Goal: Task Accomplishment & Management: Use online tool/utility

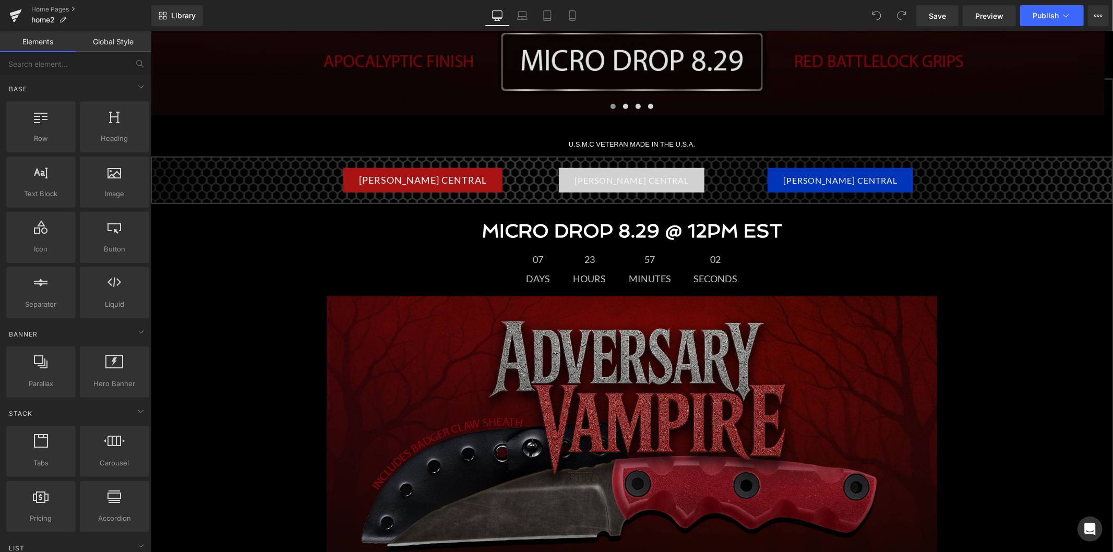
scroll to position [463, 0]
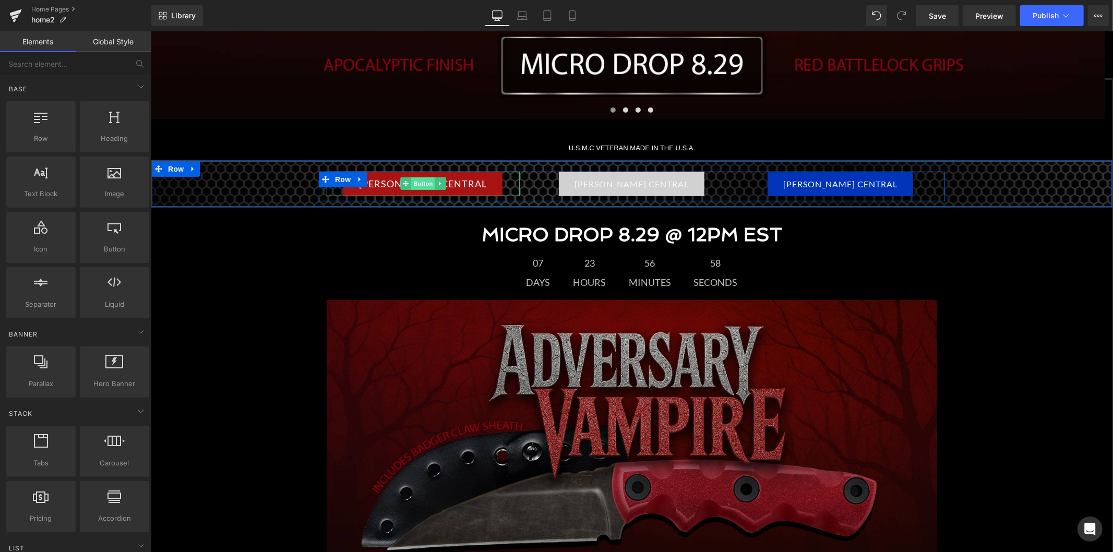
click at [426, 184] on span "Button" at bounding box center [423, 183] width 24 height 13
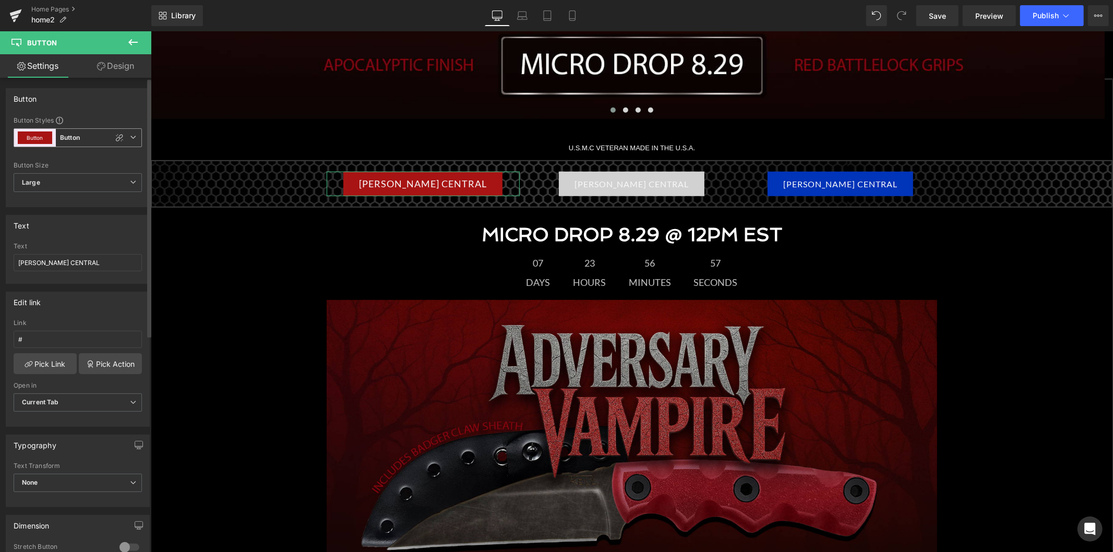
click at [92, 141] on span "Button Button" at bounding box center [78, 137] width 128 height 19
click at [90, 159] on li "Custom" at bounding box center [76, 162] width 124 height 19
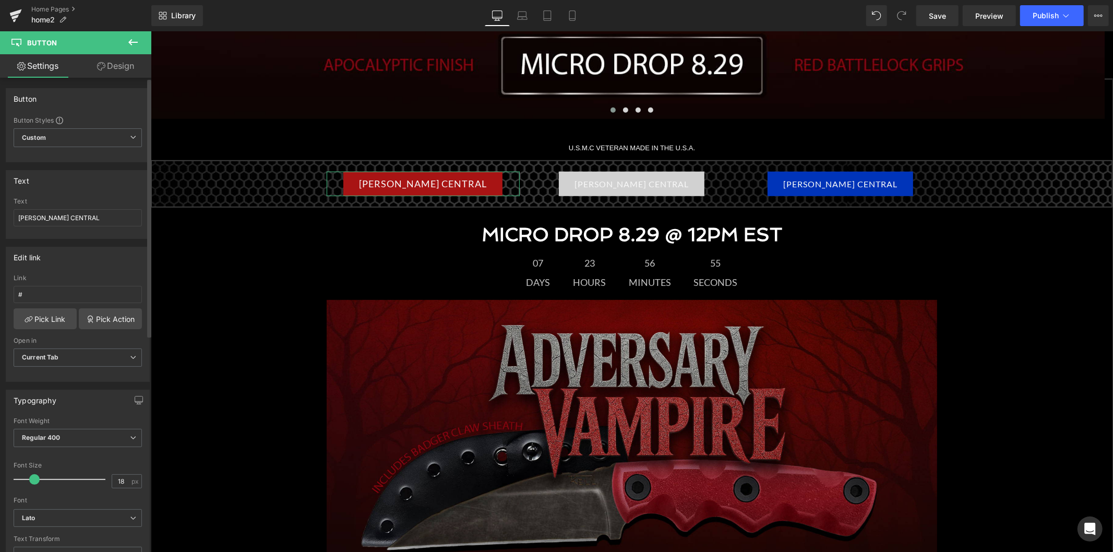
type input "Brand Color"
type input "Color 1"
type input "Brand Color"
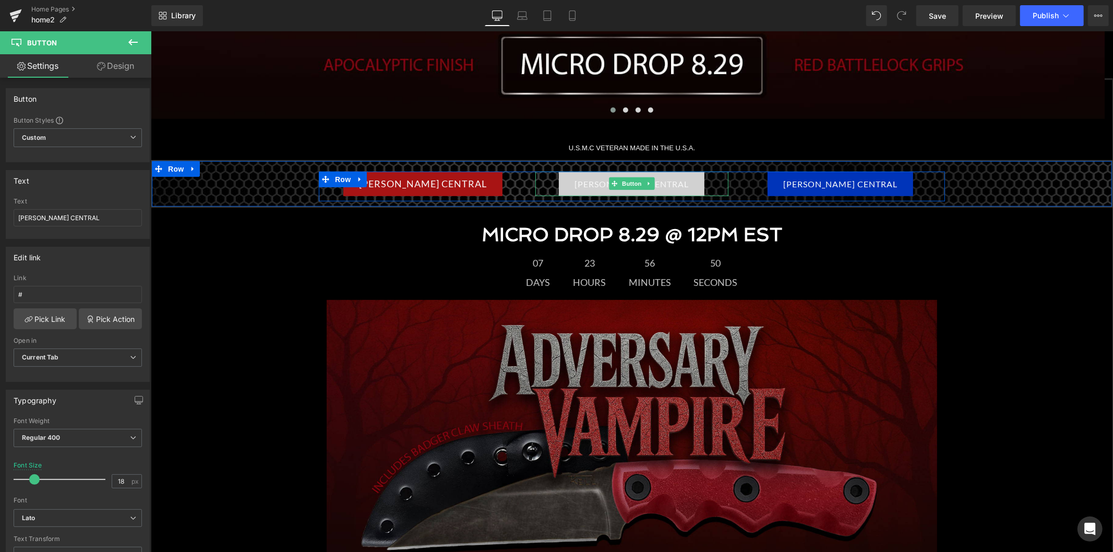
click at [685, 180] on div "T.KELL CENTRAL" at bounding box center [631, 183] width 193 height 25
click at [626, 186] on span "Button" at bounding box center [631, 183] width 24 height 13
click at [419, 179] on span "Button" at bounding box center [423, 183] width 24 height 13
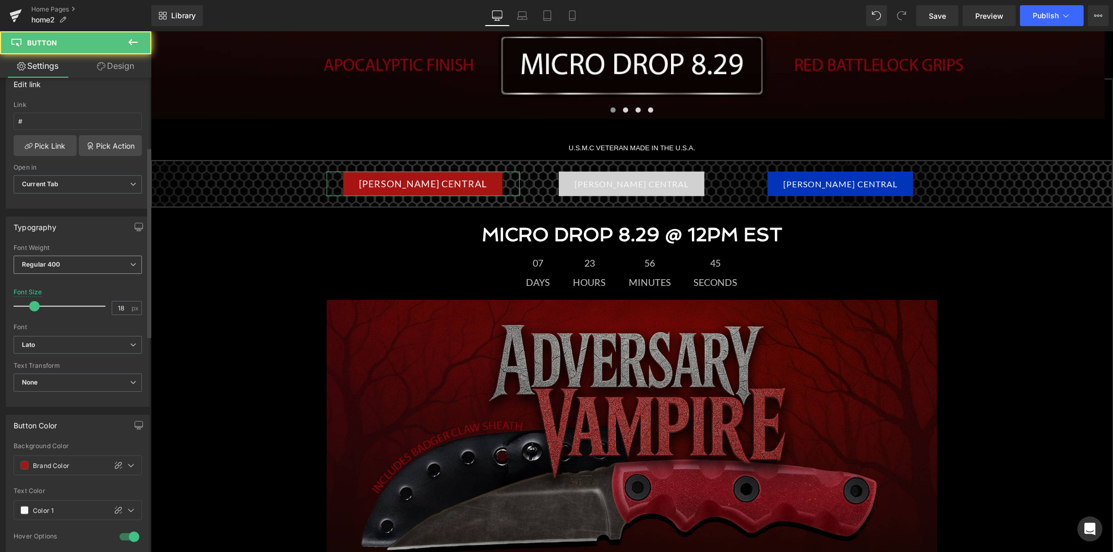
scroll to position [174, 0]
drag, startPoint x: 124, startPoint y: 305, endPoint x: 111, endPoint y: 305, distance: 13.1
click at [112, 305] on input "18" at bounding box center [121, 307] width 18 height 13
type input "20"
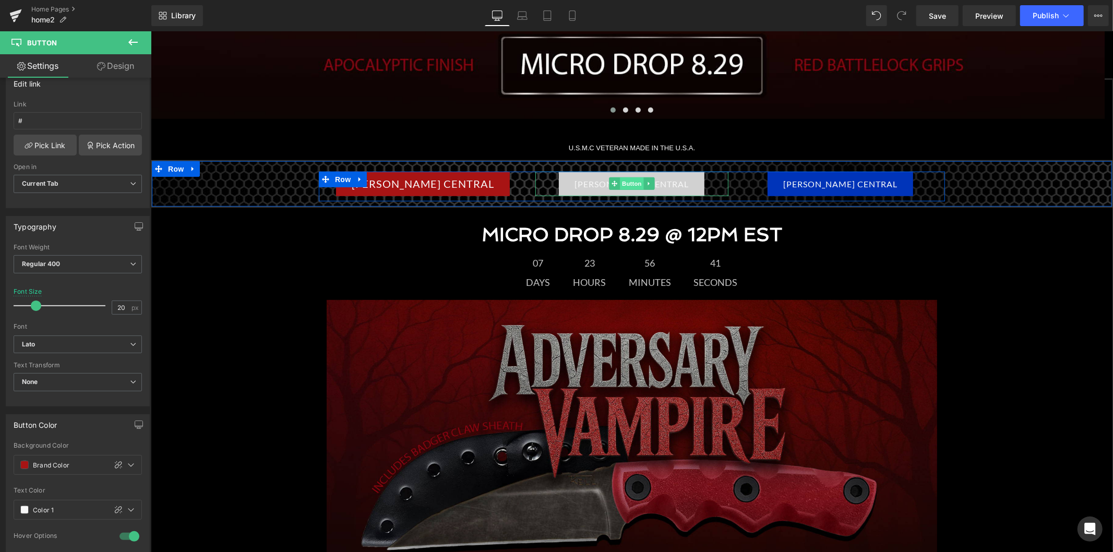
click at [629, 184] on span "Button" at bounding box center [631, 183] width 24 height 13
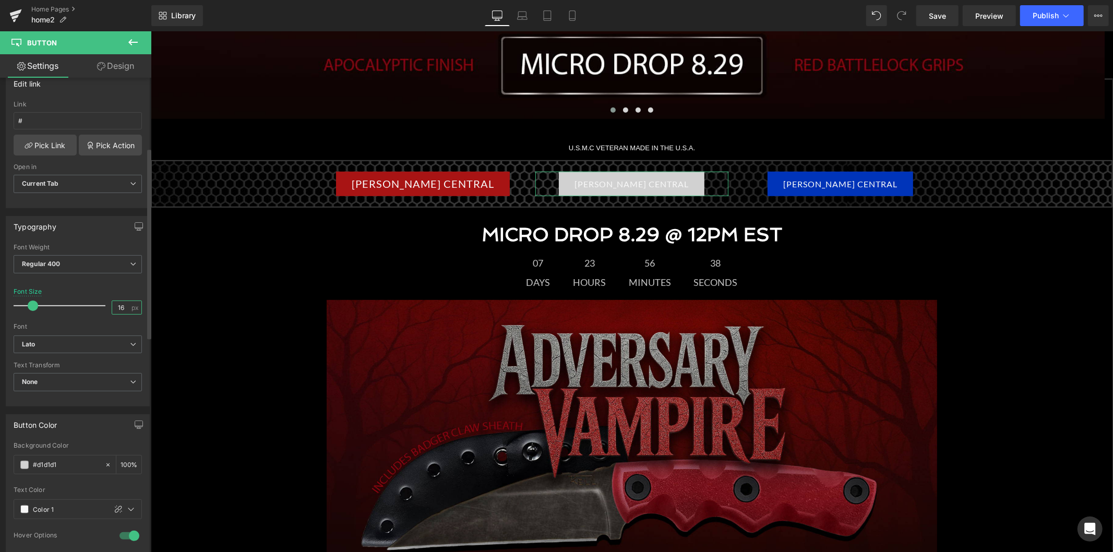
drag, startPoint x: 121, startPoint y: 309, endPoint x: 100, endPoint y: 309, distance: 20.9
click at [100, 309] on div "Font Size 16 px" at bounding box center [78, 305] width 128 height 35
type input "20"
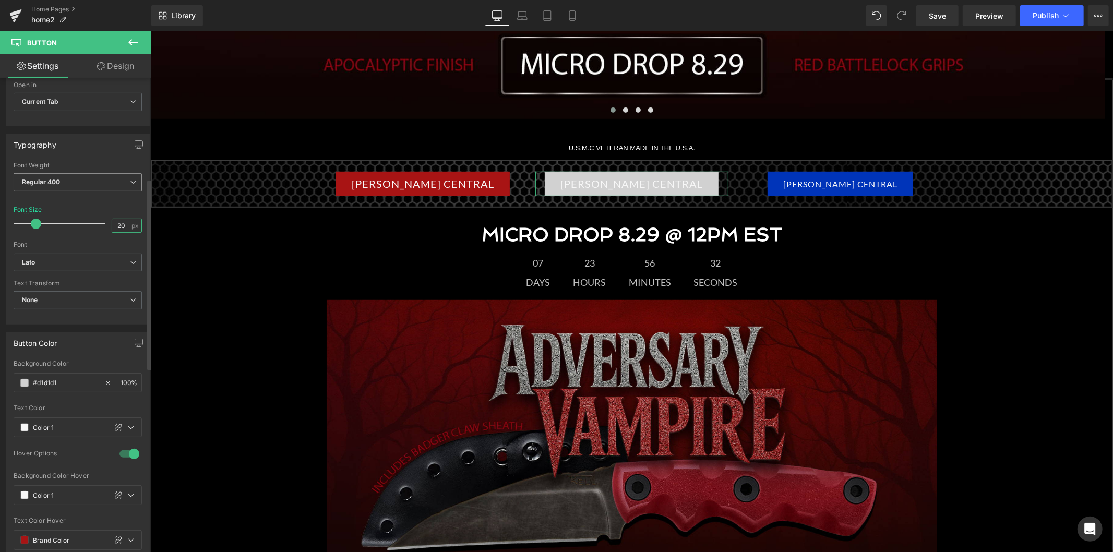
scroll to position [289, 0]
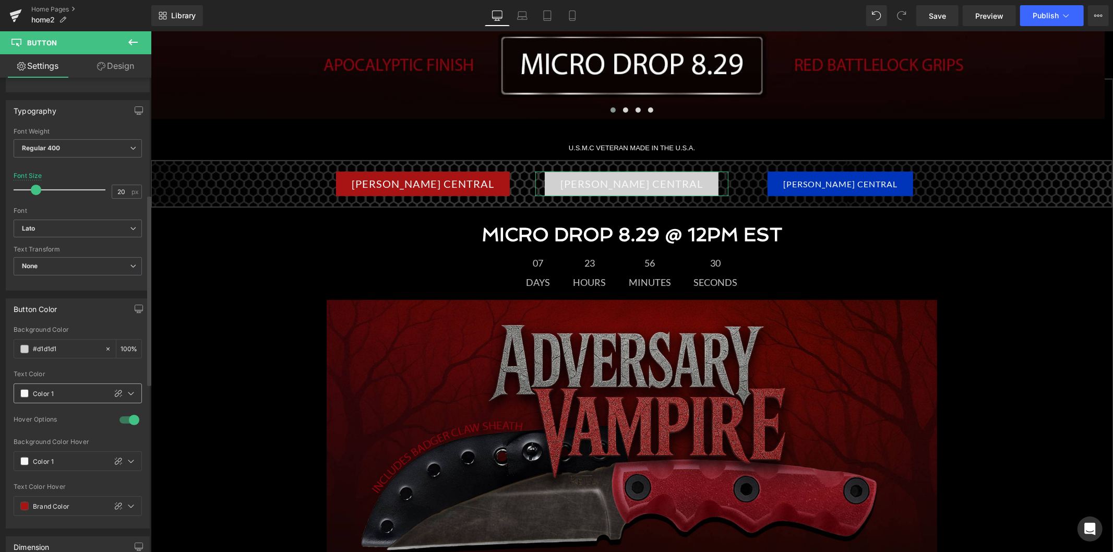
click at [62, 393] on input "Color 1" at bounding box center [67, 393] width 68 height 11
type input "0"
click at [114, 396] on icon at bounding box center [118, 393] width 8 height 8
type input "#f7f7f7"
type input "100"
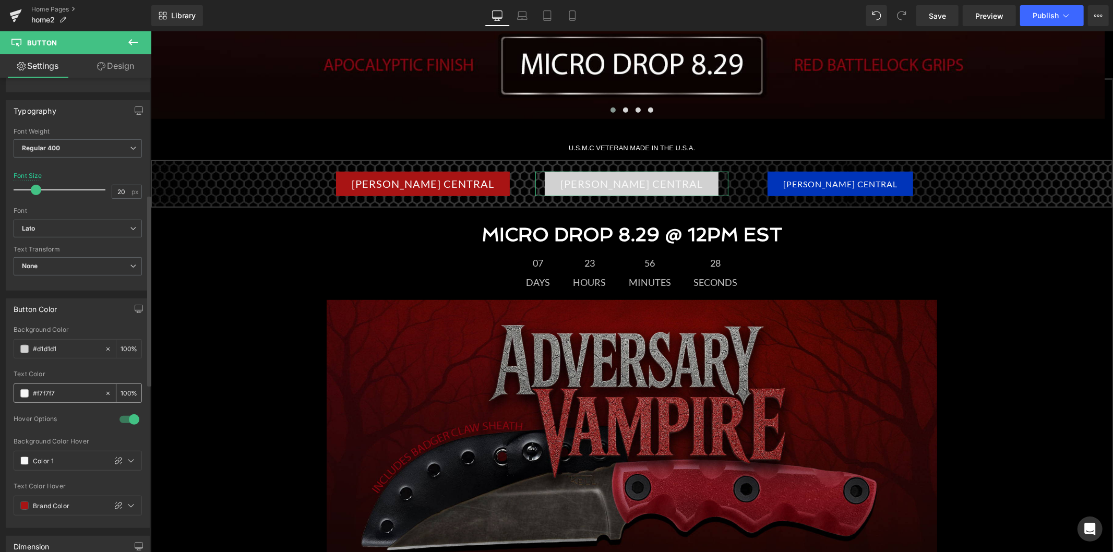
click at [47, 391] on input "#f7f7f7" at bounding box center [66, 393] width 67 height 11
type input "#00"
type input "0"
type input "#000"
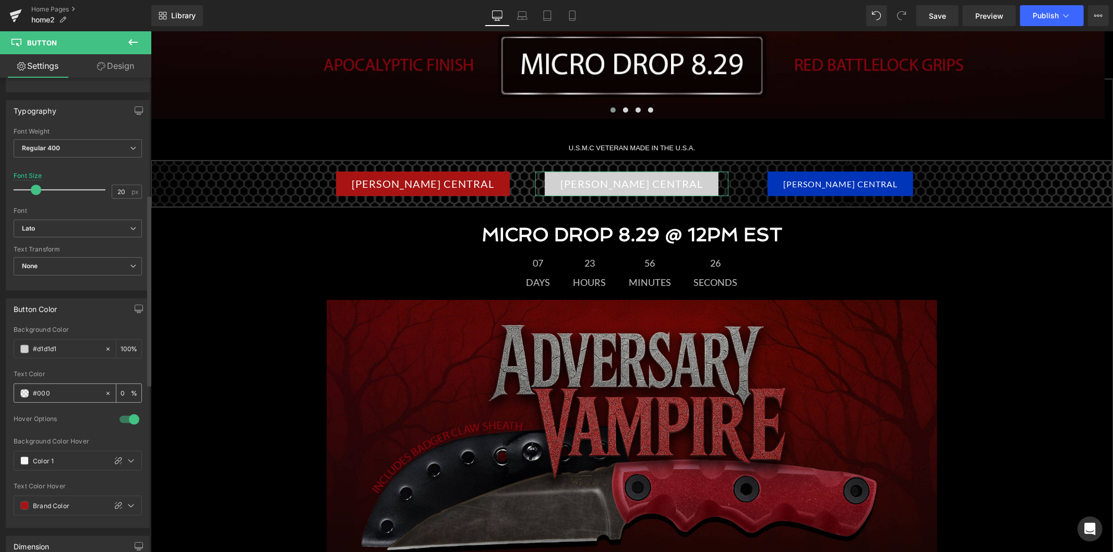
type input "100"
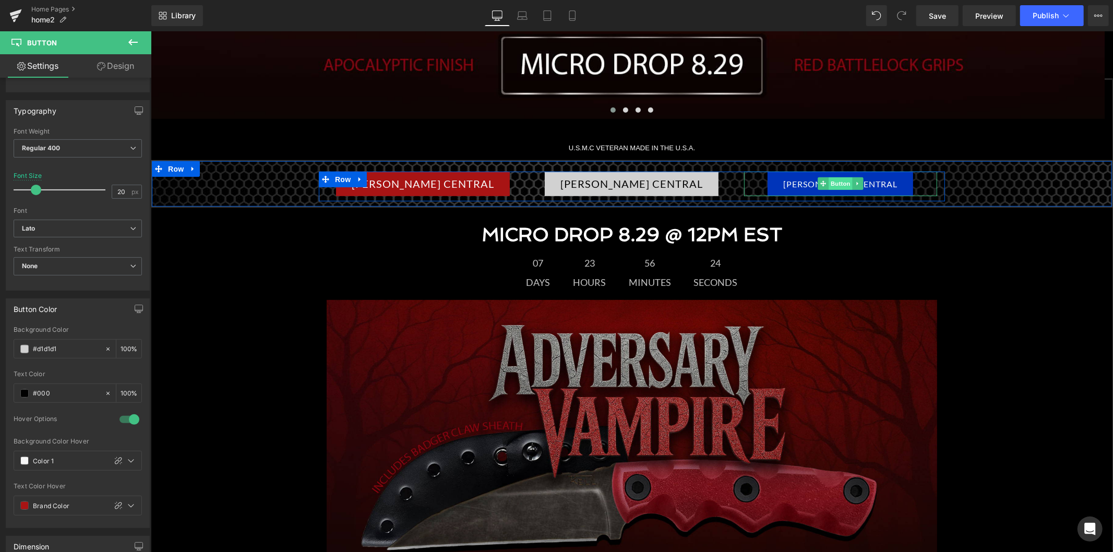
click at [839, 185] on span "Button" at bounding box center [840, 183] width 24 height 13
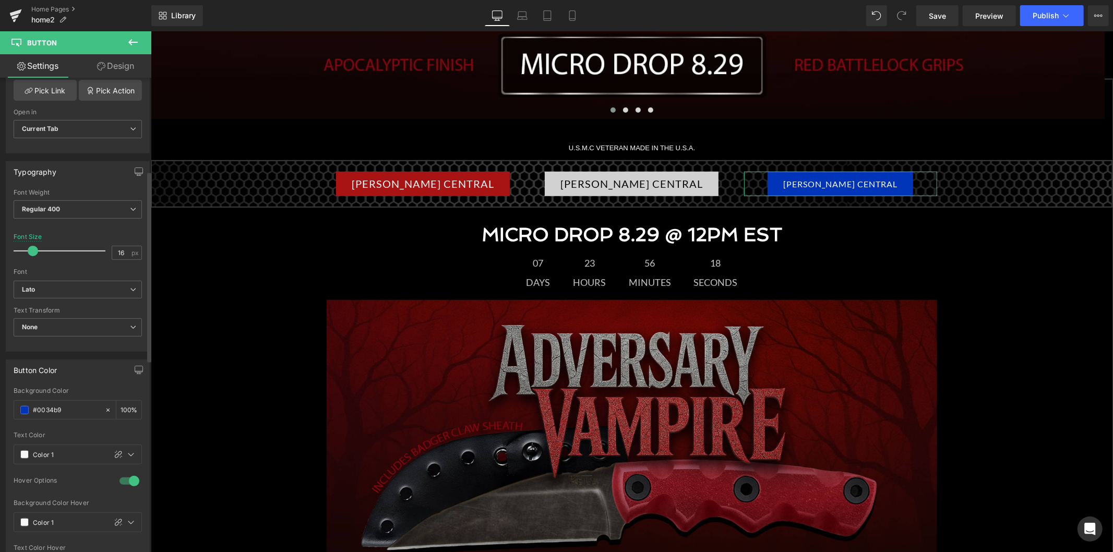
scroll to position [232, 0]
click at [117, 249] on input "16" at bounding box center [121, 249] width 18 height 13
type input "20"
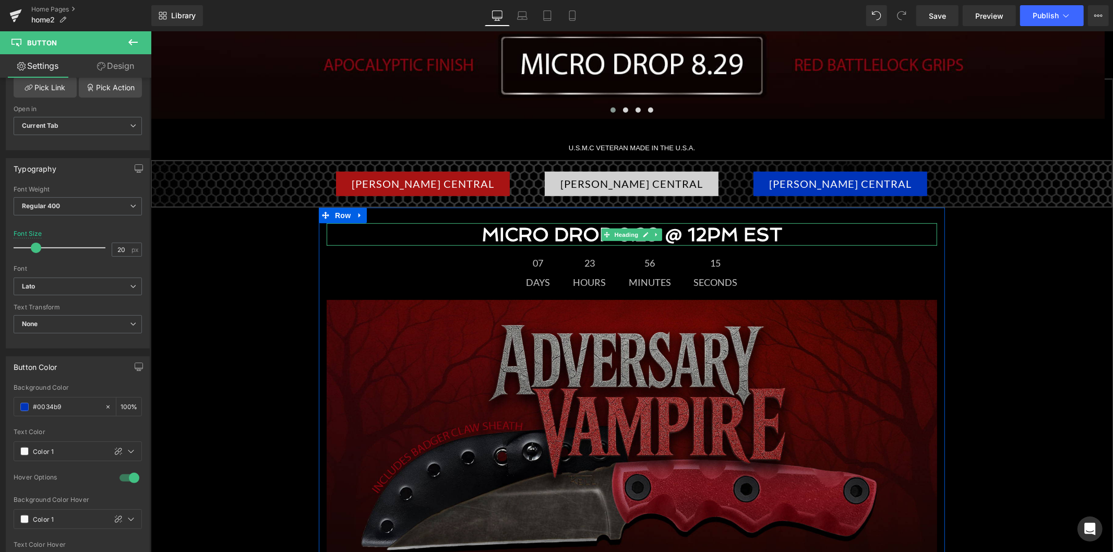
click at [367, 233] on h1 "MICRO DROP 8.29 @ 12PM EST" at bounding box center [631, 234] width 610 height 22
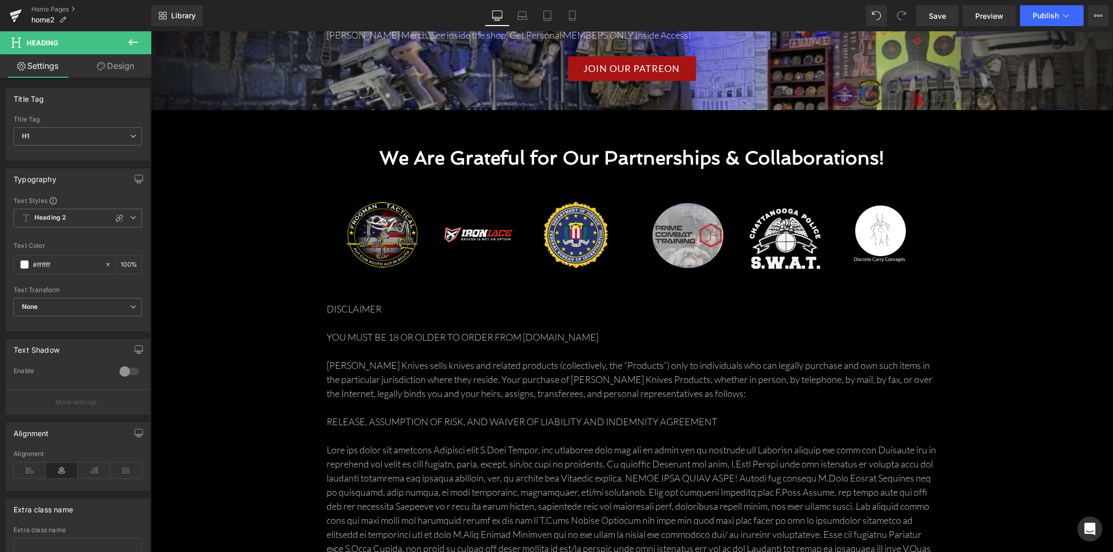
scroll to position [3048, 0]
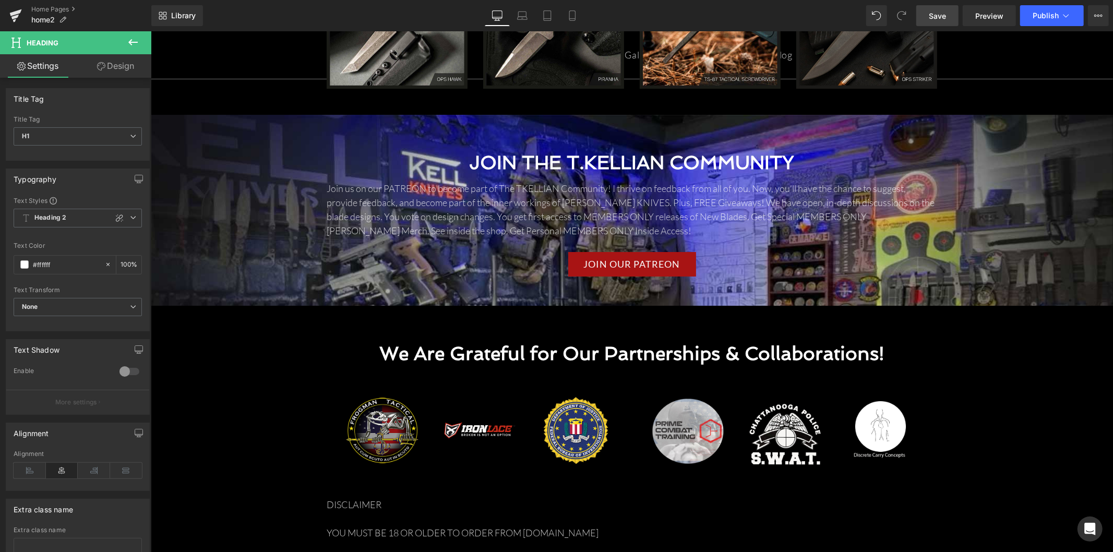
click at [946, 16] on span "Save" at bounding box center [936, 15] width 17 height 11
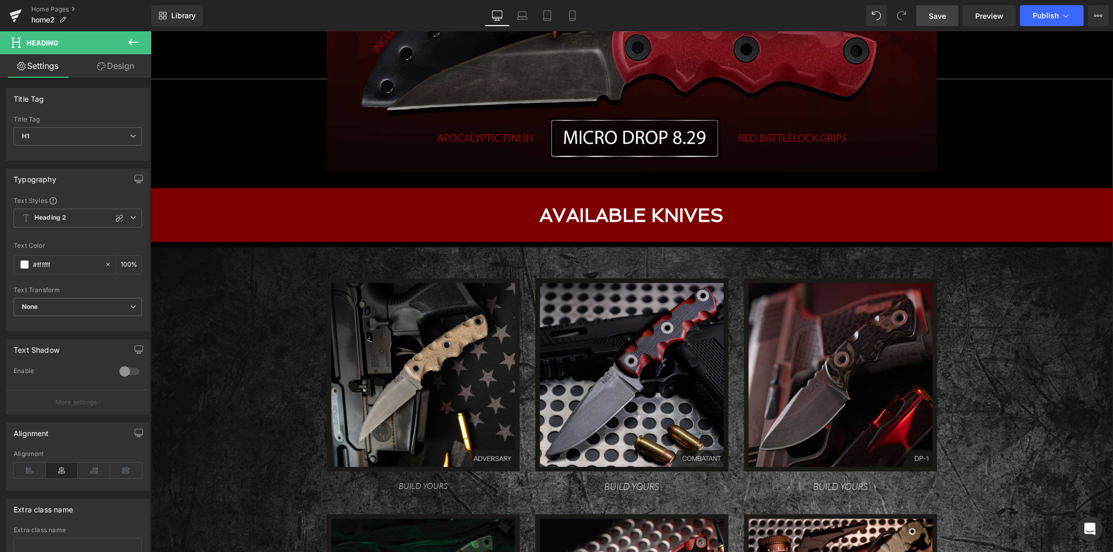
scroll to position [846, 0]
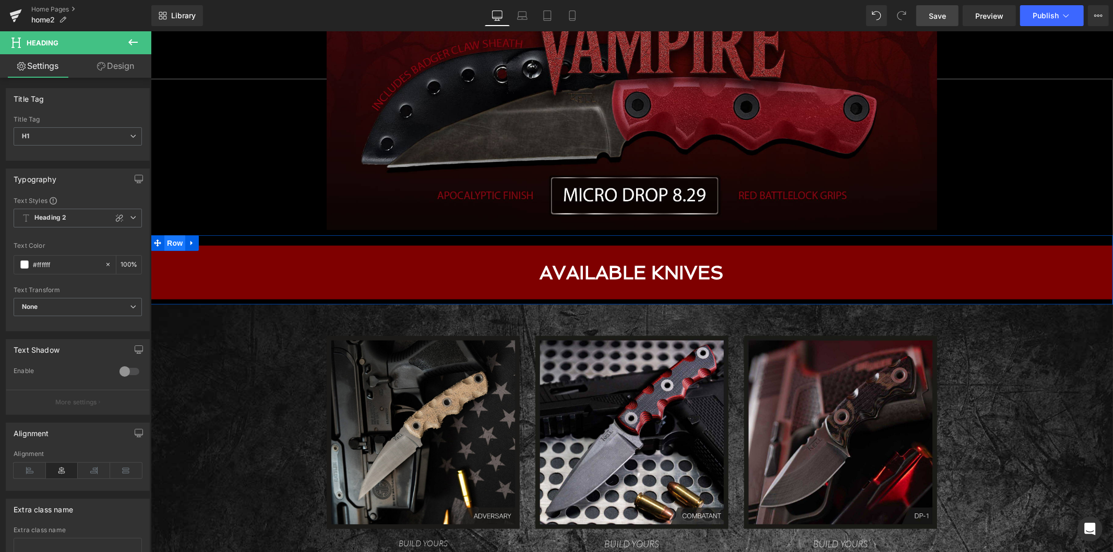
click at [167, 242] on span "Row" at bounding box center [174, 243] width 21 height 16
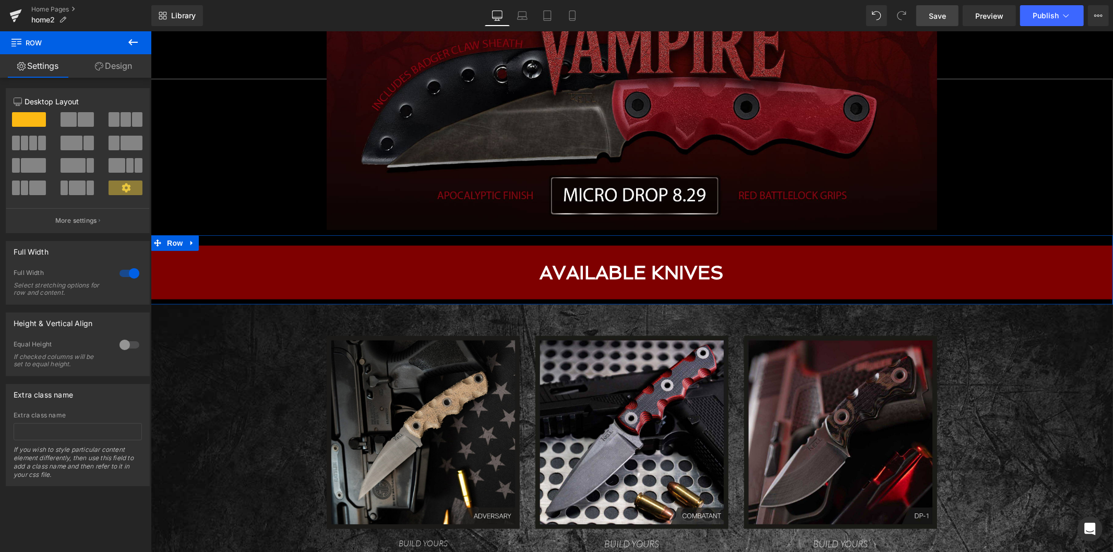
click at [122, 71] on link "Design" at bounding box center [114, 65] width 76 height 23
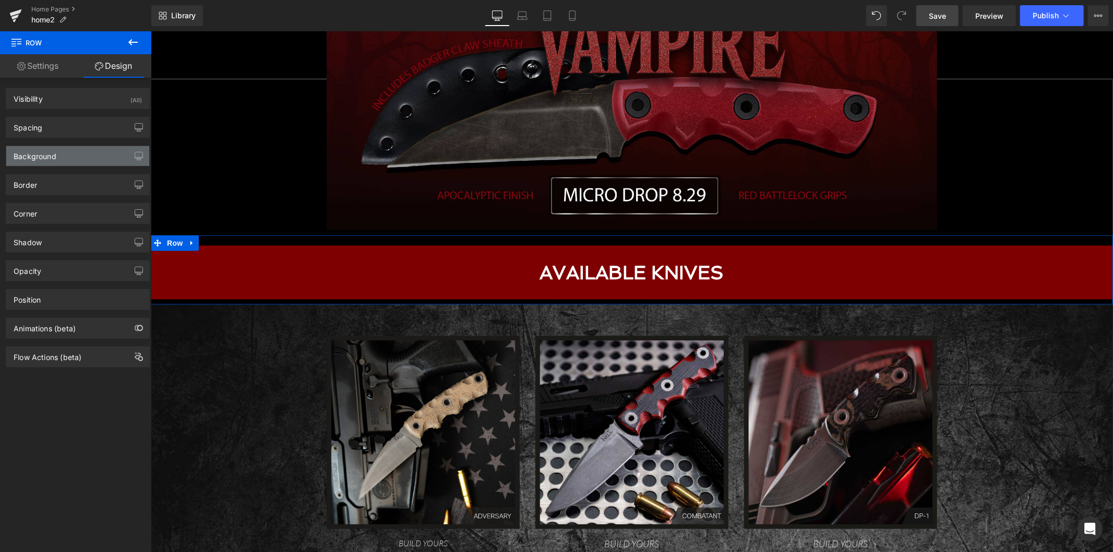
click at [89, 153] on div "Background" at bounding box center [77, 156] width 143 height 20
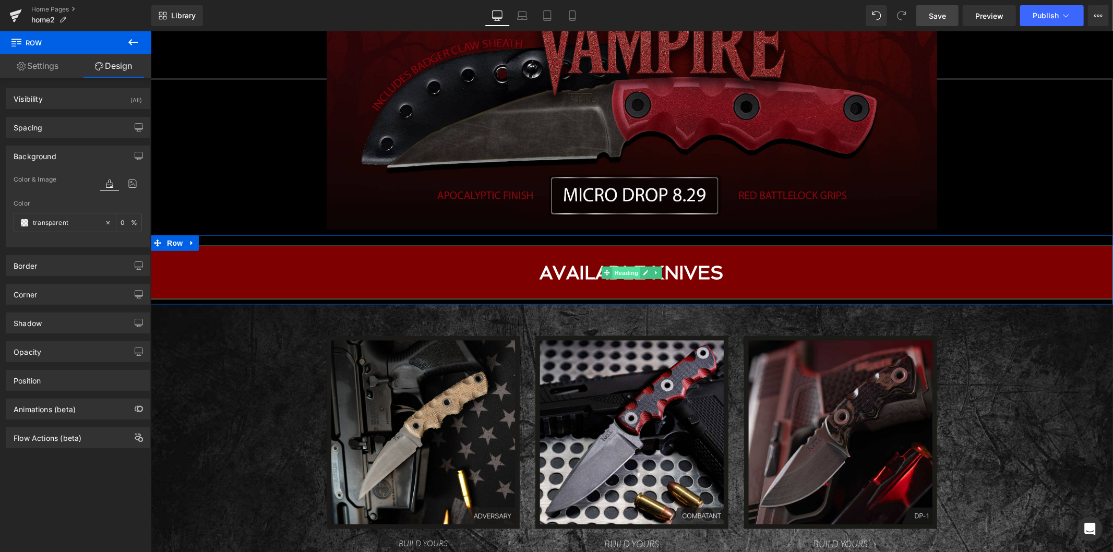
click at [616, 276] on span "Heading" at bounding box center [626, 272] width 28 height 13
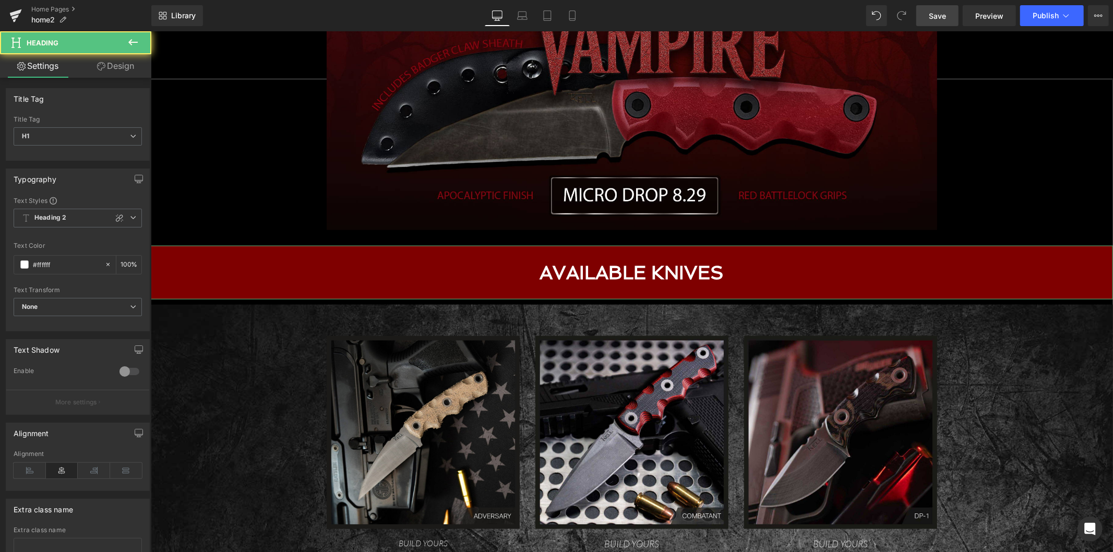
click at [103, 66] on icon at bounding box center [101, 66] width 8 height 8
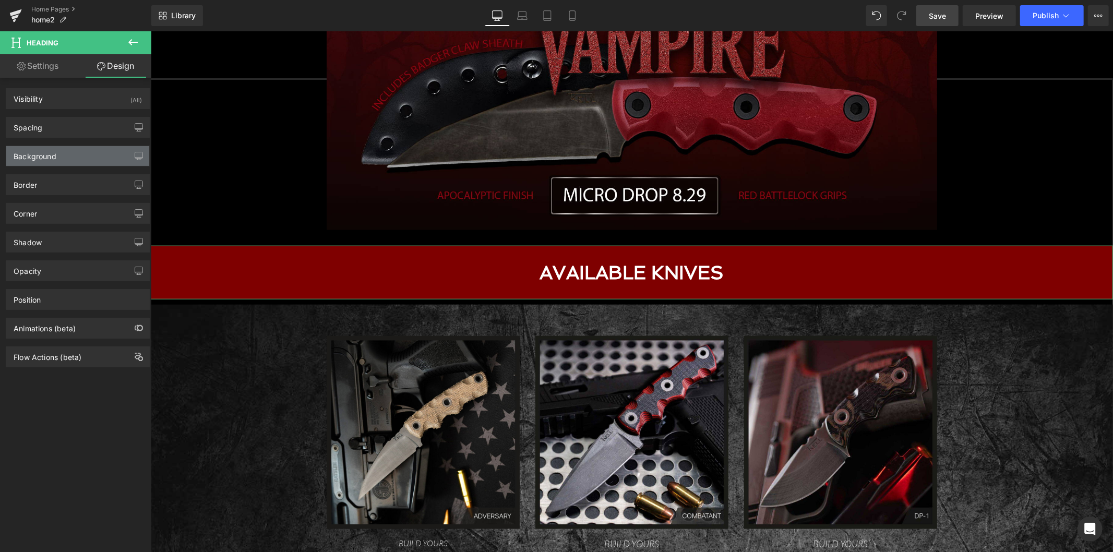
click at [76, 160] on div "Background" at bounding box center [77, 156] width 143 height 20
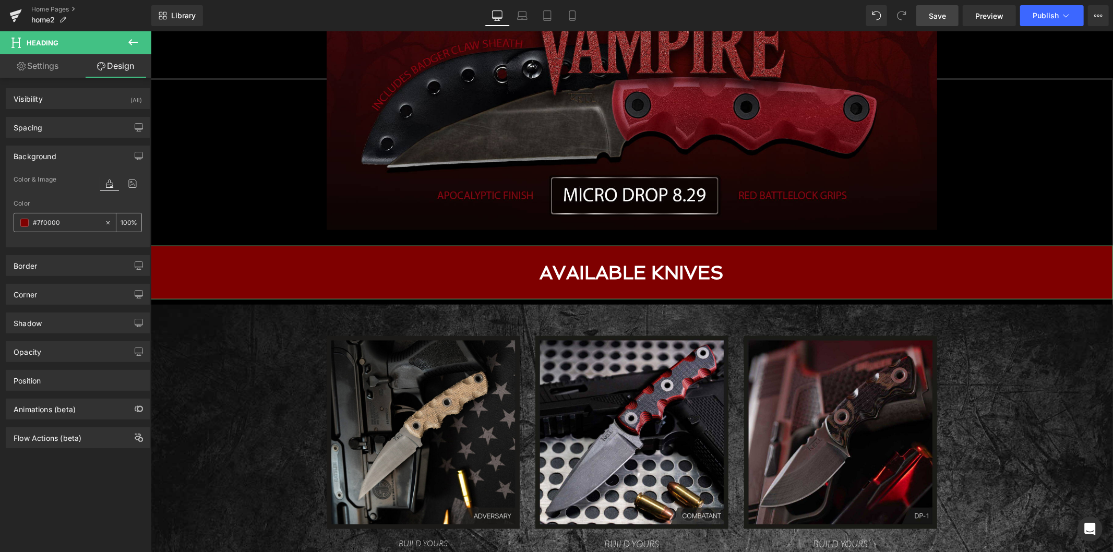
click at [83, 230] on div "#7f0000" at bounding box center [59, 222] width 90 height 18
click at [81, 225] on input "#7f0000" at bounding box center [66, 222] width 67 height 11
click at [120, 222] on input "100" at bounding box center [125, 221] width 10 height 11
click at [21, 221] on span at bounding box center [24, 223] width 8 height 8
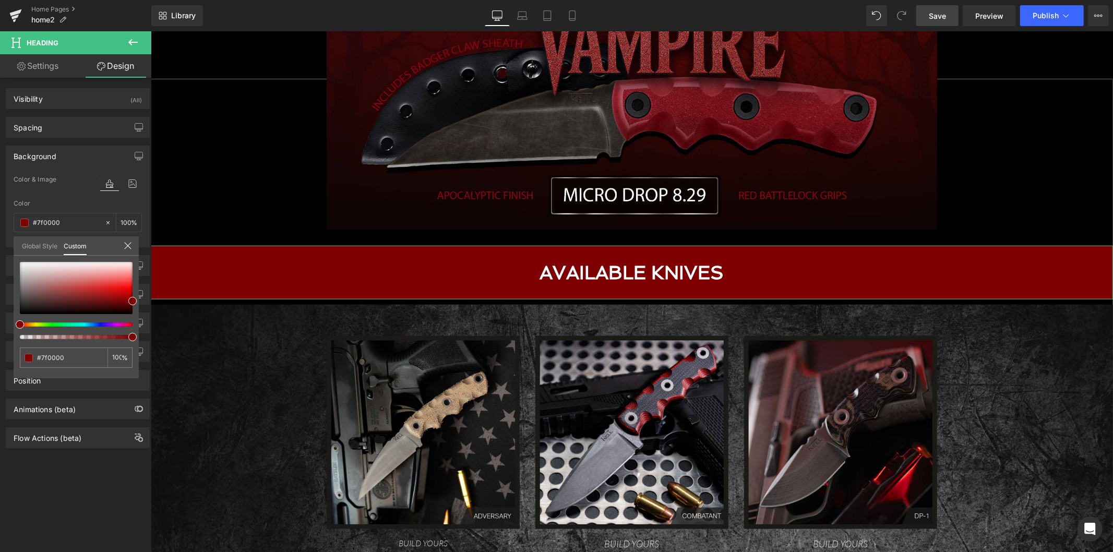
type input "#7f1b00"
type input "#7f2a00"
type input "#7f4400"
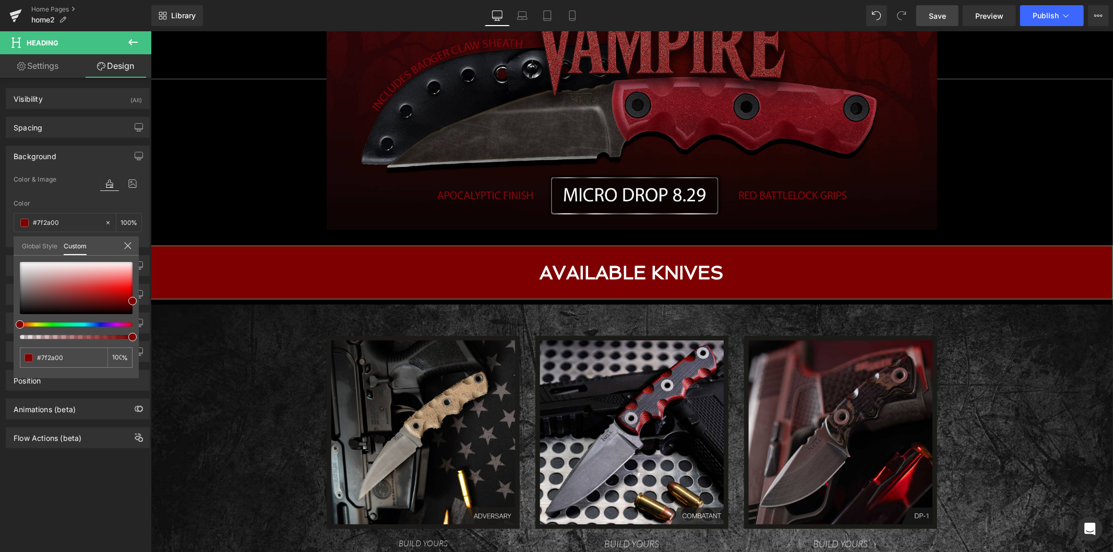
type input "#7f4400"
type input "#7f7900"
type input "#547f00"
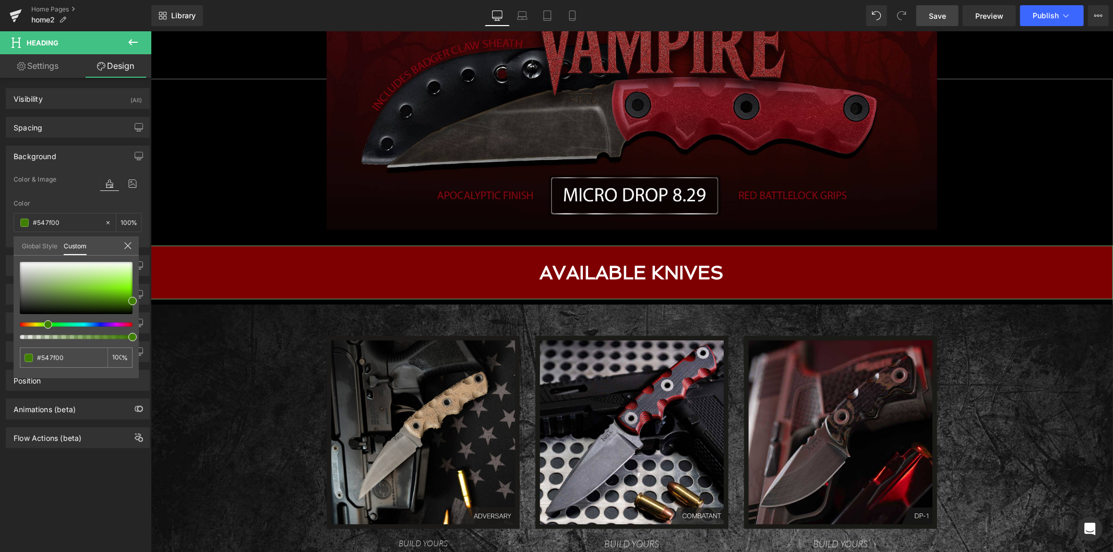
type input "#1b7f00"
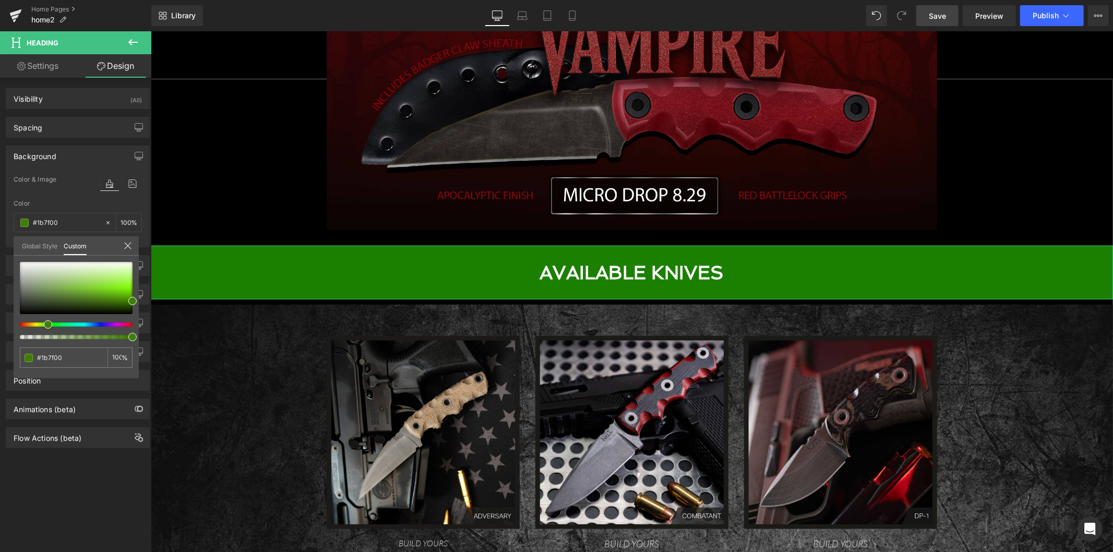
type input "#007f06"
type input "#007f19"
drag, startPoint x: 18, startPoint y: 322, endPoint x: 56, endPoint y: 321, distance: 37.6
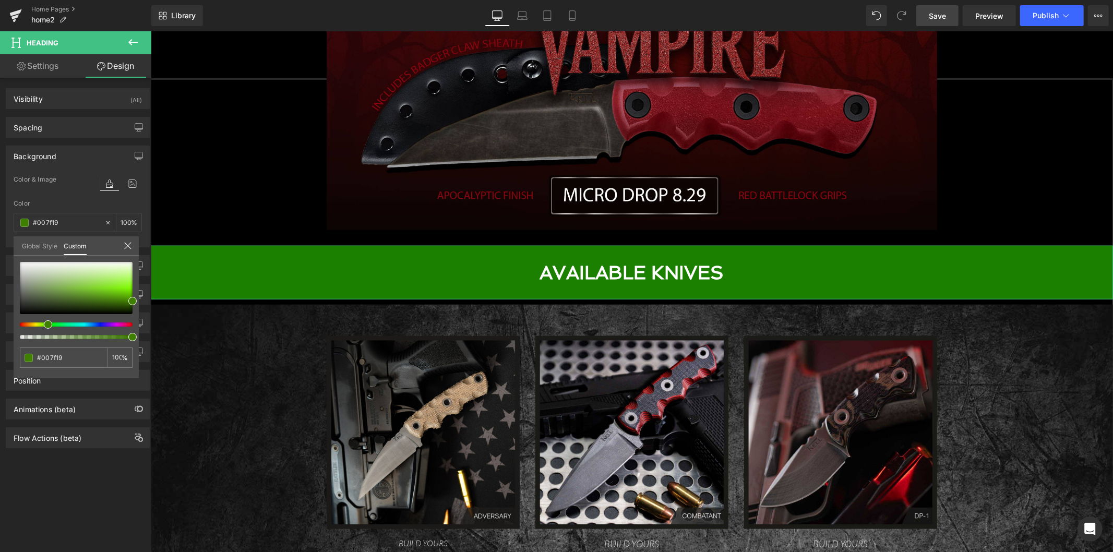
click at [56, 321] on div at bounding box center [76, 300] width 113 height 77
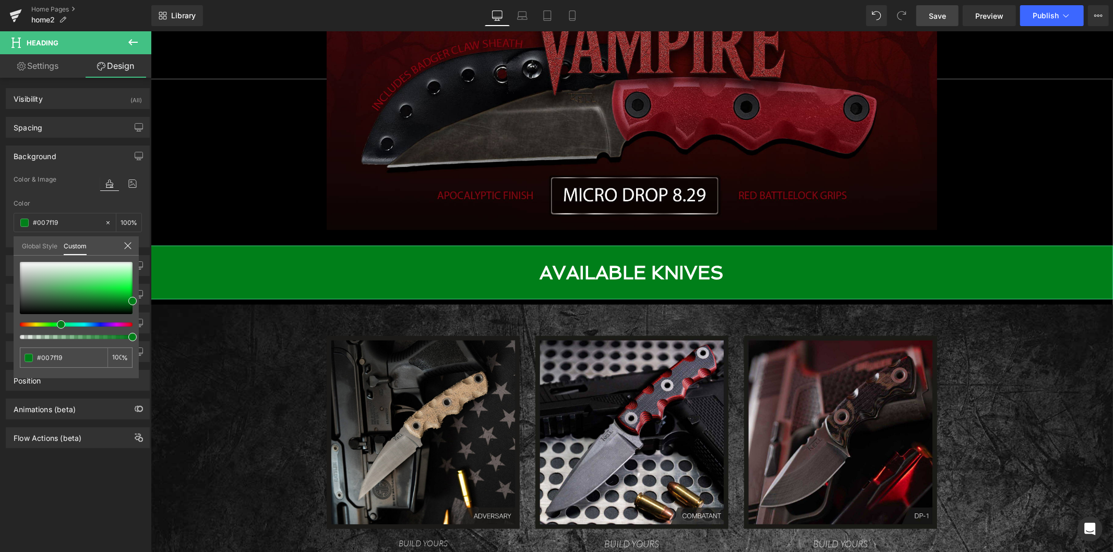
type input "#007f2e"
type input "#007f19"
type input "#067f00"
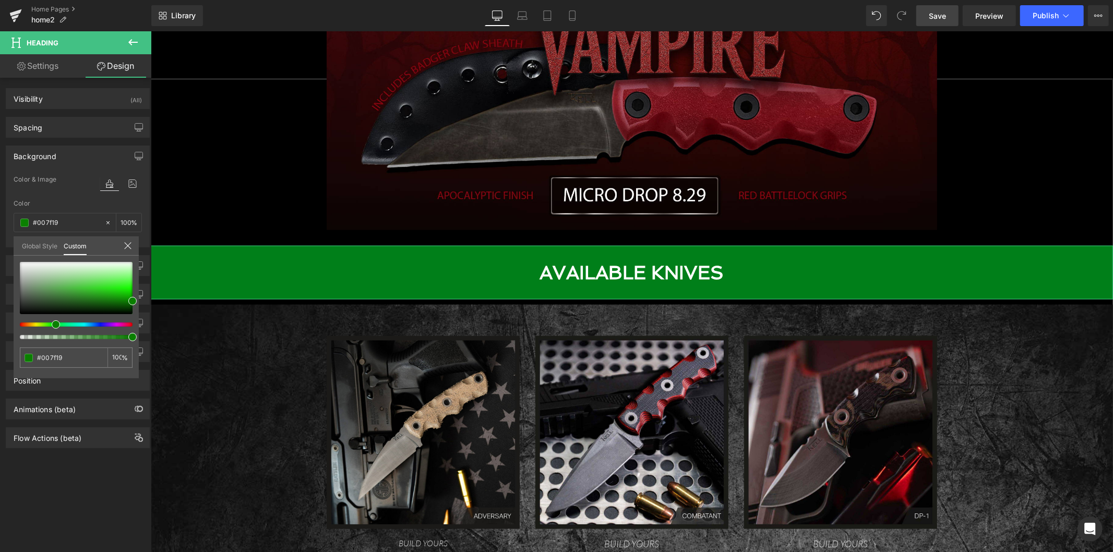
type input "#067f00"
type input "#177f00"
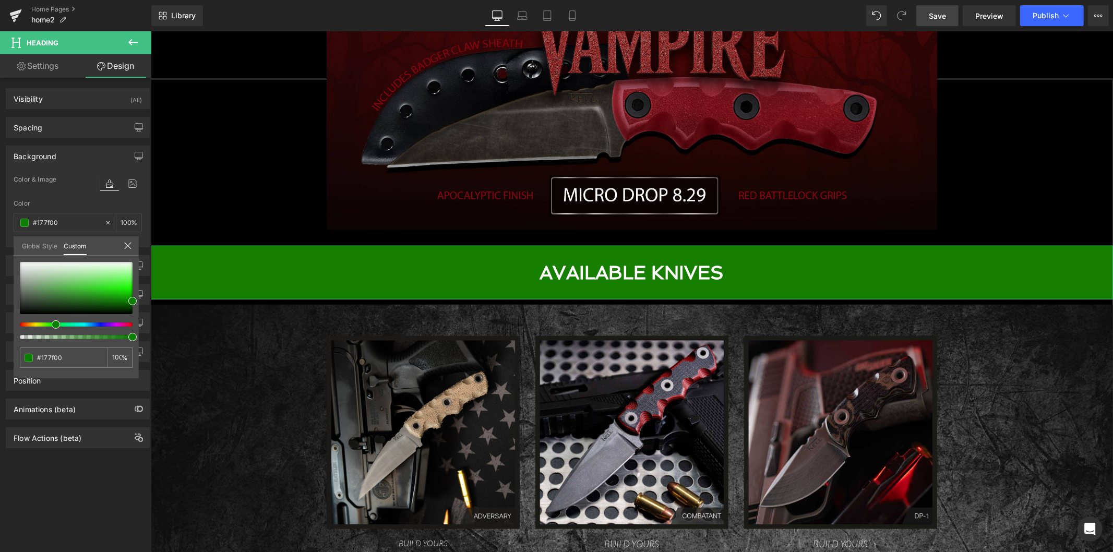
drag, startPoint x: 58, startPoint y: 322, endPoint x: 47, endPoint y: 322, distance: 11.0
click at [47, 322] on div at bounding box center [72, 324] width 113 height 4
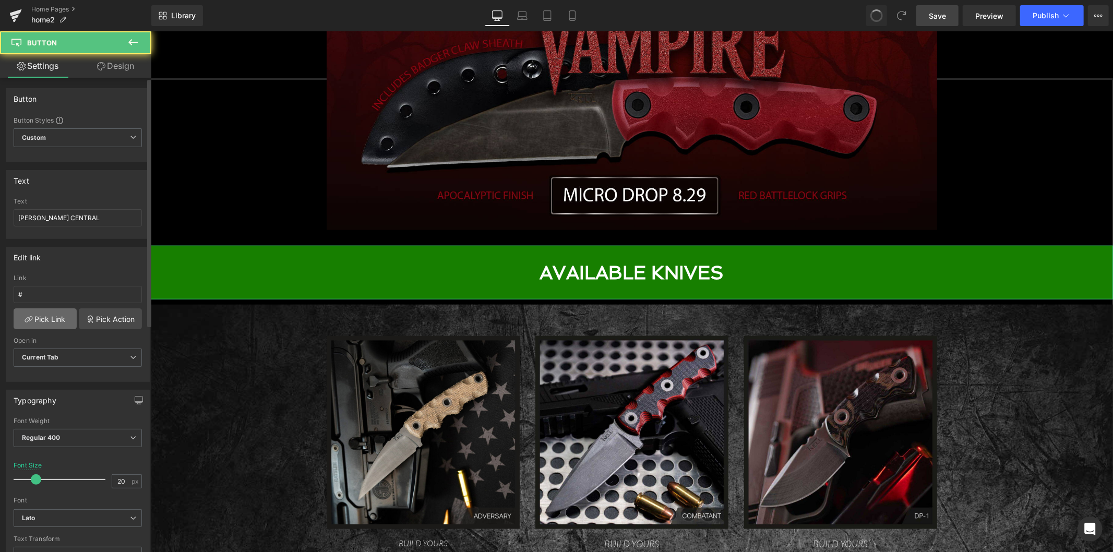
type input "16"
type input "Color 1"
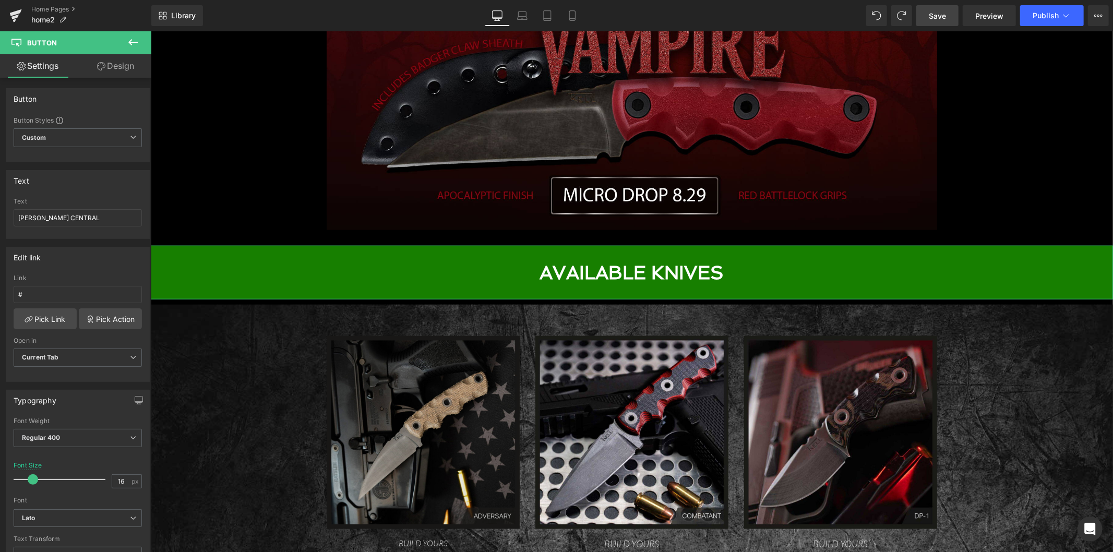
scroll to position [891, 0]
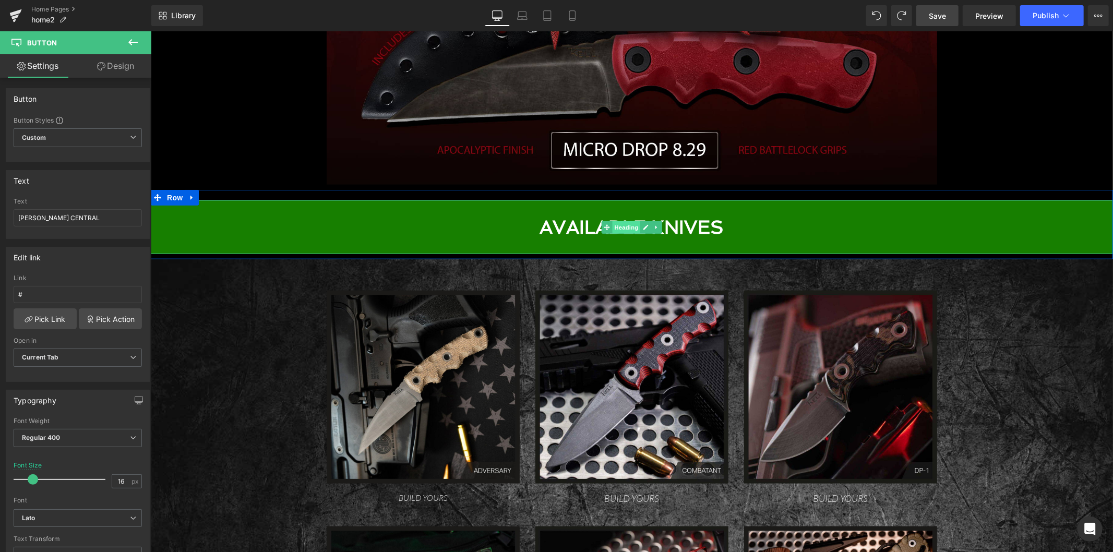
click at [626, 225] on span "Heading" at bounding box center [626, 227] width 28 height 13
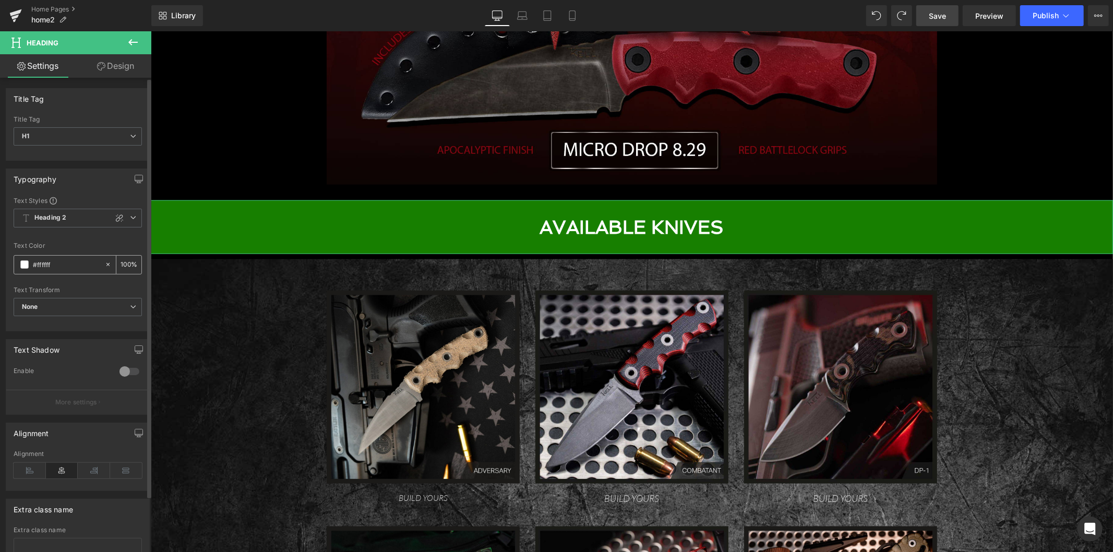
click at [49, 262] on input "#ffffff" at bounding box center [66, 264] width 67 height 11
click at [19, 263] on div "#ffffff" at bounding box center [59, 265] width 90 height 18
click at [612, 226] on span "Heading" at bounding box center [626, 227] width 28 height 13
click at [613, 224] on span "Heading" at bounding box center [626, 227] width 28 height 13
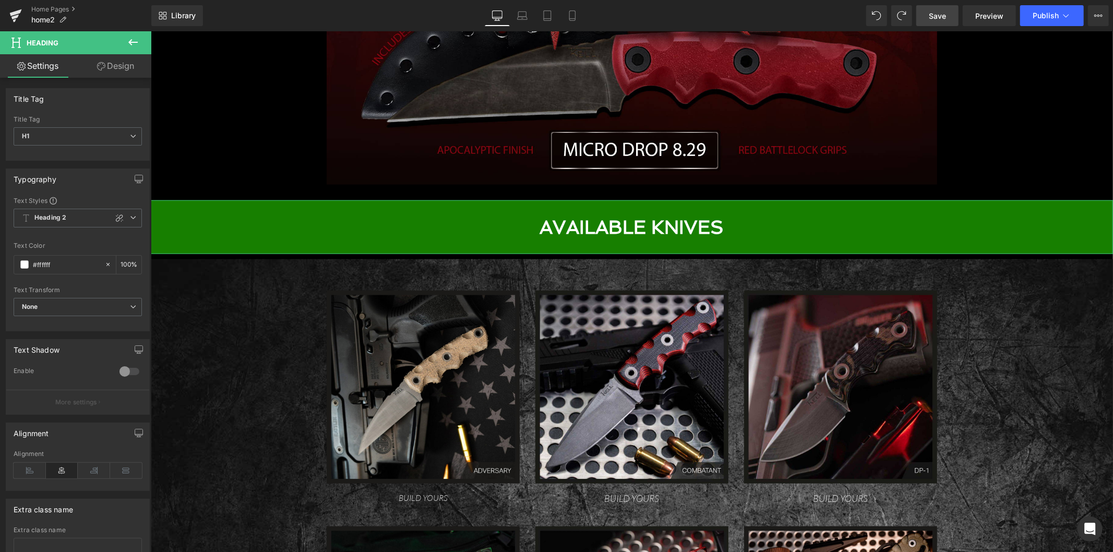
click at [128, 61] on link "Design" at bounding box center [116, 65] width 76 height 23
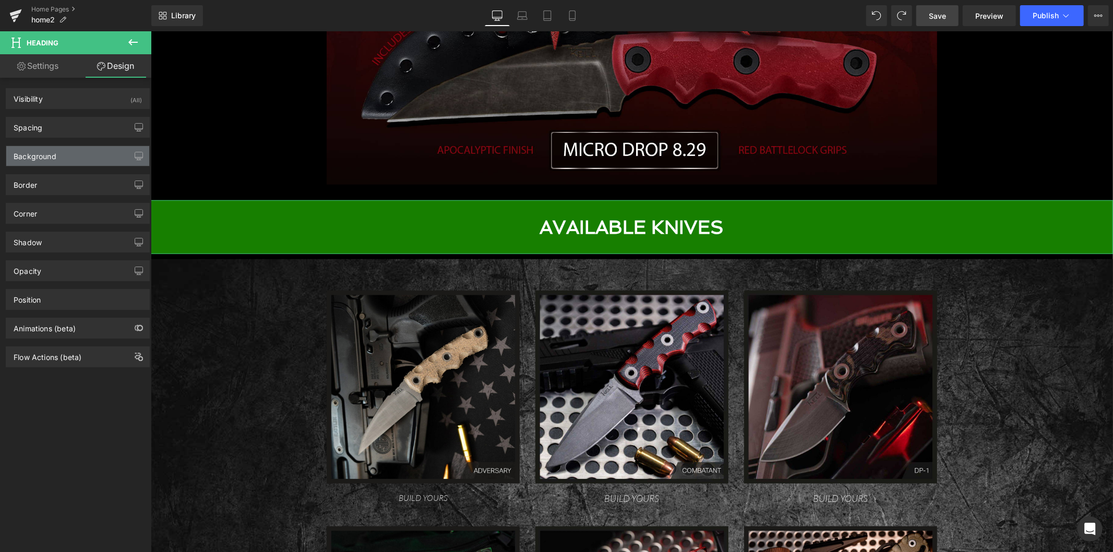
click at [88, 154] on div "Background" at bounding box center [77, 156] width 143 height 20
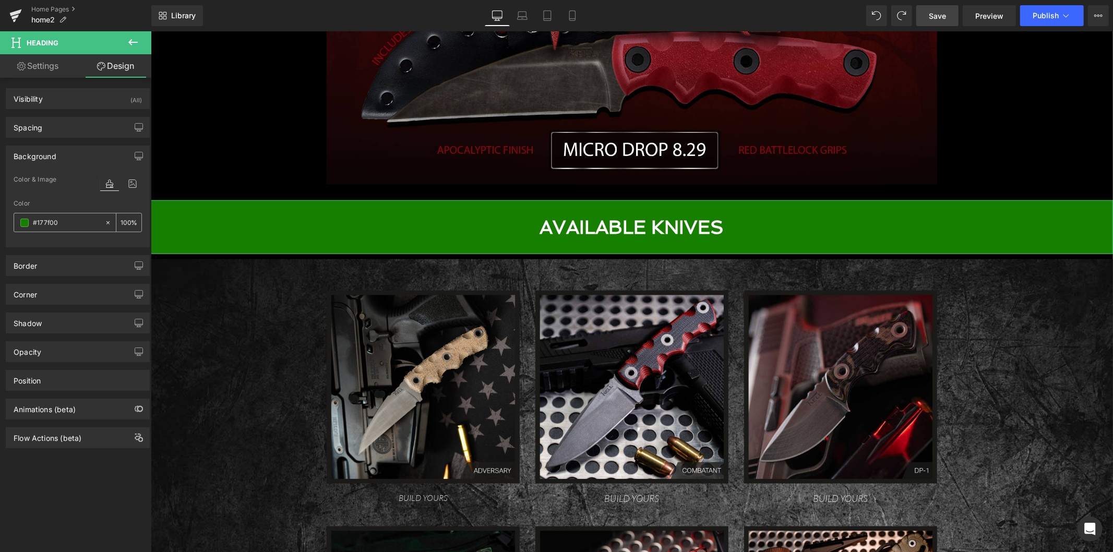
click at [23, 223] on span at bounding box center [24, 223] width 8 height 8
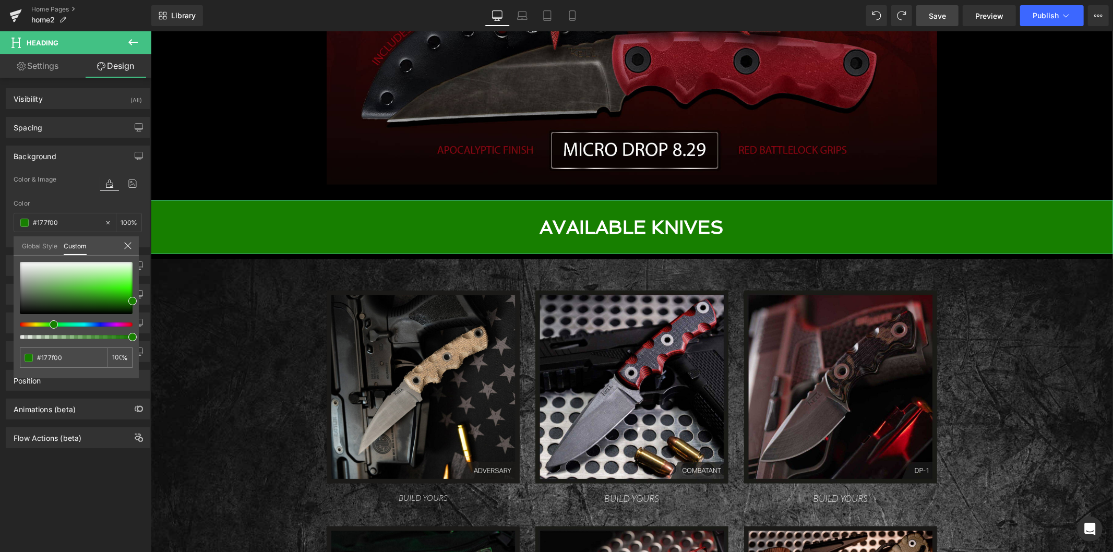
click at [47, 244] on link "Global Style" at bounding box center [39, 245] width 35 height 18
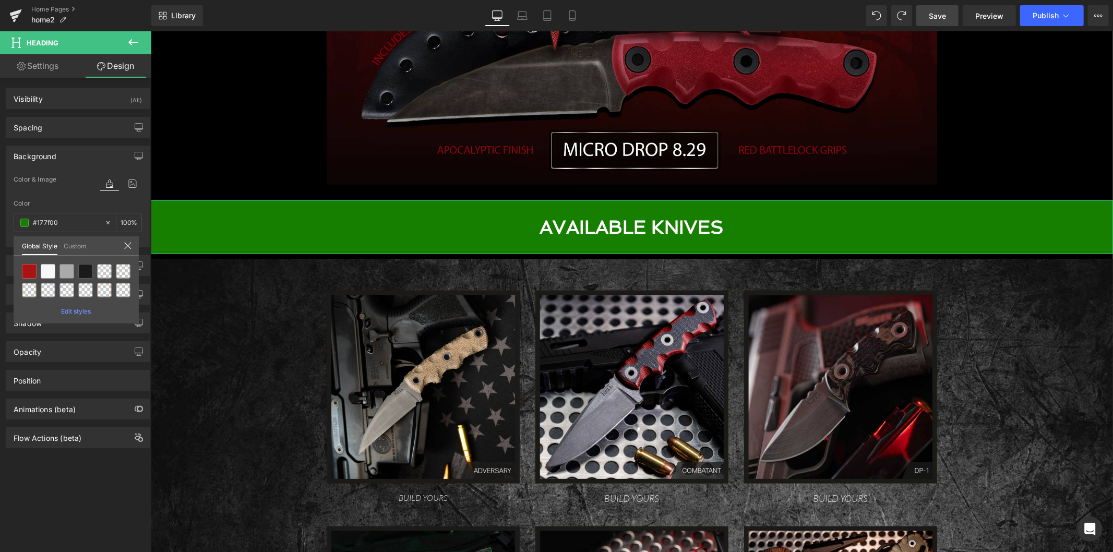
click at [72, 244] on link "Custom" at bounding box center [75, 245] width 23 height 18
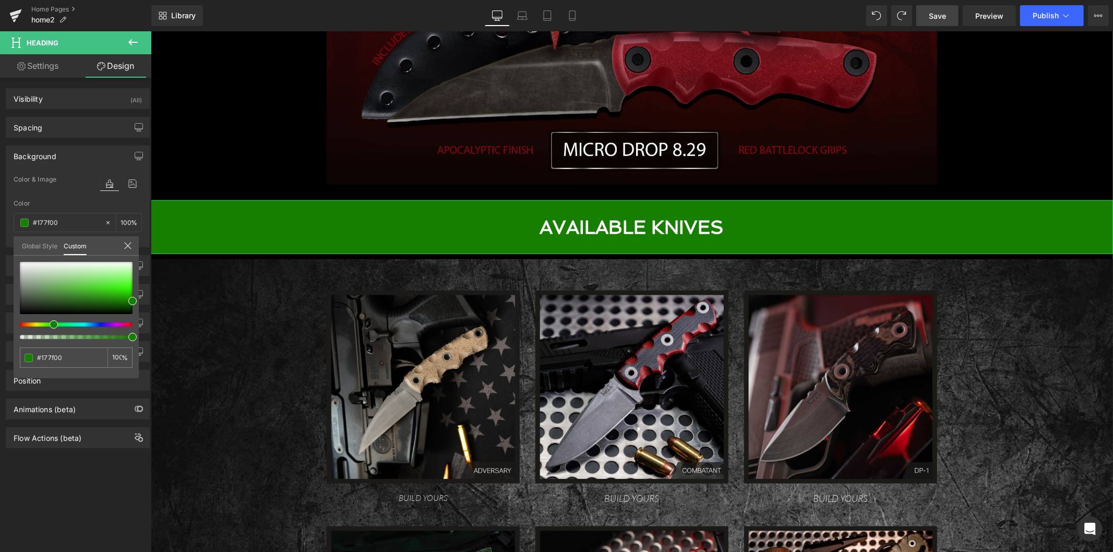
type input "#027f00"
type input "#177f00"
type input "#307f00"
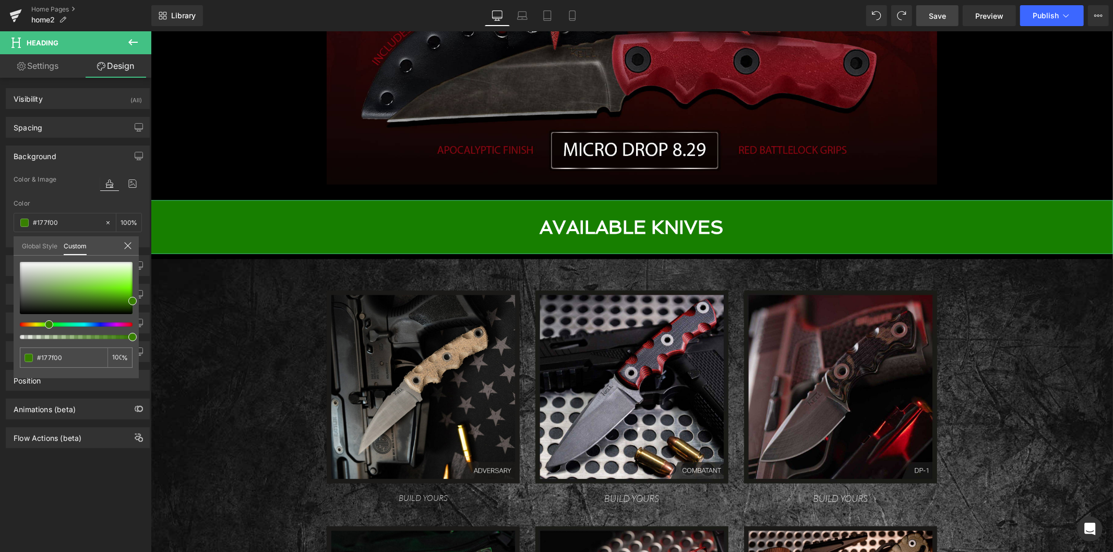
type input "#307f00"
type input "#467f00"
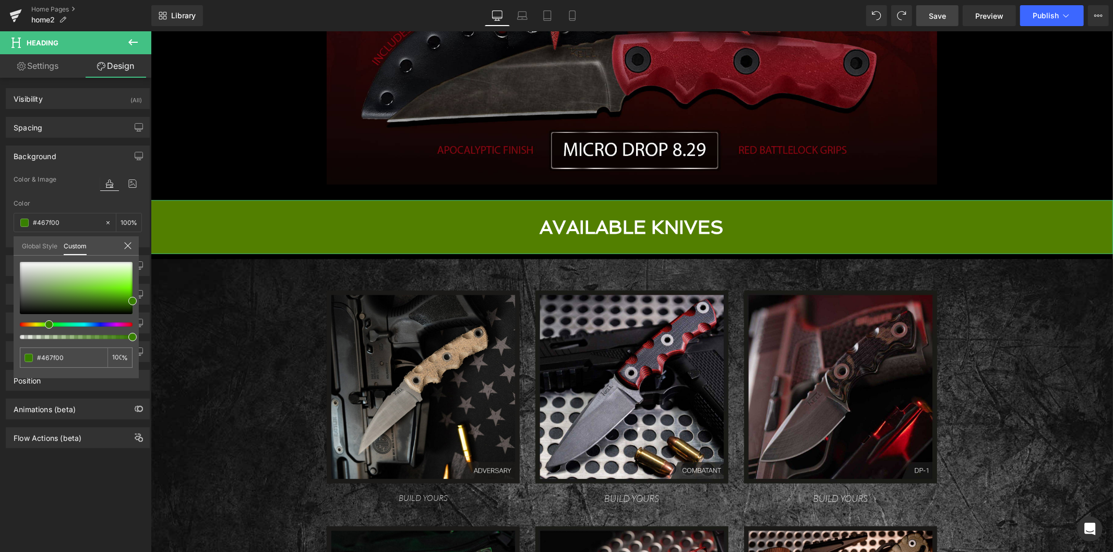
type input "#527f00"
type input "#577f00"
type input "#5b7f00"
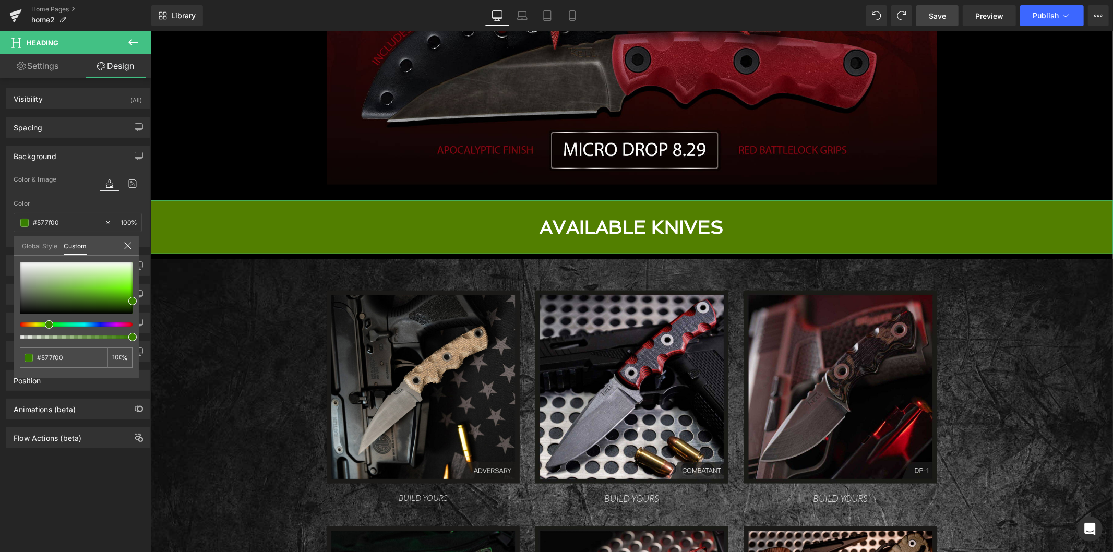
type input "#5b7f00"
type input "#5d7f00"
type input "#657f00"
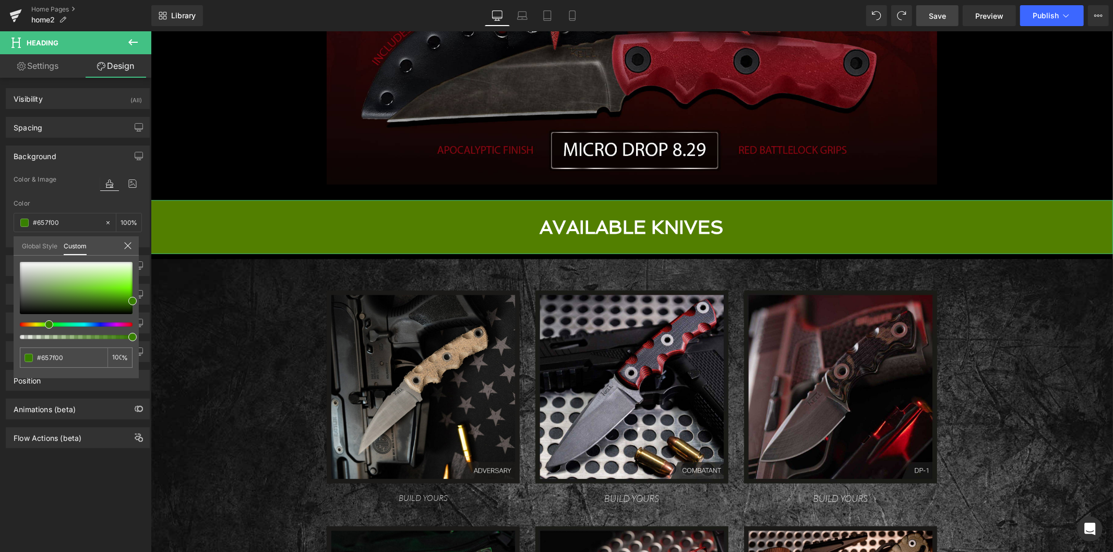
type input "#687f00"
type input "#727f00"
type input "#7b7f00"
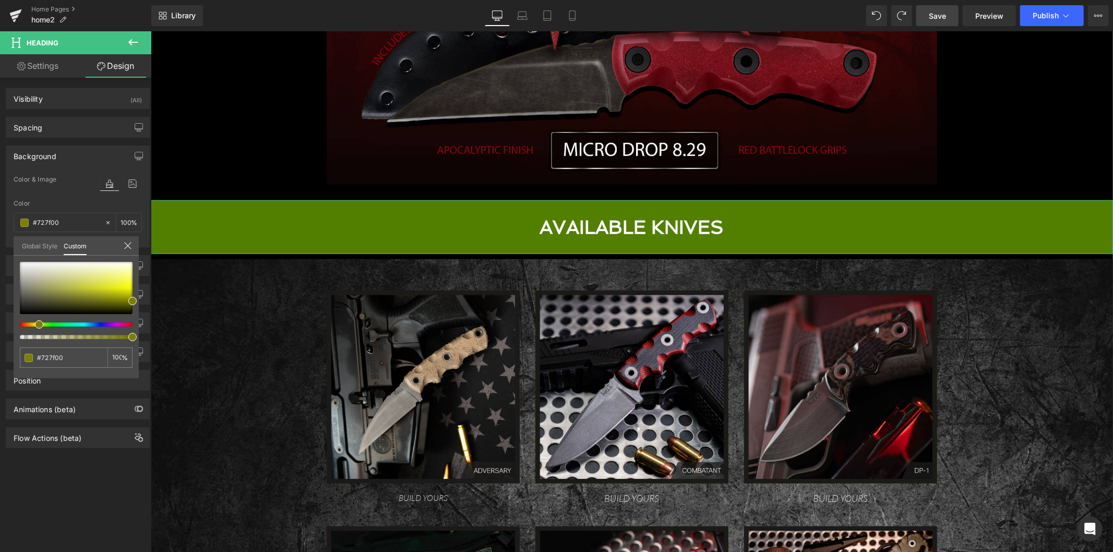
type input "#7b7f00"
type input "#7f7900"
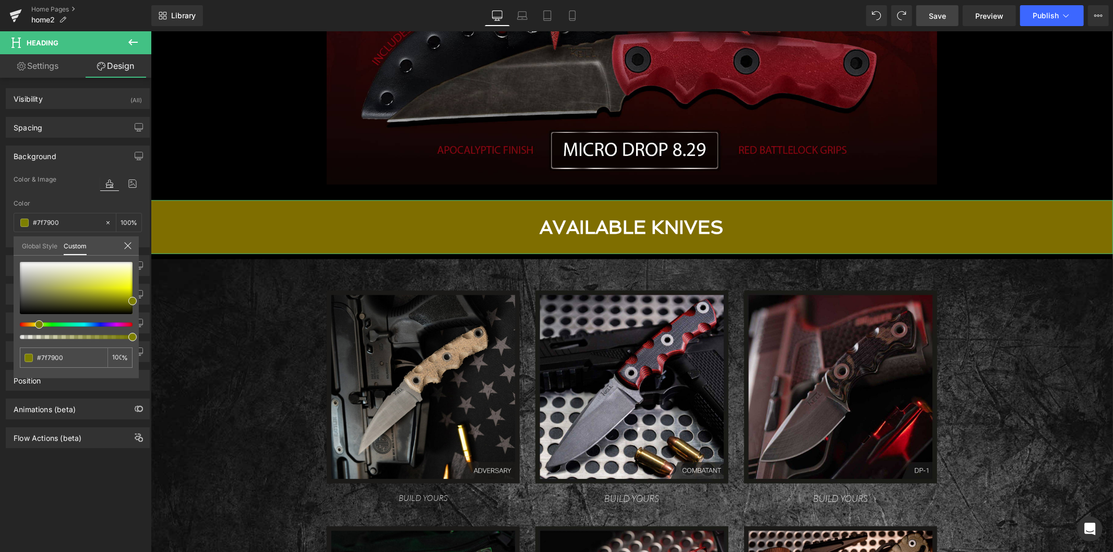
type input "#7f6e00"
type input "#7f6300"
type input "#7f5d00"
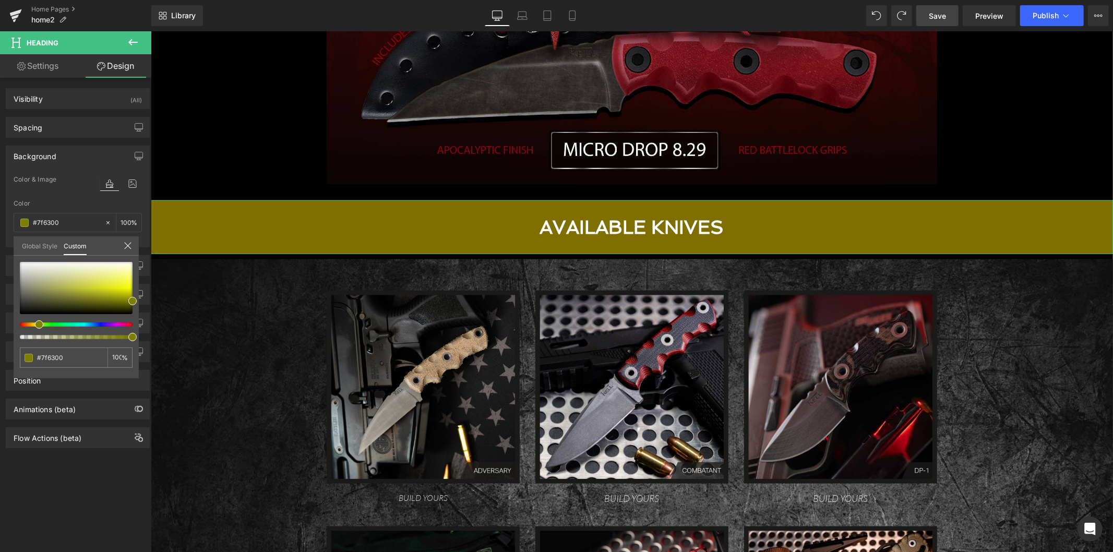
type input "#7f5d00"
type input "#7f5700"
type input "#7f4c00"
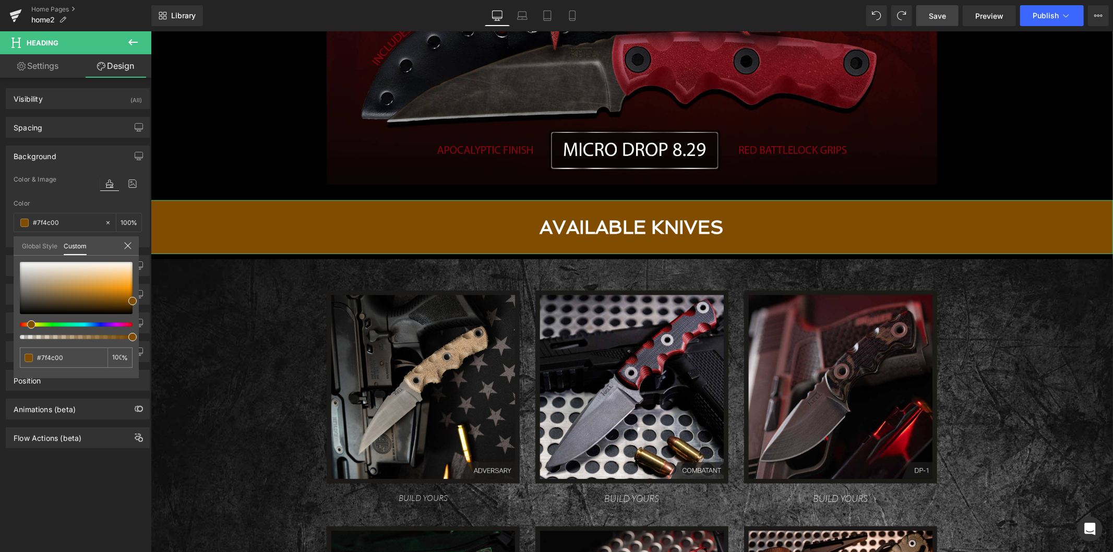
type input "#7f4400"
type input "#7f4100"
type input "#7f3900"
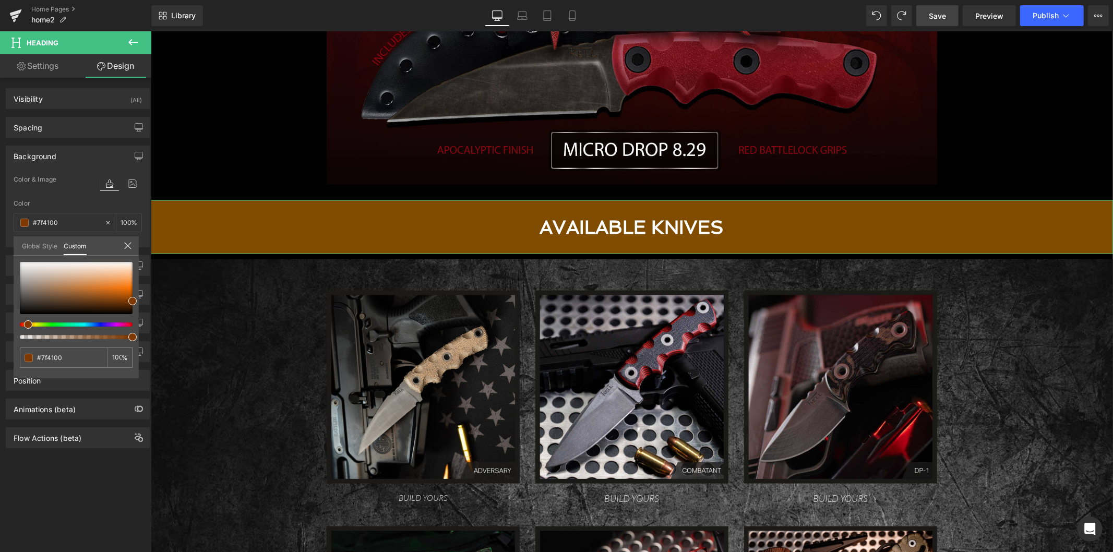
type input "#7f3900"
type input "#7f3300"
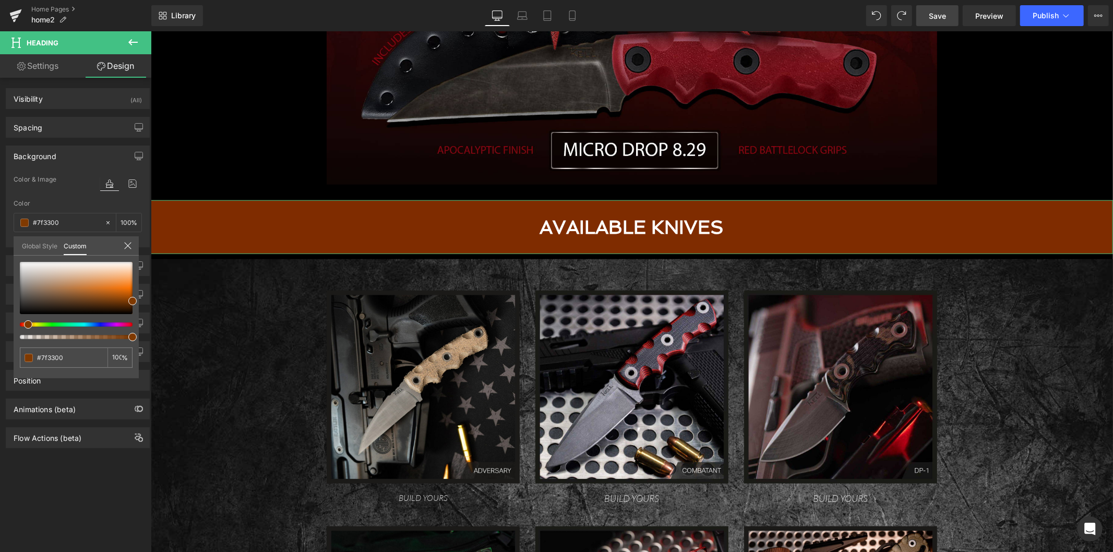
type input "#7f2c00"
drag, startPoint x: 53, startPoint y: 325, endPoint x: 21, endPoint y: 325, distance: 31.8
click at [21, 325] on div at bounding box center [72, 324] width 113 height 4
type input "#7f2800"
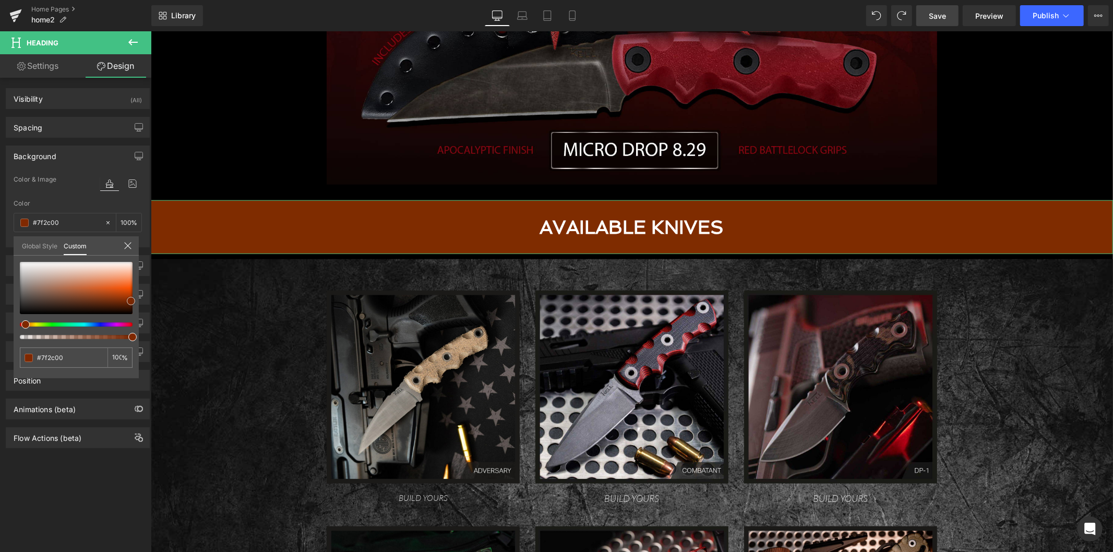
type input "#7f2800"
type input "#7e2801"
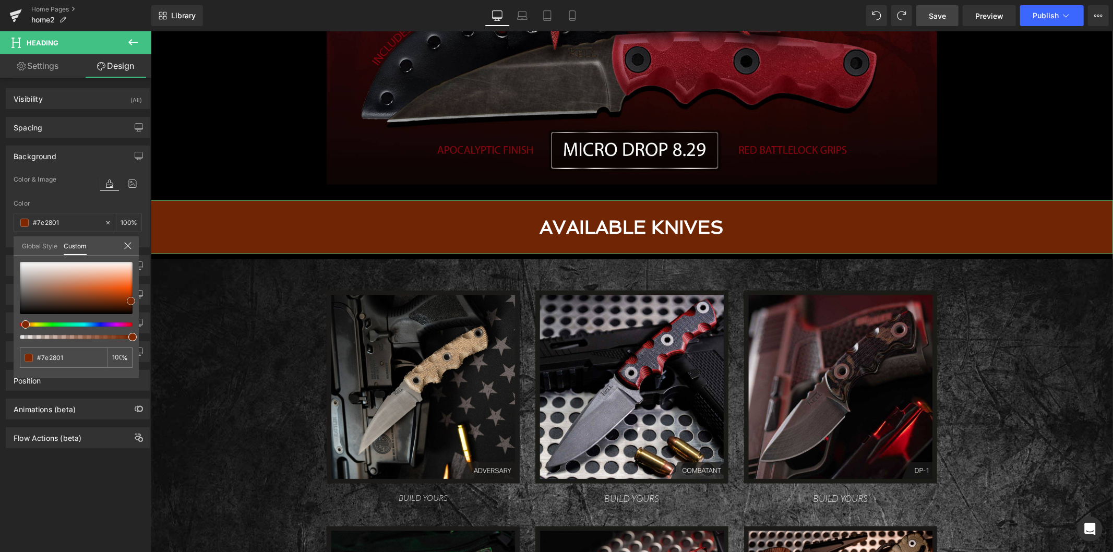
type input "#702604"
type input "#602205"
type input "#541f06"
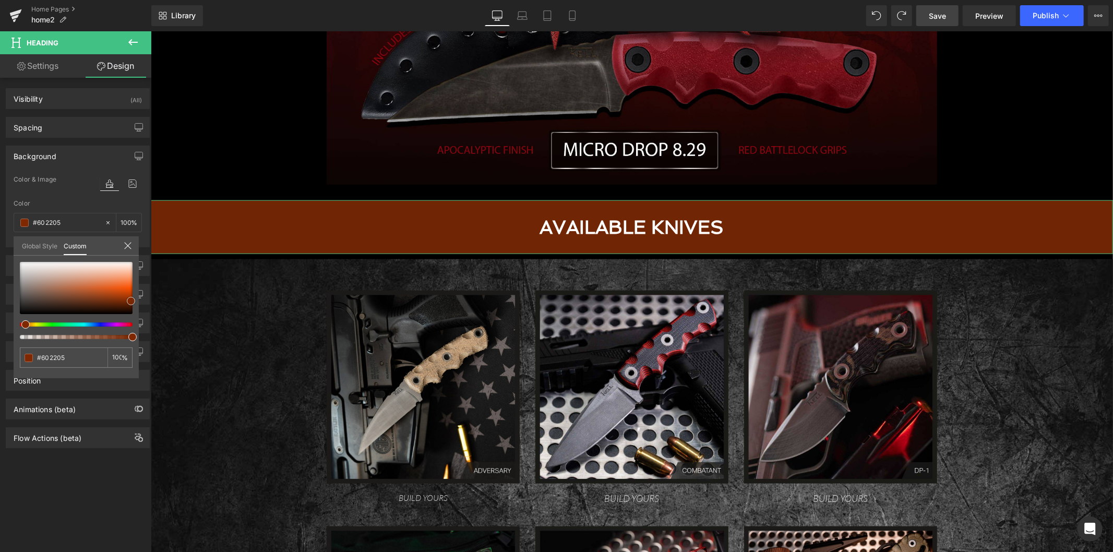
type input "#541f06"
type input "#541f07"
type input "#4a1c07"
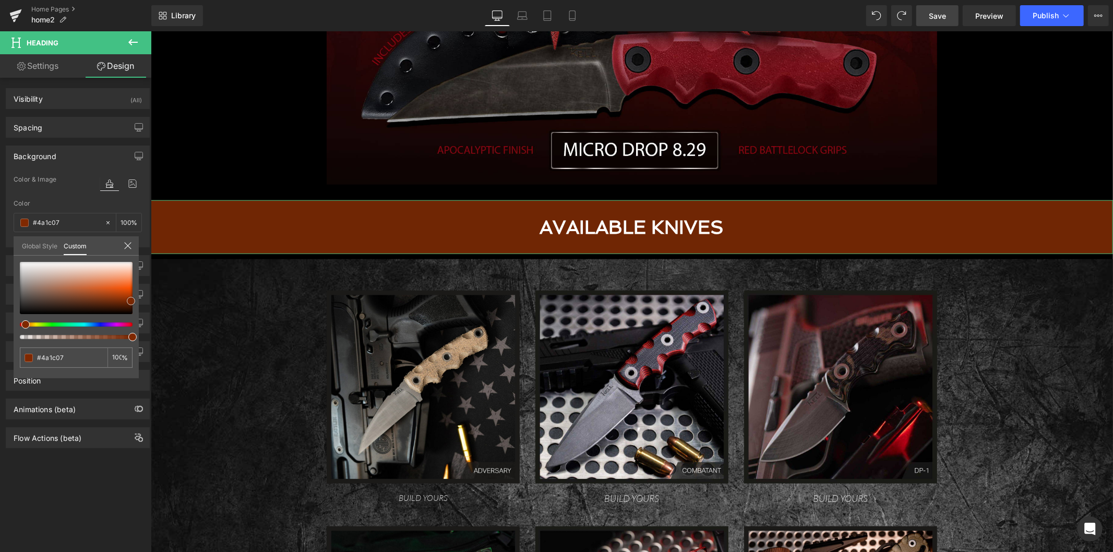
type input "#4a1c06"
type input "#451b07"
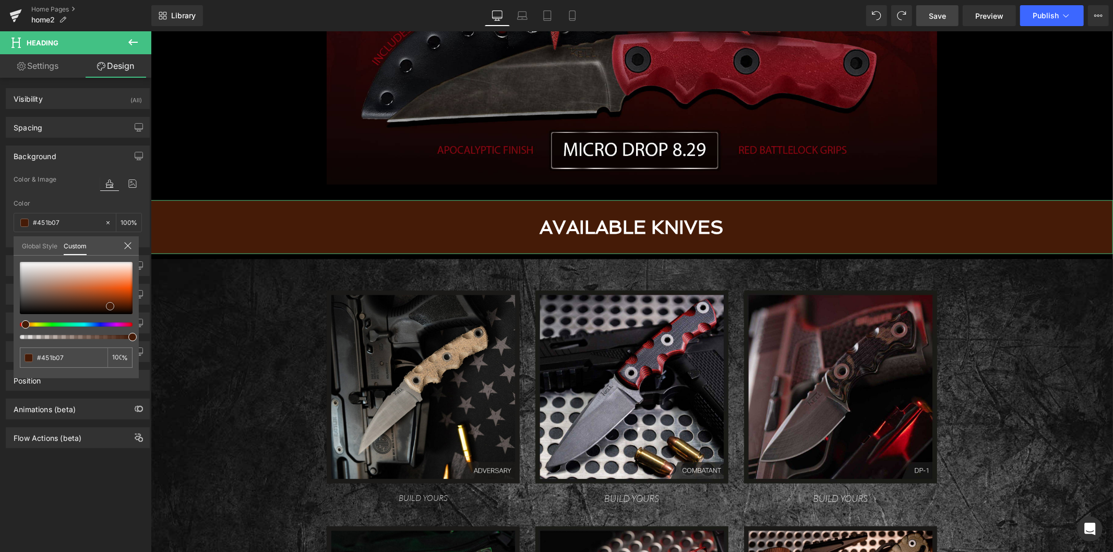
drag, startPoint x: 130, startPoint y: 298, endPoint x: 108, endPoint y: 303, distance: 23.0
click at [108, 303] on span at bounding box center [110, 306] width 8 height 8
type input "#452506"
type input "#461d06"
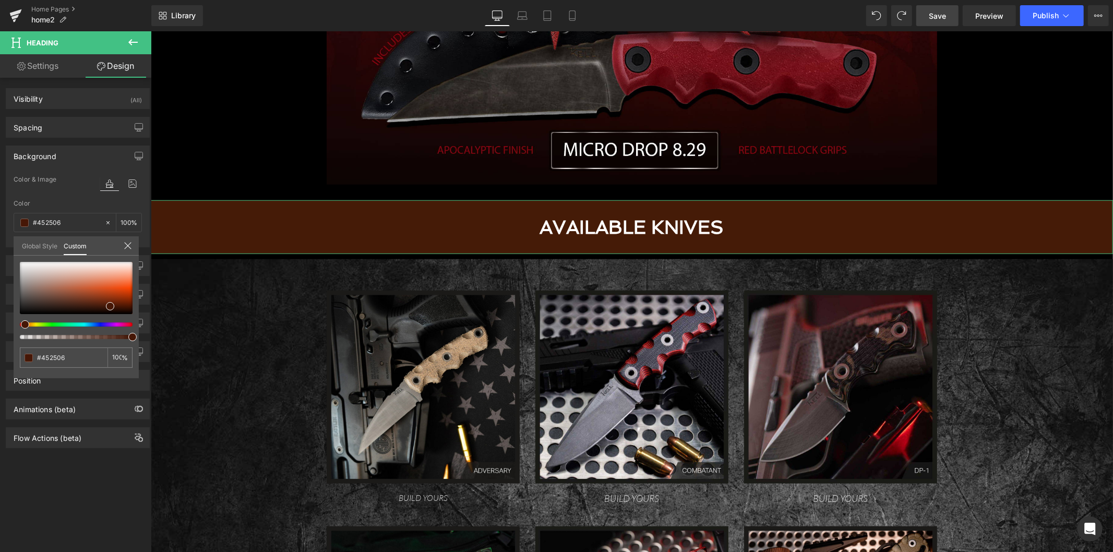
type input "#461d06"
type input "#461706"
type input "#461206"
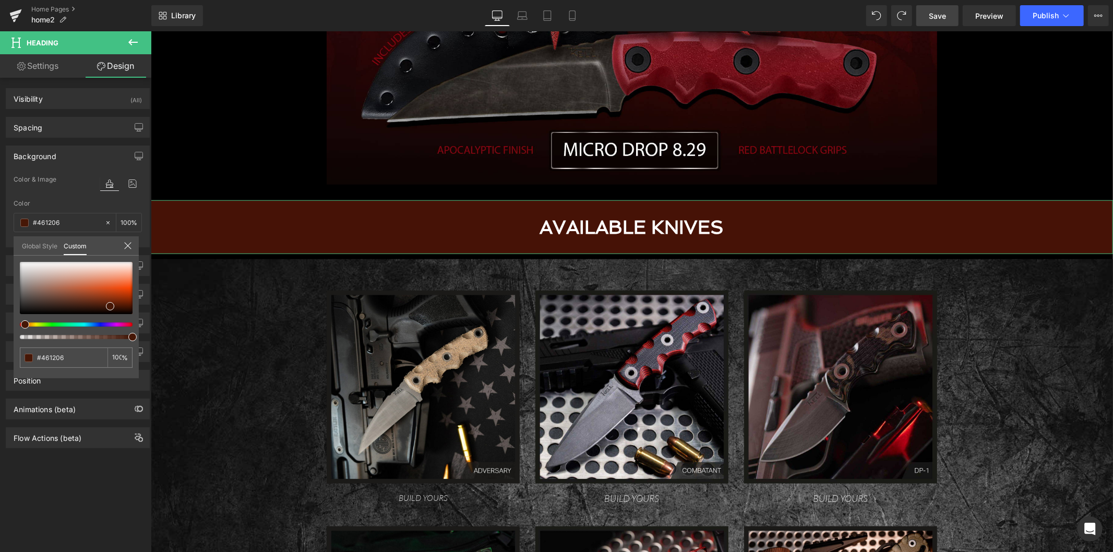
type input "#461106"
type input "#461206"
type input "#461506"
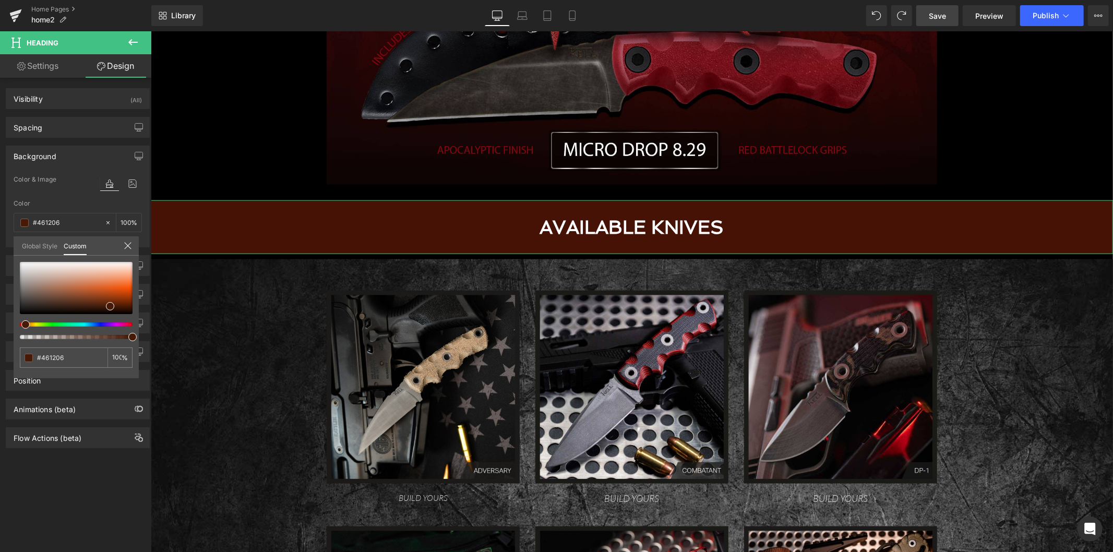
type input "#461506"
type input "#462706"
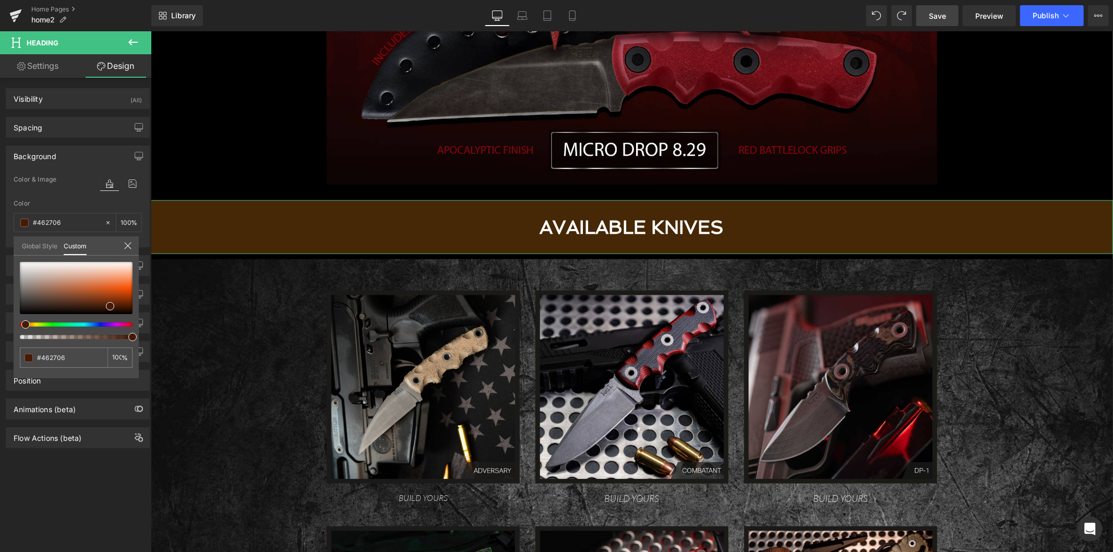
type input "#463d06"
type input "#424606"
type input "#3a4606"
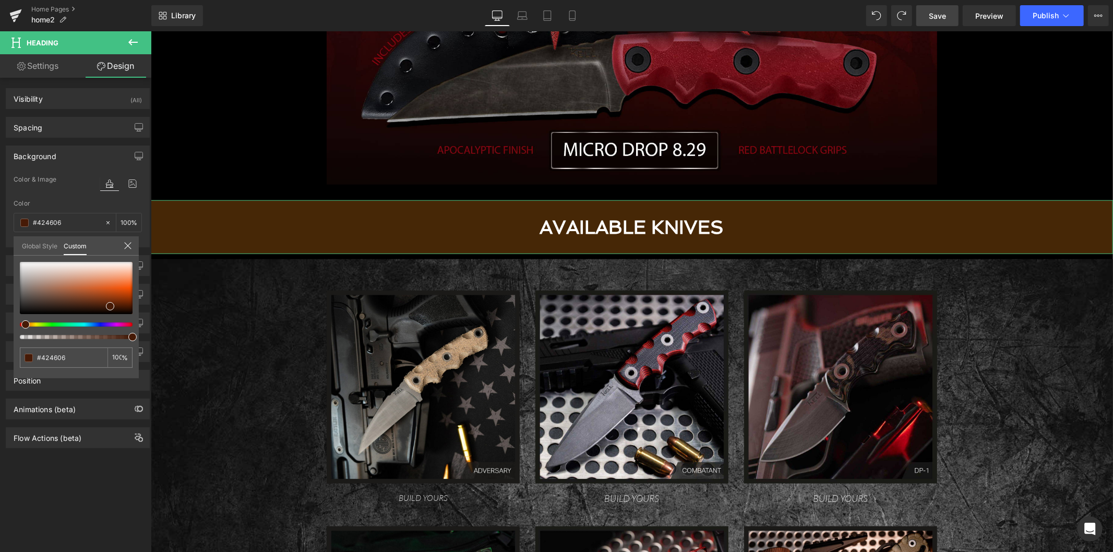
type input "#3a4606"
type input "#354606"
type input "#2f4606"
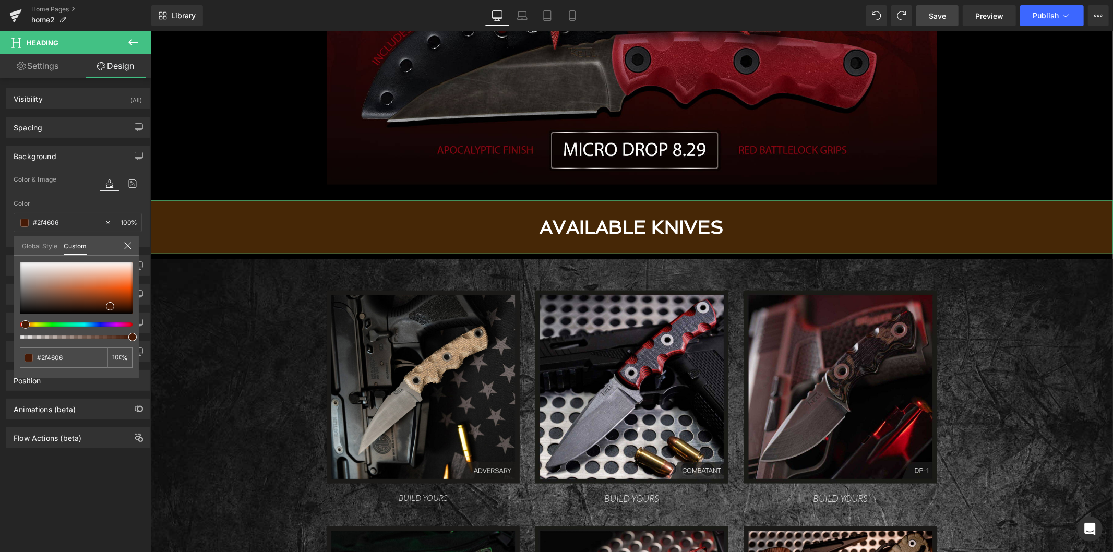
type input "#2a4606"
type input "#294606"
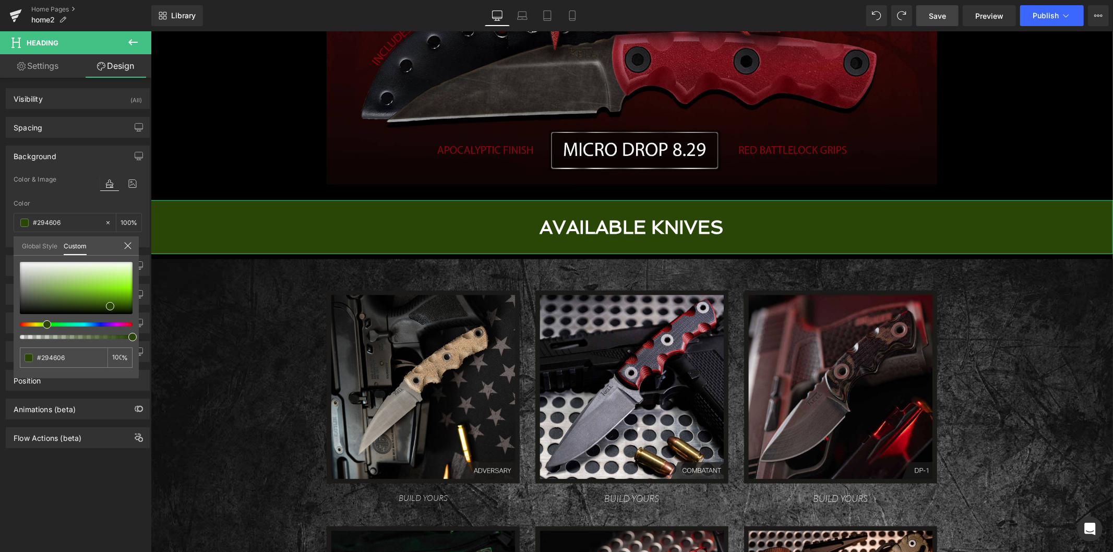
drag, startPoint x: 25, startPoint y: 322, endPoint x: 42, endPoint y: 320, distance: 17.9
click at [42, 320] on div at bounding box center [76, 300] width 113 height 77
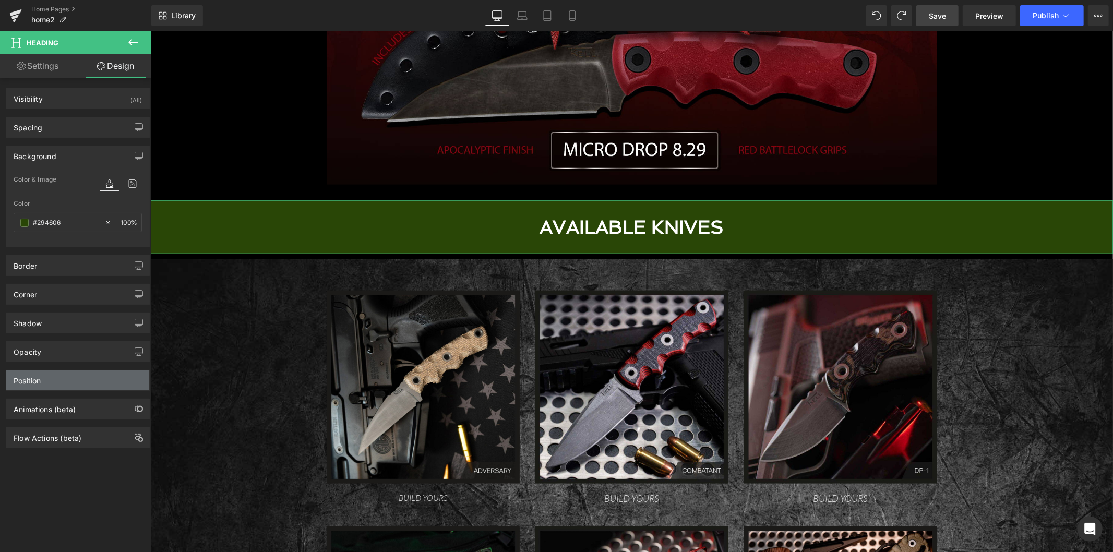
click at [76, 373] on div "Position" at bounding box center [77, 380] width 143 height 20
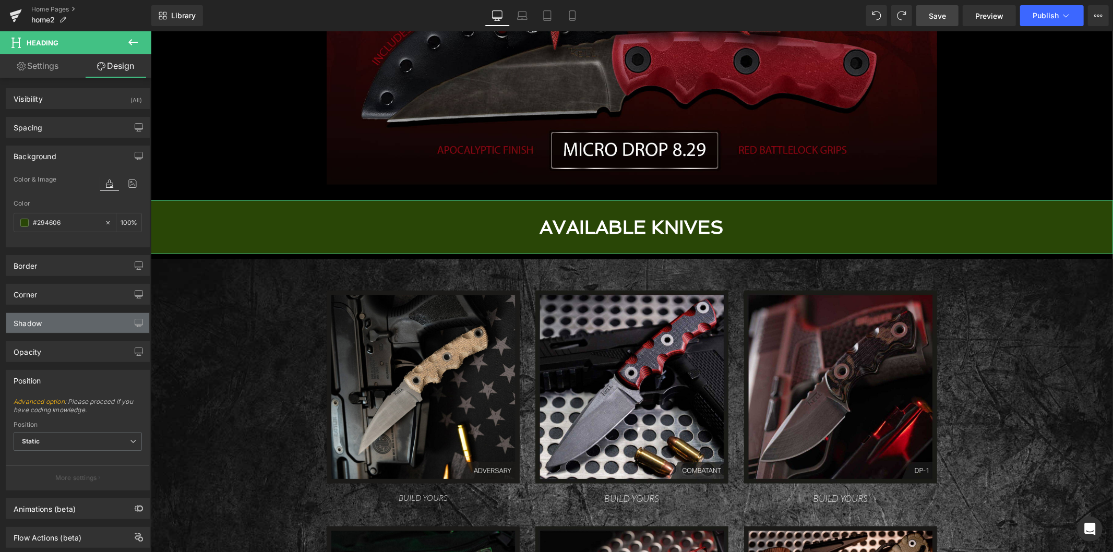
click at [68, 326] on div "Shadow" at bounding box center [77, 323] width 143 height 20
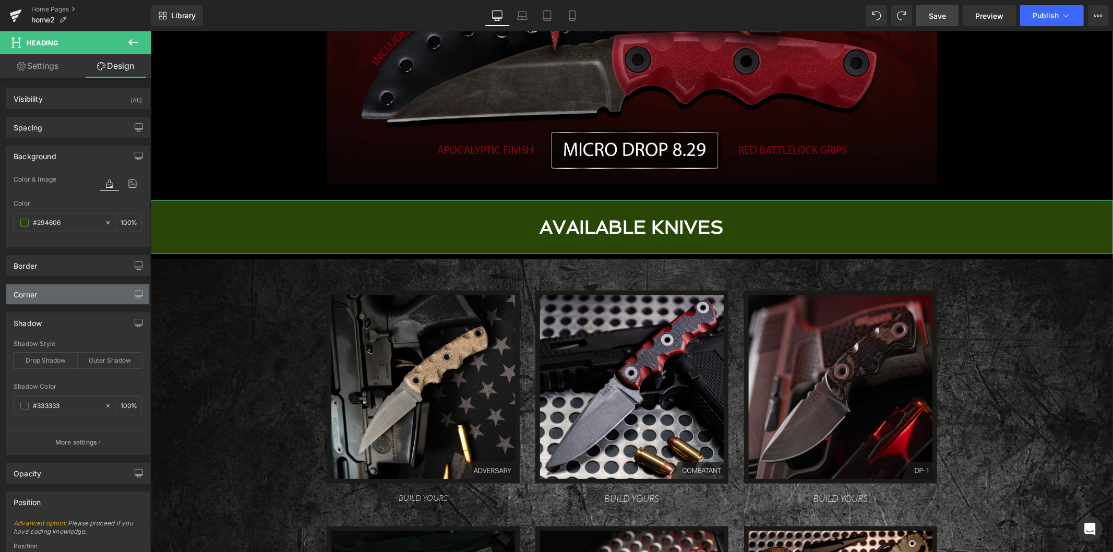
click at [66, 300] on div "Corner" at bounding box center [77, 294] width 143 height 20
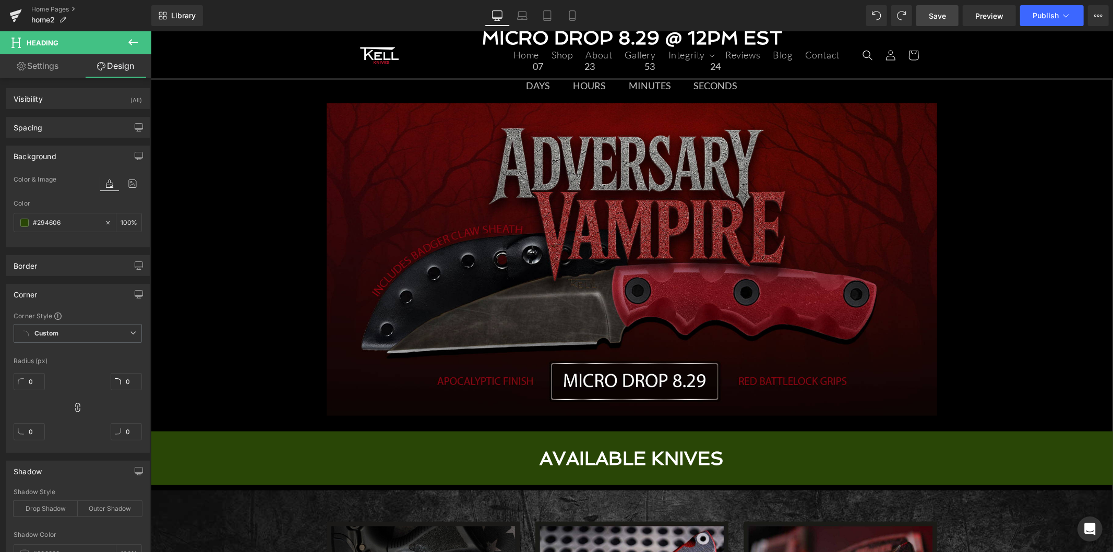
scroll to position [659, 0]
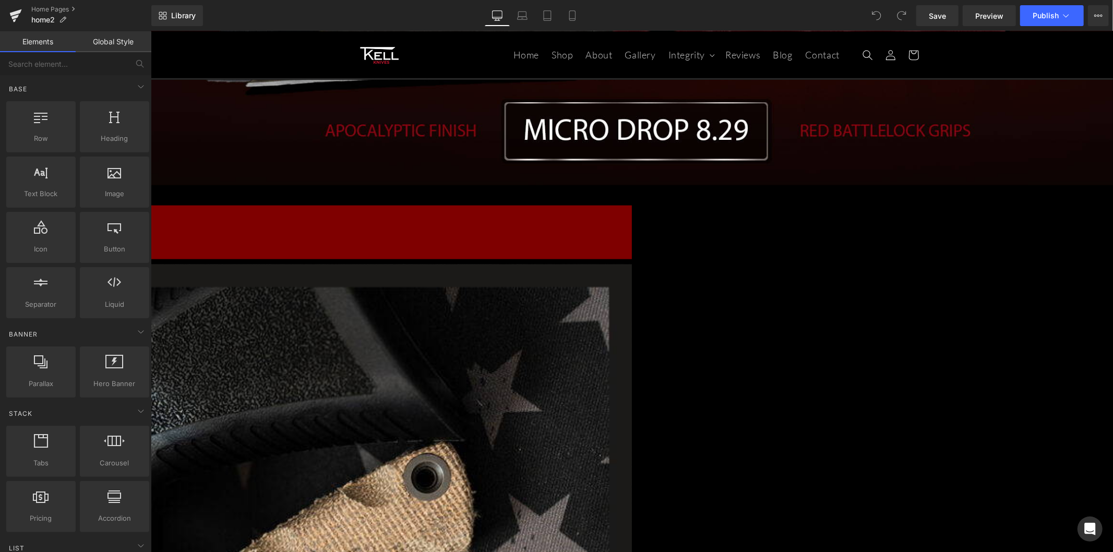
scroll to position [1217, 0]
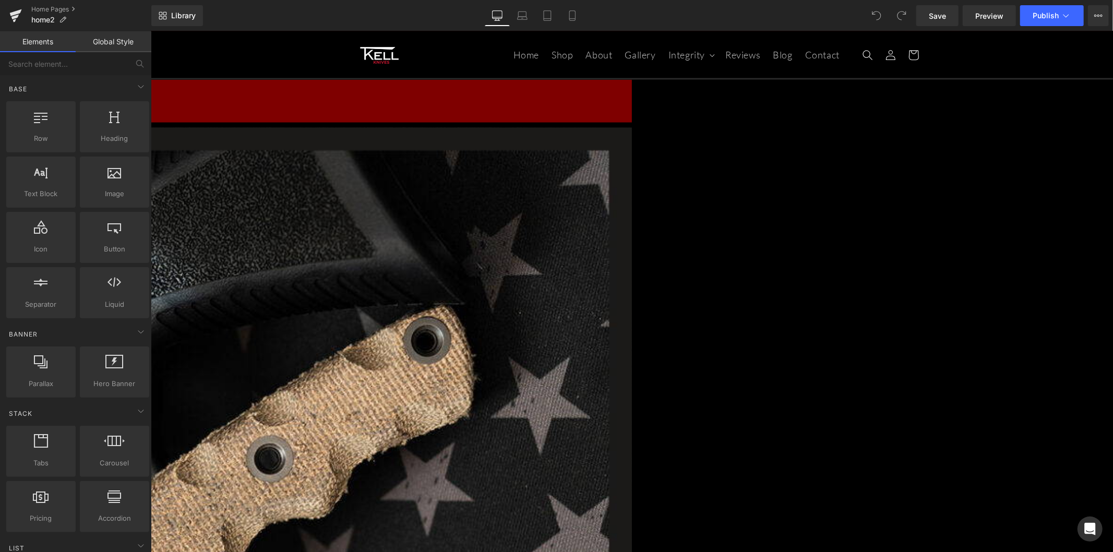
click at [150, 31] on icon at bounding box center [150, 31] width 0 height 0
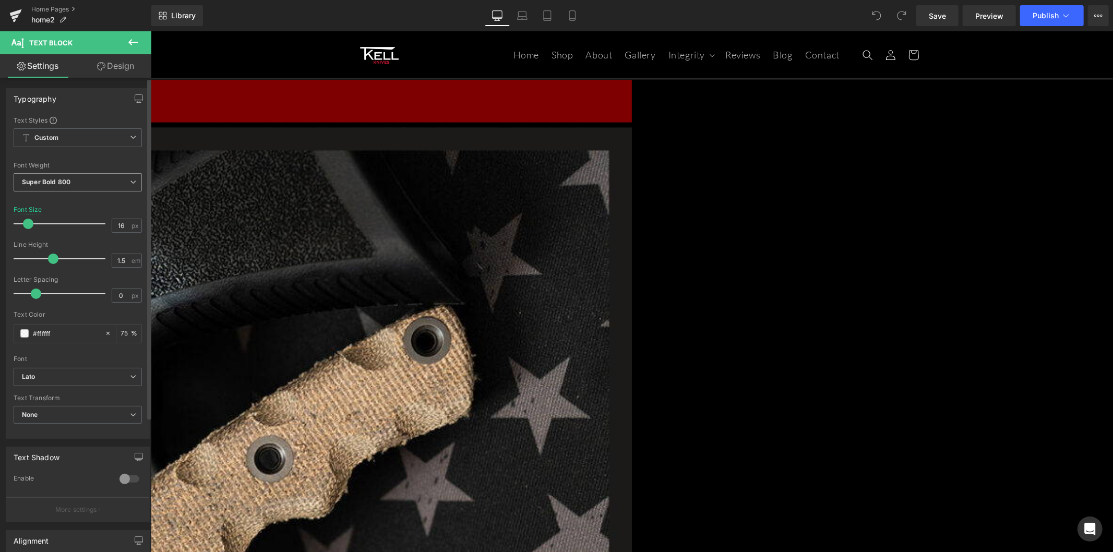
click at [84, 179] on span "Super Bold 800" at bounding box center [78, 182] width 128 height 18
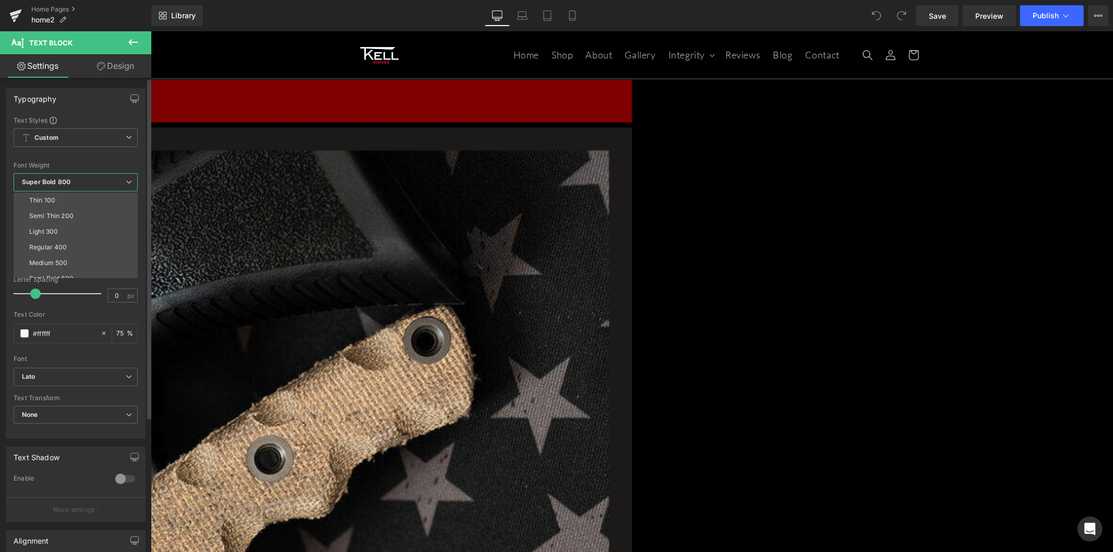
click at [84, 179] on span "Super Bold 800" at bounding box center [76, 182] width 124 height 18
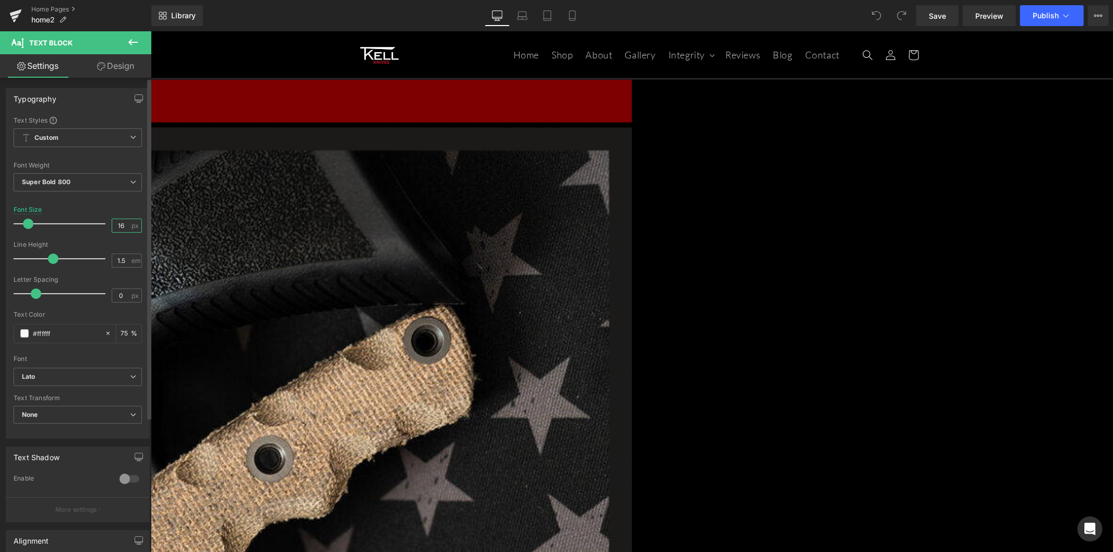
drag, startPoint x: 120, startPoint y: 222, endPoint x: 126, endPoint y: 169, distance: 53.5
click at [112, 222] on input "16" at bounding box center [121, 225] width 18 height 13
click at [150, 31] on span "Text Block" at bounding box center [150, 31] width 0 height 0
click at [89, 184] on span "Super Bold 800" at bounding box center [78, 182] width 128 height 18
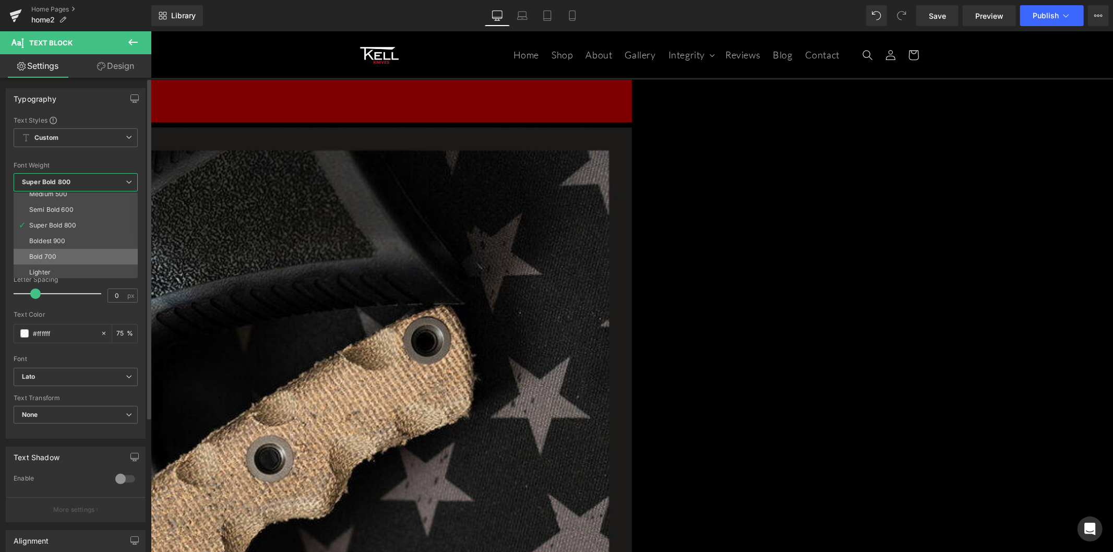
scroll to position [86, 0]
click at [90, 221] on li "Boldest 900" at bounding box center [78, 224] width 129 height 16
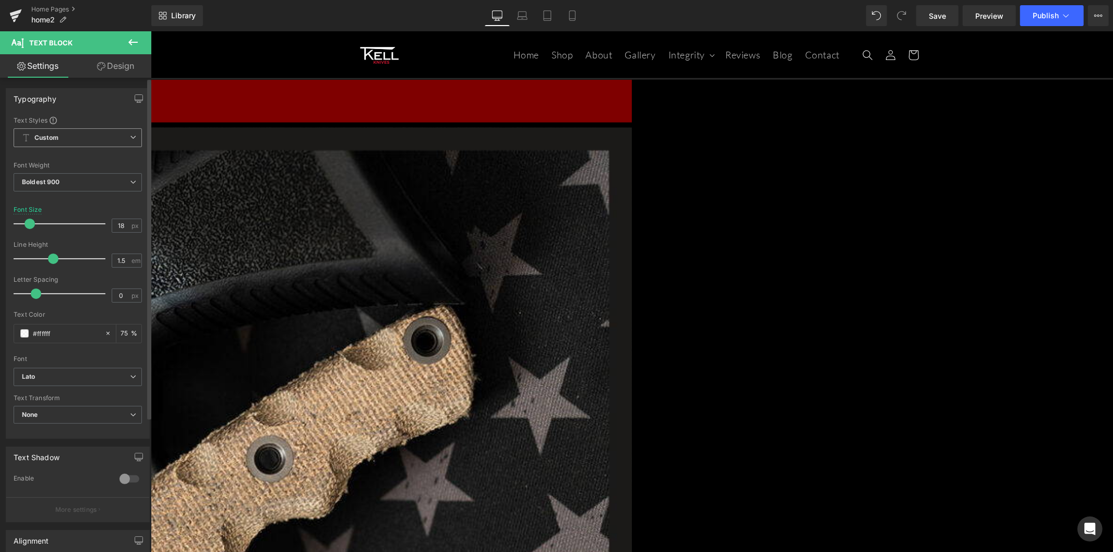
click at [106, 135] on span "Custom" at bounding box center [78, 137] width 128 height 19
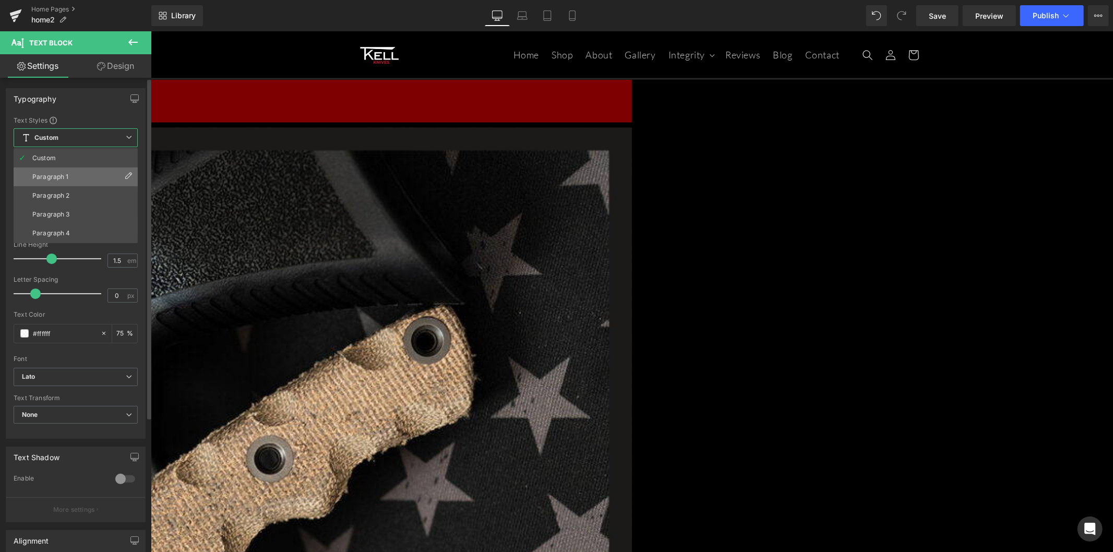
click at [96, 169] on li "Paragraph 1" at bounding box center [76, 176] width 124 height 19
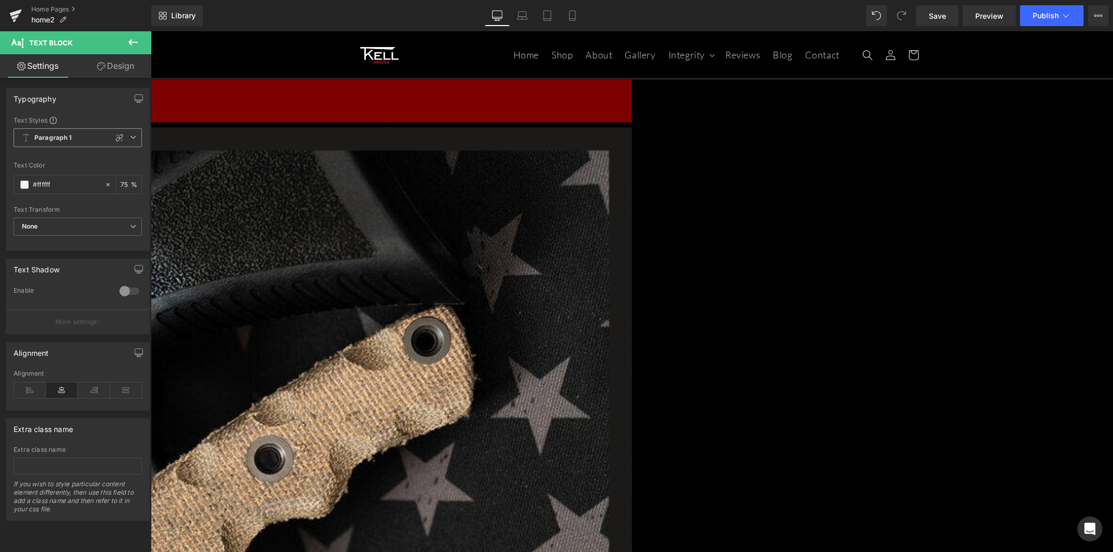
click at [95, 140] on span "Paragraph 1" at bounding box center [78, 137] width 128 height 19
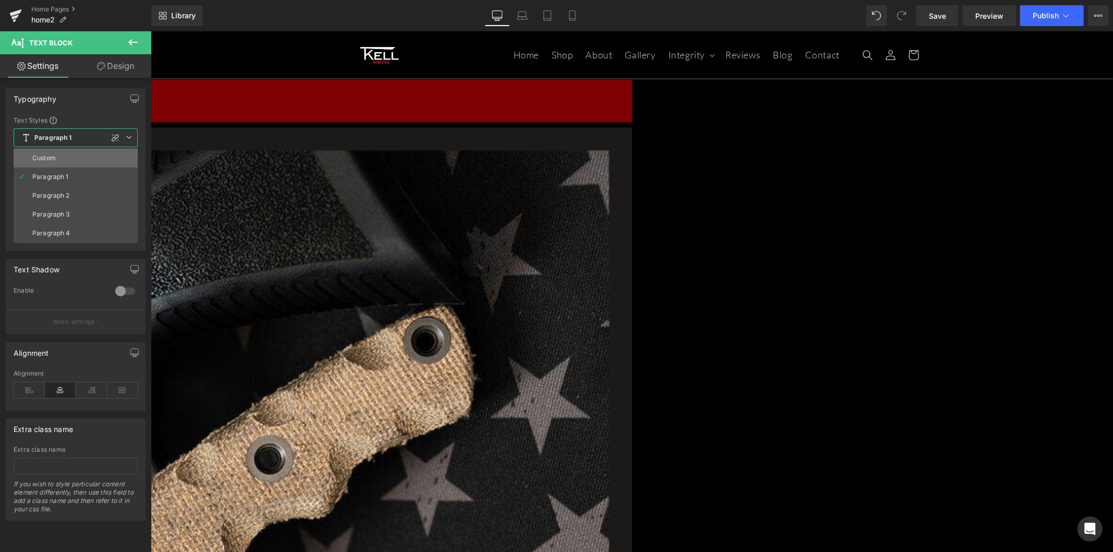
click at [89, 162] on li "Custom" at bounding box center [76, 158] width 124 height 19
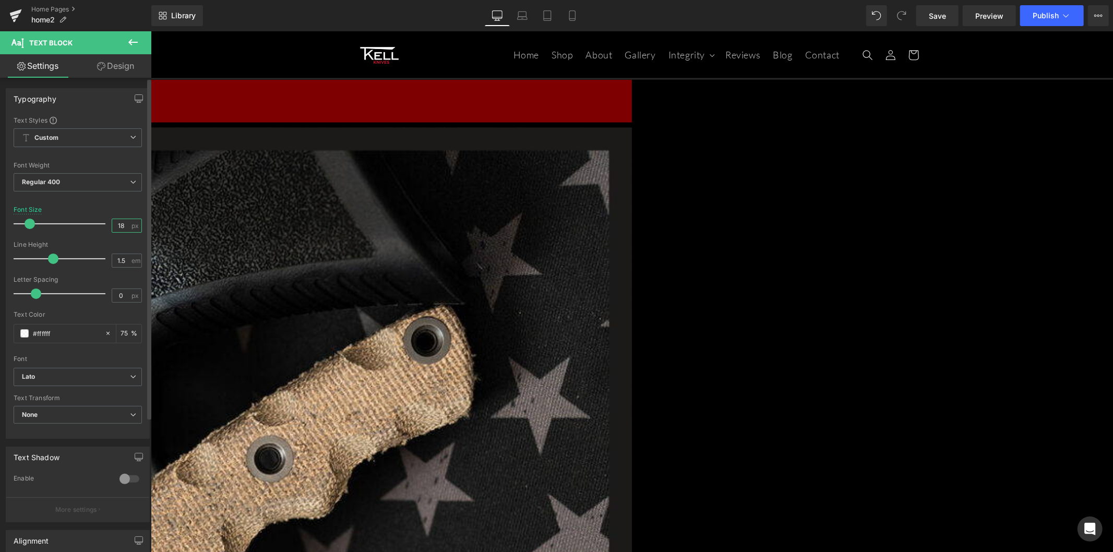
click at [121, 223] on input "18" at bounding box center [121, 225] width 18 height 13
click at [122, 223] on input "18" at bounding box center [121, 225] width 18 height 13
drag, startPoint x: 122, startPoint y: 223, endPoint x: 111, endPoint y: 223, distance: 11.5
click at [112, 223] on input "18" at bounding box center [121, 225] width 18 height 13
drag, startPoint x: 123, startPoint y: 224, endPoint x: 106, endPoint y: 223, distance: 16.7
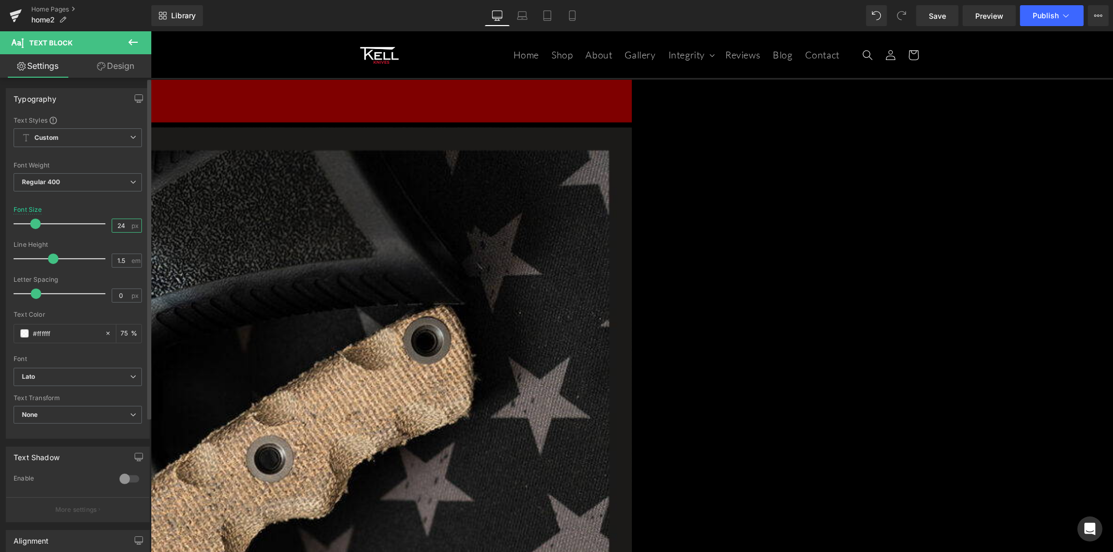
click at [106, 223] on div "Font Size 24 px" at bounding box center [78, 223] width 128 height 35
type input "20"
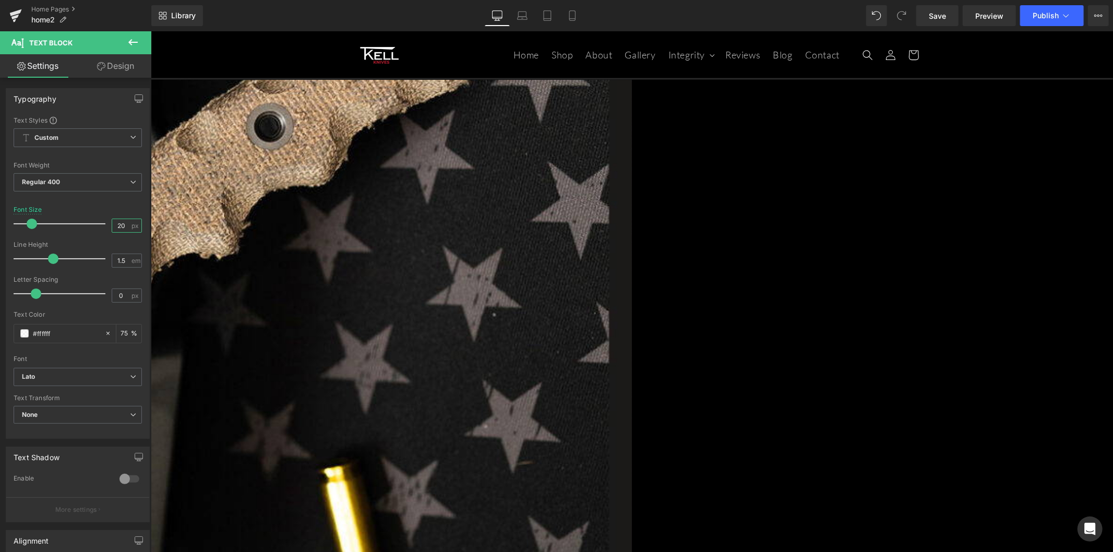
scroll to position [1739, 0]
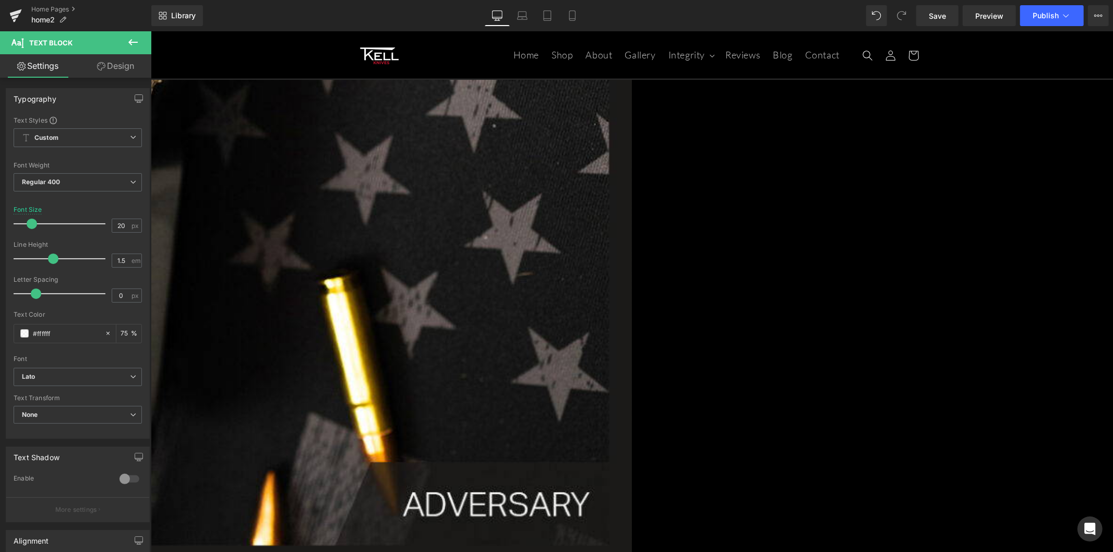
click at [150, 31] on span "Button" at bounding box center [150, 31] width 0 height 0
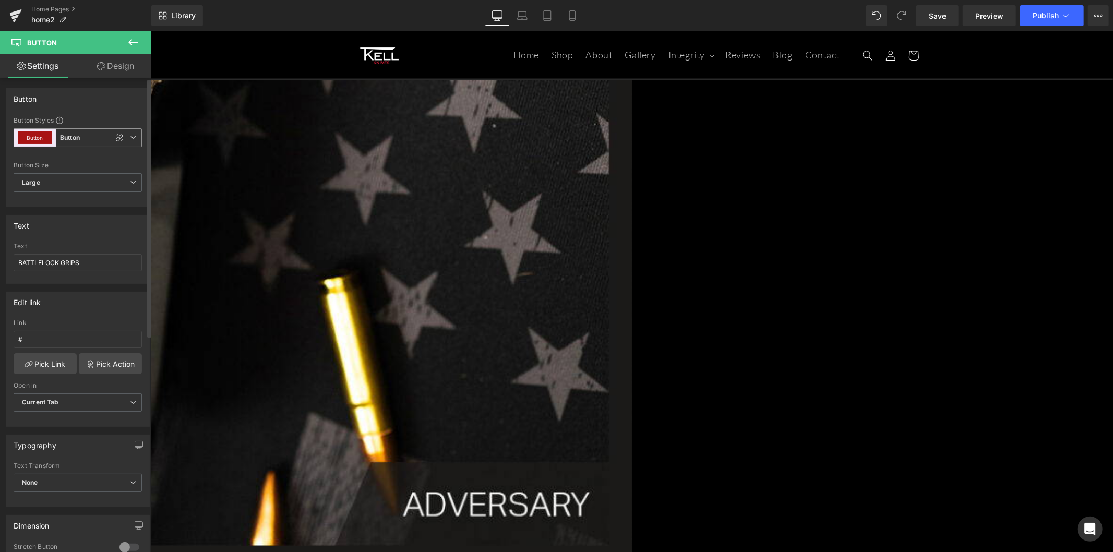
click at [80, 141] on b "Button" at bounding box center [70, 138] width 20 height 9
click at [74, 164] on li "Custom" at bounding box center [76, 162] width 124 height 19
type input "Brand Color"
type input "Color 1"
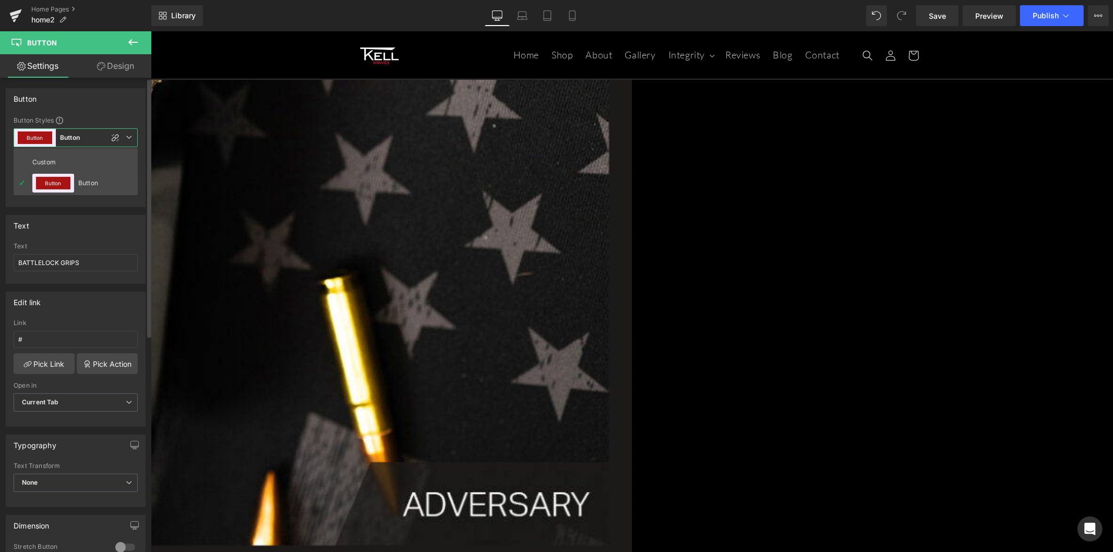
type input "Brand Color"
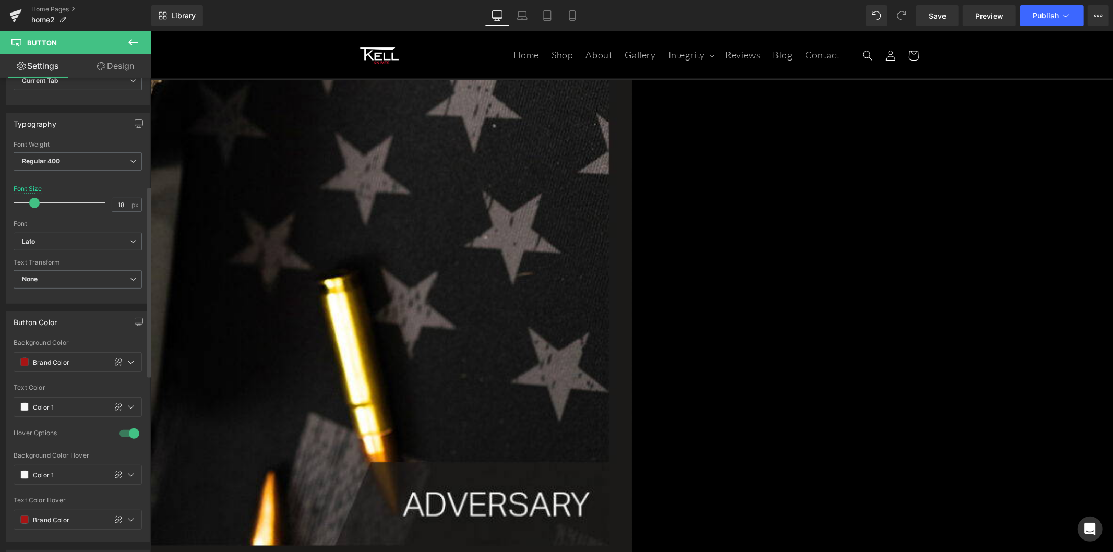
scroll to position [347, 0]
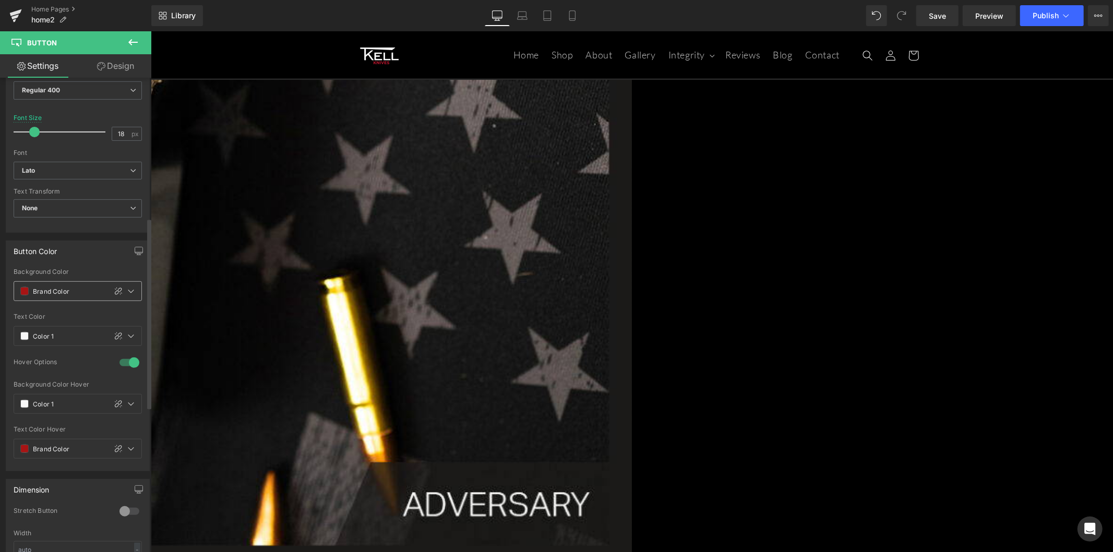
click at [57, 292] on input "Brand Color" at bounding box center [67, 290] width 68 height 11
click at [128, 293] on icon at bounding box center [131, 291] width 8 height 8
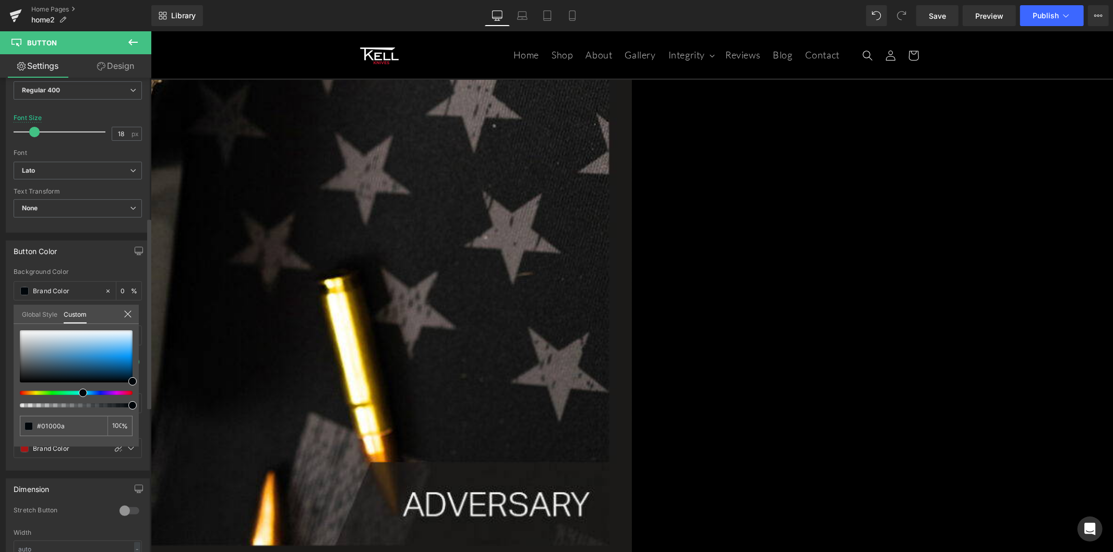
type input "#01000a"
type input "100"
type input "#01000a"
type input "100"
type input "#00050a"
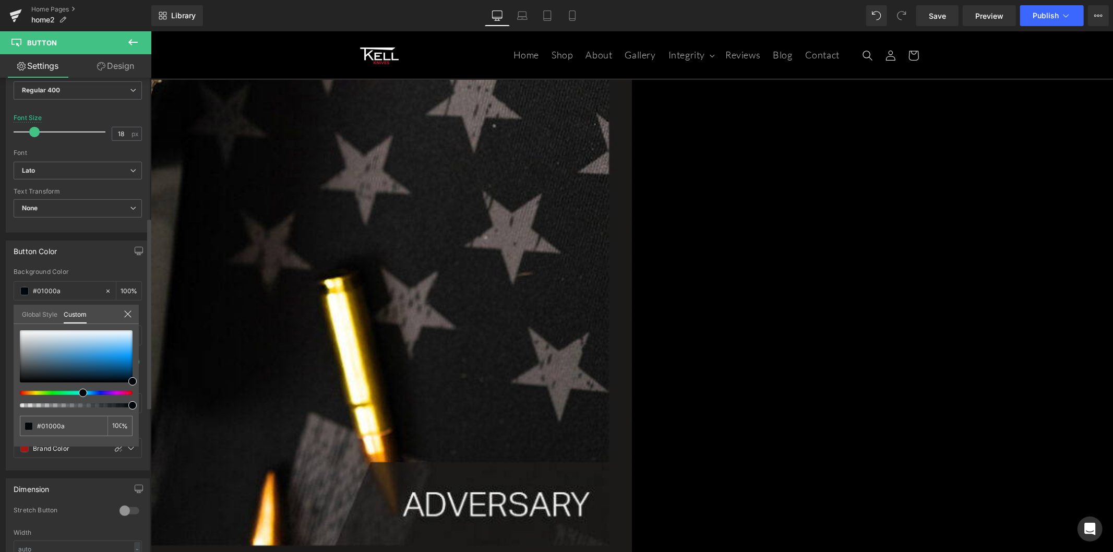
type input "#00050a"
type input "#0a0900"
type input "#0a0000"
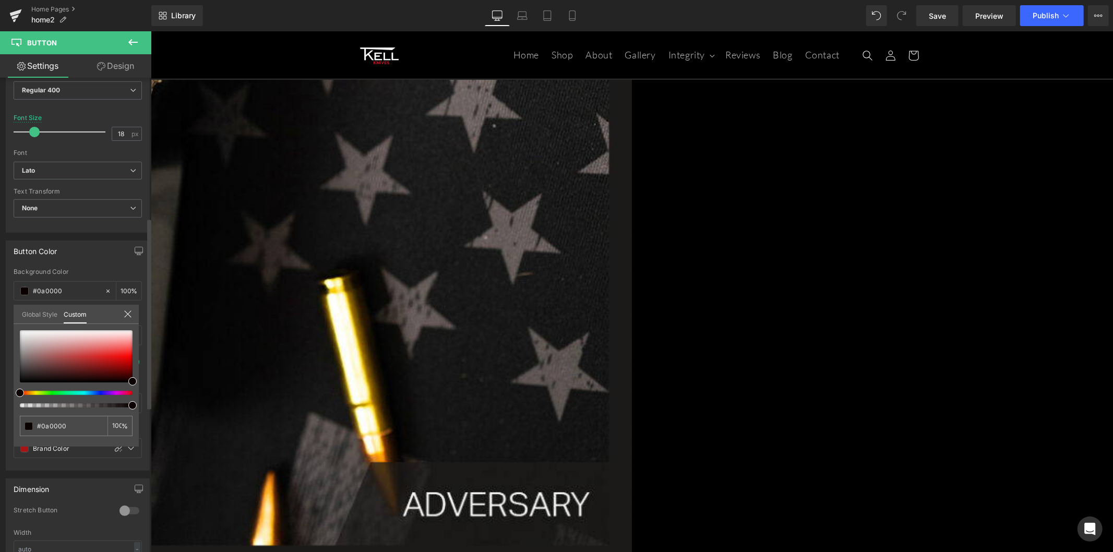
drag, startPoint x: 80, startPoint y: 392, endPoint x: 1, endPoint y: 388, distance: 78.9
click at [1, 388] on div "Button Color rgba(10, 0, 0, 1) Background Color #0a0000 100 % var(--gf_gs-color…" at bounding box center [78, 352] width 156 height 238
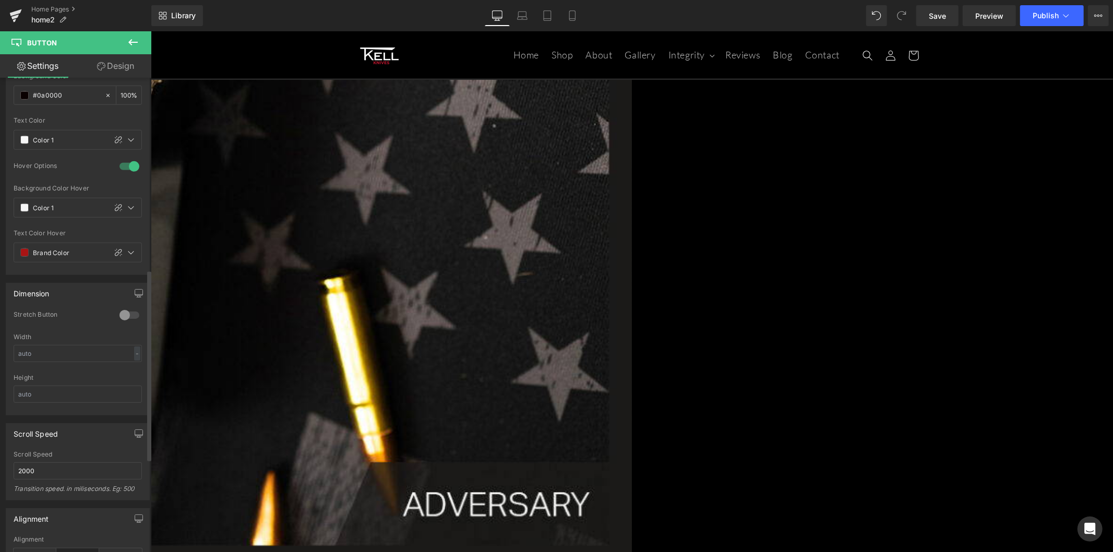
scroll to position [707, 0]
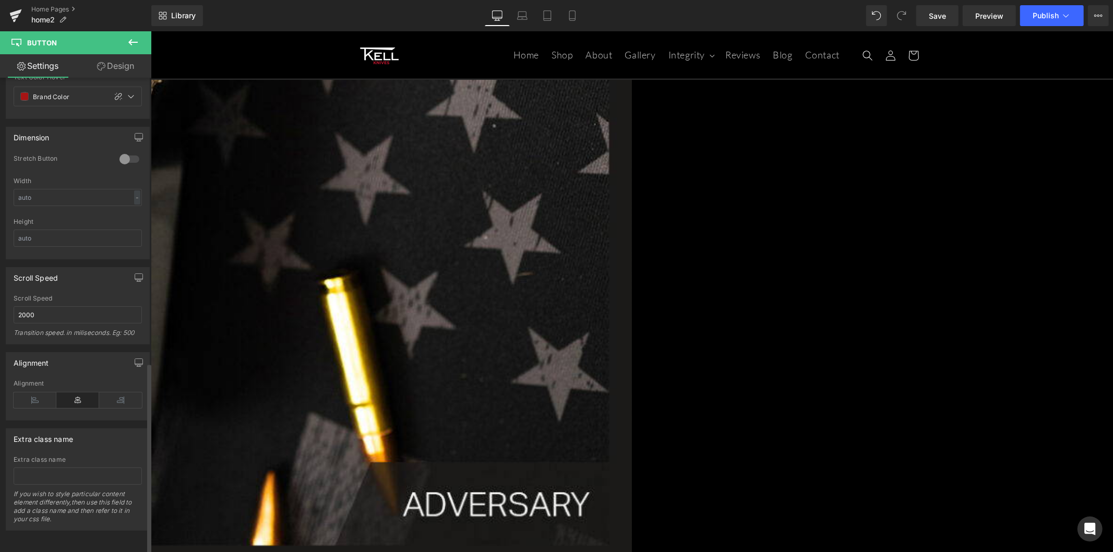
click at [74, 480] on div "Extra class name If you wish to style particular content element differently,th…" at bounding box center [78, 493] width 128 height 74
click at [76, 468] on input "text" at bounding box center [78, 475] width 128 height 17
click at [77, 468] on input "black-btn" at bounding box center [78, 475] width 128 height 17
type input "black-btn"
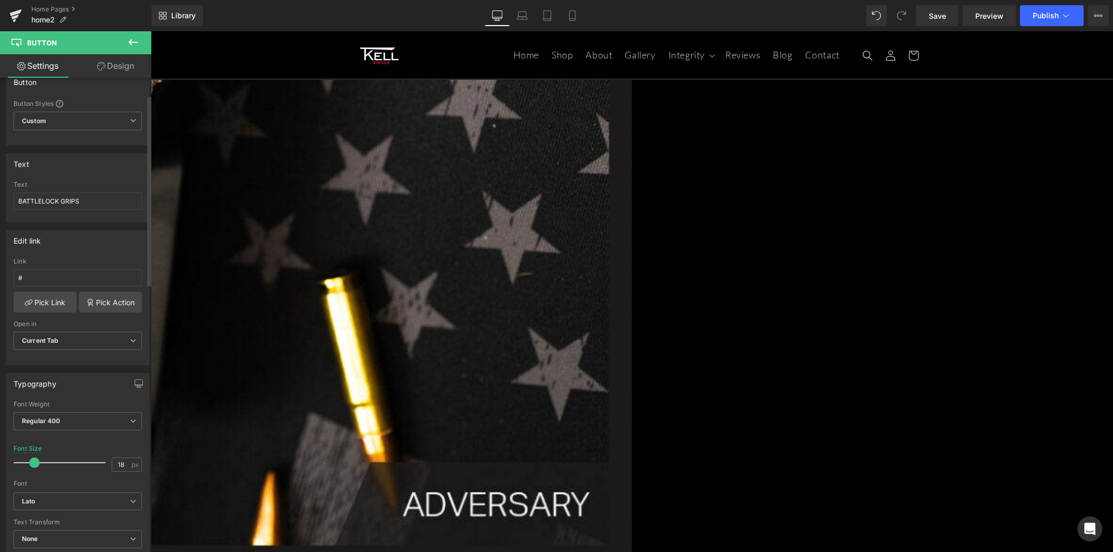
scroll to position [0, 0]
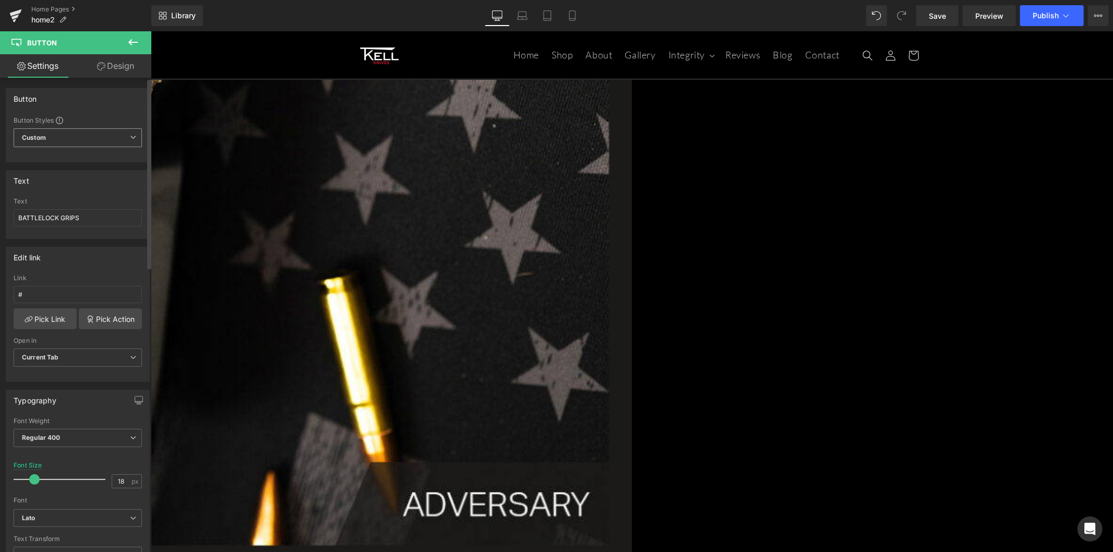
click at [80, 136] on span "Custom" at bounding box center [78, 137] width 128 height 19
click at [102, 164] on li "Custom" at bounding box center [76, 162] width 124 height 19
click at [127, 141] on span "Custom" at bounding box center [78, 137] width 128 height 19
click at [54, 160] on div "Custom" at bounding box center [52, 162] width 41 height 19
type input "100"
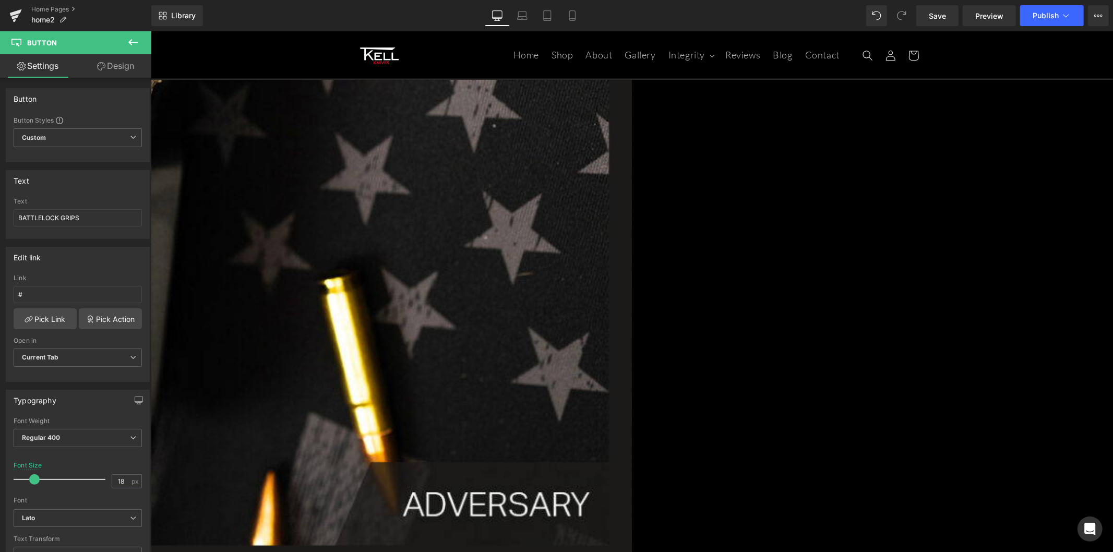
click at [129, 69] on link "Design" at bounding box center [116, 65] width 76 height 23
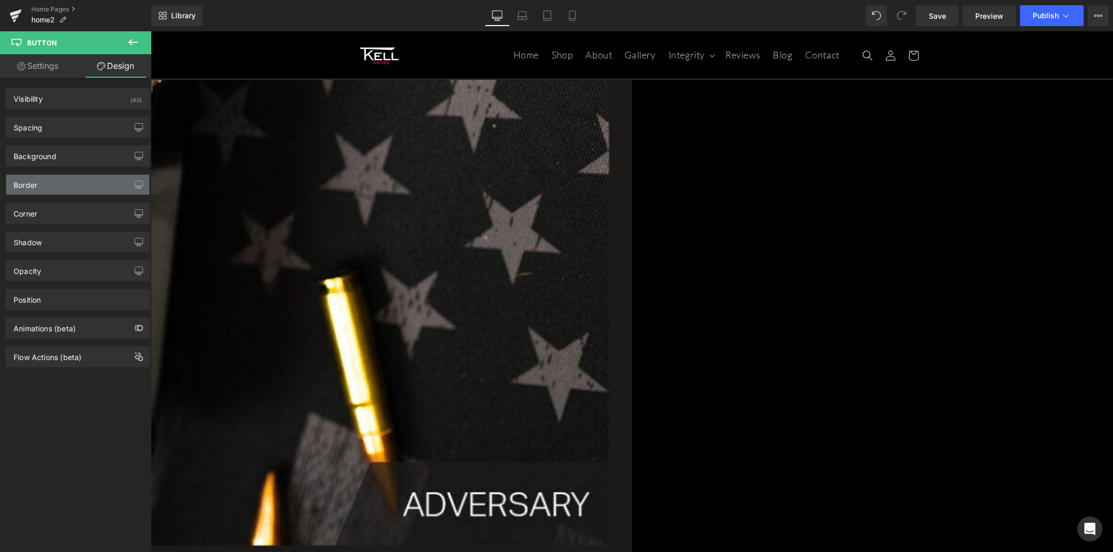
type input "100"
click at [108, 187] on div "Border" at bounding box center [77, 185] width 143 height 20
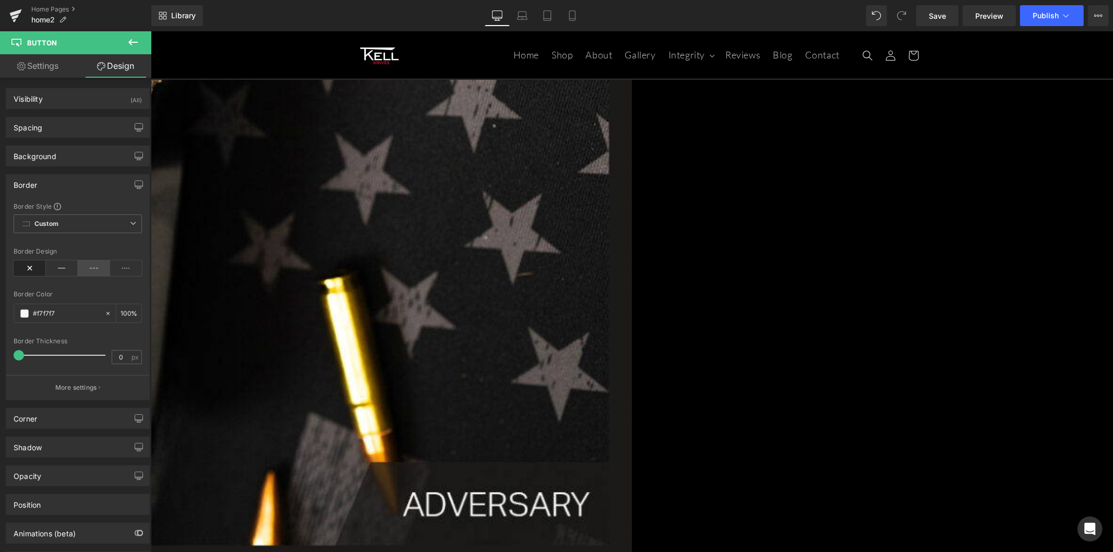
click at [78, 266] on icon at bounding box center [94, 268] width 32 height 16
click at [66, 270] on icon at bounding box center [62, 268] width 32 height 16
click at [150, 31] on icon at bounding box center [150, 31] width 0 height 0
click at [150, 31] on span "Button" at bounding box center [150, 31] width 0 height 0
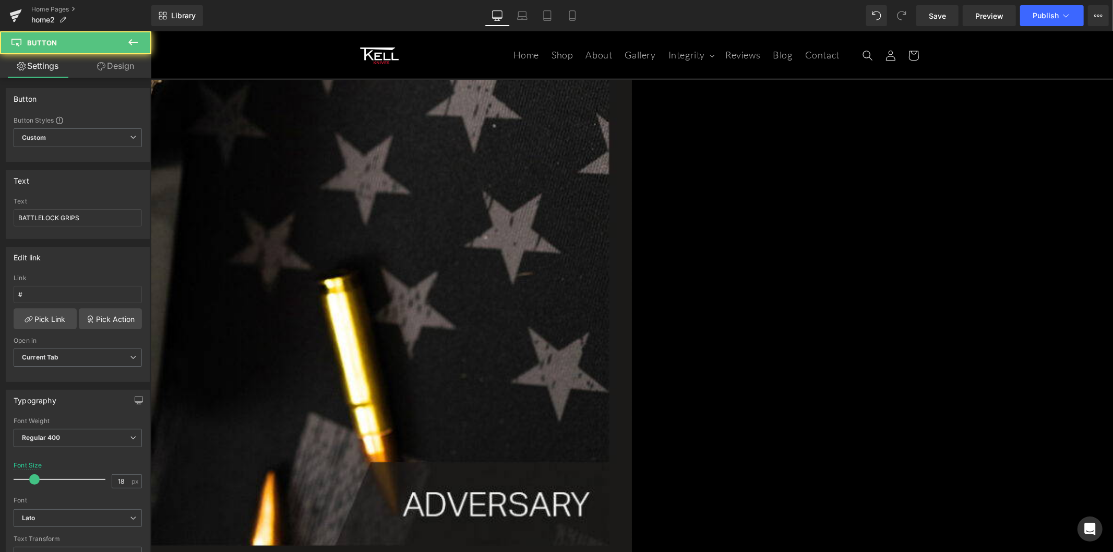
click at [150, 31] on span "Button" at bounding box center [150, 31] width 0 height 0
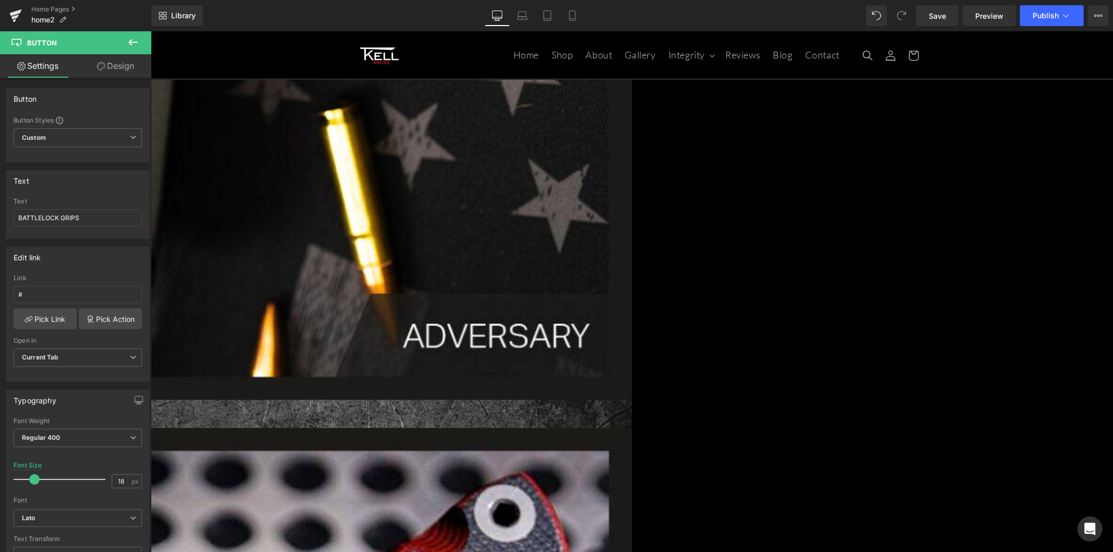
scroll to position [1970, 0]
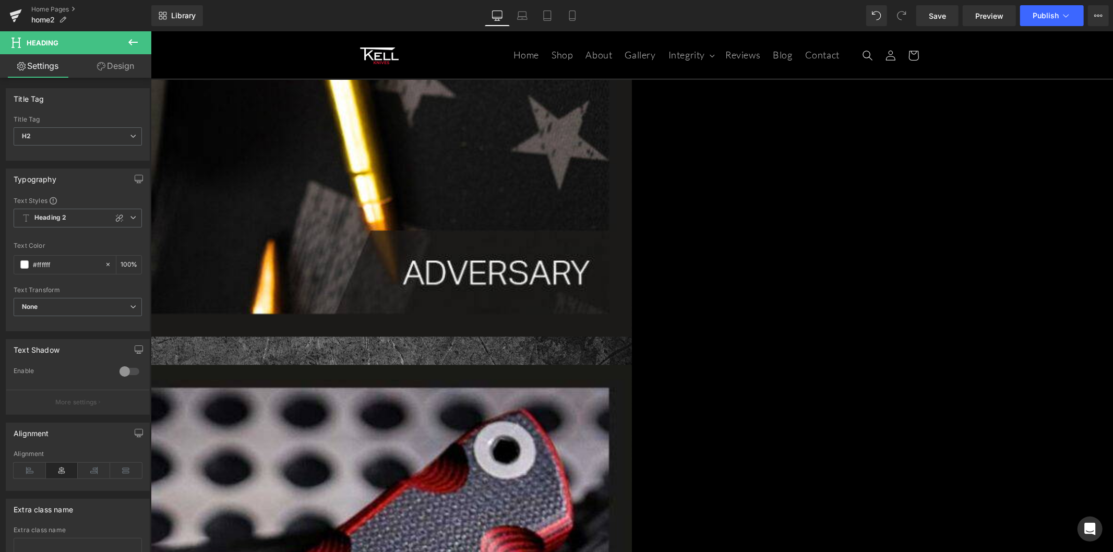
click at [150, 31] on link at bounding box center [150, 31] width 0 height 0
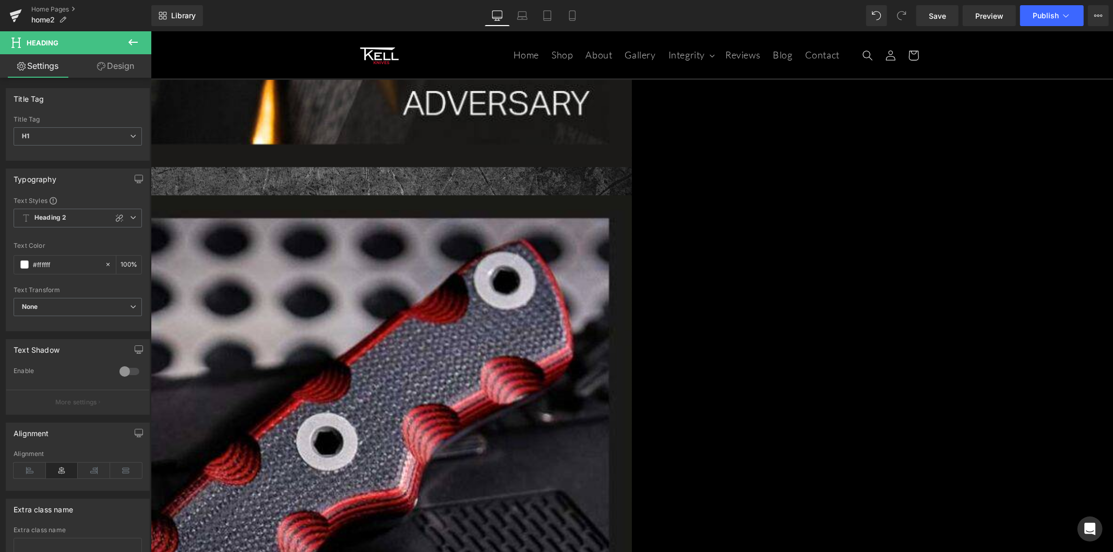
scroll to position [2144, 0]
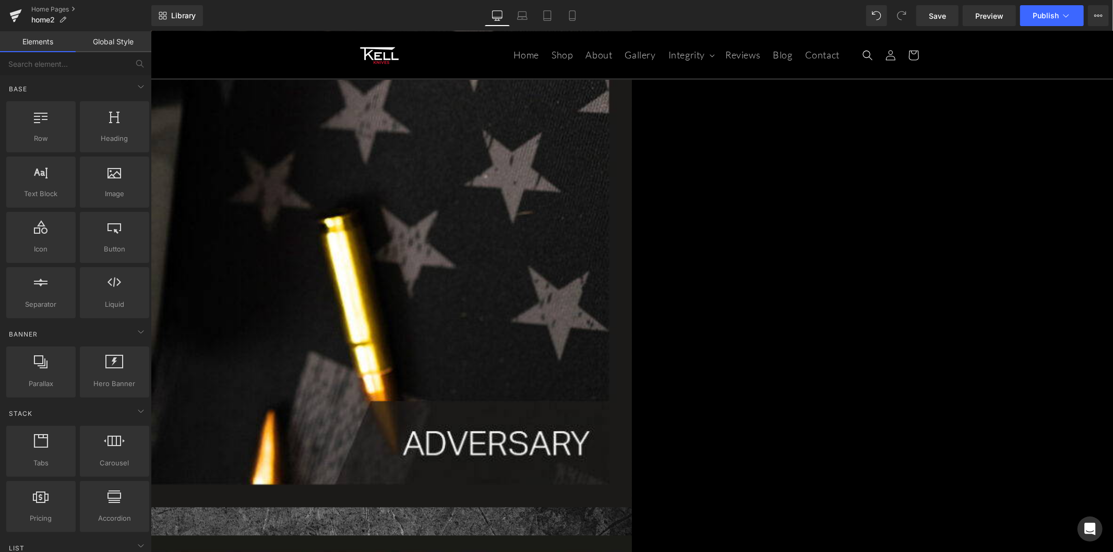
scroll to position [1796, 0]
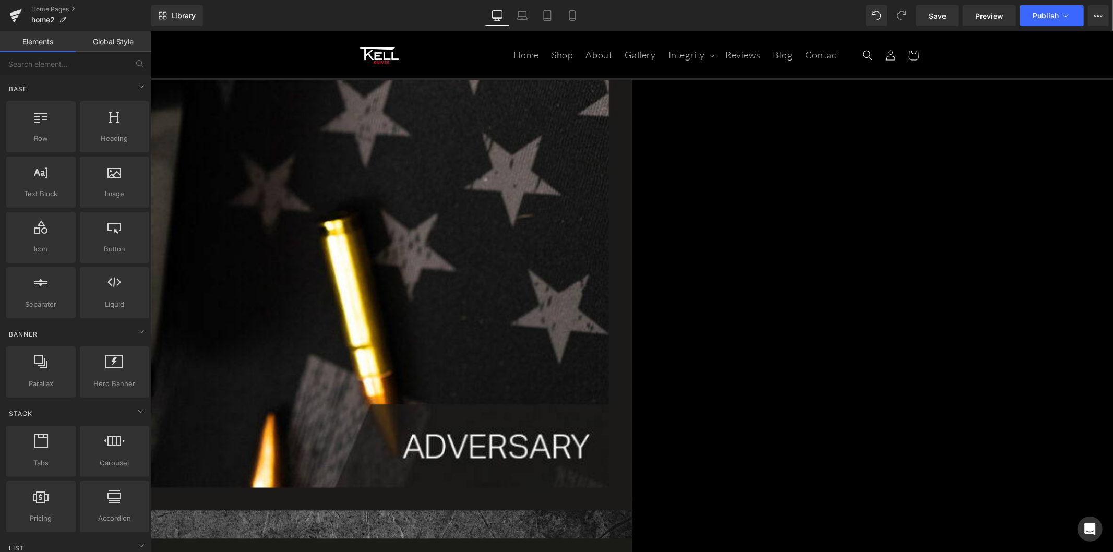
click at [150, 31] on span "Row" at bounding box center [150, 31] width 0 height 0
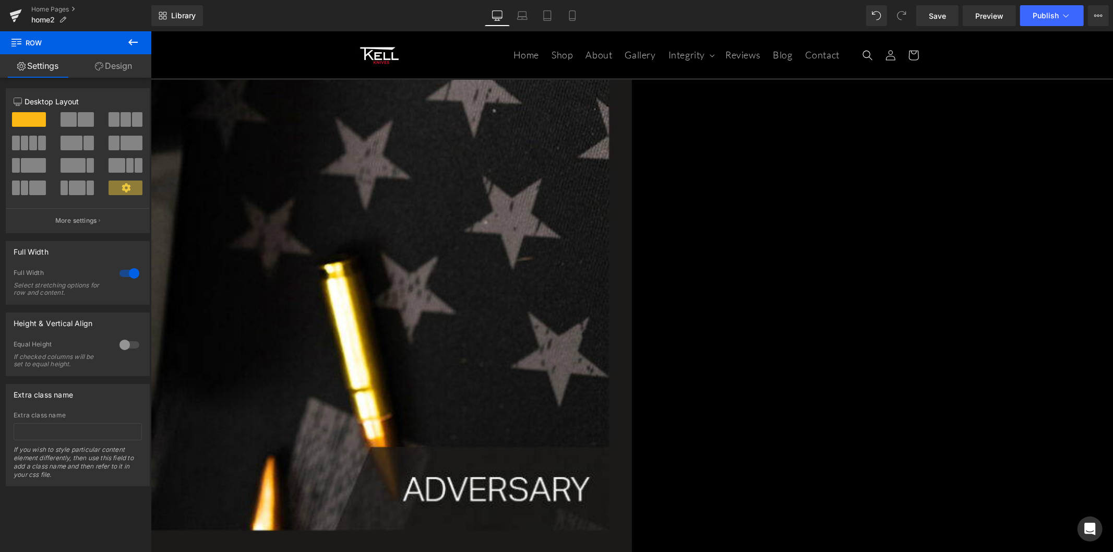
scroll to position [1739, 0]
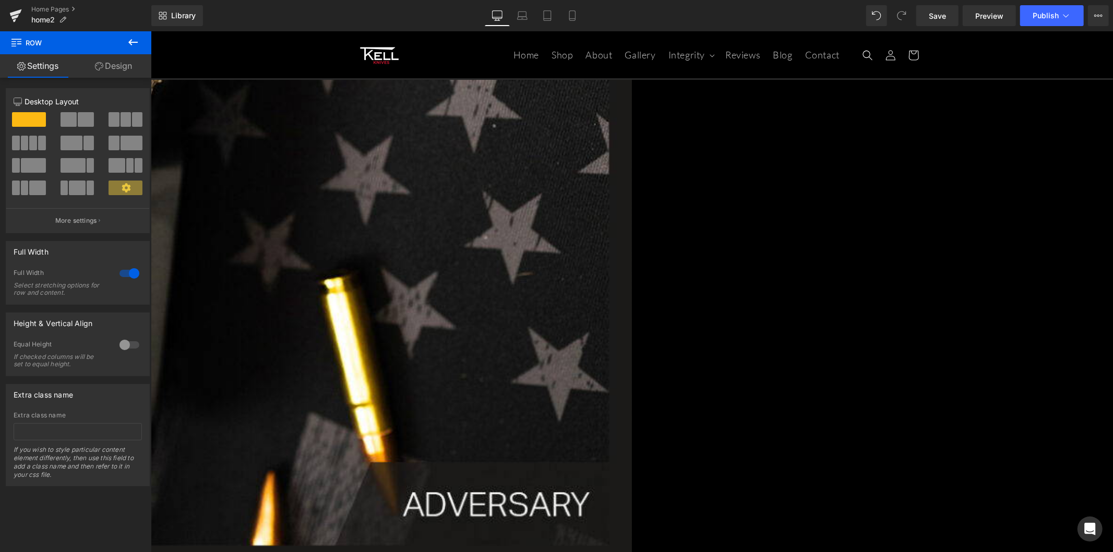
click at [104, 71] on link "Design" at bounding box center [114, 65] width 76 height 23
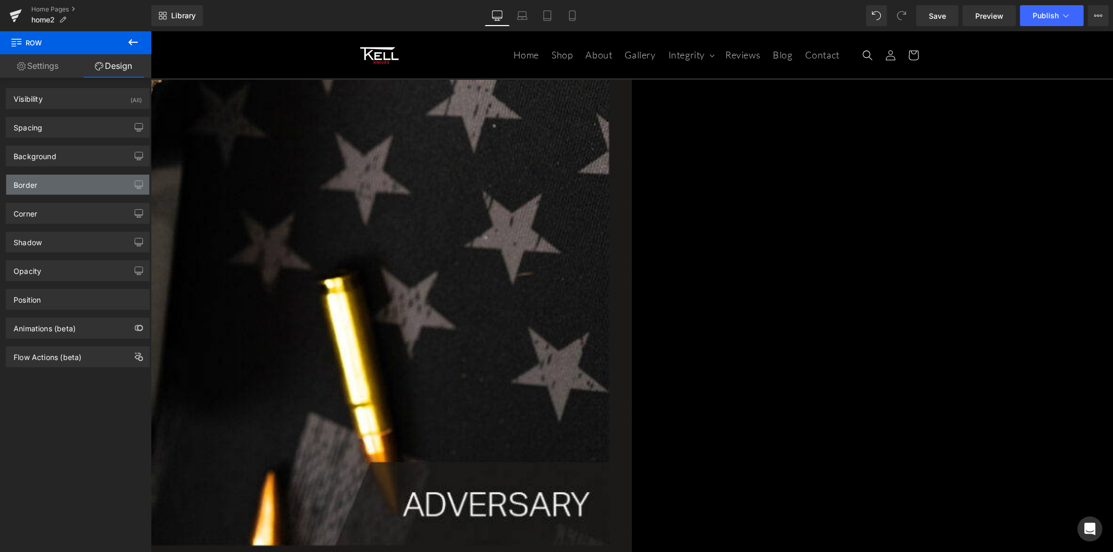
click at [71, 179] on div "Border" at bounding box center [77, 185] width 143 height 20
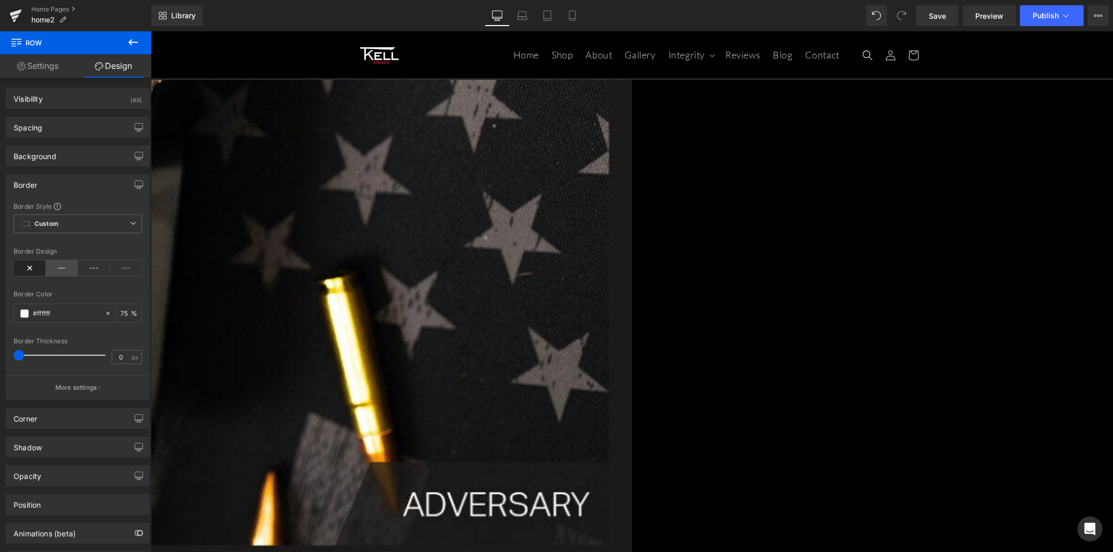
click at [58, 267] on icon at bounding box center [62, 268] width 32 height 16
type input "1"
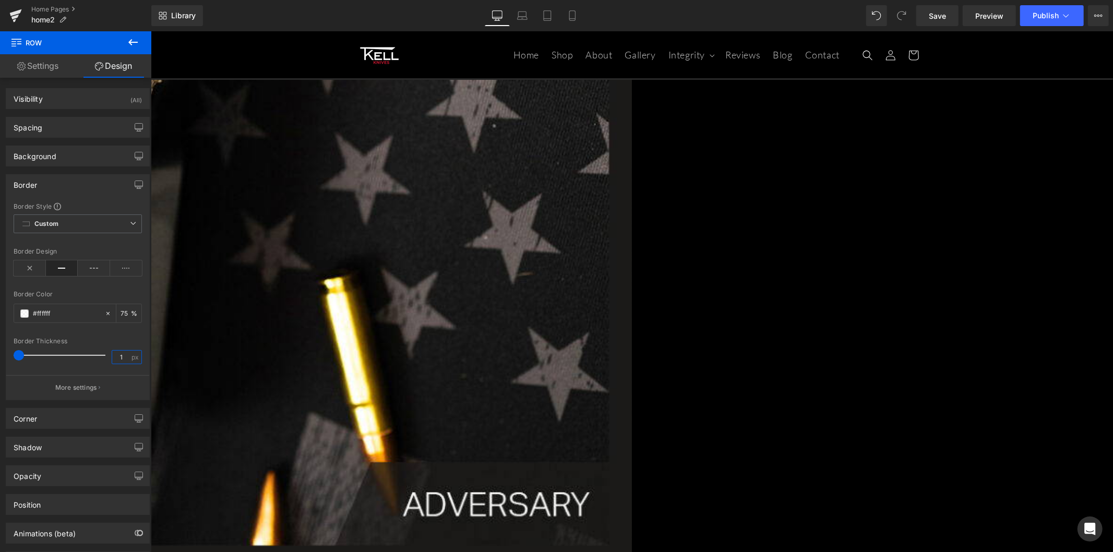
type input "1"
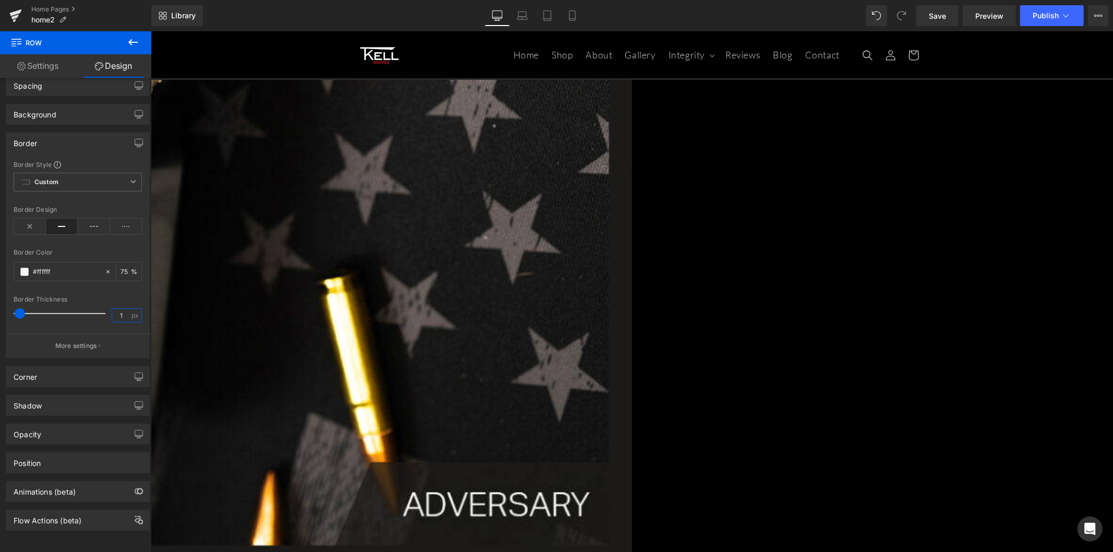
scroll to position [51, 0]
type input "1"
click at [99, 343] on icon "button" at bounding box center [100, 345] width 2 height 5
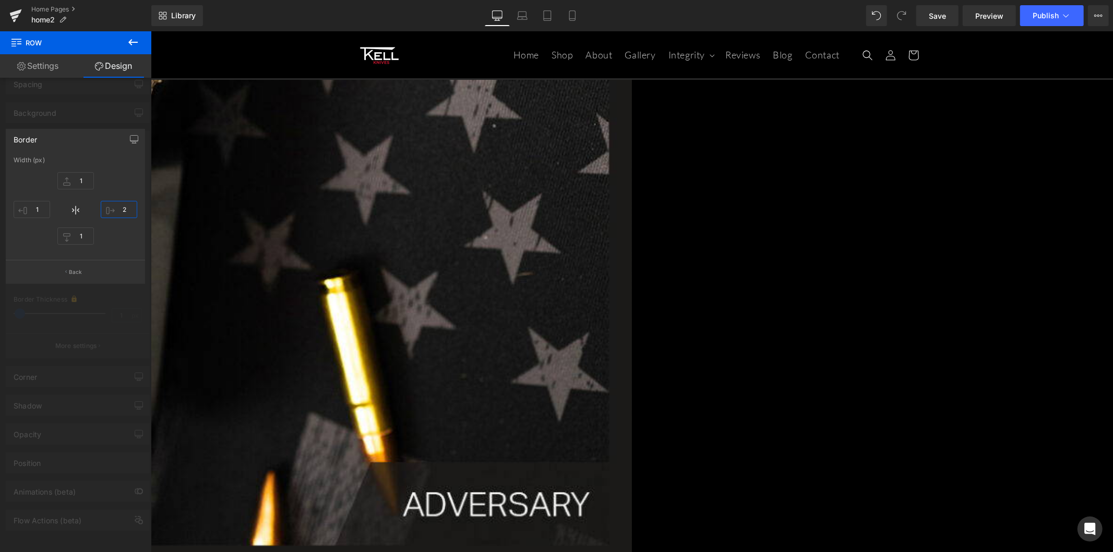
drag, startPoint x: 127, startPoint y: 211, endPoint x: 120, endPoint y: 210, distance: 7.0
click at [120, 210] on input "2" at bounding box center [119, 209] width 37 height 17
type input "1"
click at [34, 211] on input "2" at bounding box center [32, 209] width 37 height 17
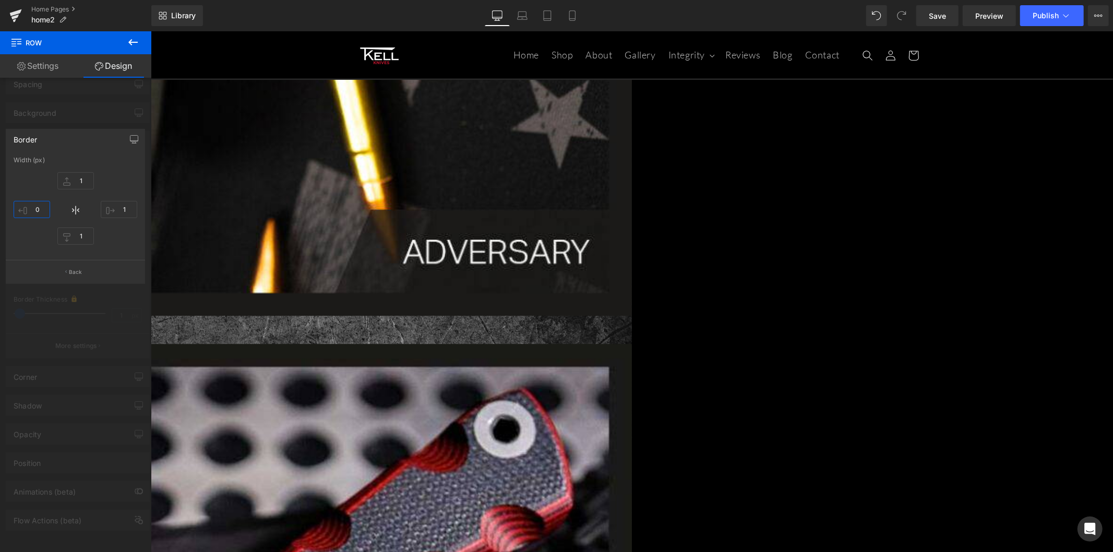
scroll to position [2028, 0]
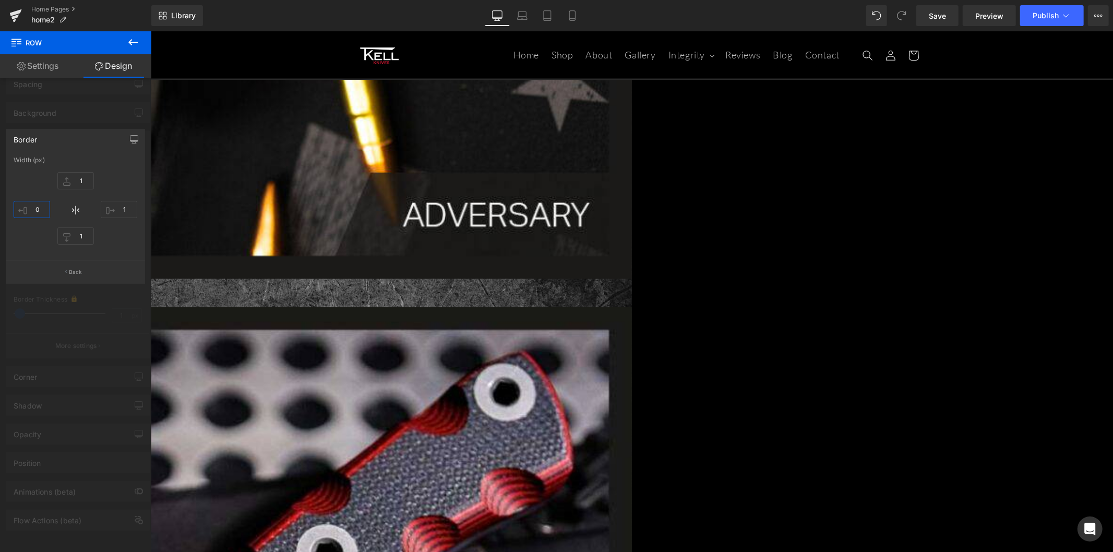
type input "0"
click at [56, 69] on link "Settings" at bounding box center [38, 65] width 76 height 23
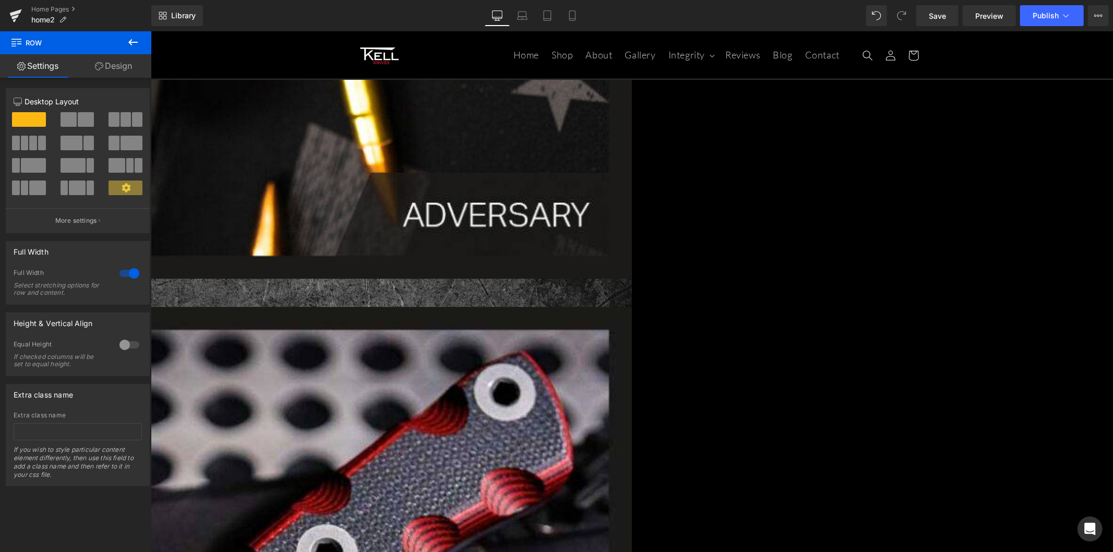
scroll to position [2033, 0]
click at [113, 74] on link "Design" at bounding box center [114, 65] width 76 height 23
type input "0"
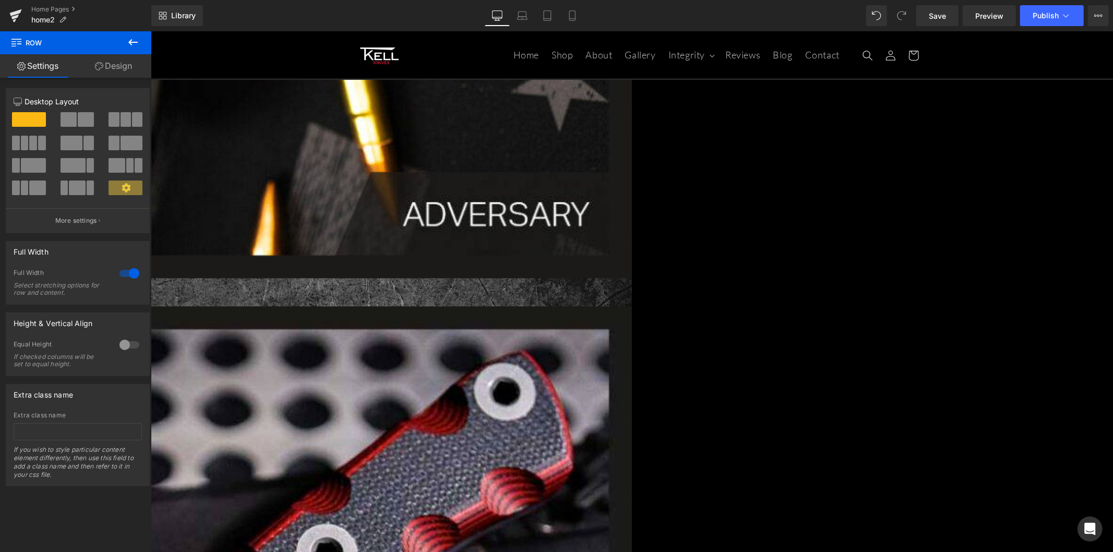
type input "30"
type input "0"
type input "10"
type input "0"
type input "75"
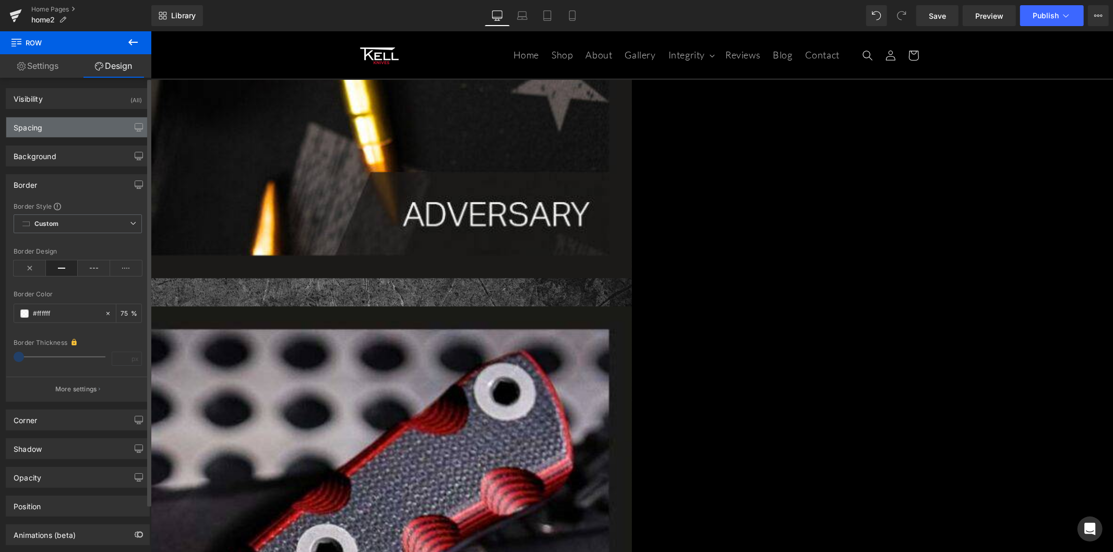
click at [60, 121] on div "Spacing" at bounding box center [77, 127] width 143 height 20
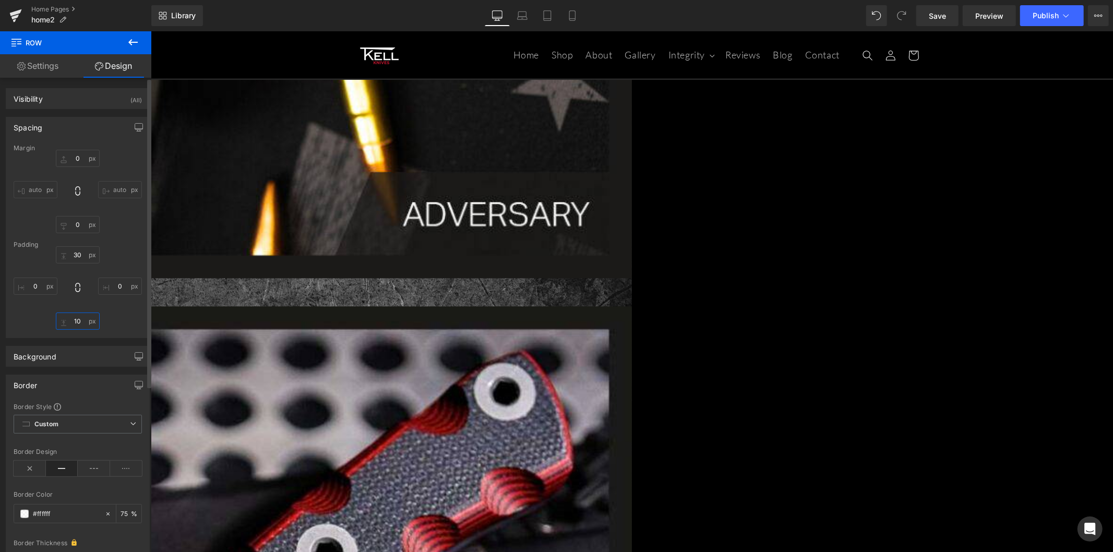
click at [79, 319] on input "10" at bounding box center [78, 320] width 44 height 17
click at [77, 321] on input "10" at bounding box center [78, 320] width 44 height 17
click at [71, 321] on input "10" at bounding box center [78, 320] width 44 height 17
click at [71, 321] on input "40" at bounding box center [78, 320] width 44 height 17
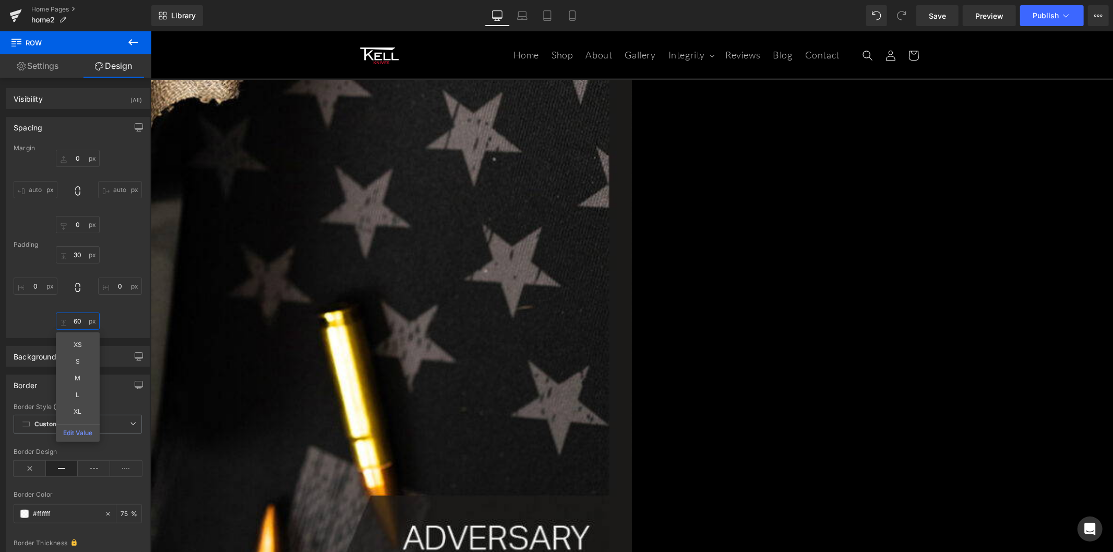
scroll to position [1743, 0]
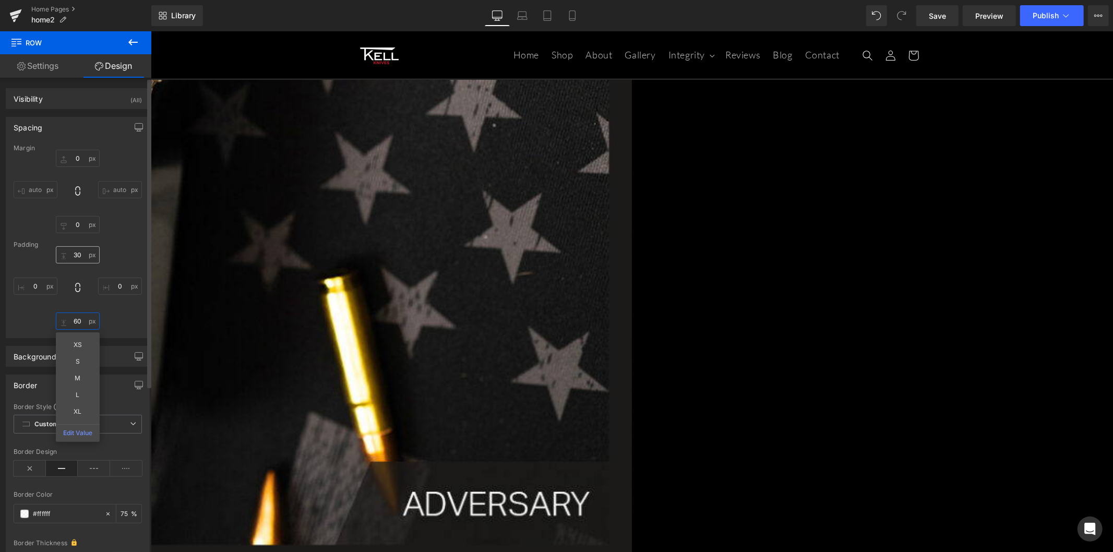
type input "60"
drag, startPoint x: 86, startPoint y: 254, endPoint x: 71, endPoint y: 254, distance: 15.1
click at [71, 254] on input "87" at bounding box center [78, 254] width 44 height 17
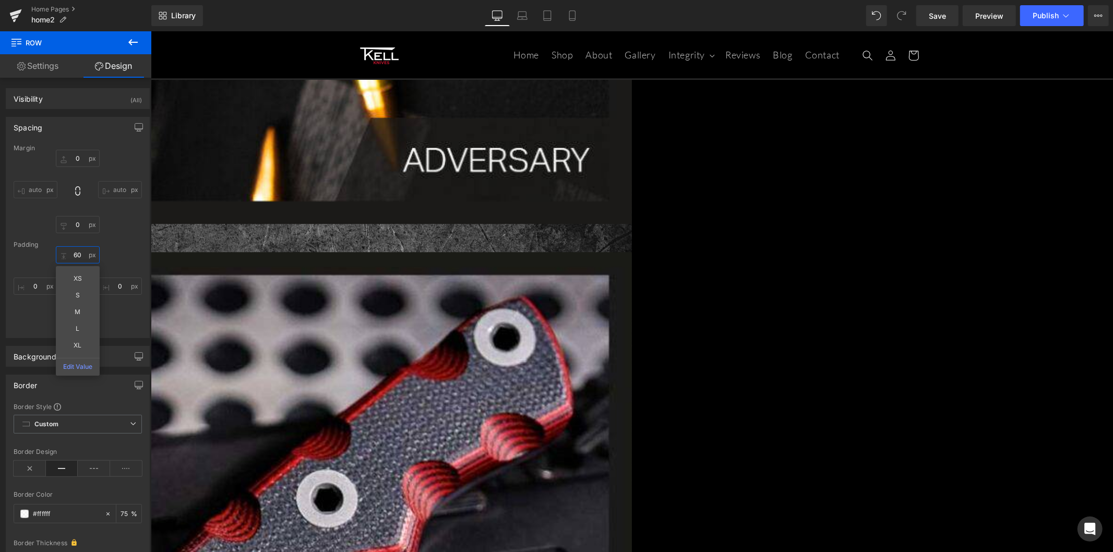
scroll to position [2091, 0]
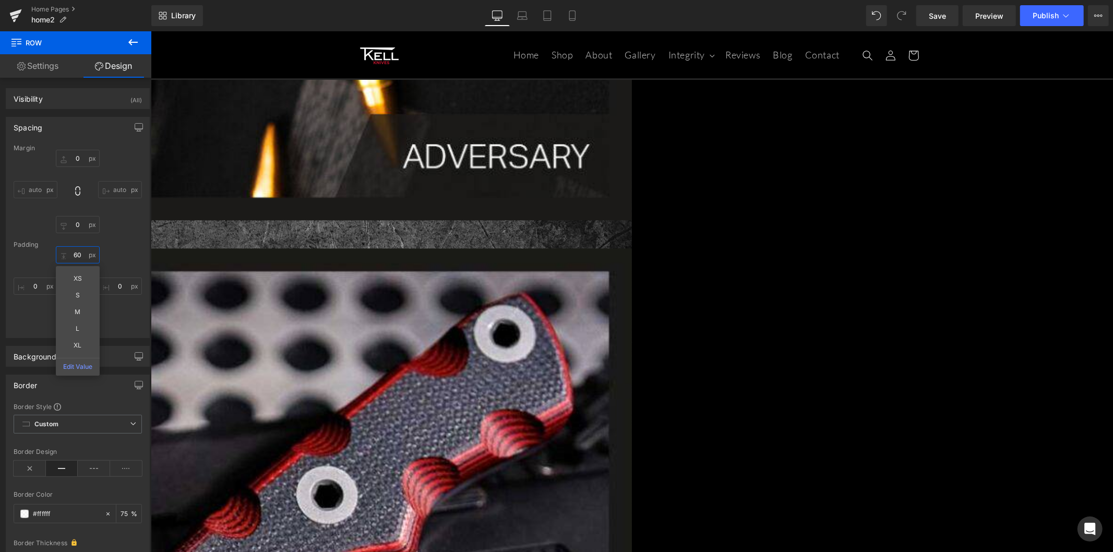
type input "60"
click at [931, 18] on span "Save" at bounding box center [936, 15] width 17 height 11
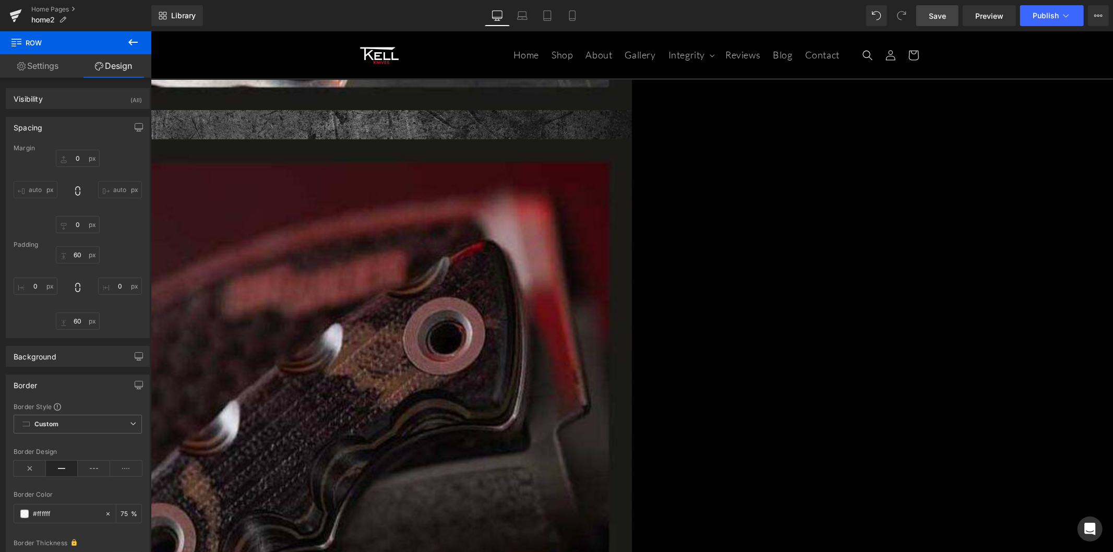
scroll to position [3096, 0]
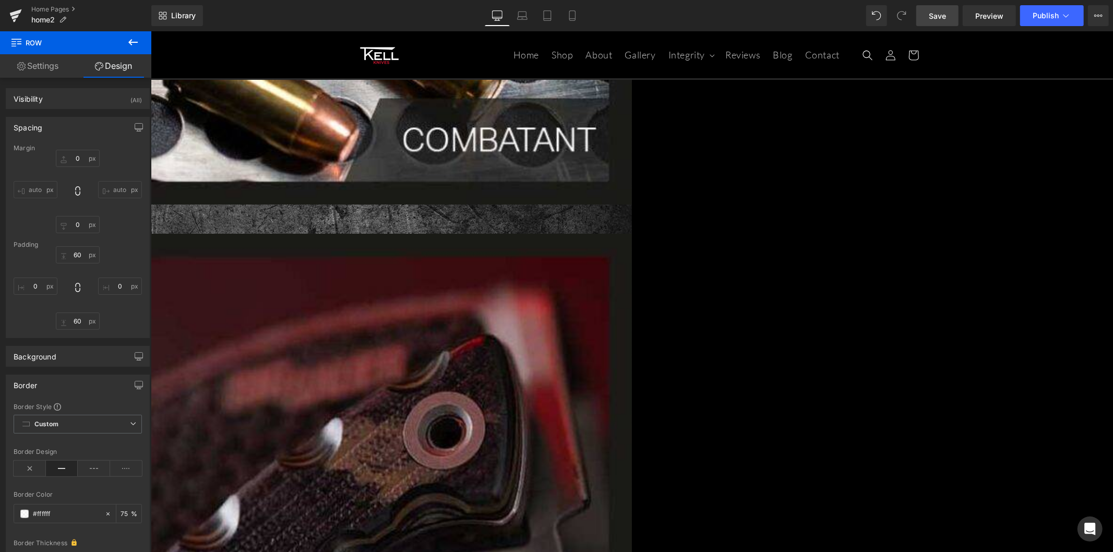
click at [150, 31] on span "Button" at bounding box center [150, 31] width 0 height 0
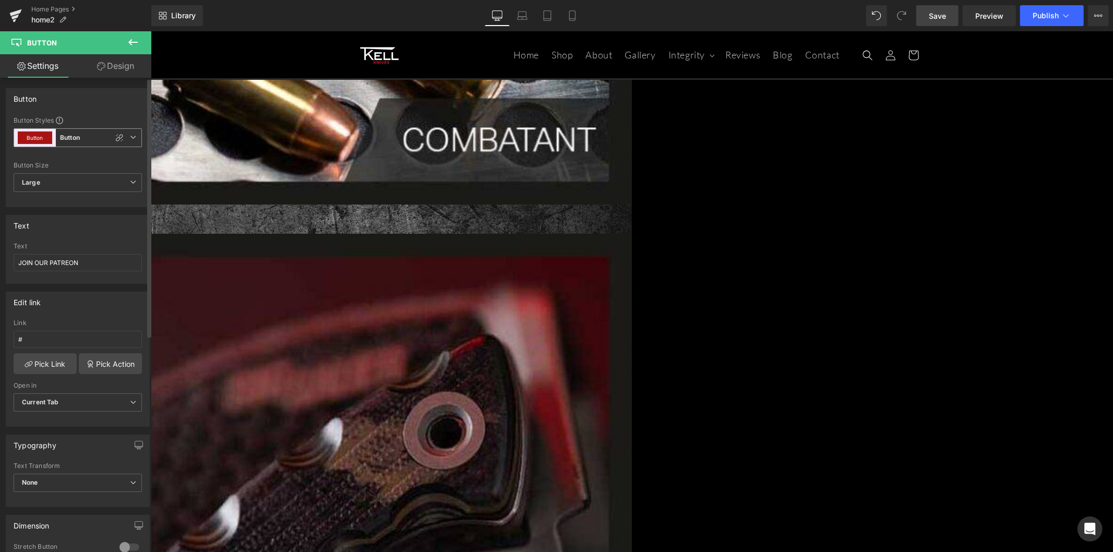
click at [89, 137] on span "Button Button" at bounding box center [78, 137] width 128 height 19
click at [126, 181] on icon at bounding box center [128, 182] width 8 height 8
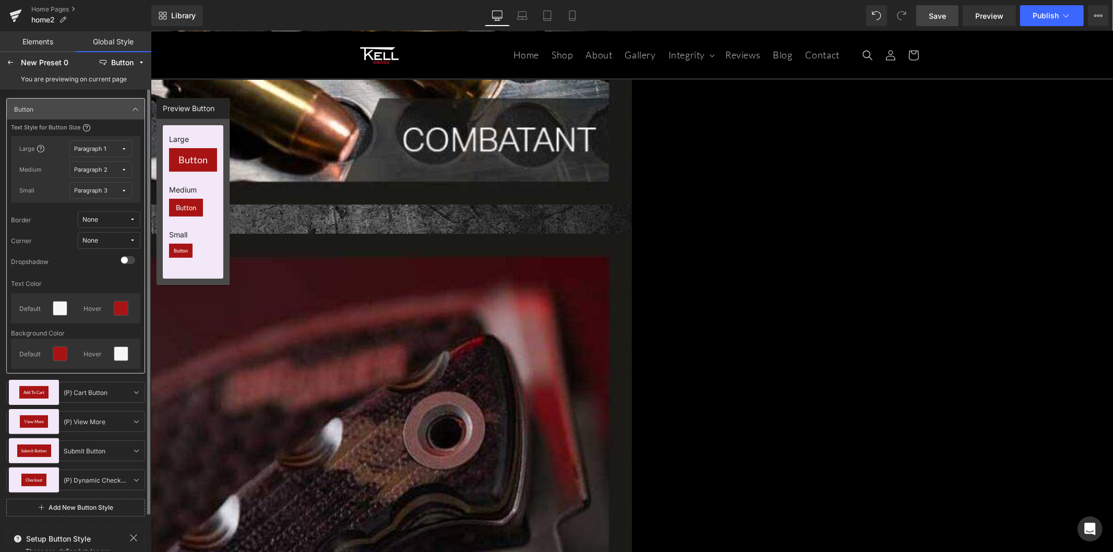
click at [107, 213] on button "None" at bounding box center [109, 219] width 63 height 17
click at [102, 255] on label "Border Solid" at bounding box center [95, 257] width 37 height 7
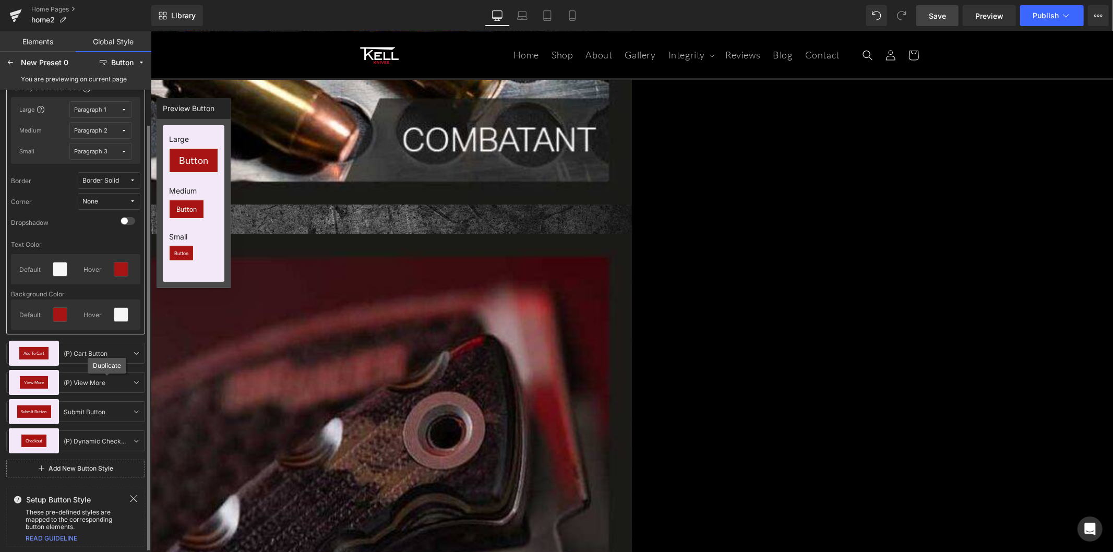
scroll to position [0, 0]
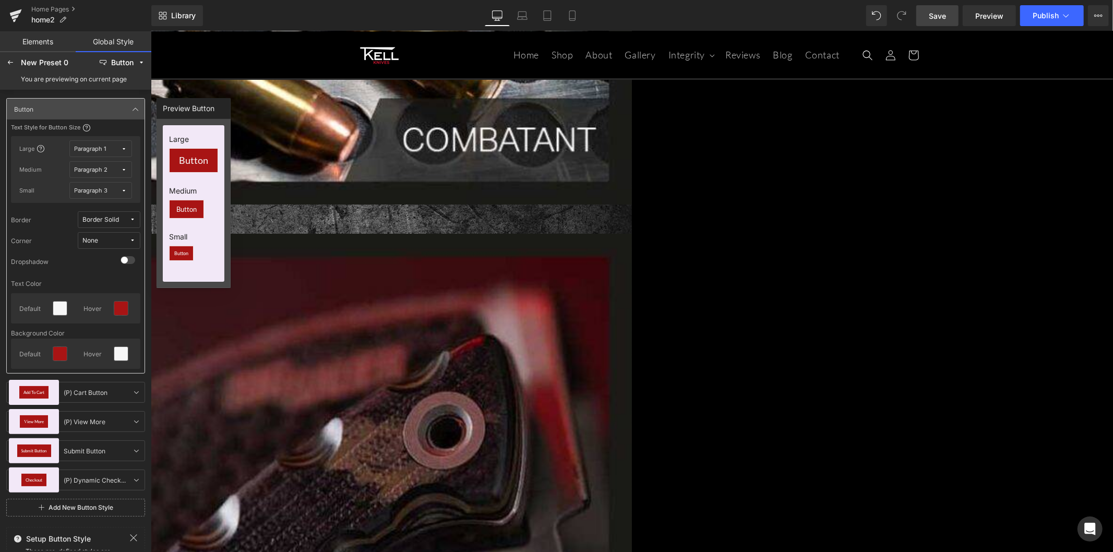
click at [939, 12] on span "Save" at bounding box center [936, 15] width 17 height 11
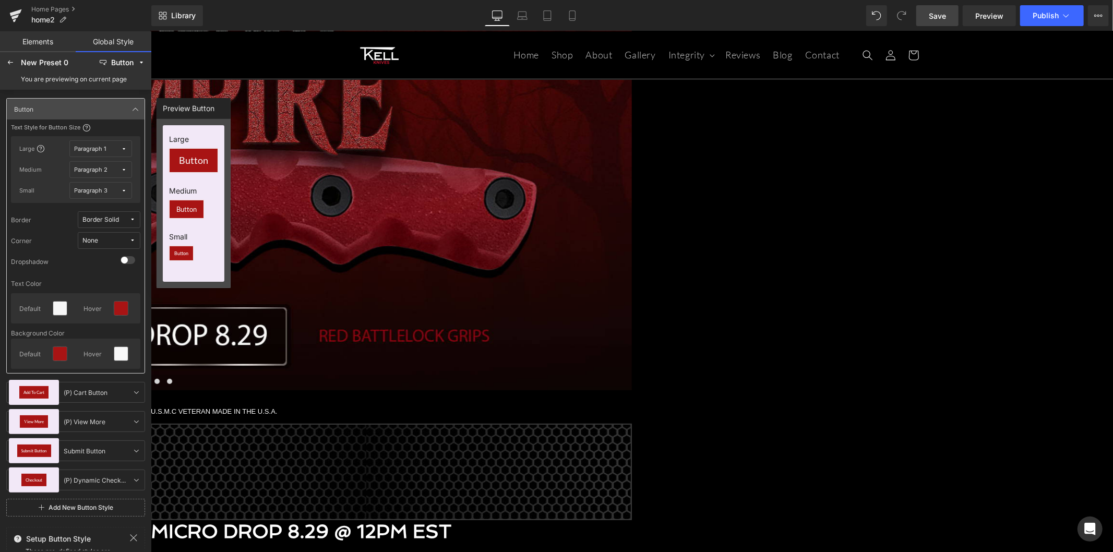
scroll to position [315, 0]
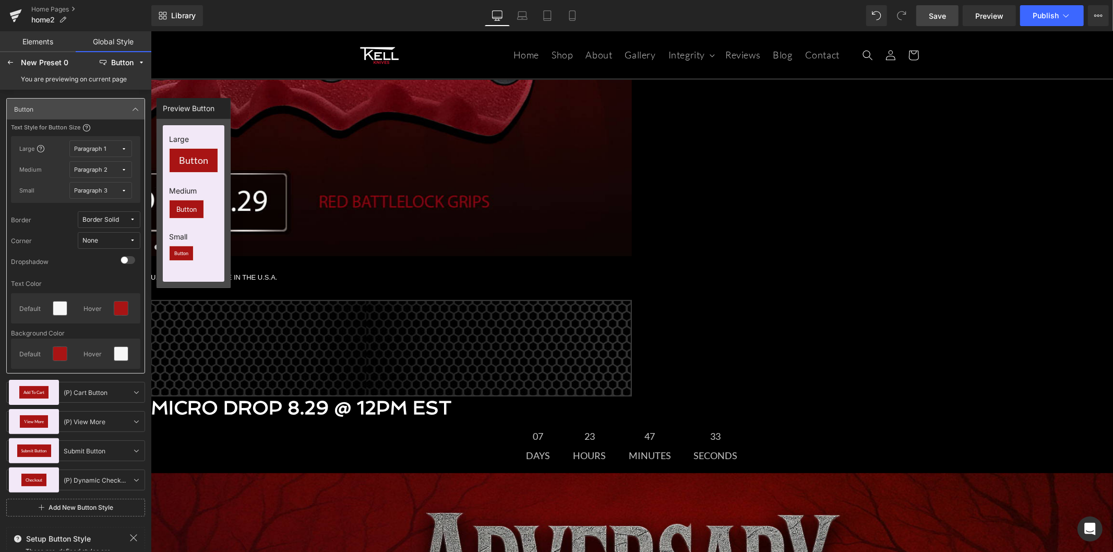
click at [150, 31] on span "Button" at bounding box center [150, 31] width 0 height 0
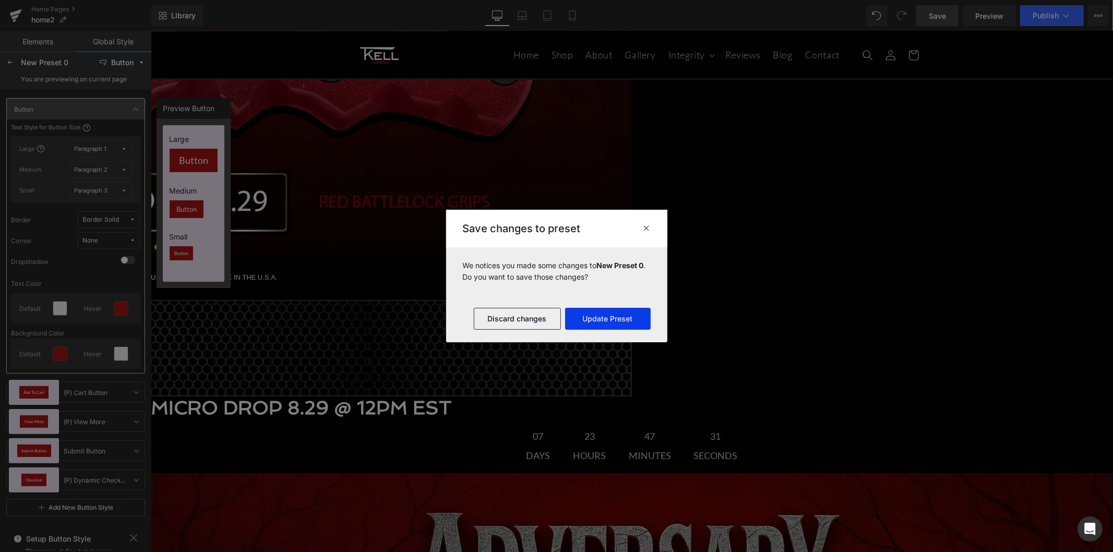
click at [619, 322] on button "Update Preset" at bounding box center [608, 319] width 86 height 22
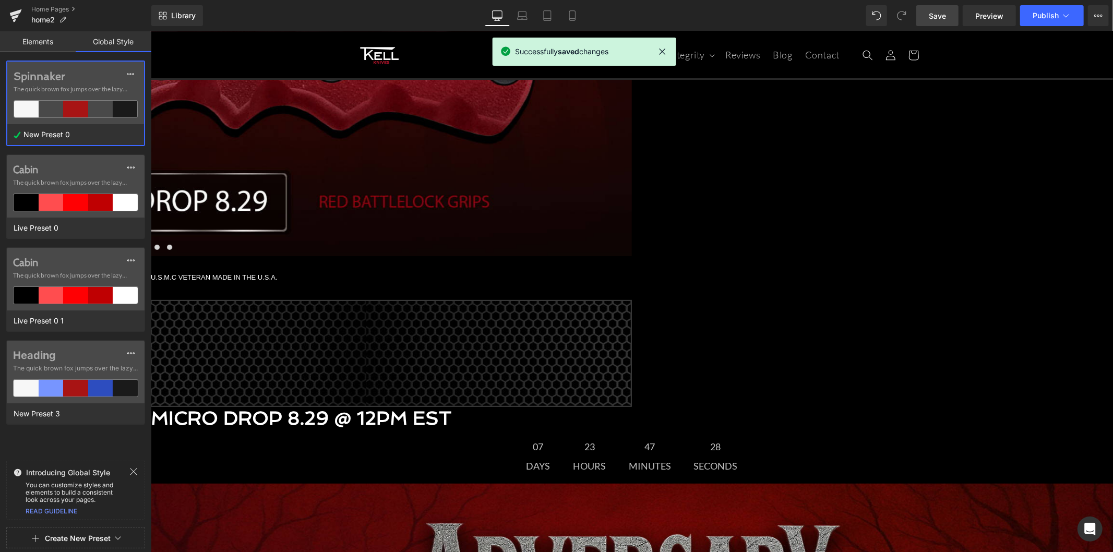
click at [150, 31] on span "Button" at bounding box center [150, 31] width 0 height 0
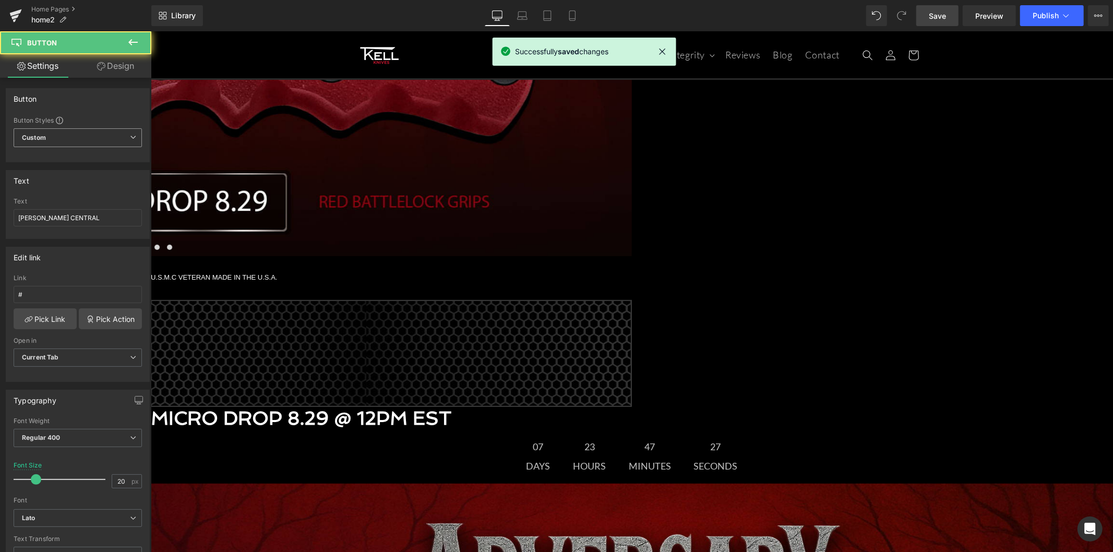
click at [91, 138] on span "Custom" at bounding box center [78, 137] width 128 height 19
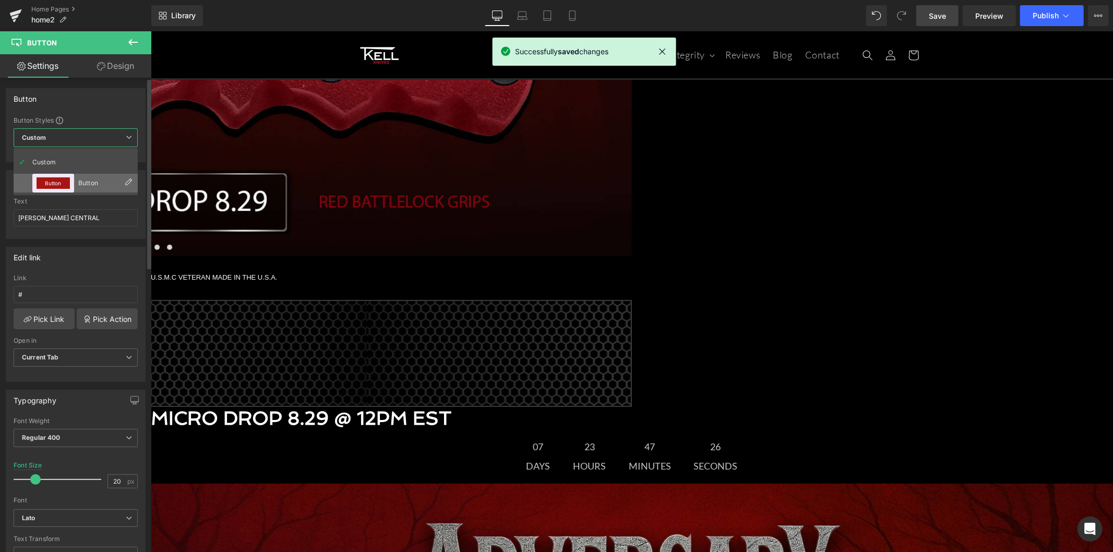
click at [89, 179] on div "Button" at bounding box center [98, 182] width 41 height 7
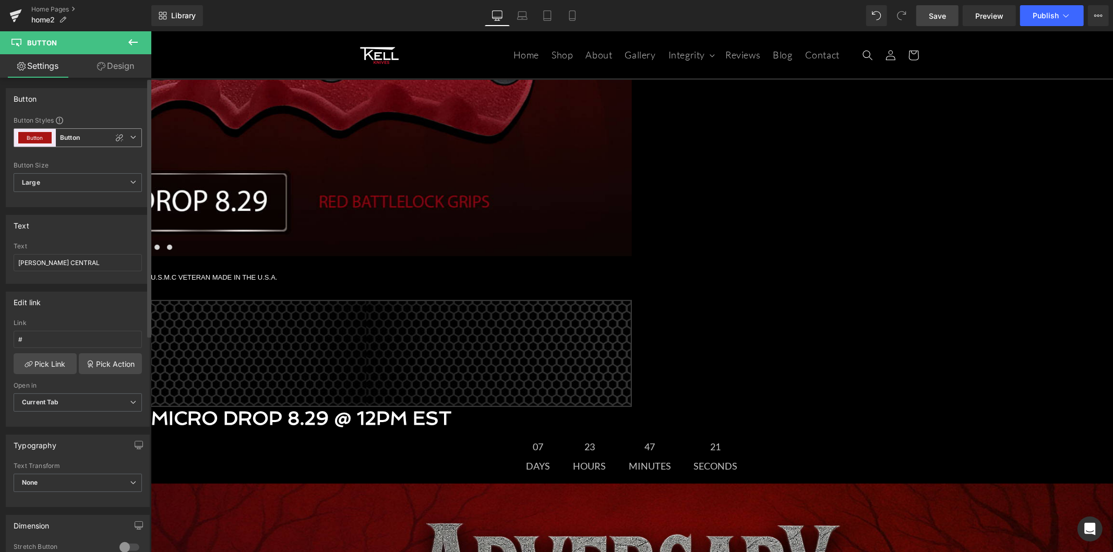
click at [124, 139] on span "Button Button" at bounding box center [78, 137] width 128 height 19
click at [128, 182] on icon at bounding box center [128, 182] width 8 height 8
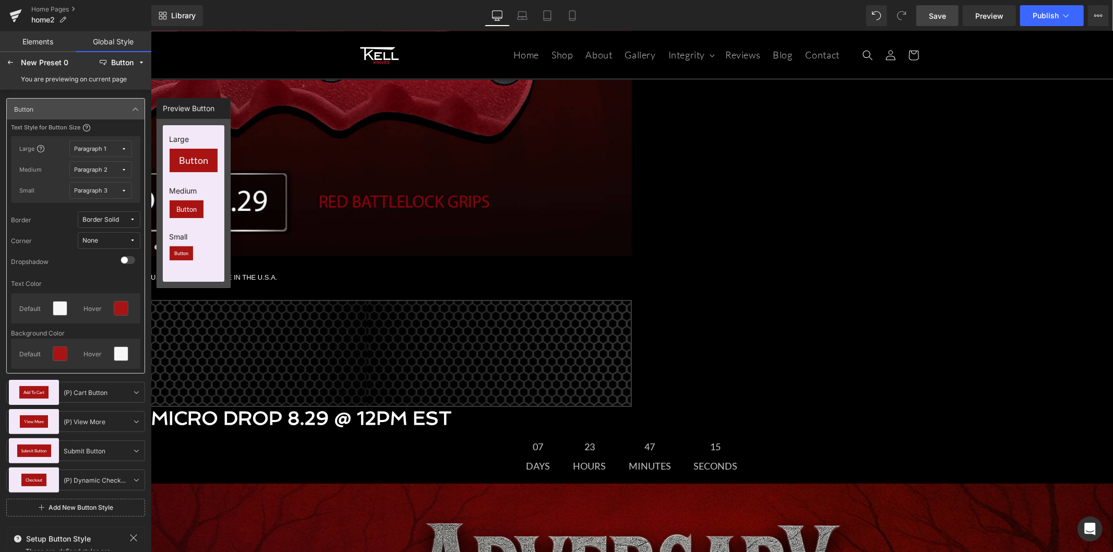
click at [38, 61] on div "New Preset 0" at bounding box center [57, 62] width 73 height 8
click at [16, 62] on div at bounding box center [10, 62] width 17 height 17
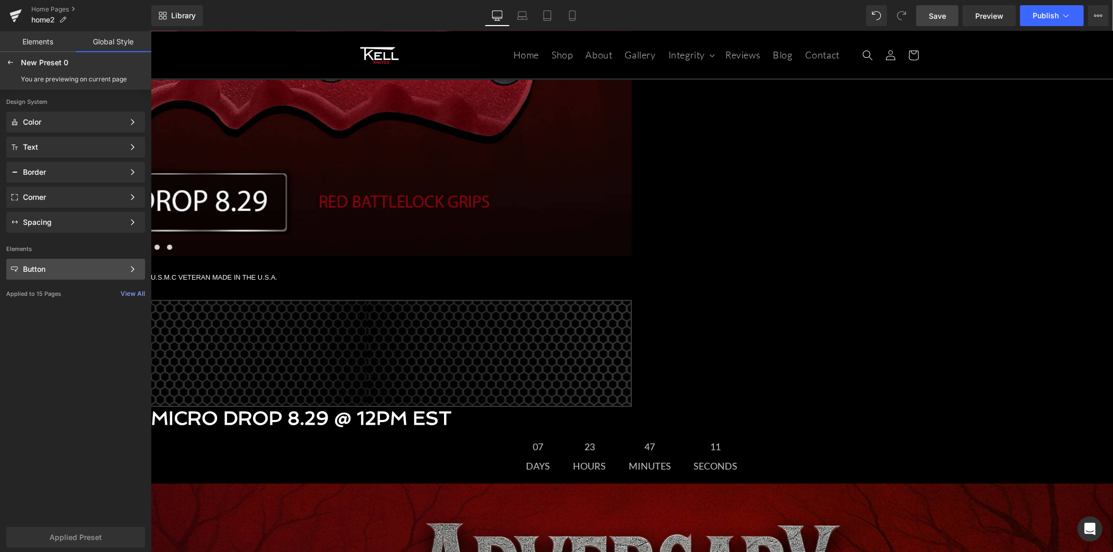
click at [83, 273] on div "Button" at bounding box center [73, 269] width 101 height 8
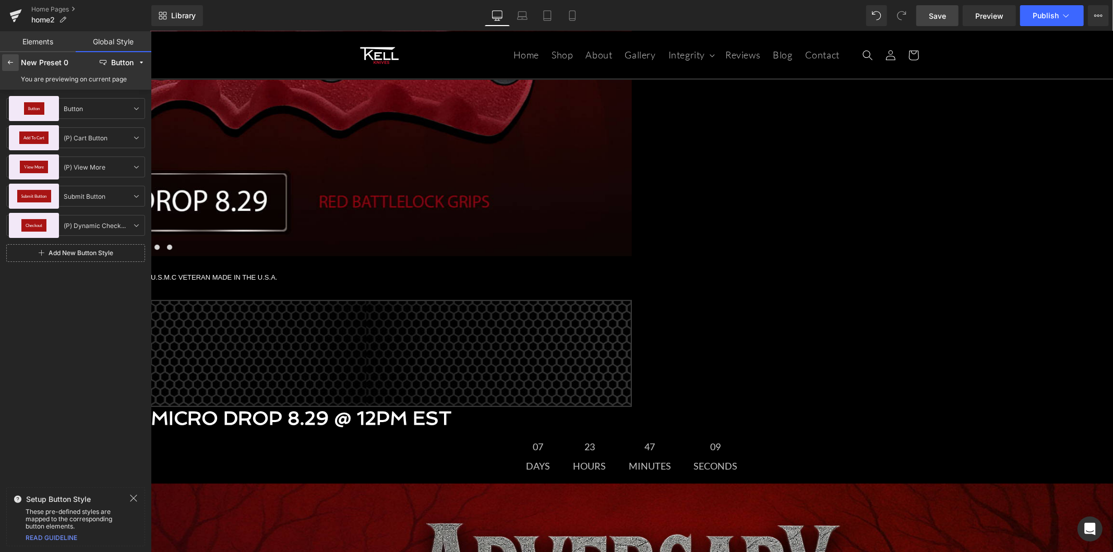
click at [16, 62] on div at bounding box center [10, 62] width 17 height 17
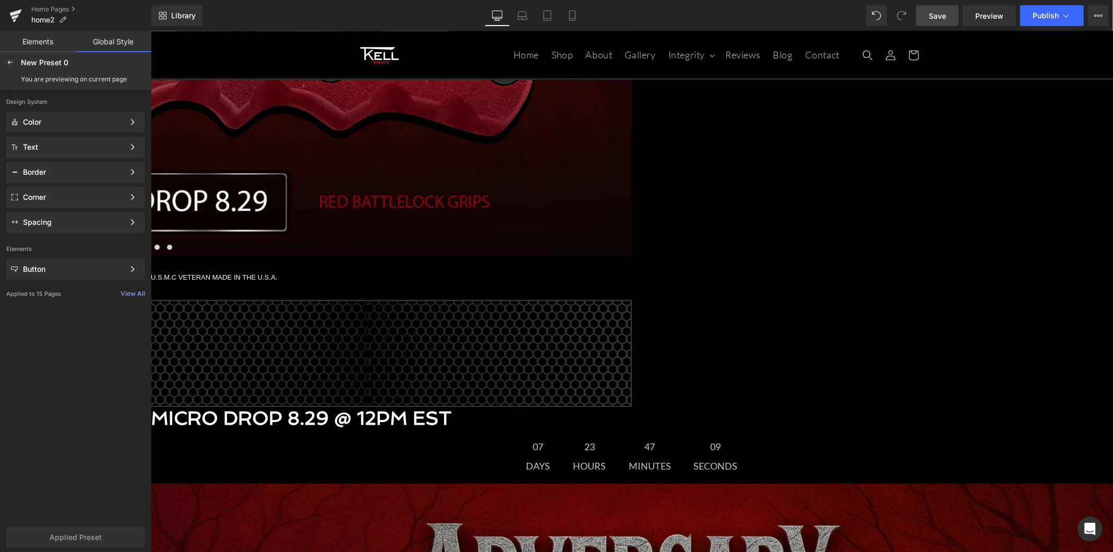
click at [16, 62] on div at bounding box center [10, 62] width 17 height 17
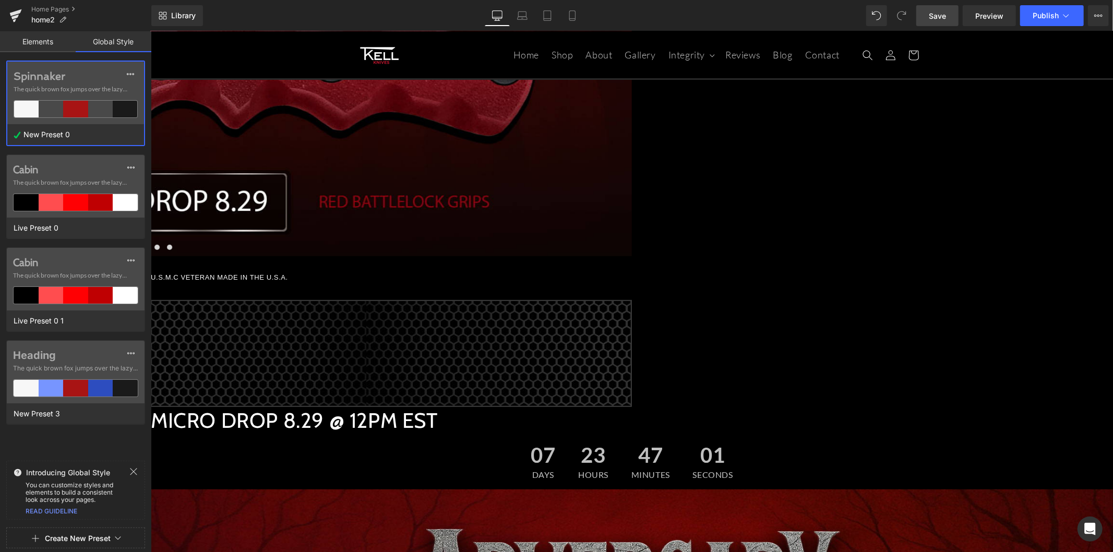
click at [54, 42] on link "Elements" at bounding box center [38, 41] width 76 height 21
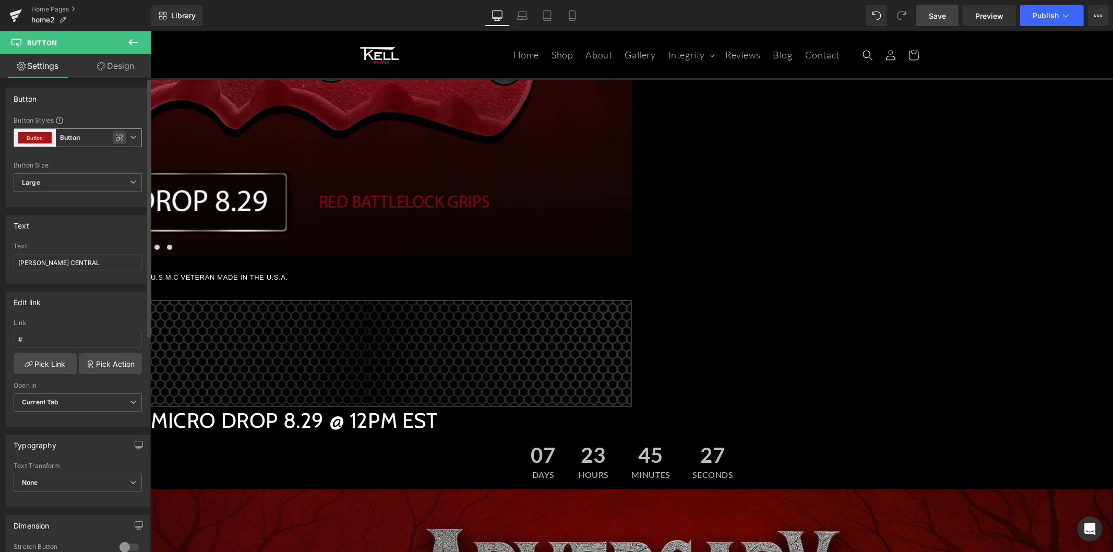
drag, startPoint x: 111, startPoint y: 138, endPoint x: 505, endPoint y: 313, distance: 431.7
click at [115, 138] on icon at bounding box center [119, 138] width 8 height 8
type input "18"
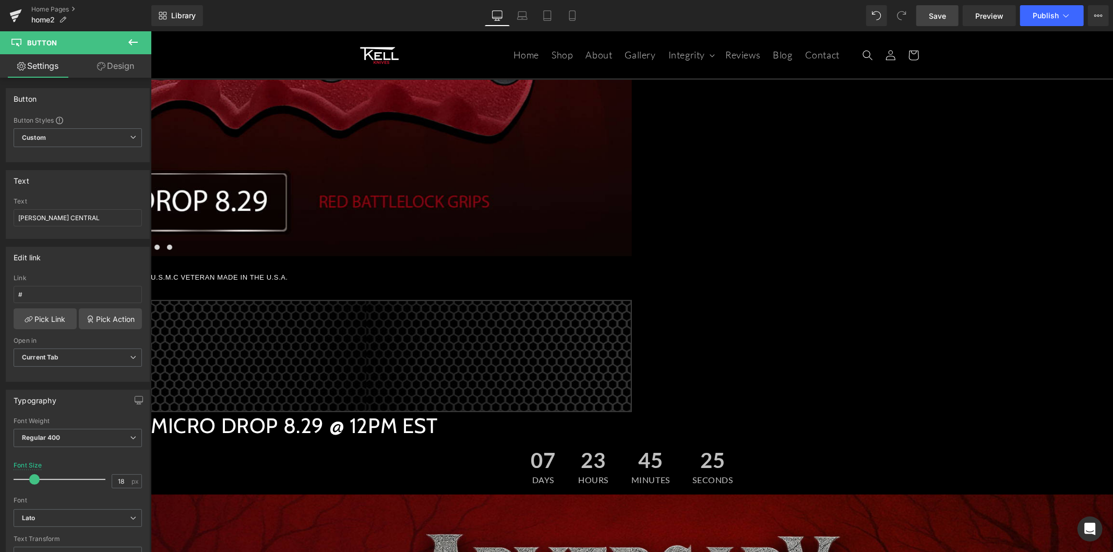
click at [150, 31] on span "Button" at bounding box center [150, 31] width 0 height 0
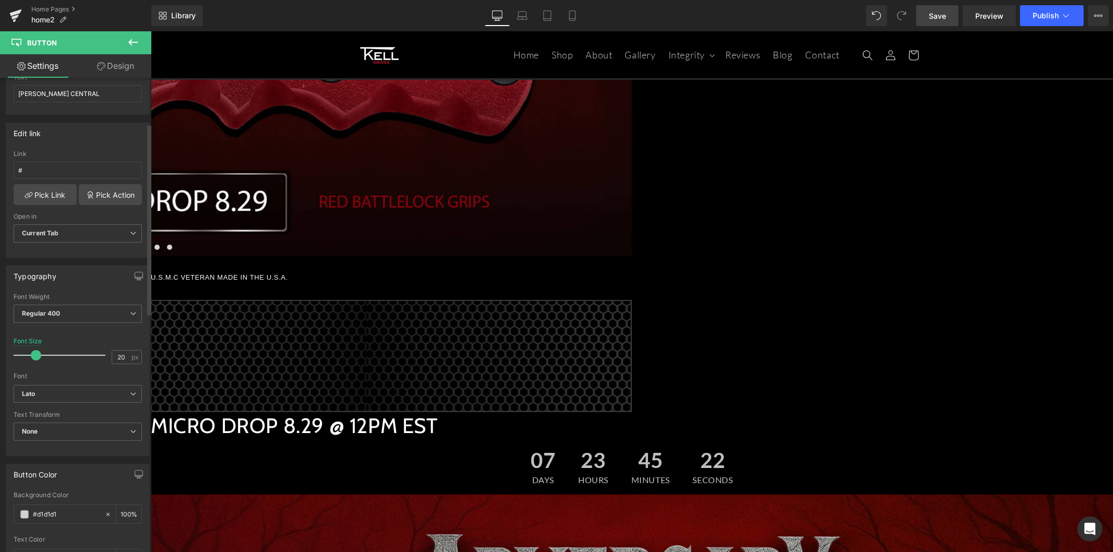
scroll to position [174, 0]
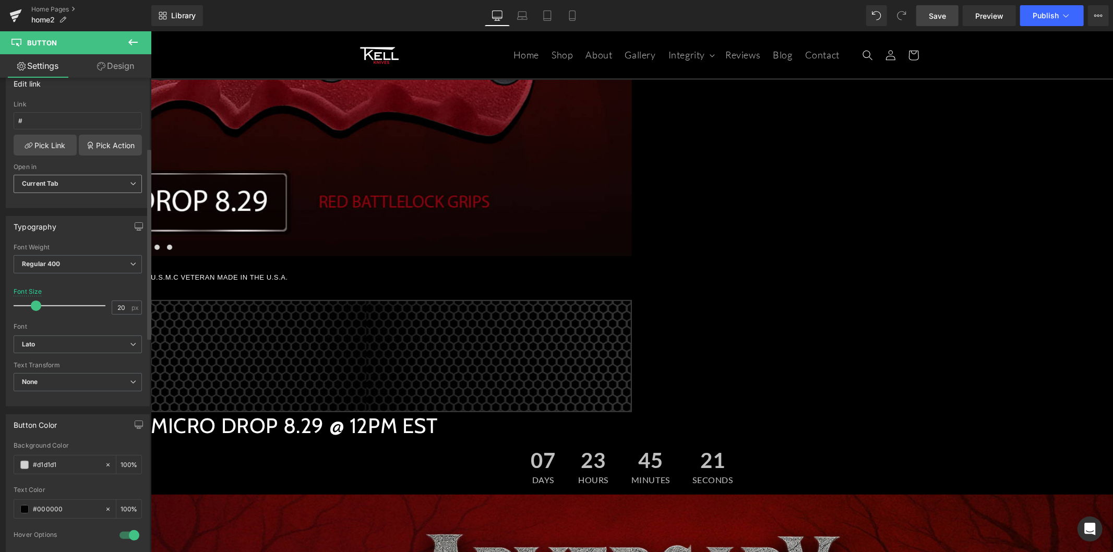
click at [101, 182] on span "Current Tab" at bounding box center [78, 184] width 128 height 18
click at [101, 182] on span "Current Tab" at bounding box center [76, 184] width 124 height 18
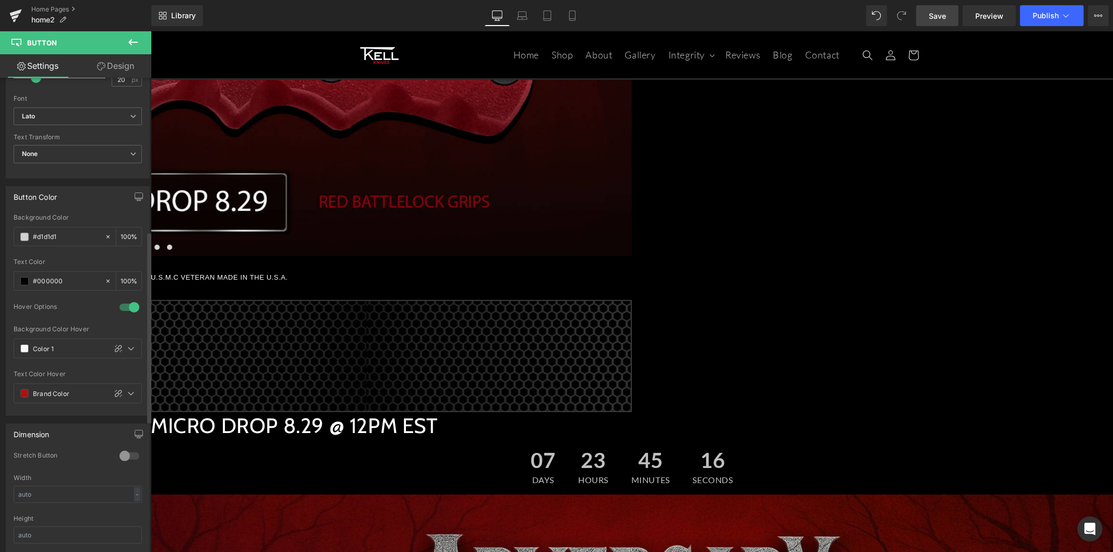
scroll to position [405, 0]
click at [127, 348] on icon at bounding box center [131, 345] width 8 height 8
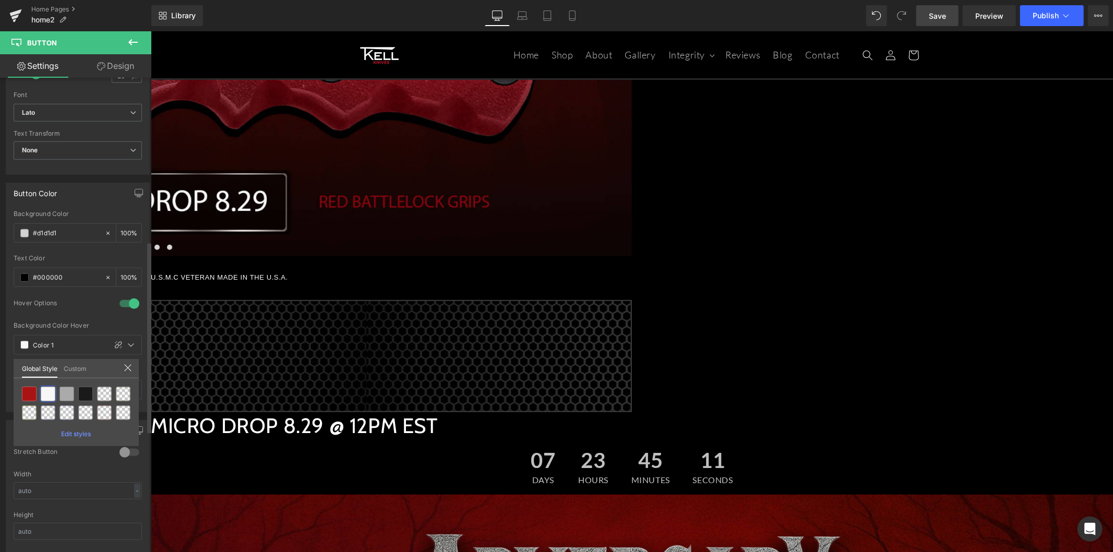
click at [85, 366] on link "Custom" at bounding box center [75, 368] width 23 height 18
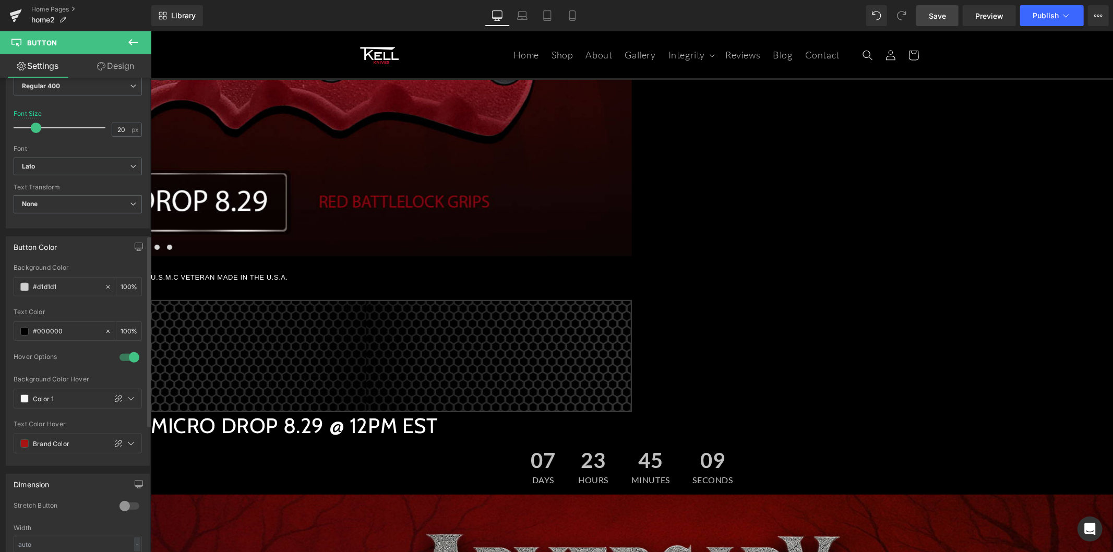
scroll to position [347, 0]
click at [135, 252] on icon "button" at bounding box center [139, 252] width 8 height 0
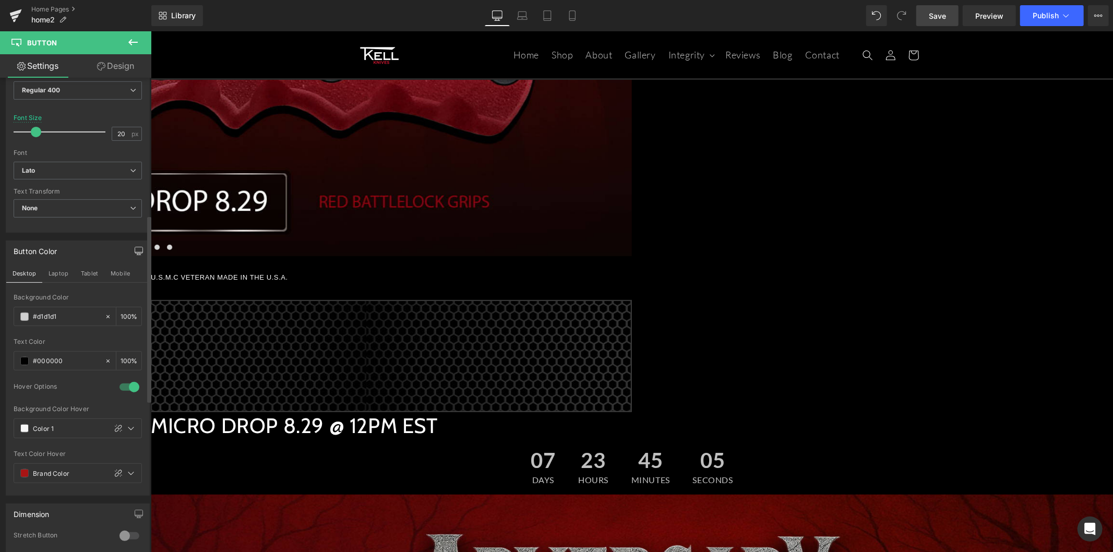
click at [135, 252] on icon "button" at bounding box center [139, 252] width 8 height 0
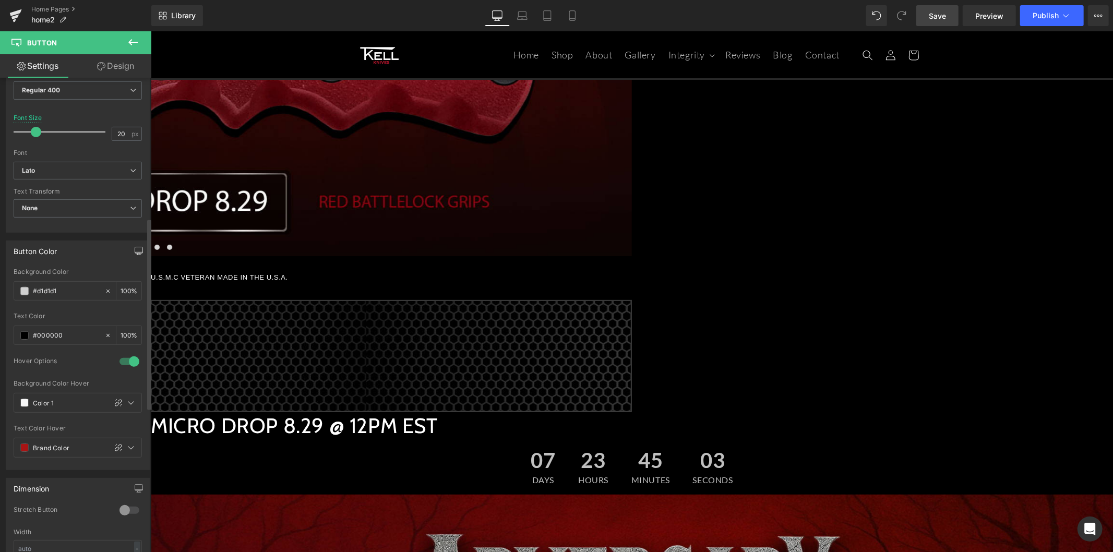
click at [70, 269] on div "Background Color" at bounding box center [78, 271] width 128 height 7
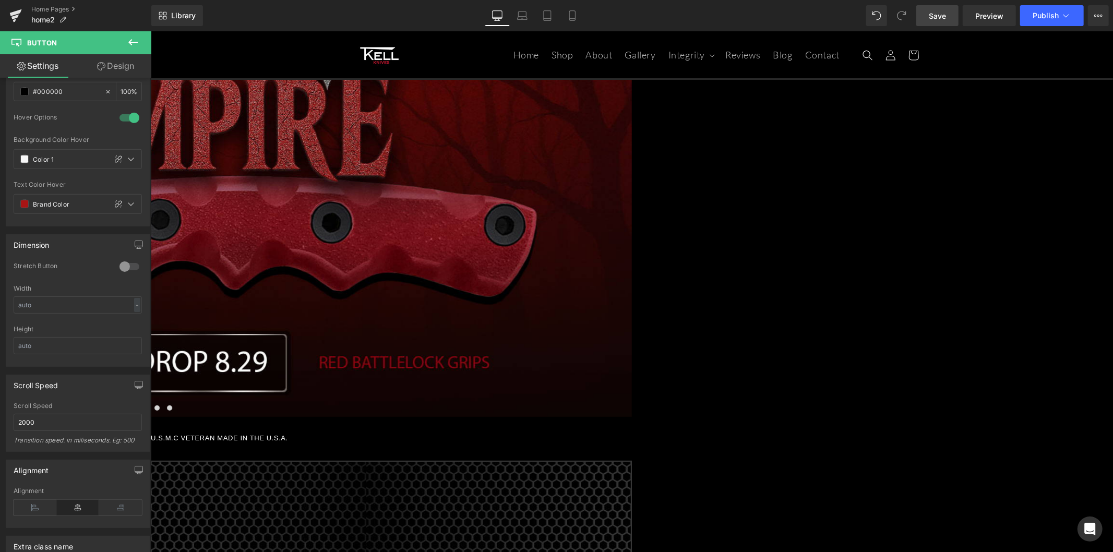
scroll to position [0, 0]
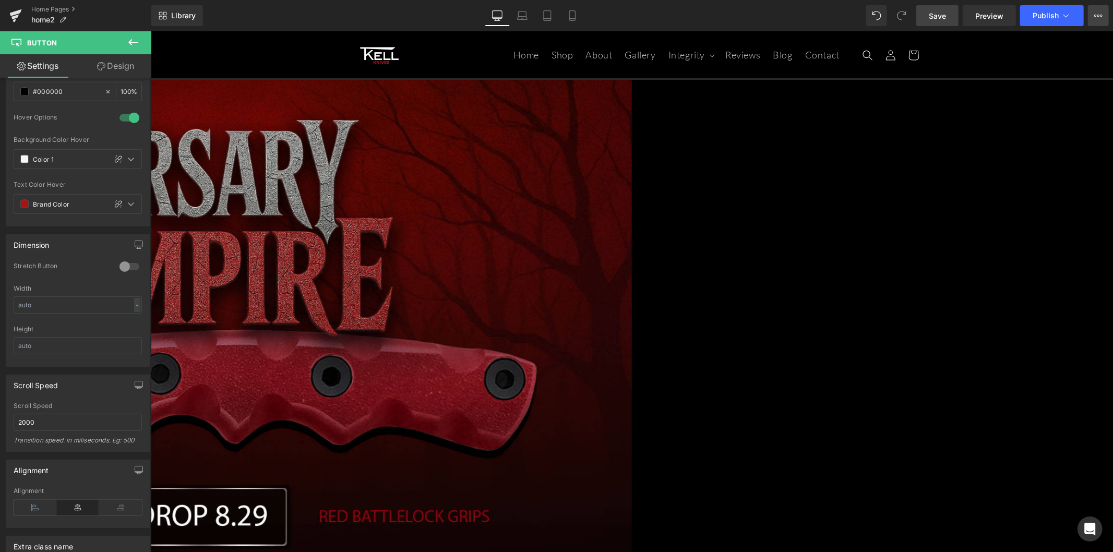
click at [1098, 16] on icon at bounding box center [1098, 15] width 8 height 8
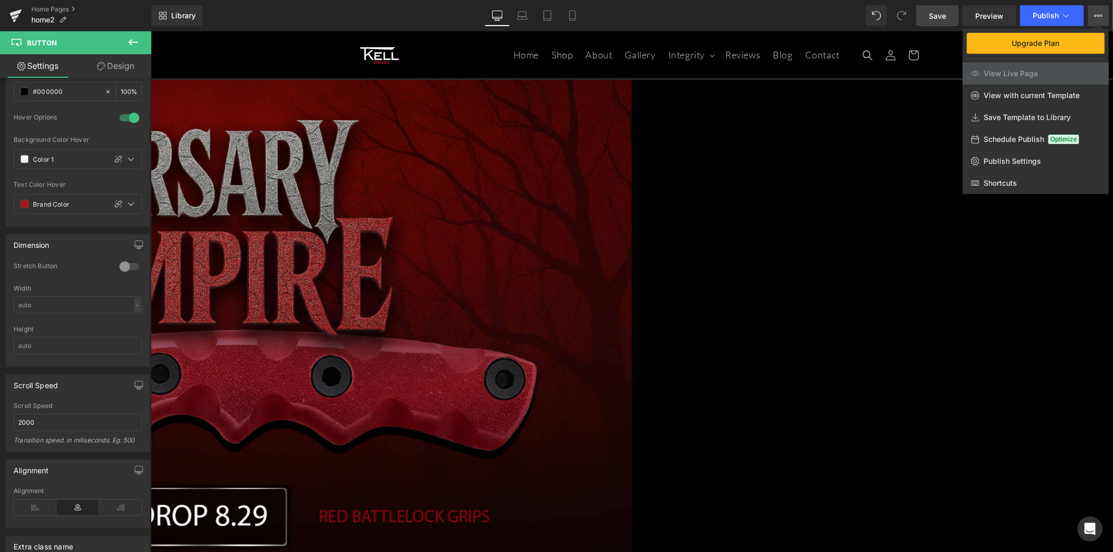
click at [943, 14] on span "Save" at bounding box center [936, 15] width 17 height 11
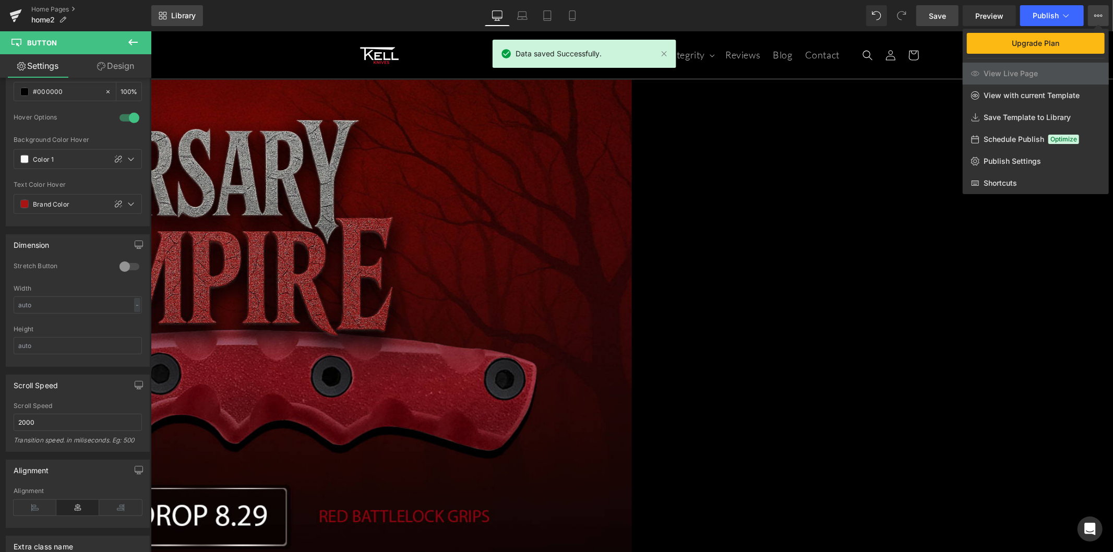
click at [163, 19] on icon at bounding box center [163, 15] width 8 height 8
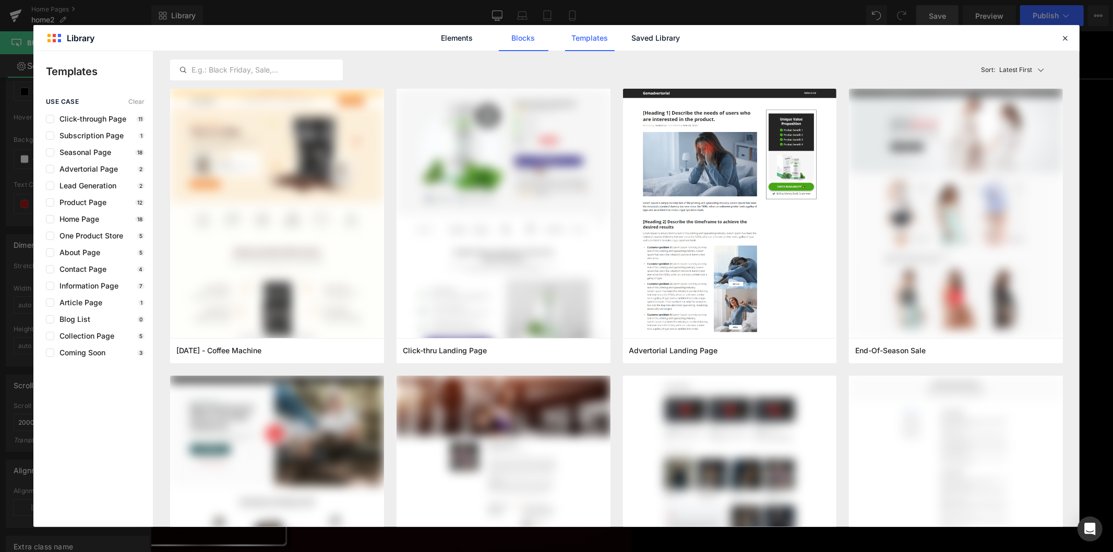
click at [528, 33] on link "Blocks" at bounding box center [524, 38] width 50 height 26
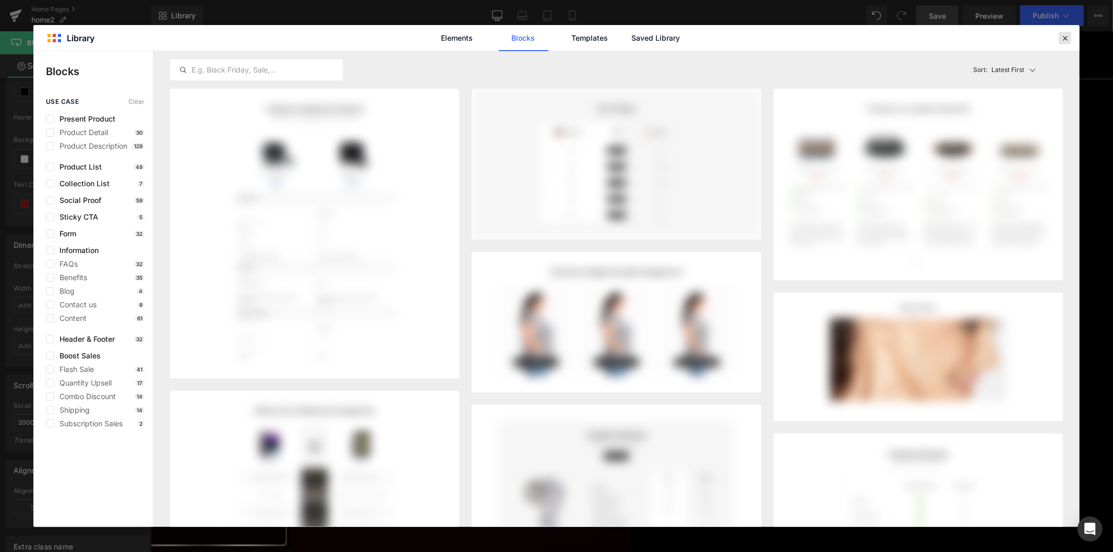
drag, startPoint x: 1060, startPoint y: 35, endPoint x: 900, endPoint y: 4, distance: 162.7
click at [1060, 35] on icon at bounding box center [1064, 37] width 9 height 9
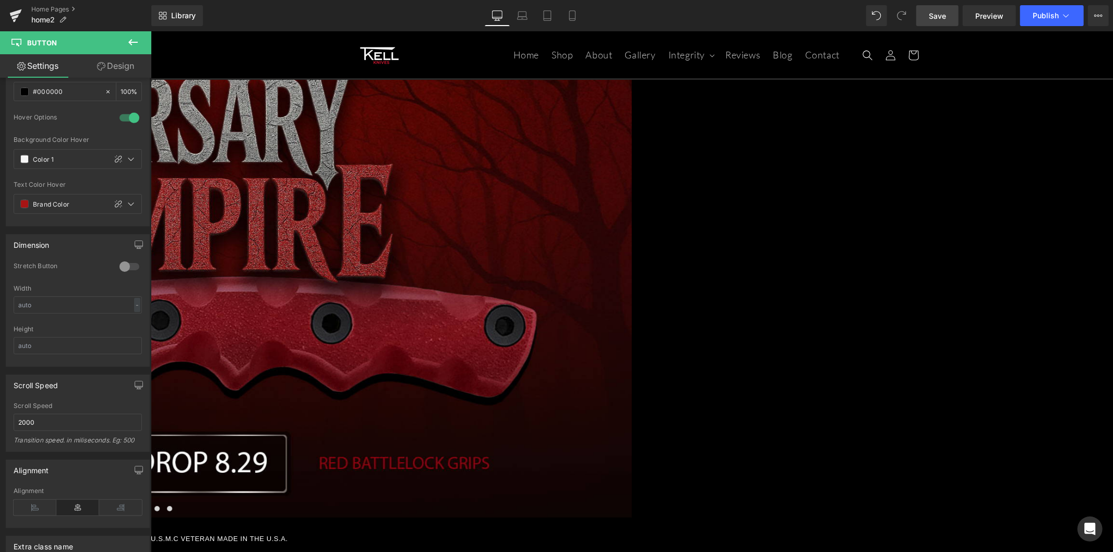
scroll to position [34, 0]
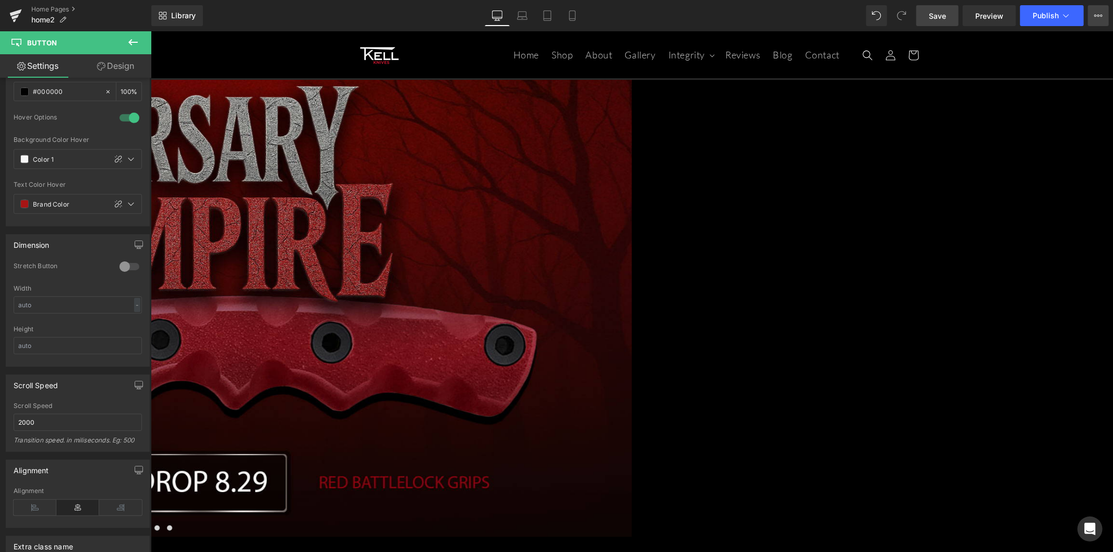
click at [1103, 12] on button "Upgrade Plan View Live Page View with current Template Save Template to Library…" at bounding box center [1098, 15] width 21 height 21
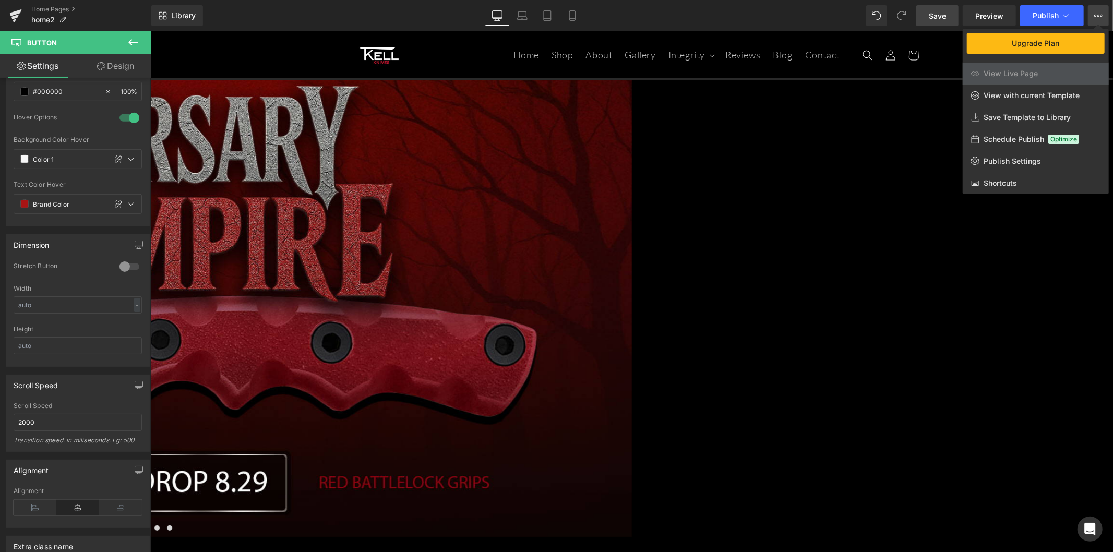
drag, startPoint x: 848, startPoint y: 107, endPoint x: 926, endPoint y: 61, distance: 91.2
click at [848, 107] on div at bounding box center [632, 291] width 962 height 521
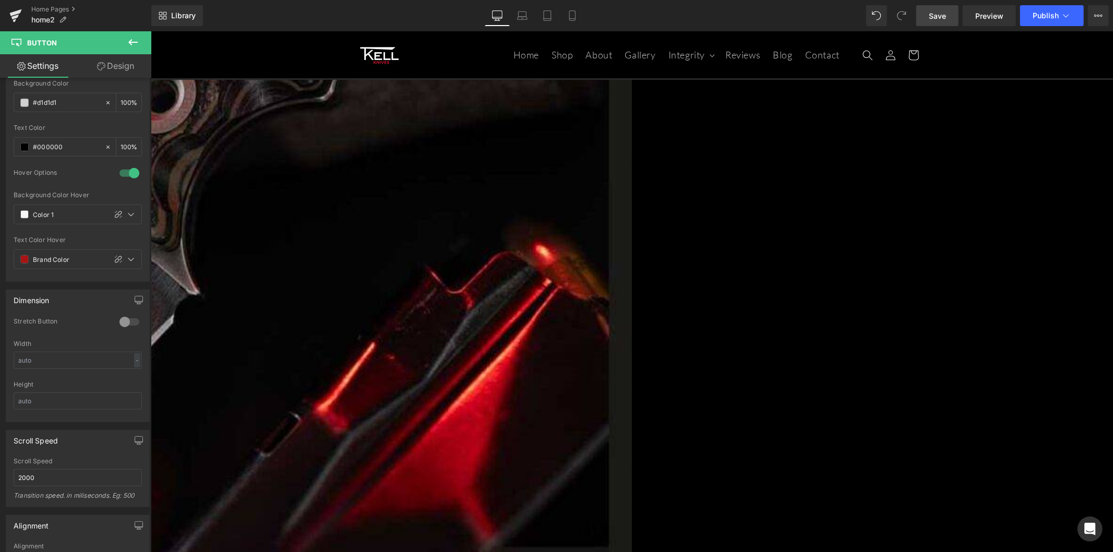
scroll to position [301, 0]
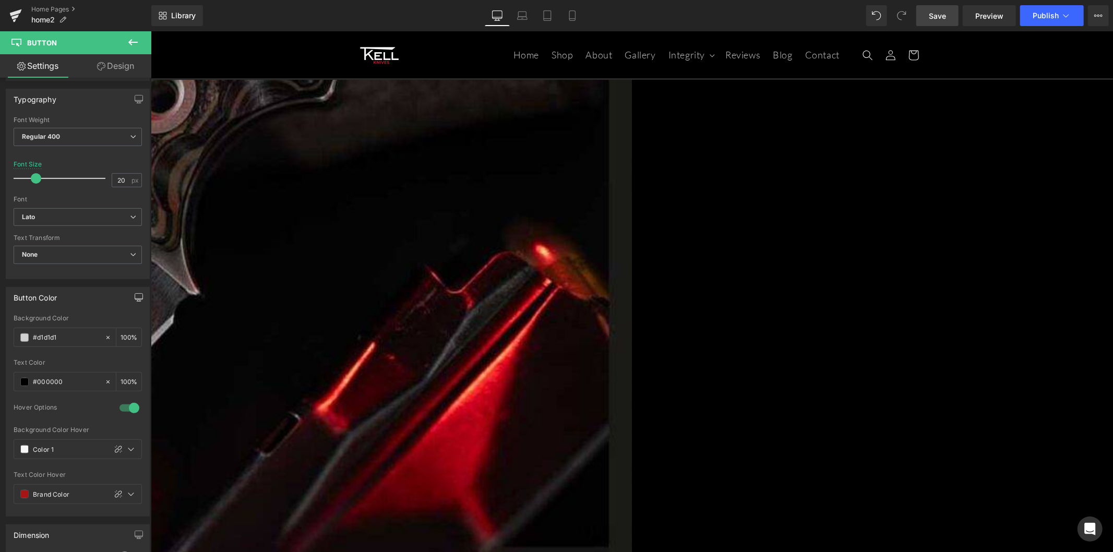
click at [130, 39] on icon at bounding box center [133, 42] width 13 height 13
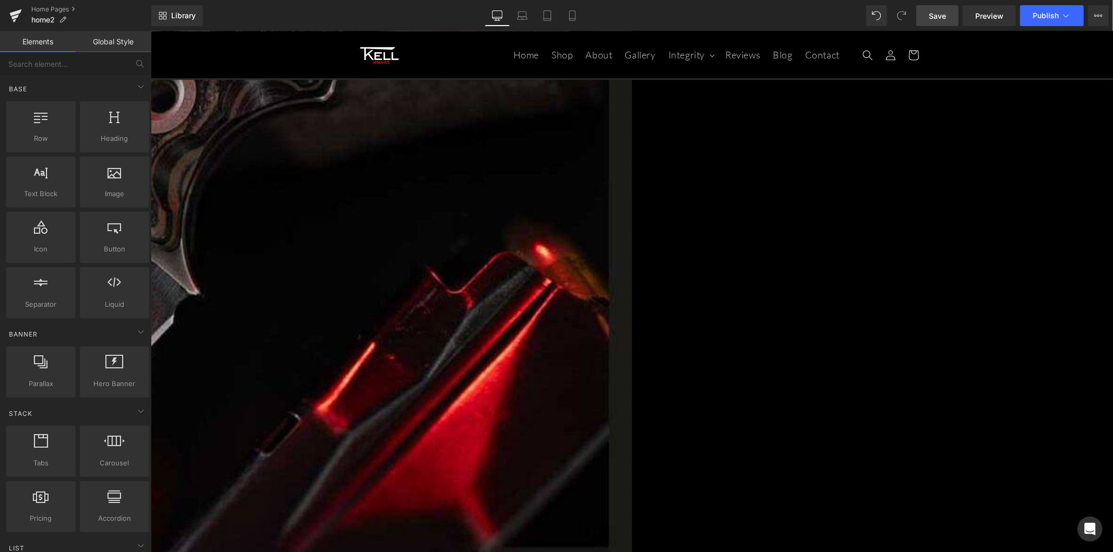
click at [118, 48] on link "Global Style" at bounding box center [114, 41] width 76 height 21
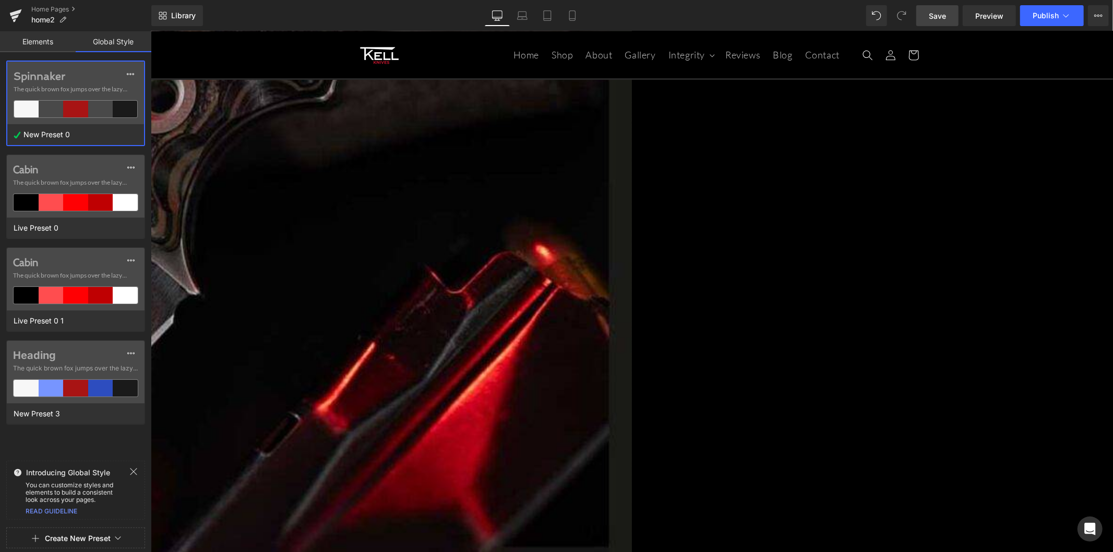
click at [98, 135] on div "New Preset 0" at bounding box center [72, 134] width 131 height 21
click at [129, 73] on icon at bounding box center [130, 74] width 8 height 8
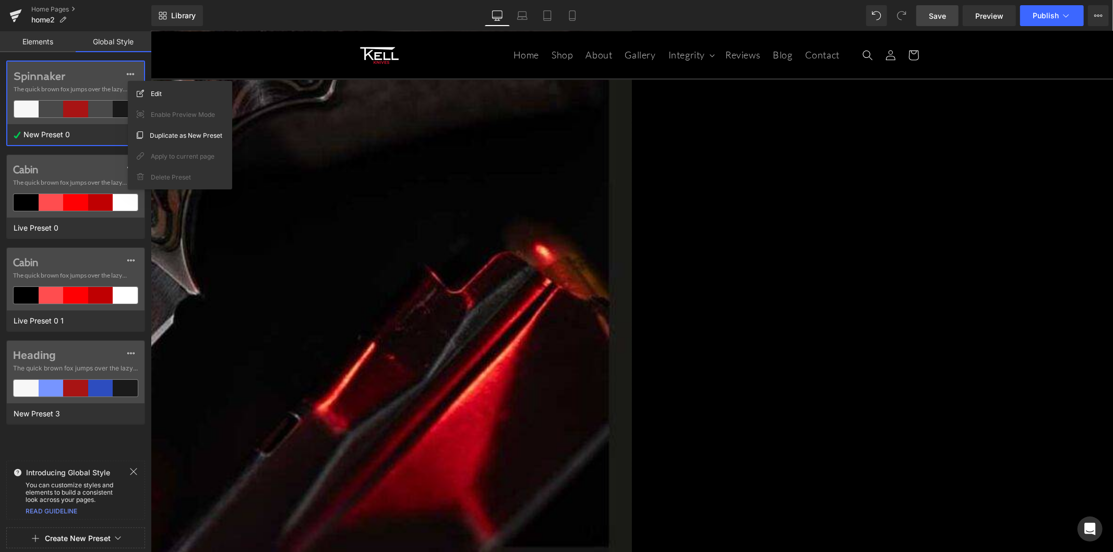
click at [44, 43] on link "Elements" at bounding box center [38, 41] width 76 height 21
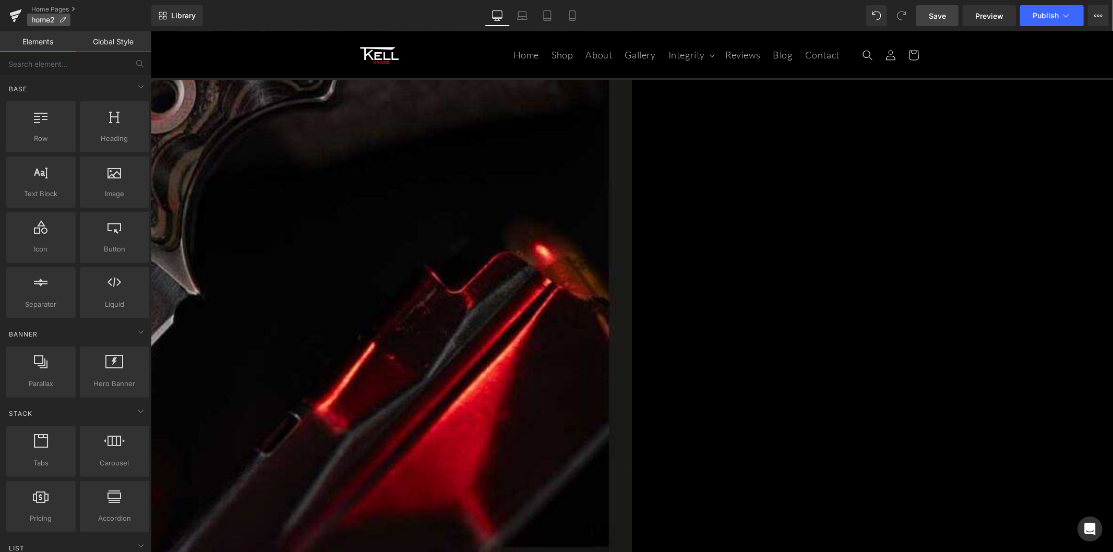
click at [68, 19] on p "home2" at bounding box center [48, 20] width 43 height 13
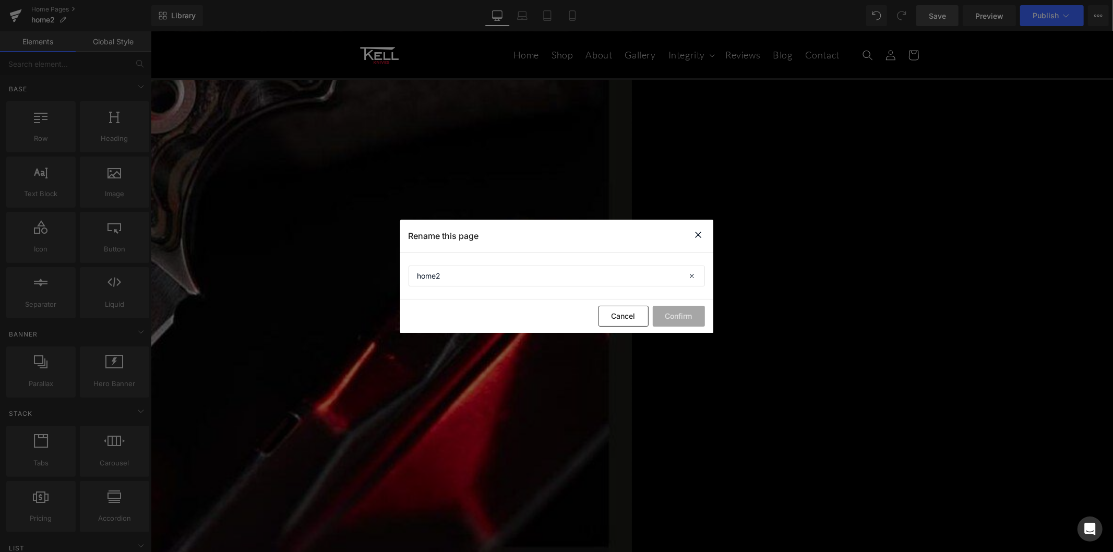
click at [697, 239] on icon at bounding box center [698, 234] width 13 height 13
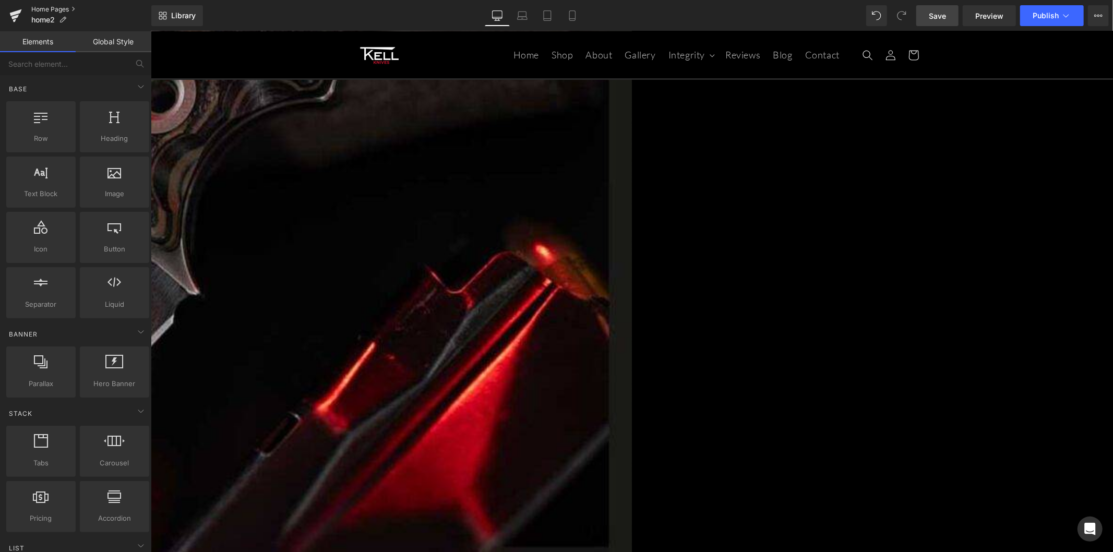
click at [62, 7] on link "Home Pages" at bounding box center [91, 9] width 120 height 8
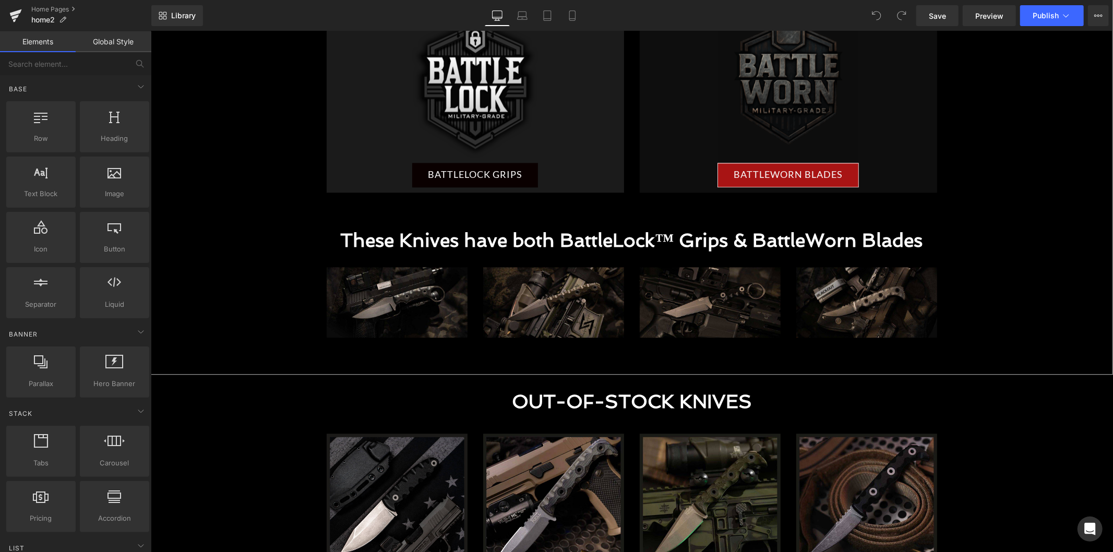
scroll to position [1970, 0]
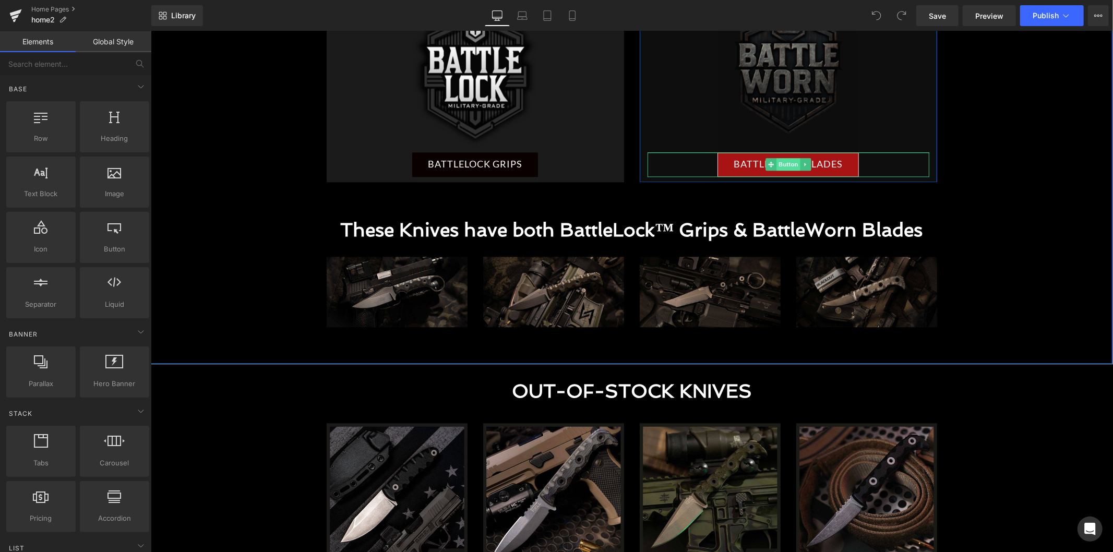
click at [779, 164] on span "Button" at bounding box center [788, 164] width 24 height 13
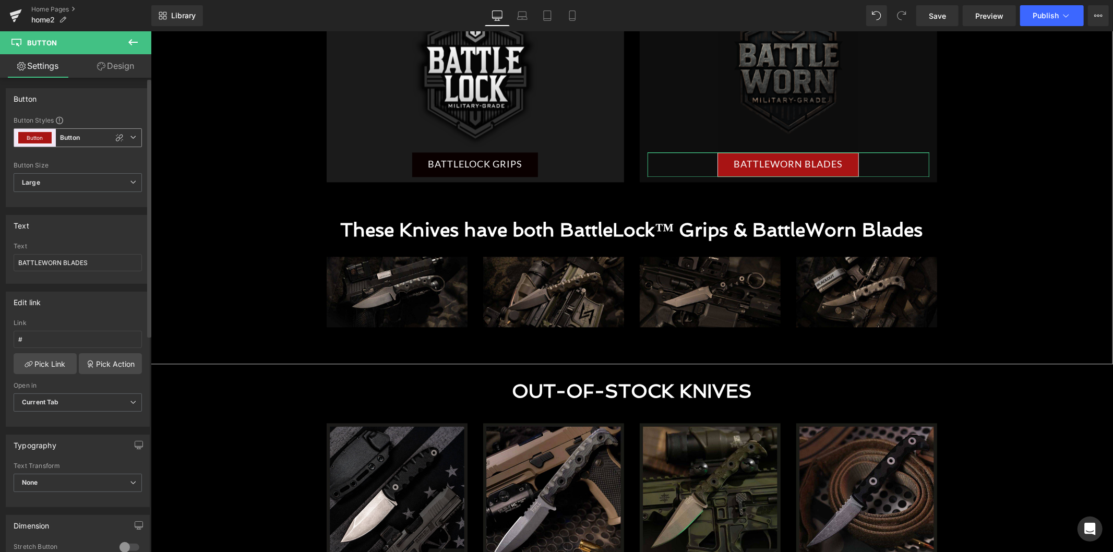
click at [96, 136] on span "Button Button" at bounding box center [78, 137] width 128 height 19
click at [95, 162] on li "Custom" at bounding box center [76, 162] width 124 height 19
type input "Brand Color"
type input "Color 1"
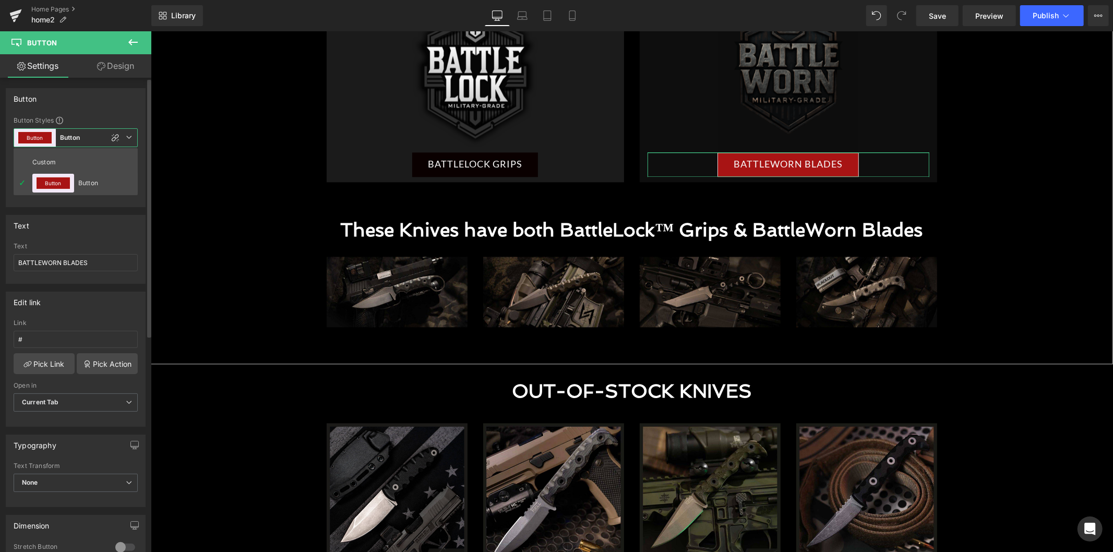
type input "Brand Color"
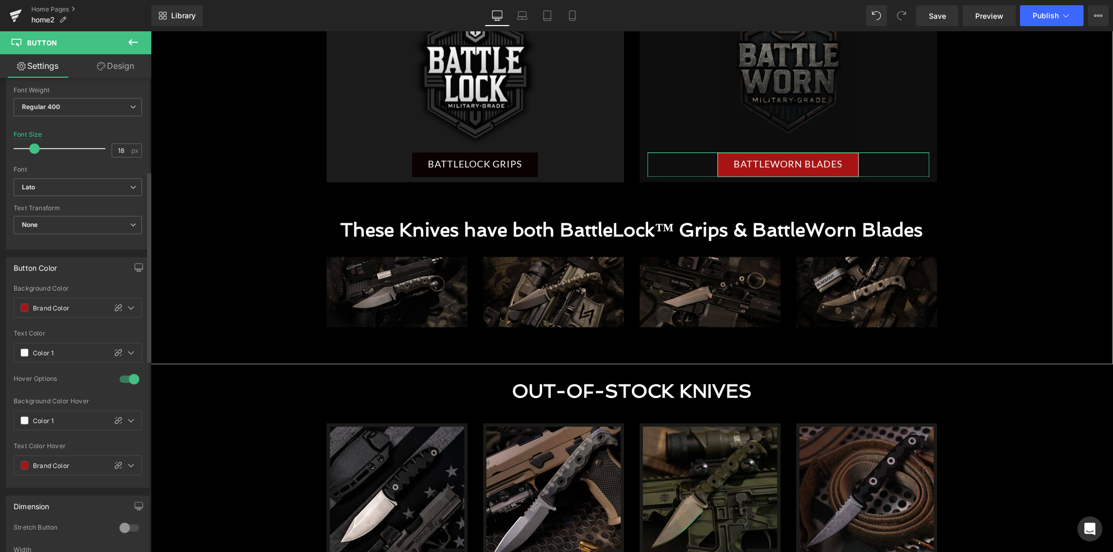
scroll to position [347, 0]
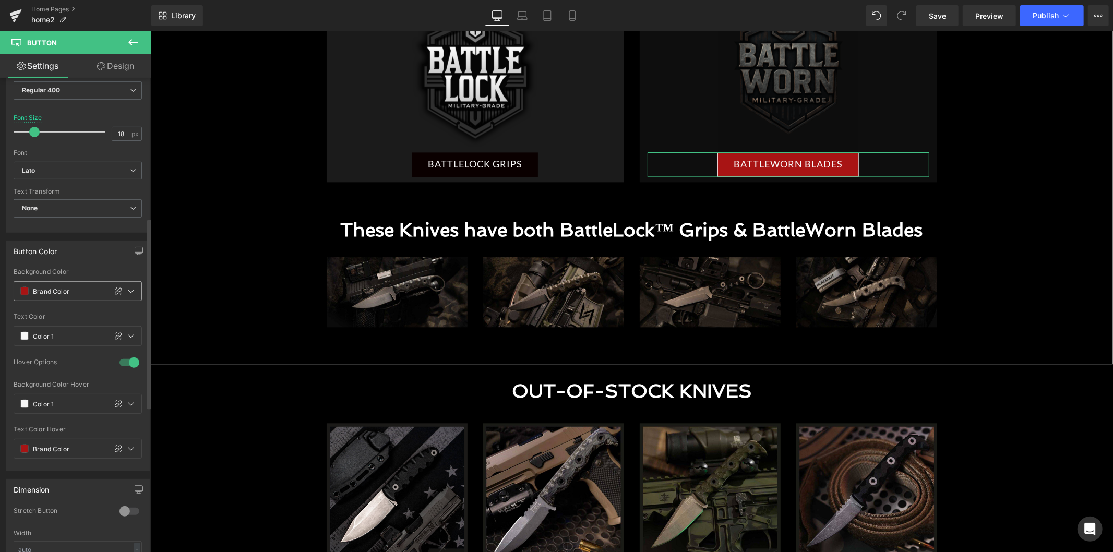
click at [63, 287] on input "Brand Color" at bounding box center [67, 290] width 68 height 11
type input "0"
click at [128, 289] on icon at bounding box center [131, 291] width 8 height 8
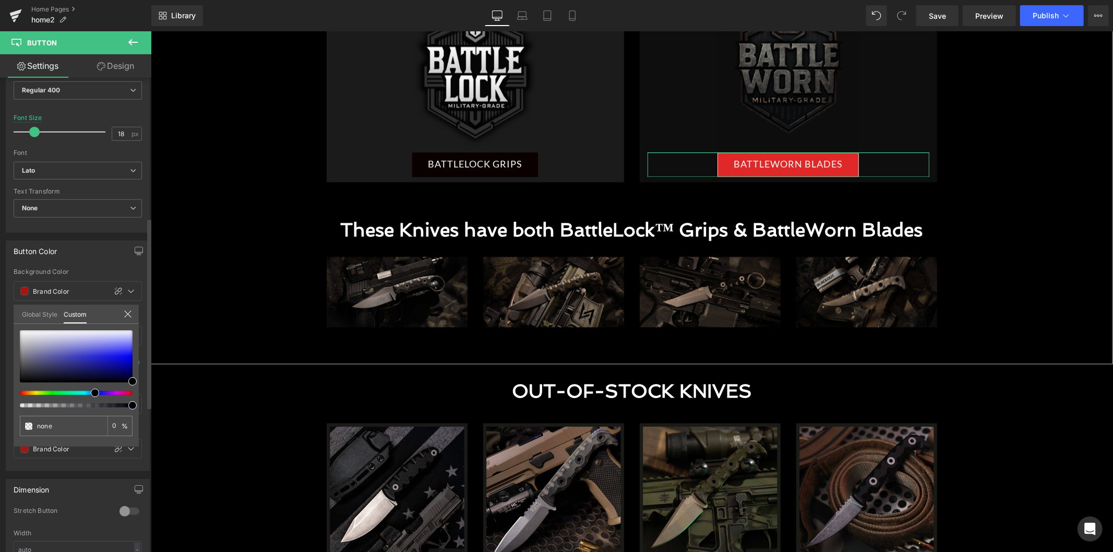
type input "#01000a"
type input "100"
type input "#01000a"
type input "100"
type input "#000a0a"
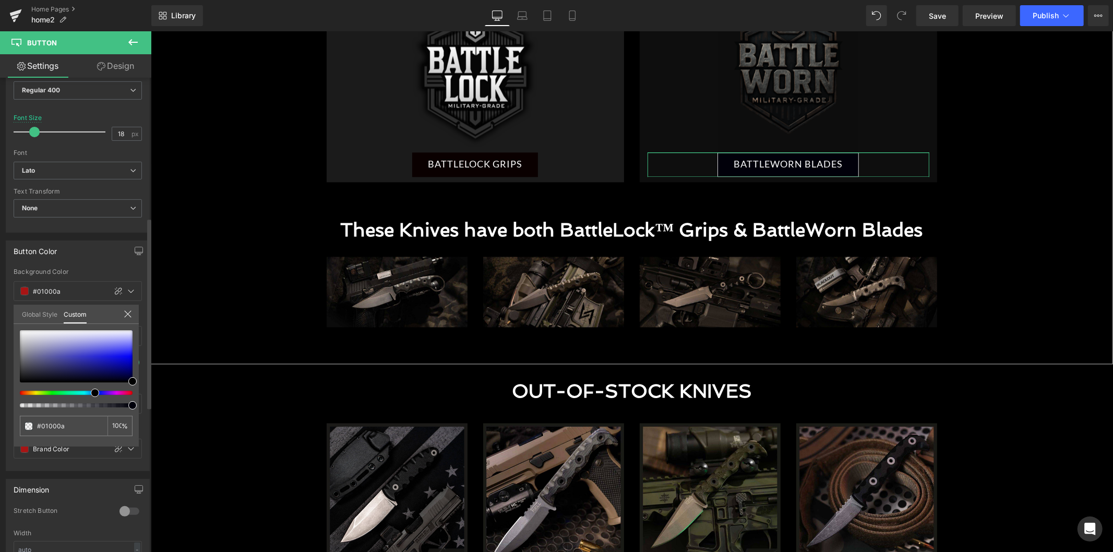
type input "#000a0a"
type input "#010a00"
type input "#0a0000"
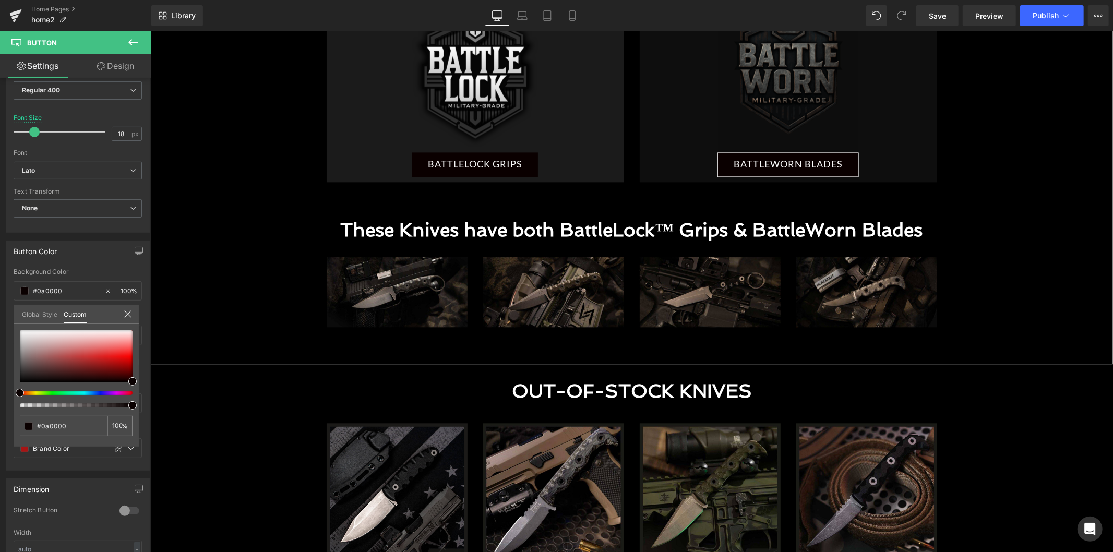
drag, startPoint x: 94, startPoint y: 390, endPoint x: -19, endPoint y: 390, distance: 113.2
click at [0, 390] on html "Button You are previewing how the will restyle your page. You can not edit Elem…" at bounding box center [556, 276] width 1113 height 552
drag, startPoint x: 487, startPoint y: 205, endPoint x: 250, endPoint y: 225, distance: 237.2
click at [255, 222] on body "Skip to content Home Shop About Gallery Integrity Integrity" at bounding box center [631, 168] width 962 height 4214
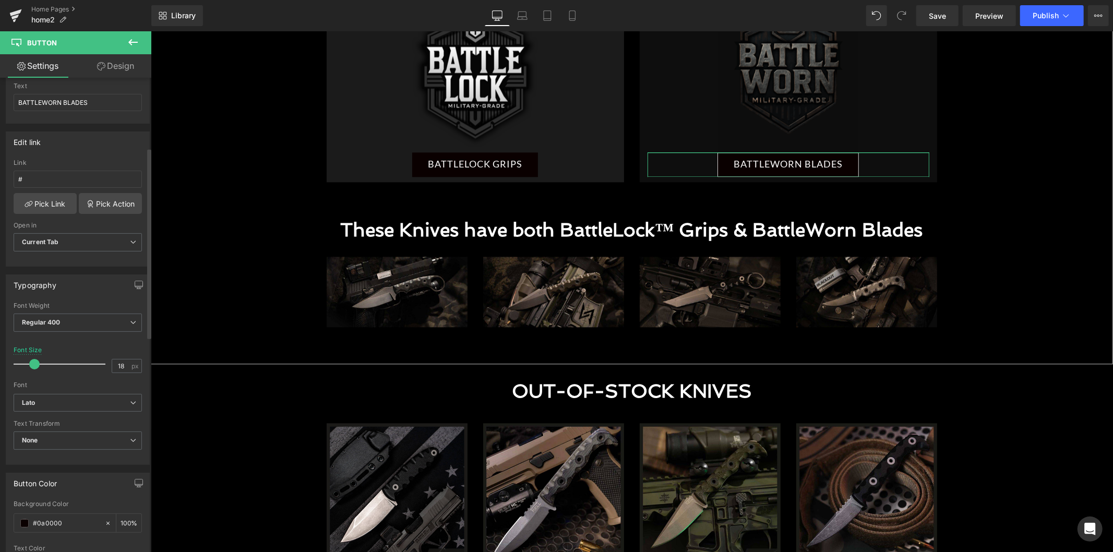
scroll to position [0, 0]
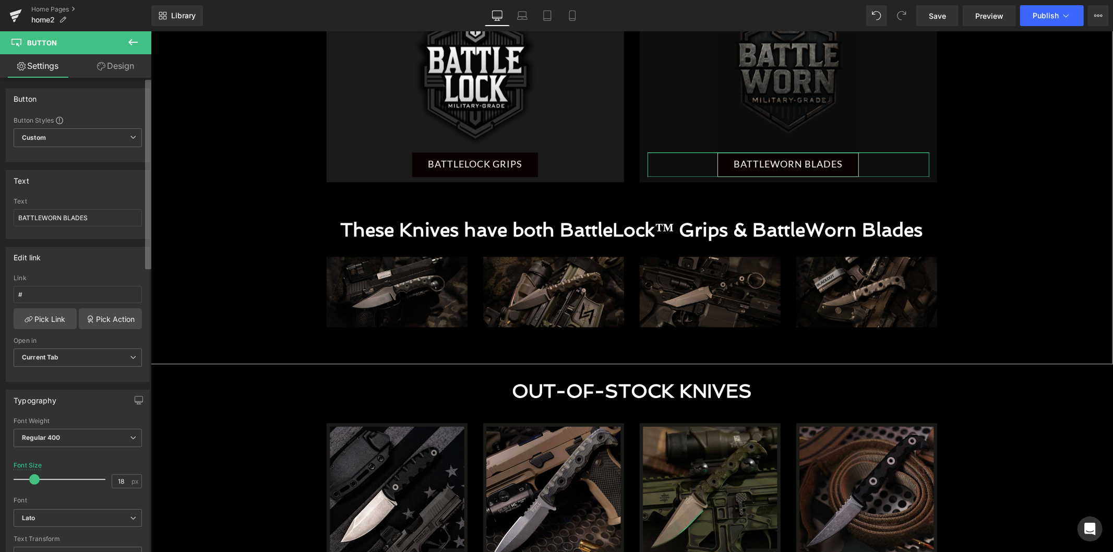
click at [149, 254] on b at bounding box center [148, 174] width 6 height 189
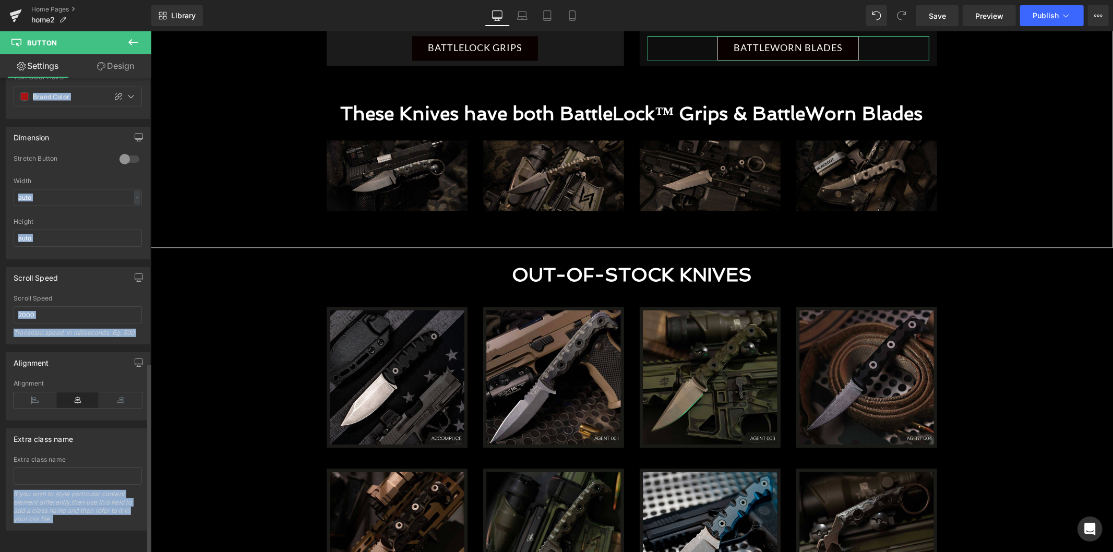
scroll to position [652, 0]
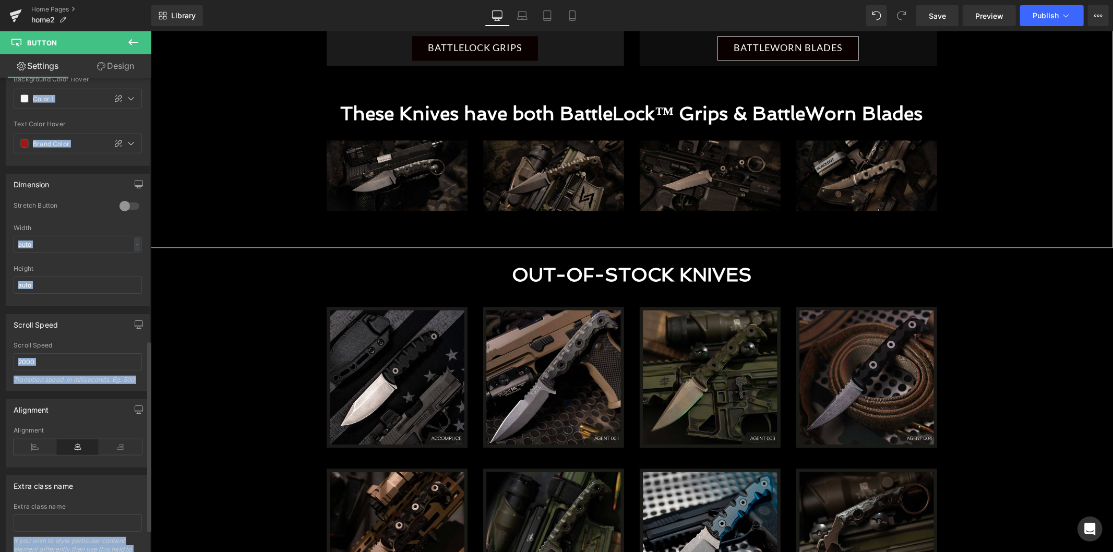
drag, startPoint x: 295, startPoint y: 378, endPoint x: 208, endPoint y: 289, distance: 124.7
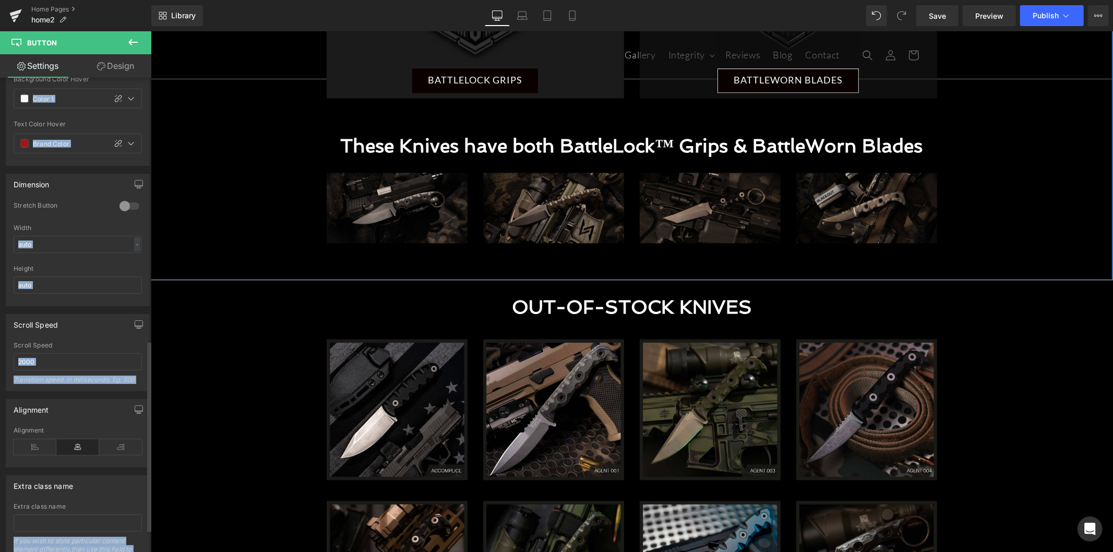
scroll to position [1970, 0]
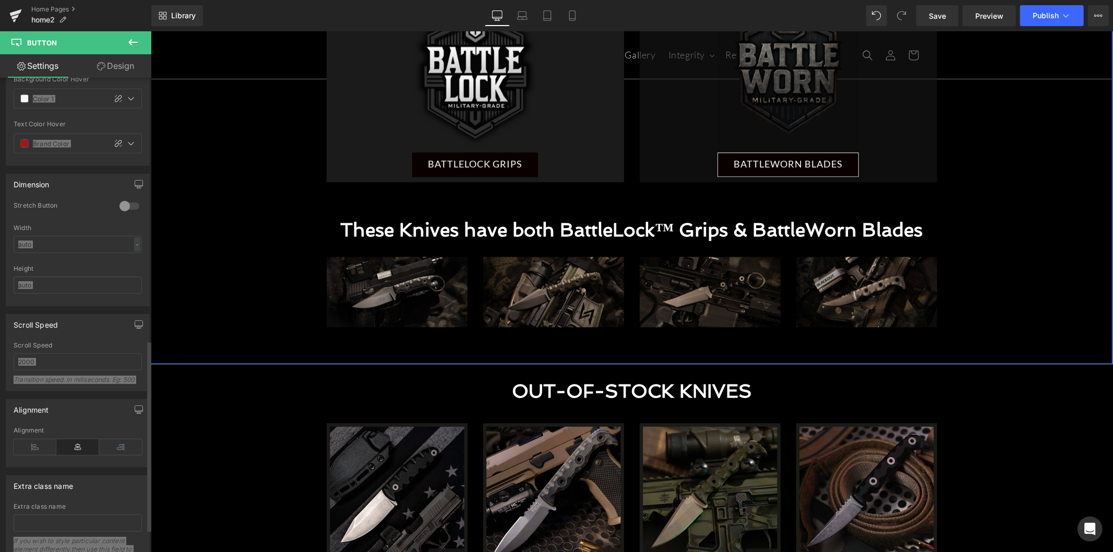
click at [499, 165] on link "BATTLELOCK GRIPS" at bounding box center [475, 164] width 126 height 25
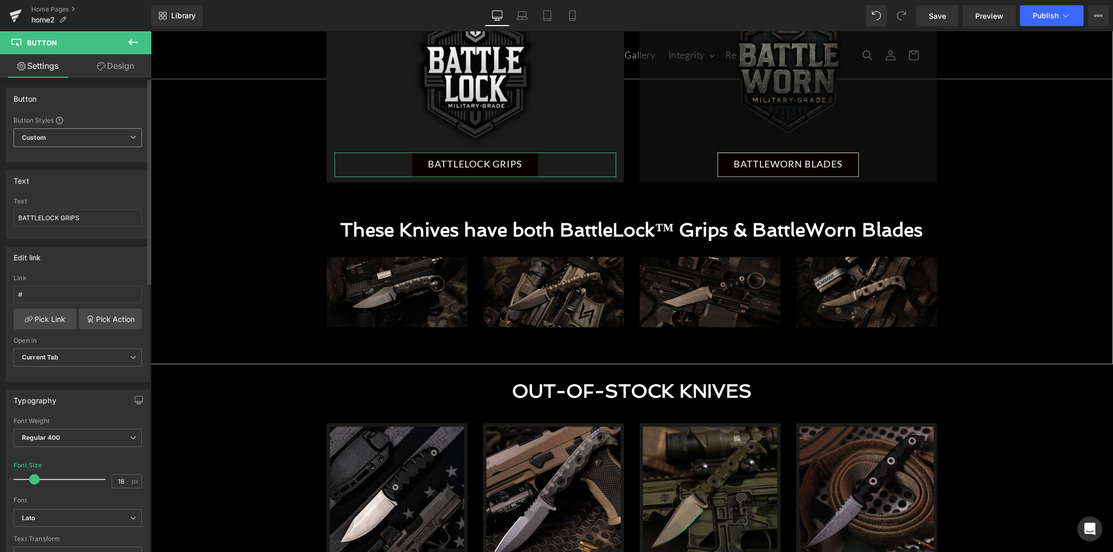
click at [103, 141] on span "Custom" at bounding box center [78, 137] width 128 height 19
click at [91, 187] on li "Button Button" at bounding box center [76, 183] width 124 height 19
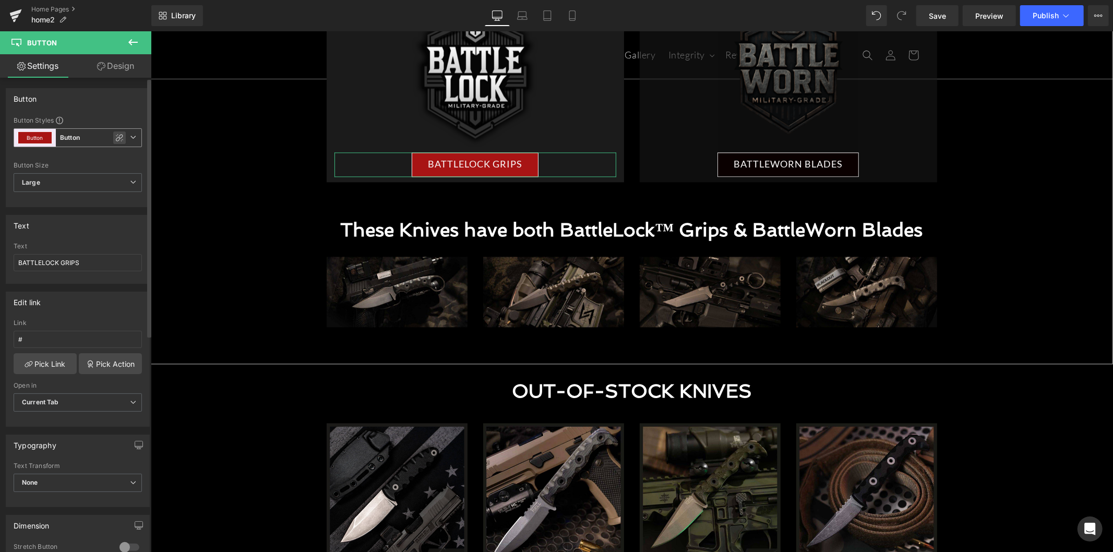
click at [115, 137] on icon at bounding box center [119, 138] width 8 height 8
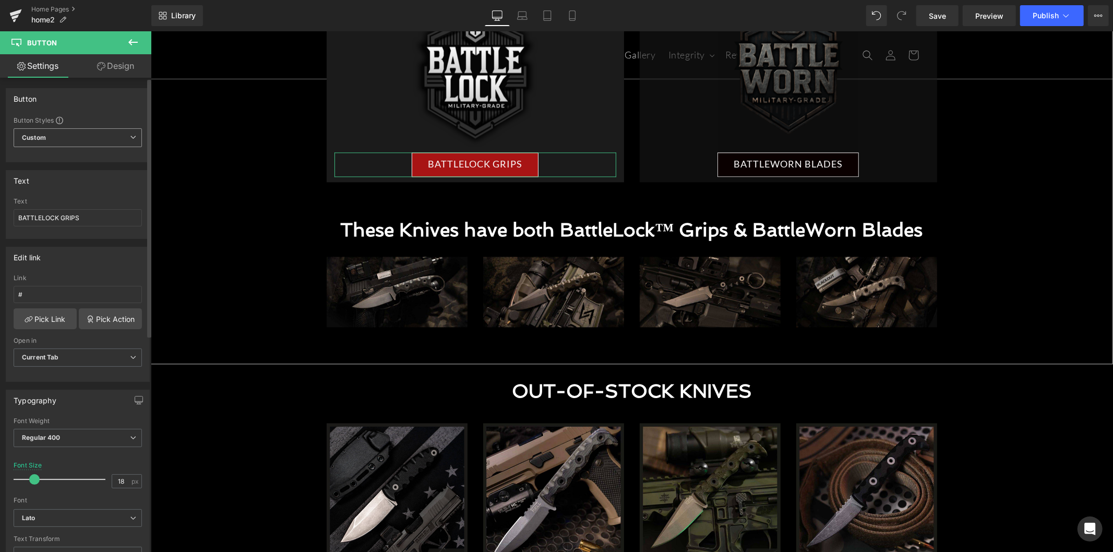
type input "Brand Color"
type input "Color 1"
type input "Brand Color"
click at [130, 139] on icon at bounding box center [133, 137] width 6 height 6
click at [92, 159] on li "Custom" at bounding box center [76, 162] width 124 height 19
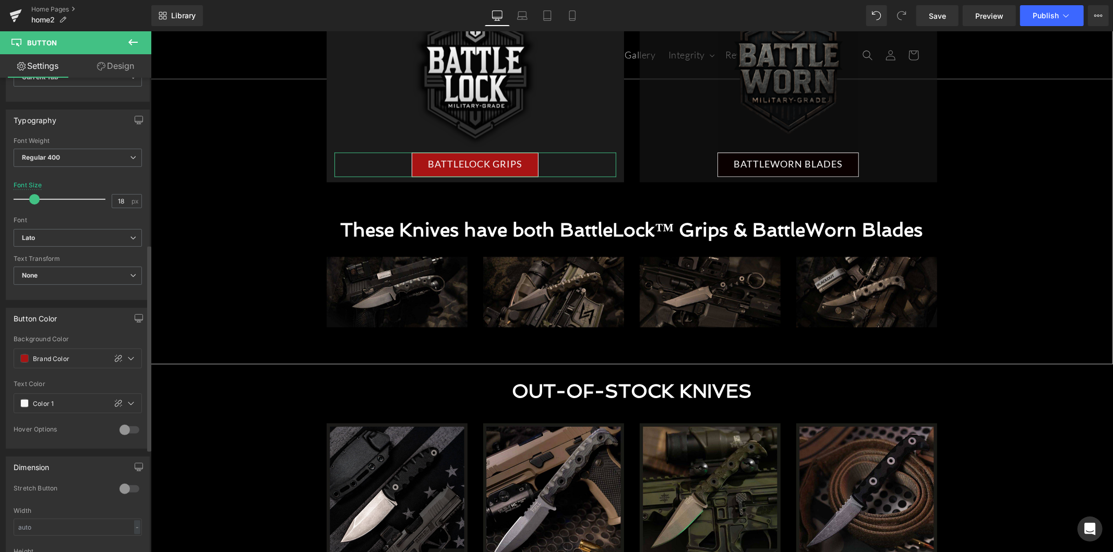
scroll to position [463, 0]
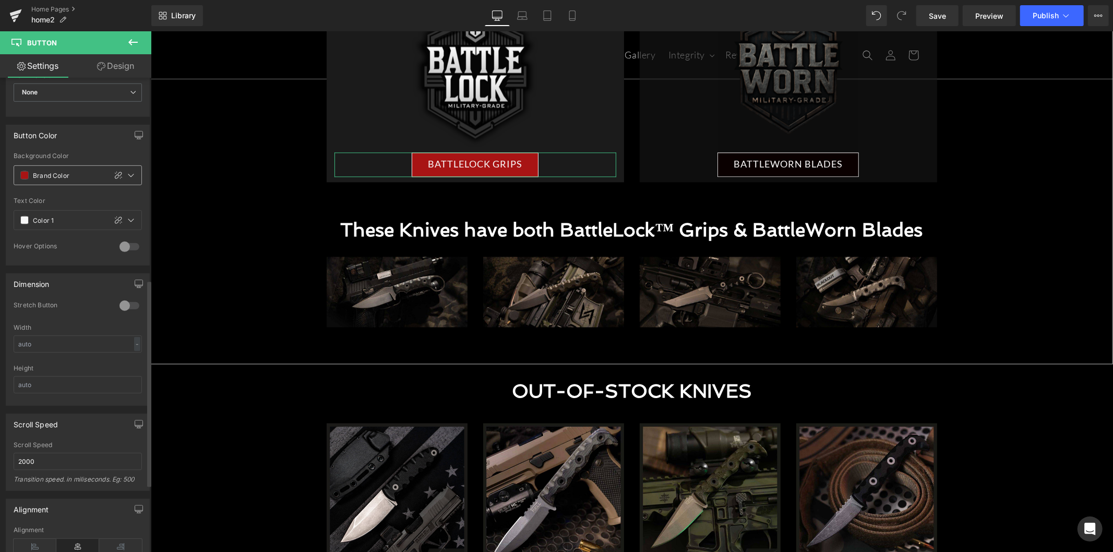
click at [81, 171] on input "Brand Color" at bounding box center [67, 175] width 68 height 11
type input "0"
click at [127, 175] on icon at bounding box center [131, 175] width 8 height 8
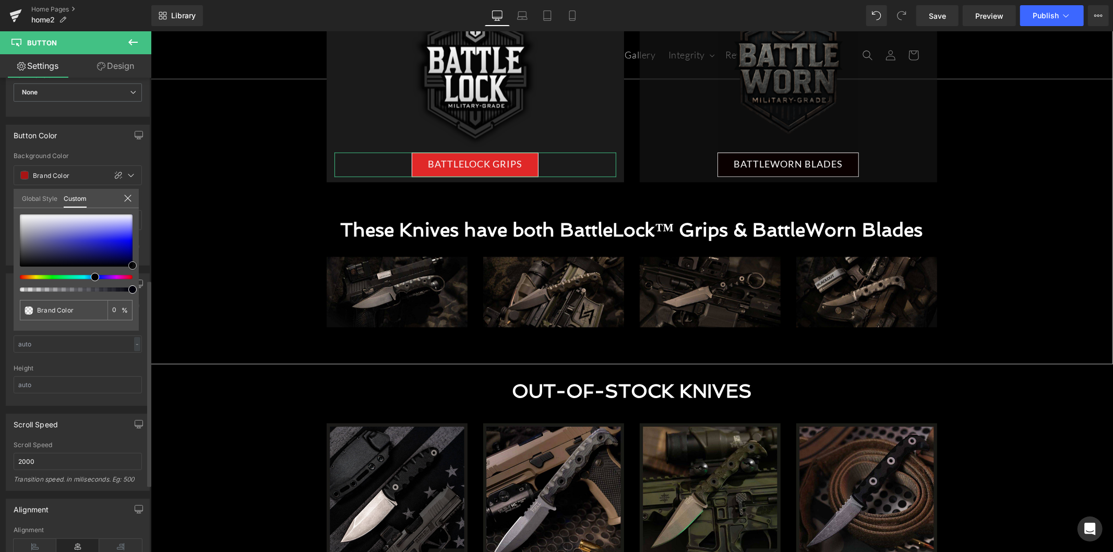
type input "#3232e5"
type input "100"
type input "#3232e5"
type input "100"
type input "#3c3c70"
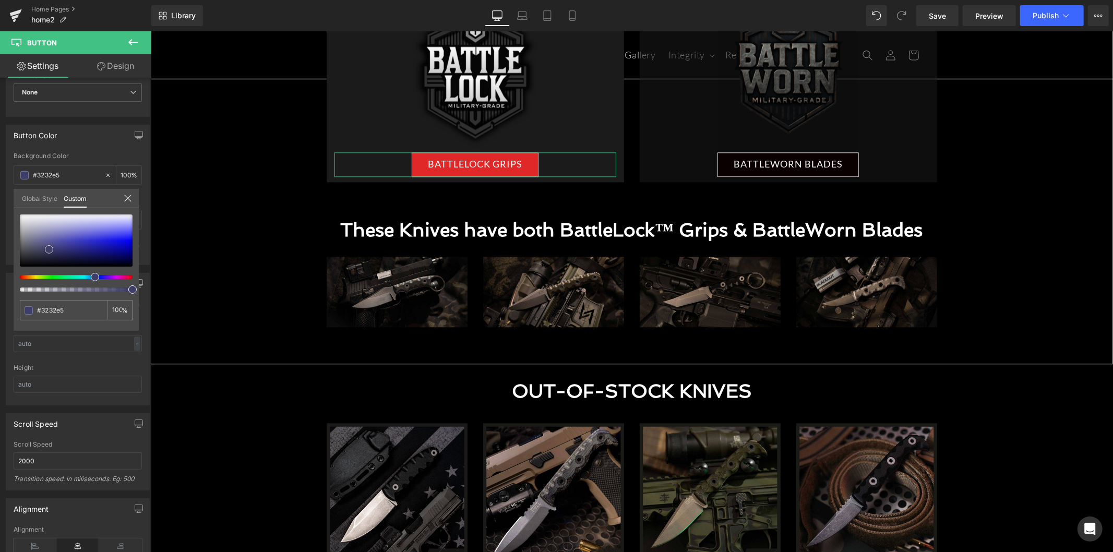
type input "#3c3c70"
type input "#212121"
drag, startPoint x: 49, startPoint y: 249, endPoint x: -10, endPoint y: 261, distance: 60.8
click at [0, 261] on html "Button You are previewing how the will restyle your page. You can not edit Elem…" at bounding box center [556, 276] width 1113 height 552
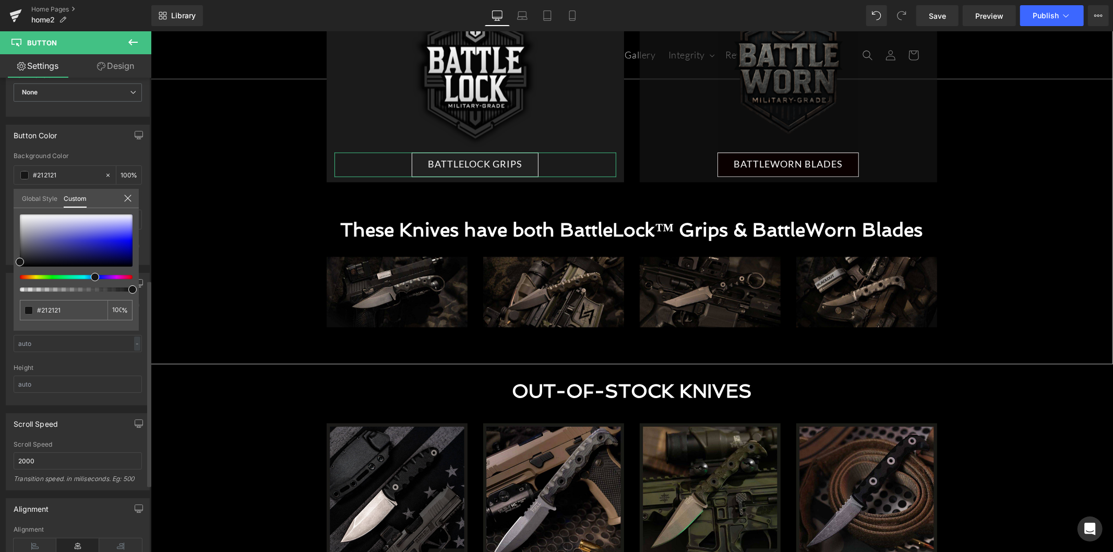
type input "#161616"
drag, startPoint x: 95, startPoint y: 277, endPoint x: 5, endPoint y: 281, distance: 90.3
click at [5, 265] on div "Button Color rgba(22, 22, 22, 1) Background Color #161616 100 % var(--gf_gs-col…" at bounding box center [78, 191] width 156 height 148
type input "#020202"
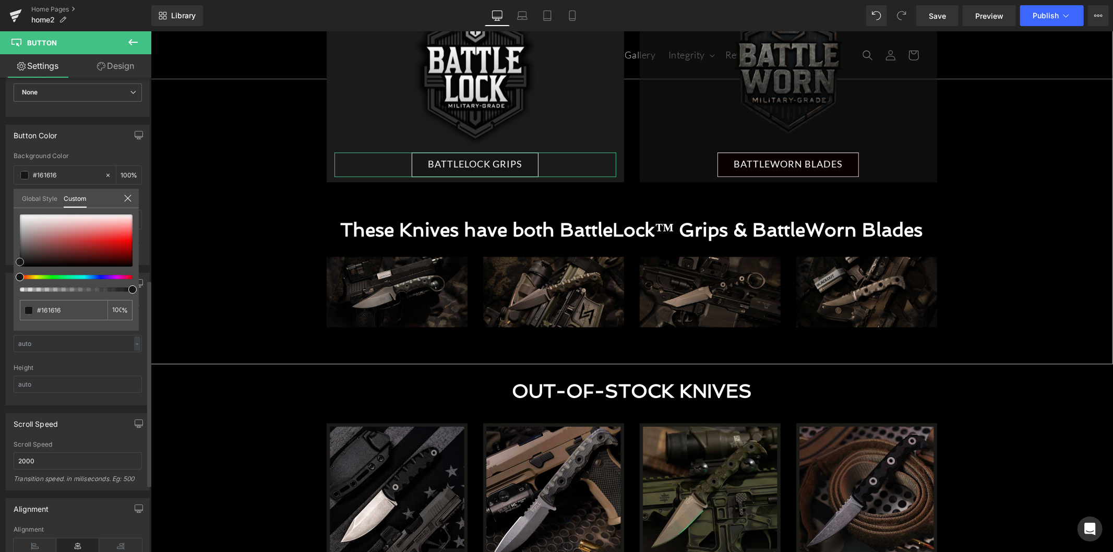
type input "#020202"
type input "#000000"
drag, startPoint x: 19, startPoint y: 264, endPoint x: 9, endPoint y: 274, distance: 13.7
click at [9, 265] on div "Button Color rgba(0, 0, 0, 1) Background Color #000000 100 % var(--gf_gs-color1…" at bounding box center [78, 191] width 156 height 148
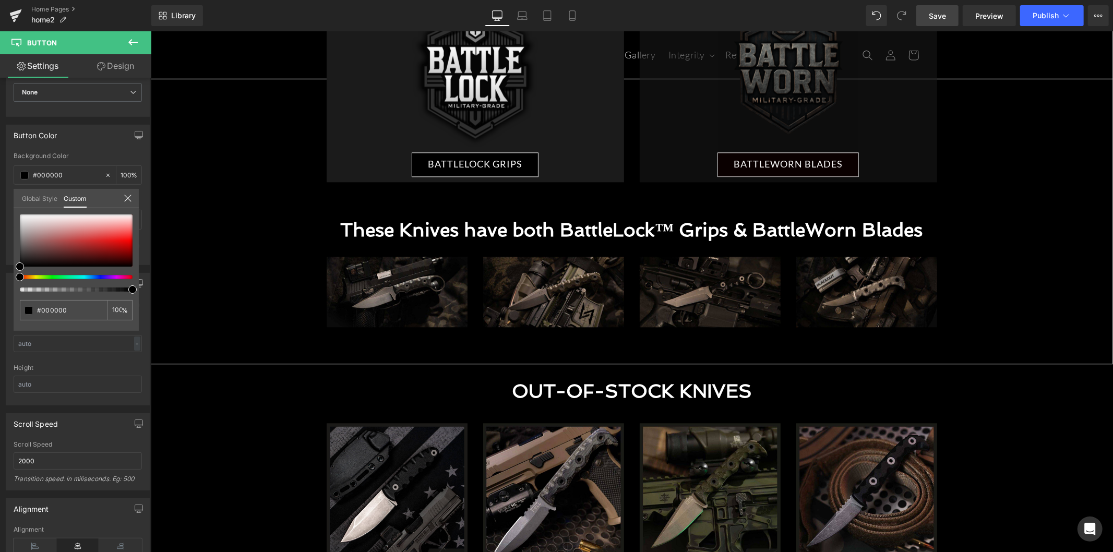
click at [932, 16] on span "Save" at bounding box center [936, 15] width 17 height 11
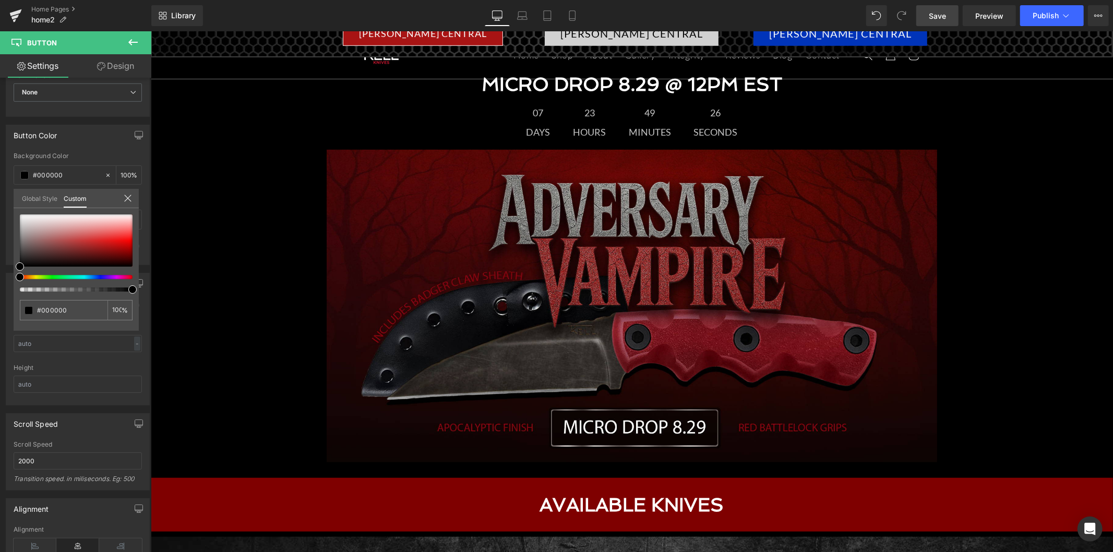
scroll to position [405, 0]
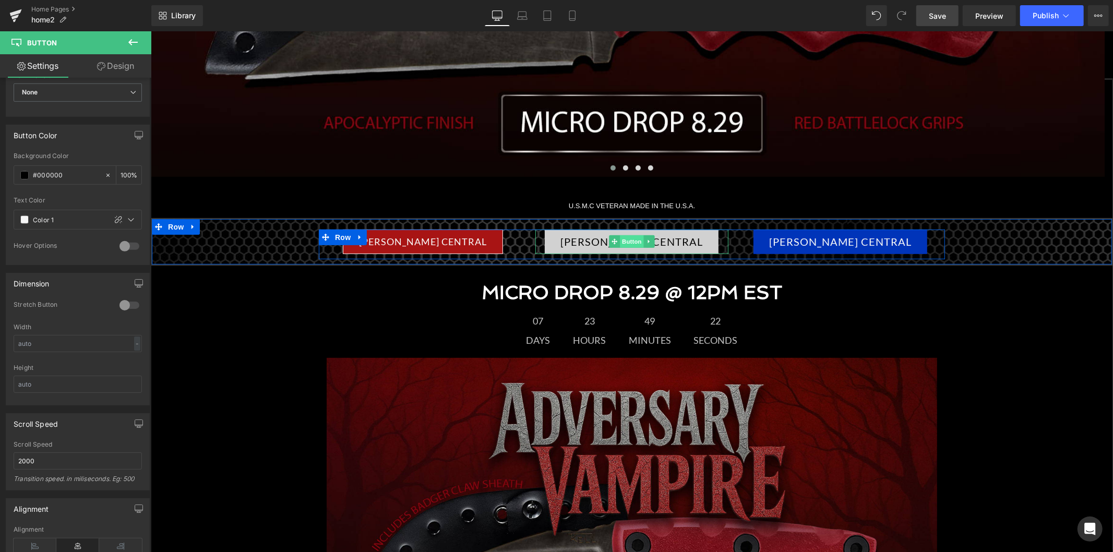
click at [623, 243] on span "Button" at bounding box center [631, 241] width 24 height 13
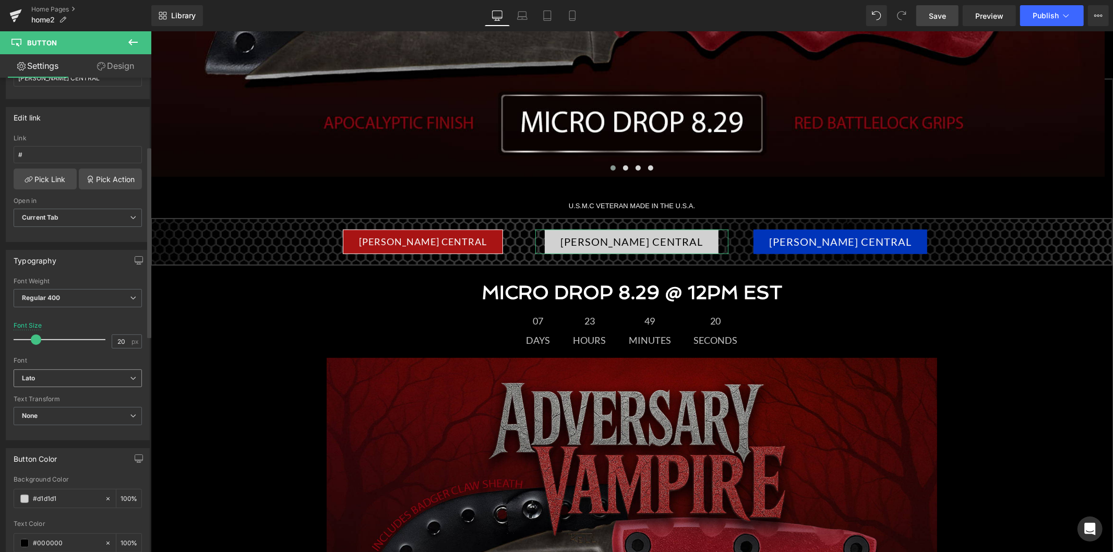
scroll to position [232, 0]
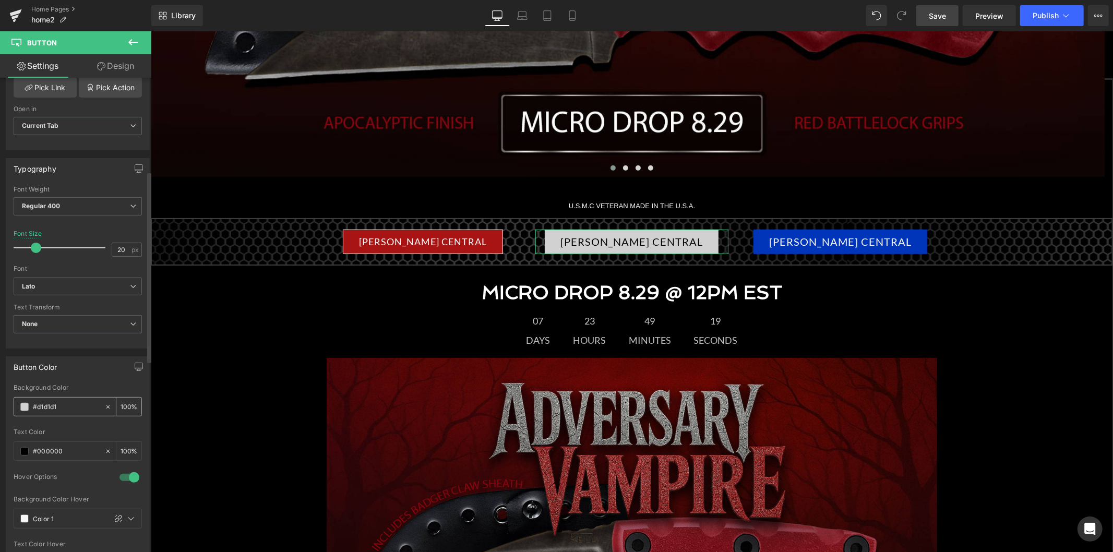
click at [42, 407] on input "#d1d1d1" at bounding box center [66, 406] width 67 height 11
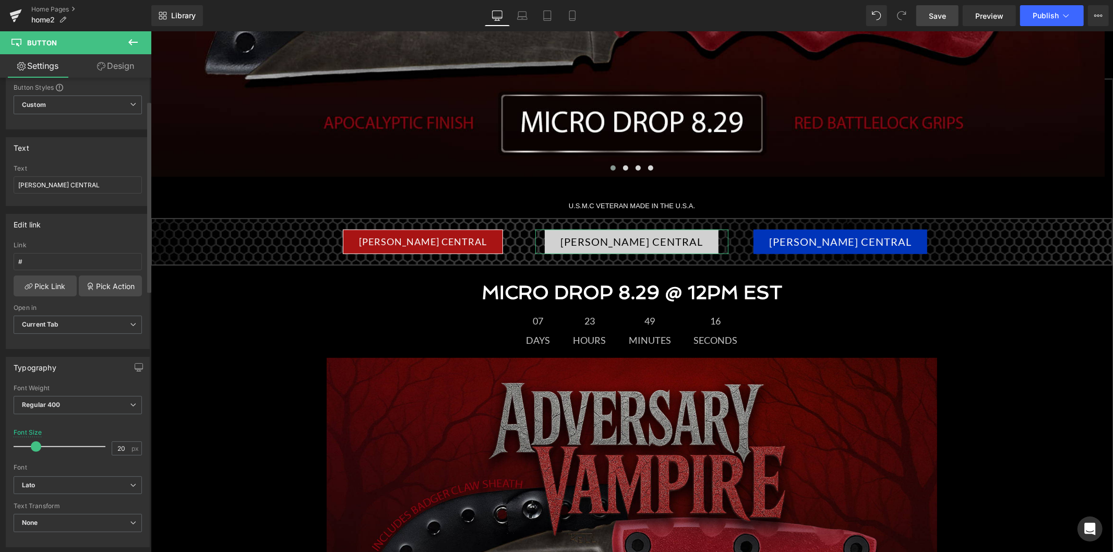
scroll to position [0, 0]
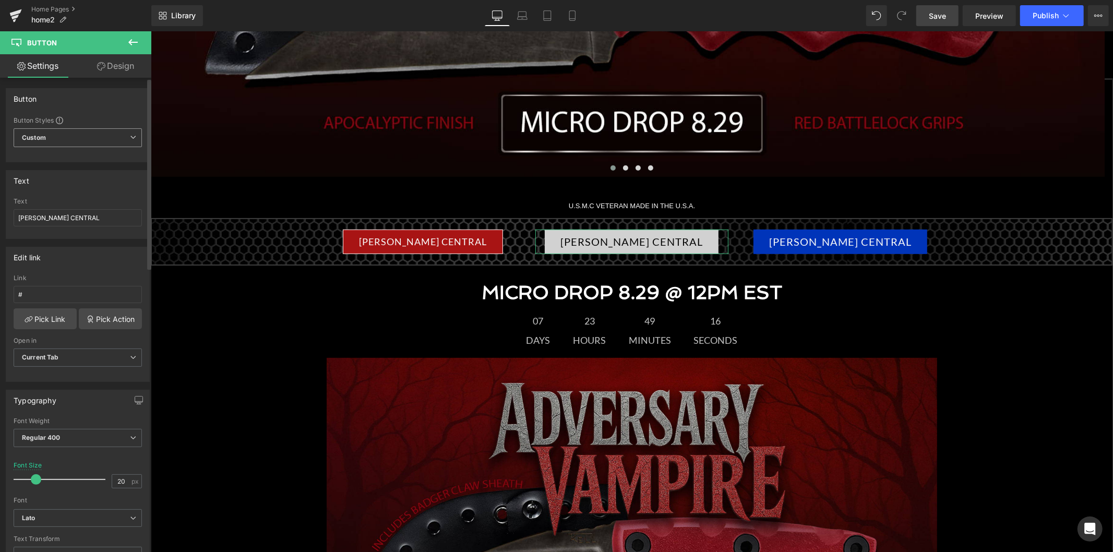
click at [82, 141] on span "Custom" at bounding box center [78, 137] width 128 height 19
click at [81, 183] on div "Button" at bounding box center [98, 182] width 41 height 7
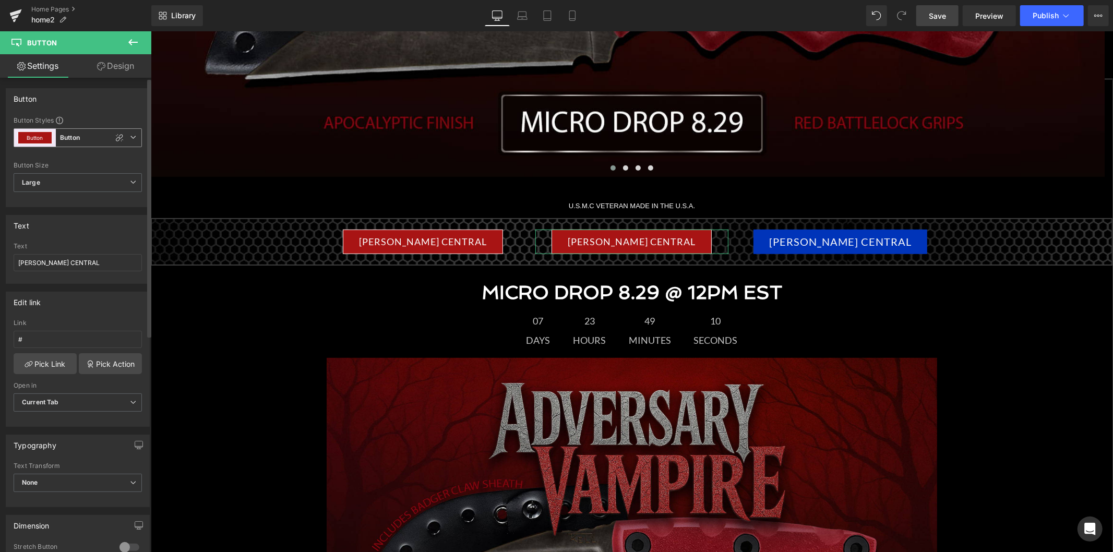
click at [90, 135] on span "Button Button" at bounding box center [78, 137] width 128 height 19
click at [77, 167] on li "Custom" at bounding box center [76, 162] width 124 height 19
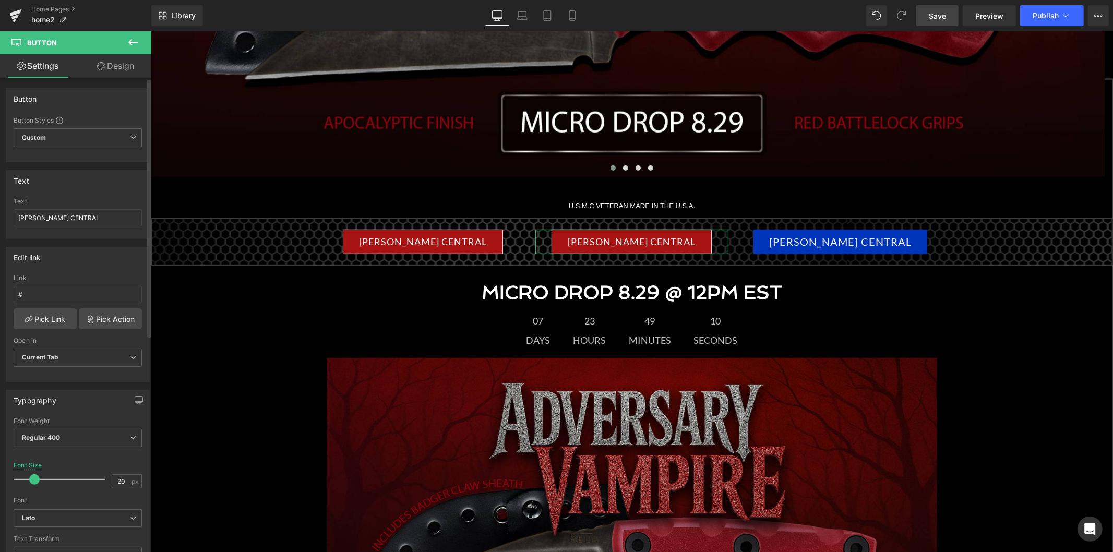
type input "18"
type input "Brand Color"
type input "Color 1"
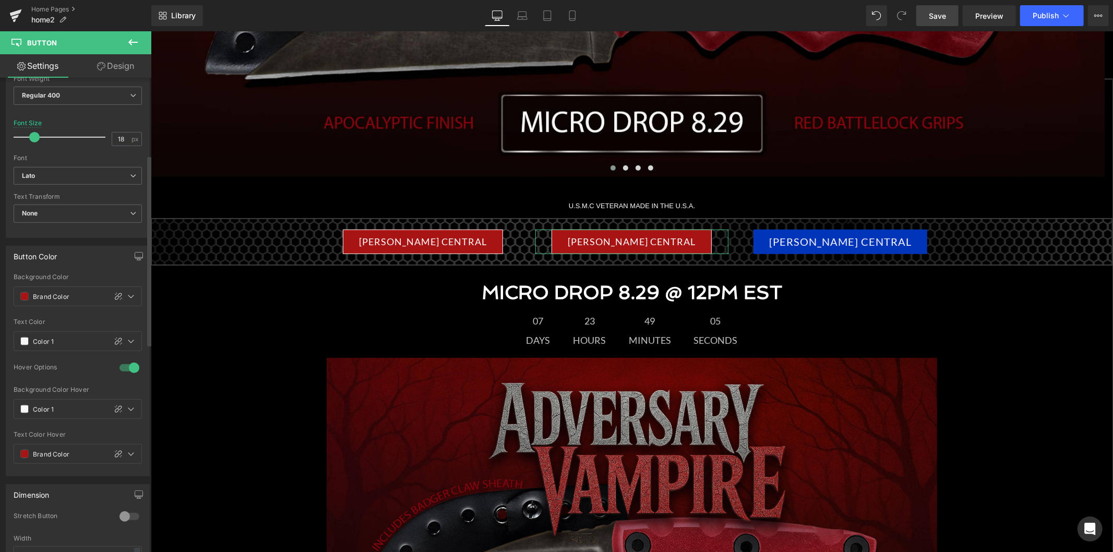
scroll to position [347, 0]
click at [79, 294] on input "Brand Color" at bounding box center [67, 290] width 68 height 11
click at [48, 293] on input "Brand Color" at bounding box center [67, 290] width 68 height 11
paste input "d1d1d1"
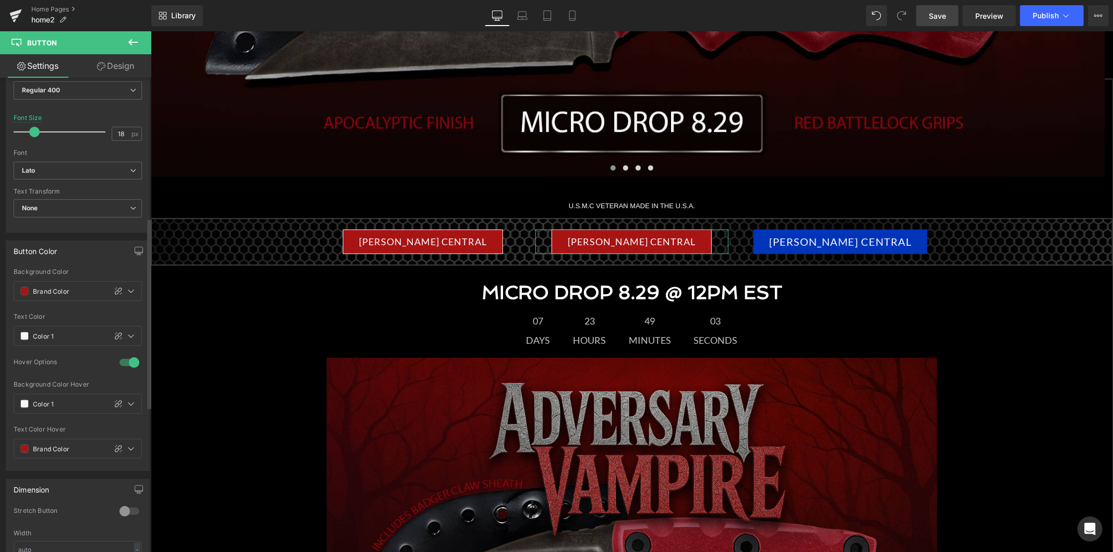
type input "d1d1d1Color"
type input "0"
drag, startPoint x: 68, startPoint y: 289, endPoint x: 33, endPoint y: 289, distance: 34.9
click at [33, 289] on input "d1d1d1Color" at bounding box center [66, 290] width 67 height 11
paste input "text"
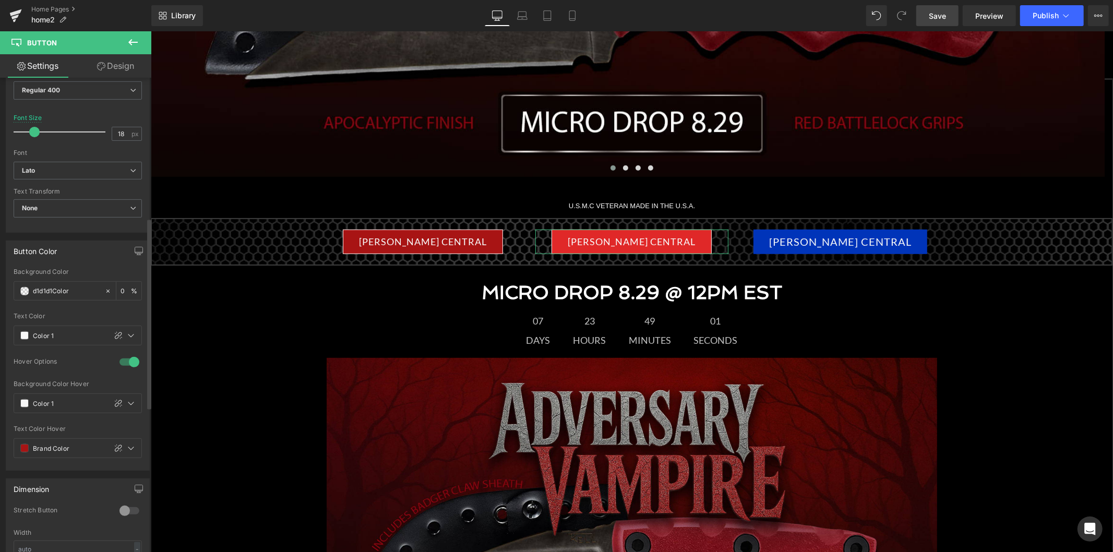
type input "d1d1d1"
type input "100"
click at [65, 329] on div "Color 1" at bounding box center [60, 335] width 92 height 19
type input "#d1d1d1"
click at [51, 332] on input "Color 1" at bounding box center [67, 335] width 68 height 11
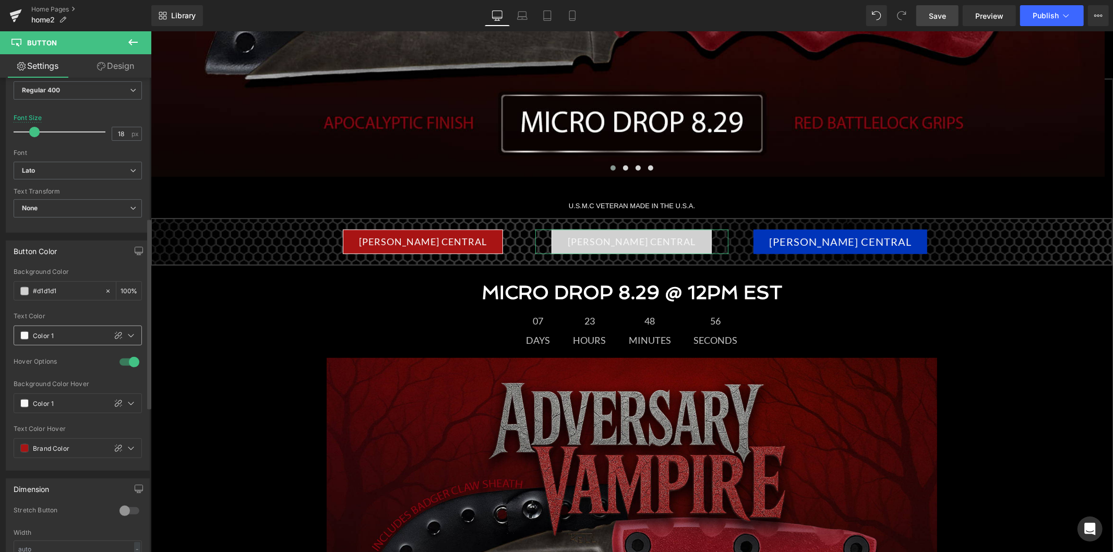
click at [51, 332] on input "Color 1" at bounding box center [67, 335] width 68 height 11
type input "0"
click at [51, 329] on div "Color 1" at bounding box center [60, 335] width 92 height 19
click at [46, 334] on input "Color 1" at bounding box center [67, 335] width 68 height 11
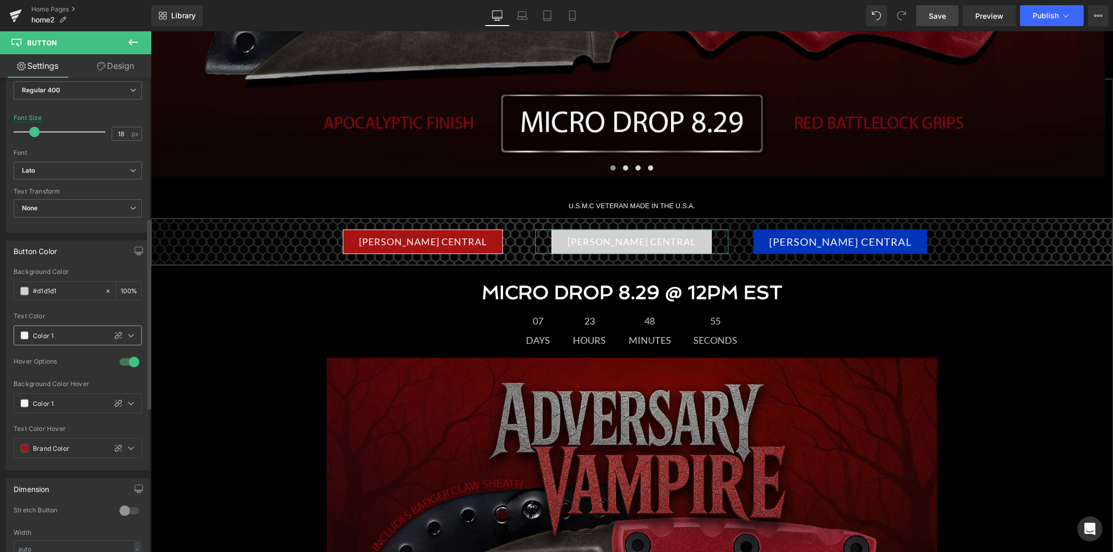
click at [46, 334] on input "Color 1" at bounding box center [67, 335] width 68 height 11
type input "f"
type input "000"
type input "100"
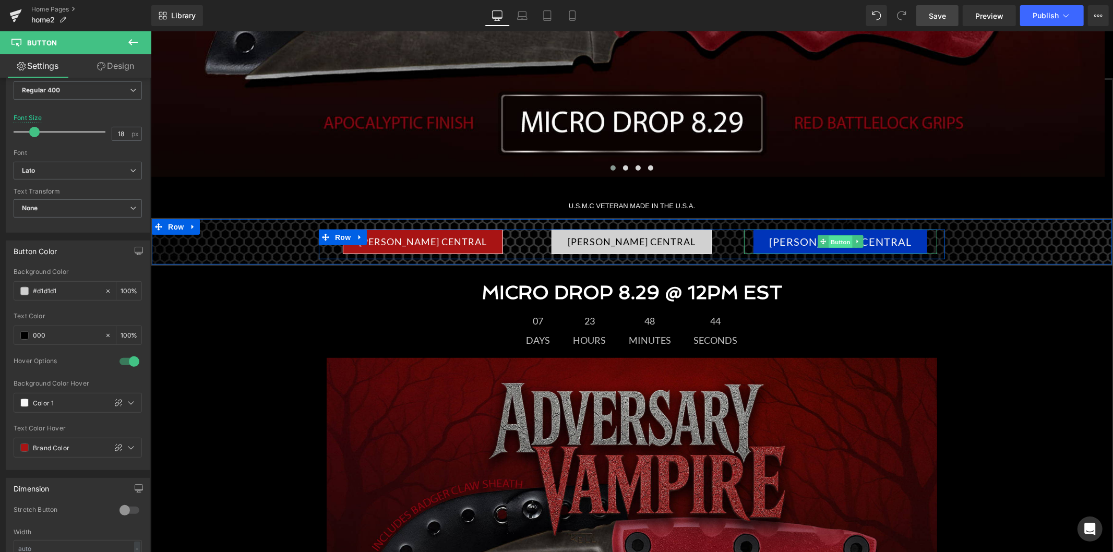
click at [836, 243] on span "Button" at bounding box center [840, 241] width 24 height 13
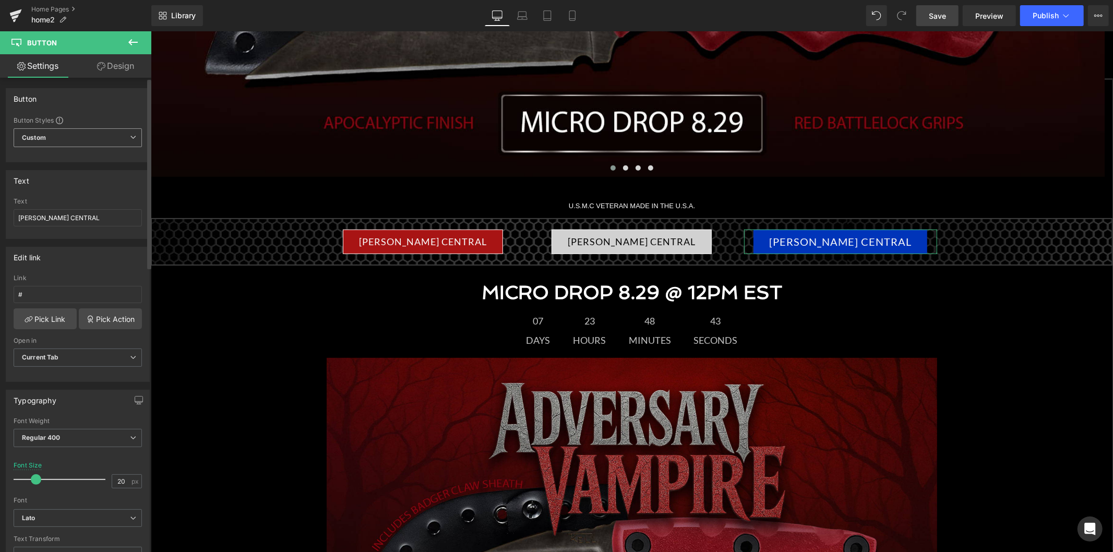
click at [80, 137] on span "Custom" at bounding box center [78, 137] width 128 height 19
click at [82, 184] on div "Button" at bounding box center [98, 182] width 41 height 7
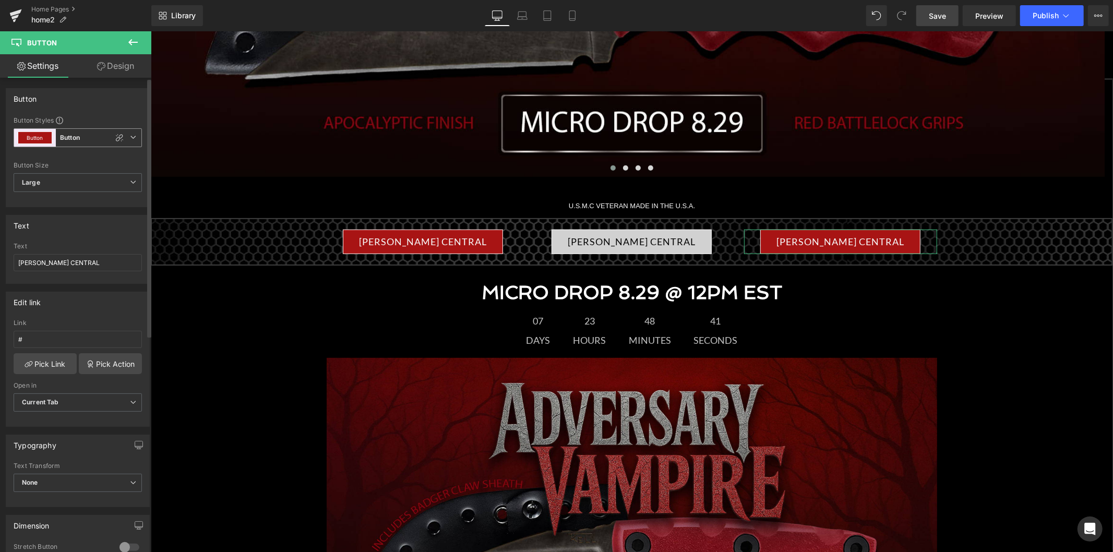
click at [90, 136] on span "Button Button" at bounding box center [78, 137] width 128 height 19
click at [86, 165] on li "Custom" at bounding box center [76, 162] width 124 height 19
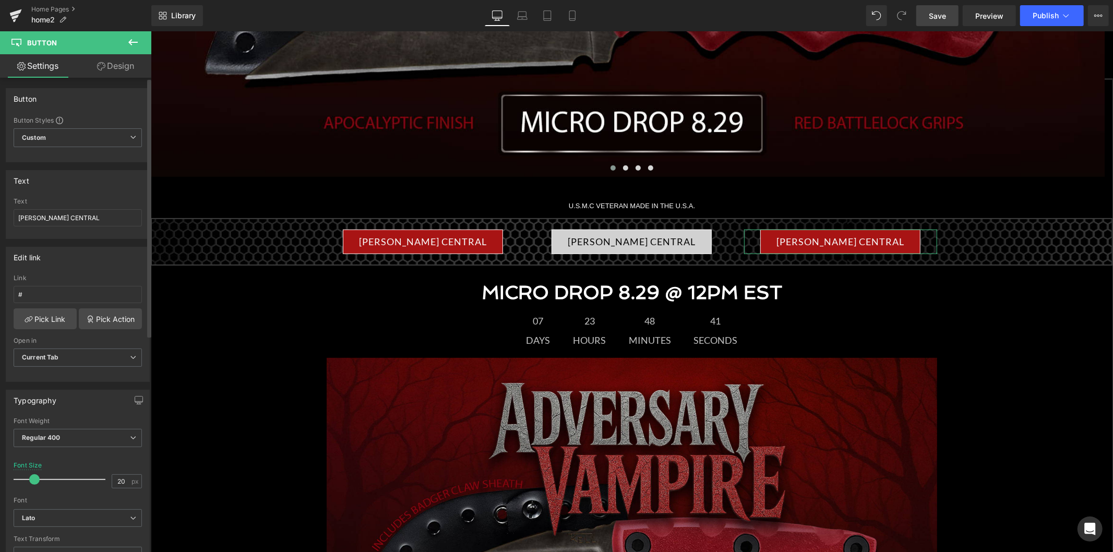
type input "18"
type input "Brand Color"
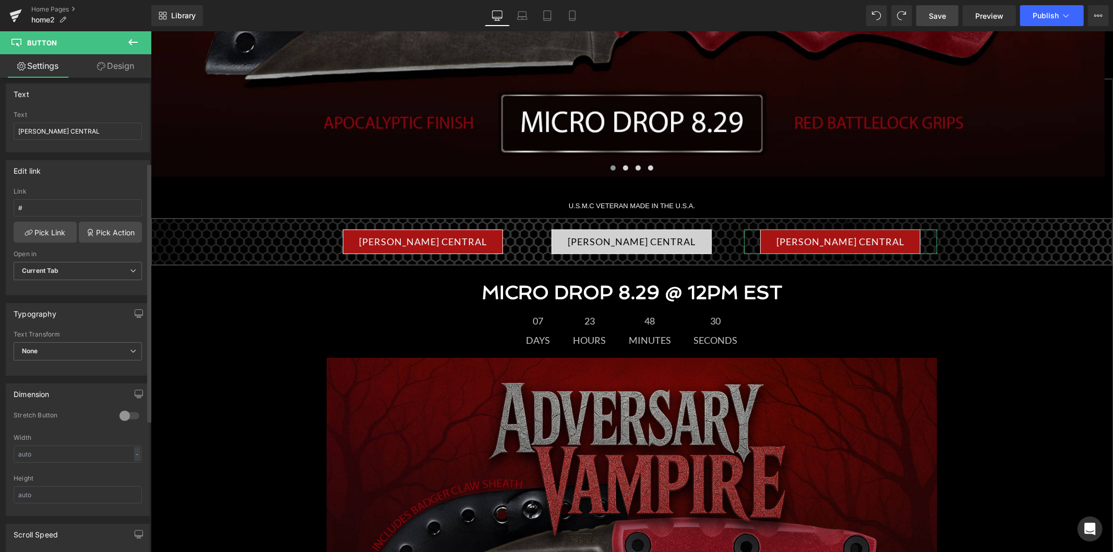
scroll to position [0, 0]
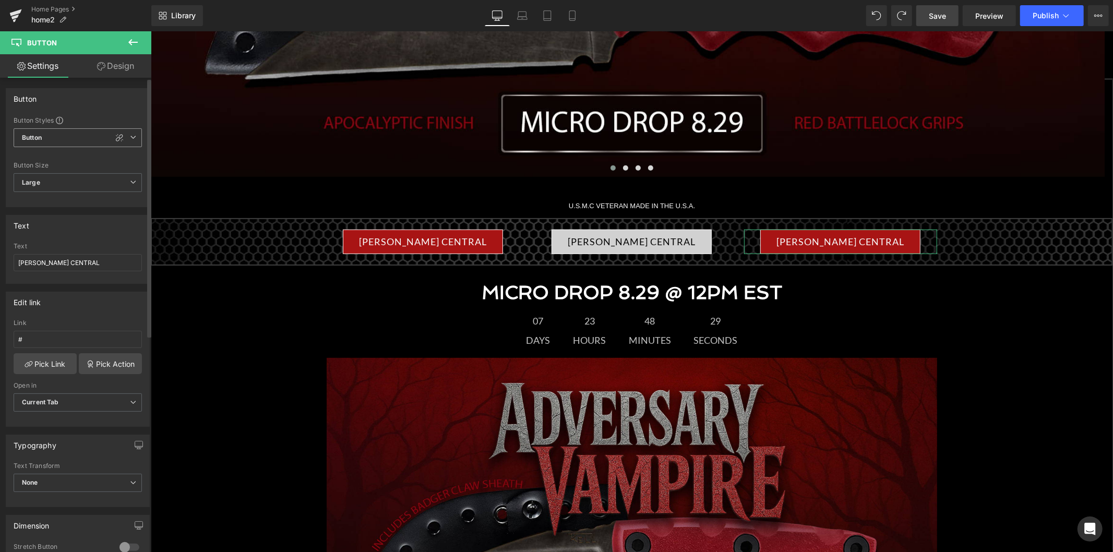
click at [80, 138] on span "Button" at bounding box center [78, 137] width 128 height 19
click at [106, 166] on li "Custom" at bounding box center [76, 162] width 124 height 19
type input "18"
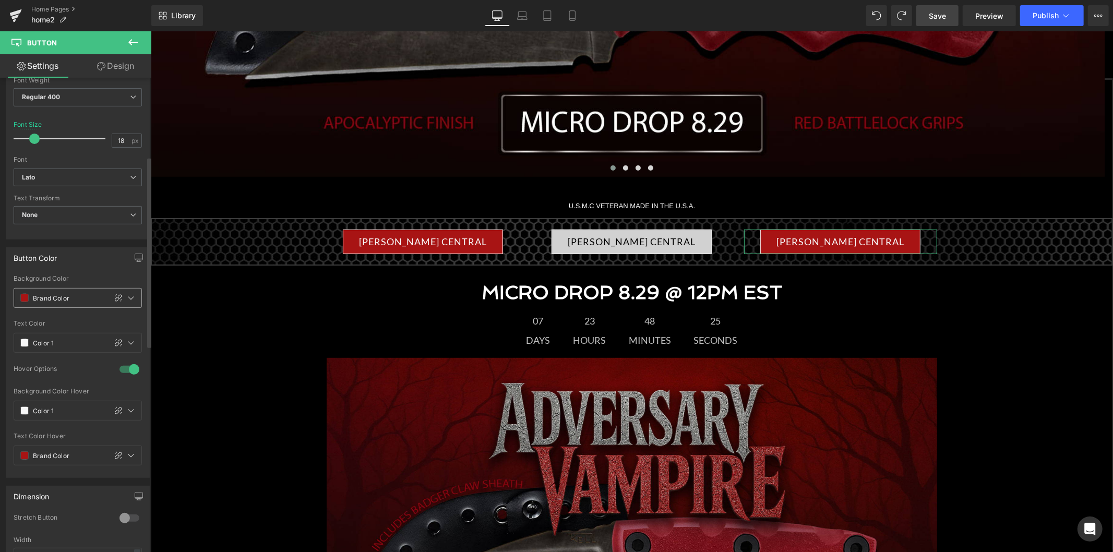
scroll to position [347, 0]
click at [63, 293] on input "Brand Color" at bounding box center [67, 290] width 68 height 11
click at [80, 294] on input "Brand Color" at bounding box center [67, 290] width 68 height 11
drag, startPoint x: 79, startPoint y: 292, endPoint x: 32, endPoint y: 293, distance: 46.4
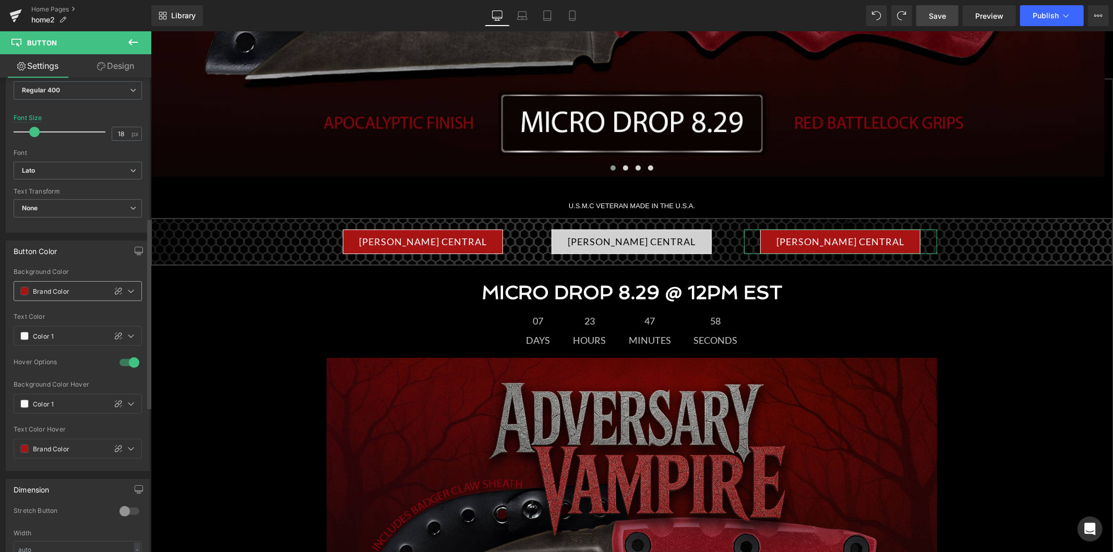
click at [33, 293] on input "Brand Color" at bounding box center [67, 290] width 68 height 11
paste input "0034B9"
type input "0034B9"
type input "100"
type input "#0034b9"
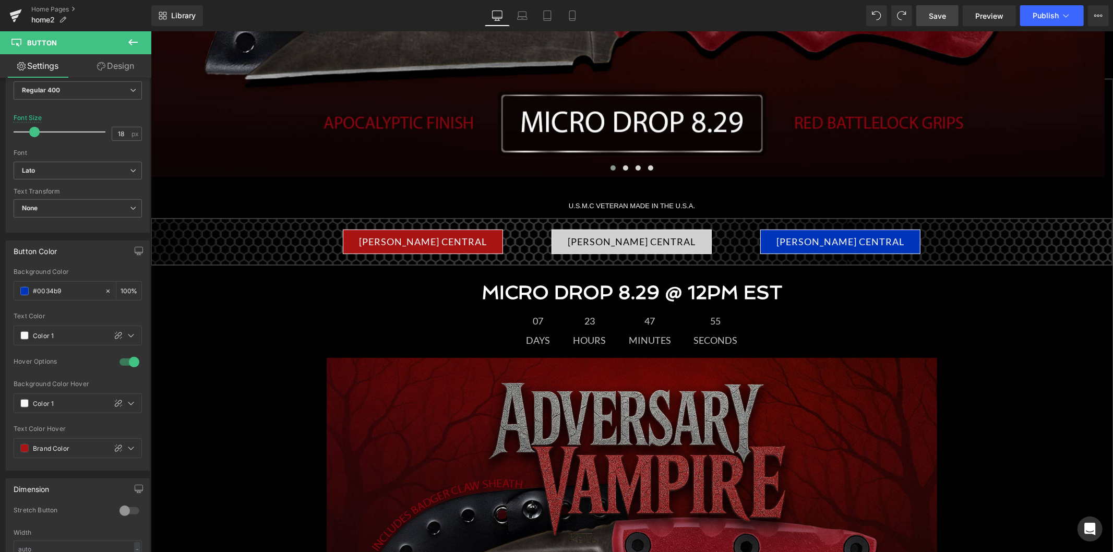
click at [931, 15] on span "Save" at bounding box center [936, 15] width 17 height 11
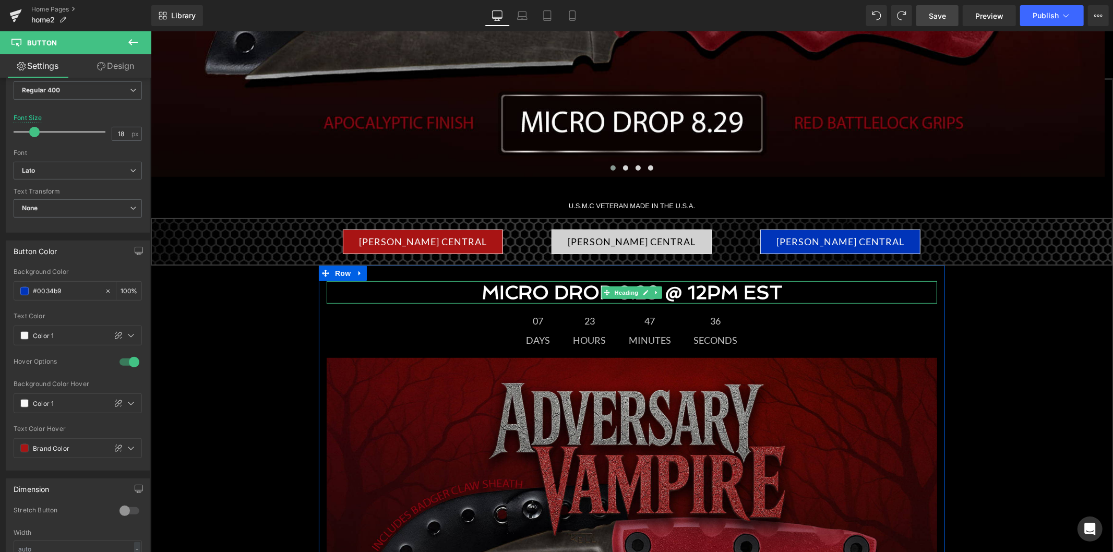
click at [574, 288] on h1 "MICRO DROP 8.29 @ 12PM EST" at bounding box center [631, 292] width 610 height 22
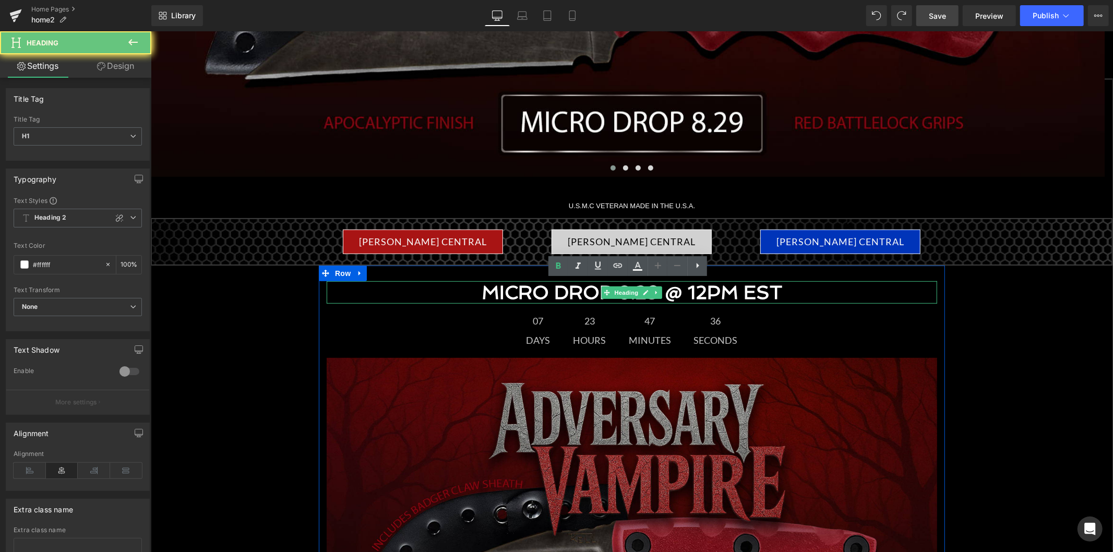
click at [574, 288] on h1 "MICRO DROP 8.29 @ 12PM EST" at bounding box center [631, 292] width 610 height 22
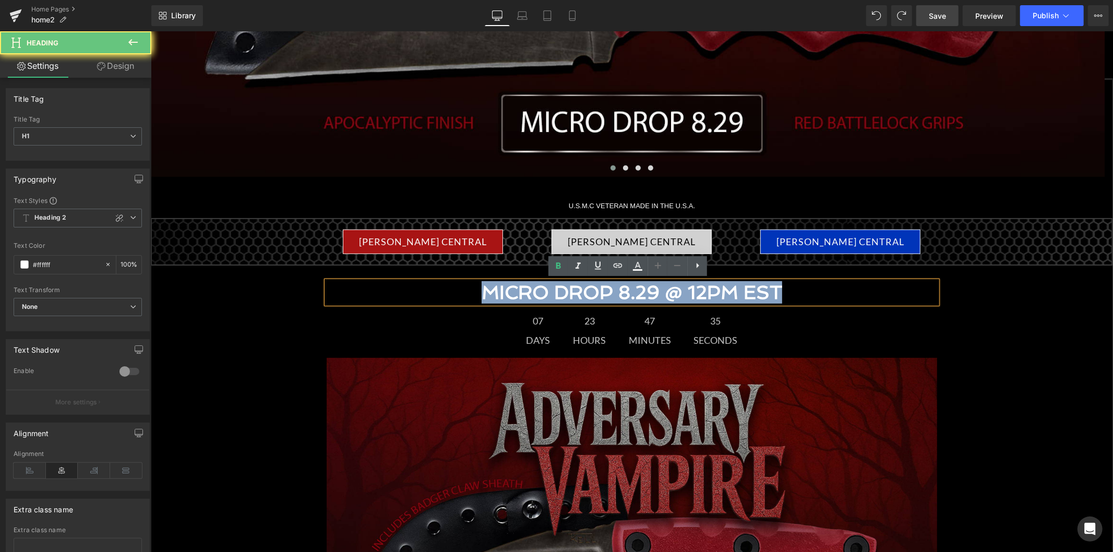
click at [574, 288] on h1 "MICRO DROP 8.29 @ 12PM EST" at bounding box center [631, 292] width 610 height 22
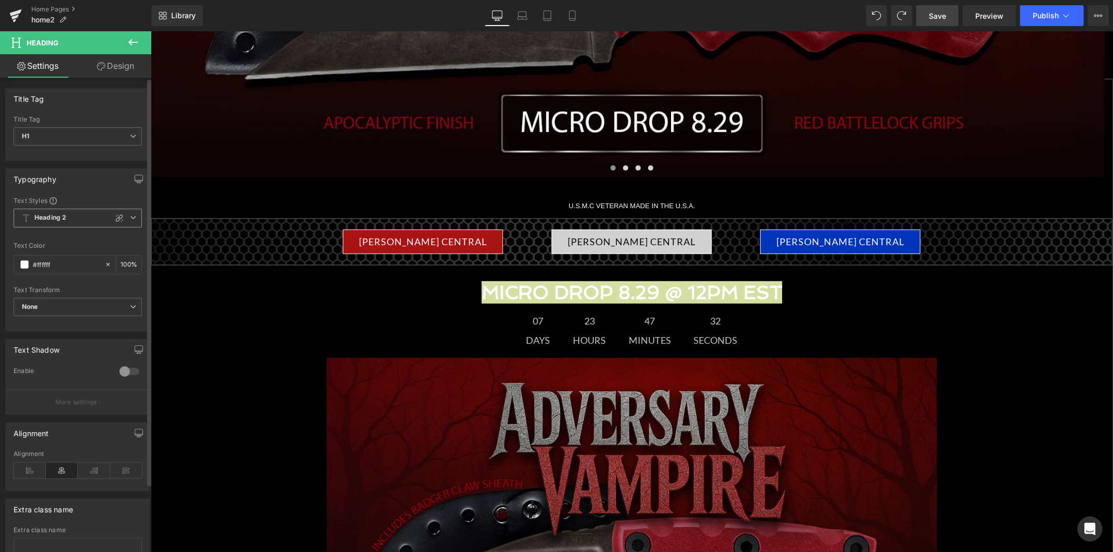
click at [85, 222] on span "Heading 2" at bounding box center [78, 218] width 128 height 19
click at [99, 197] on div "Text Styles" at bounding box center [78, 200] width 128 height 8
click at [620, 295] on span "Heading" at bounding box center [626, 292] width 28 height 13
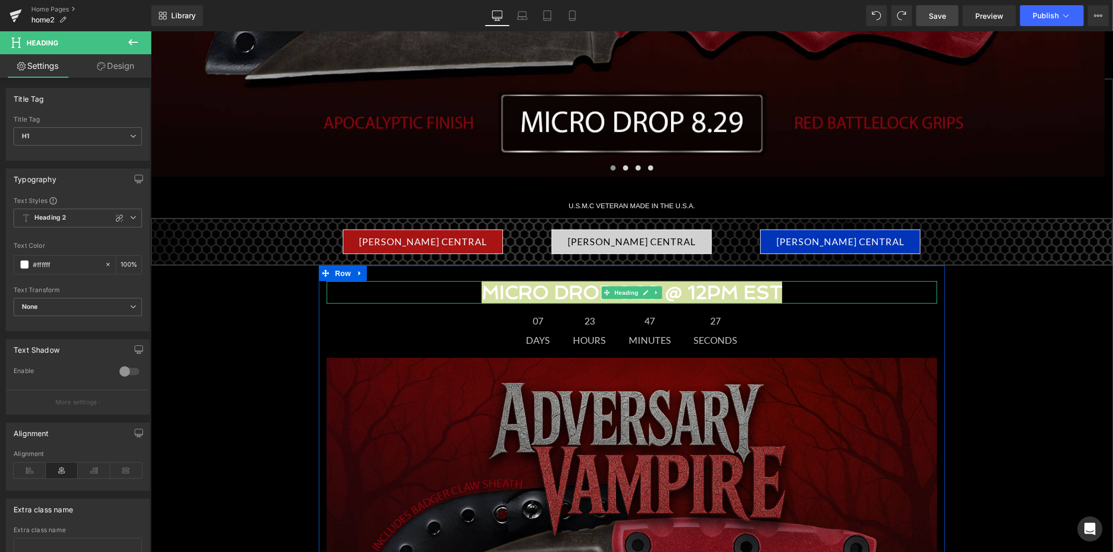
click at [620, 295] on span "Heading" at bounding box center [626, 292] width 28 height 13
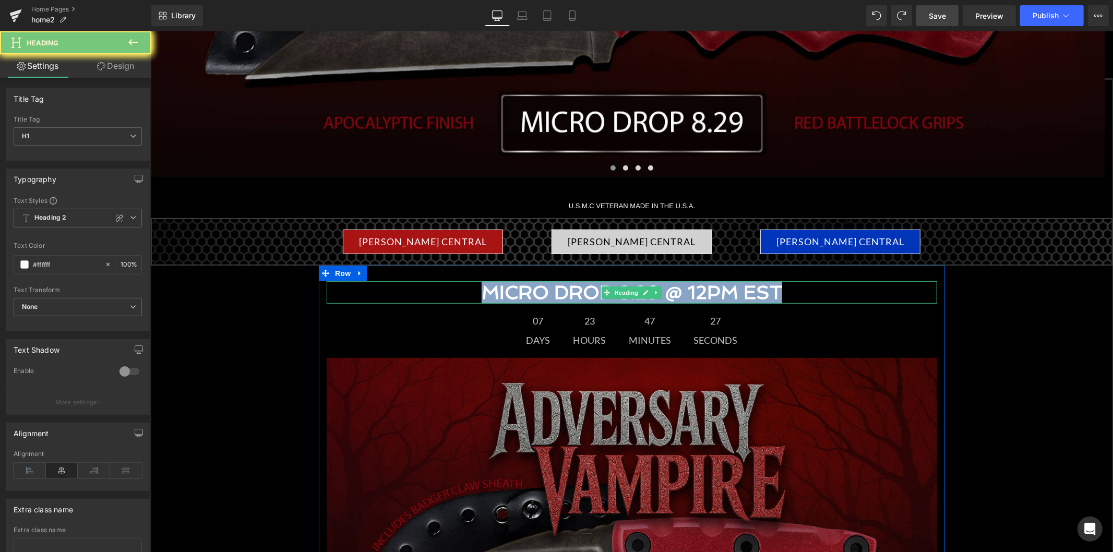
click at [567, 294] on h1 "MICRO DROP 8.29 @ 12PM EST" at bounding box center [631, 292] width 610 height 22
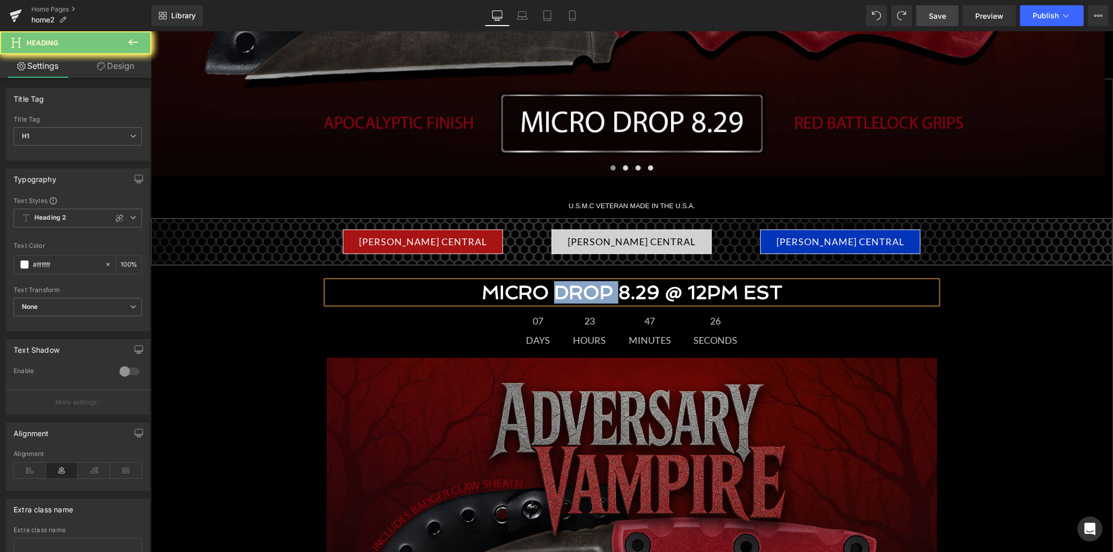
click at [567, 294] on h1 "MICRO DROP 8.29 @ 12PM EST" at bounding box center [631, 292] width 610 height 22
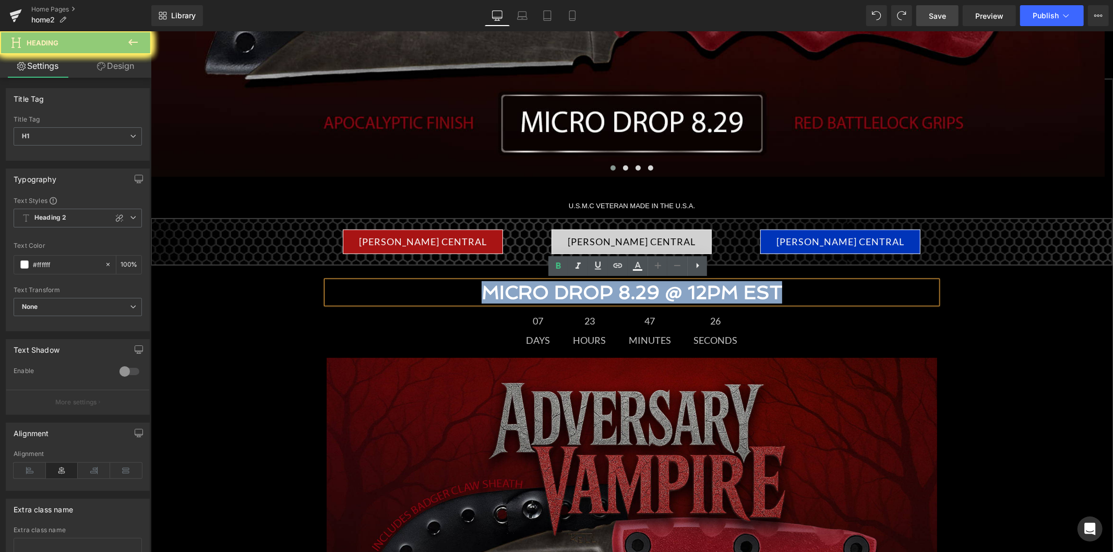
click at [567, 294] on h1 "MICRO DROP 8.29 @ 12PM EST" at bounding box center [631, 292] width 610 height 22
paste div
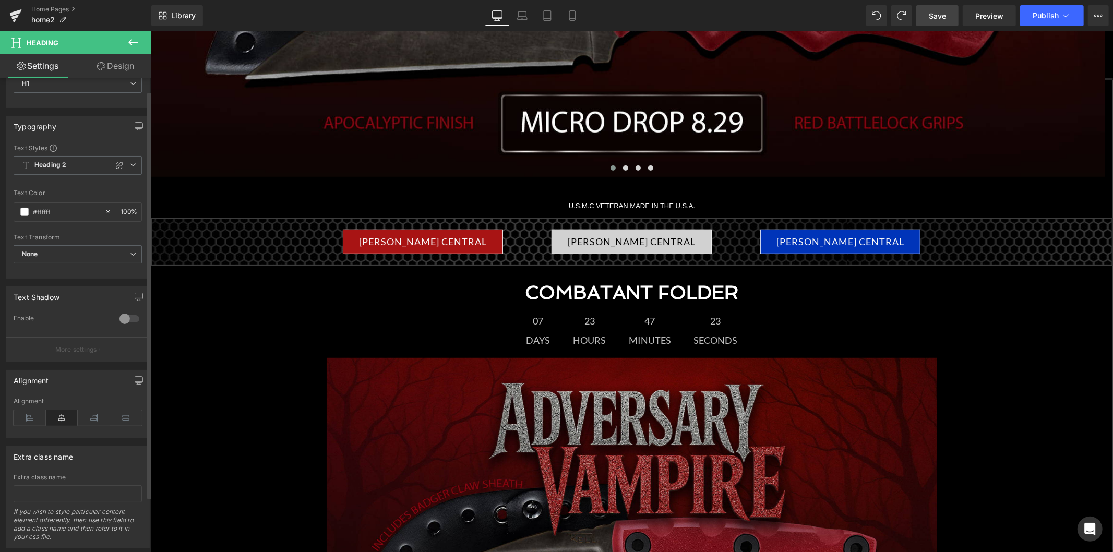
scroll to position [0, 0]
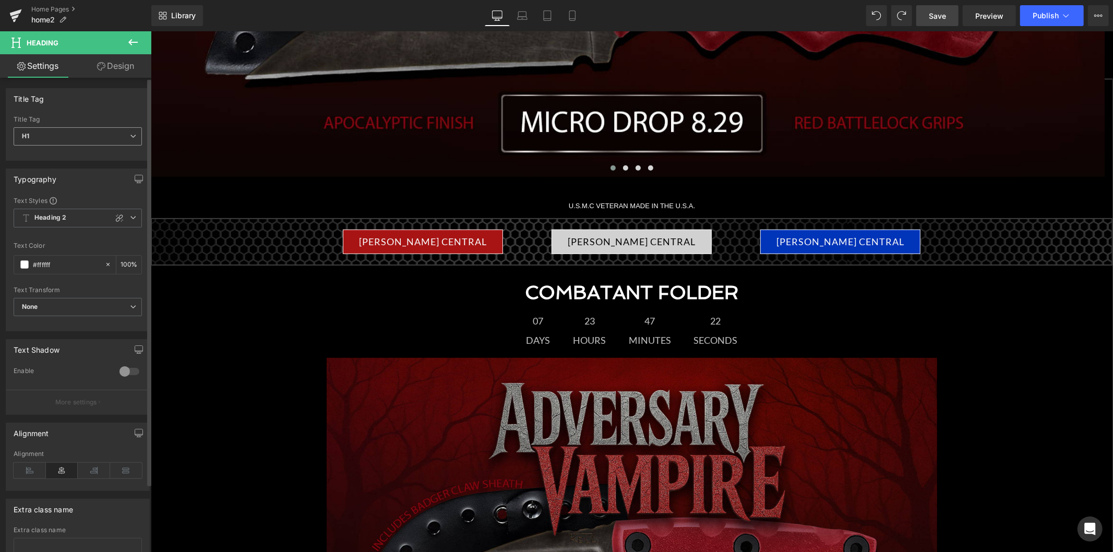
click at [69, 138] on span "H1" at bounding box center [78, 136] width 128 height 18
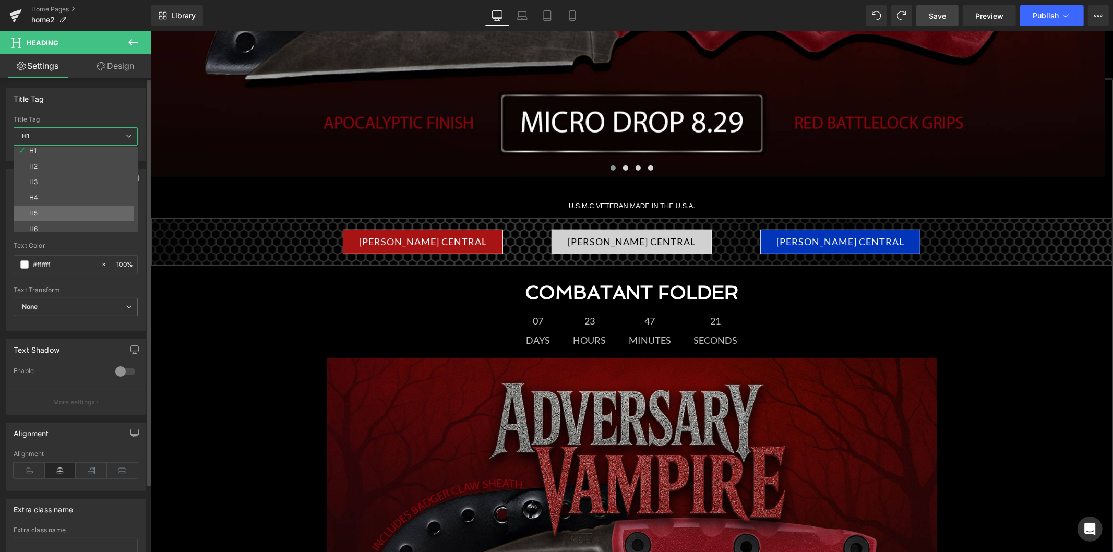
scroll to position [8, 0]
click at [101, 106] on div "Title Tag" at bounding box center [75, 99] width 139 height 20
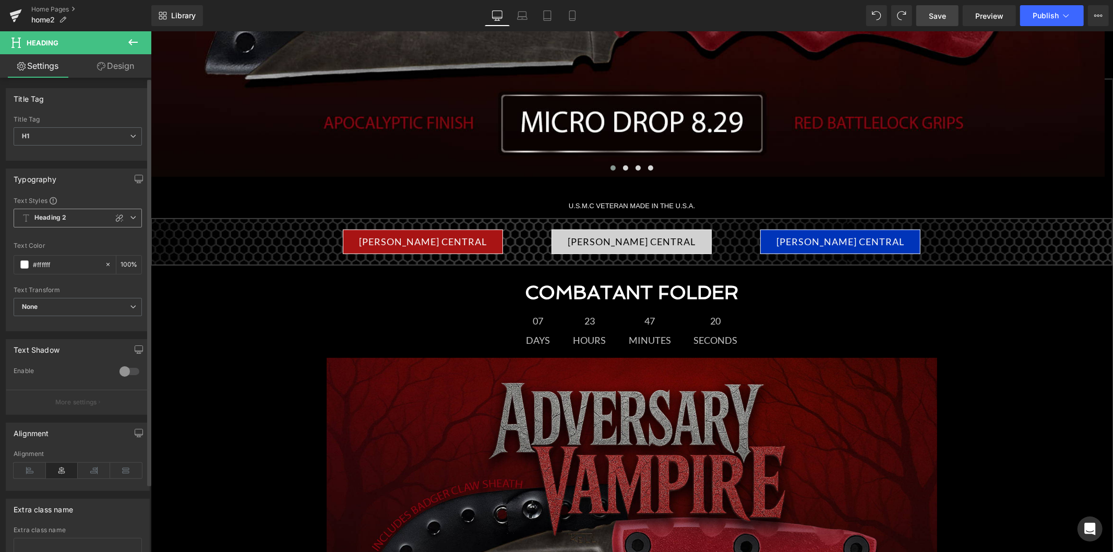
click at [95, 224] on span "Heading 2" at bounding box center [78, 218] width 128 height 19
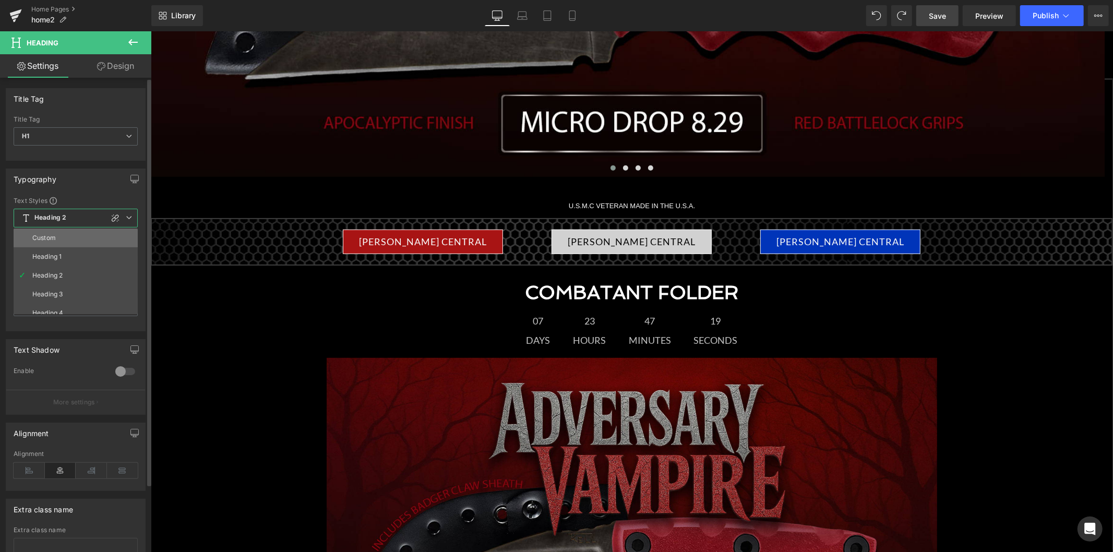
click at [93, 244] on li "Custom" at bounding box center [78, 237] width 129 height 19
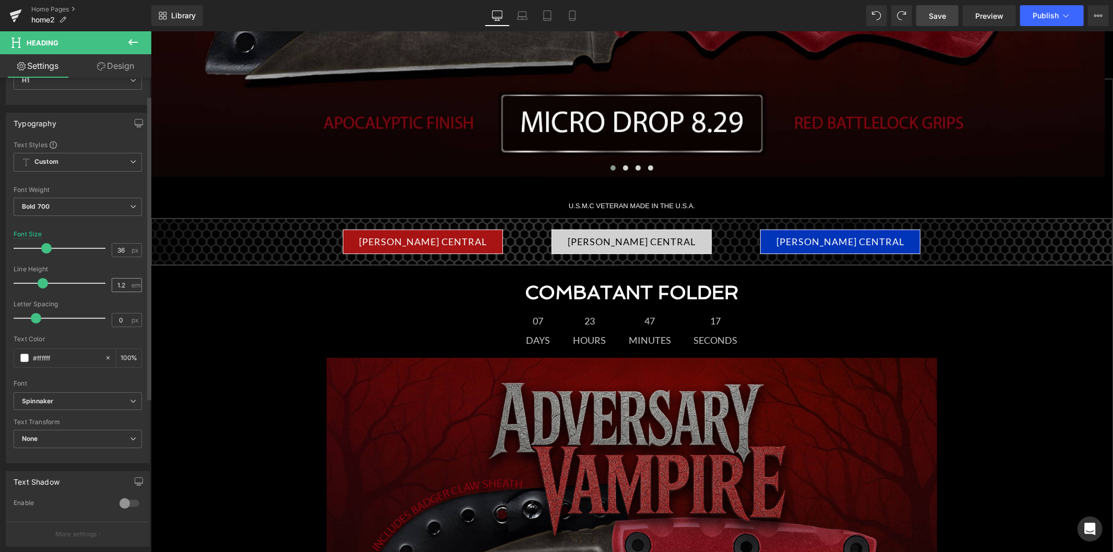
scroll to position [58, 0]
drag, startPoint x: 124, startPoint y: 250, endPoint x: 105, endPoint y: 250, distance: 18.3
click at [105, 250] on div "Font Size 36 px" at bounding box center [78, 245] width 128 height 35
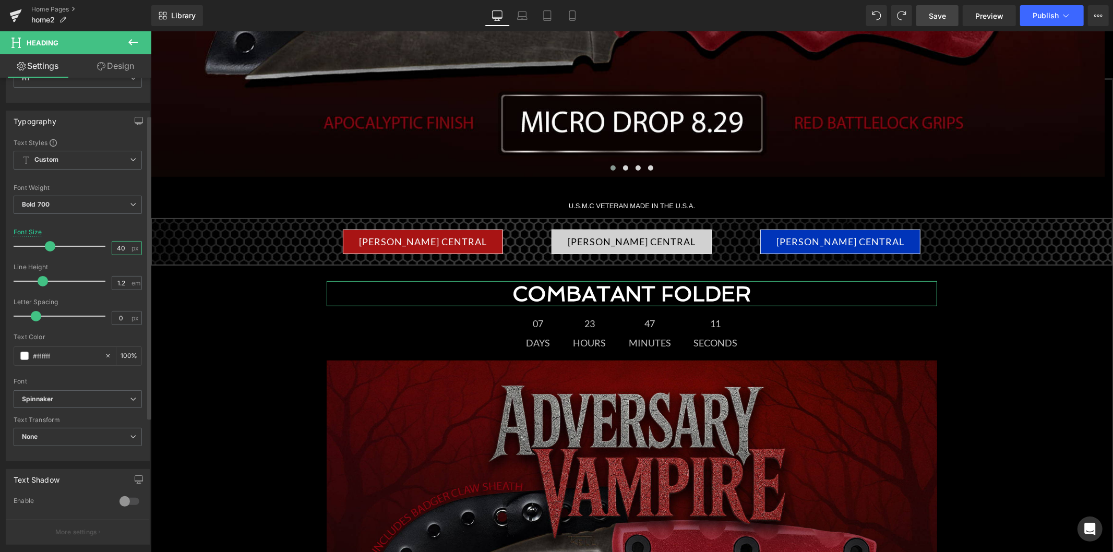
drag, startPoint x: 116, startPoint y: 248, endPoint x: 106, endPoint y: 248, distance: 9.9
click at [106, 248] on div "Font Size 40 px" at bounding box center [78, 245] width 128 height 35
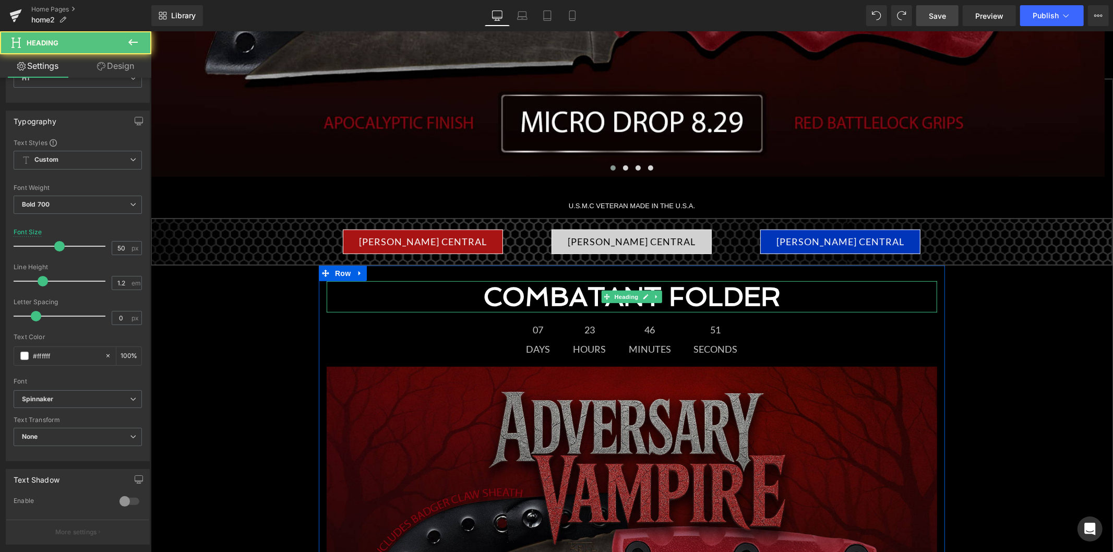
click at [521, 298] on h1 "COMBATANT FOLDER" at bounding box center [631, 296] width 610 height 31
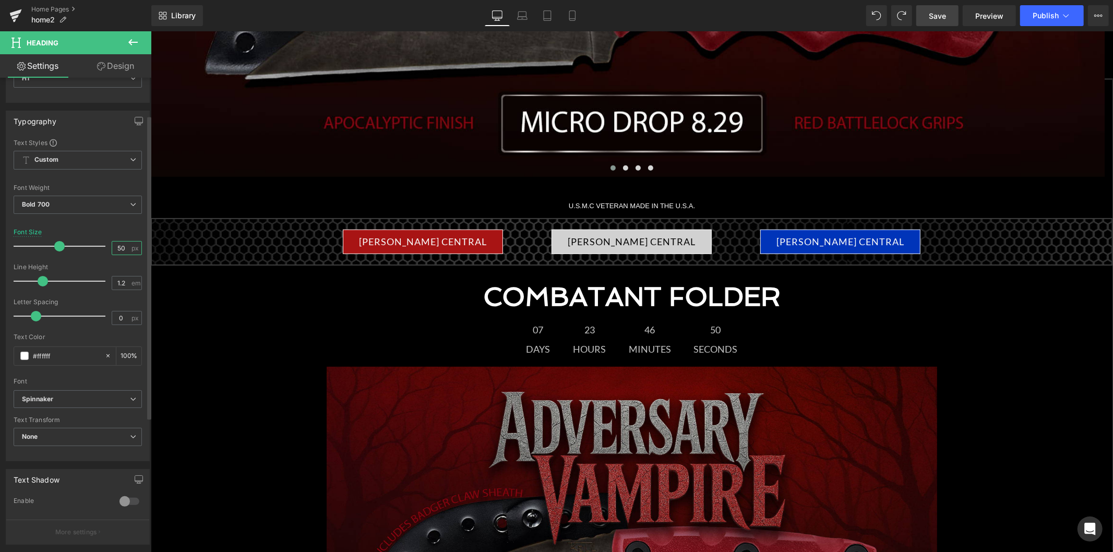
click at [112, 249] on input "50" at bounding box center [121, 248] width 18 height 13
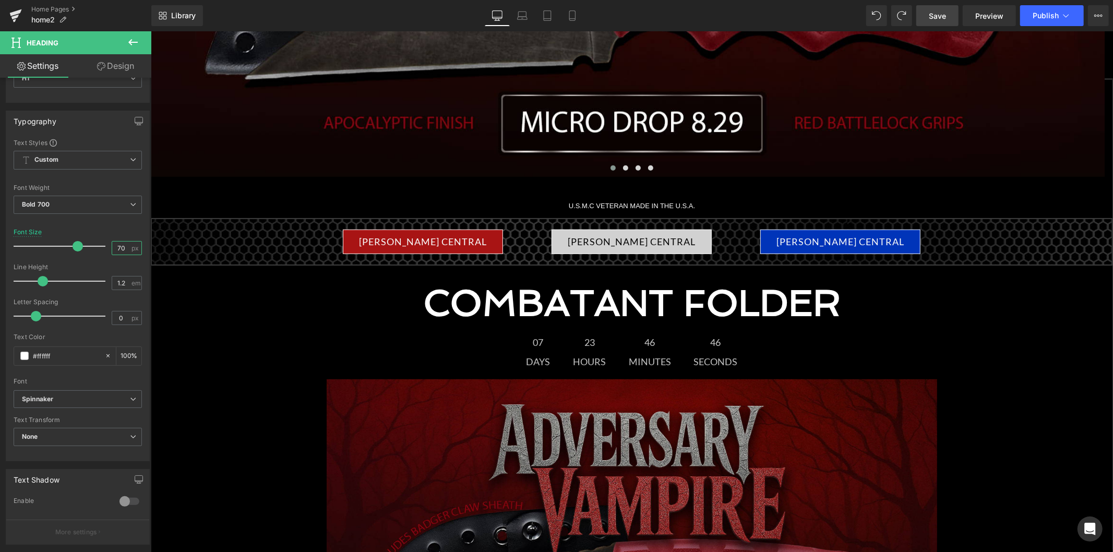
type input "70"
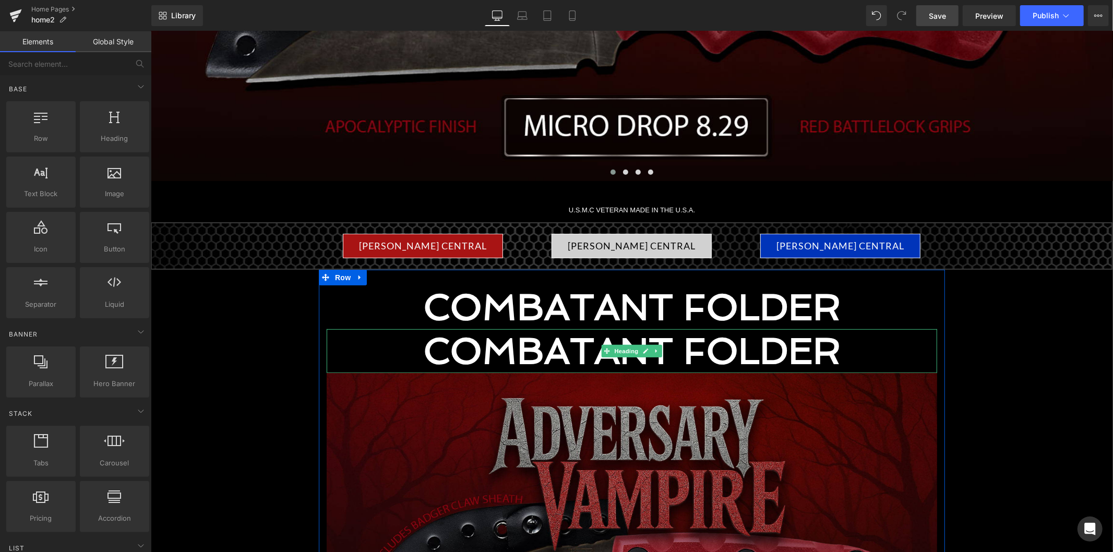
click at [571, 351] on h1 "COMBATANT FOLDER" at bounding box center [631, 351] width 610 height 44
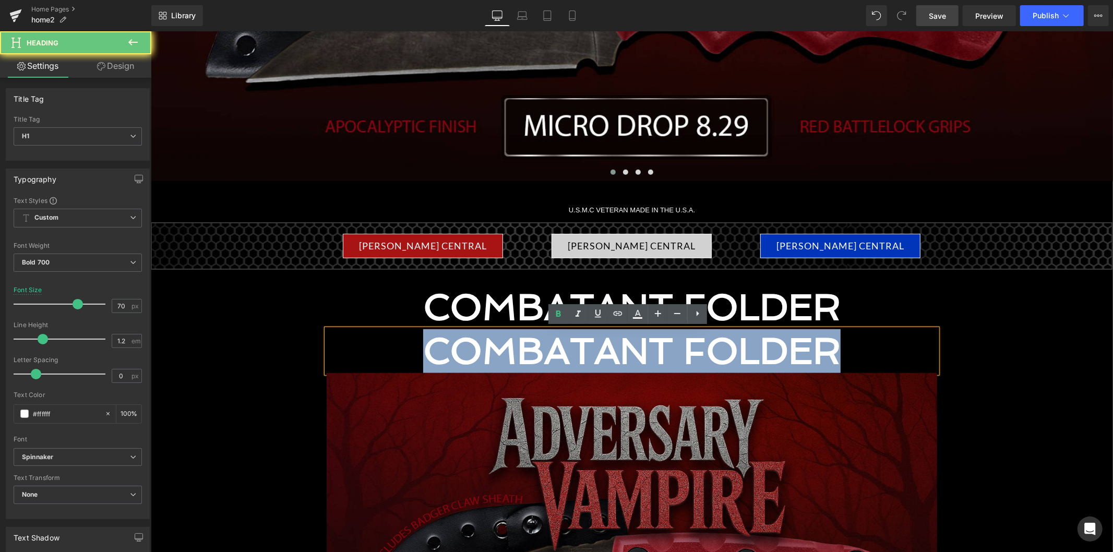
click at [571, 351] on h1 "COMBATANT FOLDER" at bounding box center [631, 351] width 610 height 44
paste div
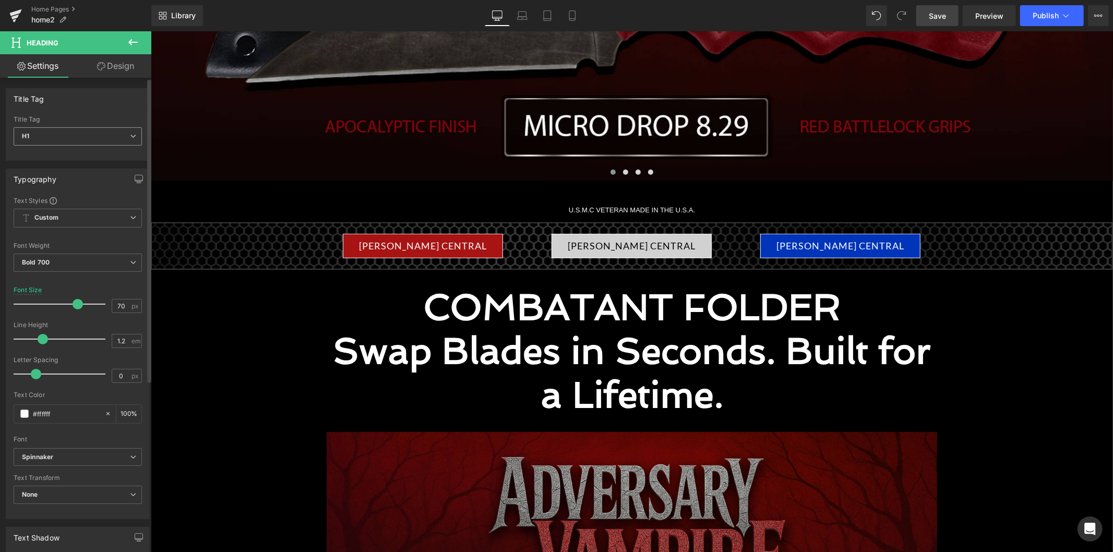
click at [95, 136] on span "H1" at bounding box center [78, 136] width 128 height 18
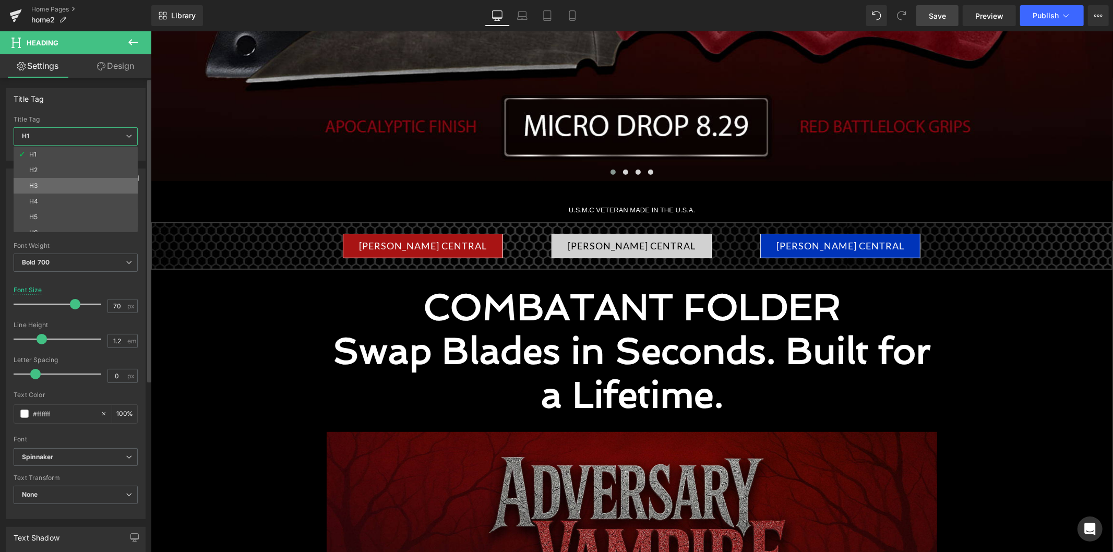
click at [75, 187] on li "H3" at bounding box center [78, 186] width 129 height 16
type input "18"
type input "1.3"
type input "0.6"
type input "100"
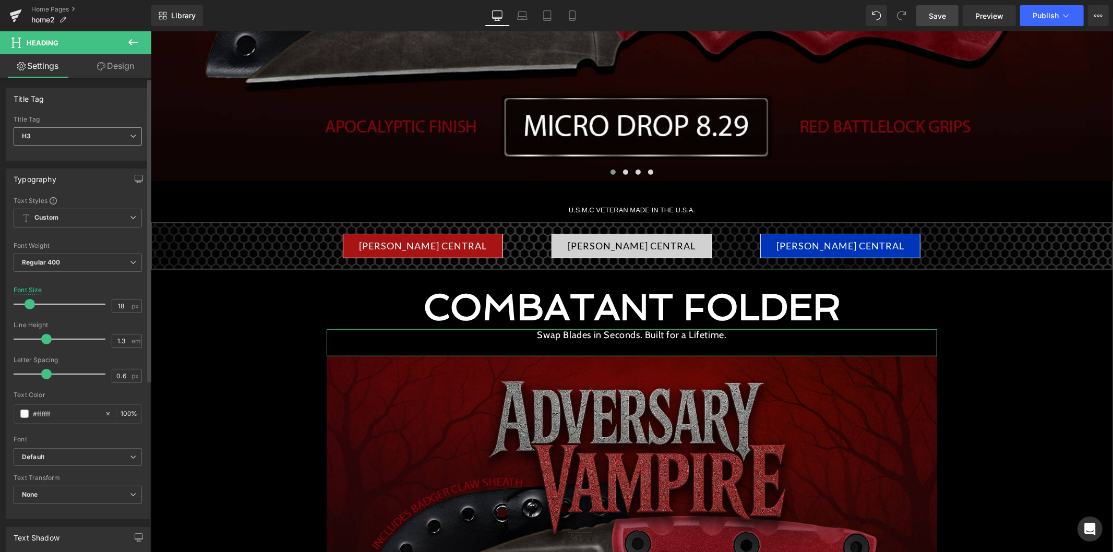
click at [79, 140] on span "H3" at bounding box center [78, 136] width 128 height 18
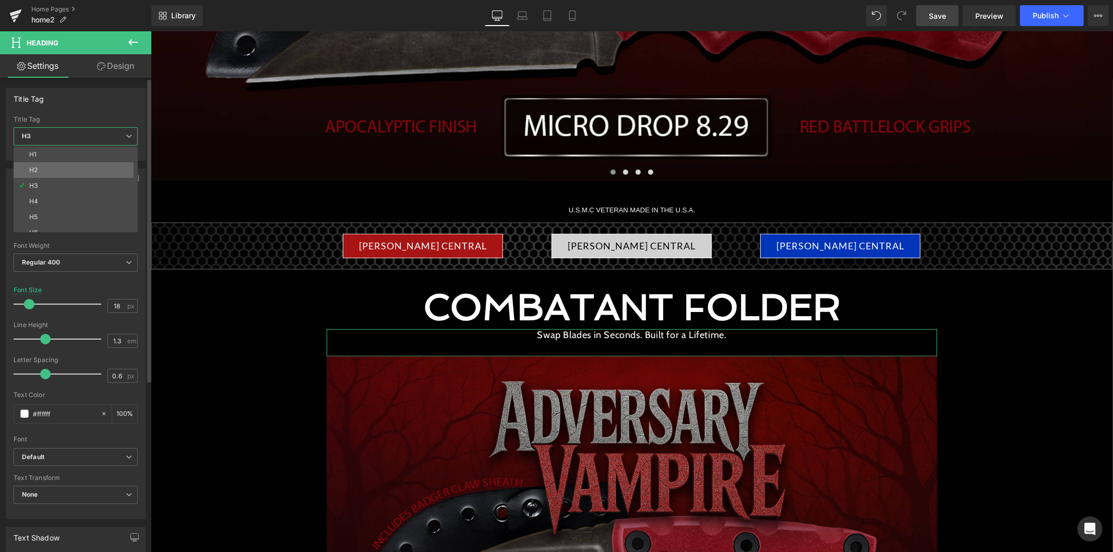
click at [61, 171] on li "H2" at bounding box center [78, 170] width 129 height 16
type input "24"
type input "100"
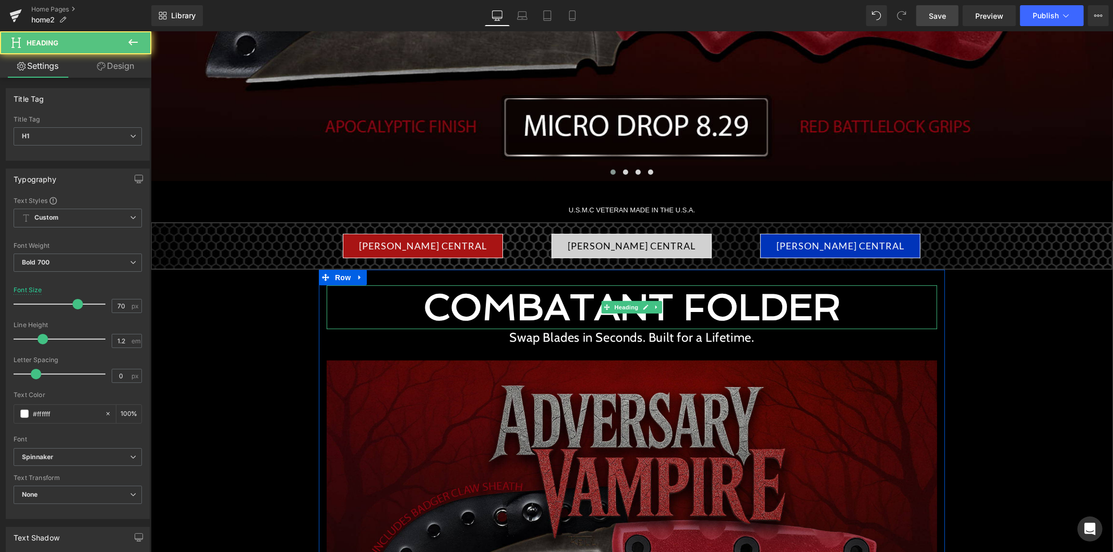
click at [503, 306] on h1 "COMBATANT FOLDER" at bounding box center [631, 307] width 610 height 44
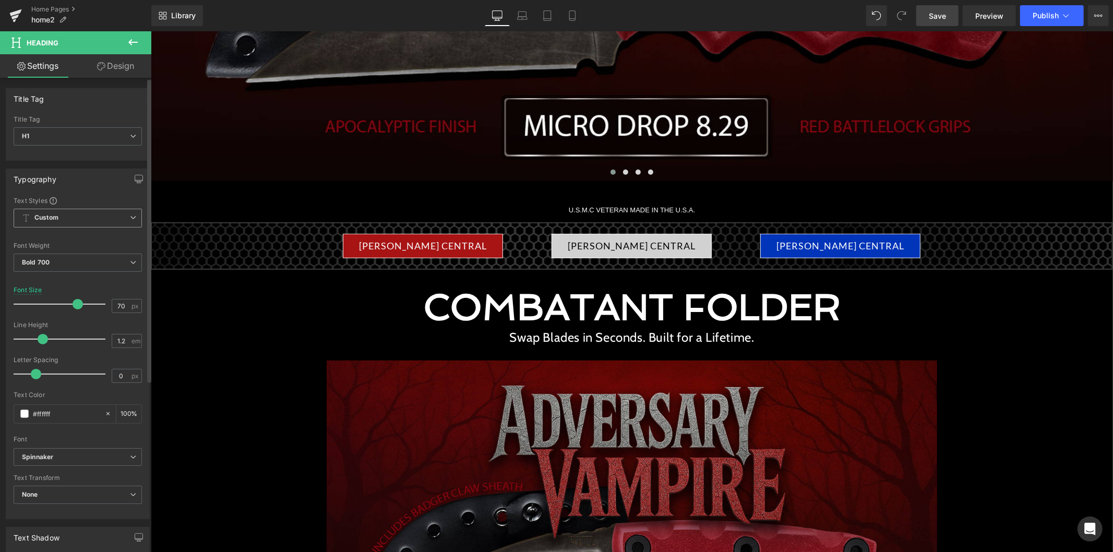
click at [99, 215] on span "Custom" at bounding box center [78, 218] width 128 height 19
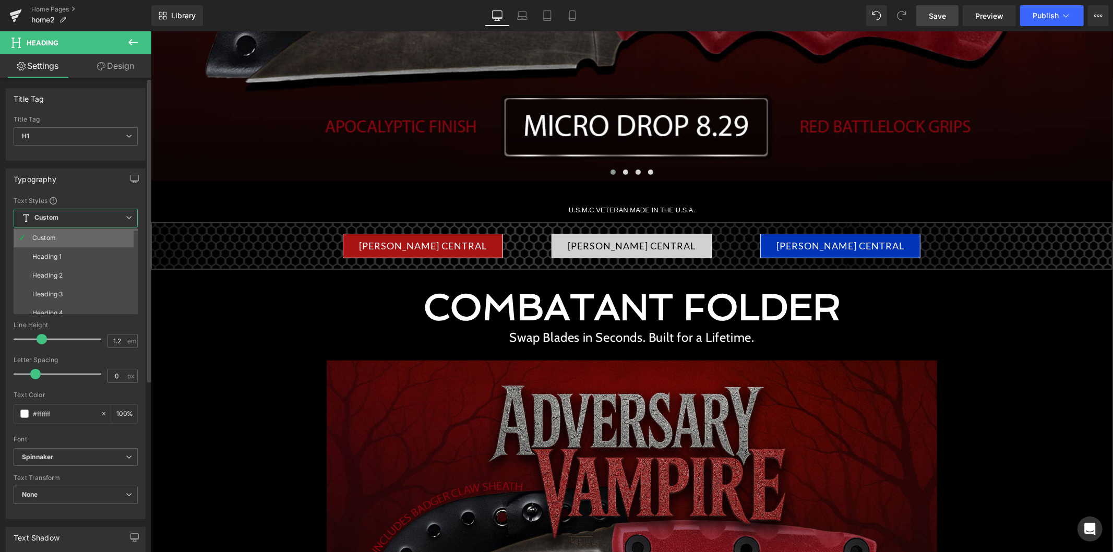
click at [101, 237] on li "Custom" at bounding box center [78, 237] width 129 height 19
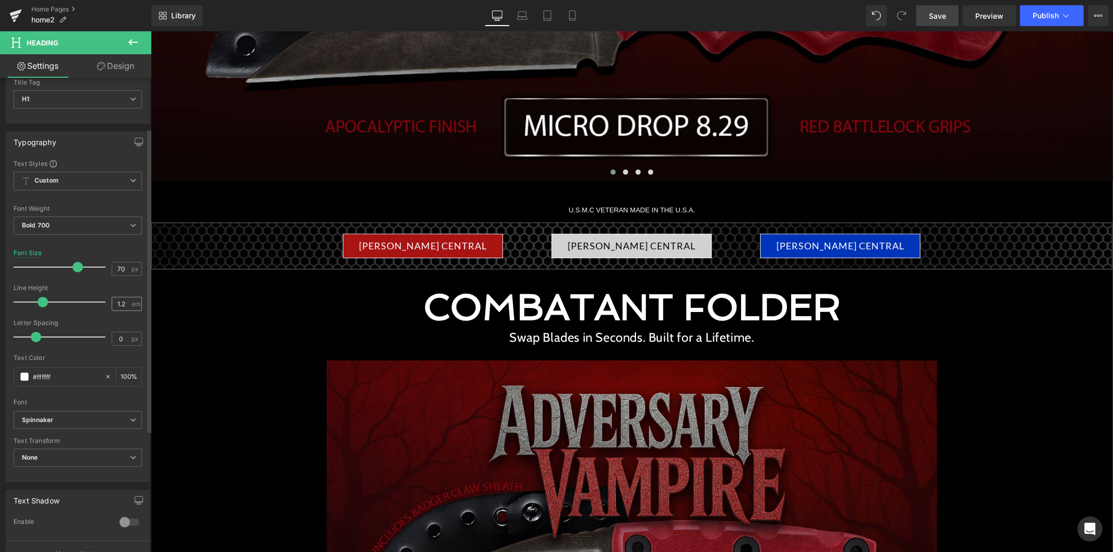
scroll to position [35, 0]
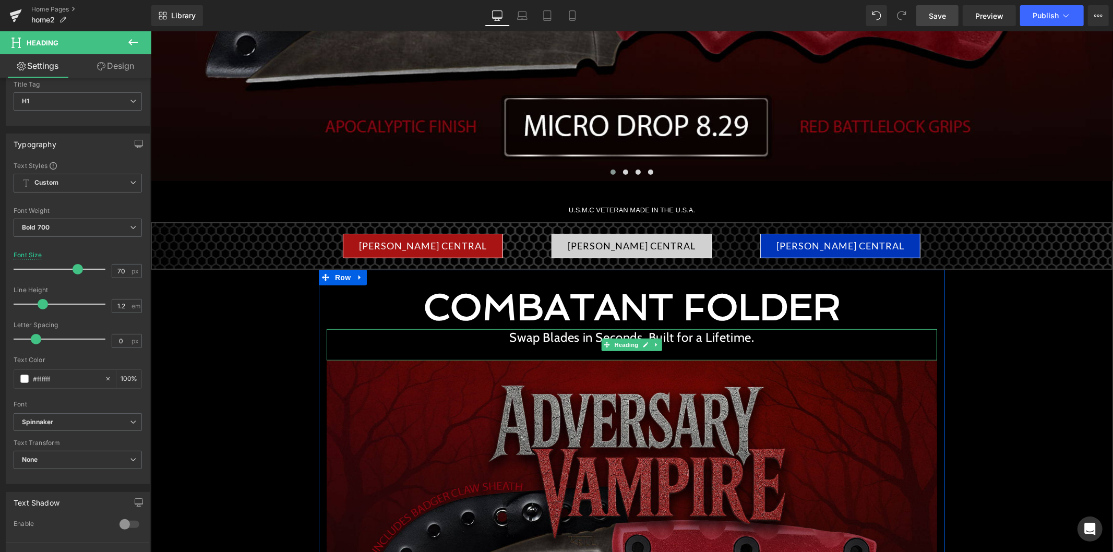
click at [563, 340] on h2 "Swap Blades in Seconds. Built for a Lifetime." at bounding box center [631, 337] width 610 height 16
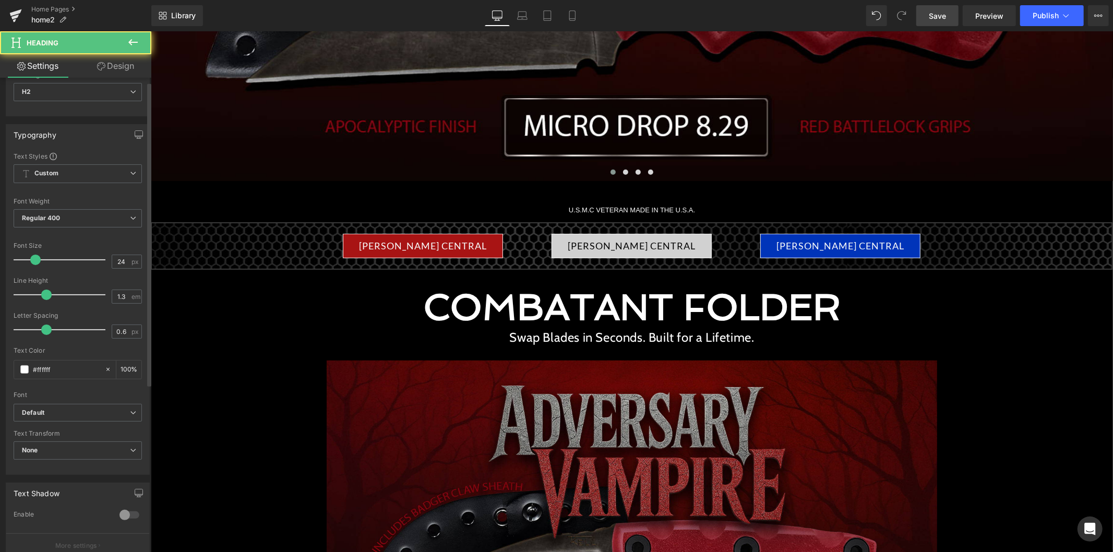
scroll to position [174, 0]
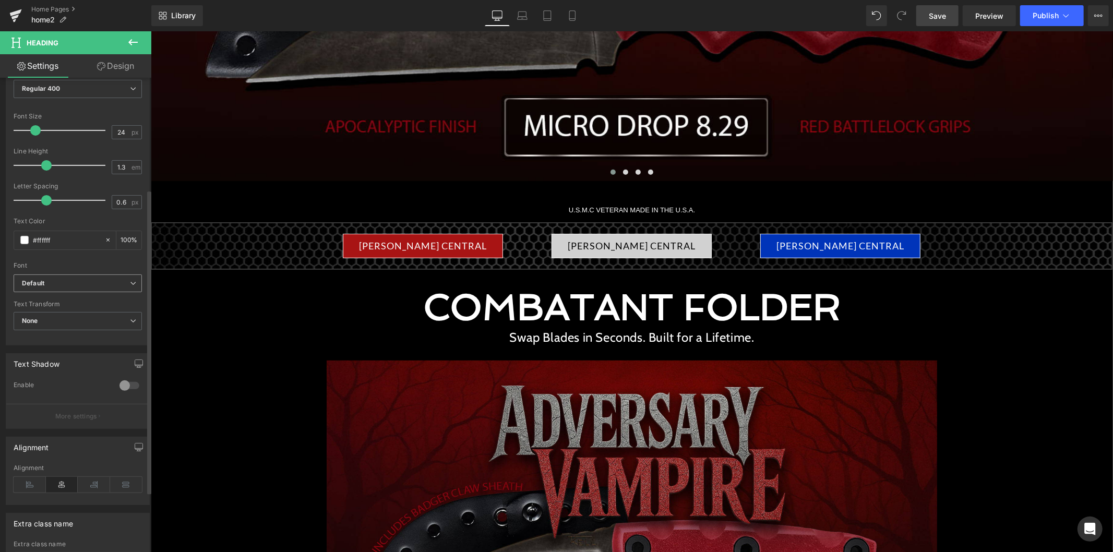
click at [65, 280] on b "Default" at bounding box center [76, 283] width 108 height 9
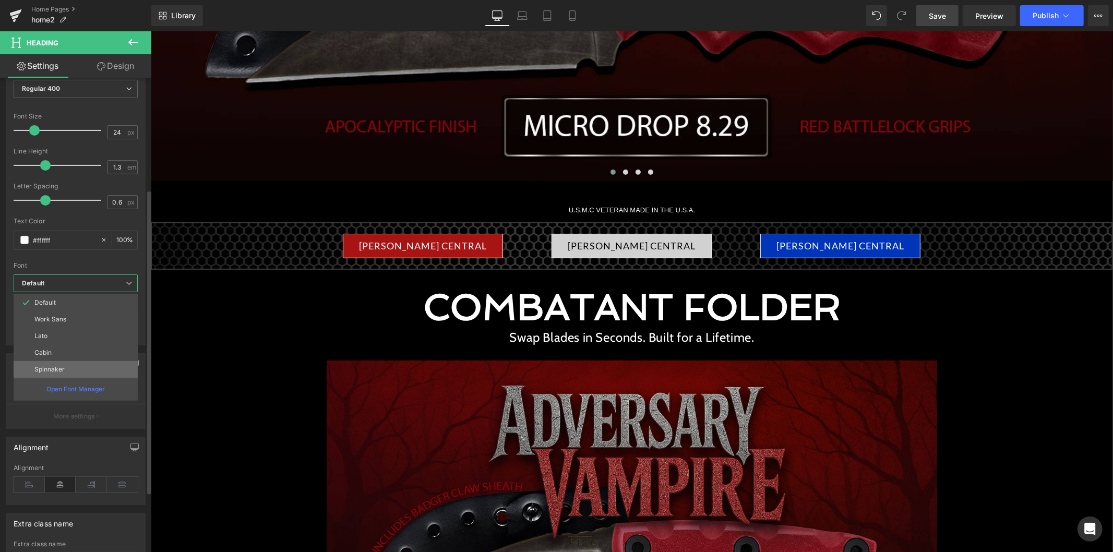
click at [61, 364] on li "Spinnaker" at bounding box center [76, 369] width 124 height 17
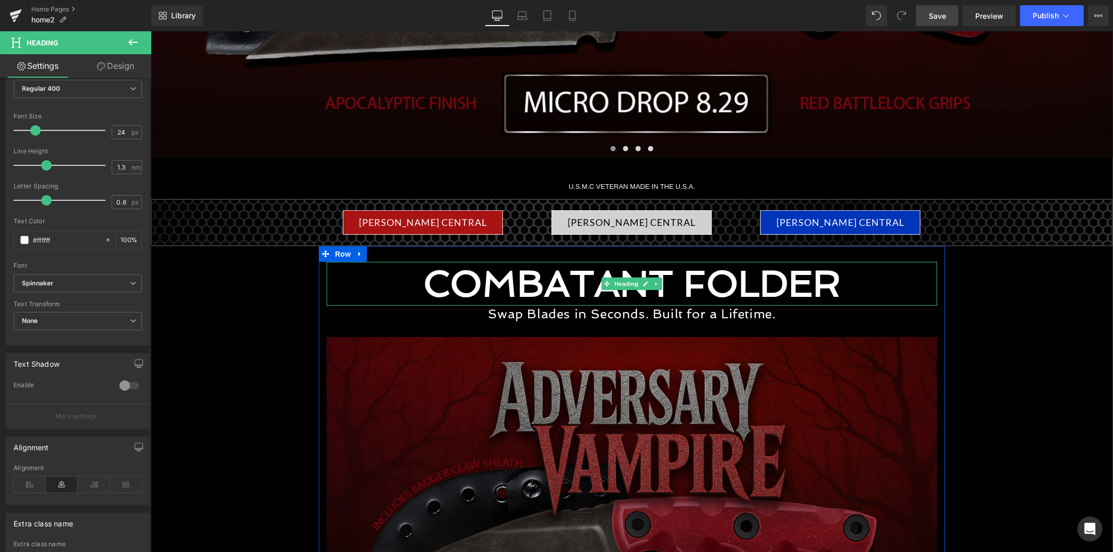
scroll to position [580, 0]
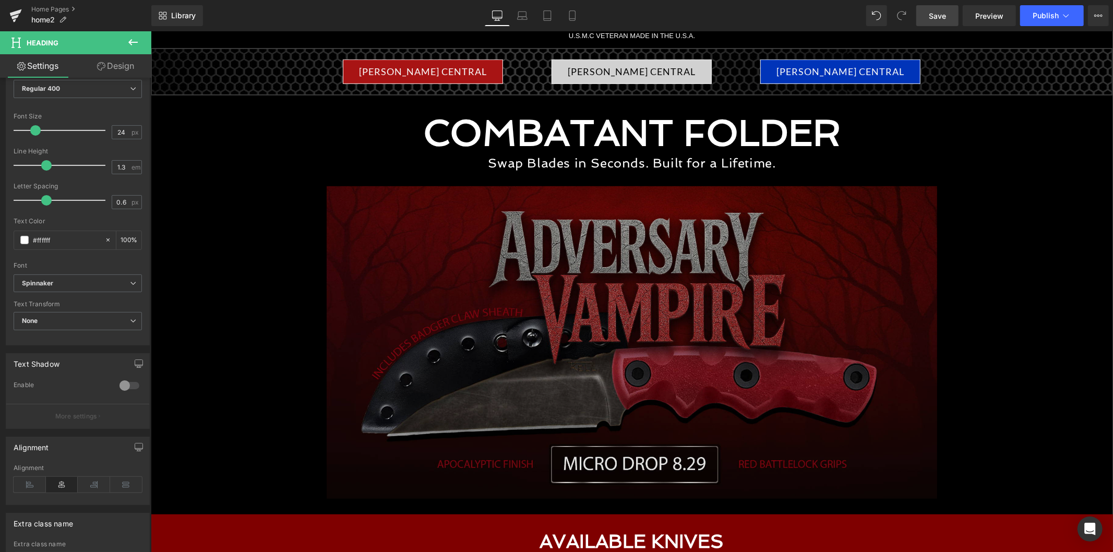
click at [632, 283] on img at bounding box center [631, 342] width 610 height 312
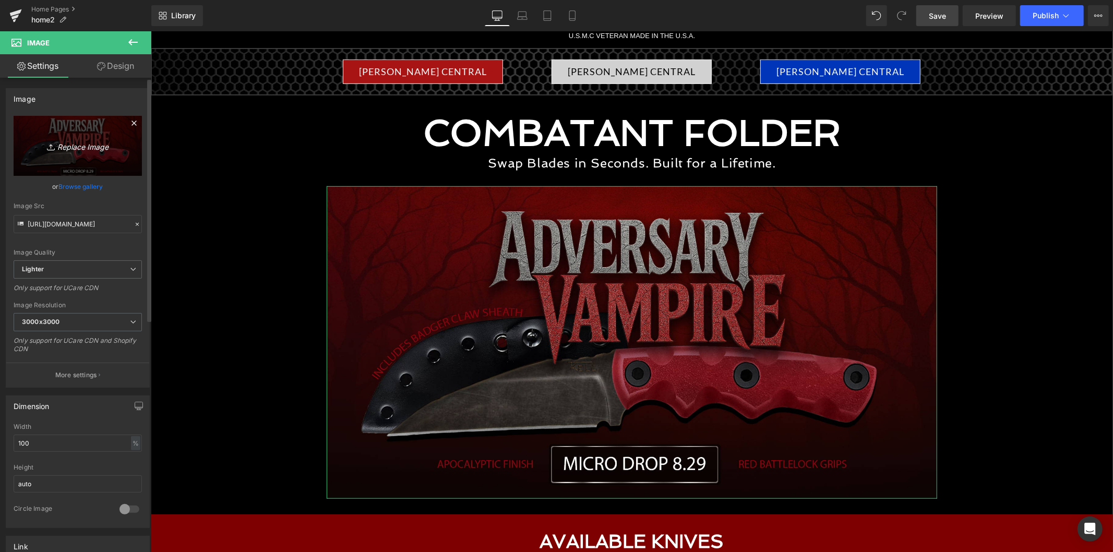
click at [89, 144] on icon "Replace Image" at bounding box center [77, 145] width 83 height 13
type input "C:\fakepath\CWFolder-BLK-800x200.png"
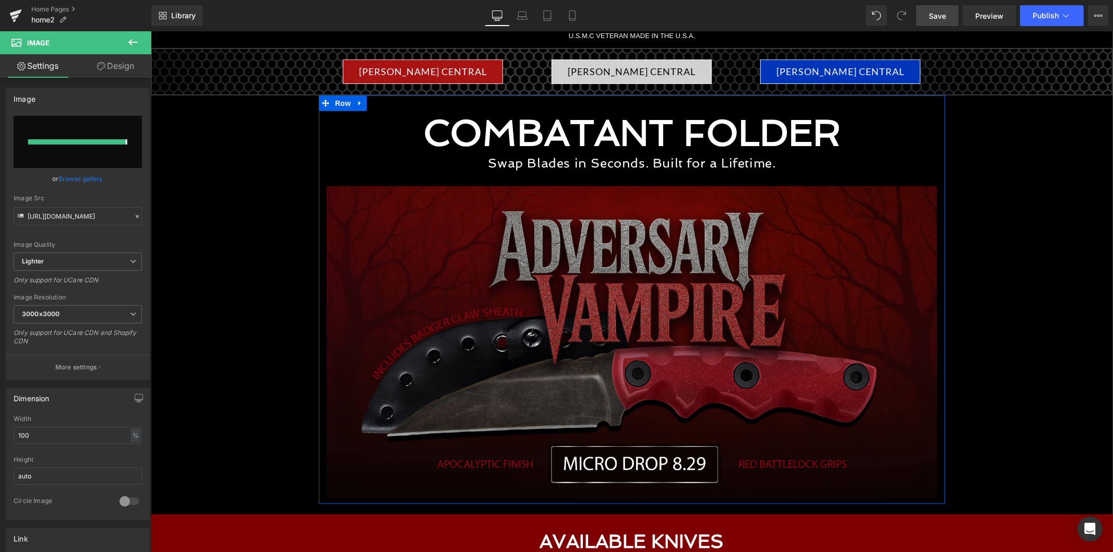
type input "https://ucarecdn.com/77c1cd27-2afb-4757-a2a7-9a8fa7db047c/-/format/auto/-/previ…"
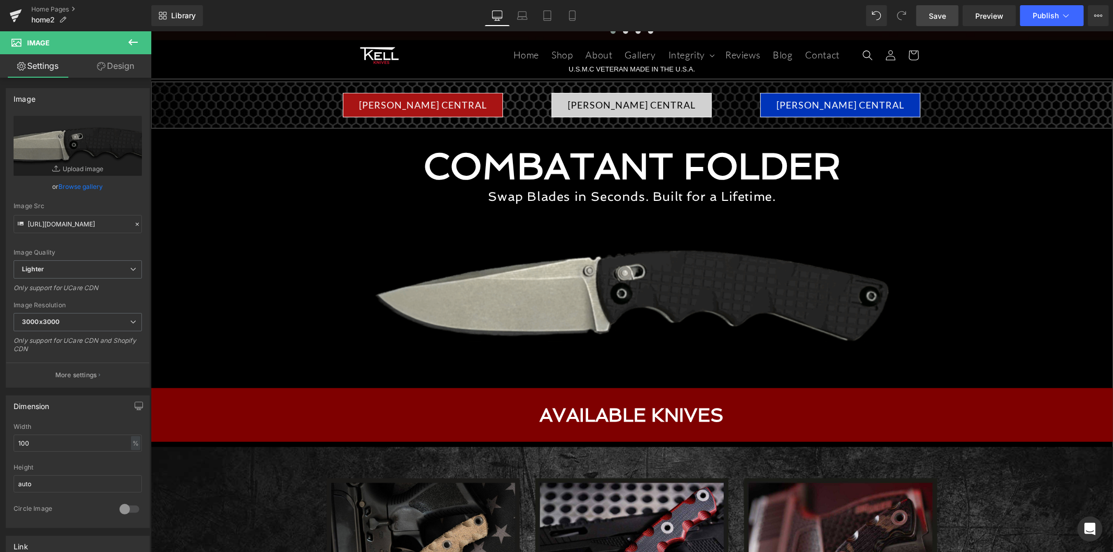
scroll to position [463, 0]
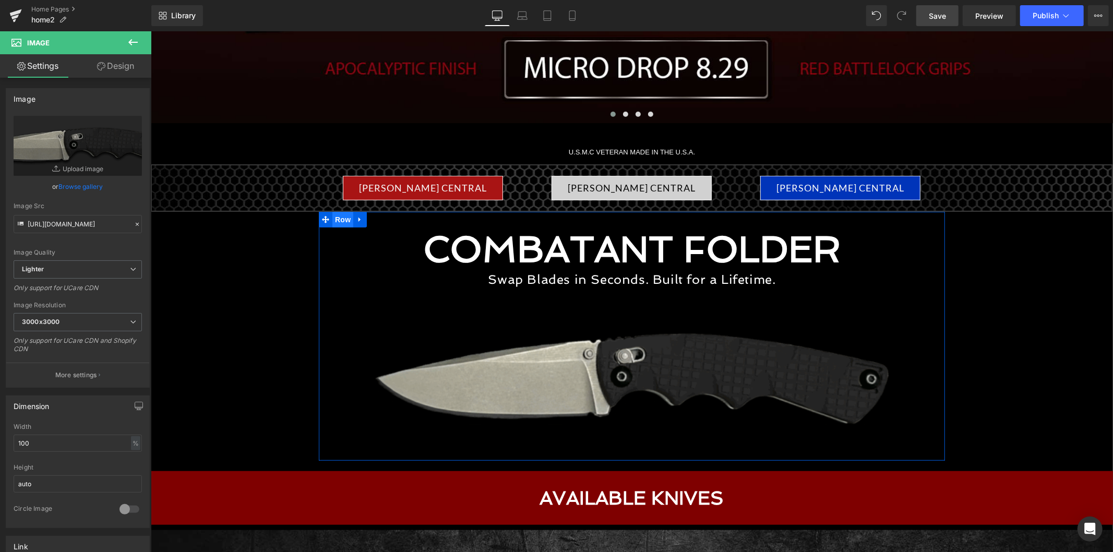
click at [336, 222] on span "Row" at bounding box center [342, 219] width 21 height 16
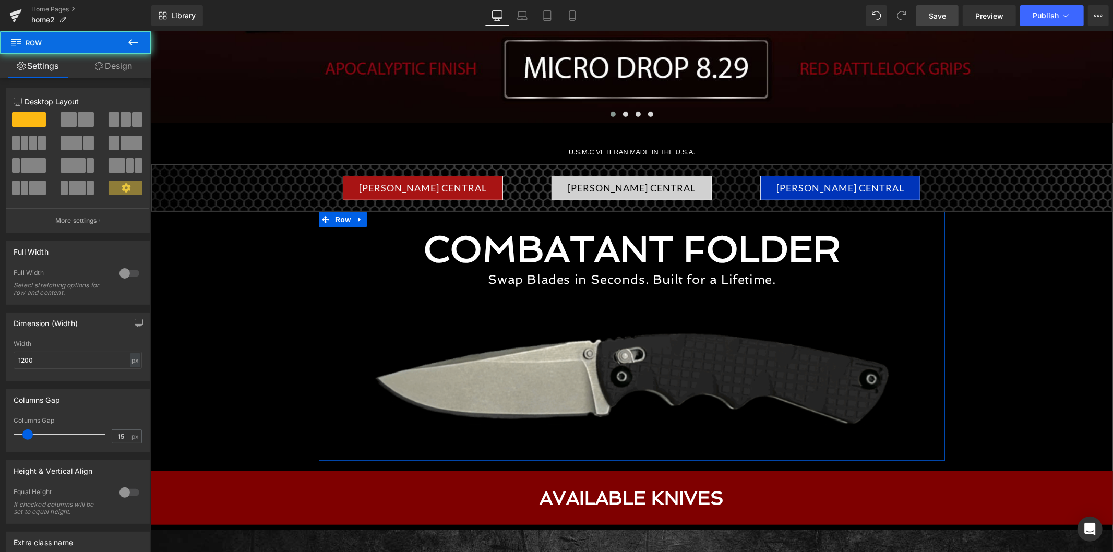
click at [136, 51] on button at bounding box center [133, 42] width 37 height 23
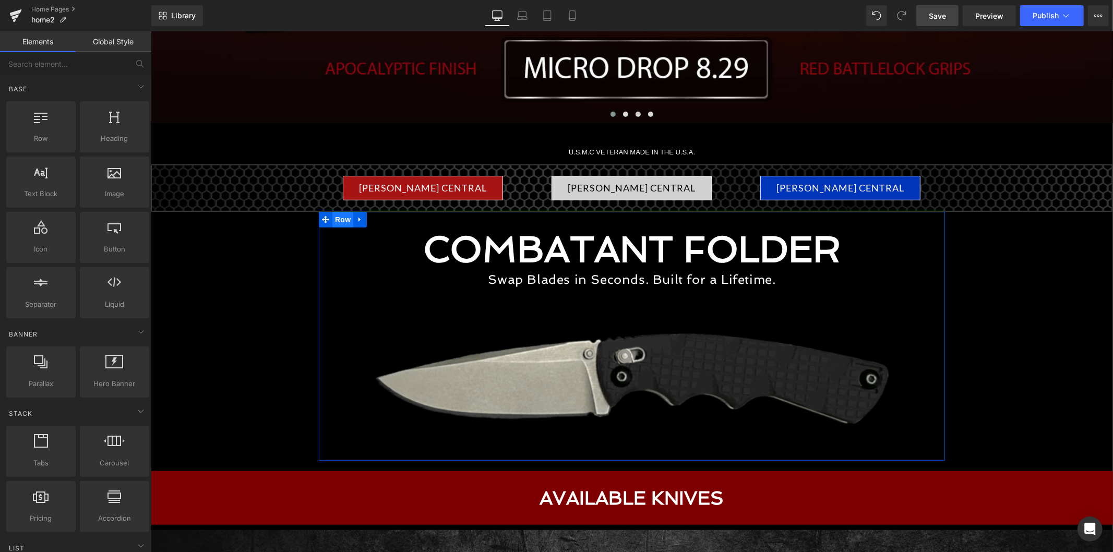
click at [347, 221] on span "Row" at bounding box center [342, 219] width 21 height 16
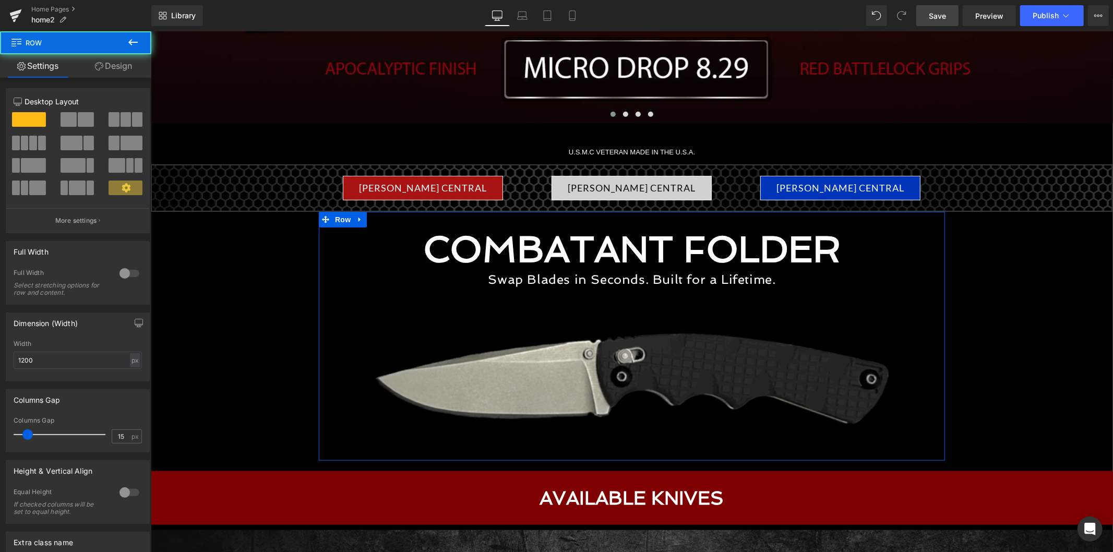
click at [131, 68] on link "Design" at bounding box center [114, 65] width 76 height 23
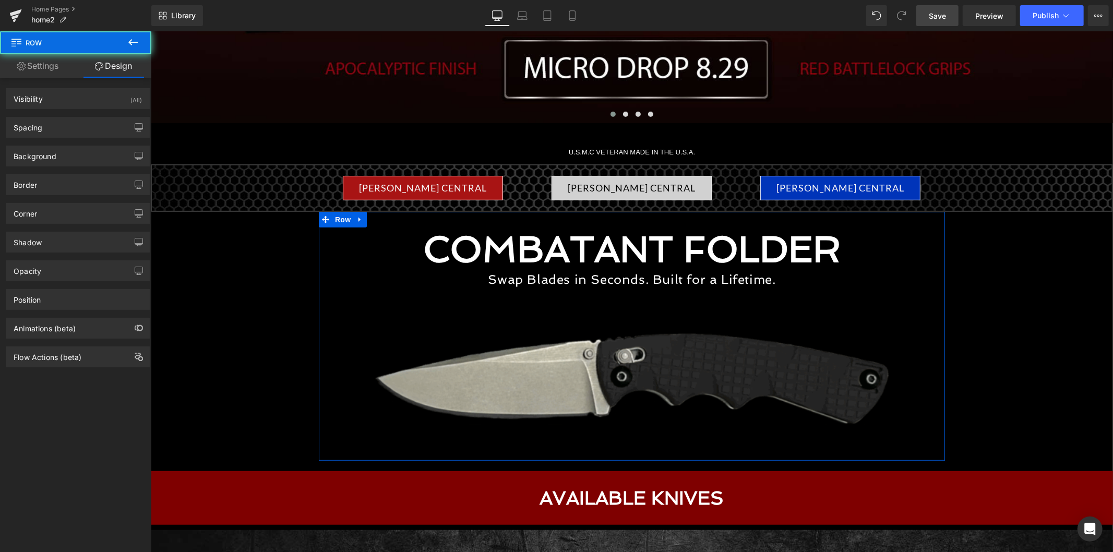
type input "0"
type input "30"
type input "0"
type input "10"
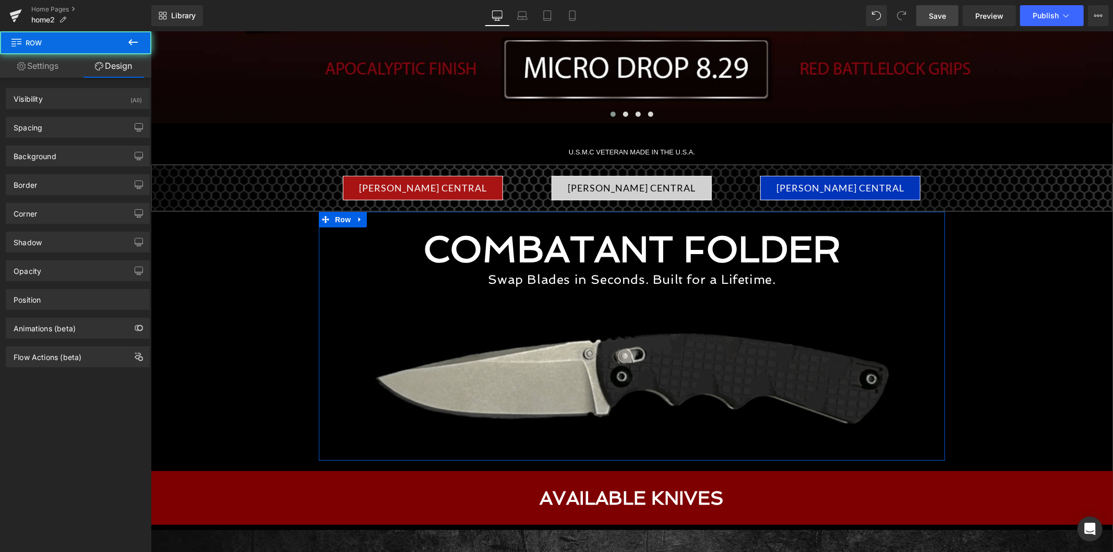
type input "0"
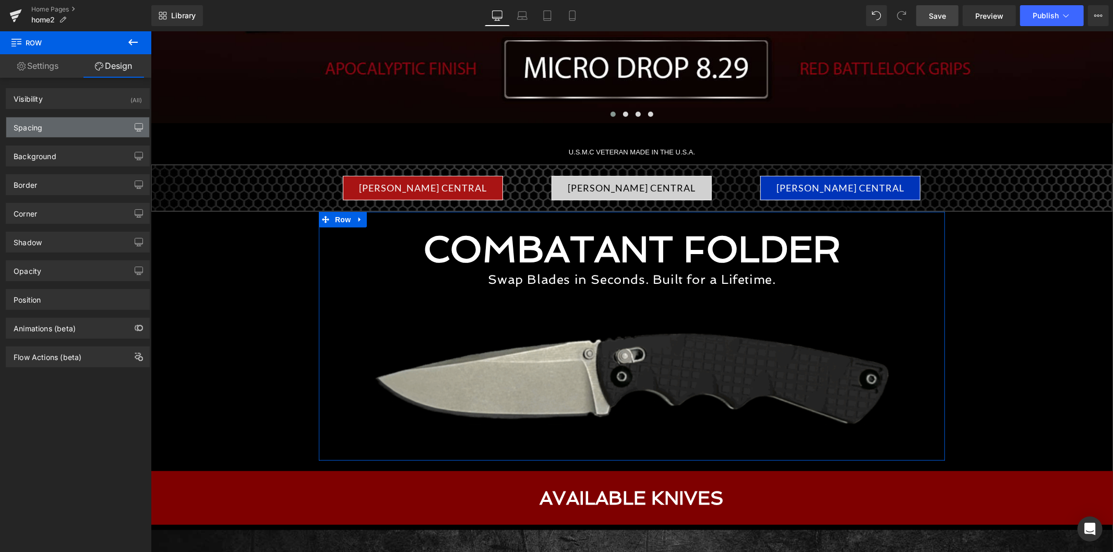
click at [135, 129] on icon "button" at bounding box center [139, 127] width 8 height 8
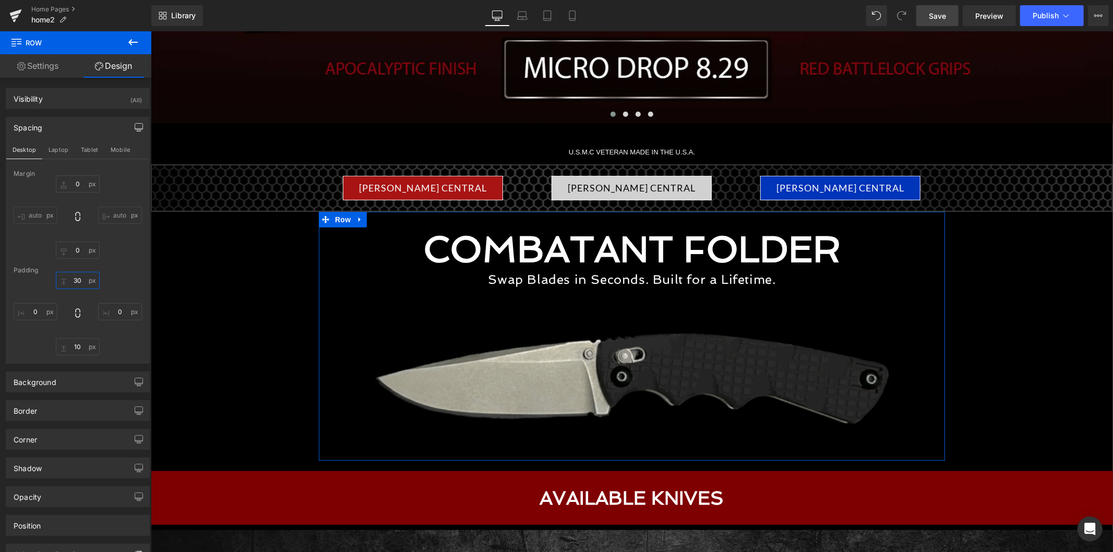
click at [82, 280] on input "30" at bounding box center [78, 280] width 44 height 17
click at [76, 280] on input "30" at bounding box center [78, 280] width 44 height 17
drag, startPoint x: 78, startPoint y: 281, endPoint x: 73, endPoint y: 280, distance: 5.2
click at [73, 280] on input "30" at bounding box center [78, 280] width 44 height 17
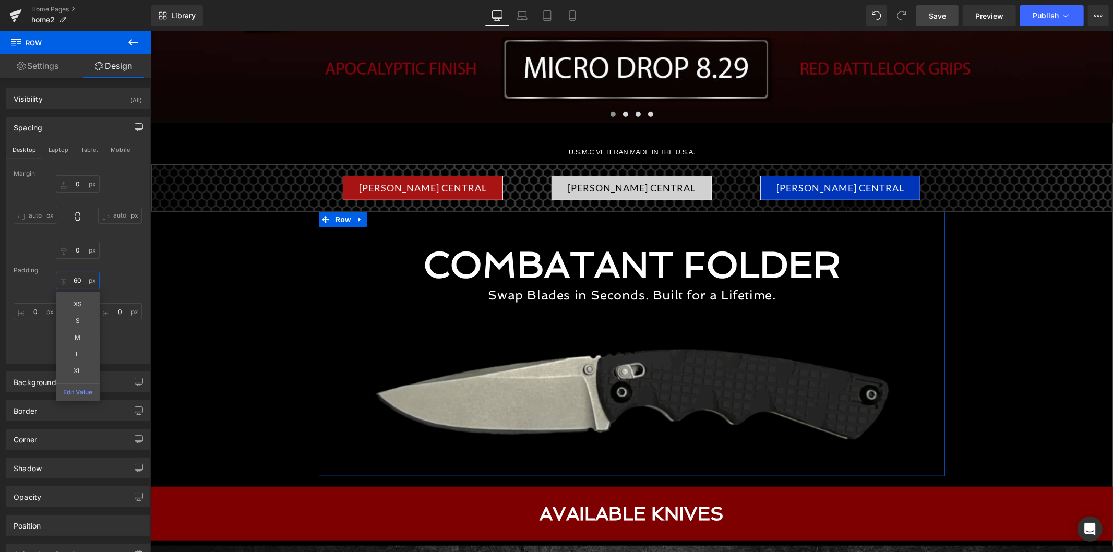
type input "60"
click at [132, 274] on div "60 60 XS S M L XL Edit Value 0px 0 10px 10 0px 0" at bounding box center [78, 313] width 128 height 83
click at [77, 351] on input "10" at bounding box center [78, 346] width 44 height 17
click at [83, 351] on input "10" at bounding box center [78, 346] width 44 height 17
click at [71, 349] on input "10" at bounding box center [78, 346] width 44 height 17
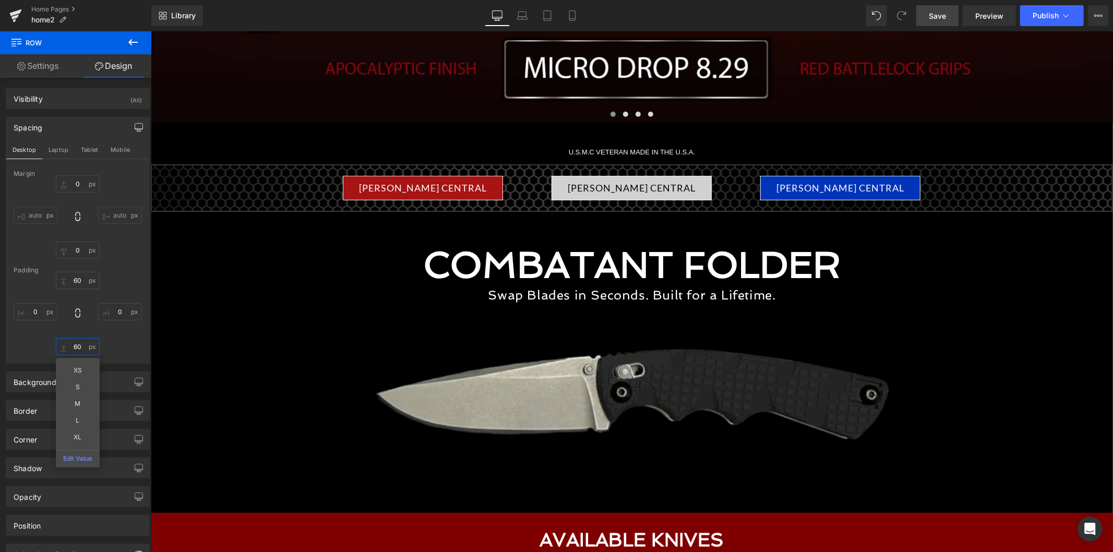
type input "60"
click at [936, 17] on span "Save" at bounding box center [936, 15] width 17 height 11
click at [131, 34] on button at bounding box center [133, 42] width 37 height 23
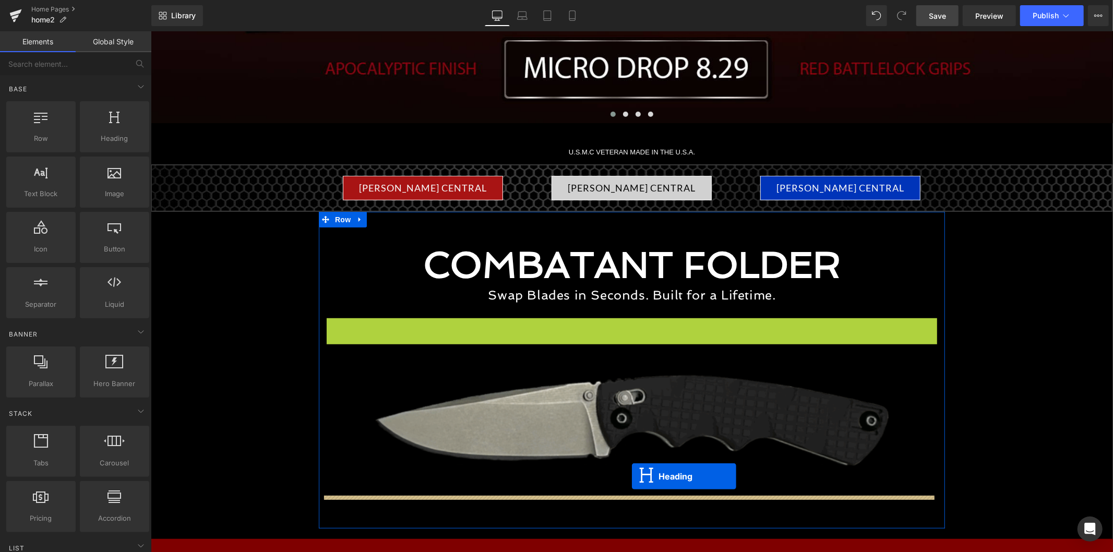
drag, startPoint x: 606, startPoint y: 332, endPoint x: 631, endPoint y: 476, distance: 145.7
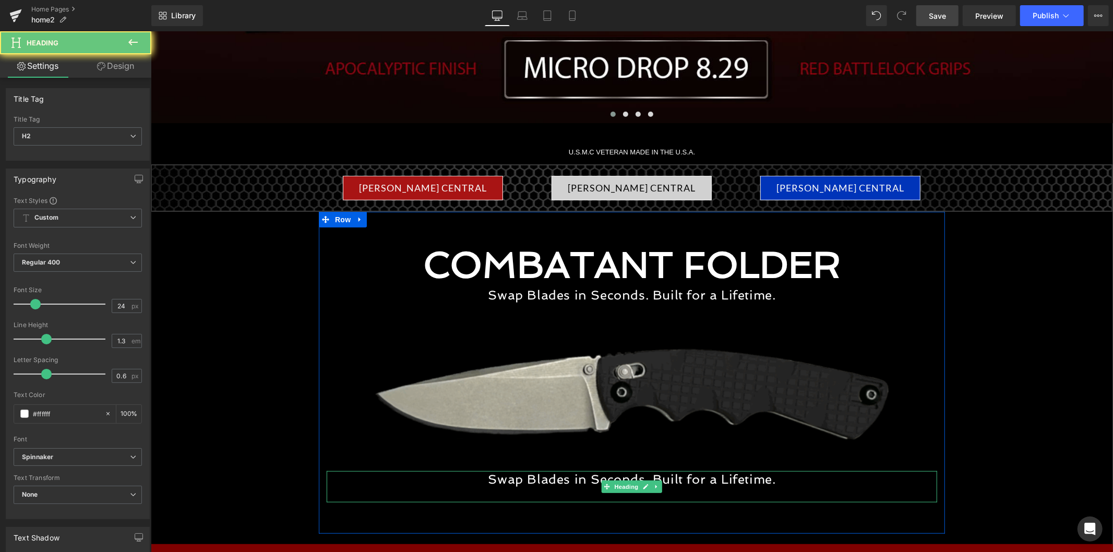
click at [561, 481] on h2 "Swap Blades in Seconds. Built for a Lifetime." at bounding box center [631, 478] width 610 height 16
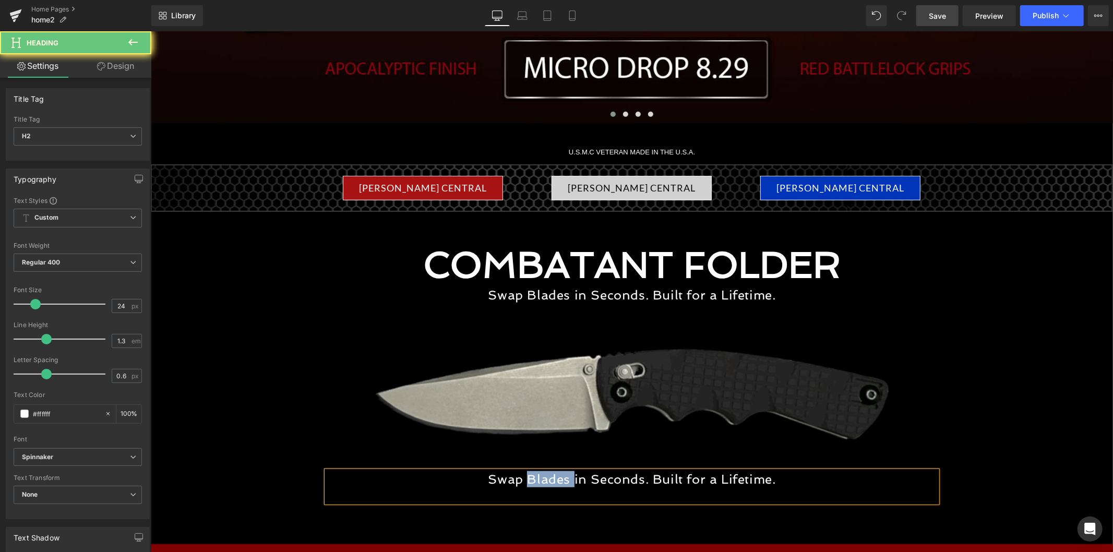
click at [561, 481] on h2 "Swap Blades in Seconds. Built for a Lifetime." at bounding box center [631, 478] width 610 height 16
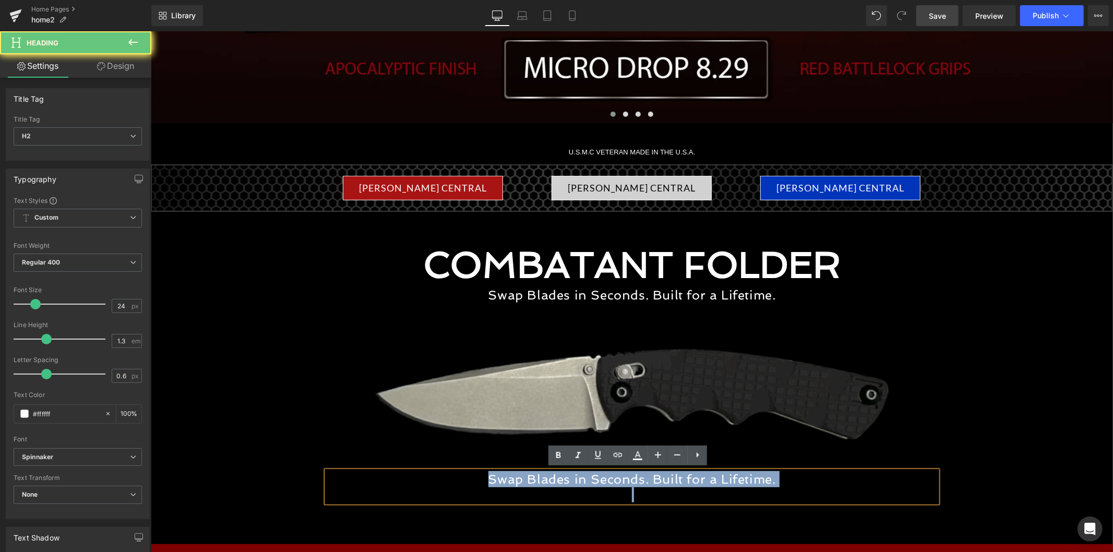
click at [561, 481] on h2 "Swap Blades in Seconds. Built for a Lifetime." at bounding box center [631, 478] width 610 height 16
paste div
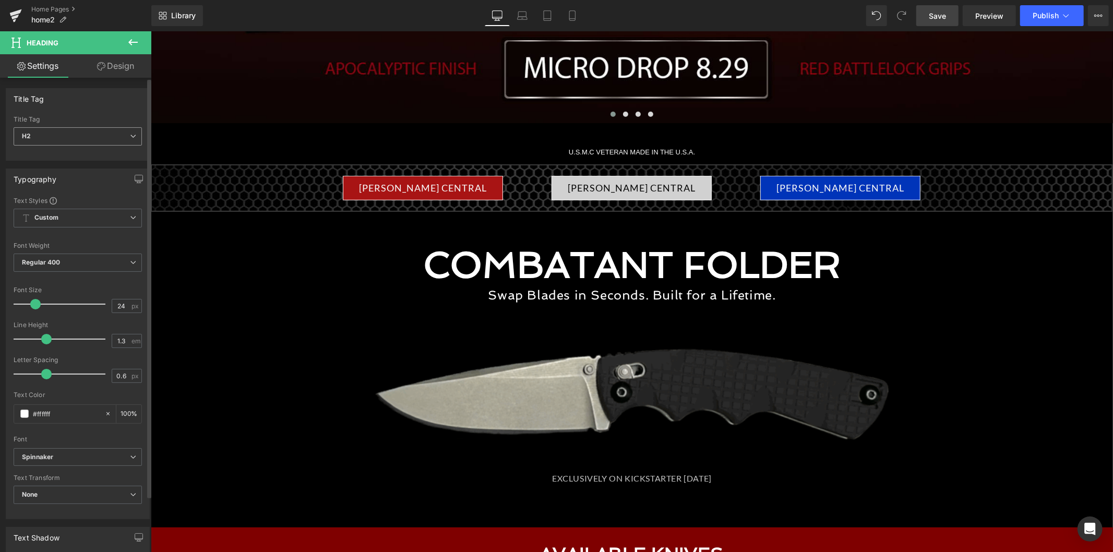
drag, startPoint x: 61, startPoint y: 129, endPoint x: 65, endPoint y: 143, distance: 14.2
click at [61, 130] on span "H2" at bounding box center [78, 136] width 128 height 18
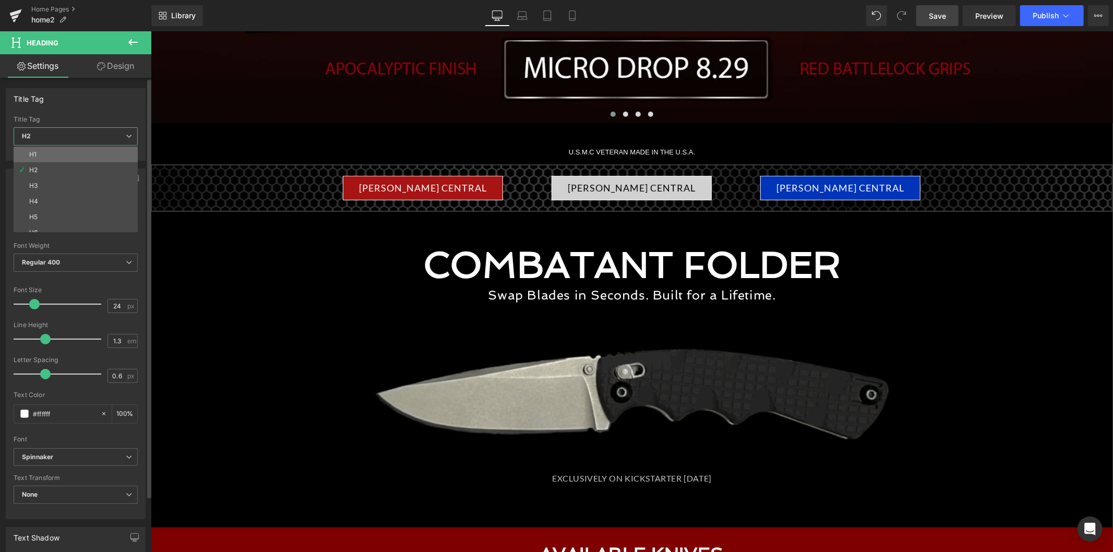
click at [66, 152] on li "H1" at bounding box center [78, 155] width 129 height 16
type input "70"
type input "1.2"
type input "0"
type input "100"
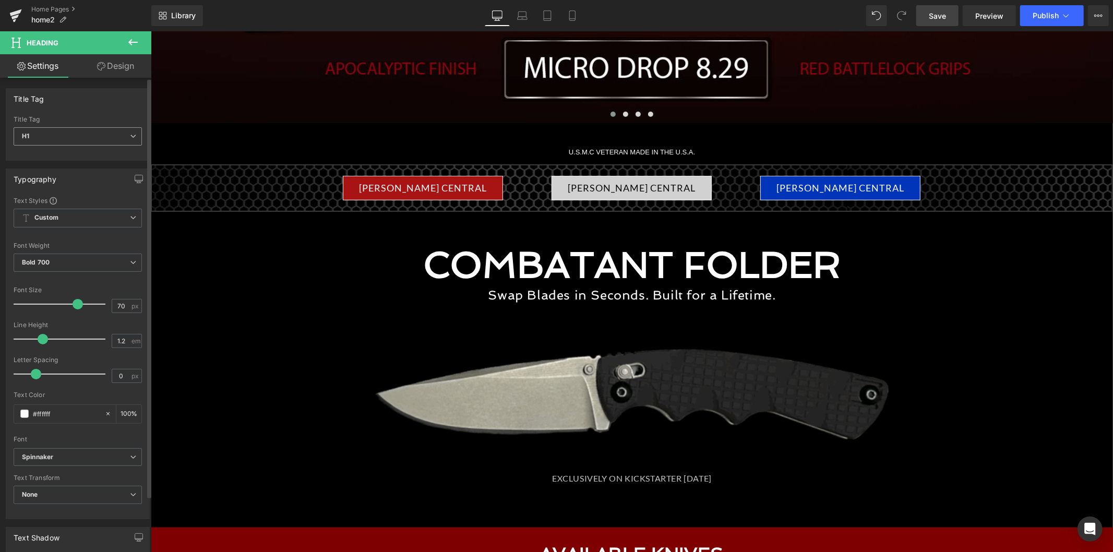
drag, startPoint x: 75, startPoint y: 144, endPoint x: 75, endPoint y: 154, distance: 9.9
click at [75, 142] on span "H1" at bounding box center [78, 136] width 128 height 18
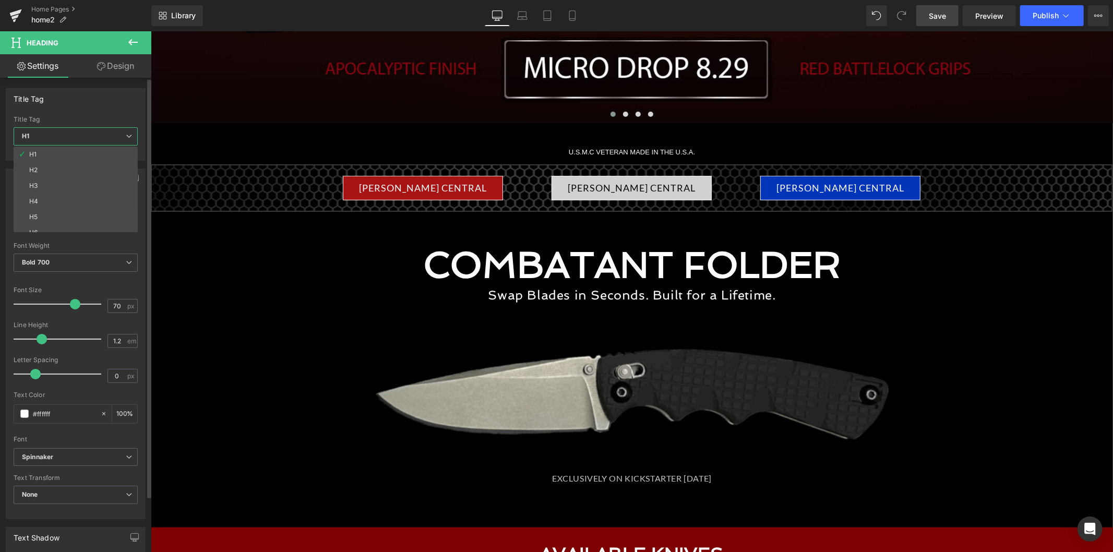
drag, startPoint x: 72, startPoint y: 171, endPoint x: 102, endPoint y: 175, distance: 30.0
click at [72, 170] on li "H2" at bounding box center [78, 170] width 129 height 16
type input "24"
type input "1.3"
type input "0.6"
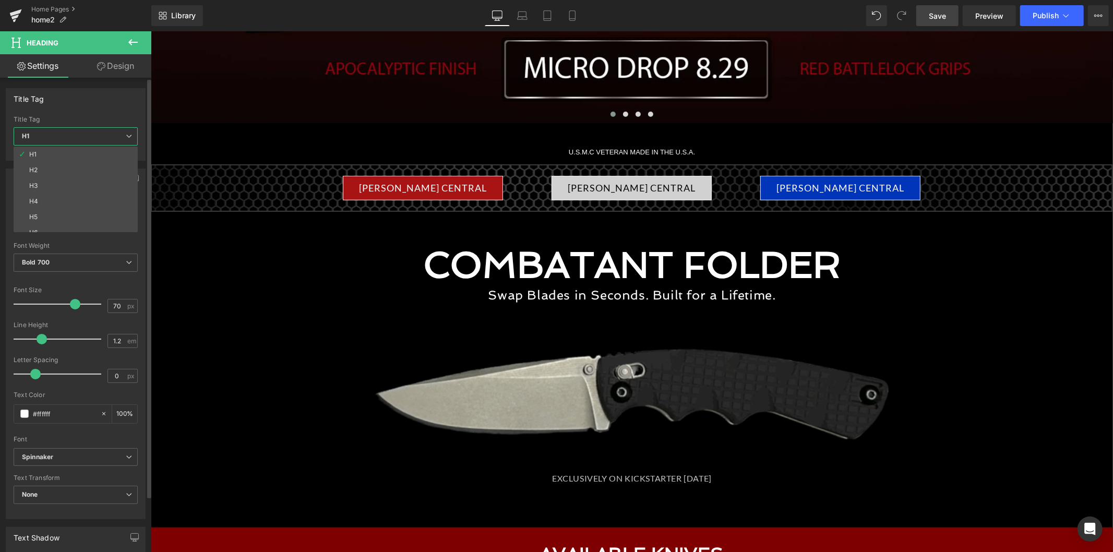
type input "100"
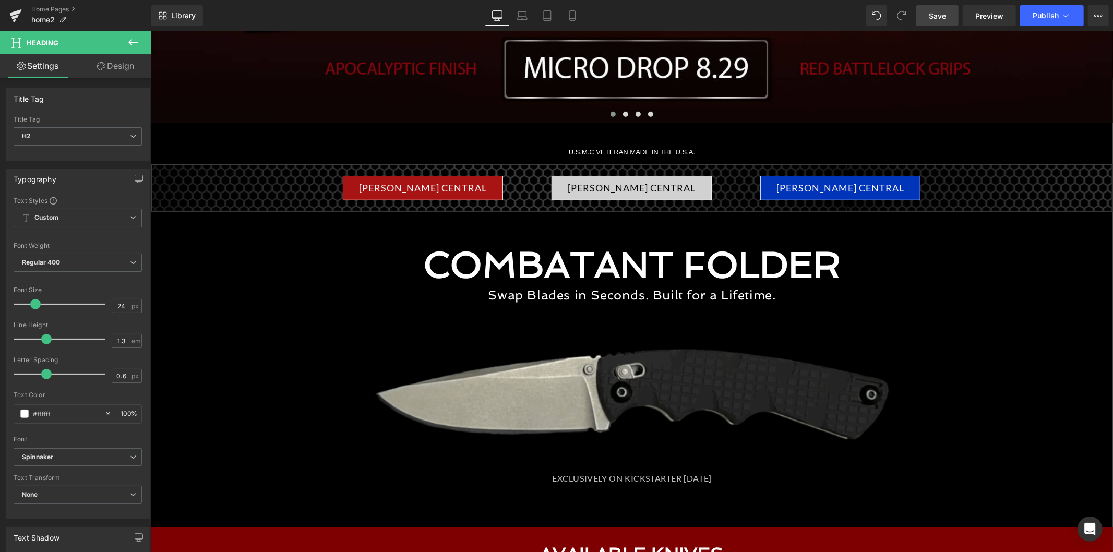
click at [936, 13] on span "Save" at bounding box center [936, 15] width 17 height 11
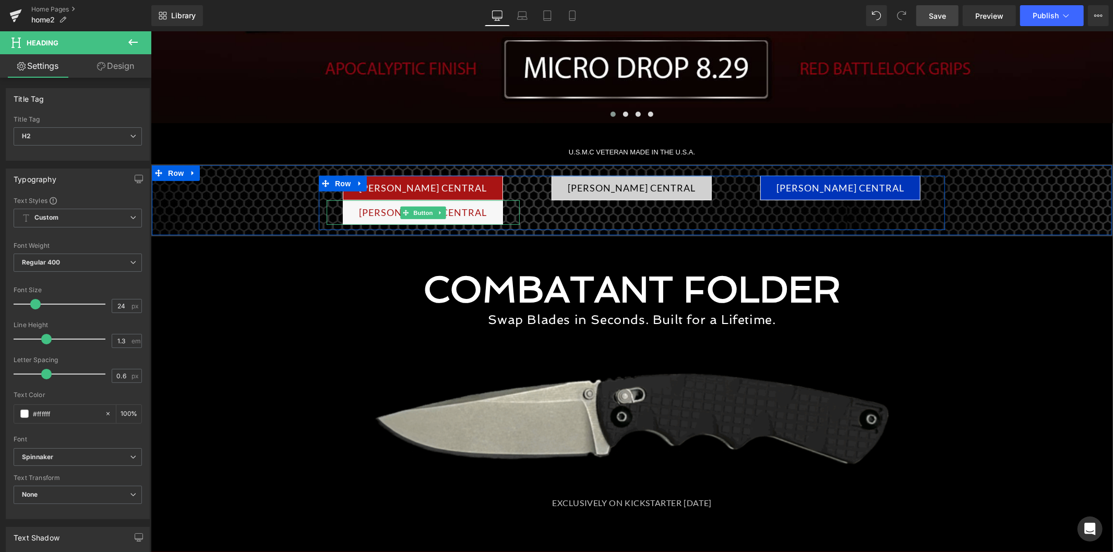
click at [439, 219] on link "T.KELL CENTRAL" at bounding box center [422, 212] width 160 height 25
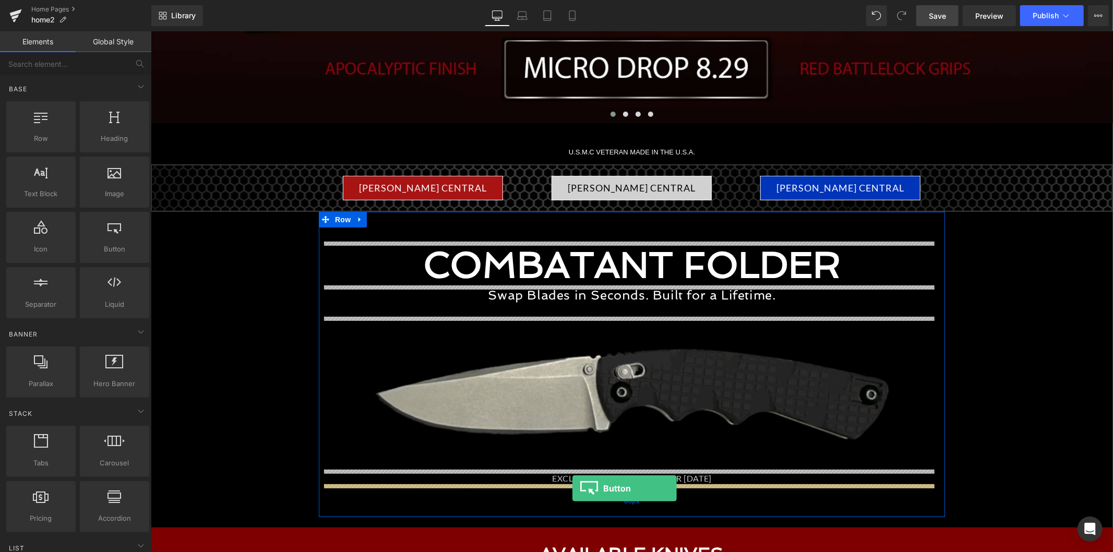
drag, startPoint x: 297, startPoint y: 278, endPoint x: 572, endPoint y: 488, distance: 345.7
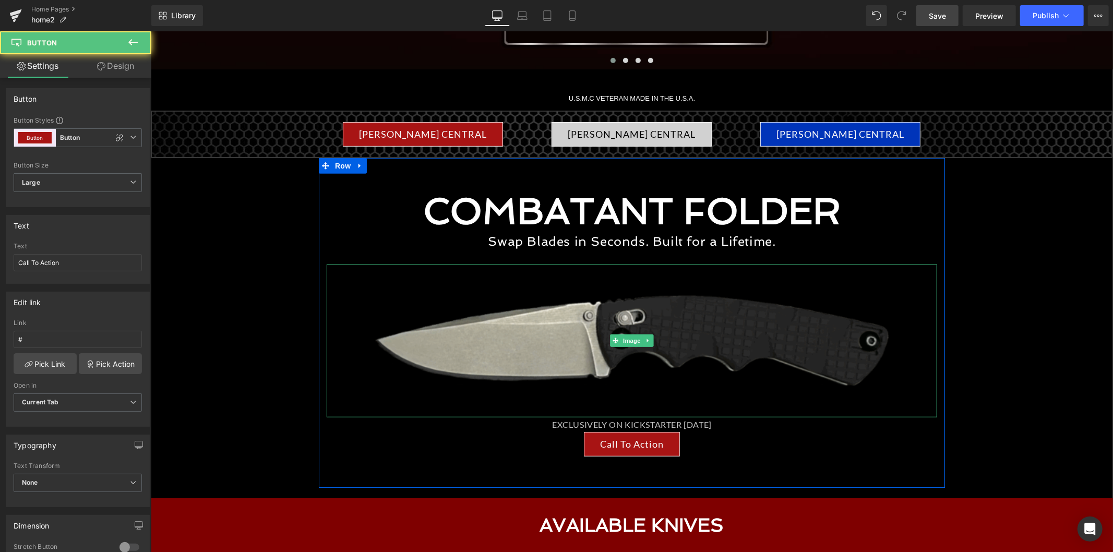
scroll to position [522, 0]
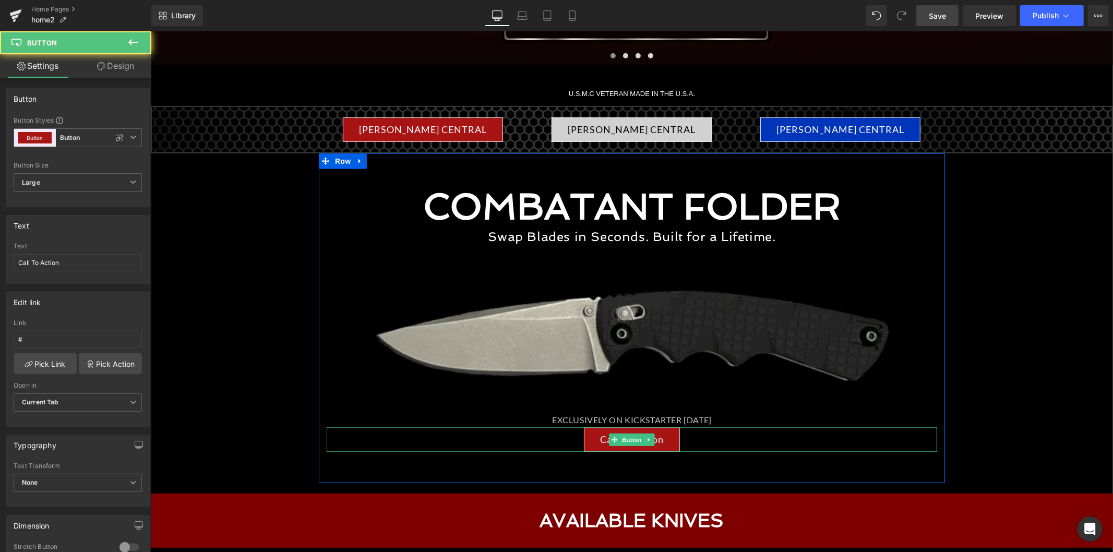
click at [694, 443] on div "Call To Action" at bounding box center [631, 439] width 610 height 25
click at [633, 439] on span "Button" at bounding box center [631, 439] width 24 height 13
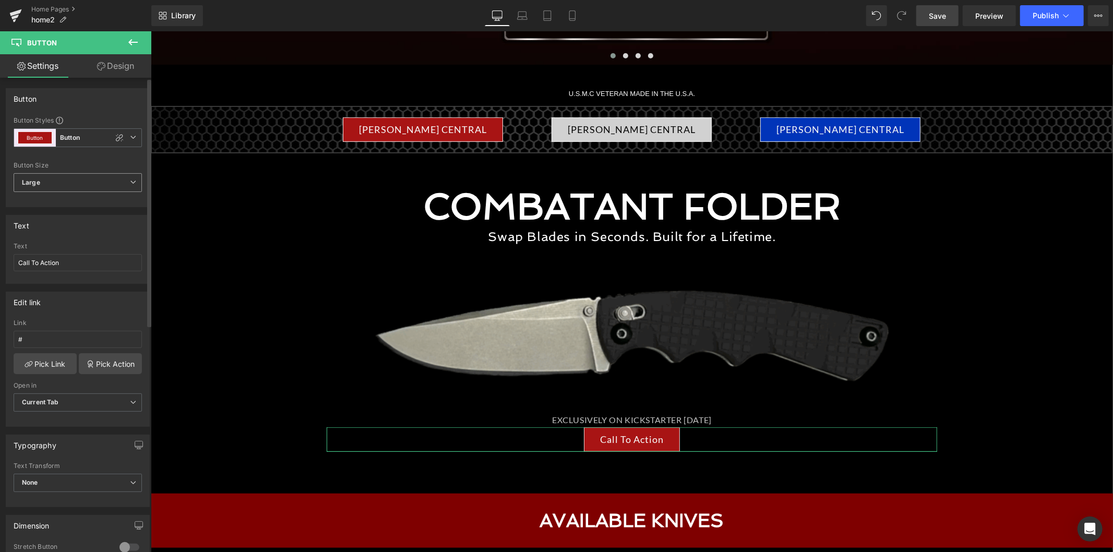
click at [80, 179] on span "Large" at bounding box center [78, 182] width 128 height 19
click at [80, 179] on span "Large" at bounding box center [76, 182] width 124 height 19
click at [113, 143] on div at bounding box center [119, 137] width 13 height 13
click at [128, 143] on span "Button Button" at bounding box center [78, 137] width 128 height 19
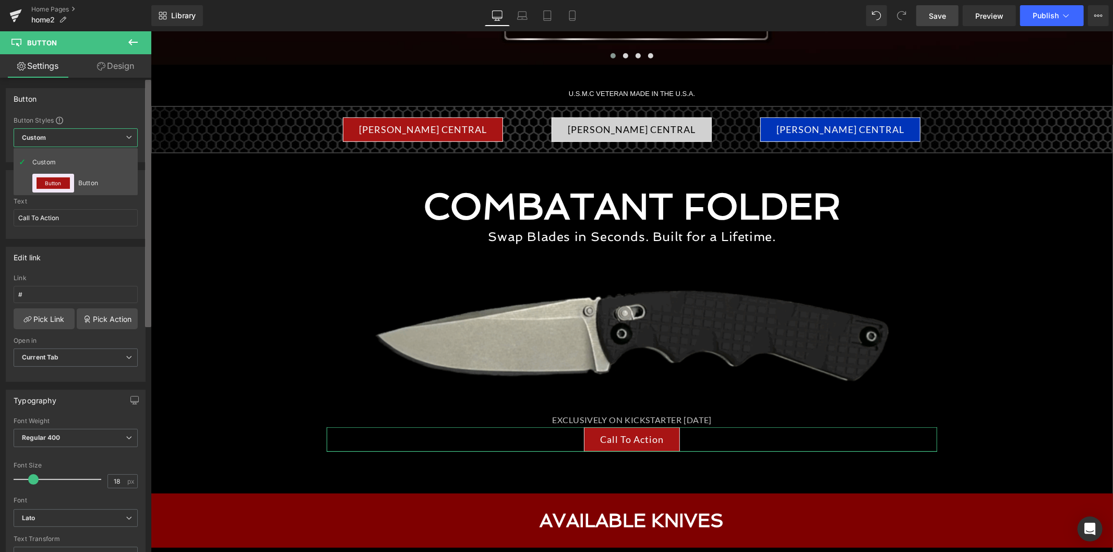
type input "Brand Color"
type input "Color 1"
type input "Brand Color"
click at [115, 164] on li "Custom" at bounding box center [76, 162] width 124 height 19
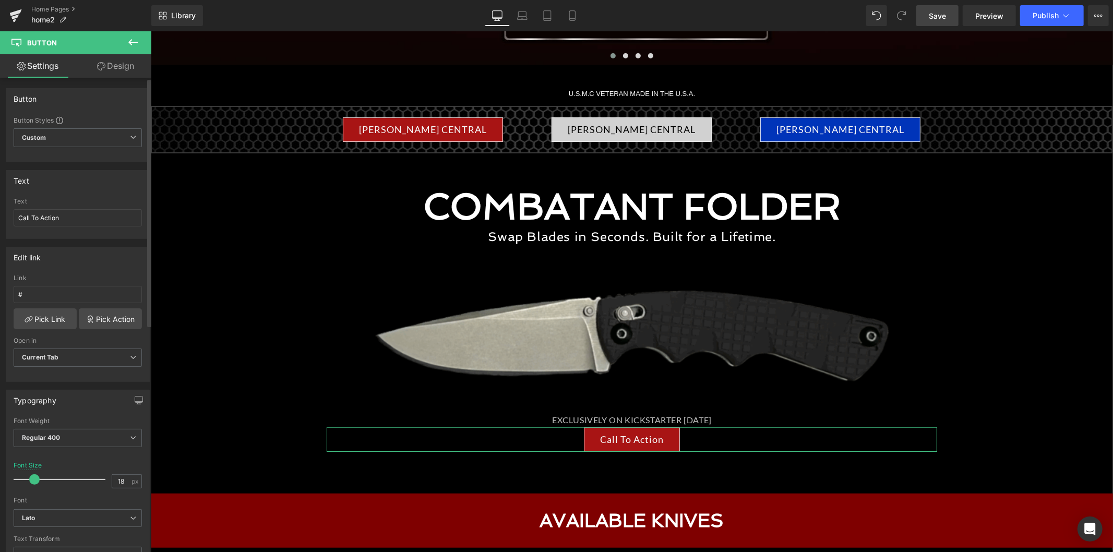
click at [82, 167] on div "Text Call To Action Text Call To Action" at bounding box center [78, 200] width 156 height 77
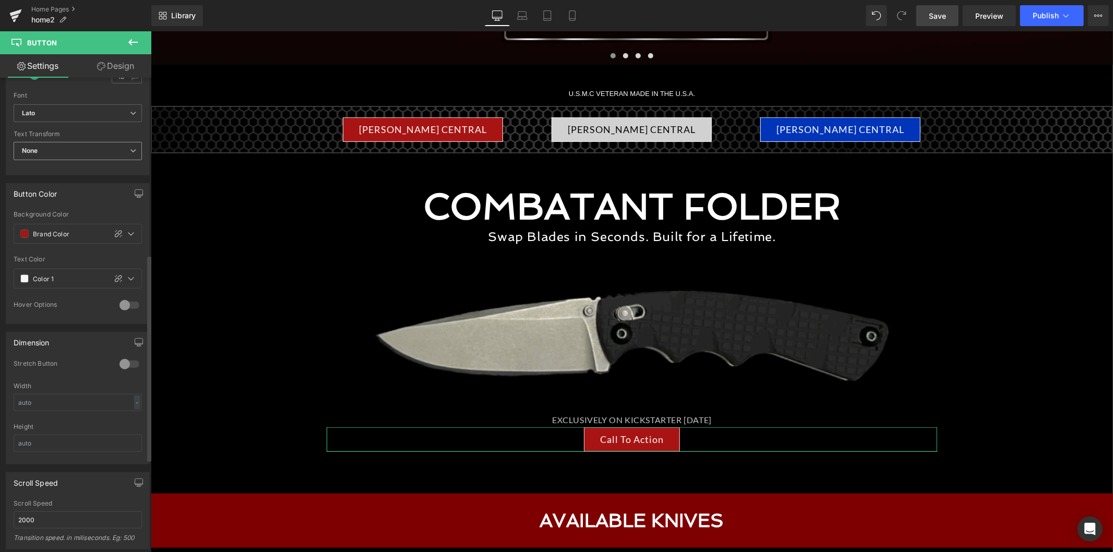
scroll to position [405, 0]
click at [128, 356] on div at bounding box center [129, 363] width 25 height 17
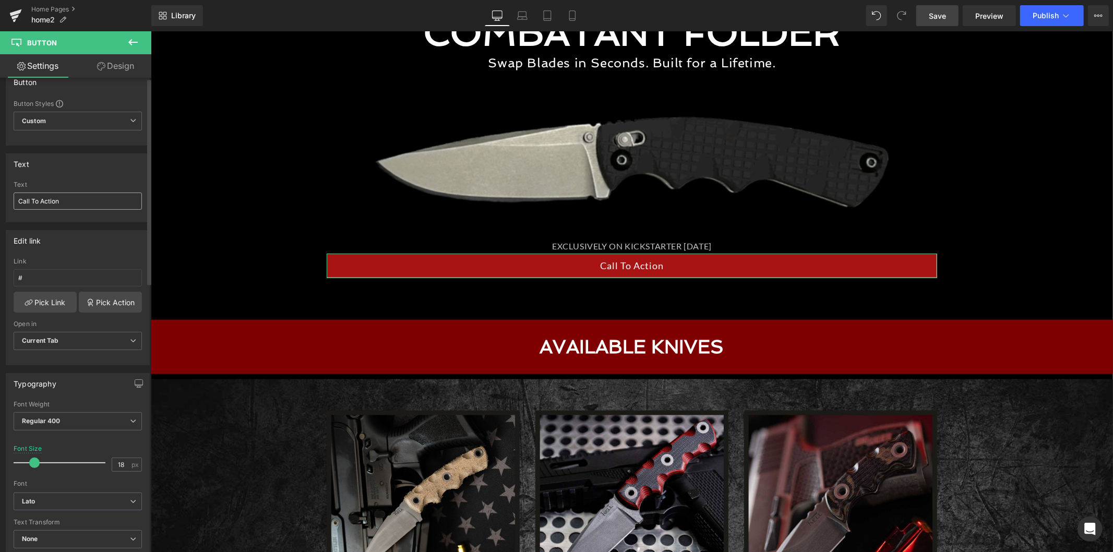
scroll to position [0, 0]
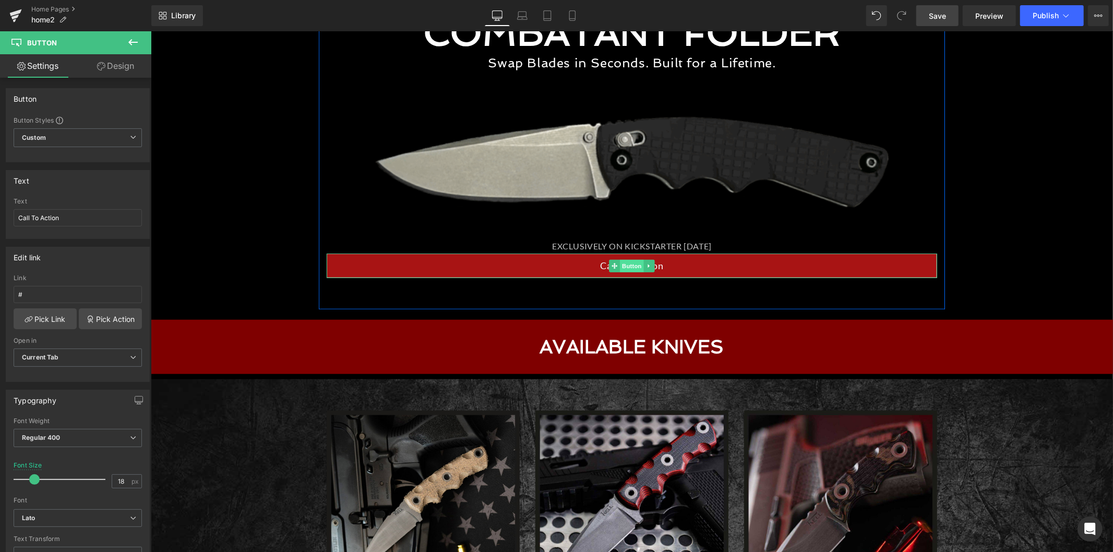
click at [621, 268] on span "Button" at bounding box center [631, 265] width 24 height 13
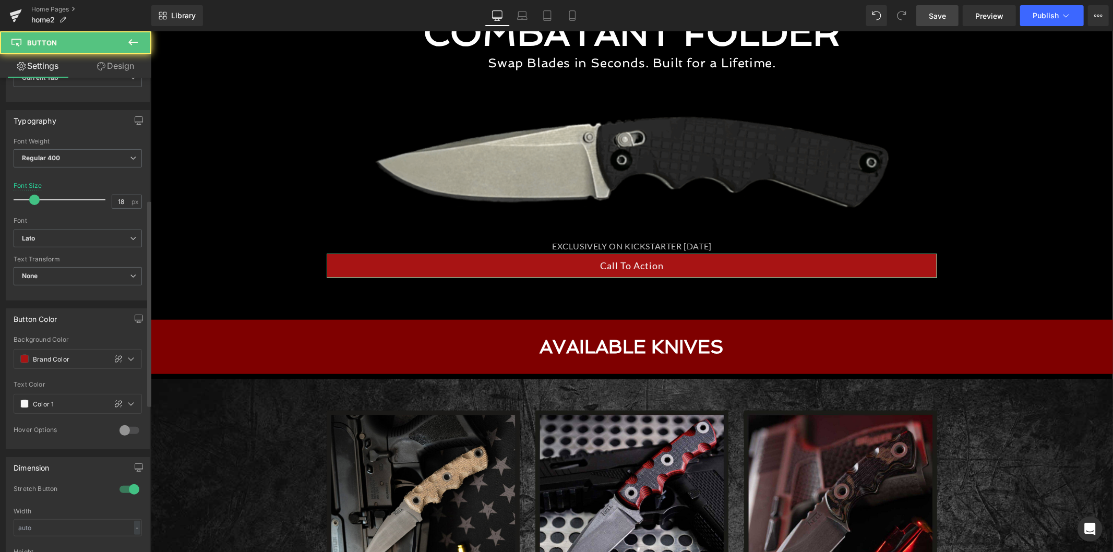
scroll to position [289, 0]
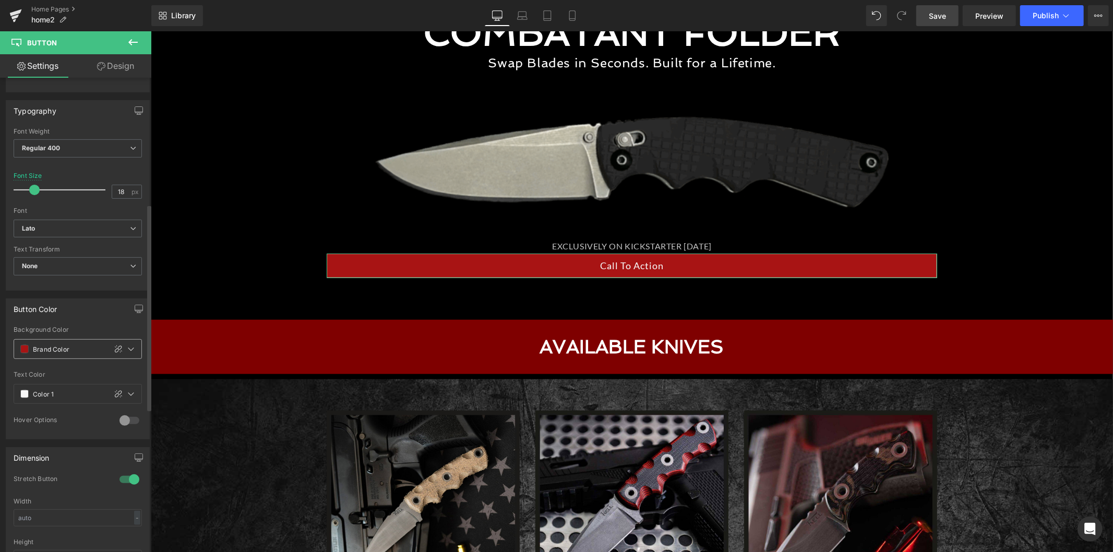
click at [54, 348] on input "Brand Color" at bounding box center [67, 348] width 68 height 11
paste input "39AA5F"
type input "39AA5F"
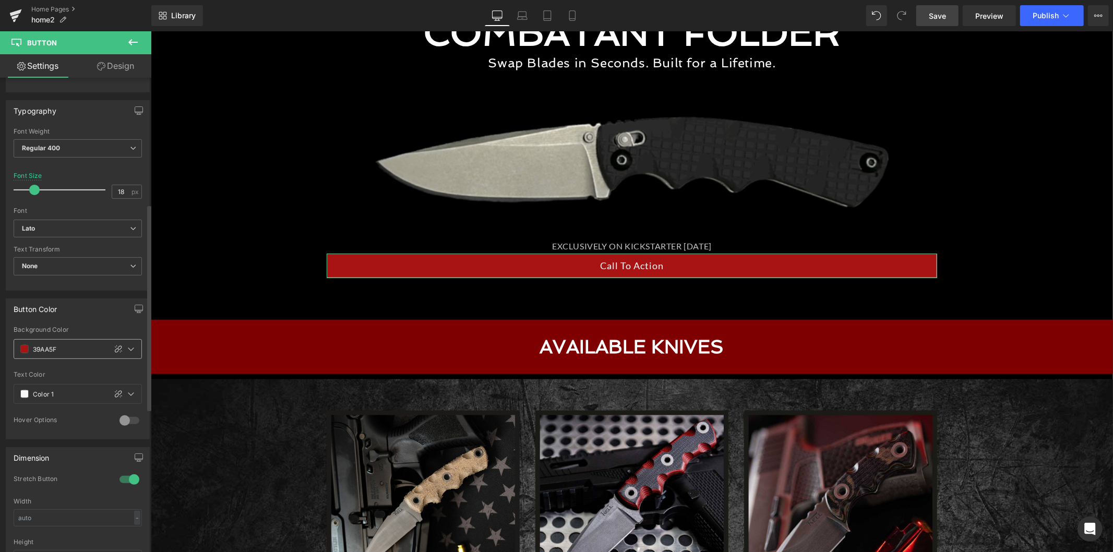
type input "100"
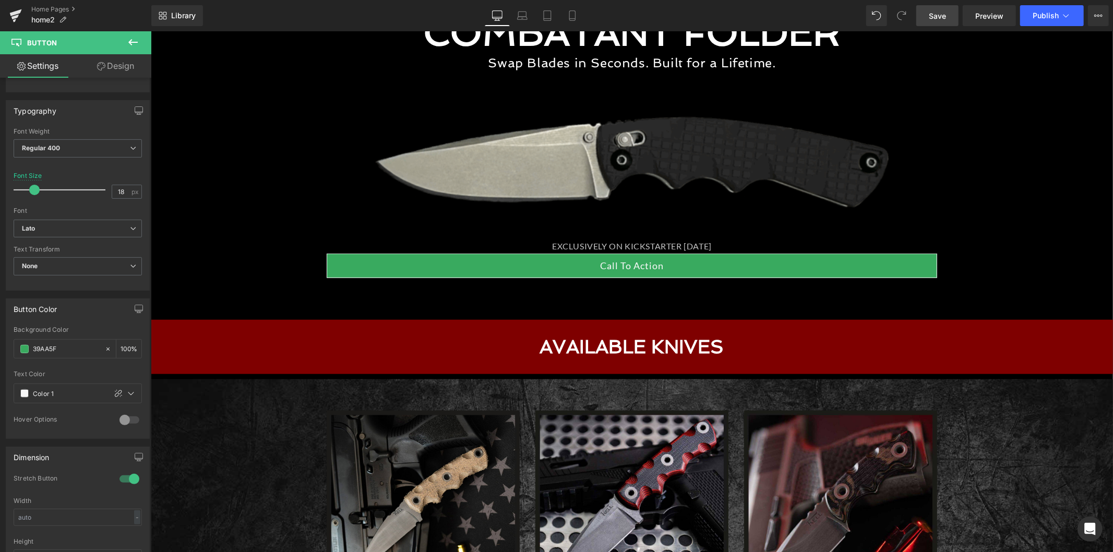
type input "#39aa5f"
click at [631, 263] on span "Button" at bounding box center [631, 265] width 24 height 13
click at [117, 196] on input "18" at bounding box center [121, 191] width 18 height 13
type input "20"
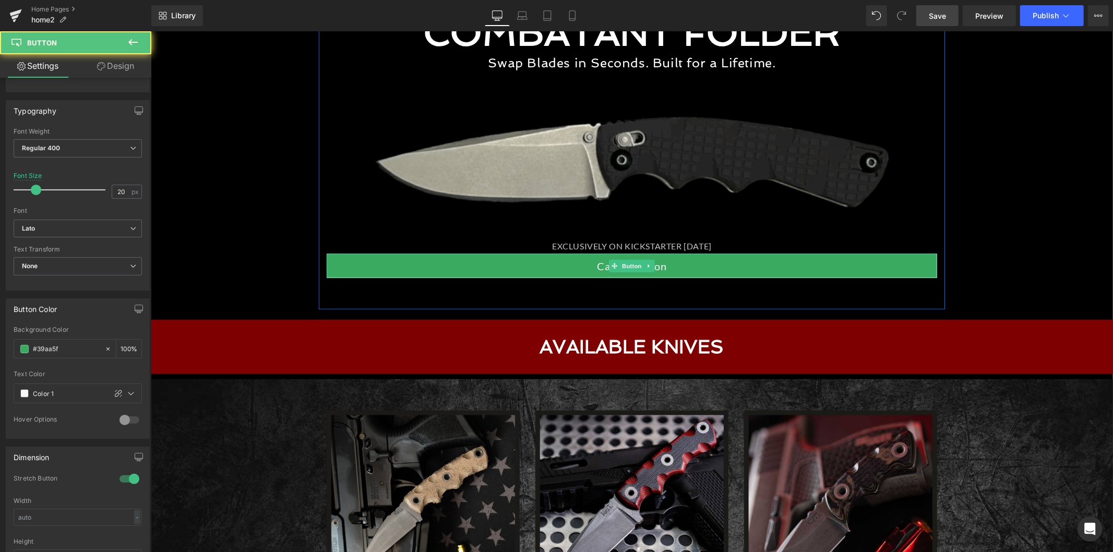
click at [599, 262] on link "Call To Action" at bounding box center [631, 265] width 610 height 25
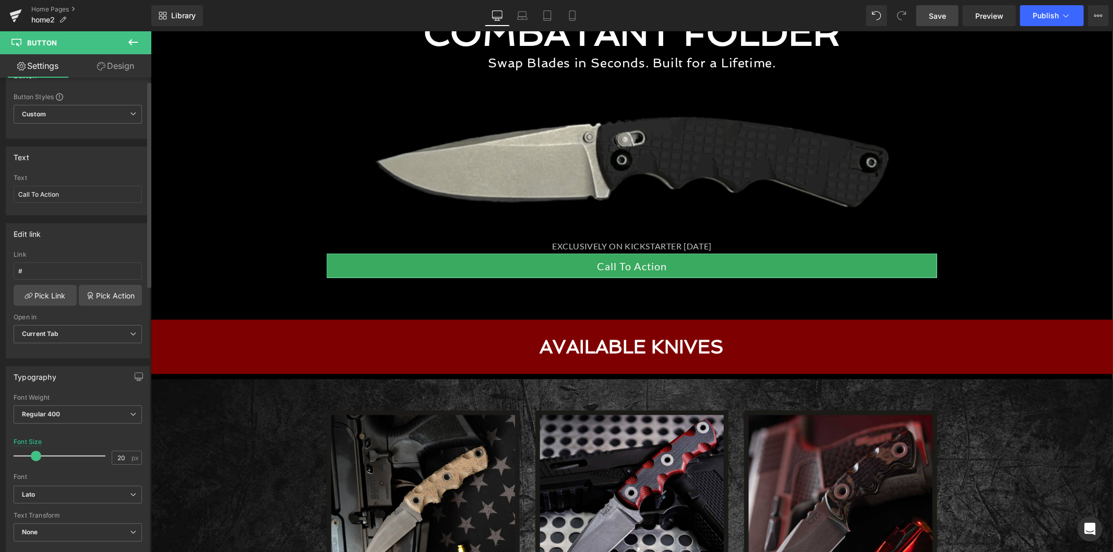
scroll to position [0, 0]
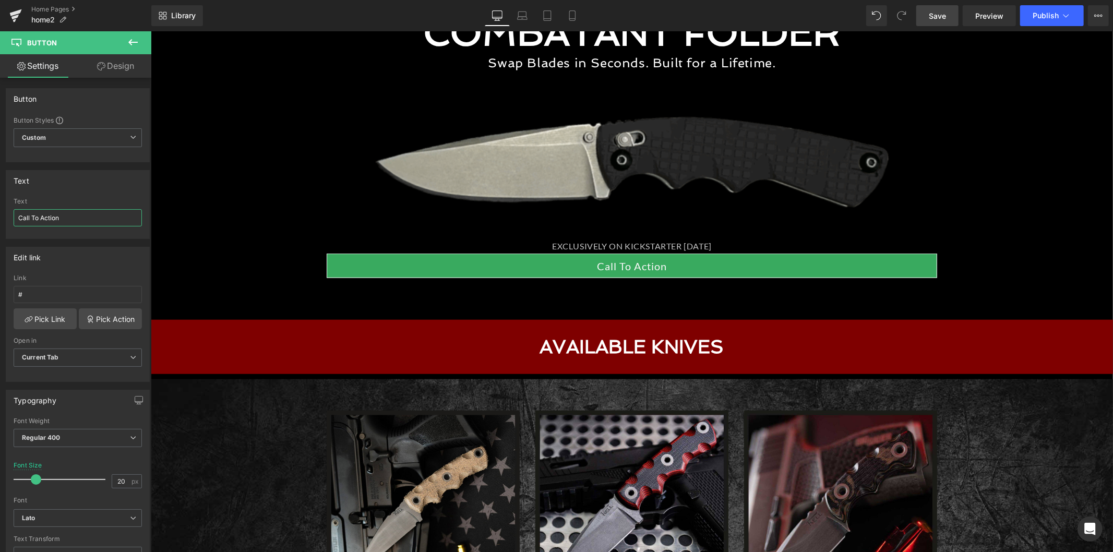
drag, startPoint x: 74, startPoint y: 216, endPoint x: -17, endPoint y: 215, distance: 90.3
click at [0, 215] on html "Button You are previewing how the will restyle your page. You can not edit Elem…" at bounding box center [556, 276] width 1113 height 552
type input "CHECK IT OUT!"
click at [143, 73] on link "Design" at bounding box center [116, 65] width 76 height 23
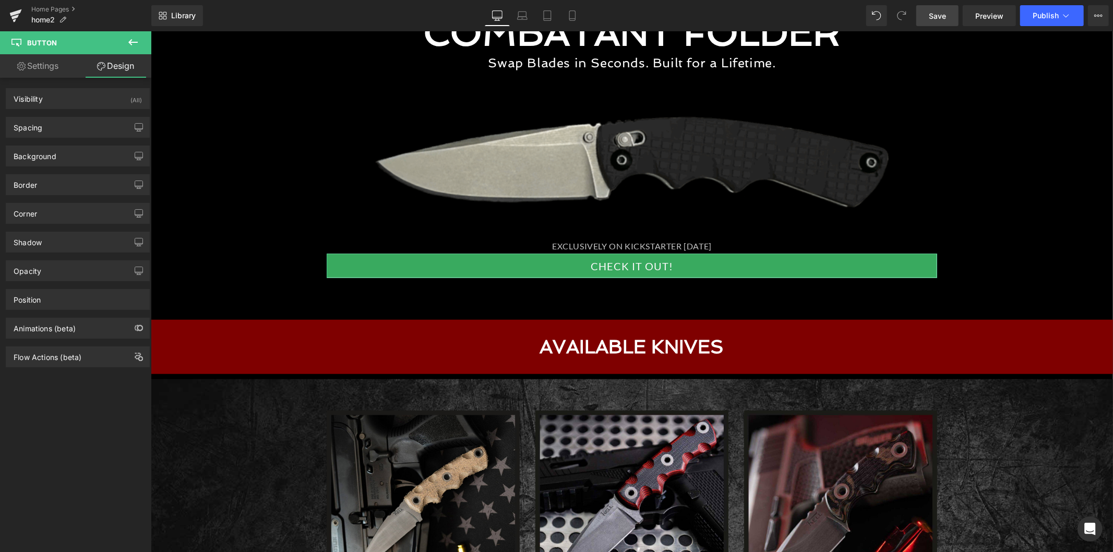
type input "0"
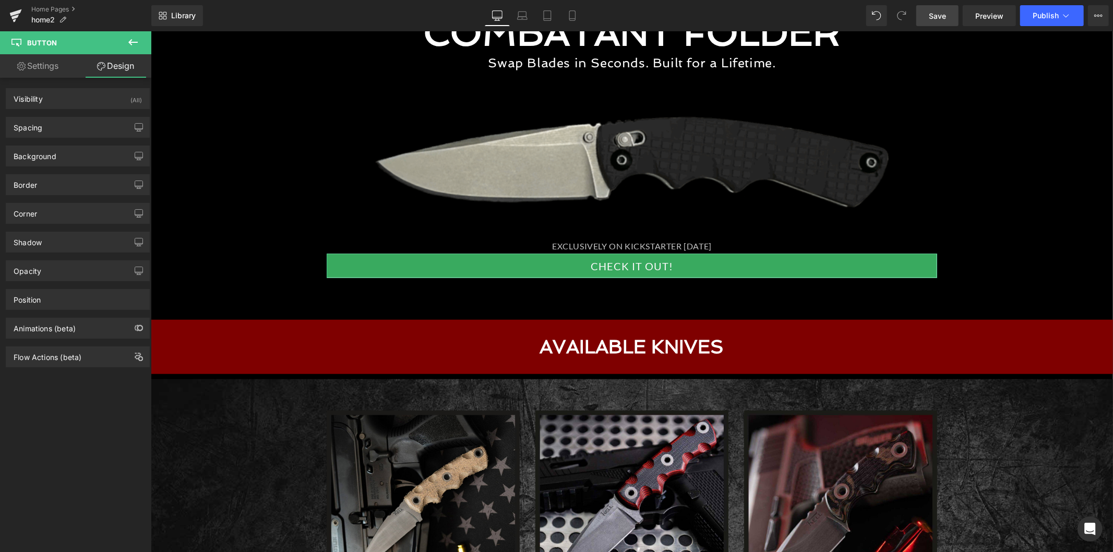
type input "30"
type input "0"
type input "30"
click at [54, 122] on div "Spacing" at bounding box center [77, 127] width 143 height 20
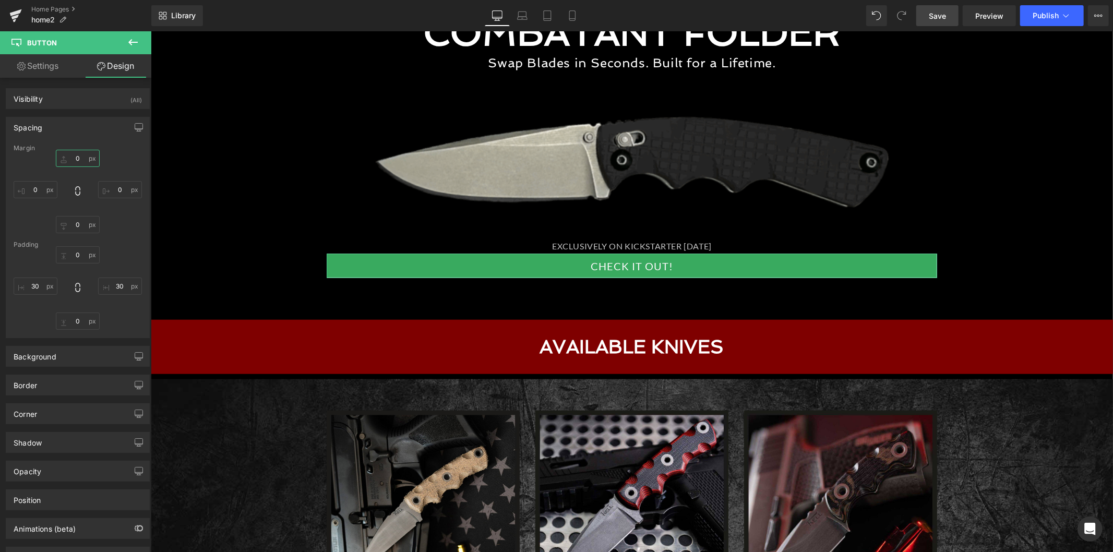
click at [79, 156] on input "0" at bounding box center [78, 158] width 44 height 17
click at [73, 160] on input "0" at bounding box center [78, 158] width 44 height 17
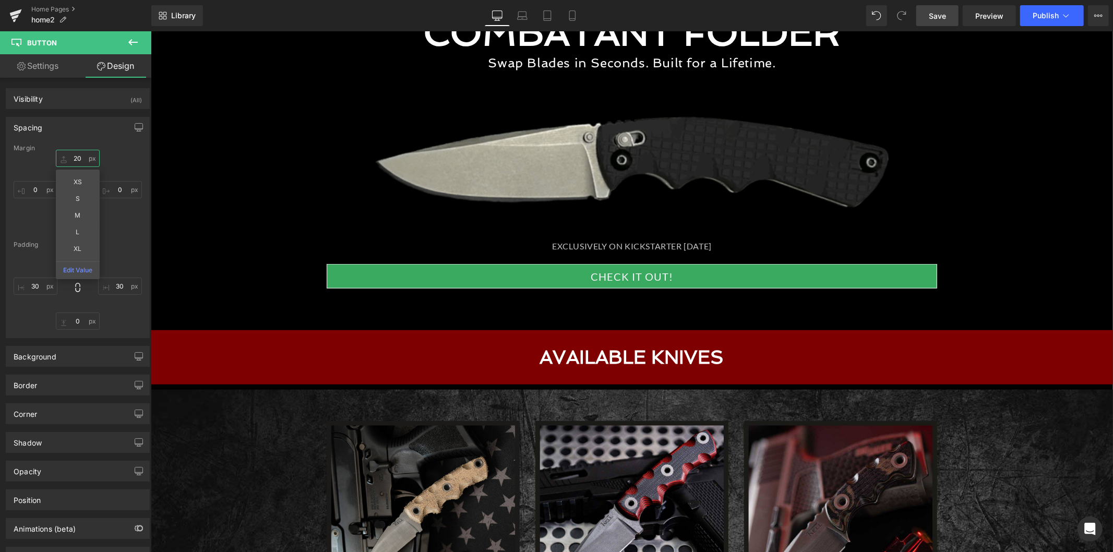
type input "20"
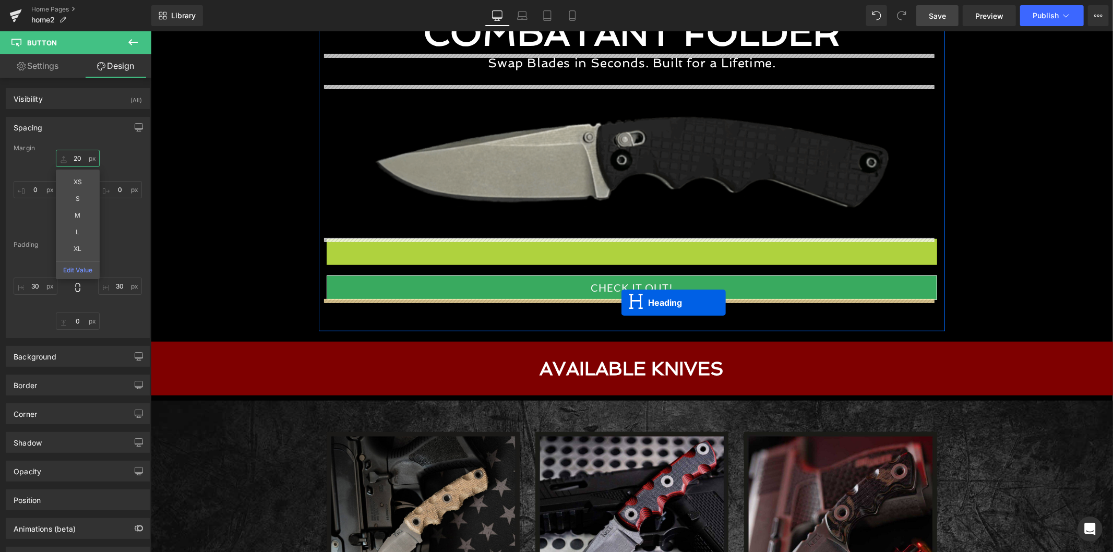
drag, startPoint x: 620, startPoint y: 247, endPoint x: 514, endPoint y: 174, distance: 128.5
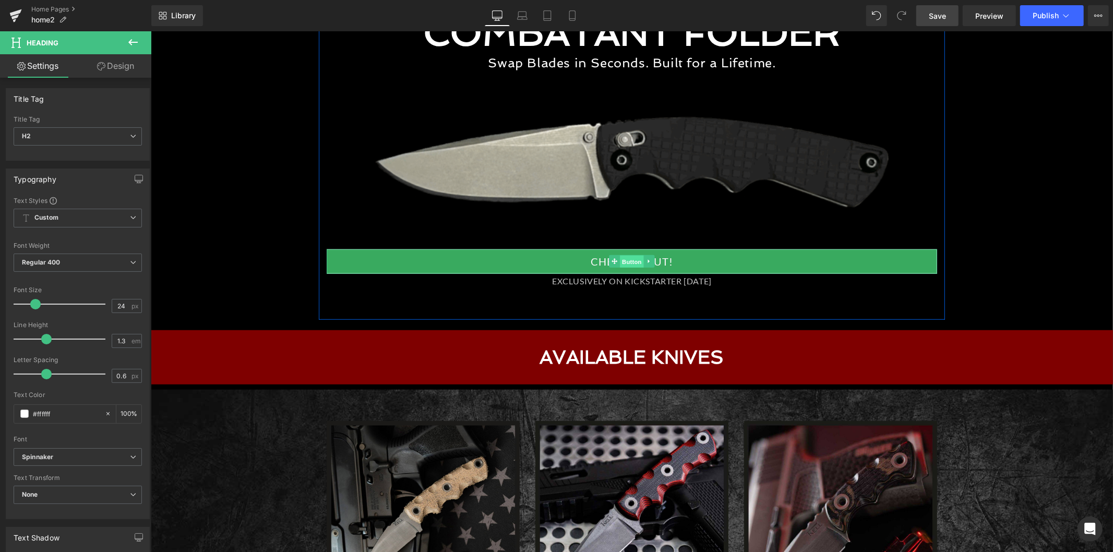
click at [619, 261] on span "Button" at bounding box center [631, 261] width 24 height 13
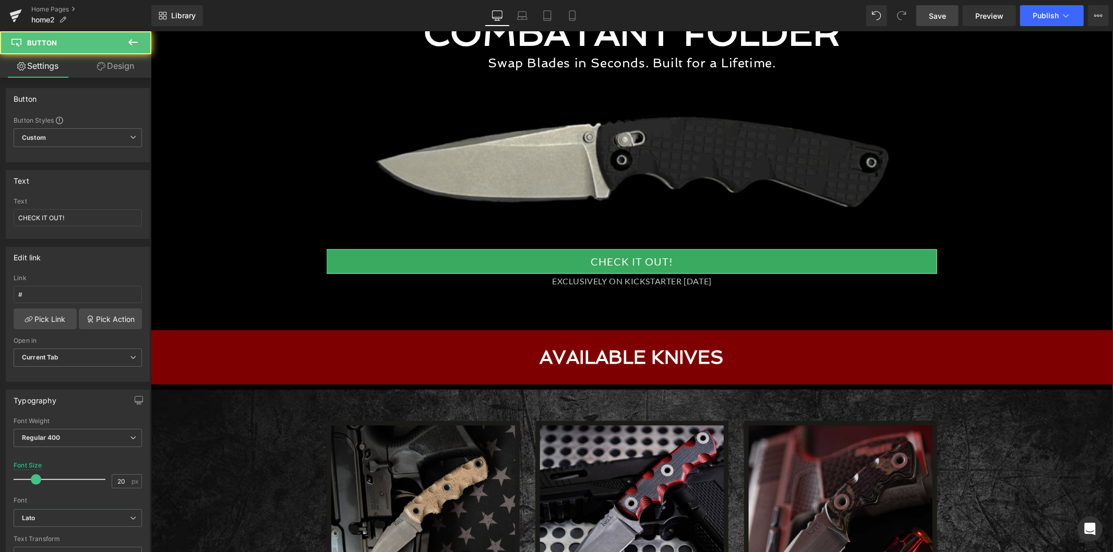
click at [124, 69] on link "Design" at bounding box center [116, 65] width 76 height 23
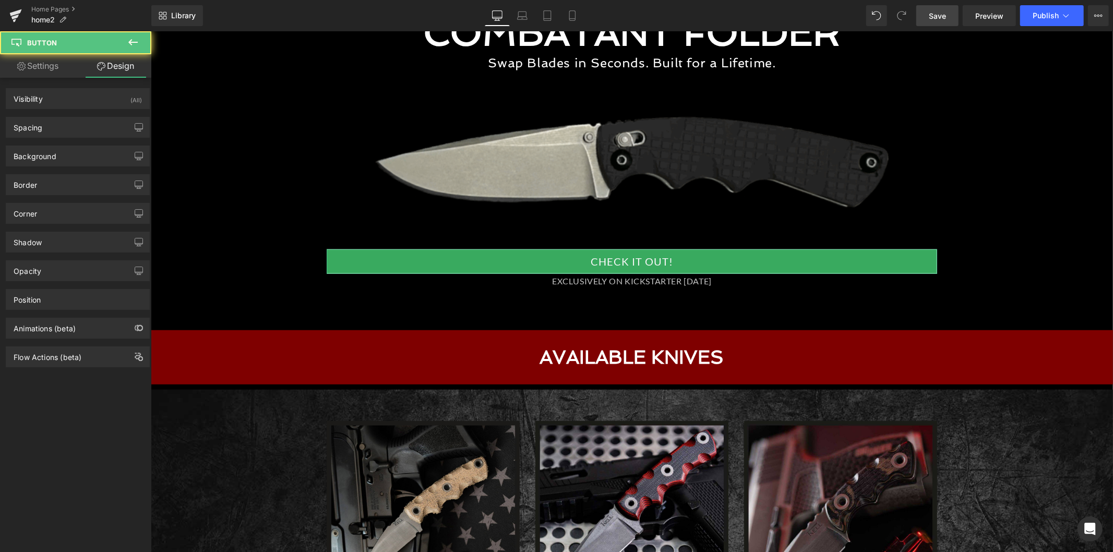
type input "20"
type input "0"
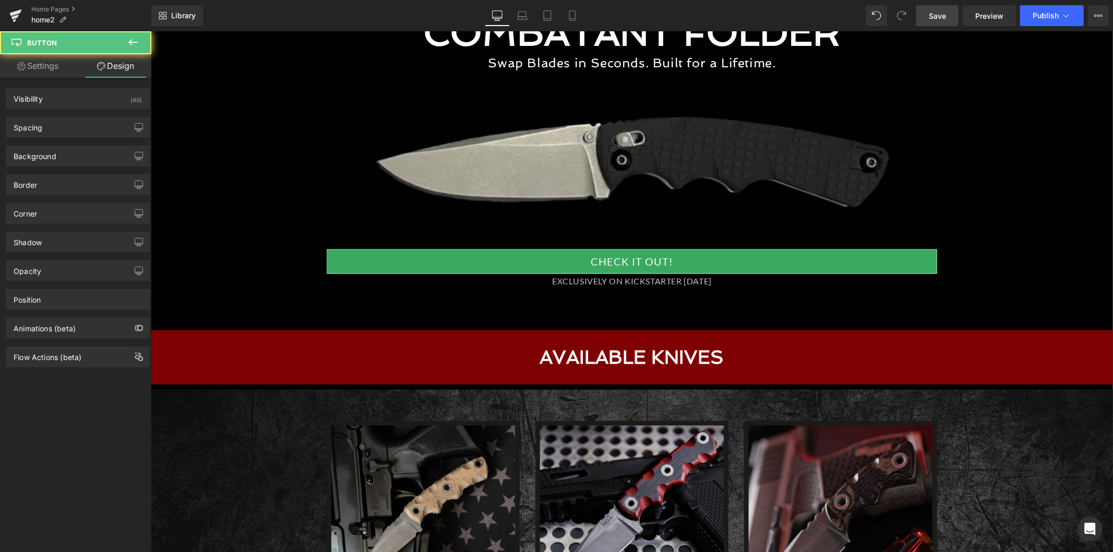
type input "30"
type input "0"
type input "30"
click at [91, 131] on div "Spacing" at bounding box center [77, 127] width 143 height 20
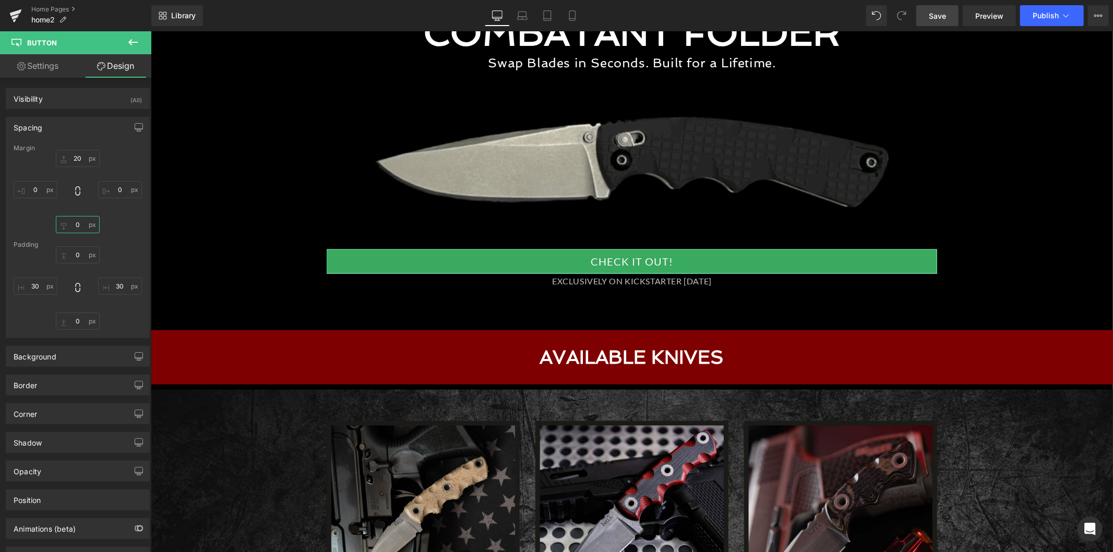
click at [72, 224] on input "0" at bounding box center [78, 224] width 44 height 17
click at [75, 226] on input "0" at bounding box center [78, 224] width 44 height 17
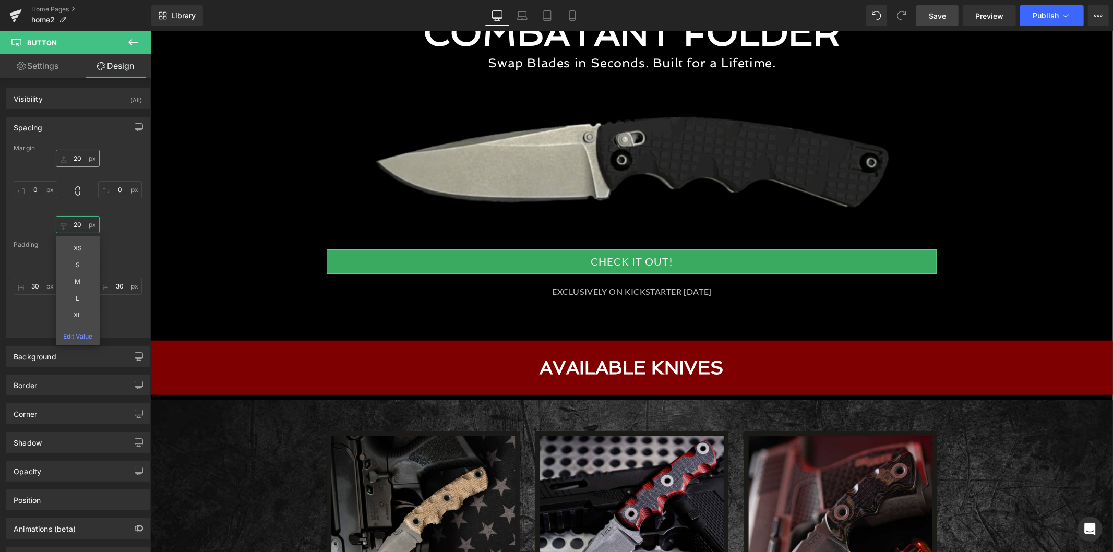
type input "20"
click at [78, 159] on input "20" at bounding box center [78, 158] width 44 height 17
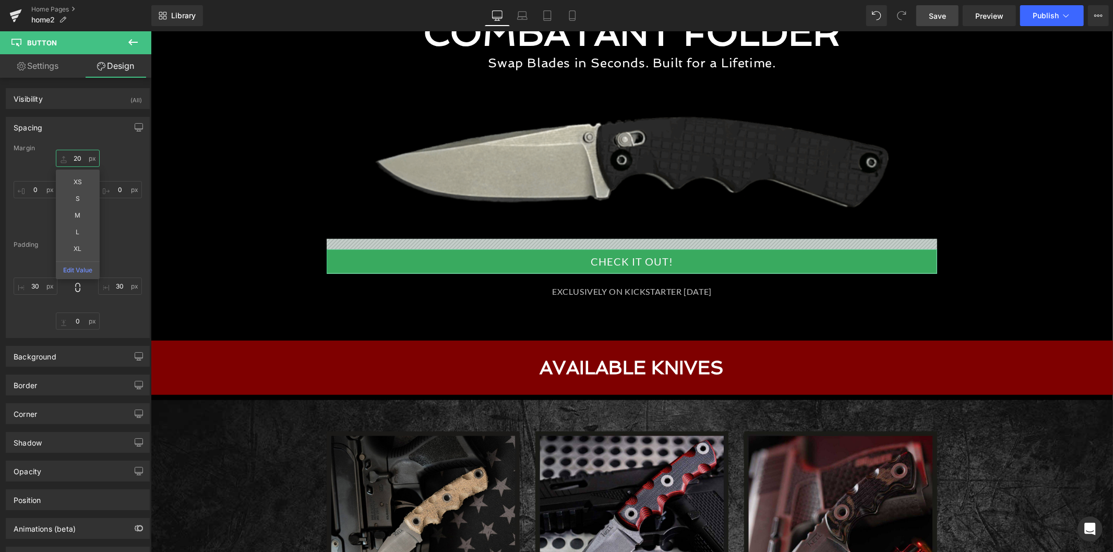
click at [78, 159] on input "20" at bounding box center [78, 158] width 44 height 17
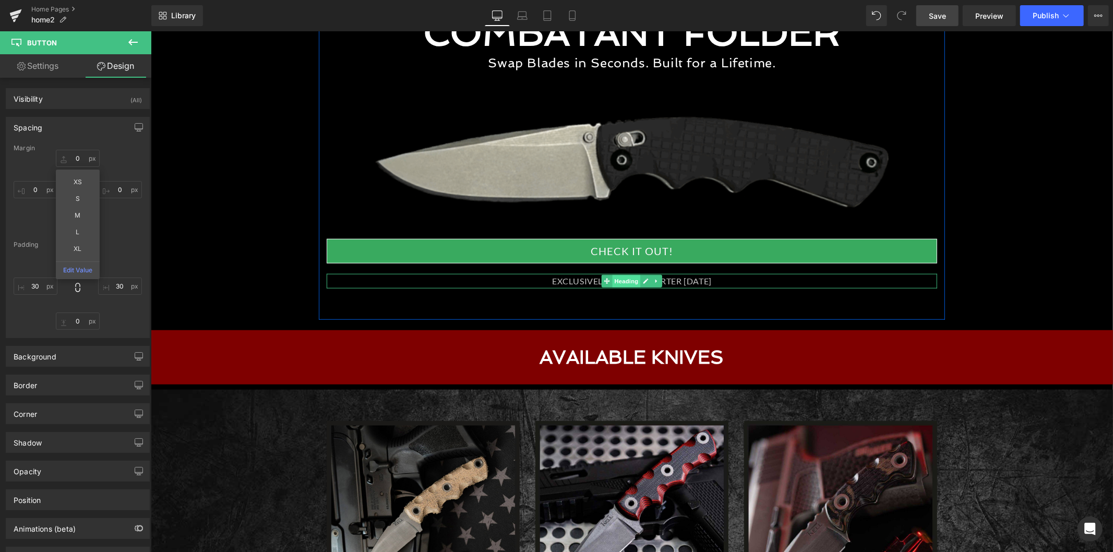
click at [633, 279] on span "Heading" at bounding box center [626, 280] width 28 height 13
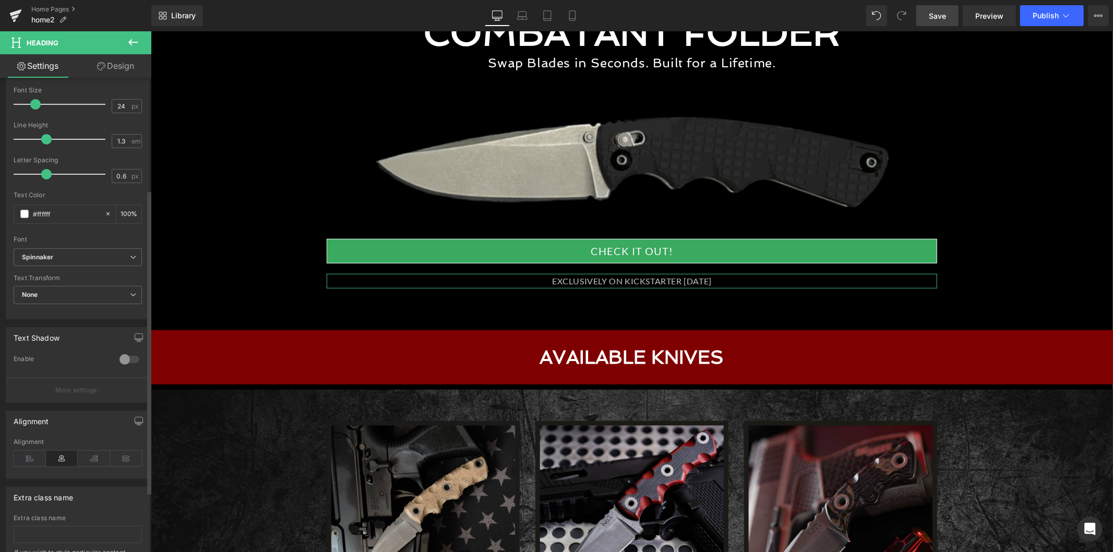
scroll to position [267, 0]
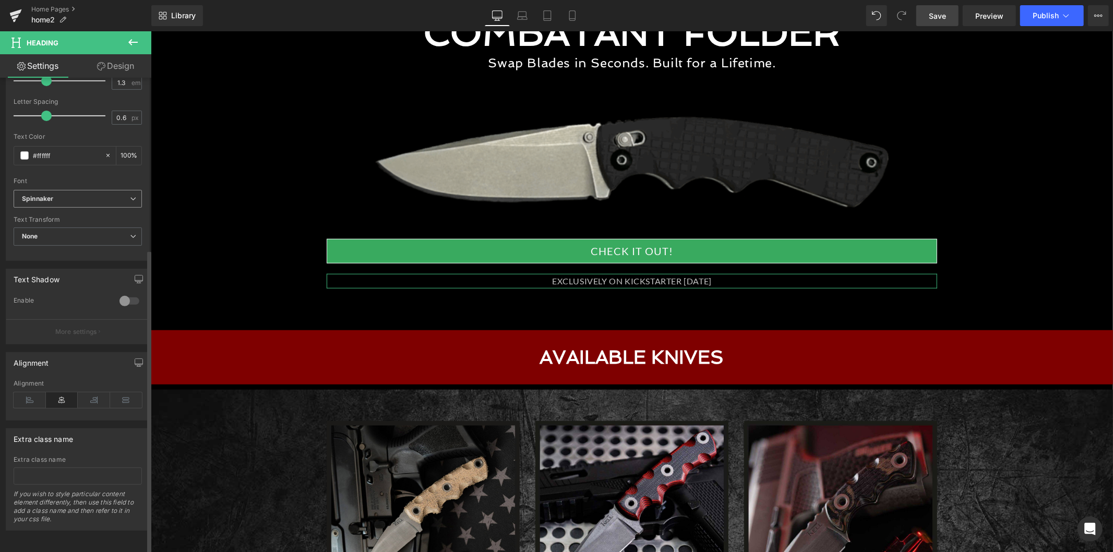
click at [95, 195] on b "Spinnaker" at bounding box center [76, 199] width 108 height 9
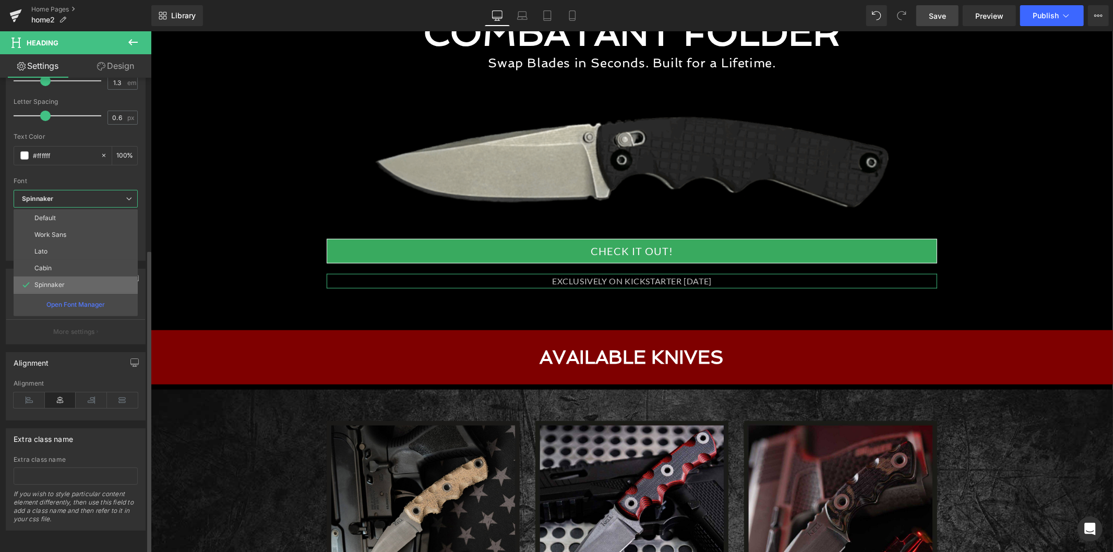
click at [71, 276] on li "Spinnaker" at bounding box center [76, 284] width 124 height 17
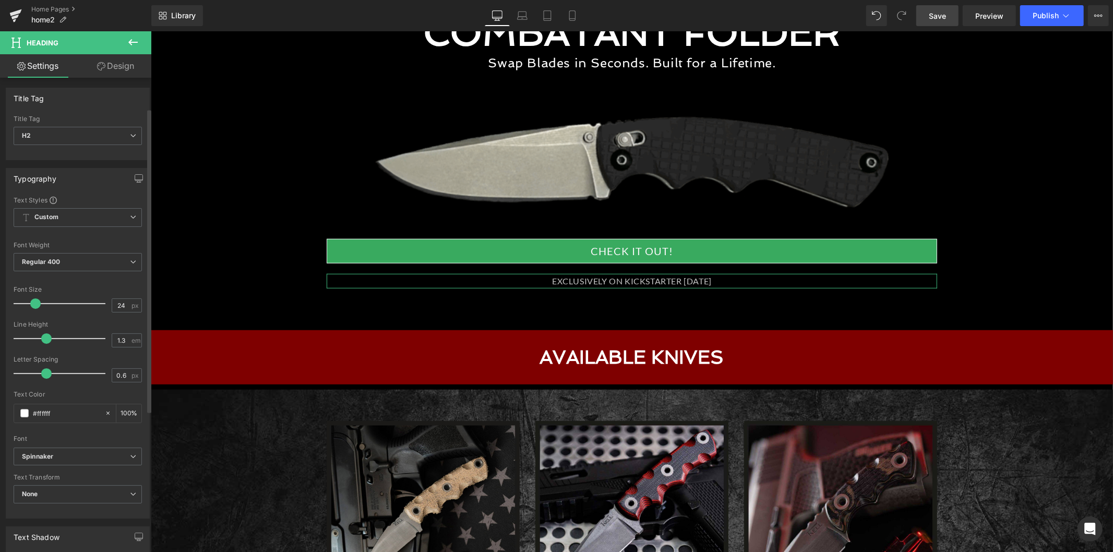
scroll to position [0, 0]
drag, startPoint x: 32, startPoint y: 307, endPoint x: 43, endPoint y: 307, distance: 11.0
click at [43, 307] on span at bounding box center [44, 304] width 10 height 10
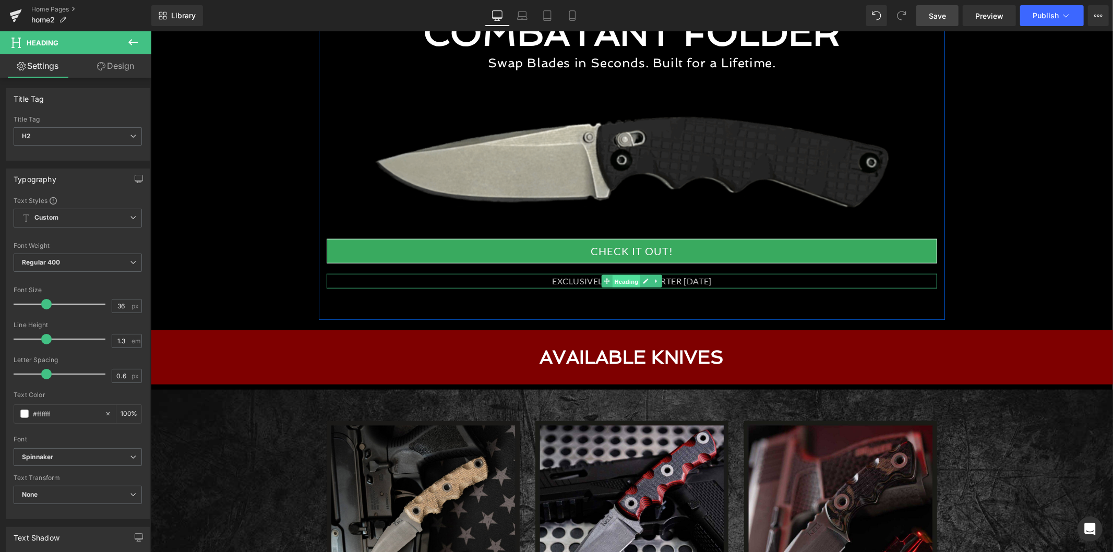
click at [614, 278] on span "Heading" at bounding box center [626, 281] width 28 height 13
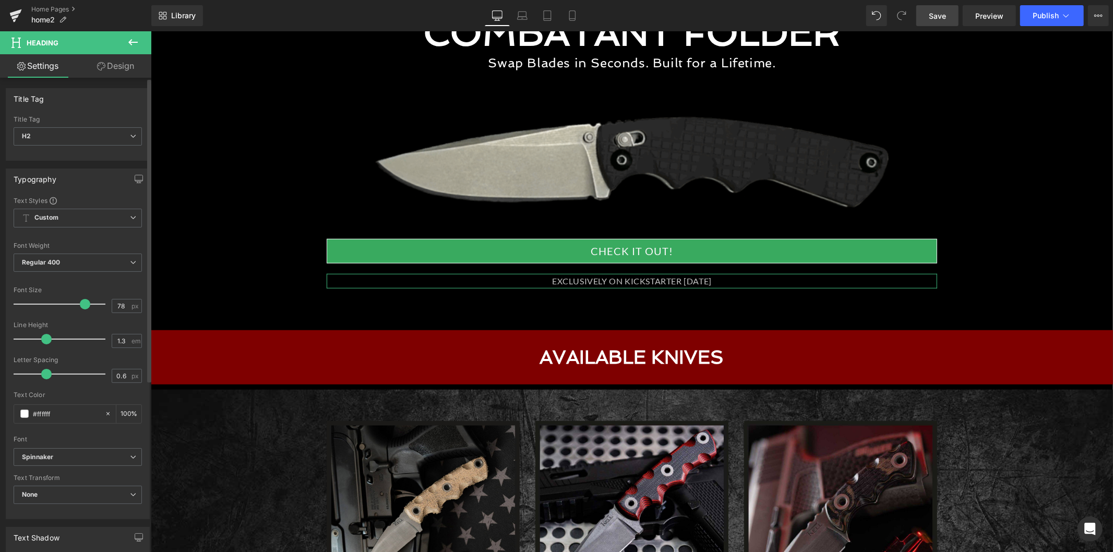
drag, startPoint x: 48, startPoint y: 304, endPoint x: 85, endPoint y: 305, distance: 37.1
click at [85, 305] on span at bounding box center [85, 304] width 10 height 10
drag, startPoint x: 79, startPoint y: 305, endPoint x: 43, endPoint y: 301, distance: 36.6
click at [43, 301] on span at bounding box center [46, 304] width 10 height 10
click at [48, 137] on span "H2" at bounding box center [78, 136] width 128 height 18
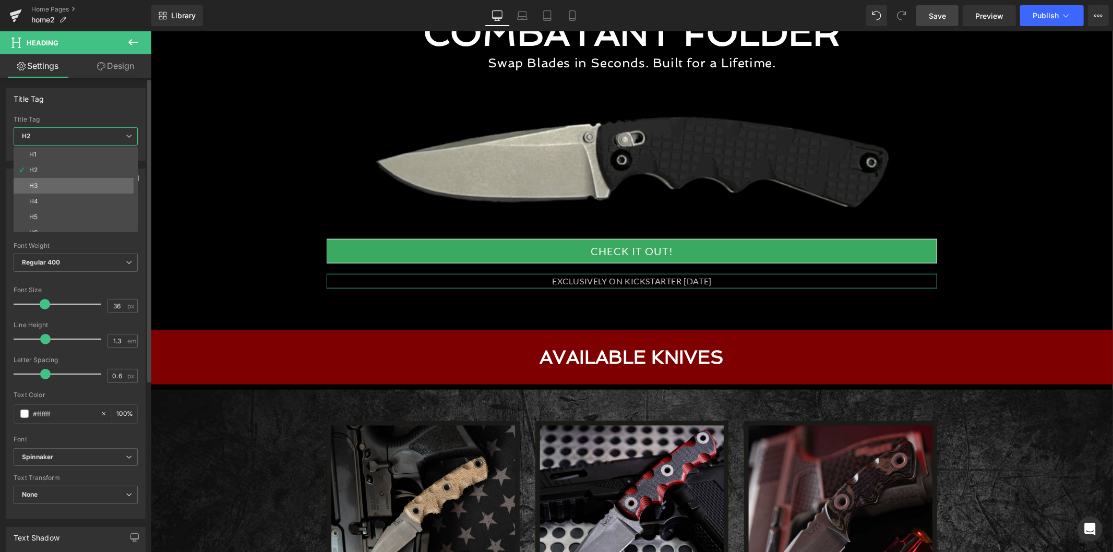
click at [48, 184] on li "H3" at bounding box center [78, 186] width 129 height 16
type input "18"
type input "100"
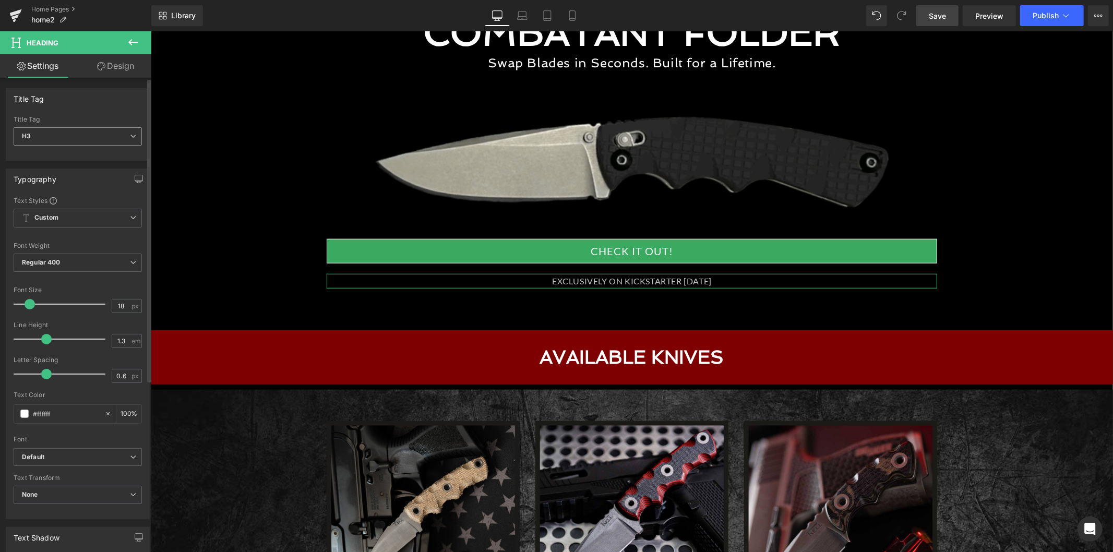
click at [64, 138] on span "H3" at bounding box center [78, 136] width 128 height 18
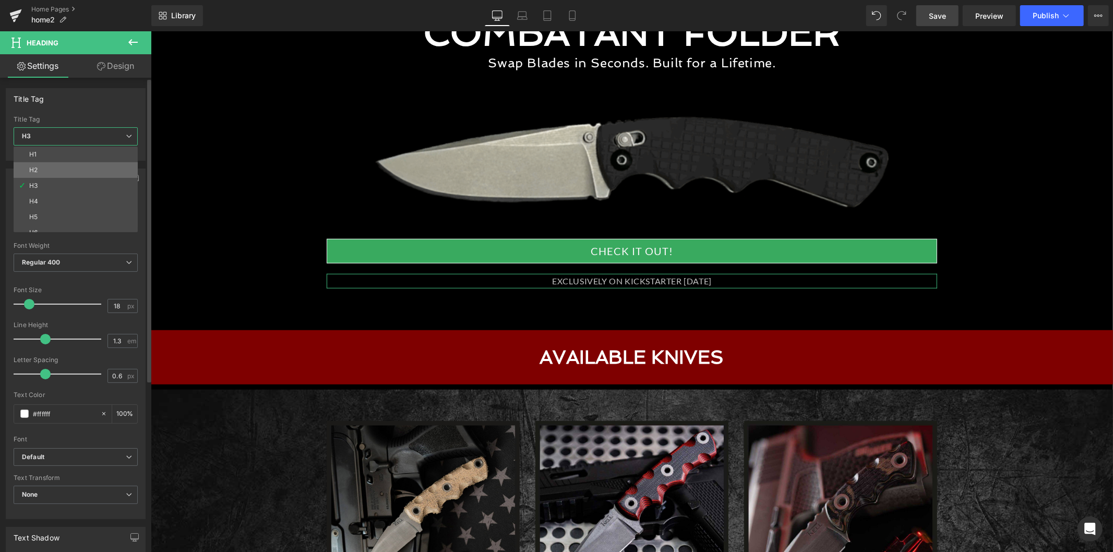
click at [54, 162] on li "H2" at bounding box center [78, 170] width 129 height 16
type input "36"
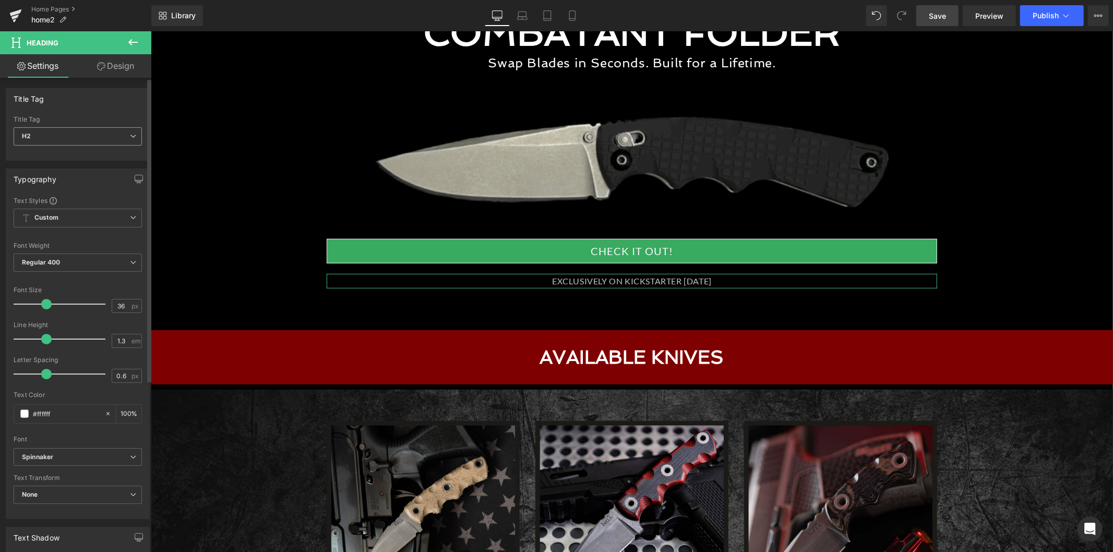
click at [65, 139] on span "H2" at bounding box center [78, 136] width 128 height 18
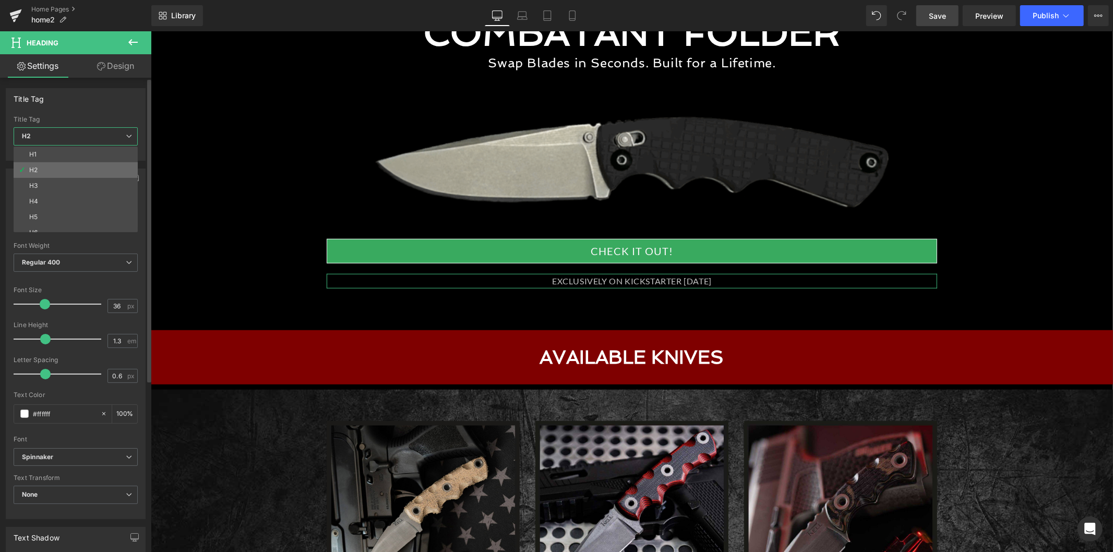
click at [57, 163] on li "H2" at bounding box center [78, 170] width 129 height 16
type input "100"
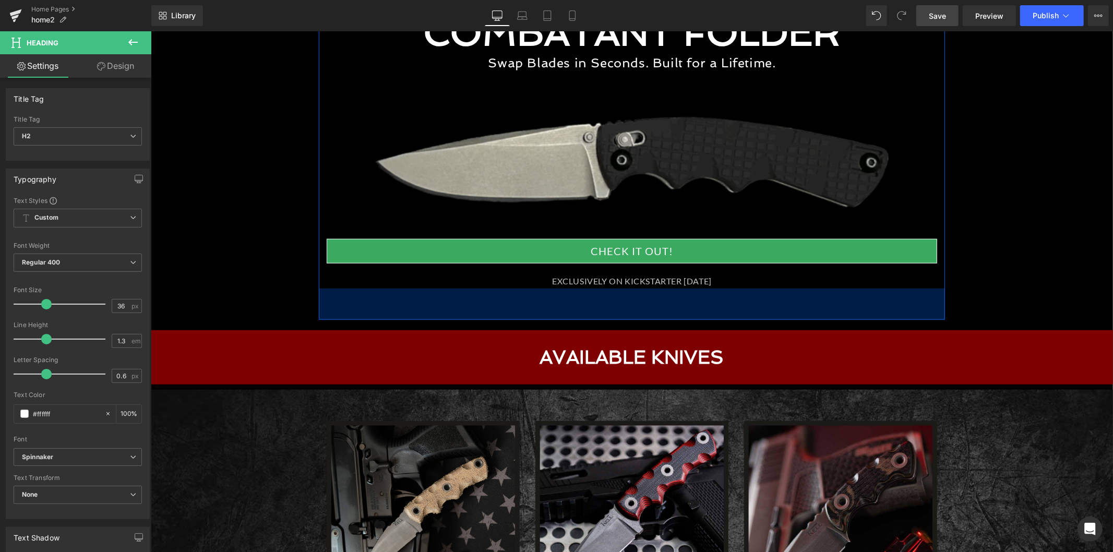
click at [568, 289] on div "60px" at bounding box center [631, 303] width 626 height 31
click at [567, 278] on div "EXCLUSIVELY ON KICKSTARTER 09.15.25" at bounding box center [631, 280] width 610 height 15
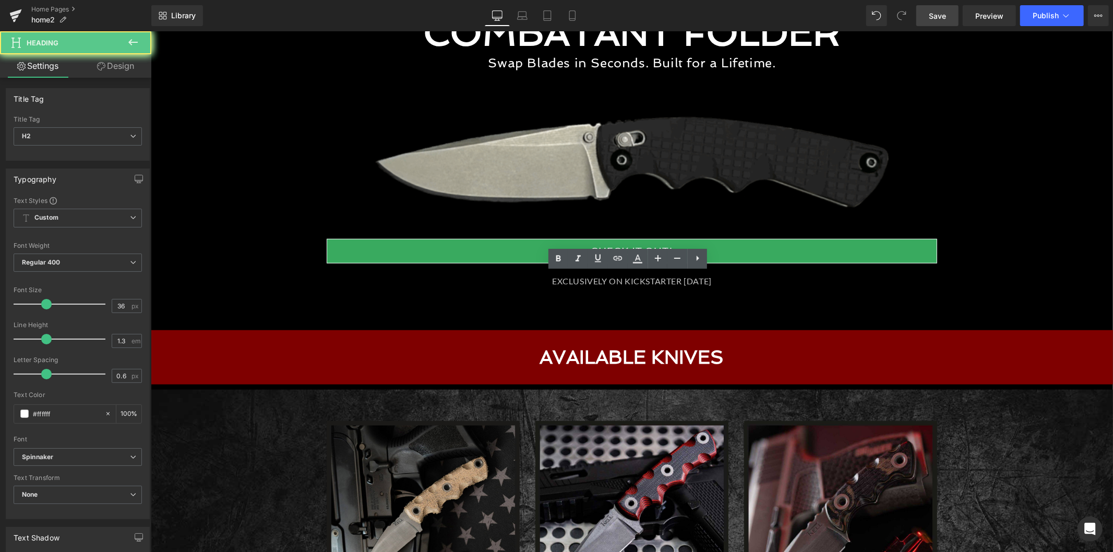
click at [584, 280] on div "EXCLUSIVELY ON KICKSTARTER 09.15.25" at bounding box center [631, 280] width 610 height 15
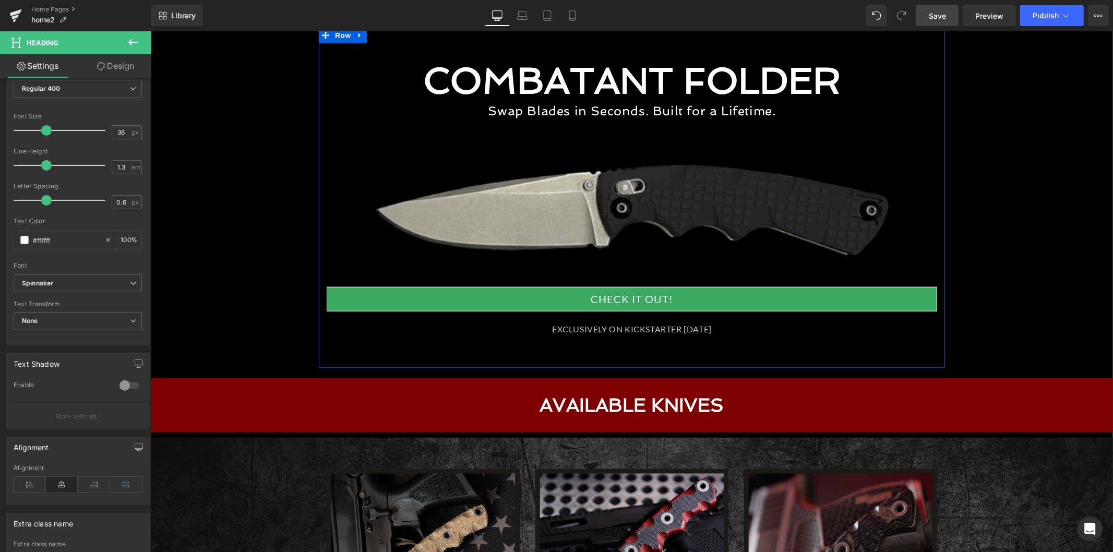
scroll to position [695, 0]
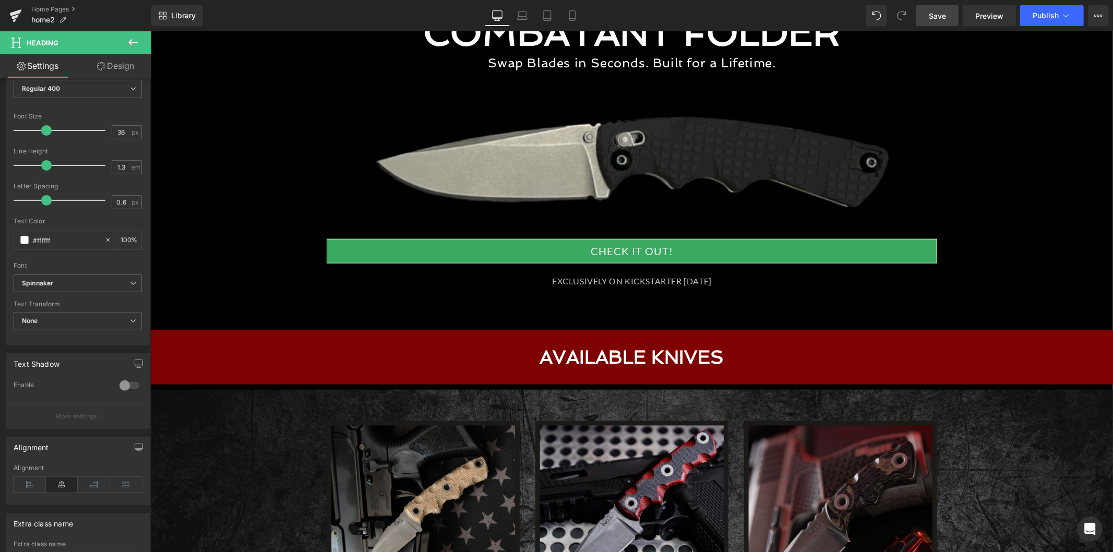
click at [945, 16] on span "Save" at bounding box center [936, 15] width 17 height 11
click at [131, 38] on icon at bounding box center [133, 42] width 13 height 13
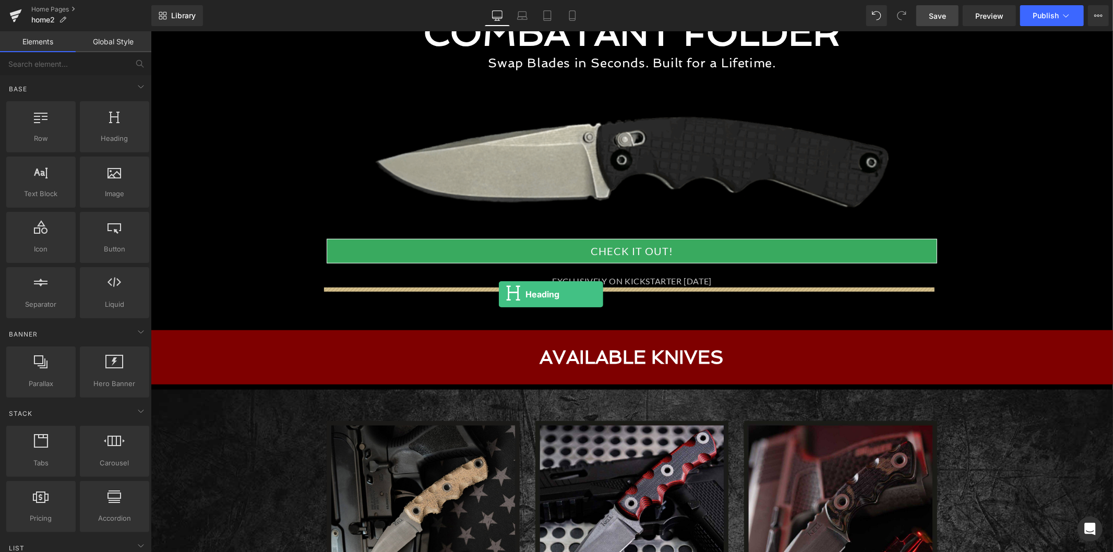
drag, startPoint x: 297, startPoint y: 177, endPoint x: 498, endPoint y: 294, distance: 232.3
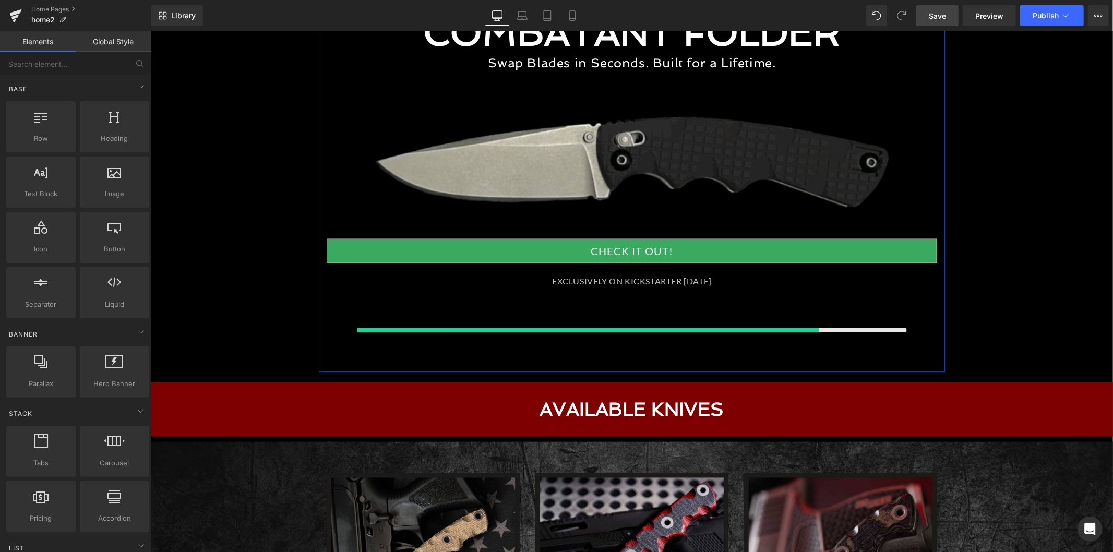
click at [573, 276] on div "EXCLUSIVELY ON KICKSTARTER 09.15.25" at bounding box center [631, 280] width 610 height 15
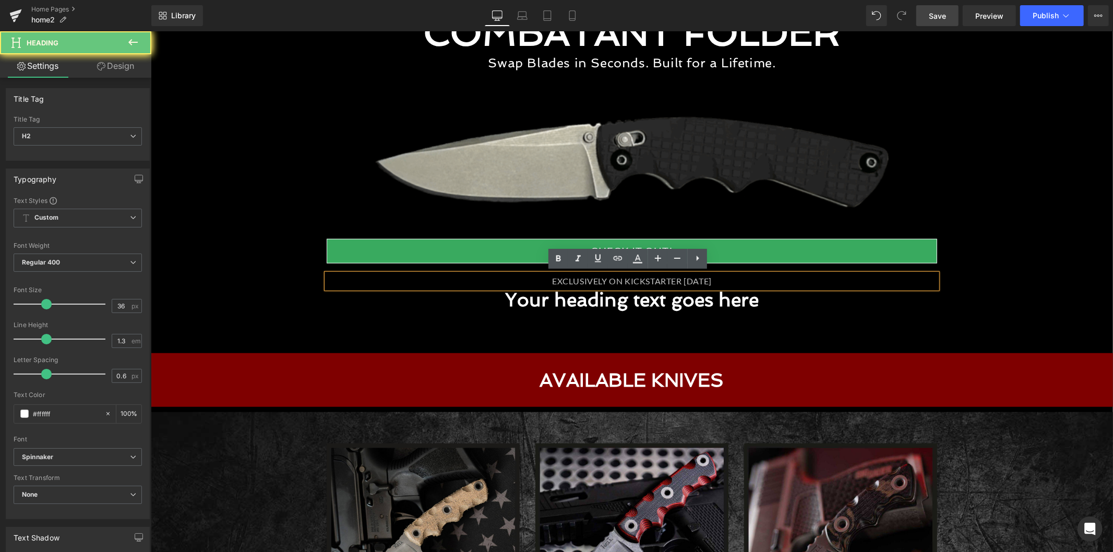
click at [573, 276] on div "EXCLUSIVELY ON KICKSTARTER 09.15.25" at bounding box center [631, 280] width 610 height 15
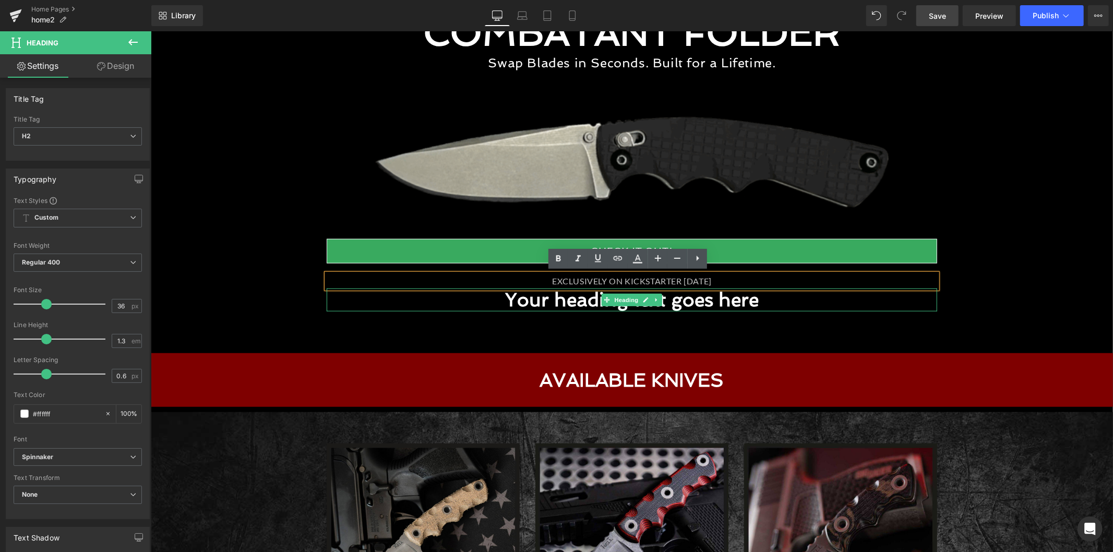
copy div "EXCLUSIVELY ON KICKSTARTER 09.15.25"
click at [561, 300] on h1 "Your heading text goes here" at bounding box center [631, 299] width 610 height 22
click at [561, 299] on h1 "Your heading text goes here" at bounding box center [631, 299] width 610 height 22
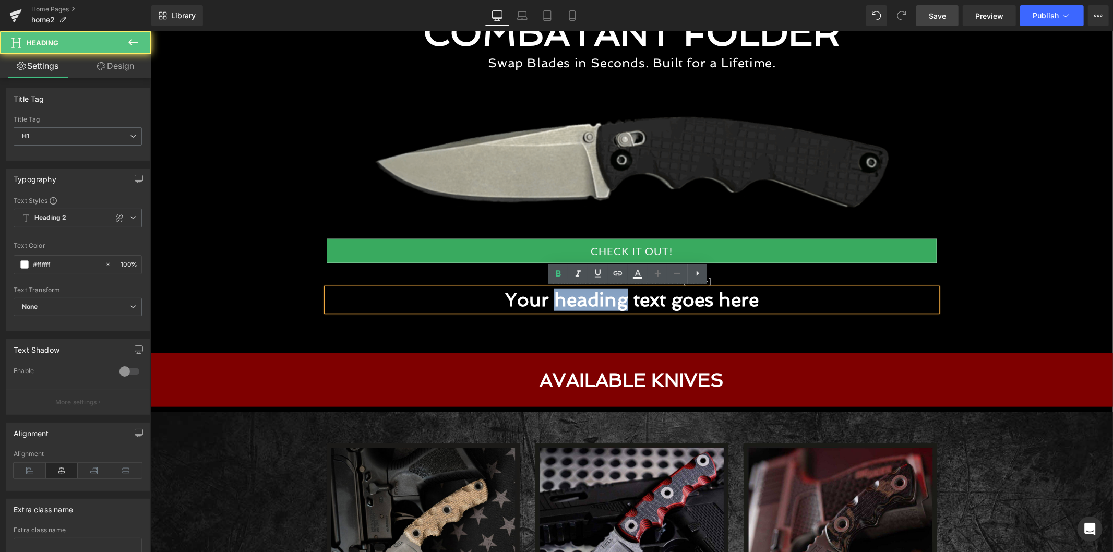
click at [566, 299] on h1 "Your heading text goes here" at bounding box center [631, 299] width 610 height 22
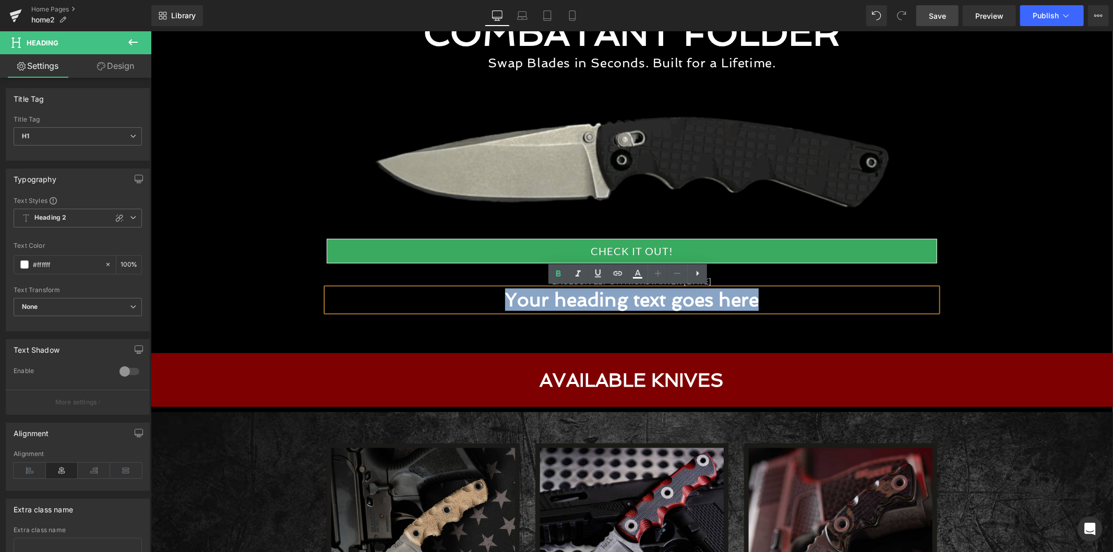
paste div
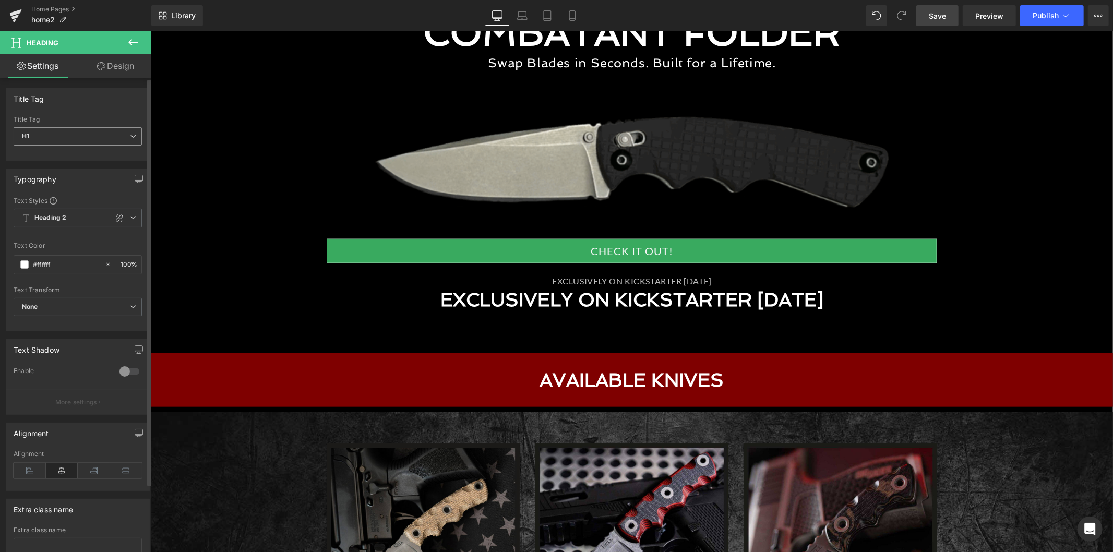
click at [91, 141] on span "H1" at bounding box center [78, 136] width 128 height 18
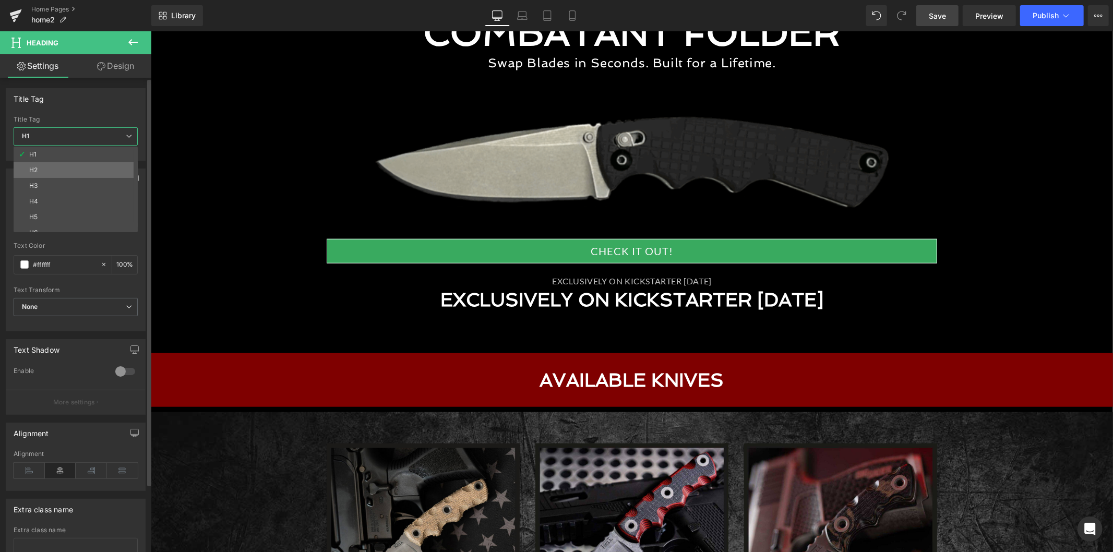
click at [82, 168] on li "H2" at bounding box center [78, 170] width 129 height 16
type input "100"
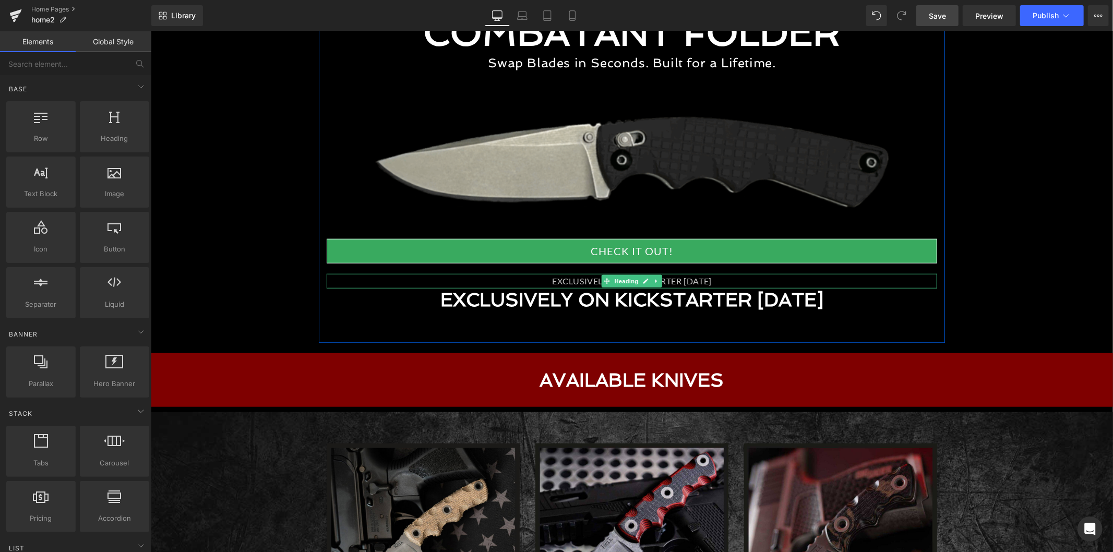
click at [564, 281] on div "EXCLUSIVELY ON KICKSTARTER 09.15.25" at bounding box center [631, 280] width 610 height 15
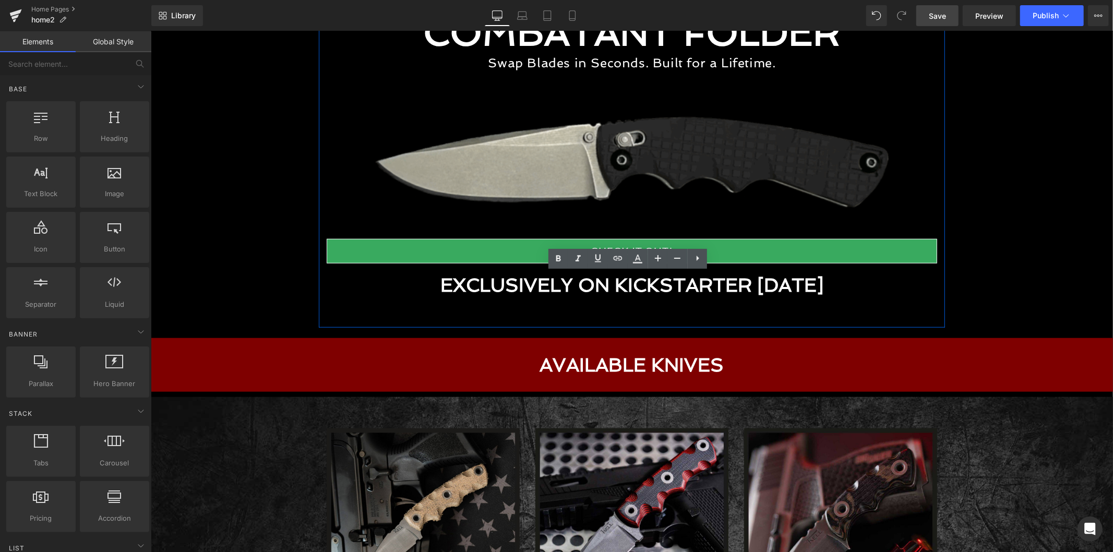
click at [505, 283] on h2 "EXCLUSIVELY ON KICKSTARTER 09.15.25" at bounding box center [631, 284] width 610 height 22
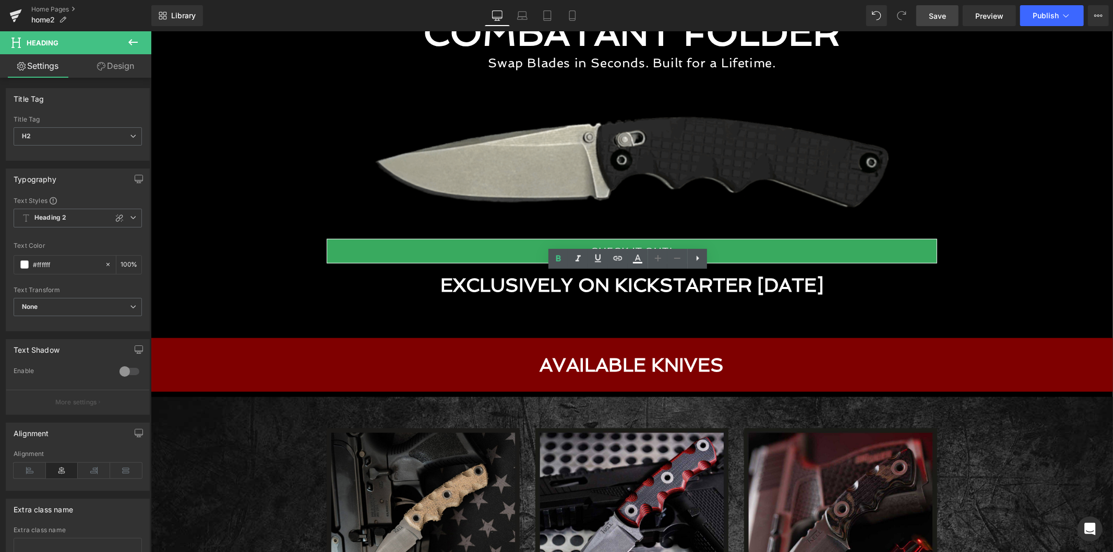
drag, startPoint x: 941, startPoint y: 15, endPoint x: 454, endPoint y: 162, distance: 508.6
click at [941, 15] on span "Save" at bounding box center [936, 15] width 17 height 11
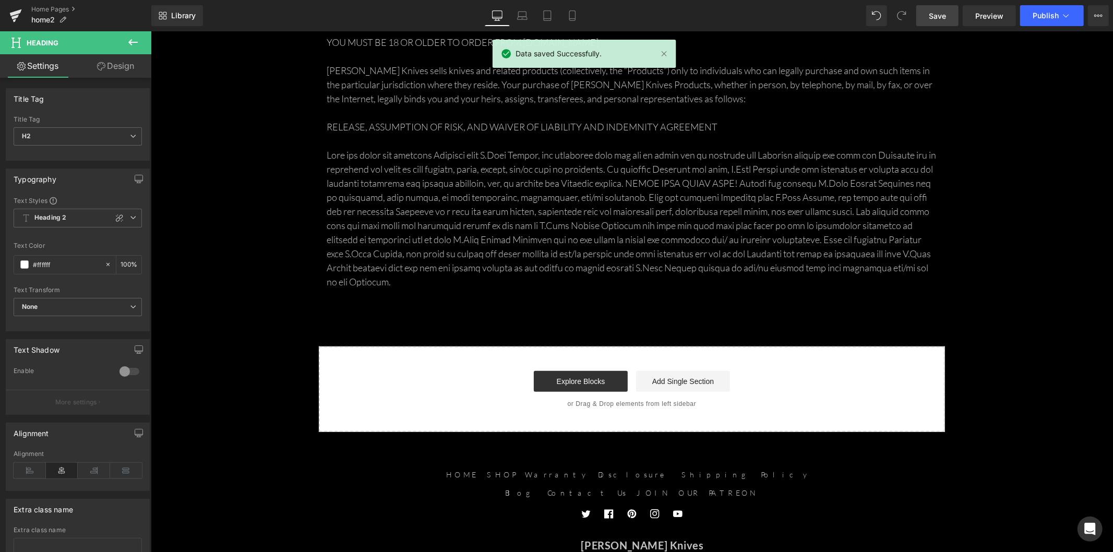
scroll to position [3535, 0]
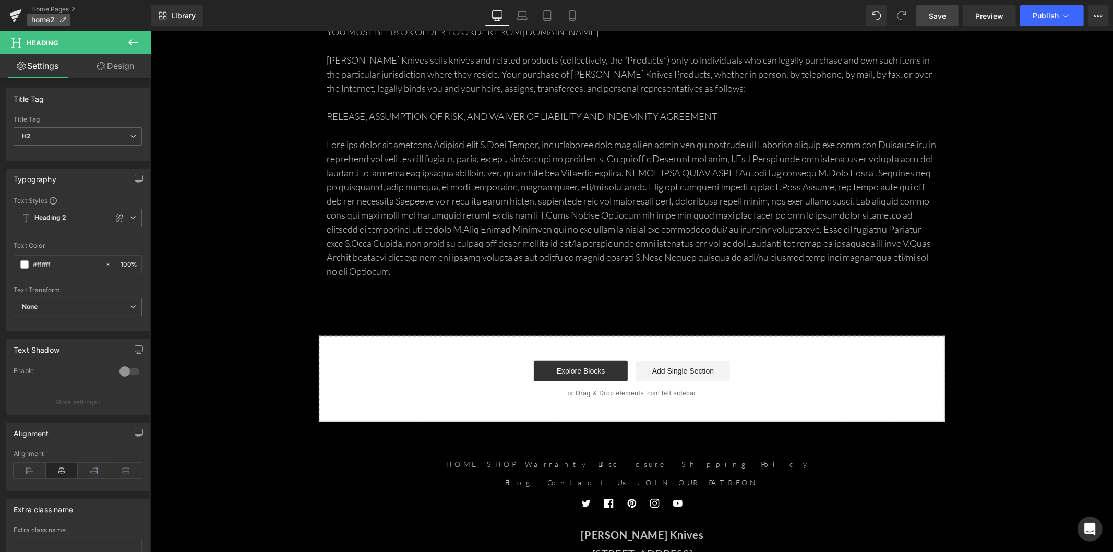
click at [67, 14] on p "home2" at bounding box center [48, 20] width 43 height 13
click at [63, 9] on link "Home Pages" at bounding box center [91, 9] width 120 height 8
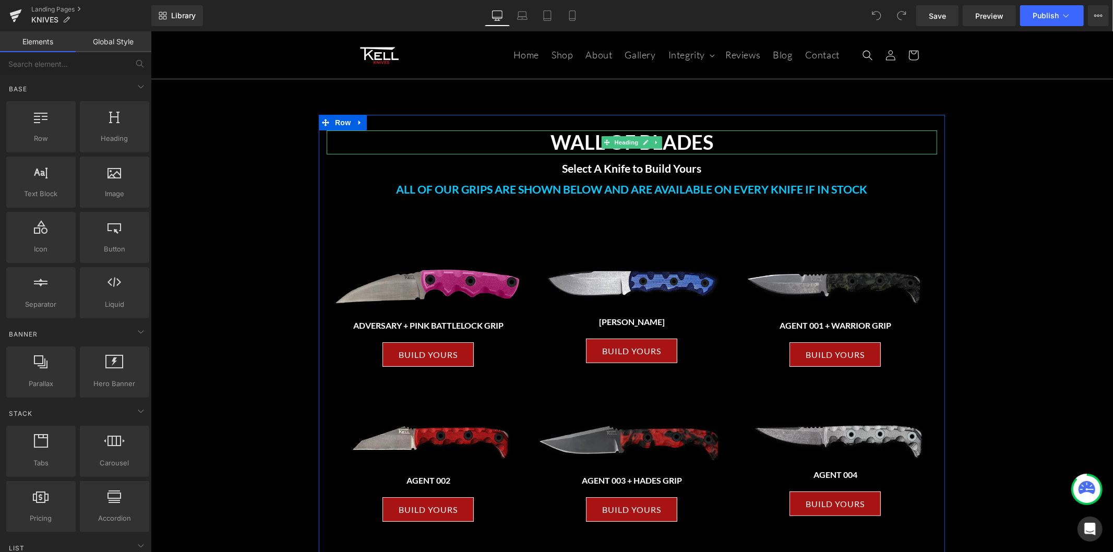
click at [593, 148] on h1 "WALL OF BLADES" at bounding box center [631, 142] width 610 height 24
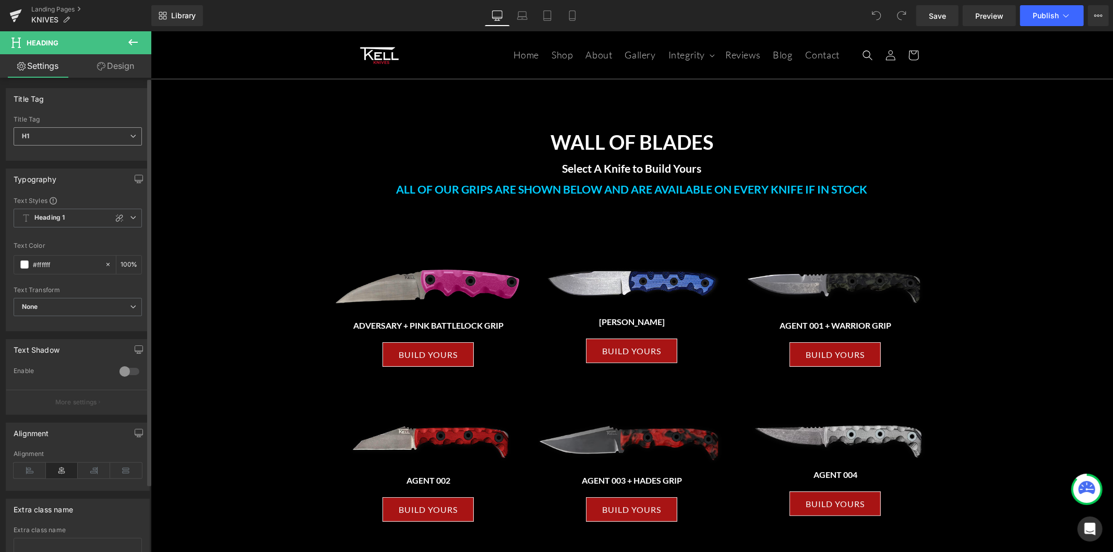
click at [81, 135] on span "H1" at bounding box center [78, 136] width 128 height 18
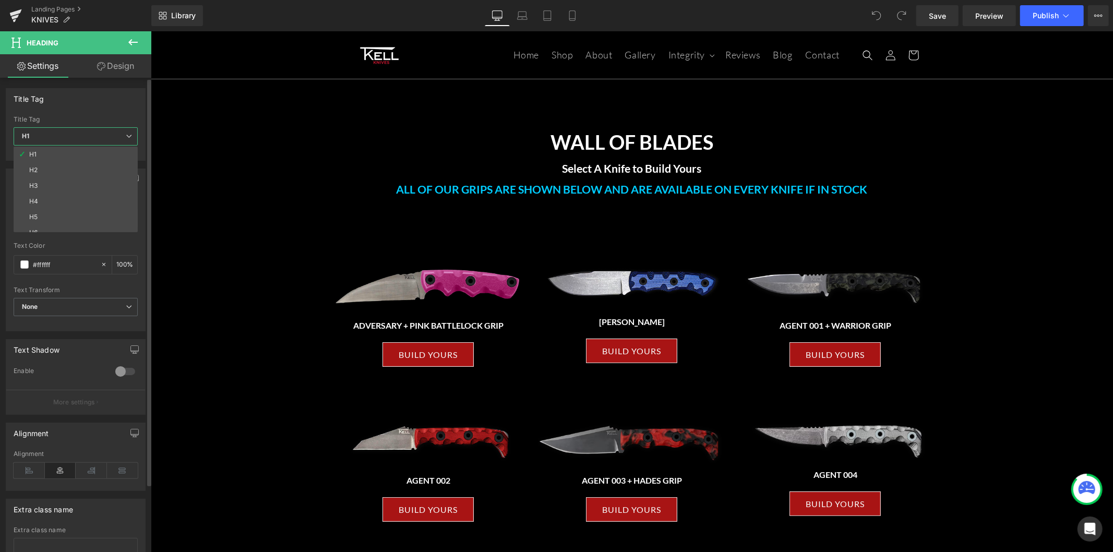
click at [81, 135] on span "H1" at bounding box center [76, 136] width 124 height 18
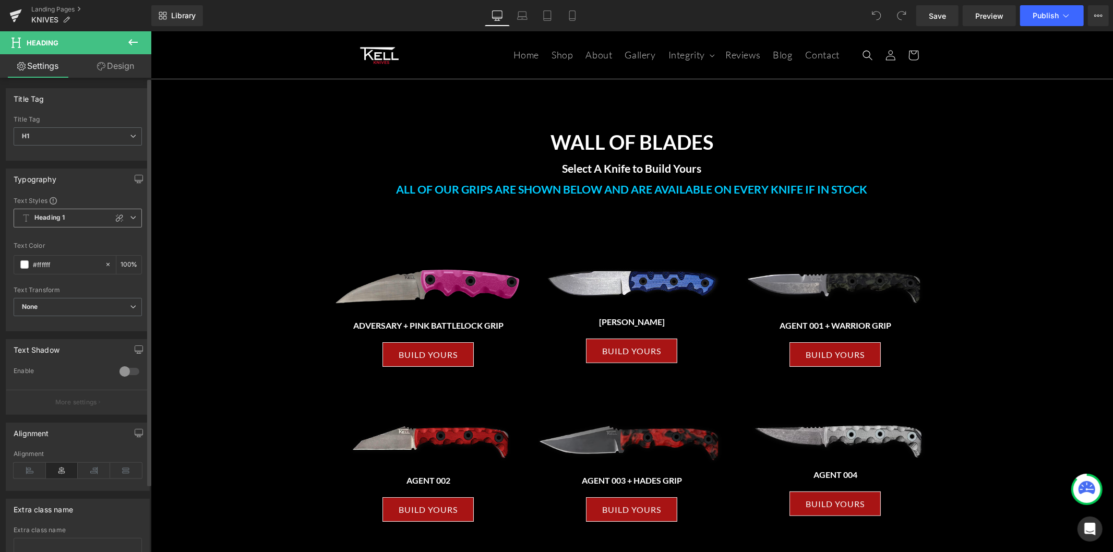
click at [82, 221] on span "Heading 1" at bounding box center [78, 218] width 128 height 19
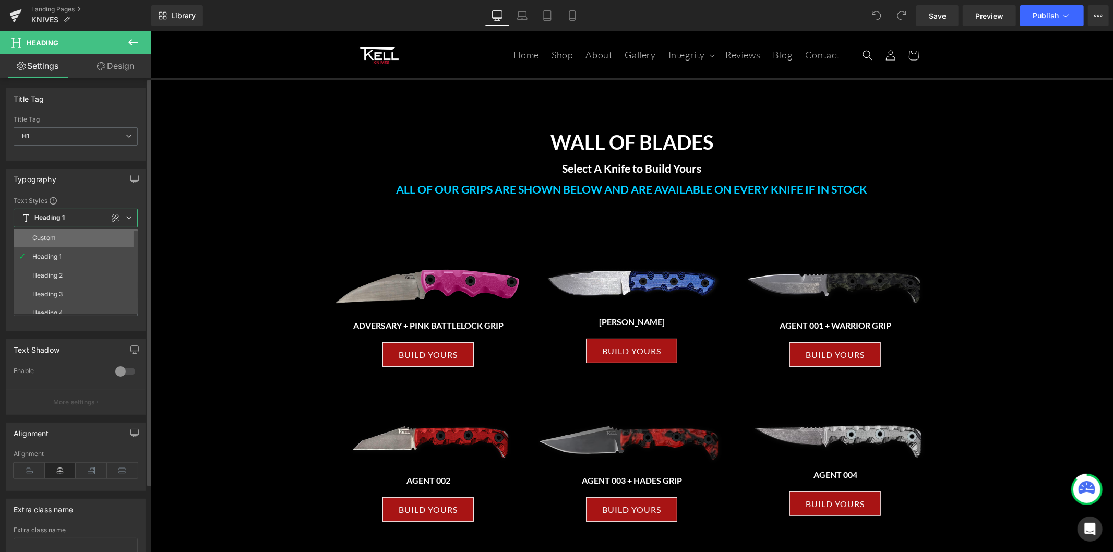
click at [81, 239] on li "Custom" at bounding box center [78, 237] width 129 height 19
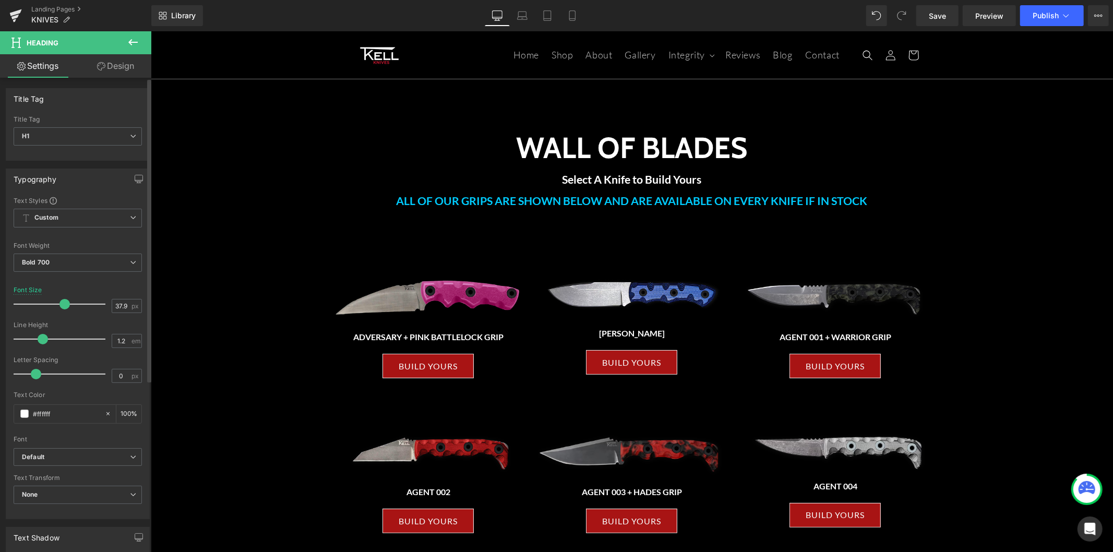
drag, startPoint x: 45, startPoint y: 303, endPoint x: 61, endPoint y: 305, distance: 15.8
click at [61, 305] on span at bounding box center [64, 304] width 10 height 10
click at [113, 307] on input "37.92" at bounding box center [121, 305] width 18 height 13
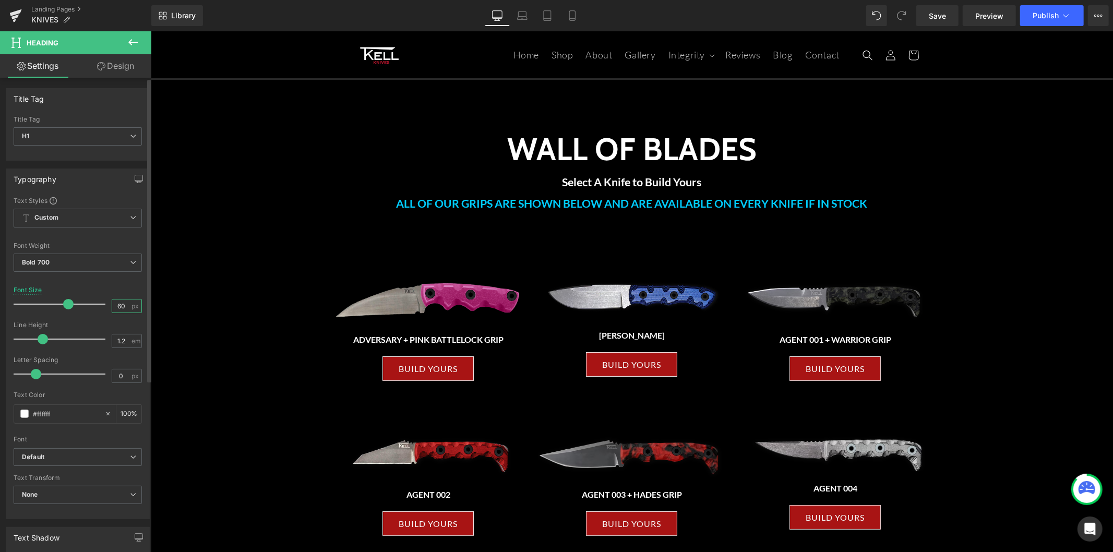
drag, startPoint x: 118, startPoint y: 306, endPoint x: 112, endPoint y: 307, distance: 6.3
click at [112, 307] on input "60" at bounding box center [121, 305] width 18 height 13
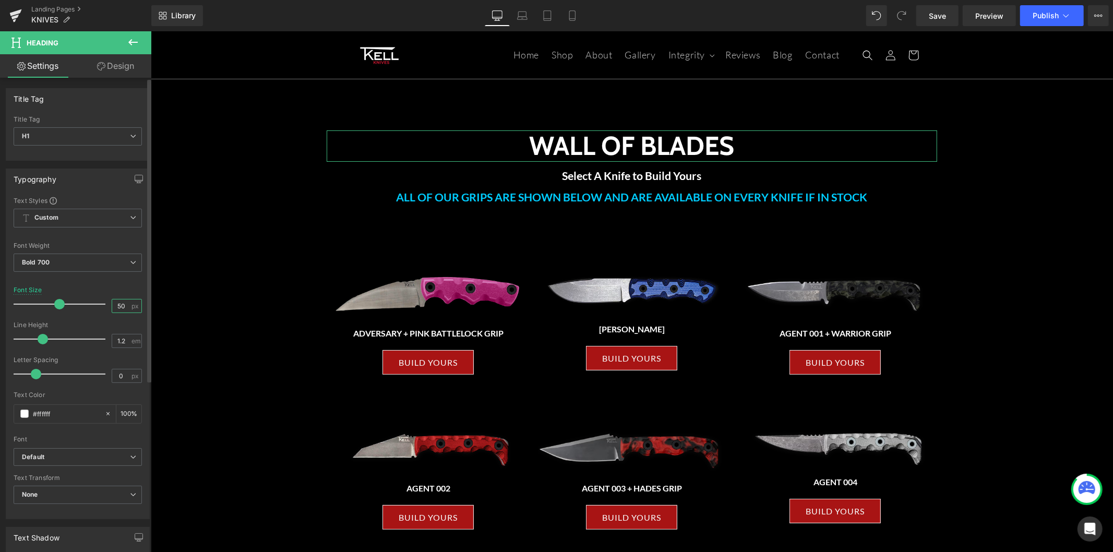
type input "50"
click at [108, 288] on div "Font Size 50 px" at bounding box center [78, 303] width 128 height 35
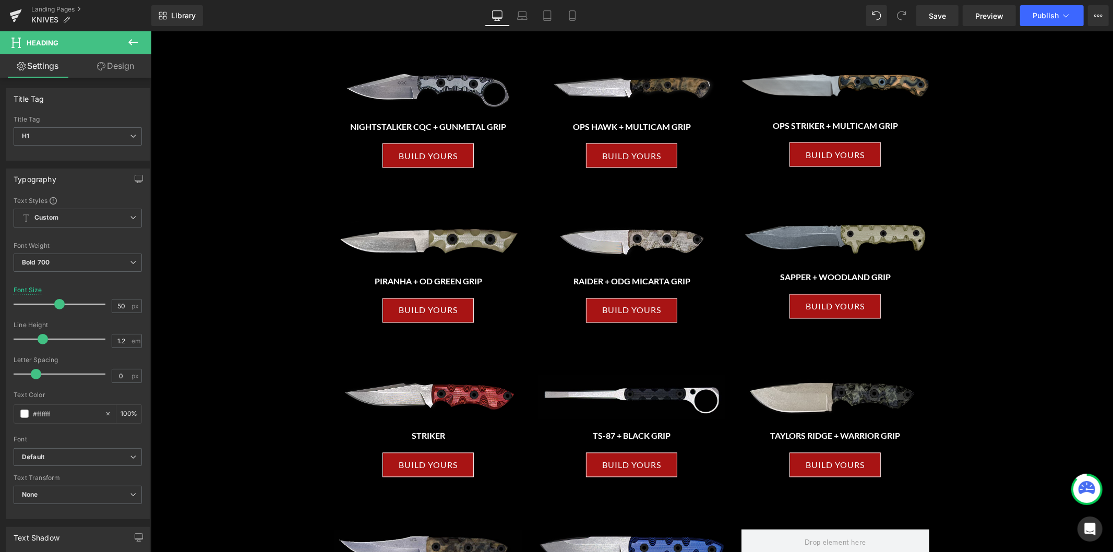
scroll to position [1796, 0]
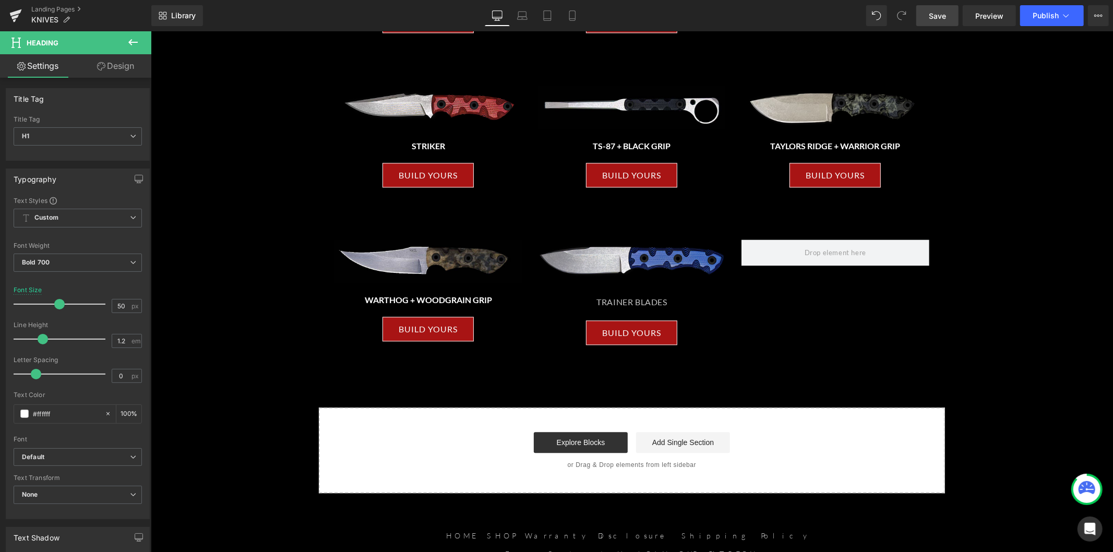
click at [921, 15] on link "Save" at bounding box center [937, 15] width 42 height 21
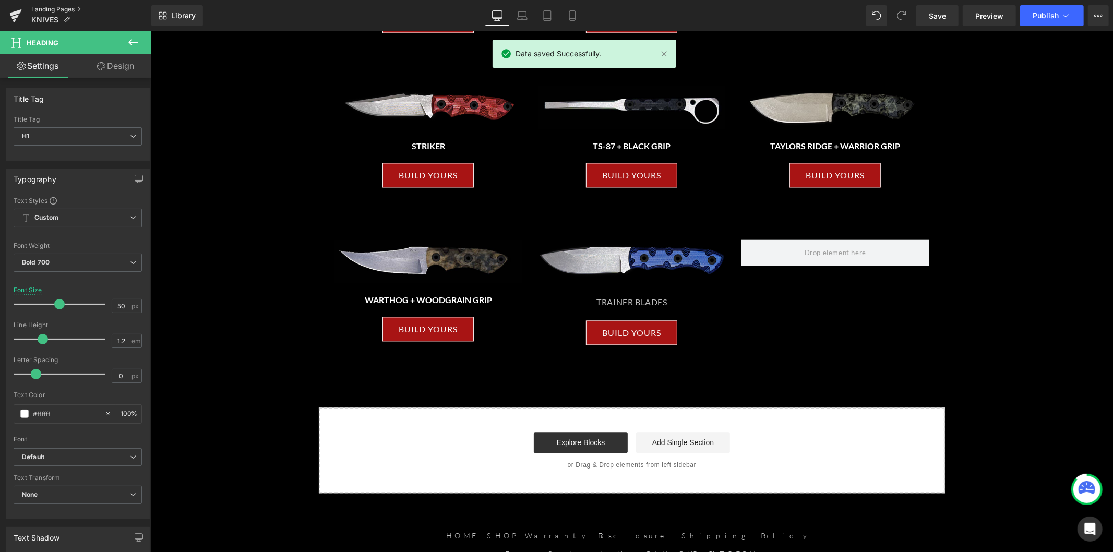
click at [74, 9] on link "Landing Pages" at bounding box center [91, 9] width 120 height 8
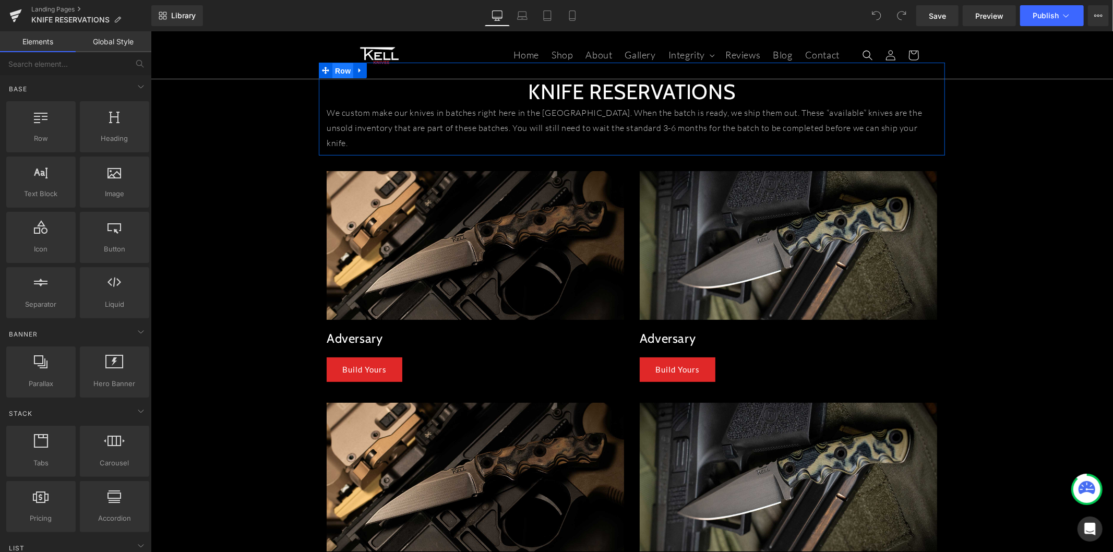
click at [343, 70] on span "Row" at bounding box center [342, 71] width 21 height 16
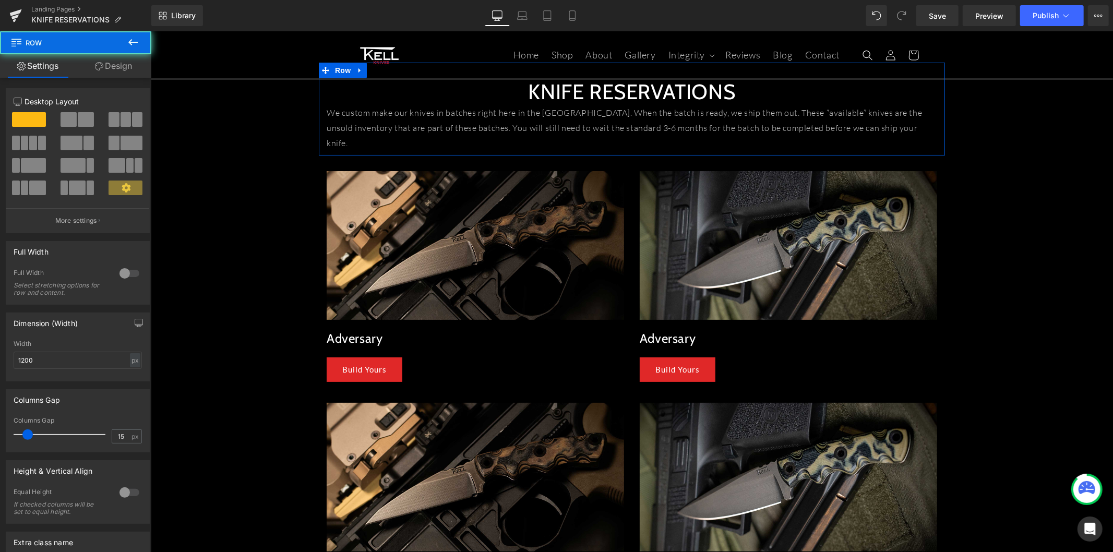
click at [128, 65] on link "Design" at bounding box center [114, 65] width 76 height 23
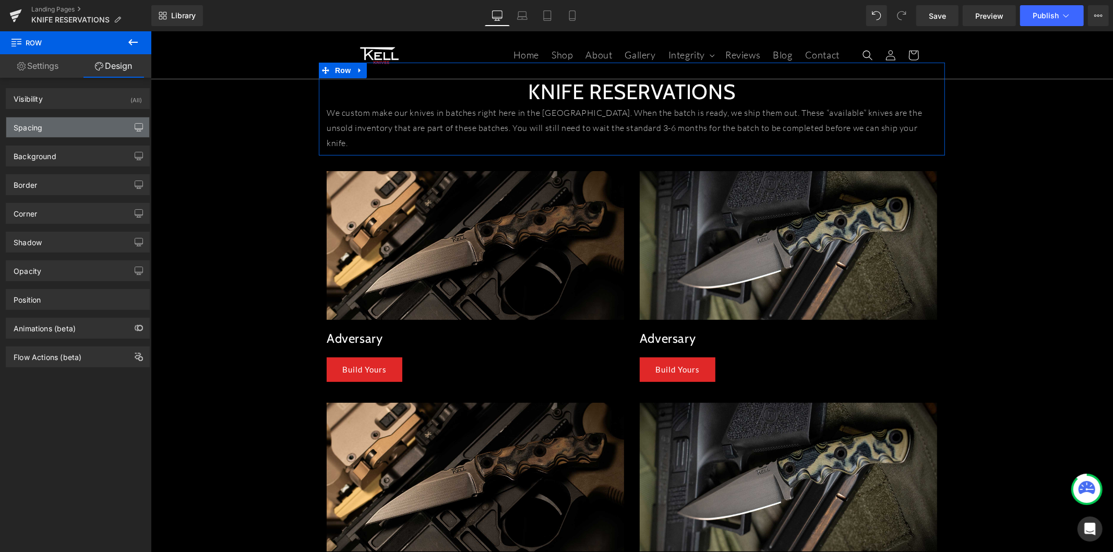
click at [130, 133] on button "button" at bounding box center [138, 127] width 17 height 20
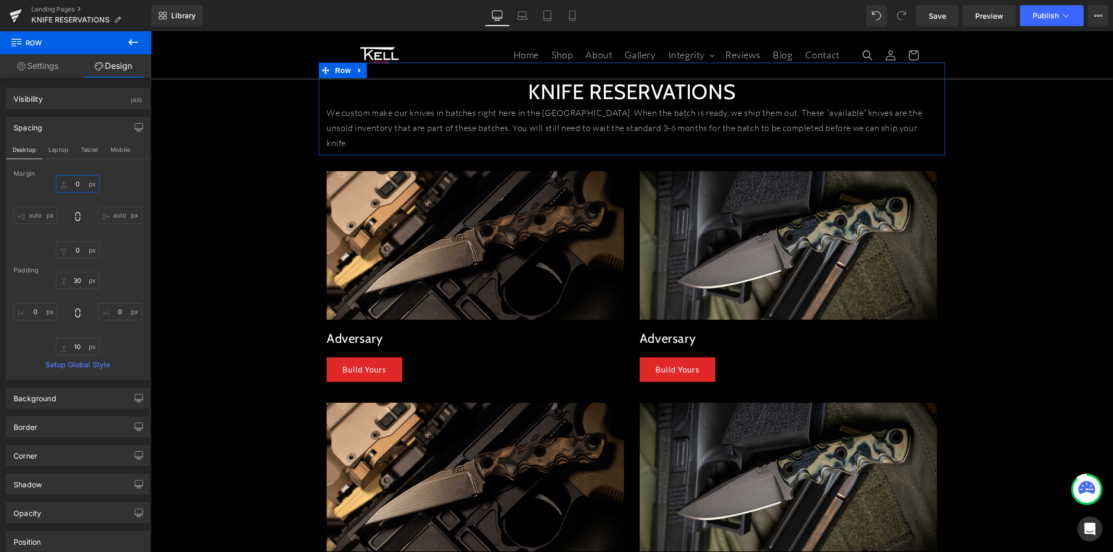
click at [80, 186] on input "0" at bounding box center [78, 183] width 44 height 17
click at [67, 186] on input "0" at bounding box center [78, 183] width 44 height 17
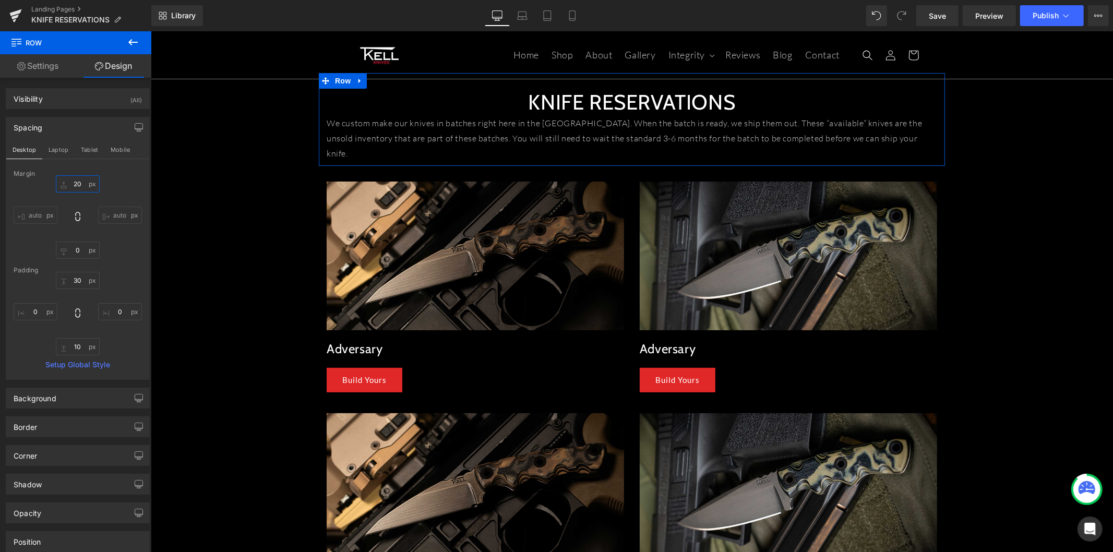
type input "0"
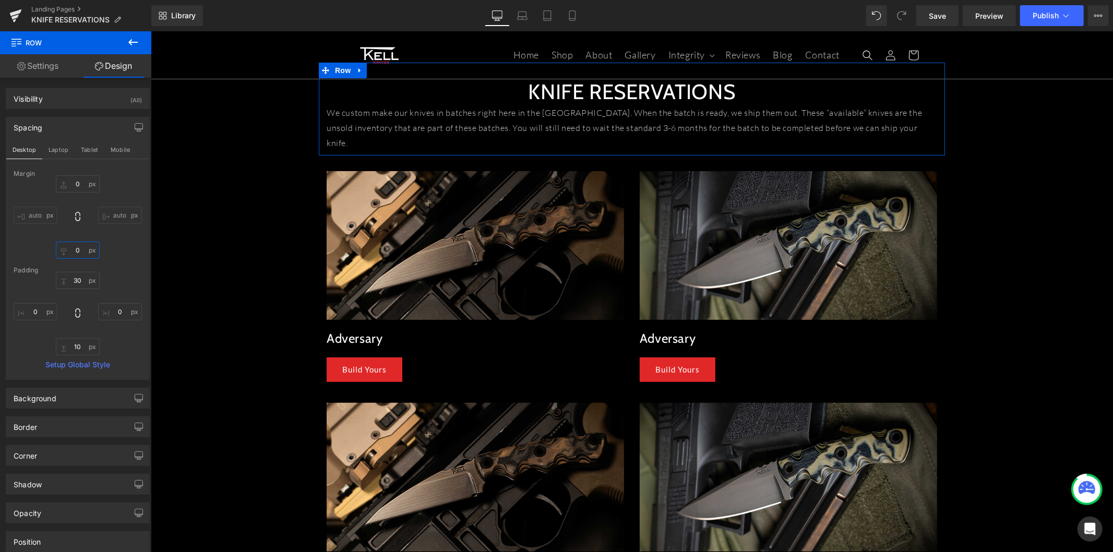
click at [79, 251] on input "0" at bounding box center [78, 250] width 44 height 17
click at [74, 253] on input "0" at bounding box center [78, 250] width 44 height 17
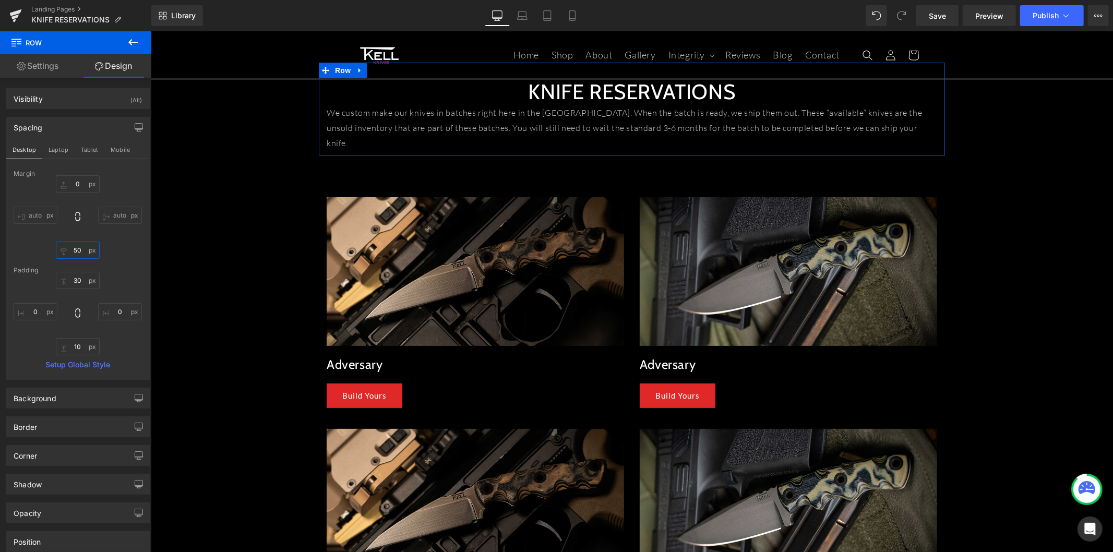
type input "0"
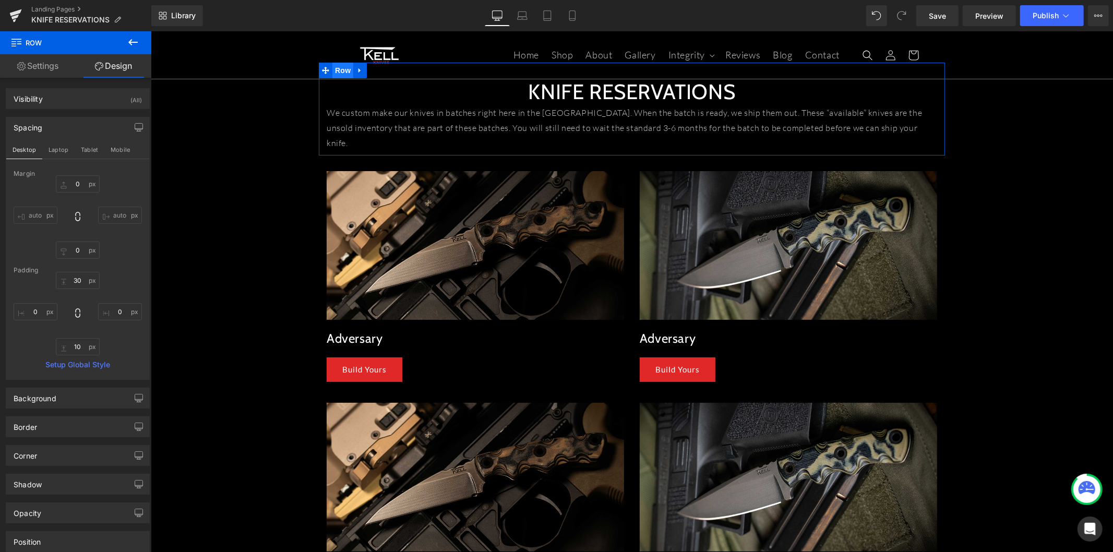
click at [341, 68] on span "Row" at bounding box center [342, 70] width 21 height 16
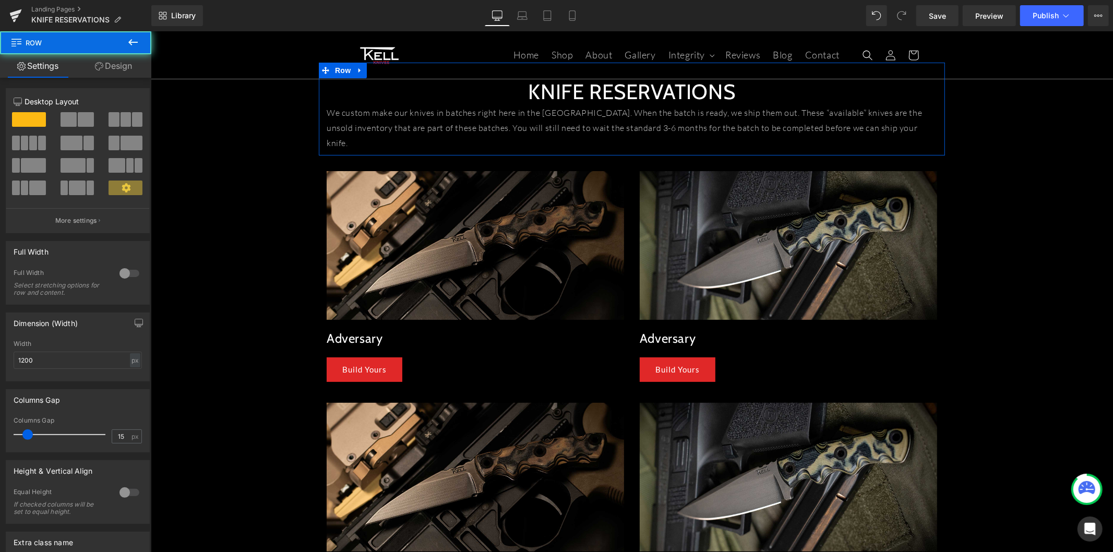
click at [119, 73] on link "Design" at bounding box center [114, 65] width 76 height 23
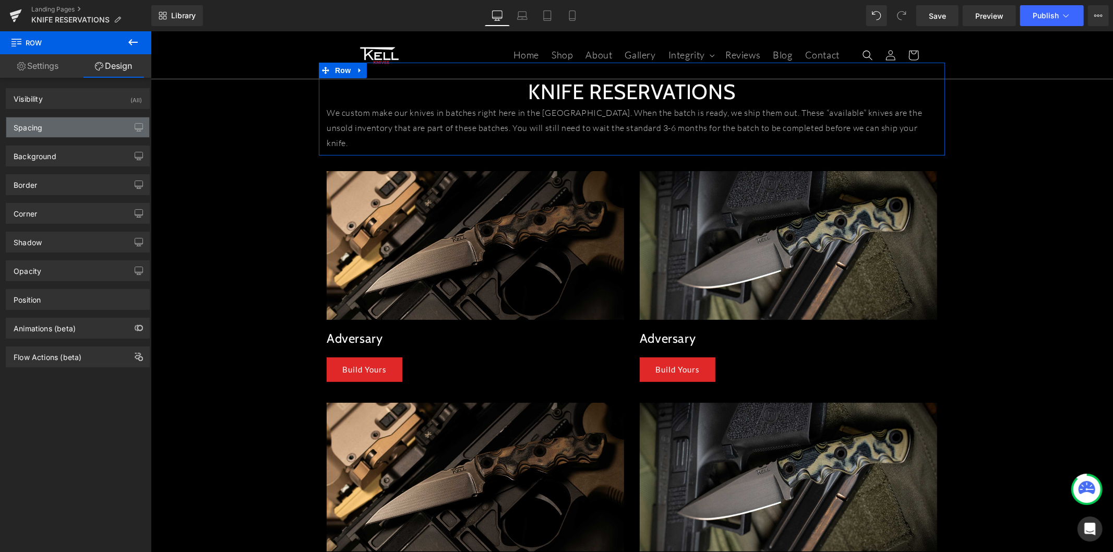
click at [73, 120] on div "Spacing" at bounding box center [77, 127] width 143 height 20
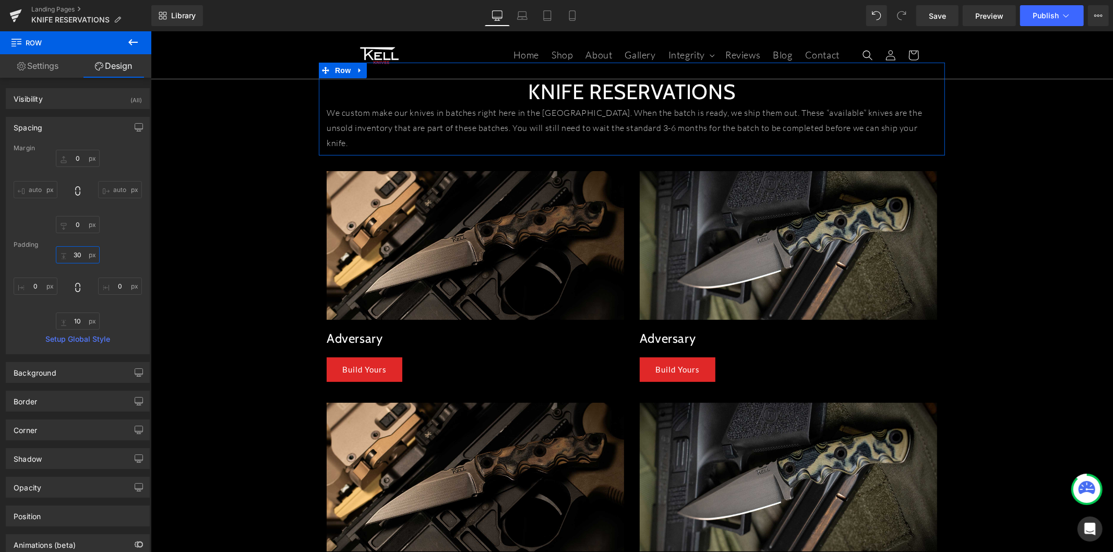
click at [76, 255] on input "30" at bounding box center [78, 254] width 44 height 17
click at [76, 257] on input "30" at bounding box center [78, 254] width 44 height 17
drag, startPoint x: 76, startPoint y: 257, endPoint x: 70, endPoint y: 257, distance: 6.3
click at [70, 257] on input "30" at bounding box center [78, 254] width 44 height 17
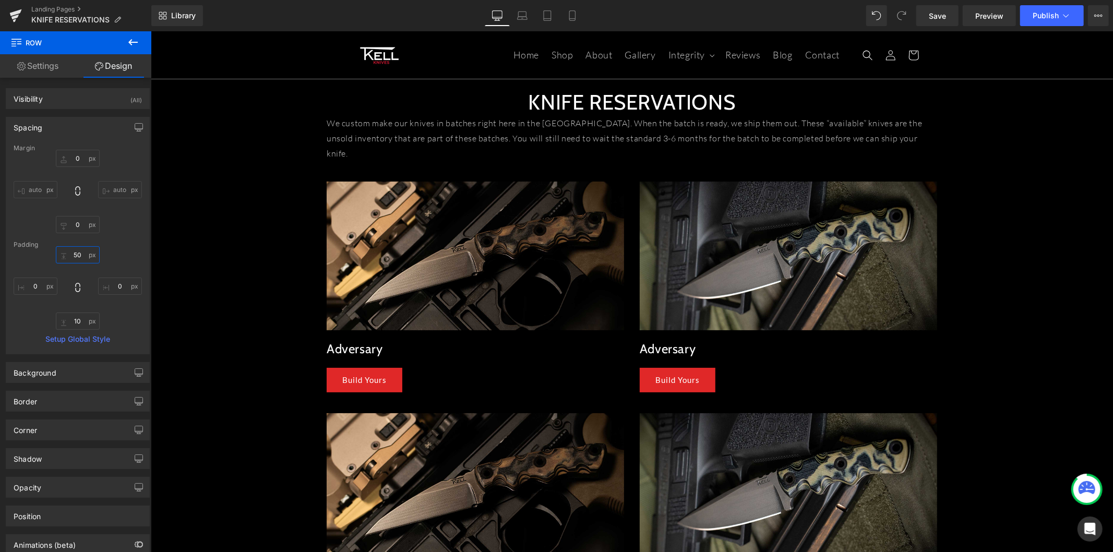
type input "50"
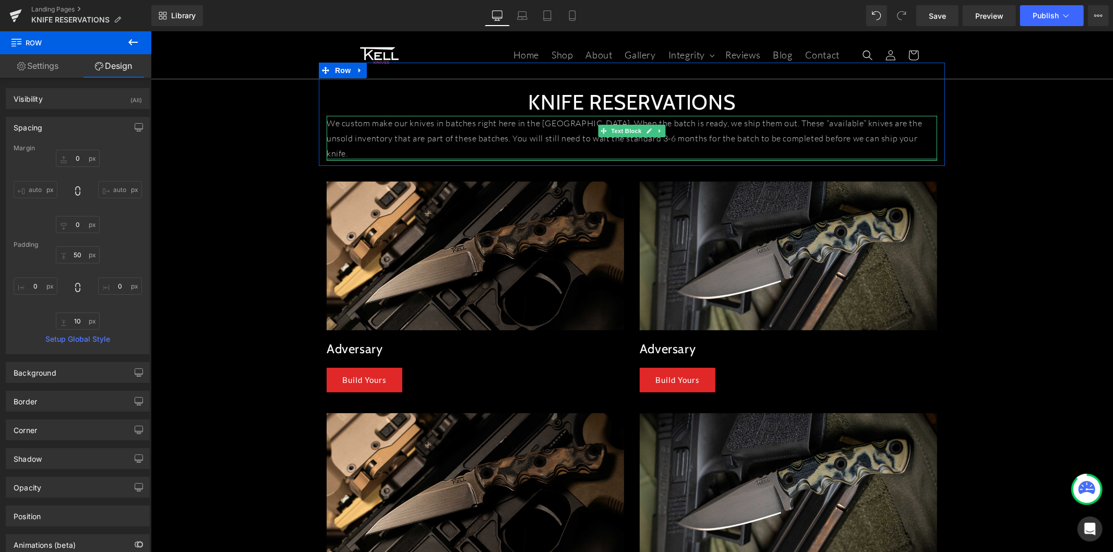
click at [412, 140] on p "We custom make our knives in batches right here in the [GEOGRAPHIC_DATA]. When …" at bounding box center [631, 137] width 610 height 45
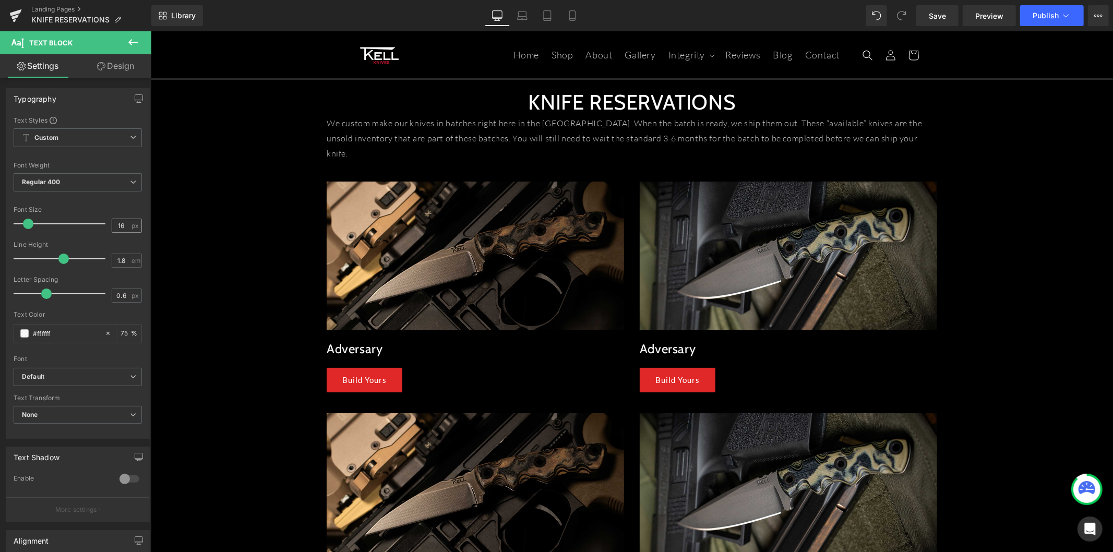
click at [123, 226] on input "16" at bounding box center [121, 225] width 18 height 13
click at [112, 230] on input "16" at bounding box center [121, 225] width 18 height 13
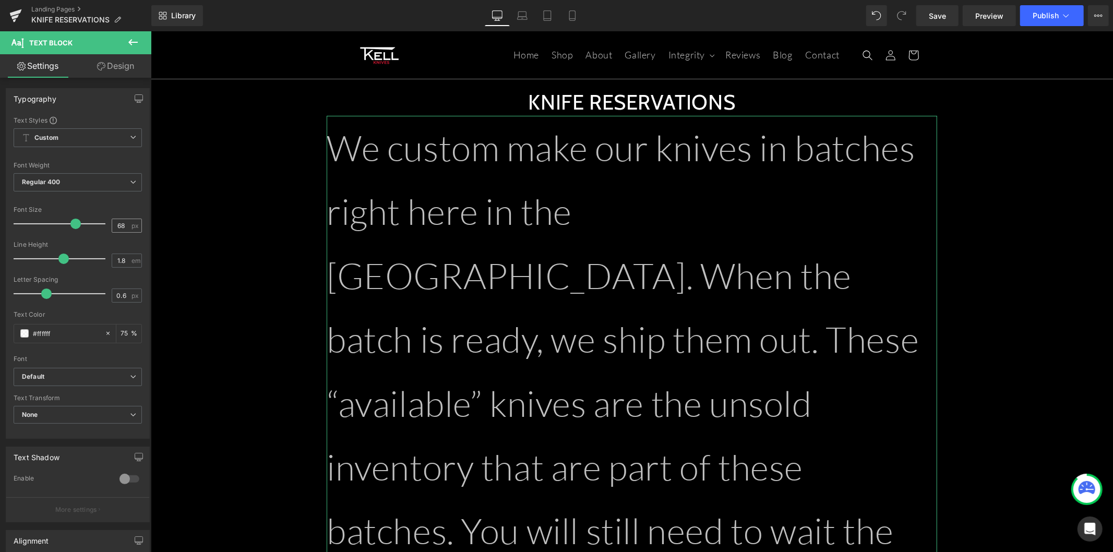
drag, startPoint x: 122, startPoint y: 228, endPoint x: 112, endPoint y: 228, distance: 9.9
click at [112, 228] on input "68" at bounding box center [121, 225] width 18 height 13
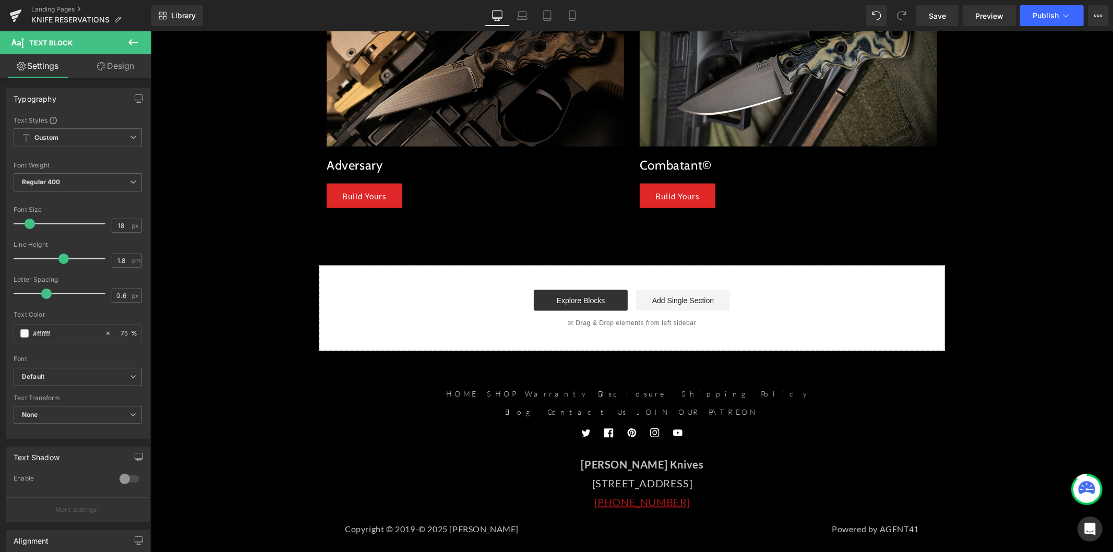
scroll to position [1124, 0]
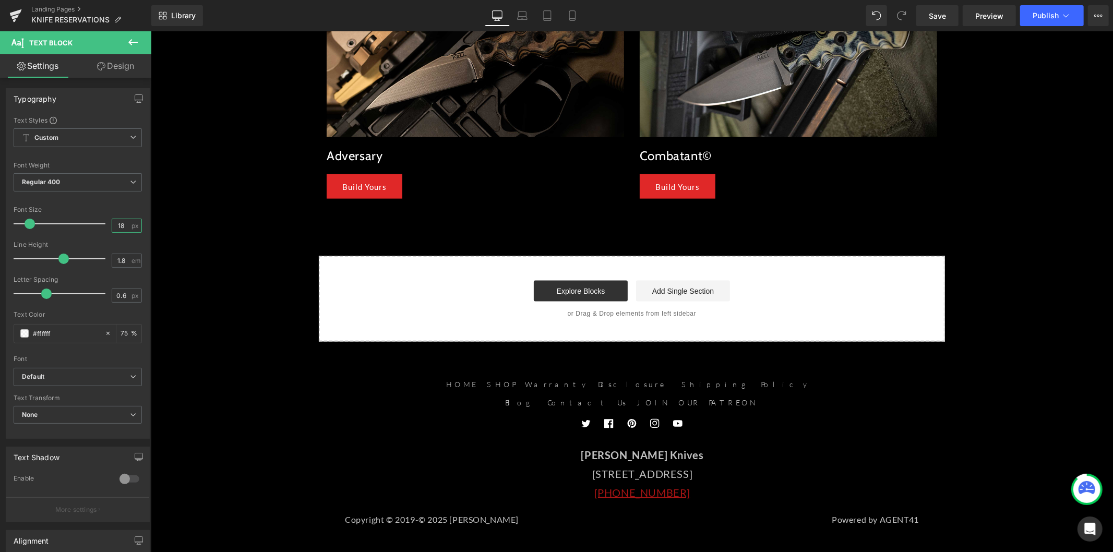
drag, startPoint x: 122, startPoint y: 222, endPoint x: 115, endPoint y: 222, distance: 6.3
click at [115, 222] on input "18" at bounding box center [121, 225] width 18 height 13
type input "1"
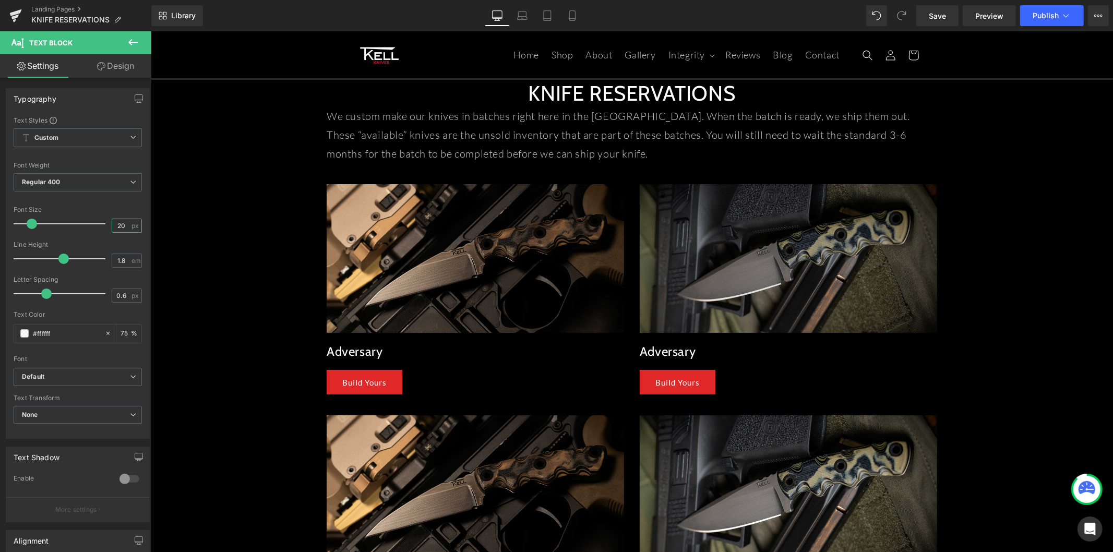
scroll to position [0, 0]
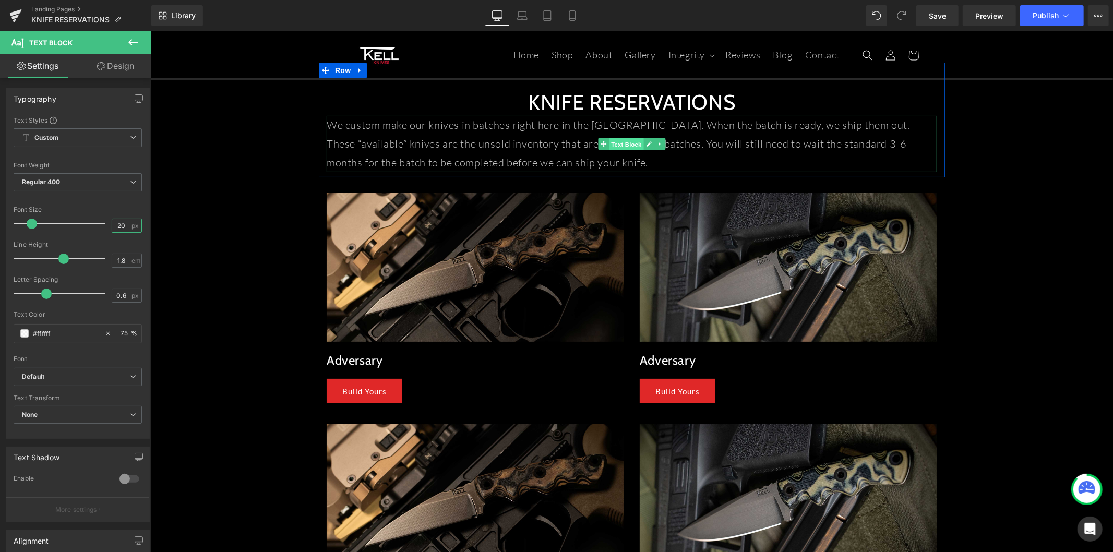
click at [614, 147] on span "Text Block" at bounding box center [625, 144] width 34 height 13
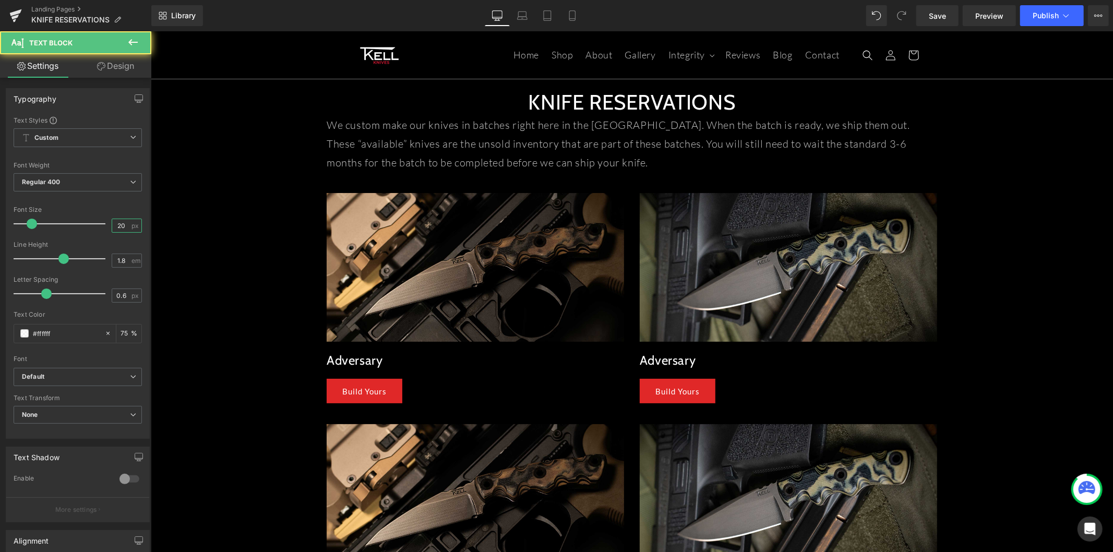
type input "20"
click at [131, 68] on link "Design" at bounding box center [116, 65] width 76 height 23
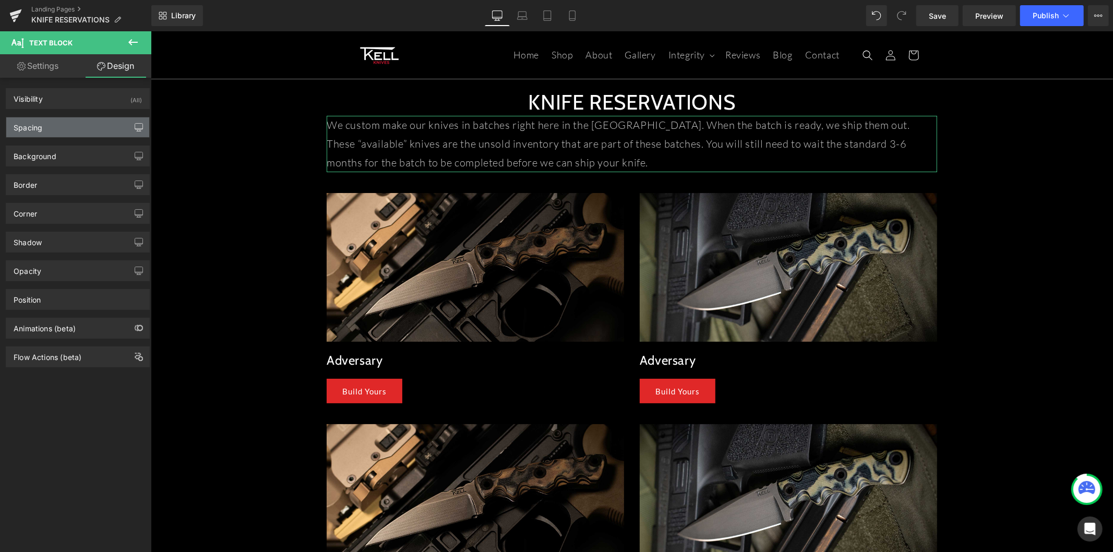
click at [136, 129] on icon "button" at bounding box center [139, 129] width 8 height 0
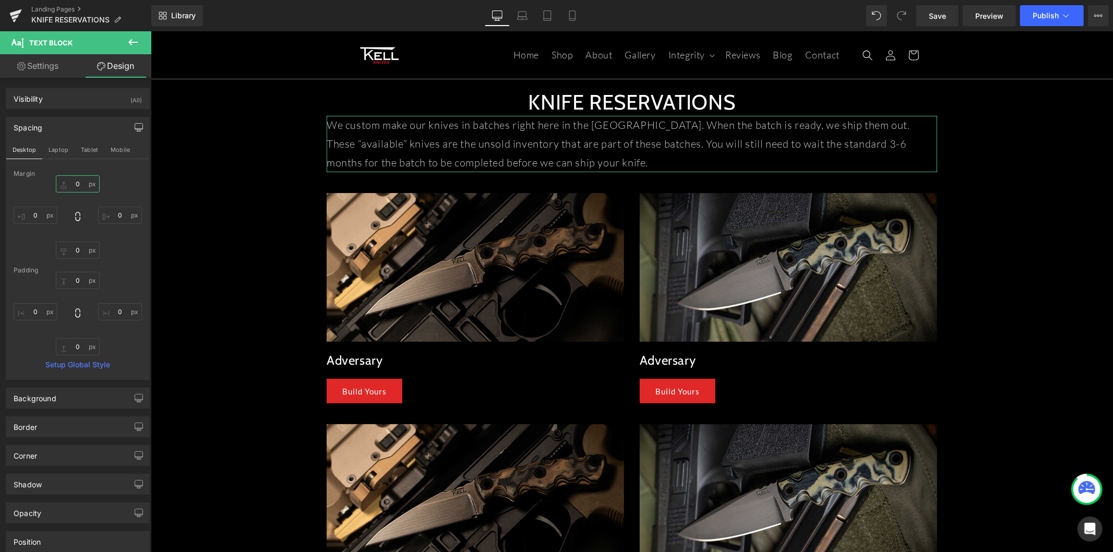
click at [81, 185] on input "0" at bounding box center [78, 183] width 44 height 17
click at [76, 185] on input "0" at bounding box center [78, 183] width 44 height 17
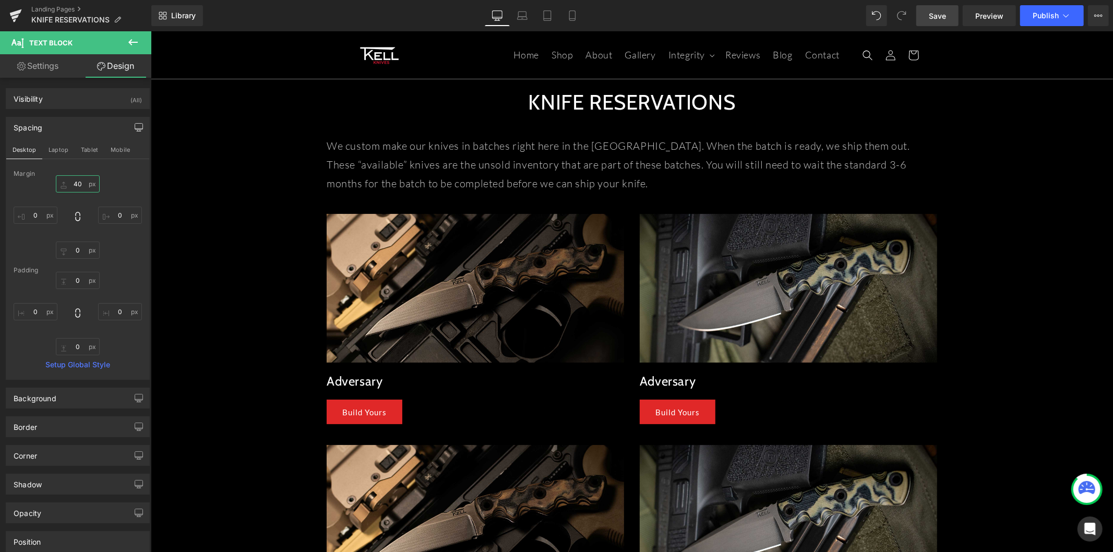
type input "40"
click at [926, 14] on link "Save" at bounding box center [937, 15] width 42 height 21
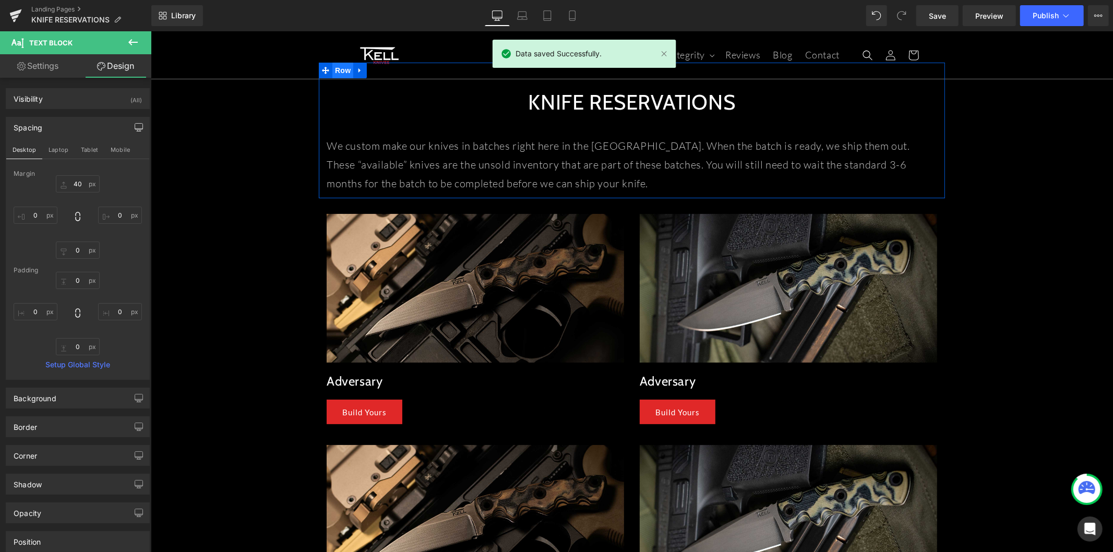
click at [332, 74] on span "Row" at bounding box center [342, 70] width 21 height 16
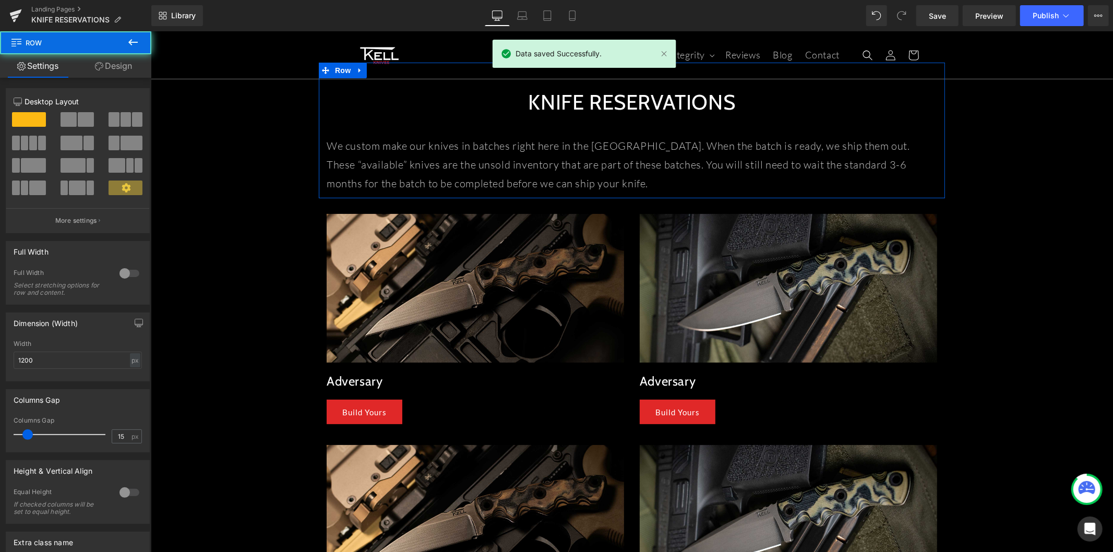
click at [127, 66] on link "Design" at bounding box center [114, 65] width 76 height 23
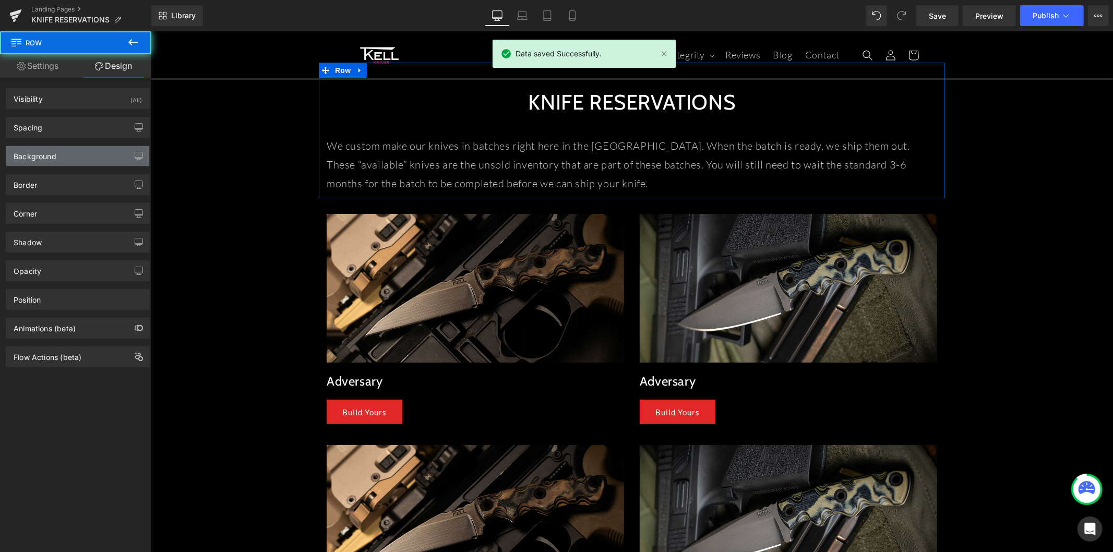
type input "0"
type input "50"
type input "0"
type input "10"
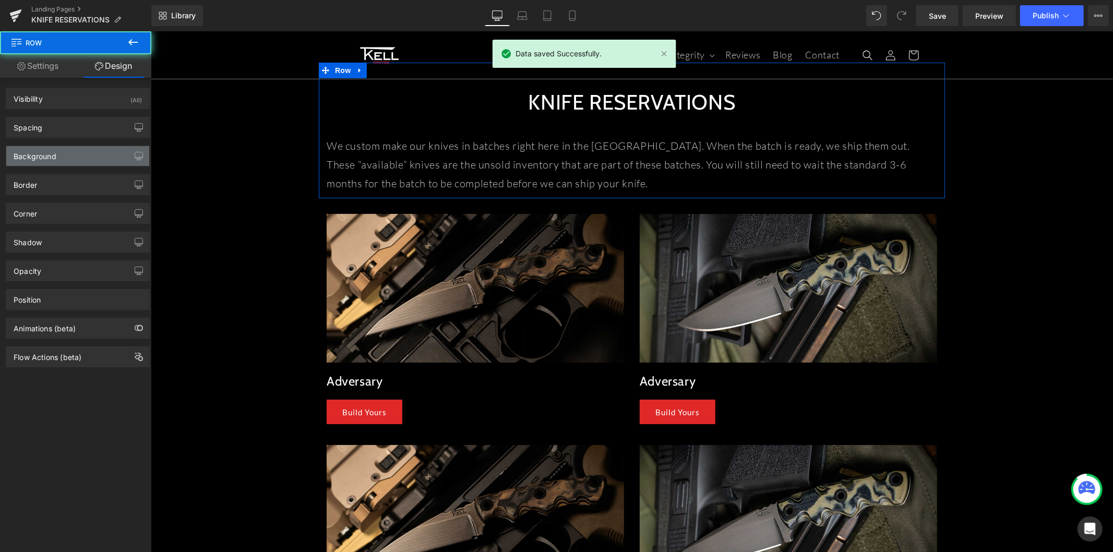
type input "0"
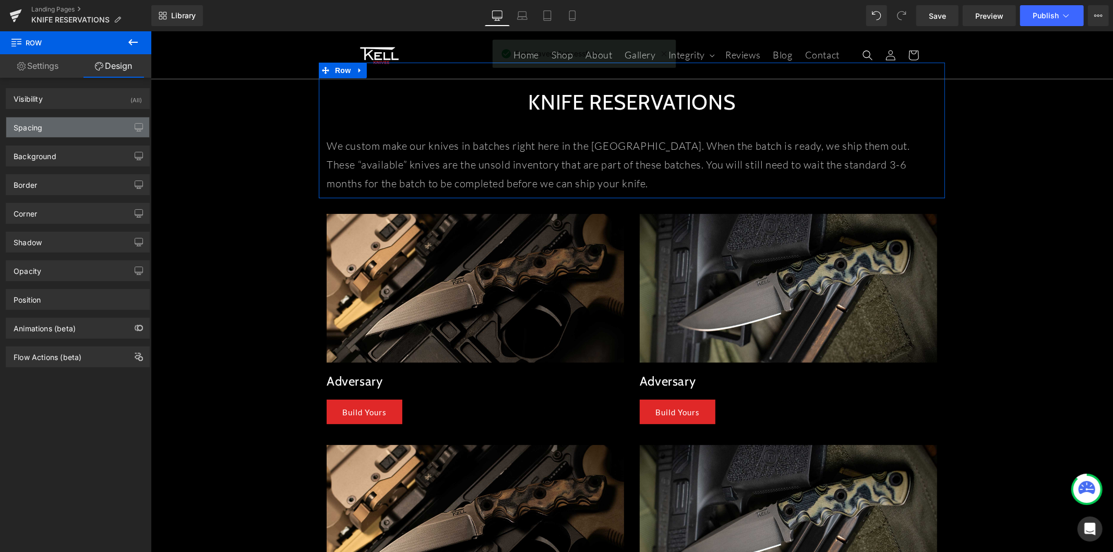
click at [86, 118] on div "Spacing" at bounding box center [77, 127] width 143 height 20
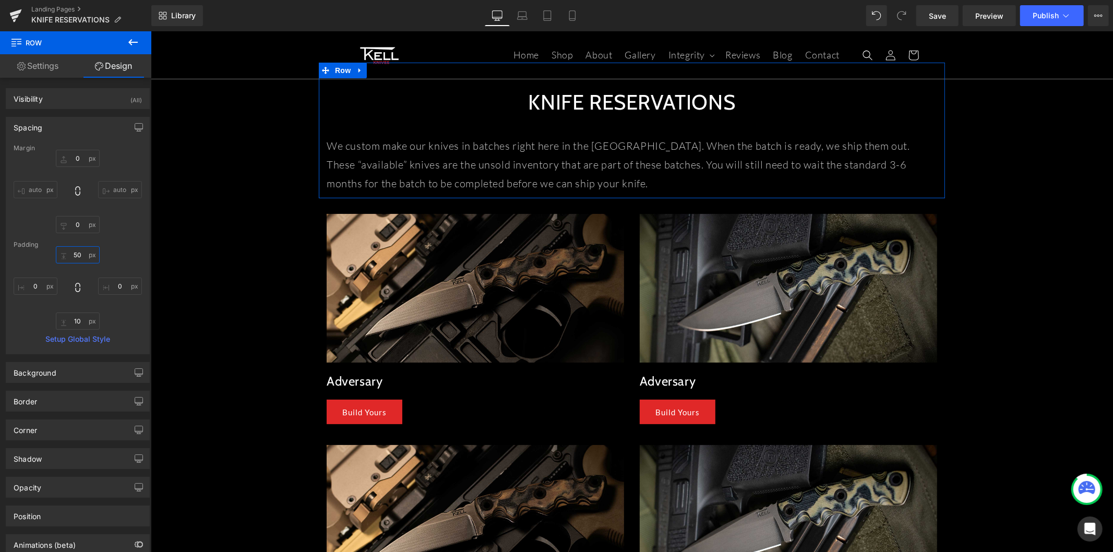
click at [78, 251] on input "50" at bounding box center [78, 254] width 44 height 17
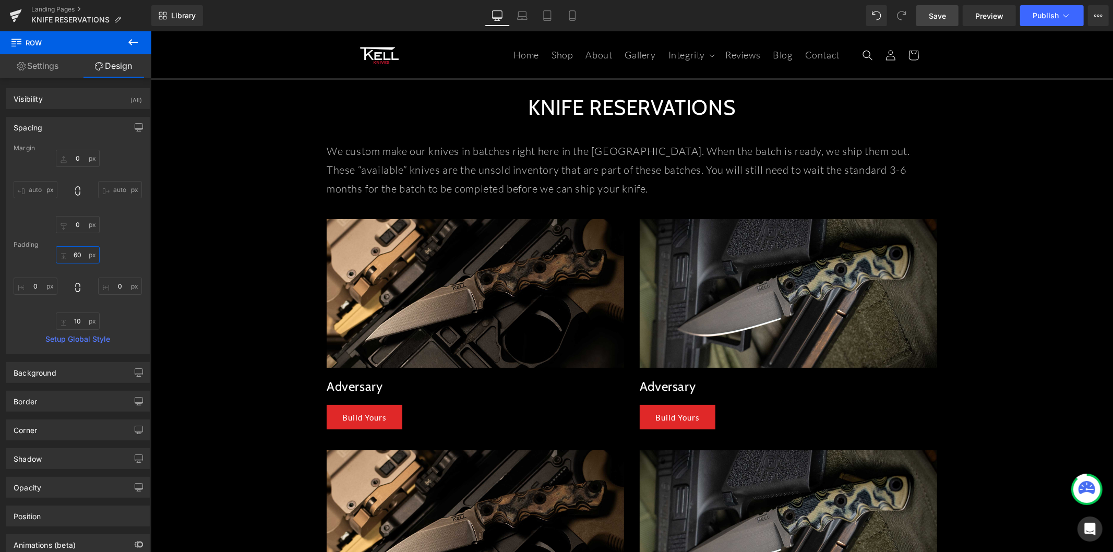
type input "60"
click at [934, 19] on span "Save" at bounding box center [936, 15] width 17 height 11
click at [57, 8] on link "Landing Pages" at bounding box center [91, 9] width 120 height 8
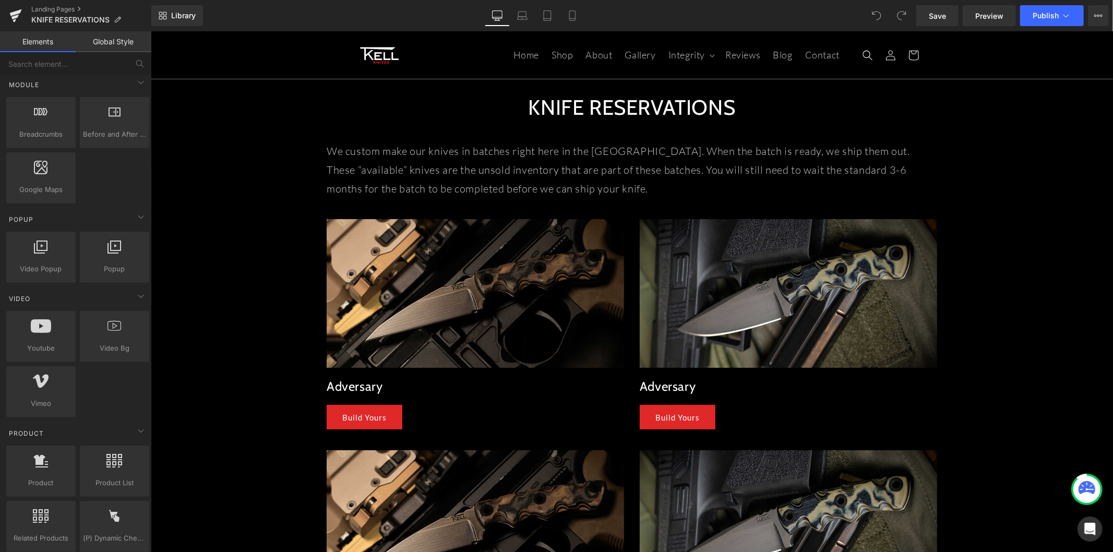
scroll to position [289, 0]
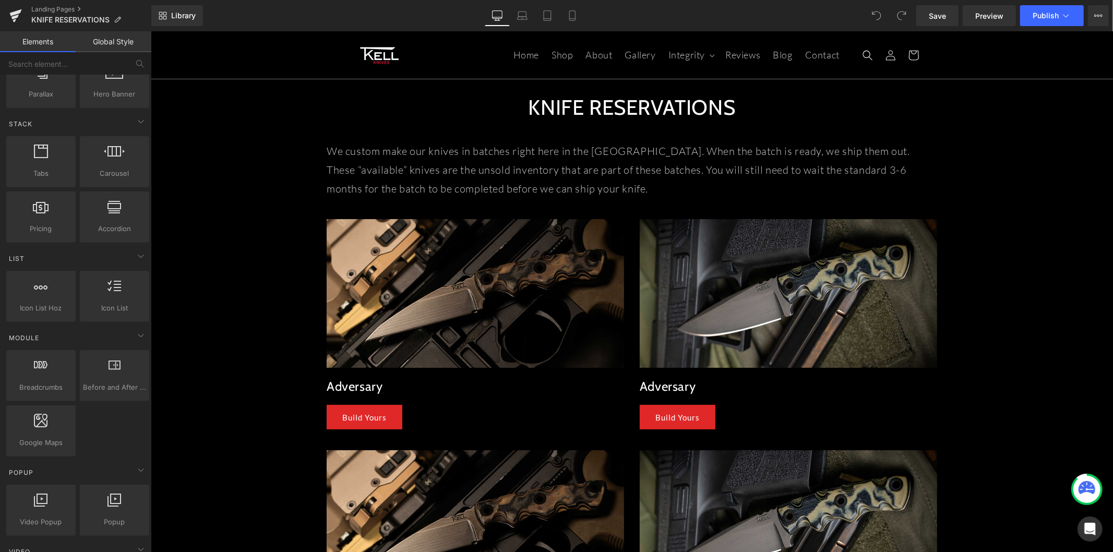
click at [107, 44] on link "Global Style" at bounding box center [114, 41] width 76 height 21
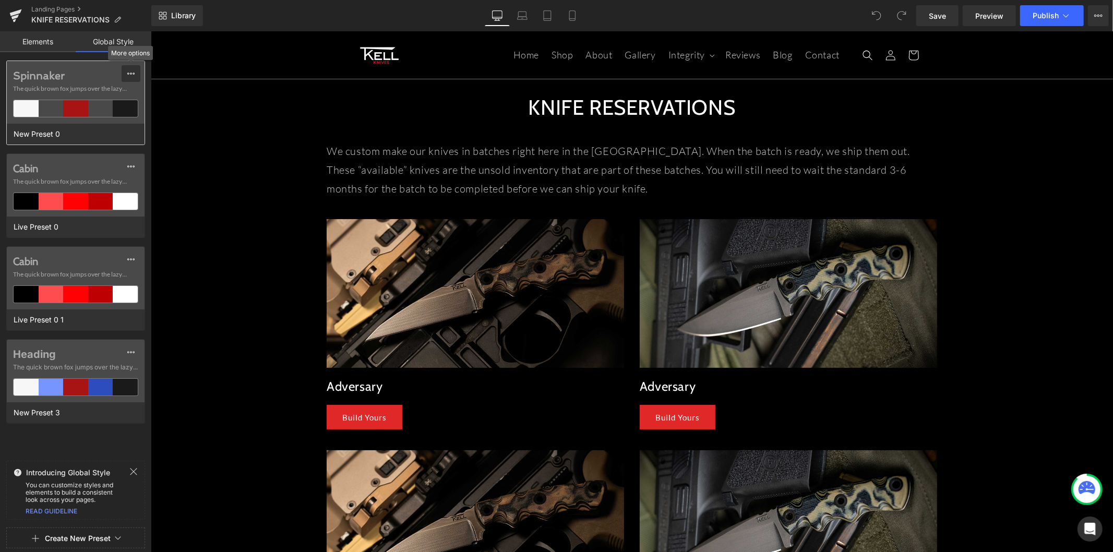
click at [123, 75] on button at bounding box center [131, 73] width 19 height 17
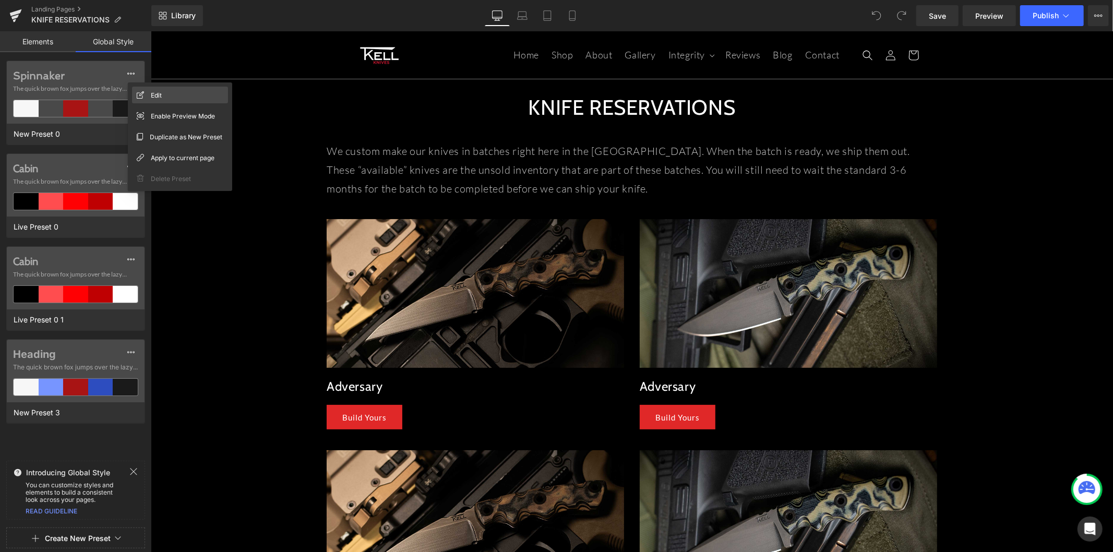
click at [150, 90] on div "Edit" at bounding box center [180, 95] width 96 height 17
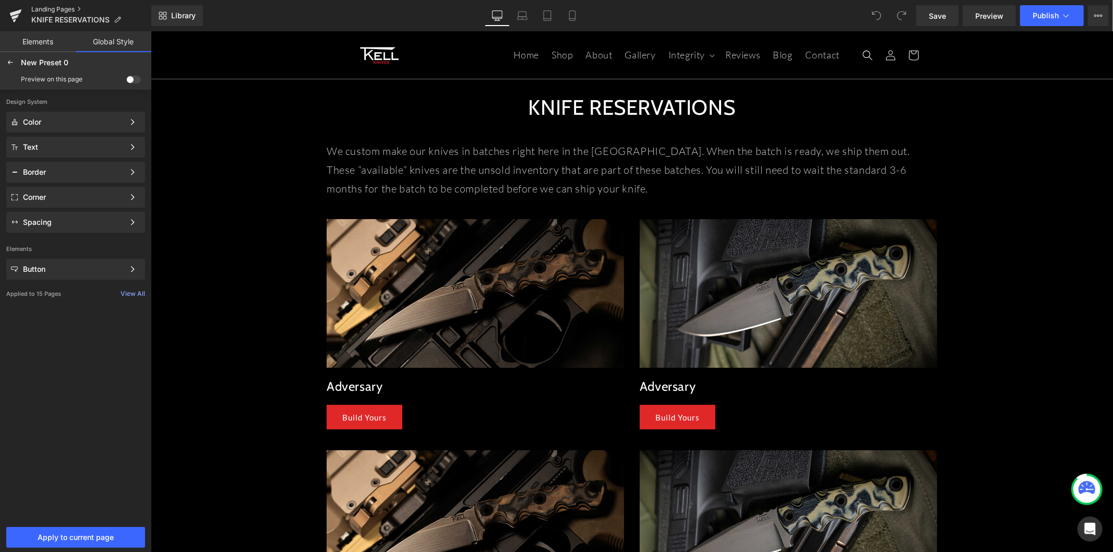
click at [42, 11] on link "Landing Pages" at bounding box center [91, 9] width 120 height 8
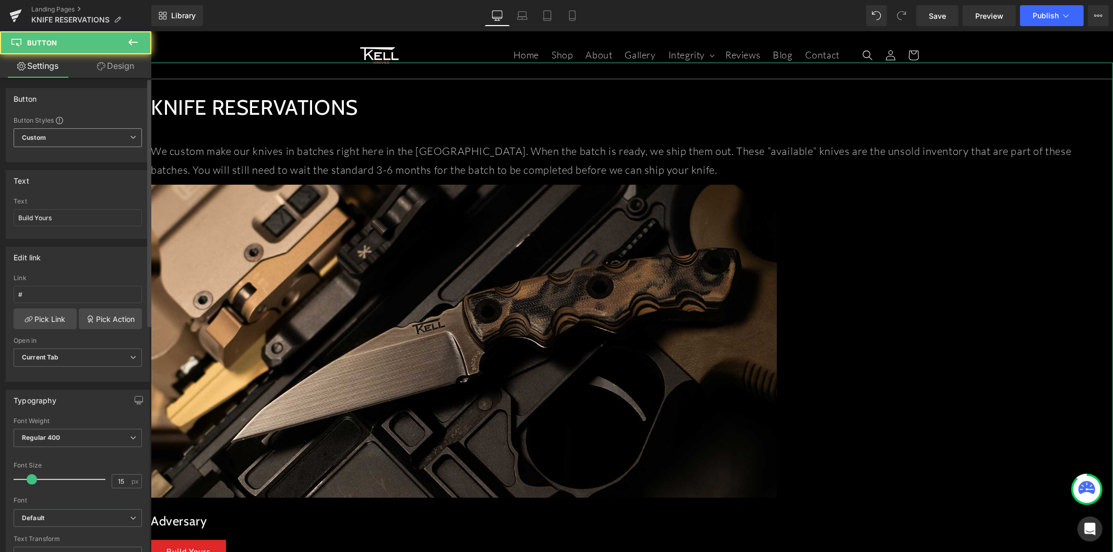
click at [96, 131] on span "Custom Setup Global Style" at bounding box center [78, 137] width 128 height 19
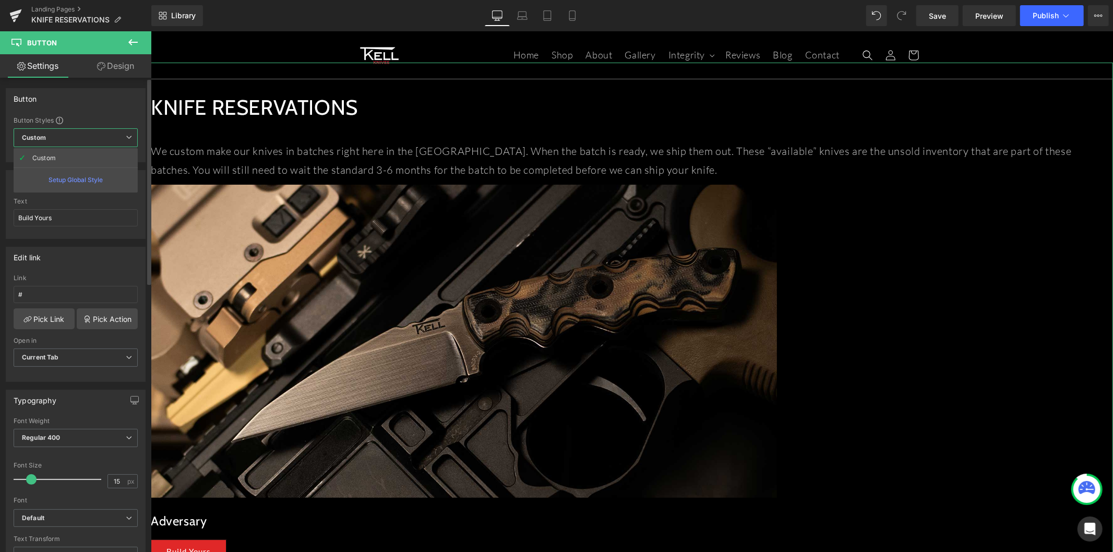
click at [95, 176] on div "Setup Global Style" at bounding box center [76, 179] width 124 height 25
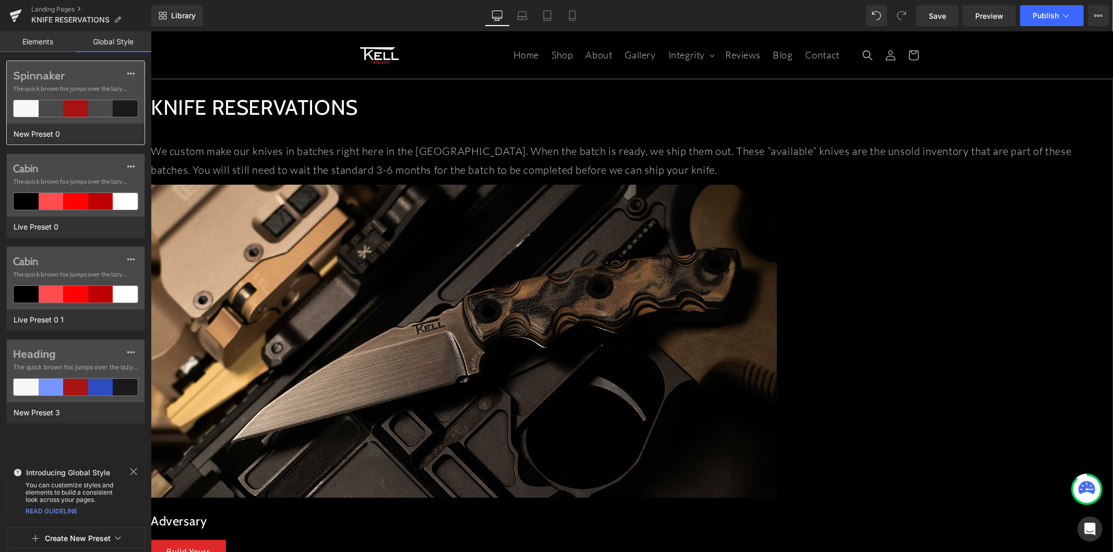
click at [126, 88] on span "The quick brown fox jumps over the lazy..." at bounding box center [75, 88] width 125 height 9
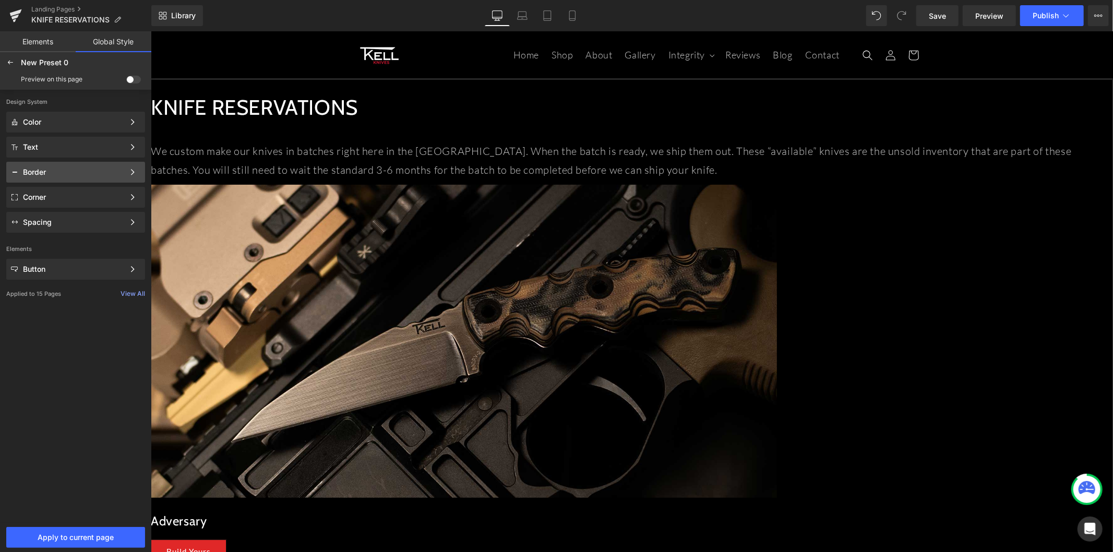
click at [81, 166] on div "Border" at bounding box center [75, 172] width 139 height 21
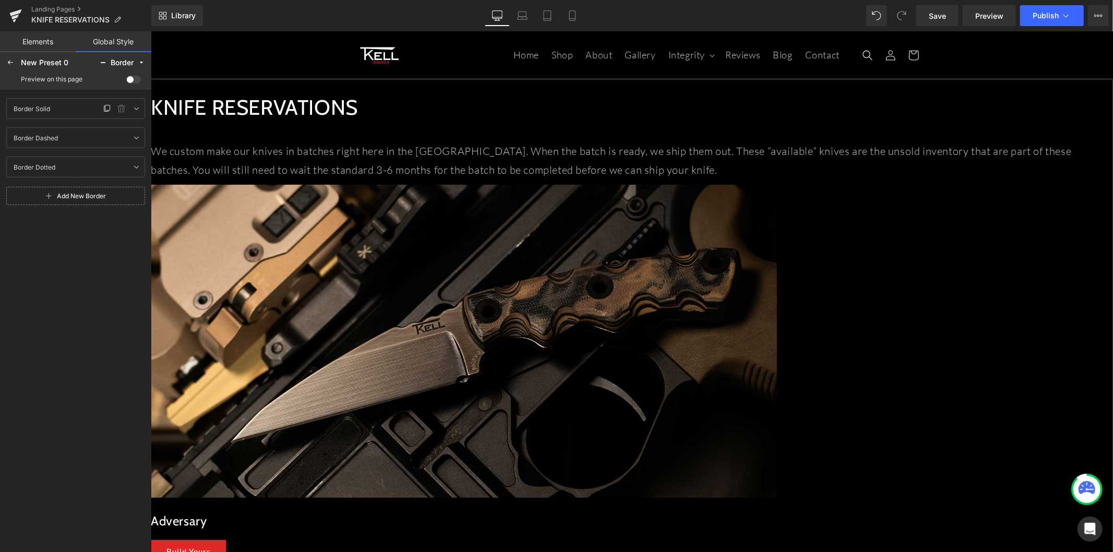
click at [90, 112] on div "Border Solid Border Solid" at bounding box center [55, 108] width 92 height 13
click at [137, 112] on icon at bounding box center [136, 108] width 8 height 8
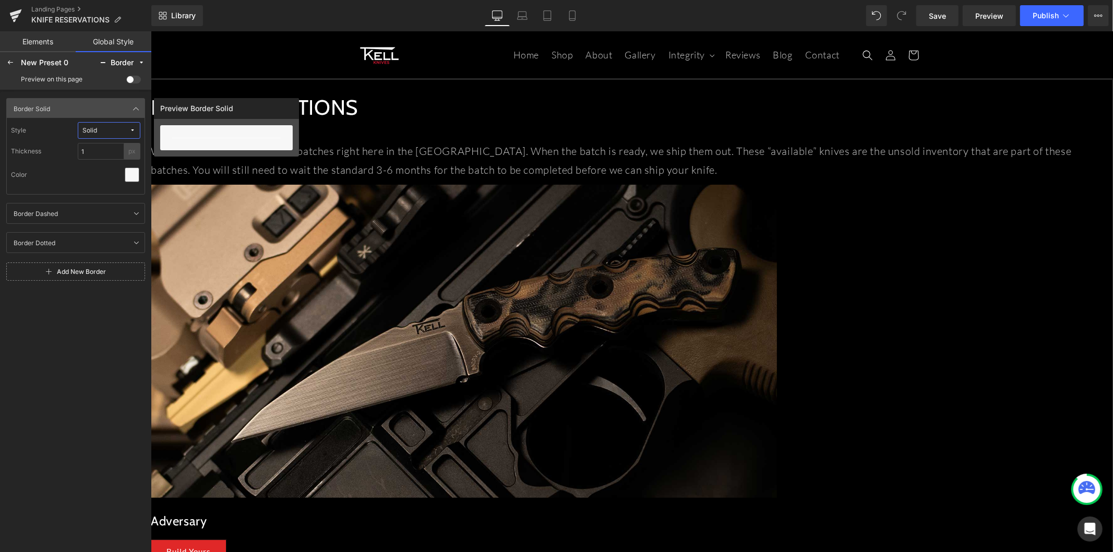
click at [111, 188] on div "Style Solid Thickness 1 px Color" at bounding box center [75, 155] width 139 height 77
click at [132, 81] on span at bounding box center [133, 80] width 15 height 8
click at [126, 81] on input "checkbox" at bounding box center [126, 81] width 0 height 0
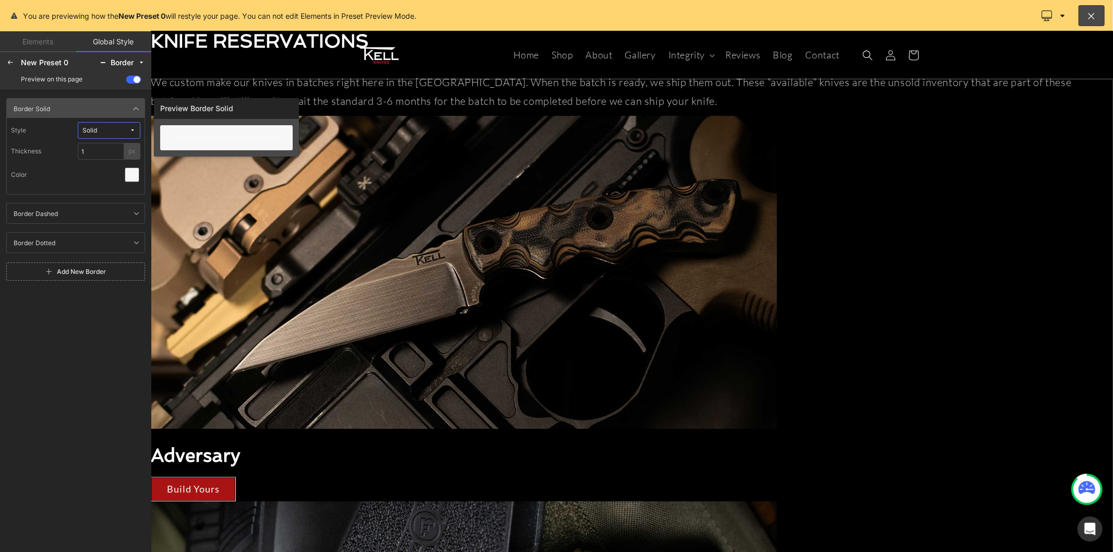
scroll to position [347, 0]
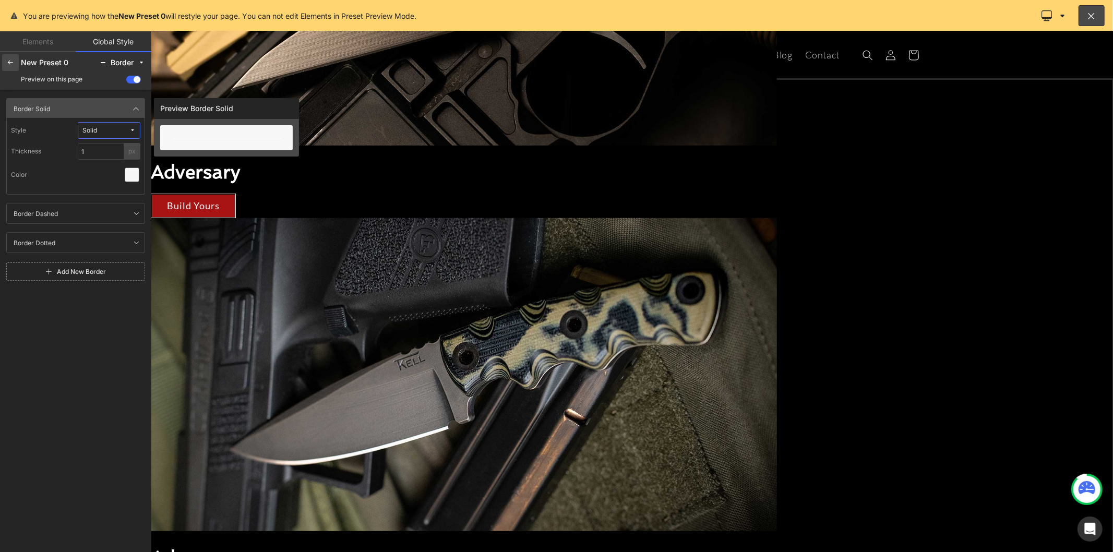
click at [8, 58] on icon at bounding box center [10, 62] width 8 height 8
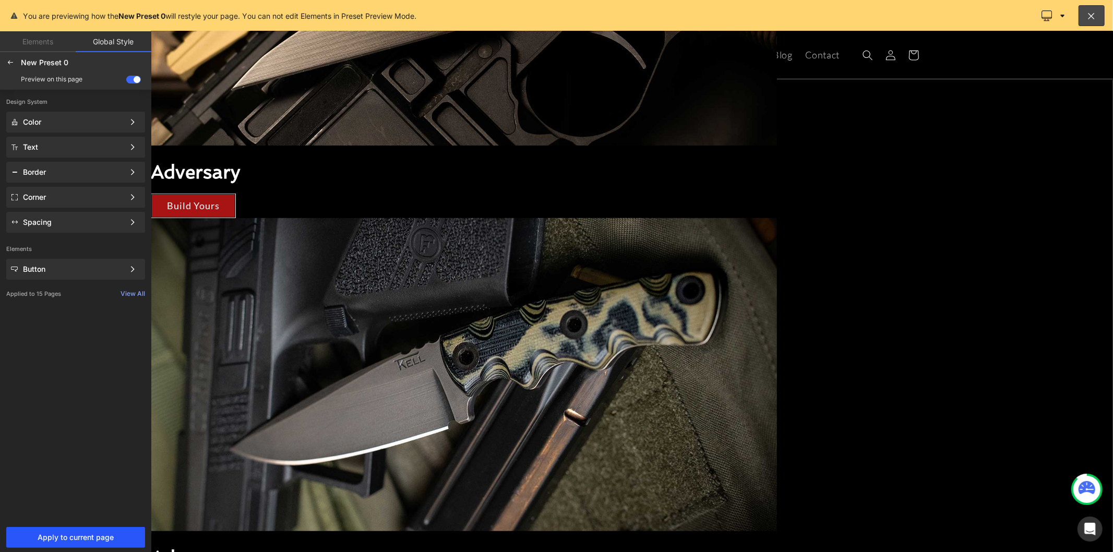
click at [91, 537] on span "Apply to current page" at bounding box center [76, 537] width 126 height 8
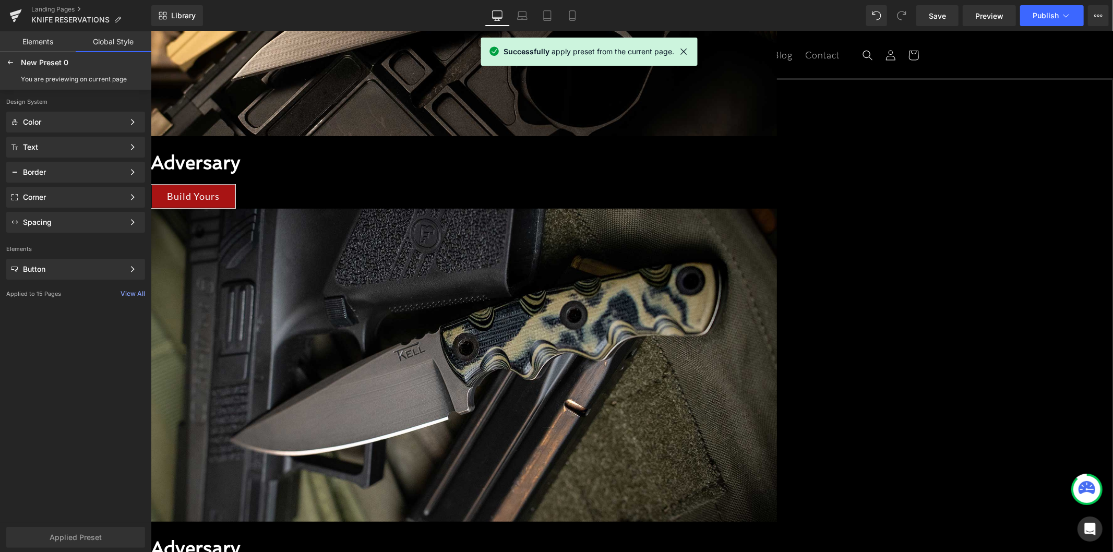
scroll to position [319, 0]
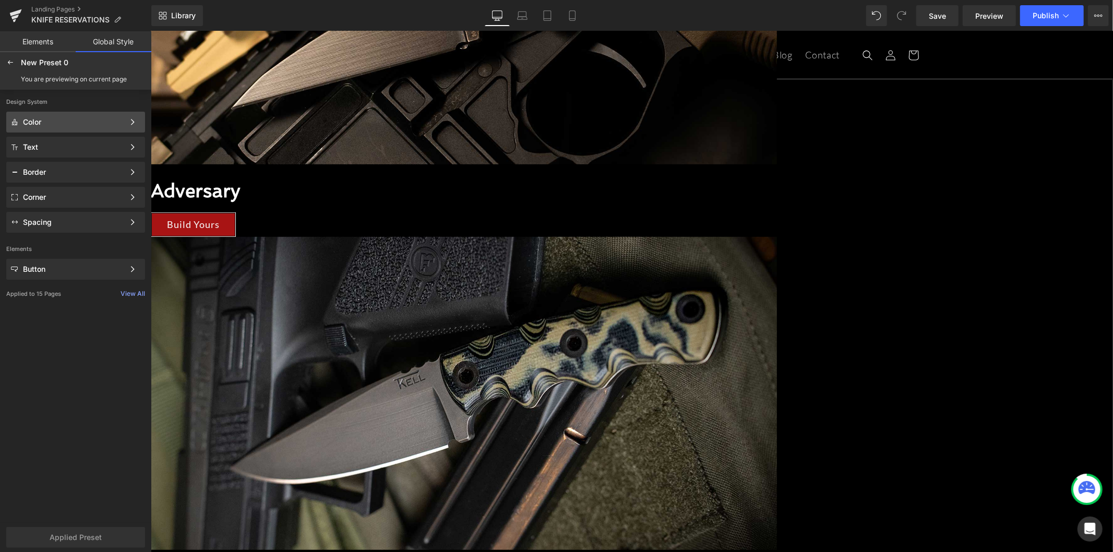
click at [81, 127] on div "Color Color Style Define a color palette and apply it to your pages 1 of 3 Next" at bounding box center [75, 122] width 139 height 21
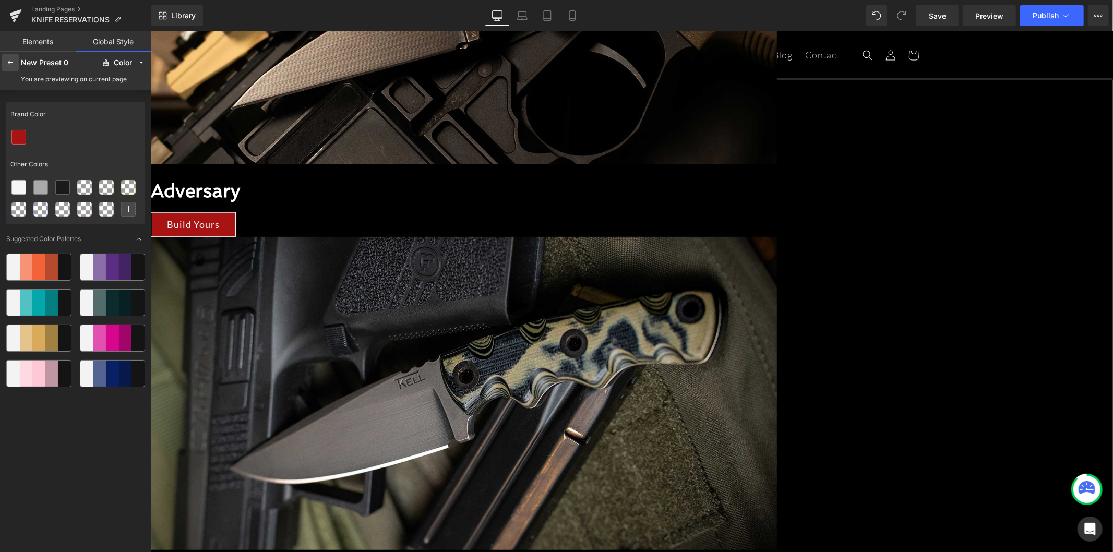
click at [14, 68] on div at bounding box center [10, 62] width 17 height 17
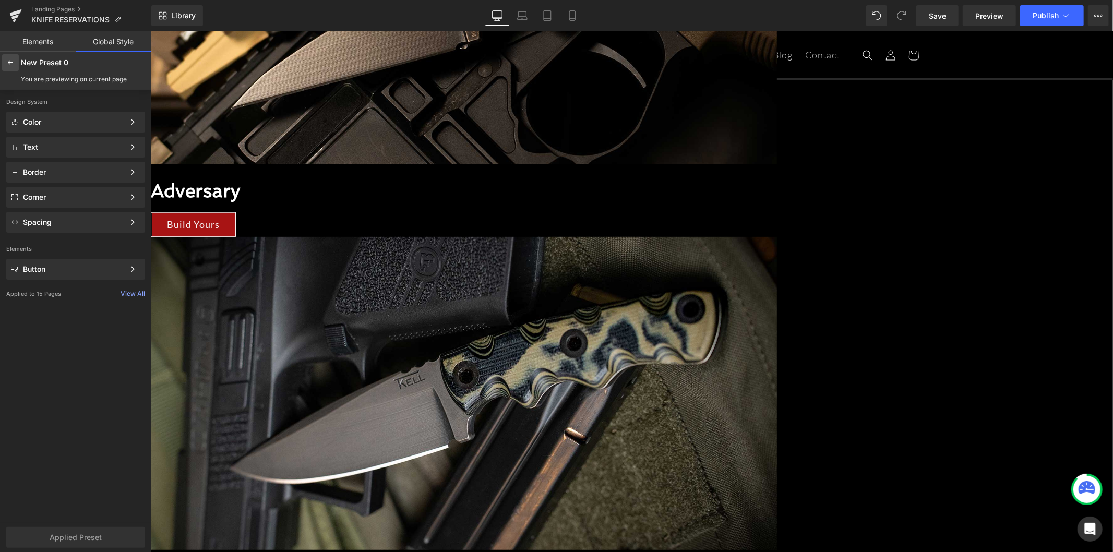
click at [12, 65] on icon at bounding box center [10, 62] width 8 height 8
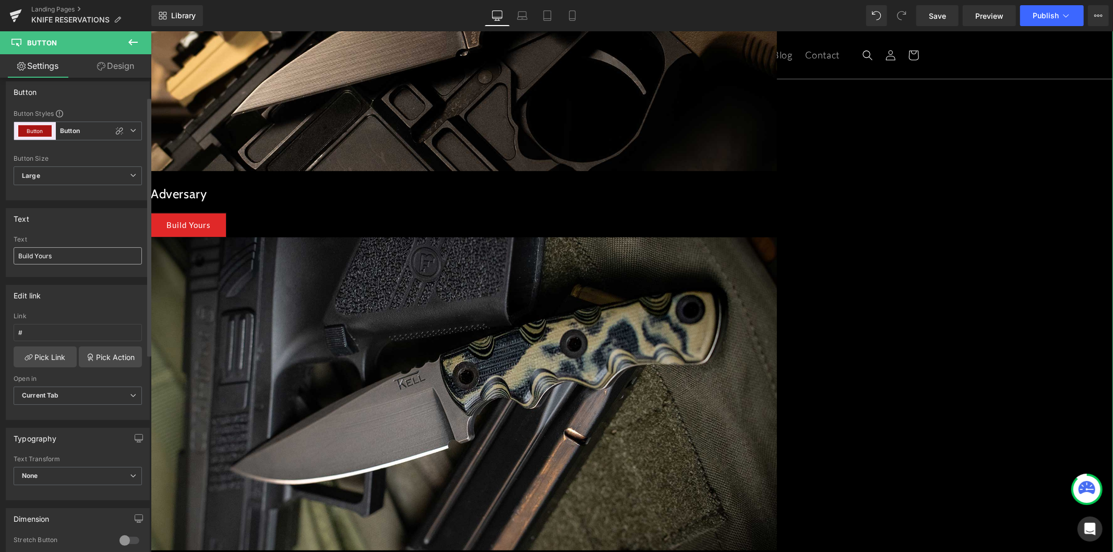
scroll to position [0, 0]
click at [75, 141] on b "Button" at bounding box center [70, 138] width 20 height 9
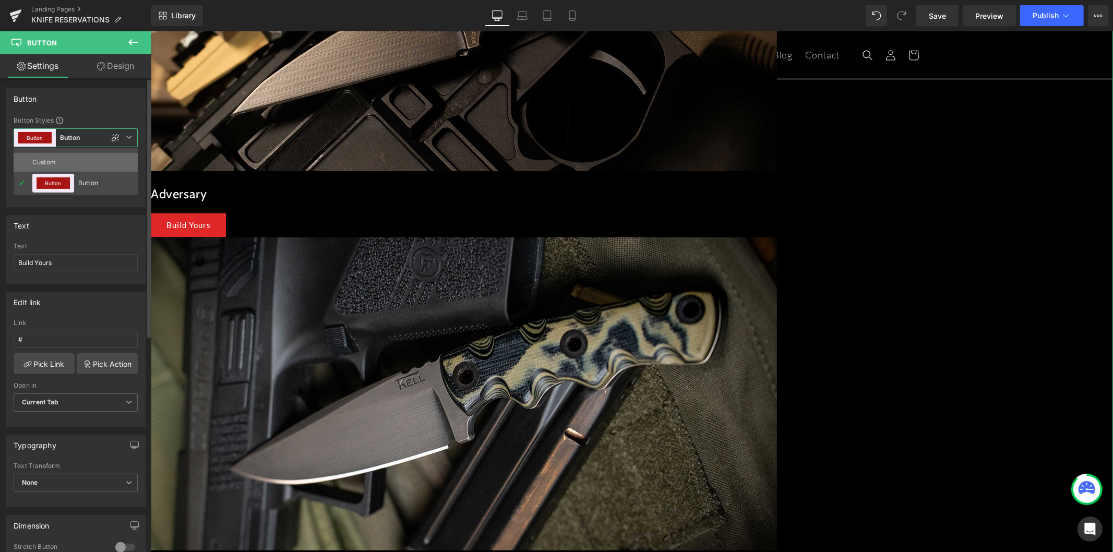
click at [74, 163] on li "Custom" at bounding box center [76, 162] width 124 height 19
type input "18"
type input "Brand Color"
type input "Color 1"
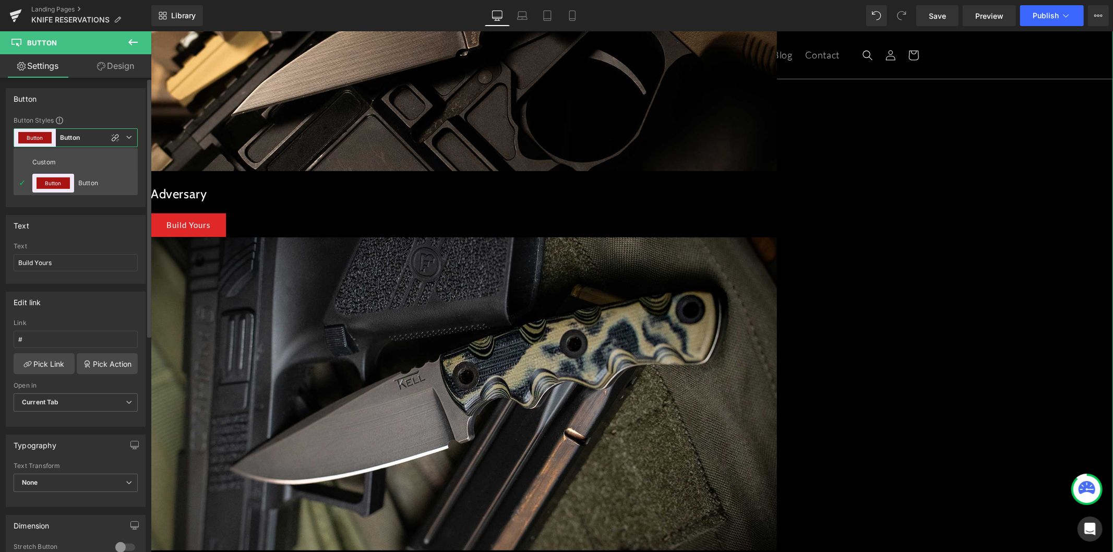
type input "Brand Color"
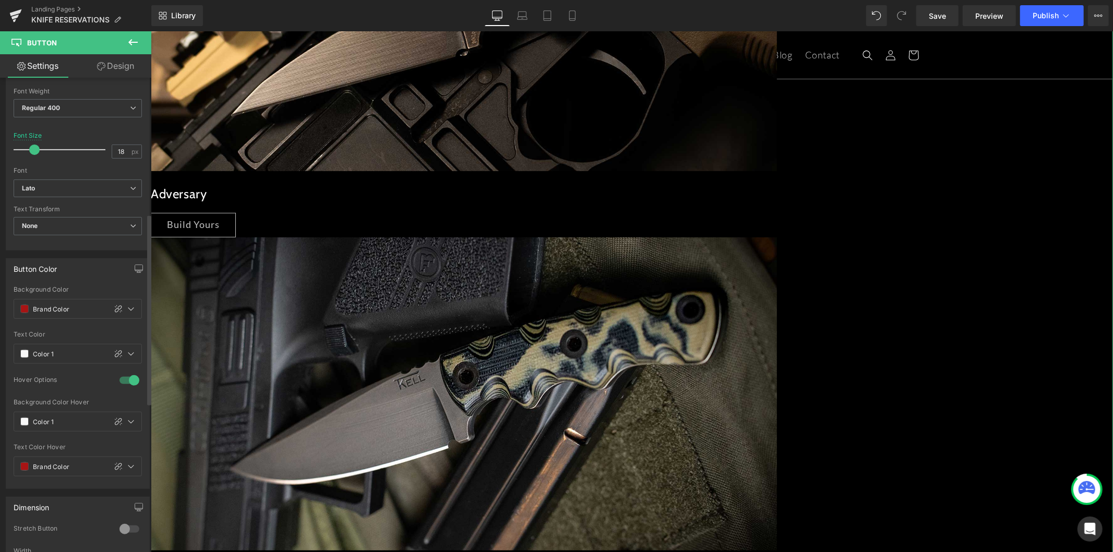
scroll to position [347, 0]
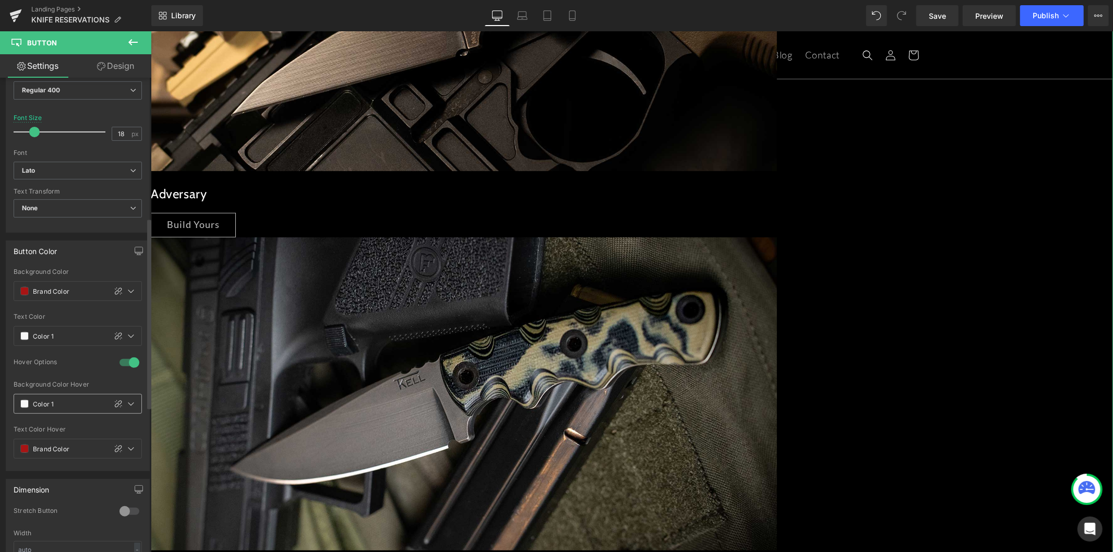
click at [68, 406] on input "Color 1" at bounding box center [67, 403] width 68 height 11
type input "0"
click at [28, 403] on span at bounding box center [24, 404] width 8 height 8
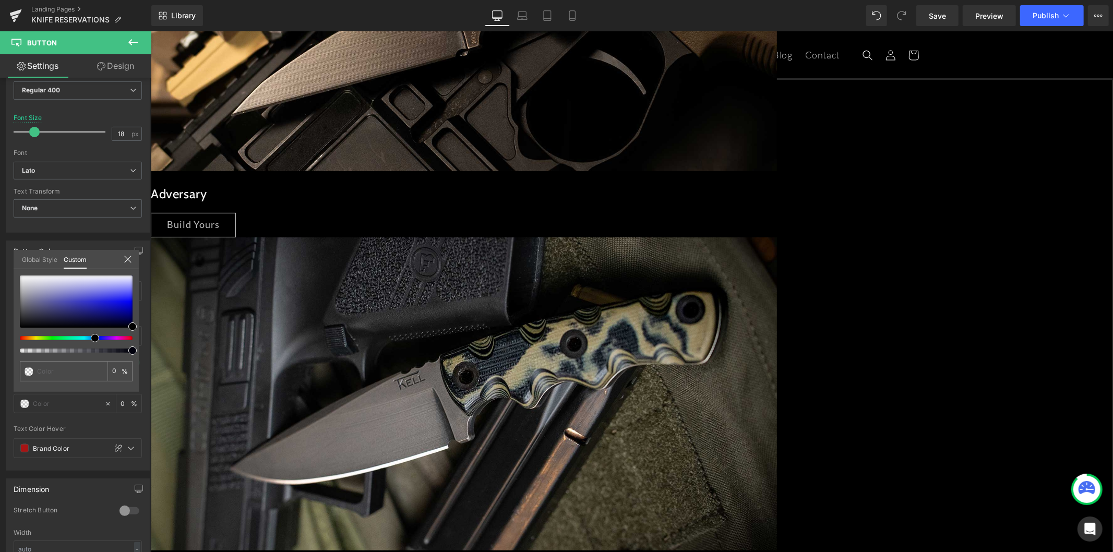
drag, startPoint x: 280, startPoint y: 380, endPoint x: 151, endPoint y: 353, distance: 131.7
type input "#00010a"
type input "100"
type input "#00010a"
type input "100"
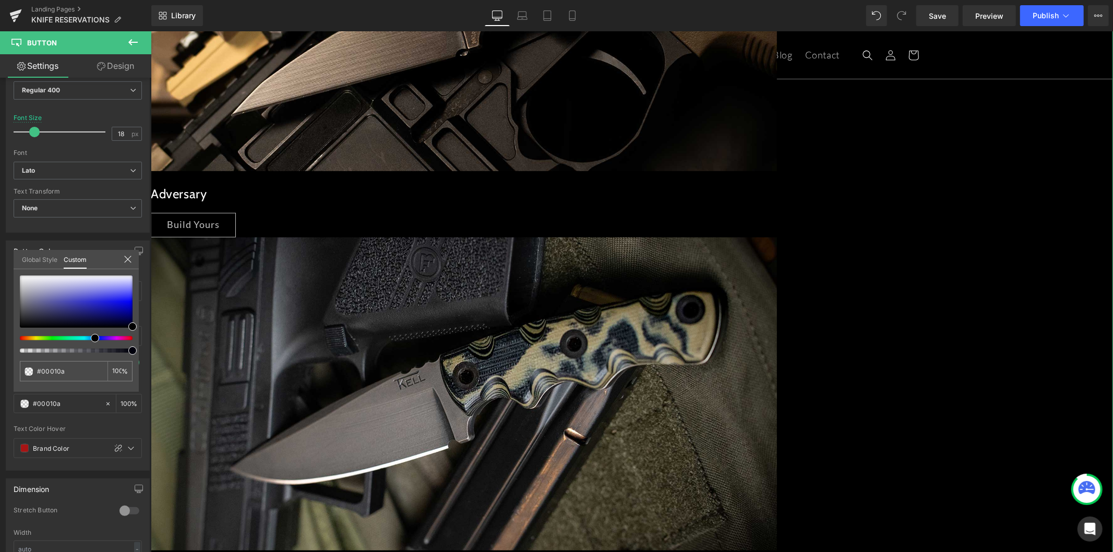
type input "#010a00"
type input "#0a0000"
drag, startPoint x: 89, startPoint y: 337, endPoint x: -28, endPoint y: 335, distance: 116.3
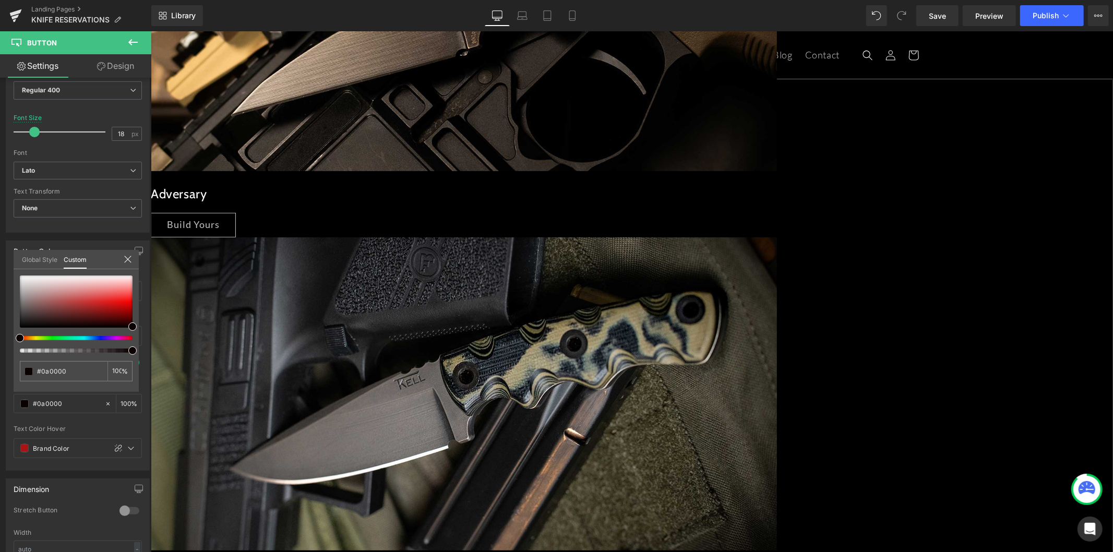
click at [0, 335] on html "Button You are previewing how the New Preset 0 will restyle your page. You can …" at bounding box center [556, 276] width 1113 height 552
type input "#523737"
type input "#191919"
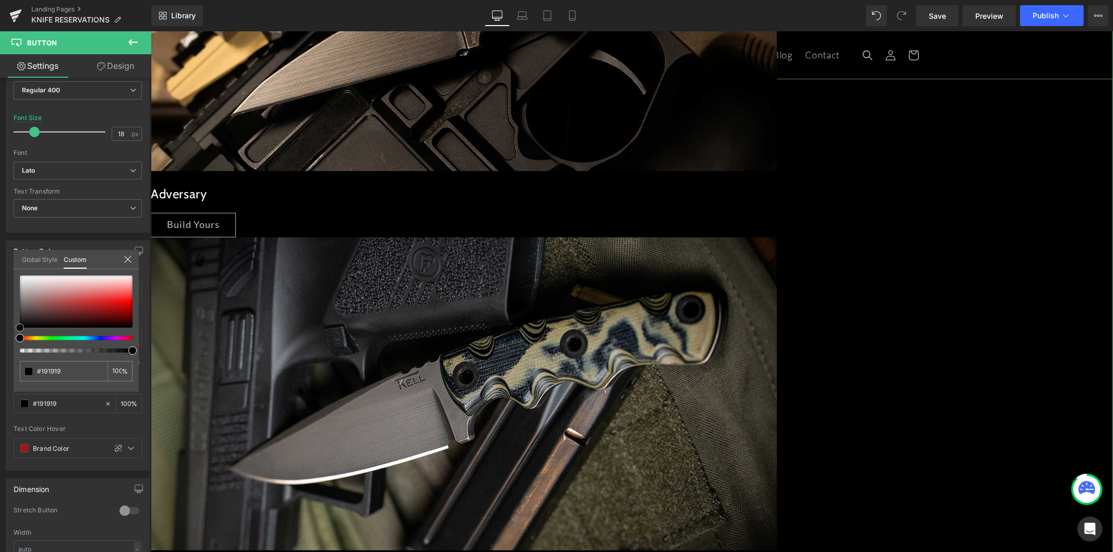
type input "#000000"
drag, startPoint x: 9, startPoint y: 324, endPoint x: -35, endPoint y: 338, distance: 46.0
click at [0, 338] on html "Button You are previewing how the New Preset 0 will restyle your page. You can …" at bounding box center [556, 276] width 1113 height 552
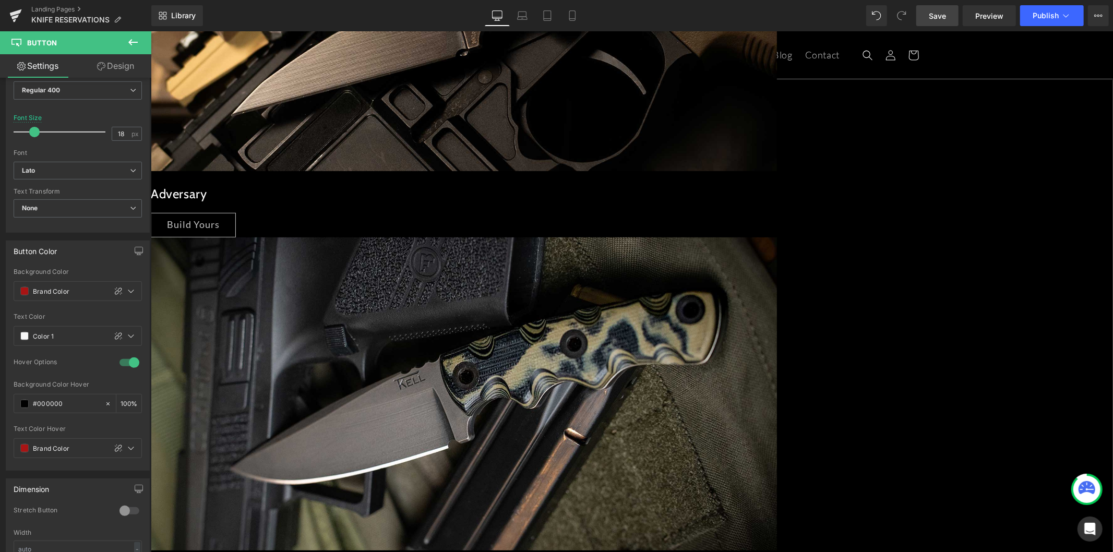
click at [943, 10] on span "Save" at bounding box center [936, 15] width 17 height 11
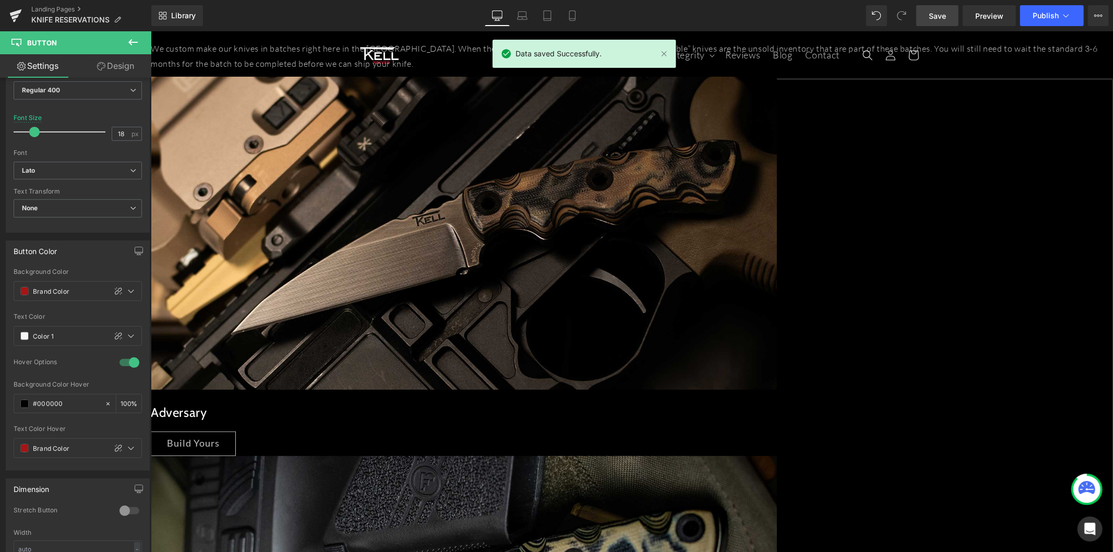
scroll to position [87, 0]
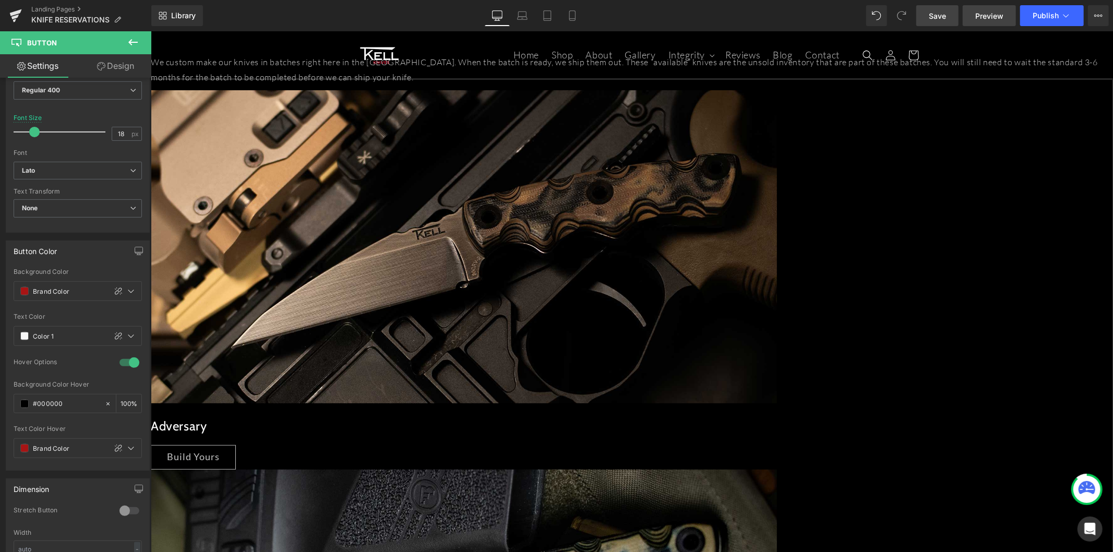
click at [979, 14] on span "Preview" at bounding box center [989, 15] width 28 height 11
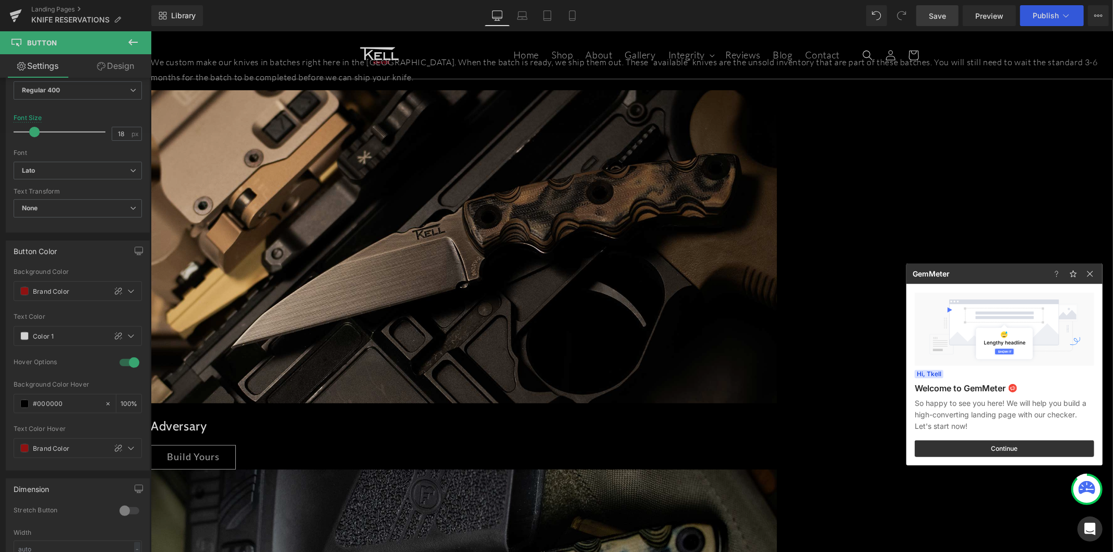
click at [118, 63] on div at bounding box center [556, 276] width 1113 height 552
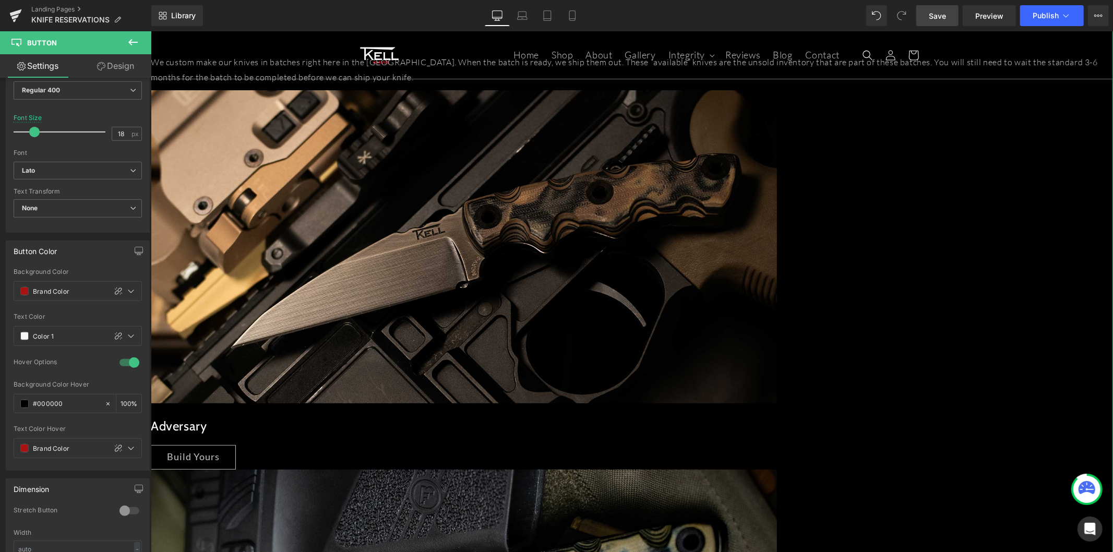
click at [123, 69] on link "Design" at bounding box center [116, 65] width 76 height 23
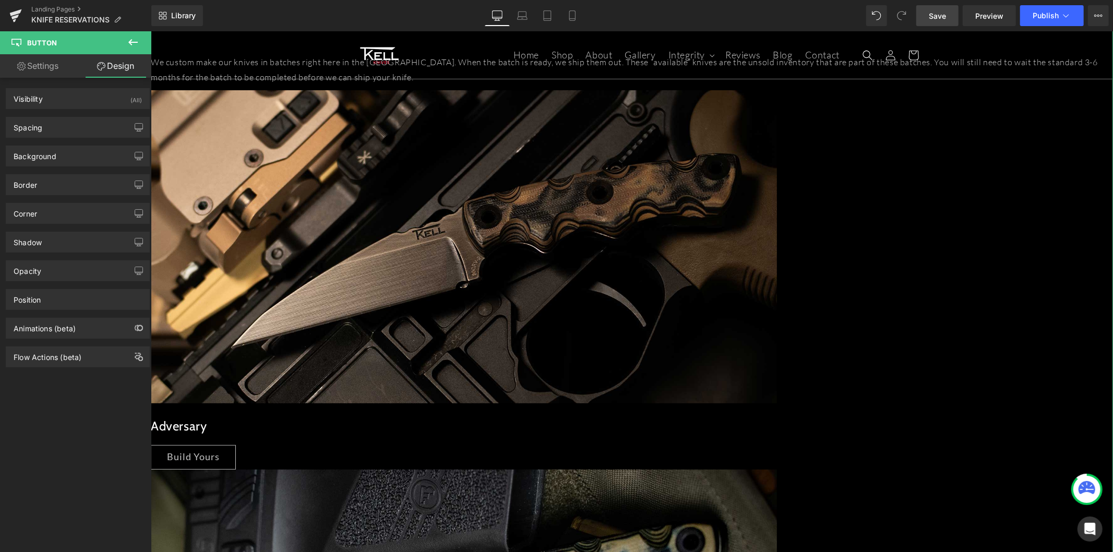
click at [53, 67] on link "Settings" at bounding box center [38, 65] width 76 height 23
type input "100"
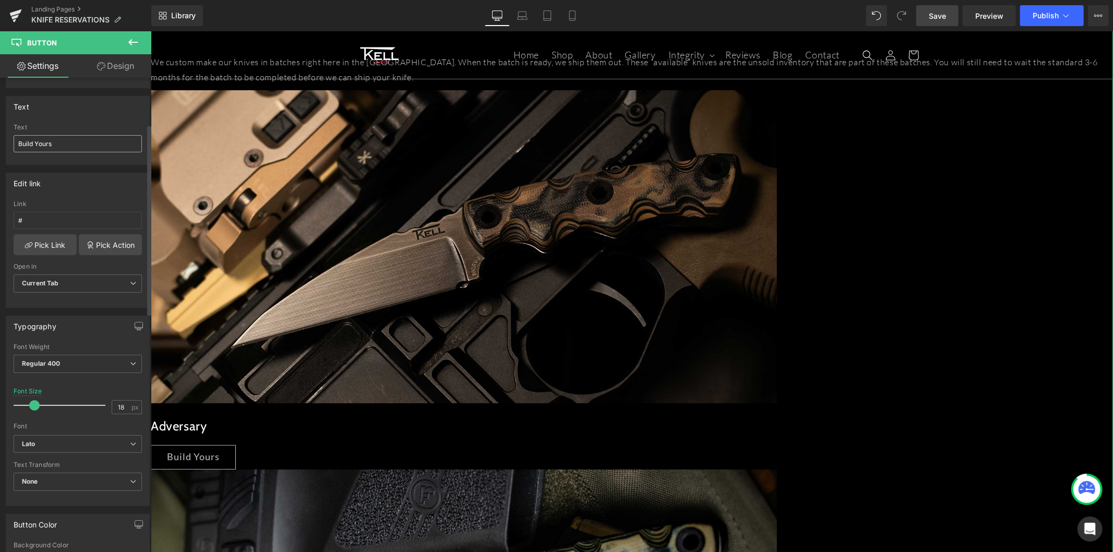
scroll to position [0, 0]
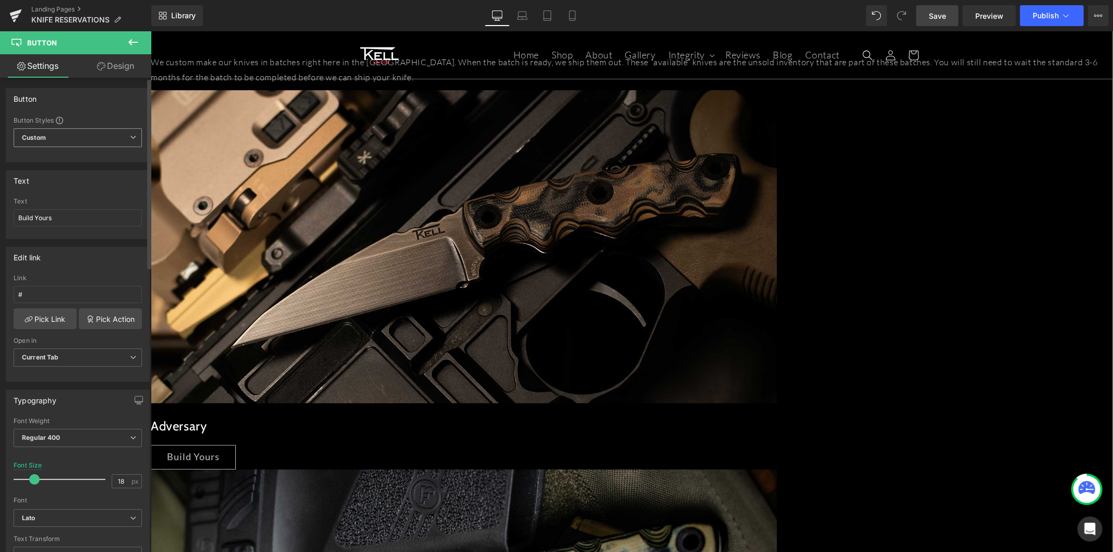
click at [78, 141] on span "Custom" at bounding box center [78, 137] width 128 height 19
click at [103, 188] on li "Button Button" at bounding box center [76, 183] width 124 height 19
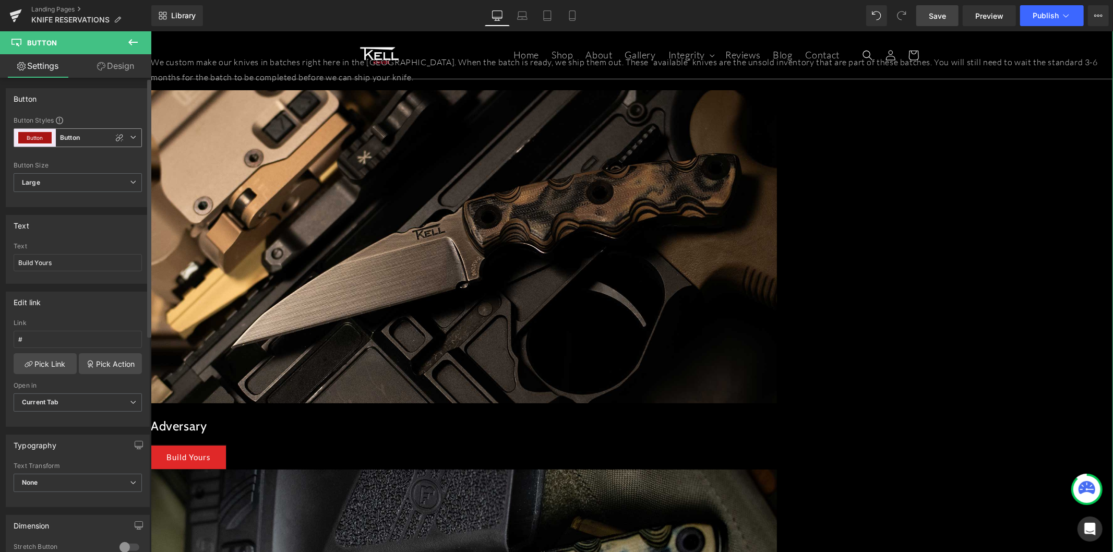
click at [90, 141] on span "Button Button" at bounding box center [78, 137] width 128 height 19
click at [86, 159] on li "Custom" at bounding box center [76, 162] width 124 height 19
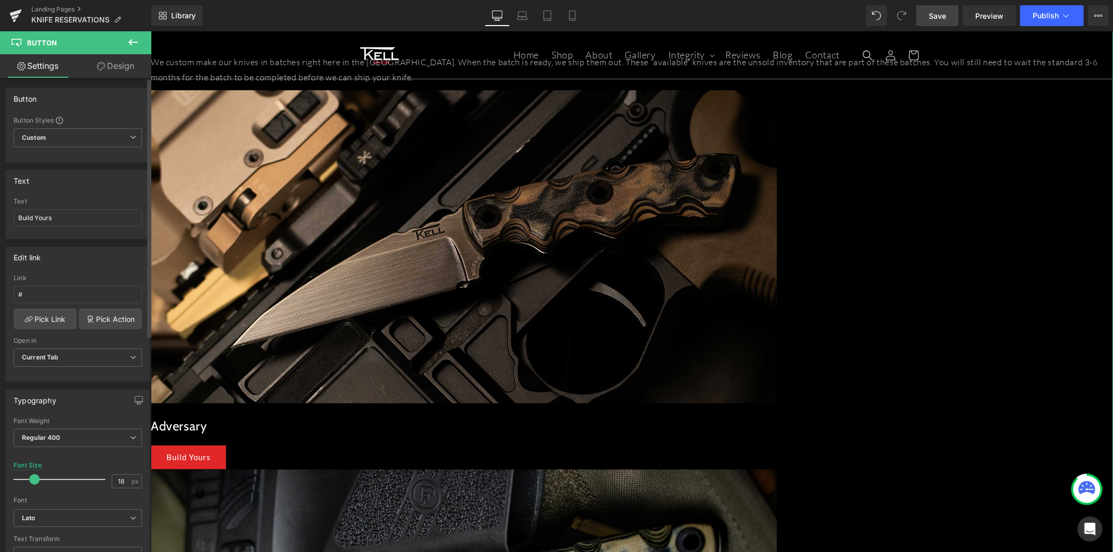
type input "Color 1"
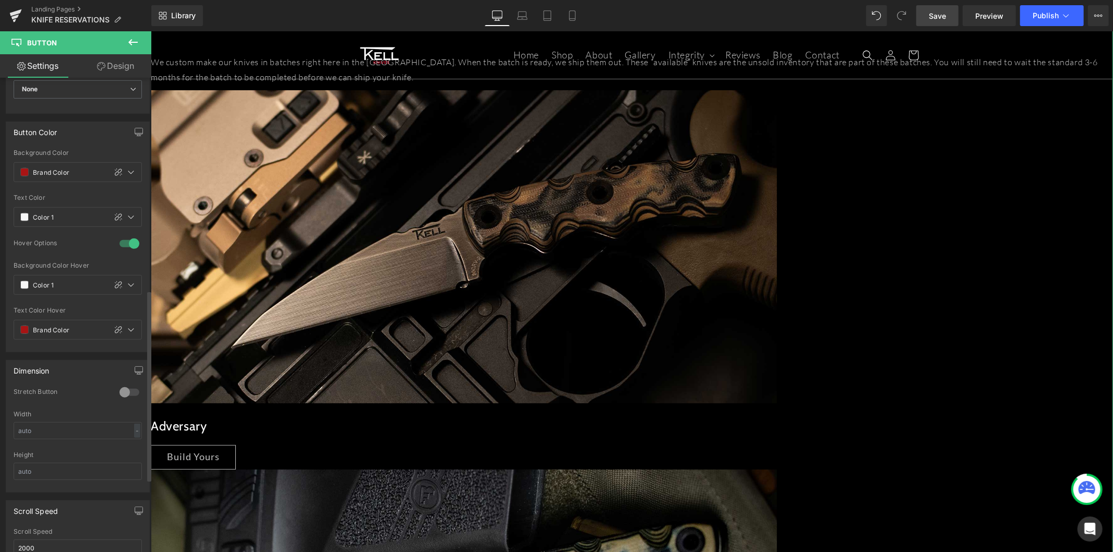
scroll to position [463, 0]
click at [61, 289] on input "Color 1" at bounding box center [67, 287] width 68 height 11
type input "0"
click at [29, 288] on div "Color 1" at bounding box center [60, 288] width 92 height 19
click at [25, 288] on span at bounding box center [24, 288] width 8 height 8
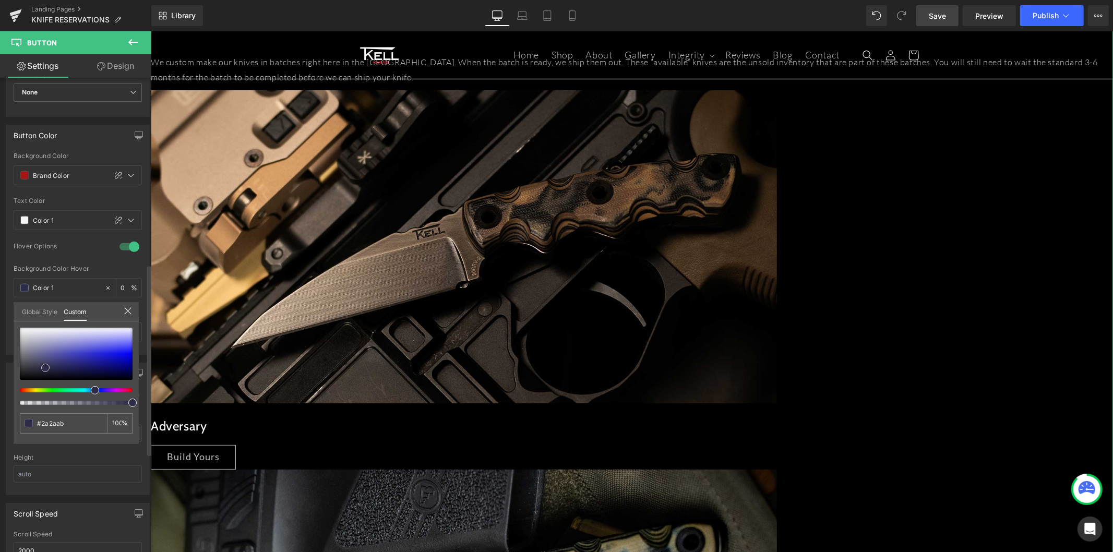
type input "#2a2aab"
type input "100"
type input "#2a2aab"
type input "100"
type input "#343464"
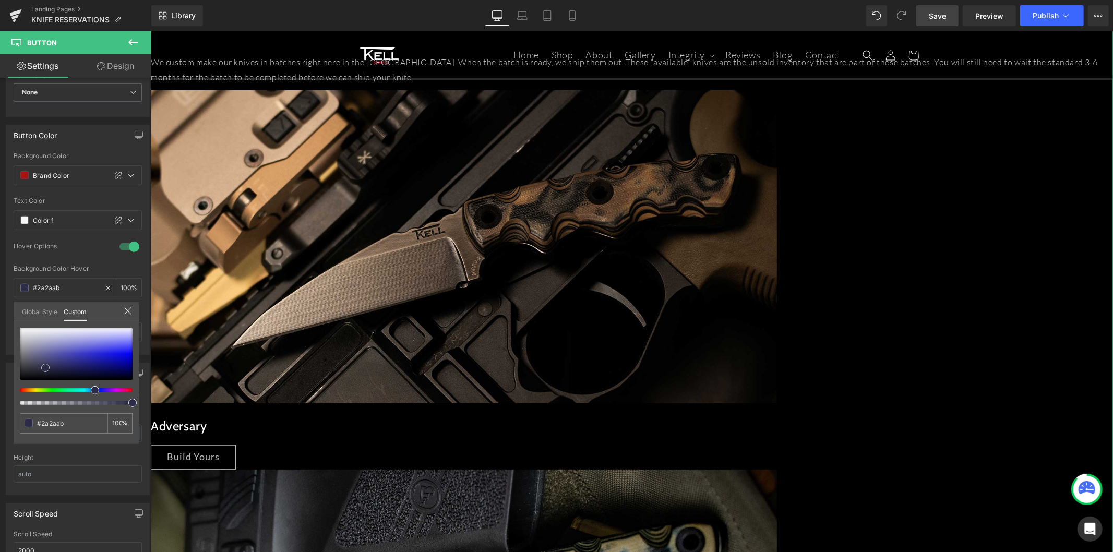
type input "#343464"
type input "#020202"
type input "#000000"
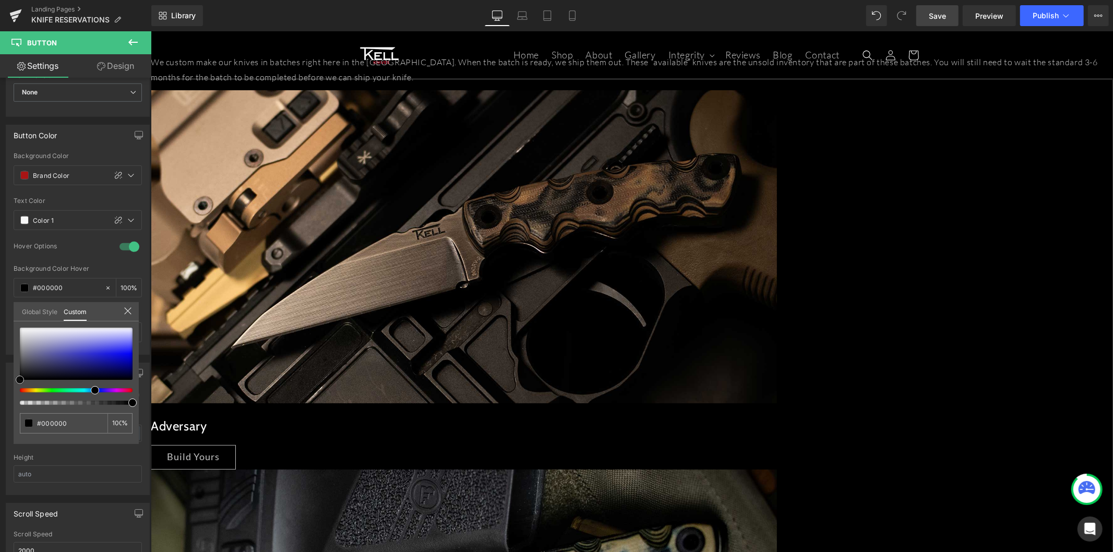
drag, startPoint x: 45, startPoint y: 367, endPoint x: -33, endPoint y: 387, distance: 81.1
click at [0, 387] on html "Button You are previewing how the New Preset 0 will restyle your page. You can …" at bounding box center [556, 276] width 1113 height 552
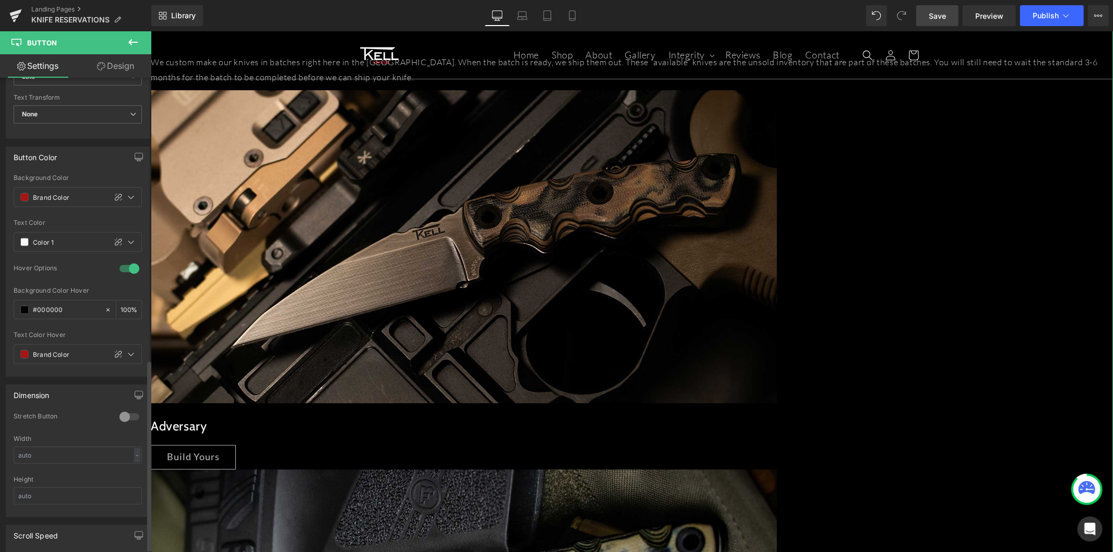
scroll to position [418, 0]
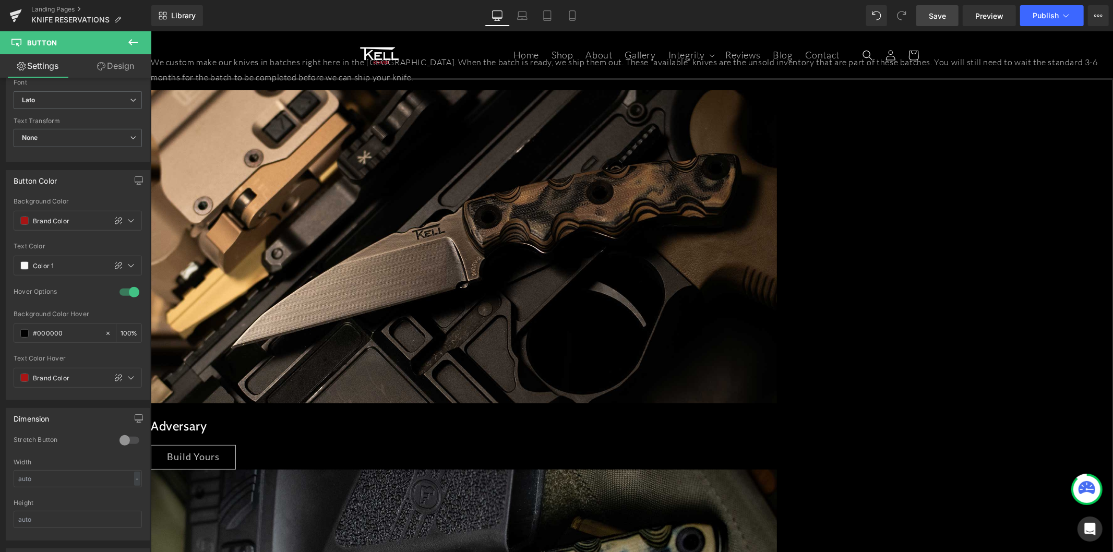
click at [935, 16] on span "Save" at bounding box center [936, 15] width 17 height 11
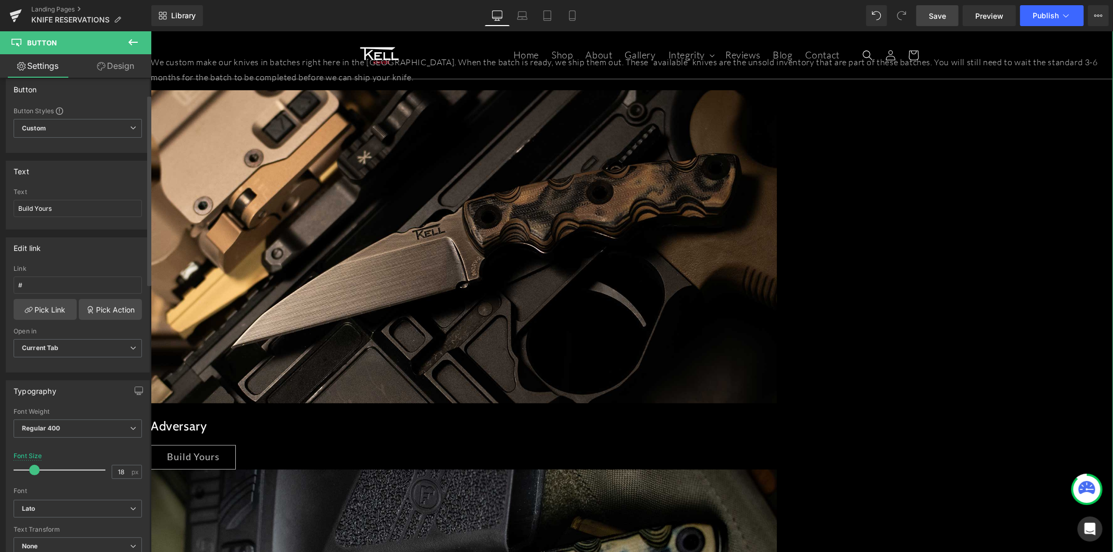
scroll to position [0, 0]
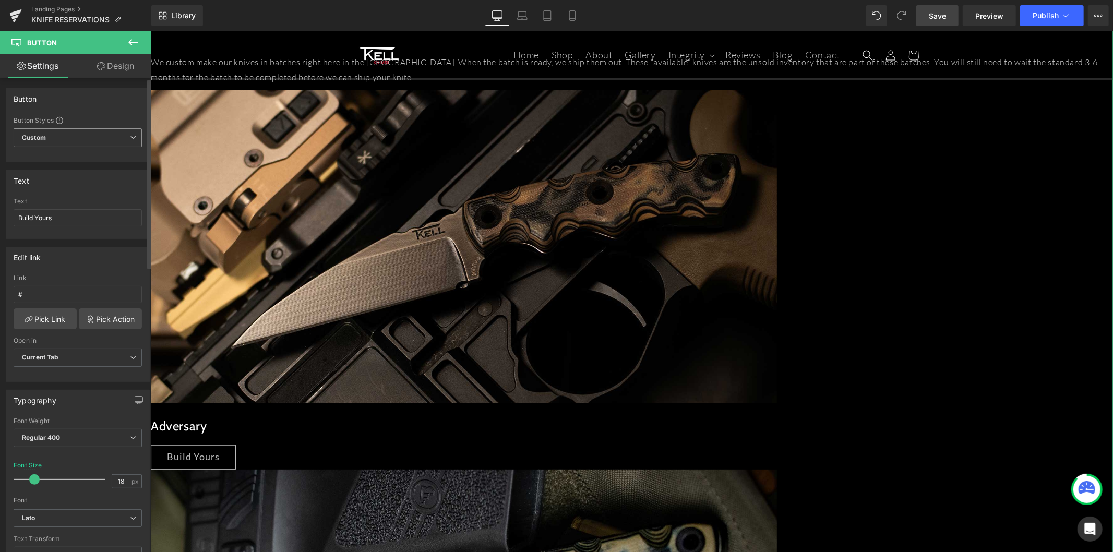
click at [76, 139] on span "Custom" at bounding box center [78, 137] width 128 height 19
click at [106, 188] on li "Button Button" at bounding box center [76, 183] width 124 height 19
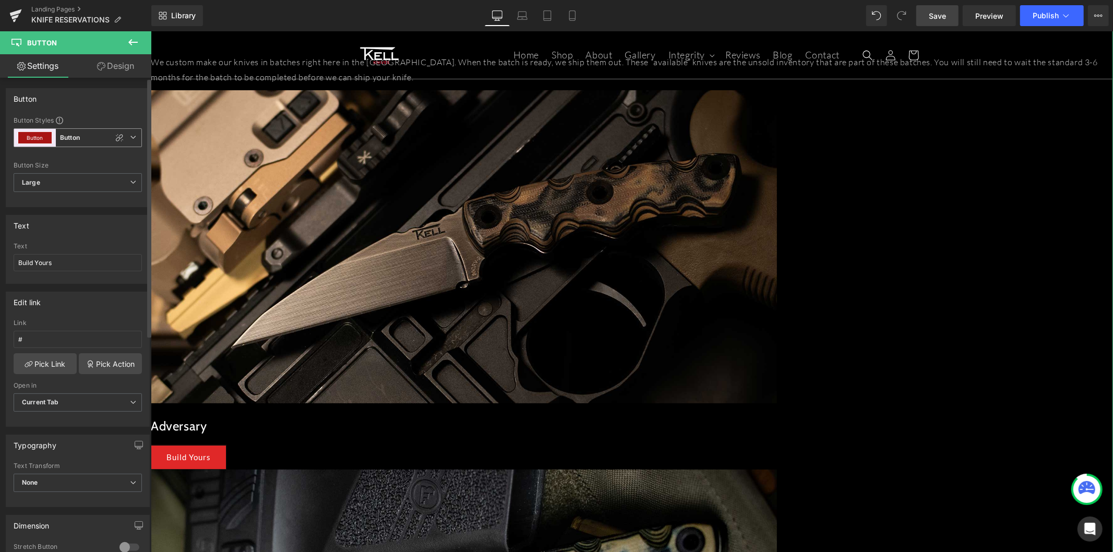
click at [123, 141] on span "Button Button" at bounding box center [78, 137] width 128 height 19
click at [127, 183] on icon at bounding box center [128, 182] width 8 height 8
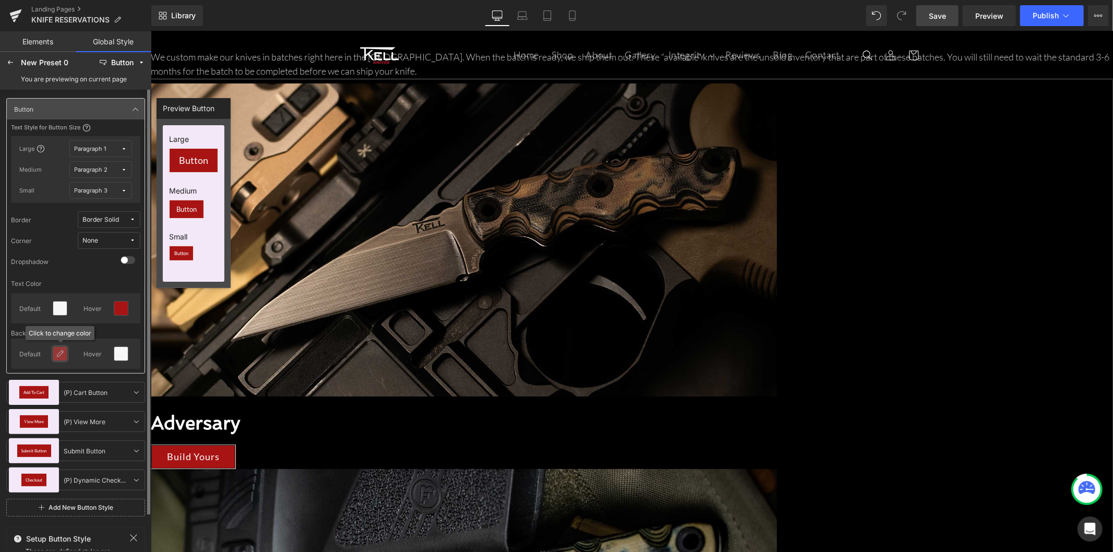
click at [62, 356] on icon at bounding box center [60, 353] width 8 height 8
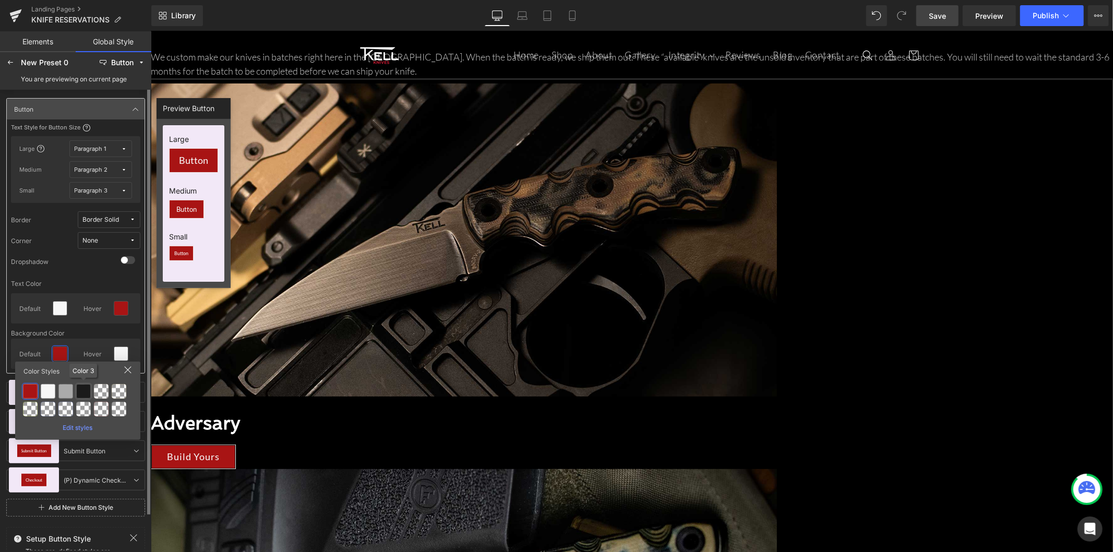
click at [87, 393] on div at bounding box center [83, 391] width 15 height 15
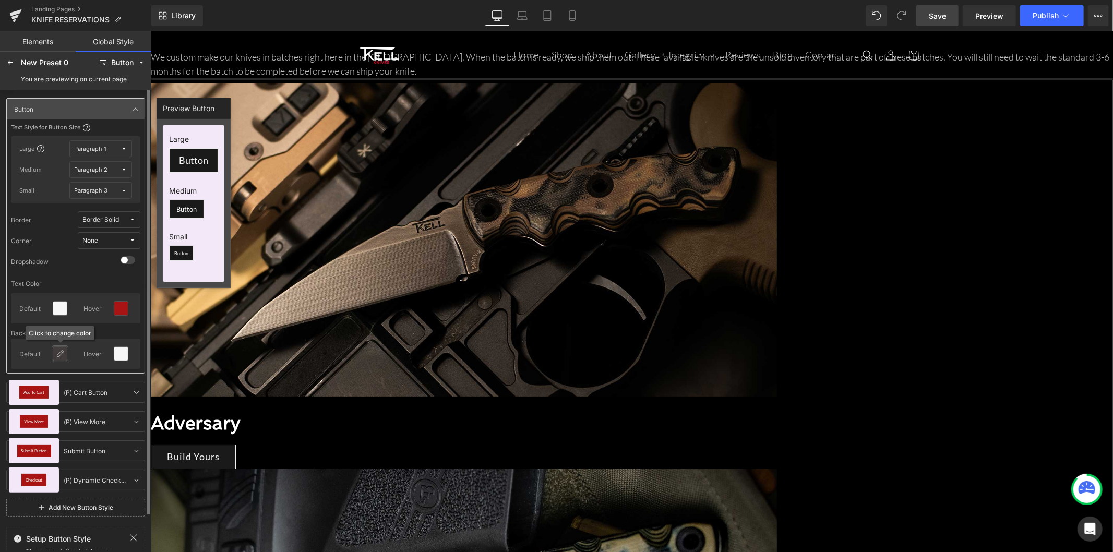
click at [63, 355] on icon at bounding box center [60, 353] width 8 height 8
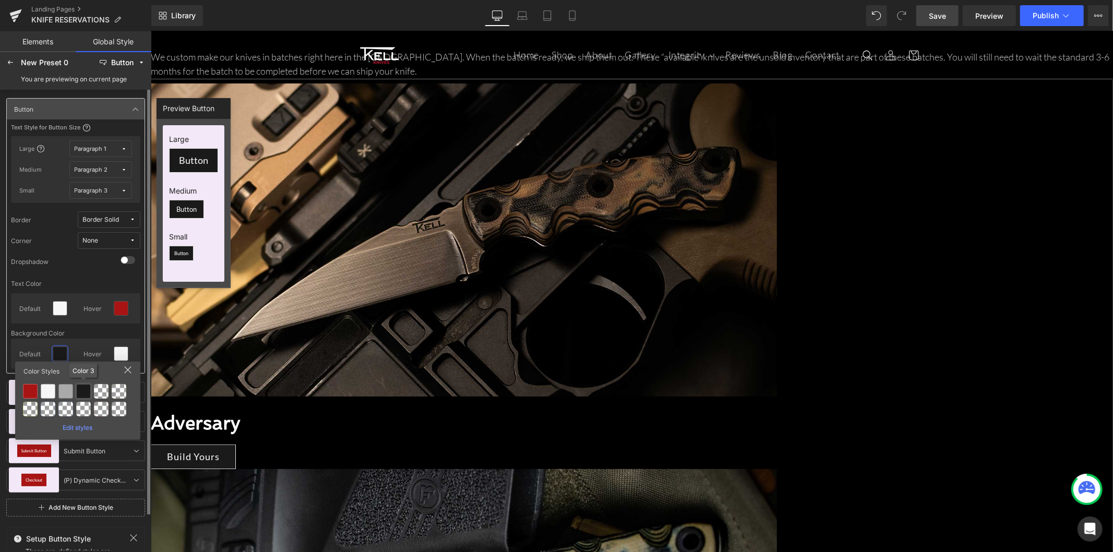
click at [81, 390] on div at bounding box center [83, 391] width 15 height 15
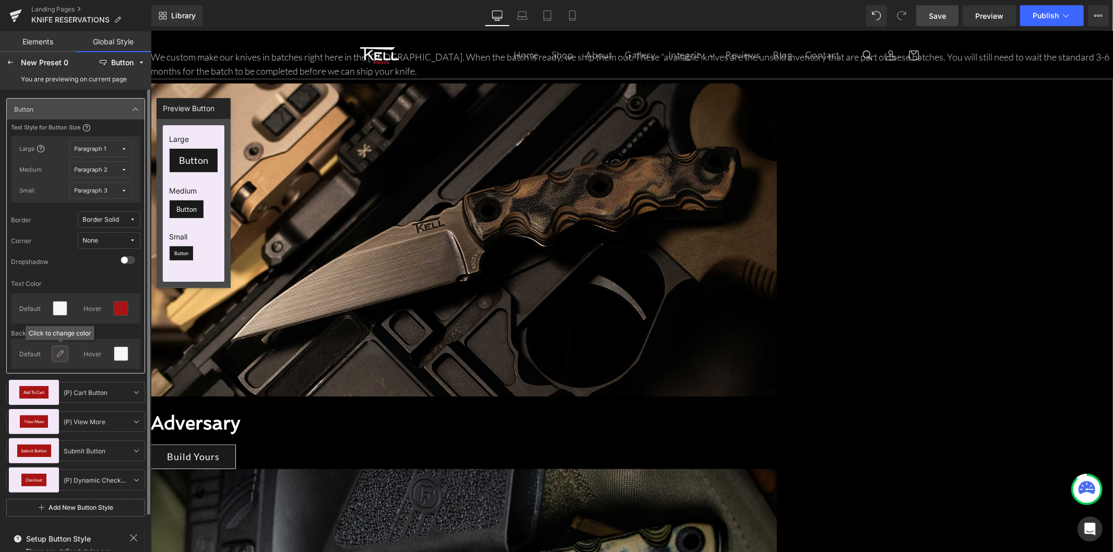
click at [53, 355] on div at bounding box center [60, 353] width 15 height 15
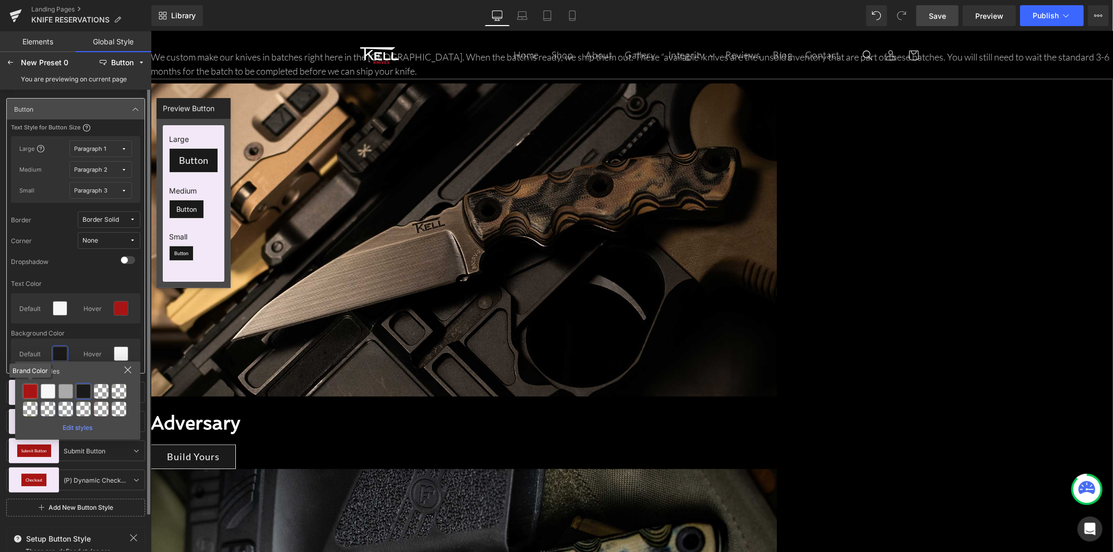
click at [29, 393] on div at bounding box center [30, 391] width 15 height 15
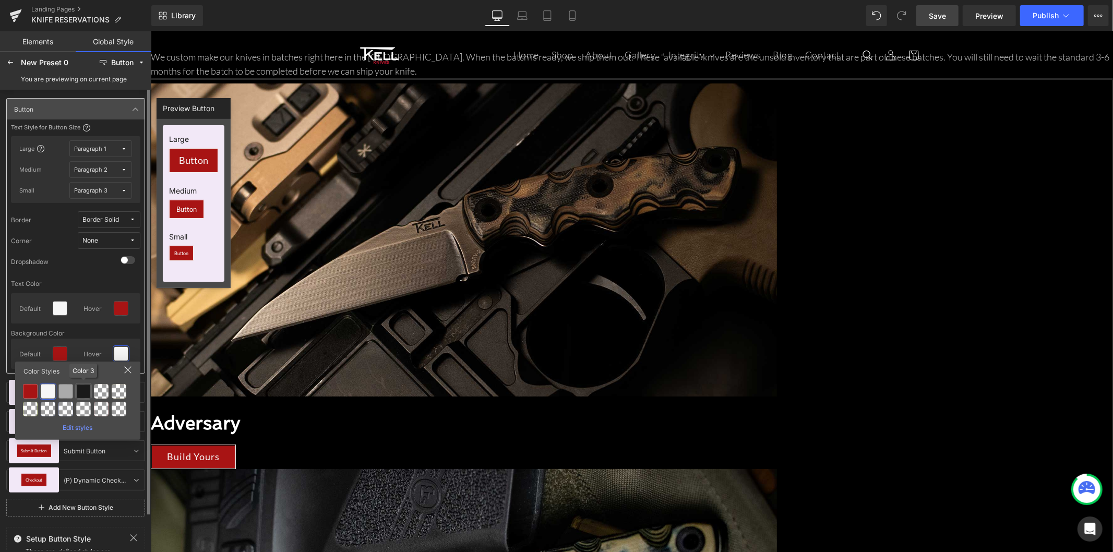
click at [89, 389] on div at bounding box center [83, 391] width 15 height 15
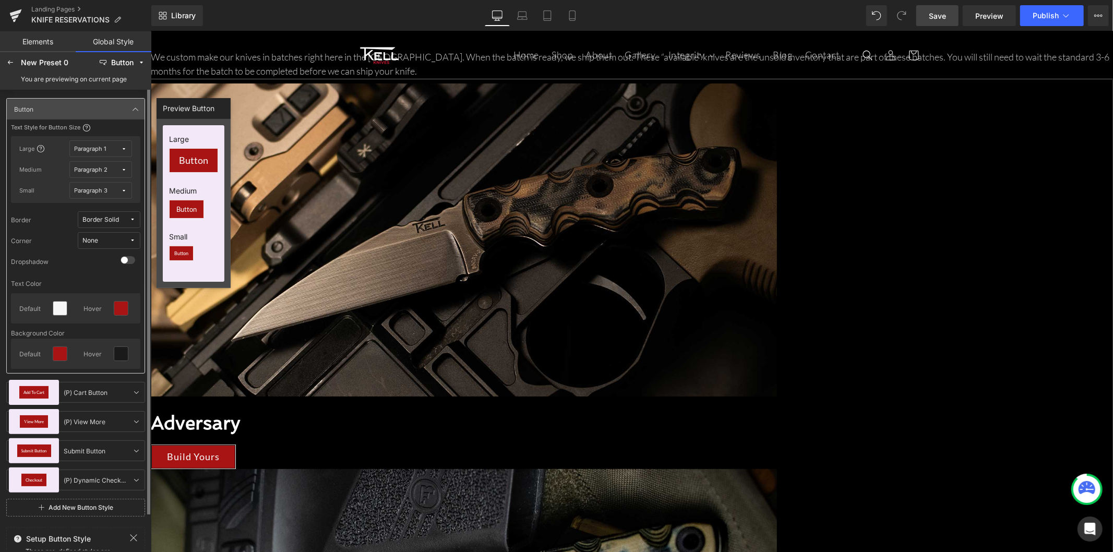
click at [102, 332] on div "Background Color" at bounding box center [75, 333] width 129 height 11
drag, startPoint x: 804, startPoint y: 0, endPoint x: 954, endPoint y: 17, distance: 150.2
click at [954, 17] on link "Save" at bounding box center [937, 15] width 42 height 21
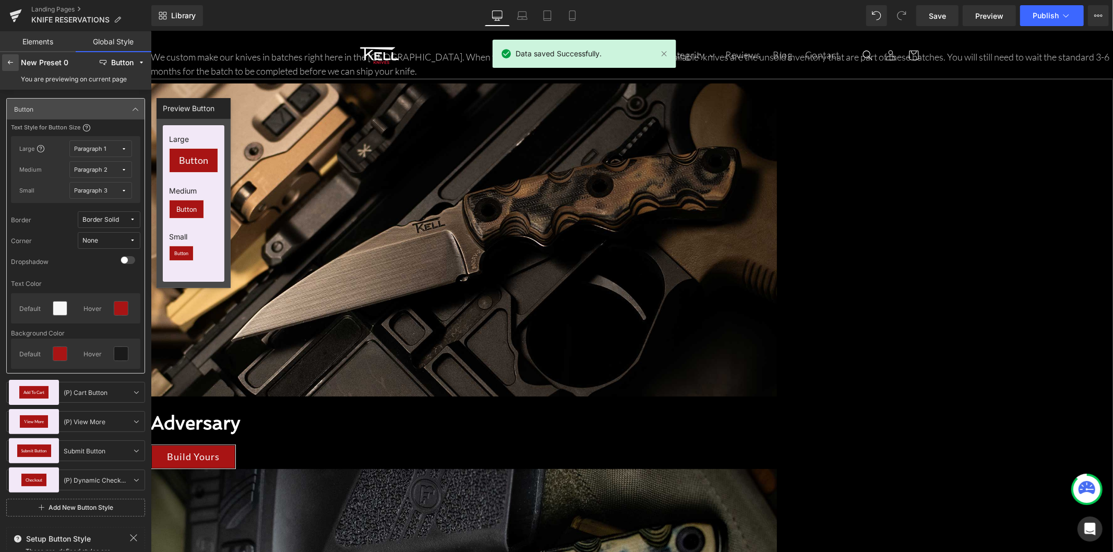
click at [15, 61] on div at bounding box center [10, 62] width 17 height 17
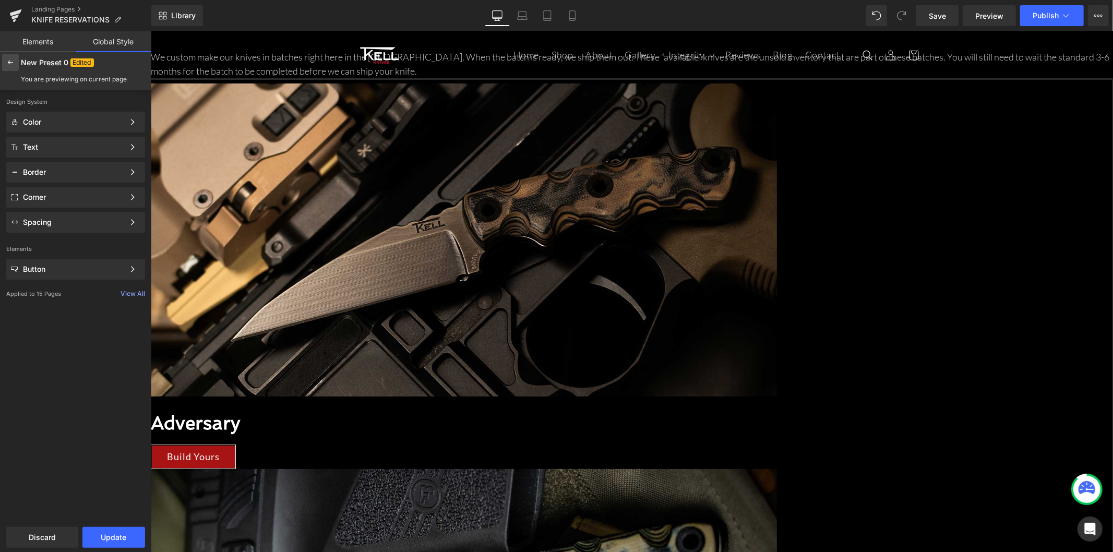
click at [17, 62] on div at bounding box center [10, 62] width 17 height 17
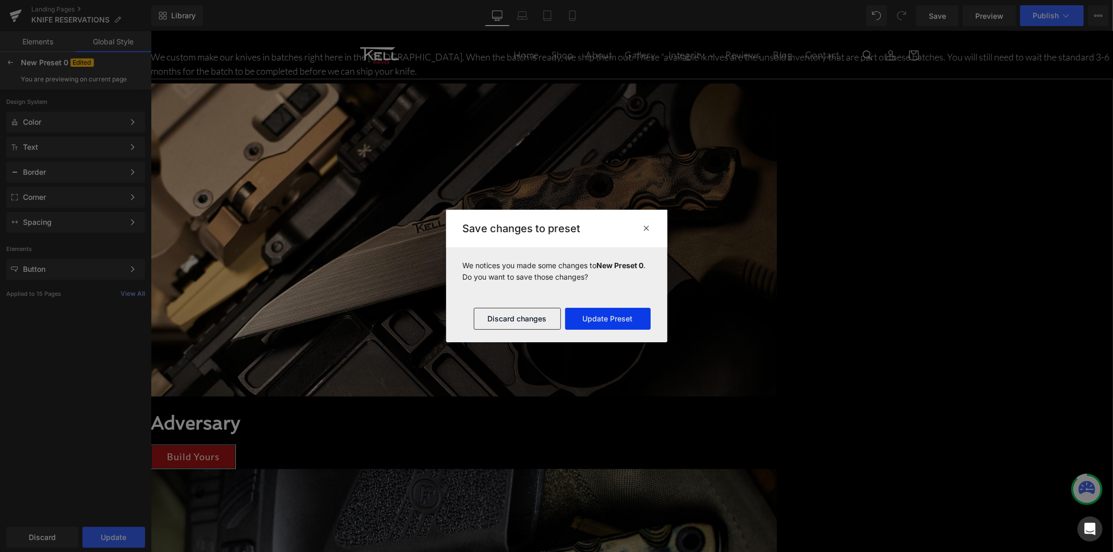
click at [618, 325] on button "Update Preset" at bounding box center [608, 319] width 86 height 22
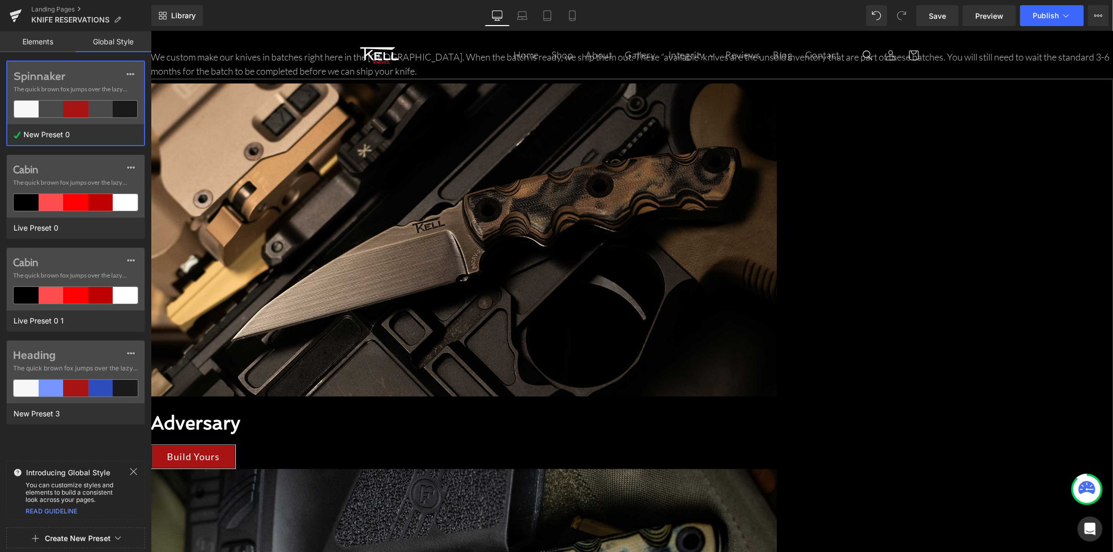
click at [95, 79] on label "Spinnaker" at bounding box center [76, 76] width 124 height 13
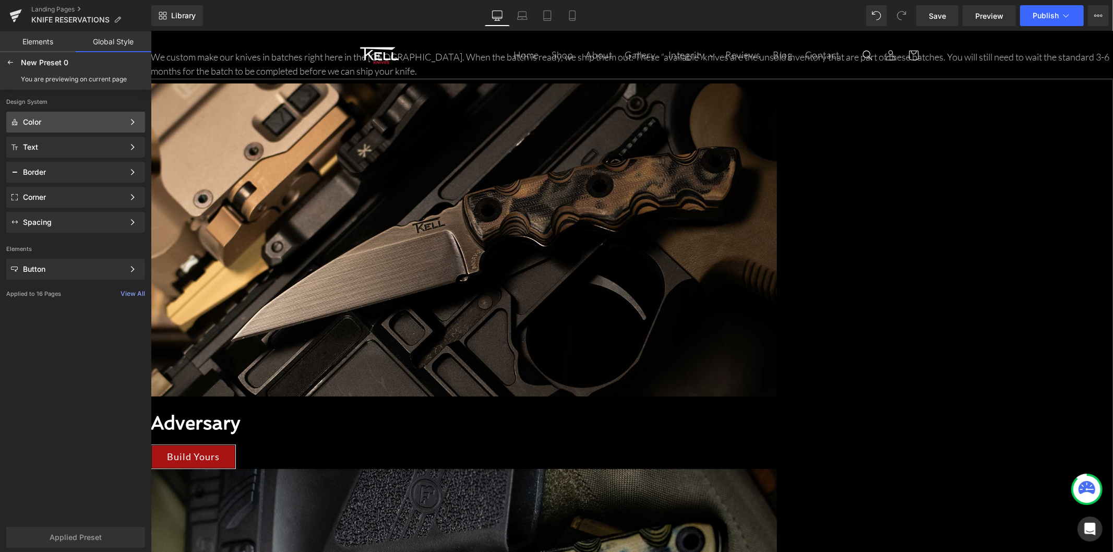
click at [74, 121] on div "Color" at bounding box center [73, 122] width 101 height 8
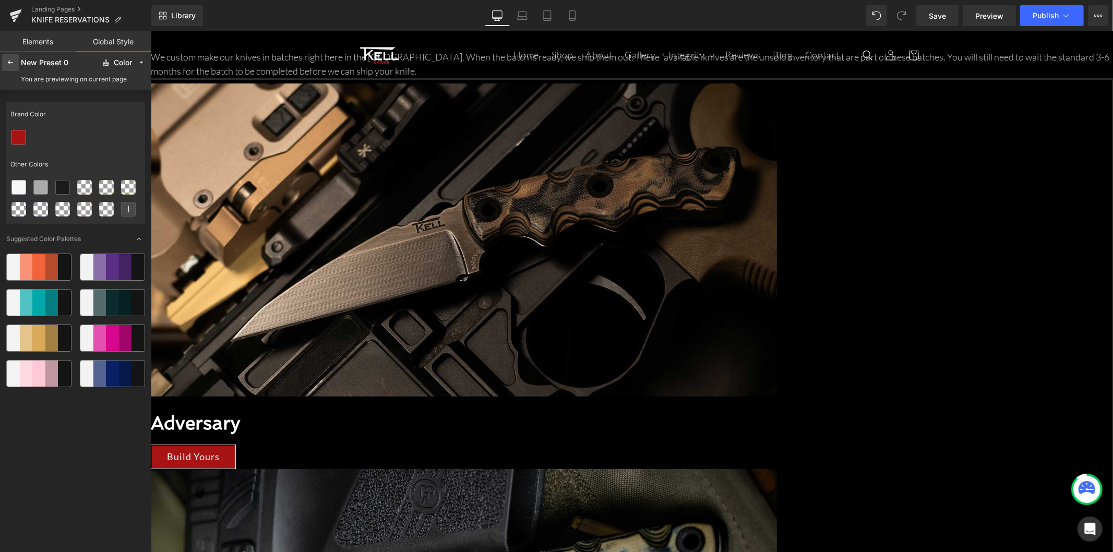
click at [13, 61] on icon at bounding box center [10, 62] width 8 height 8
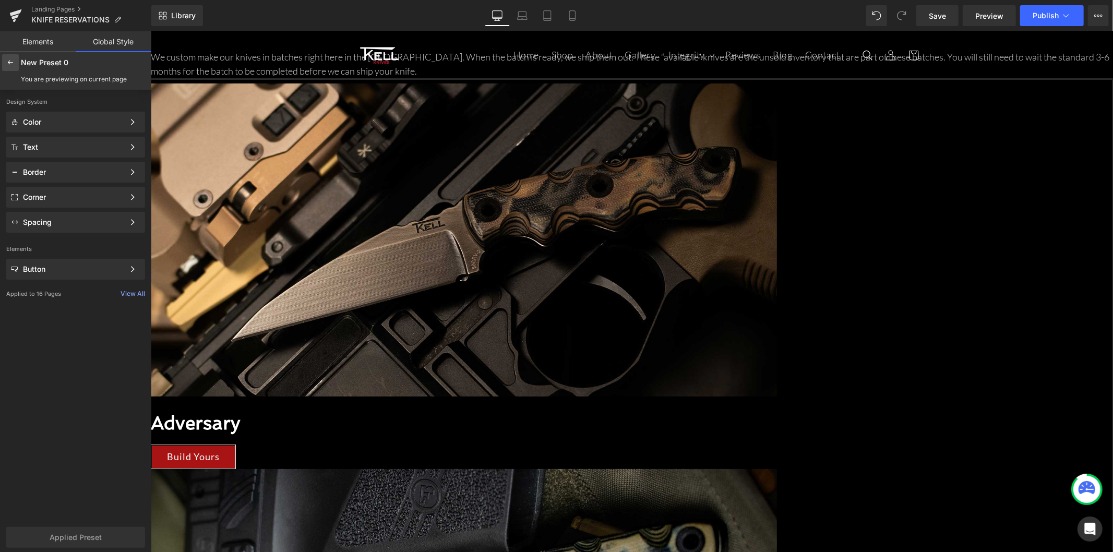
click at [13, 65] on icon at bounding box center [10, 62] width 8 height 8
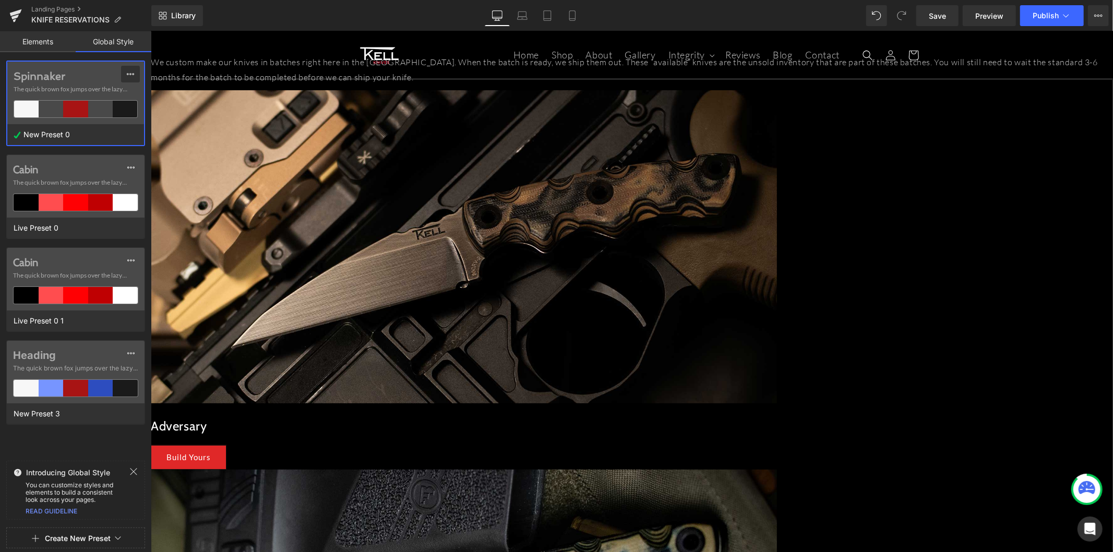
click at [121, 74] on button at bounding box center [130, 74] width 19 height 17
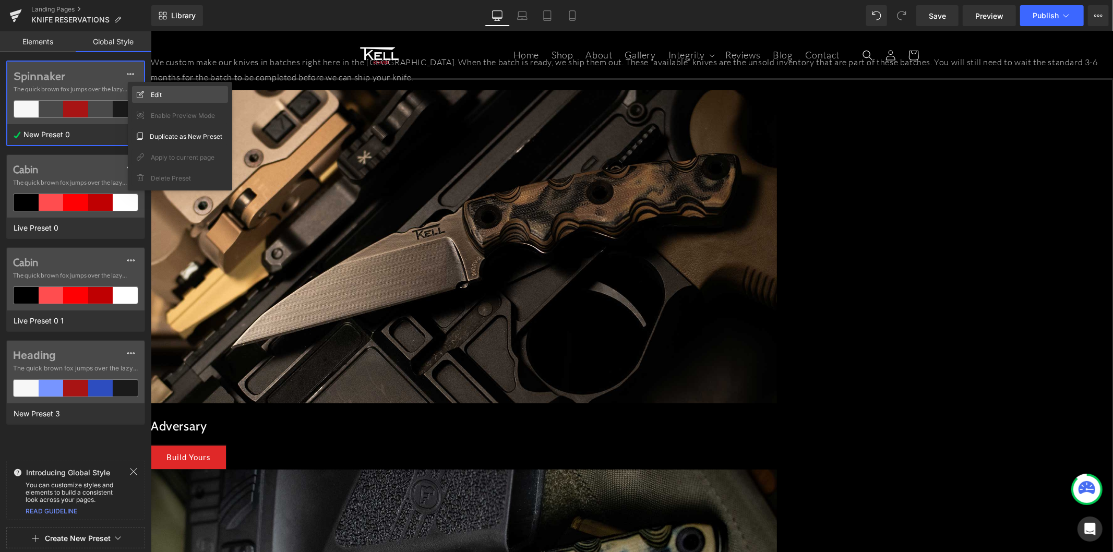
click at [143, 96] on icon at bounding box center [140, 94] width 7 height 7
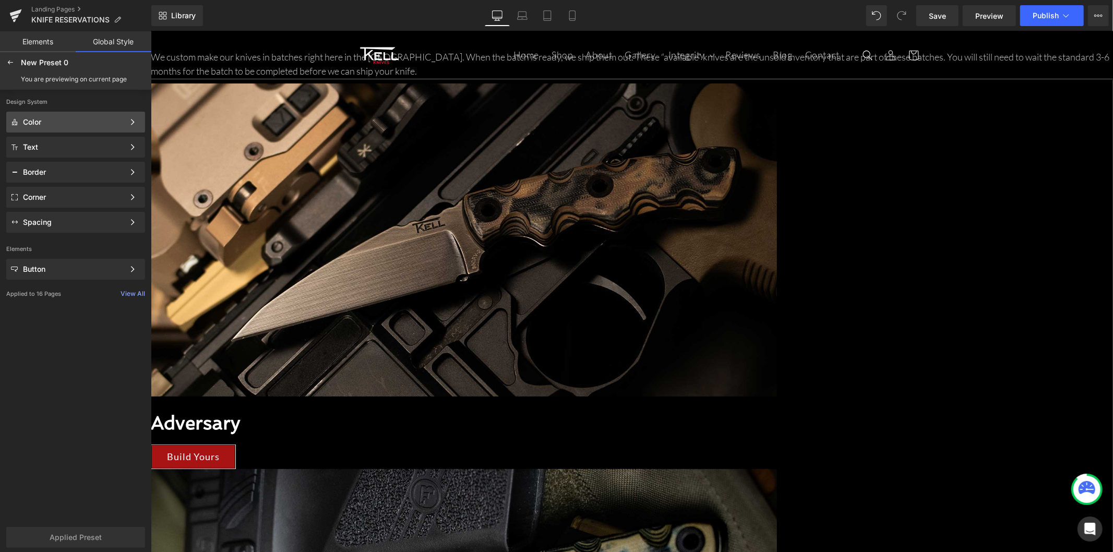
click at [89, 115] on div "Color Color Style Define a color palette and apply it to your pages 1 of 3 Next" at bounding box center [75, 122] width 139 height 21
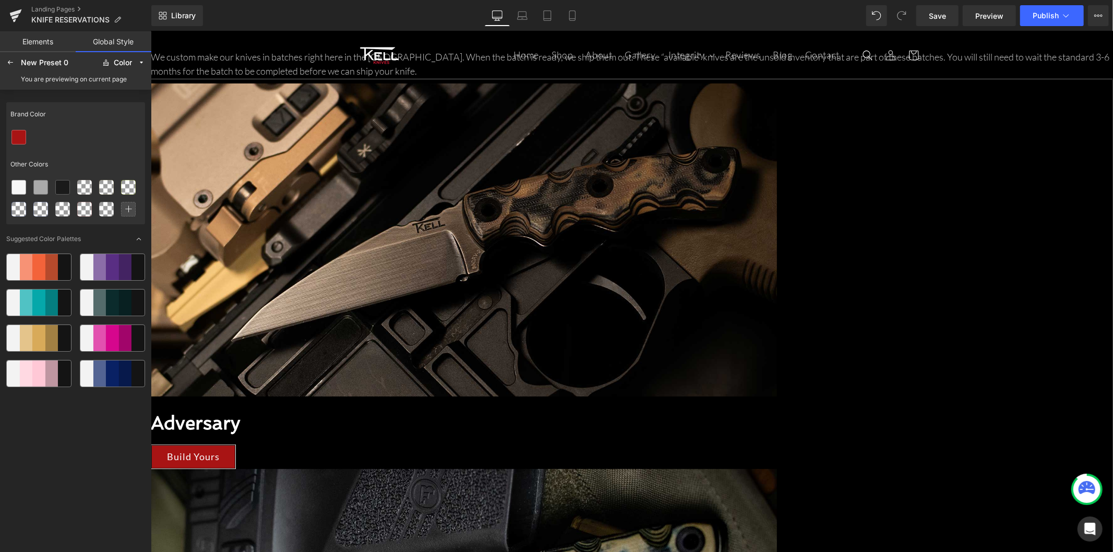
click at [58, 140] on div at bounding box center [75, 137] width 139 height 22
click at [11, 63] on icon at bounding box center [10, 62] width 8 height 8
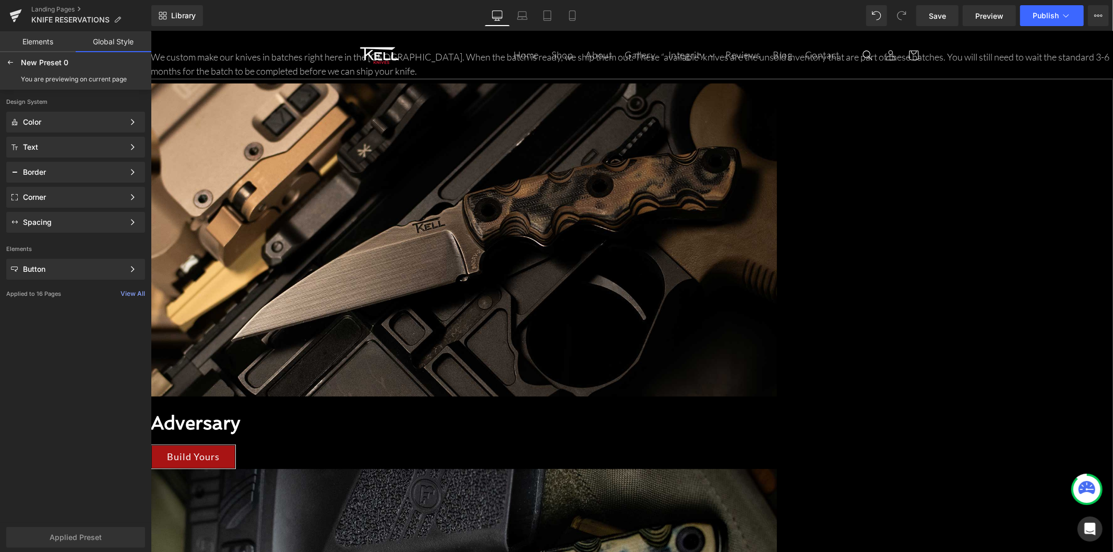
click at [37, 42] on link "Elements" at bounding box center [38, 41] width 76 height 21
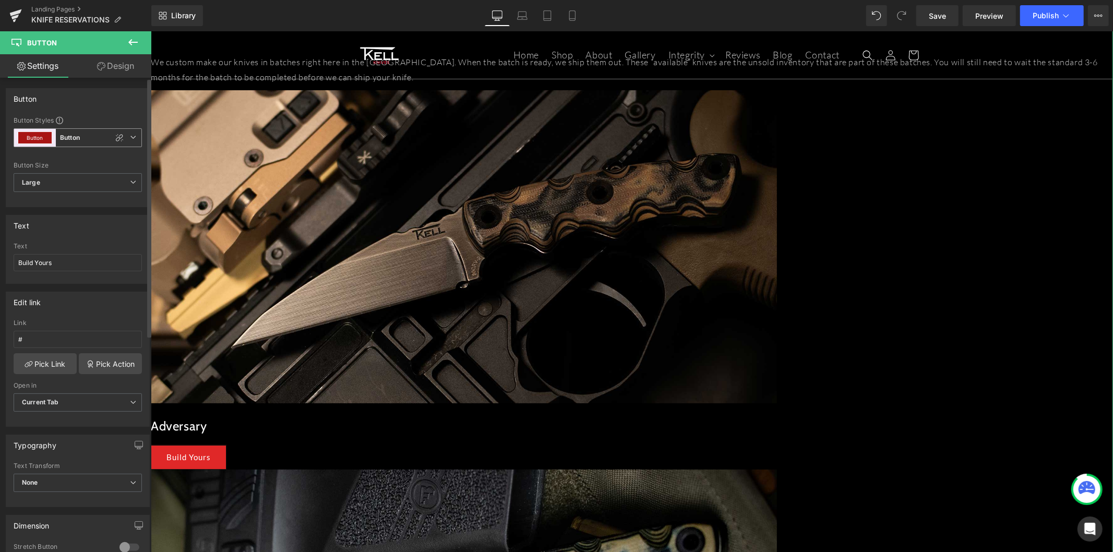
click at [130, 138] on icon at bounding box center [133, 137] width 6 height 6
click at [128, 183] on icon at bounding box center [128, 182] width 8 height 8
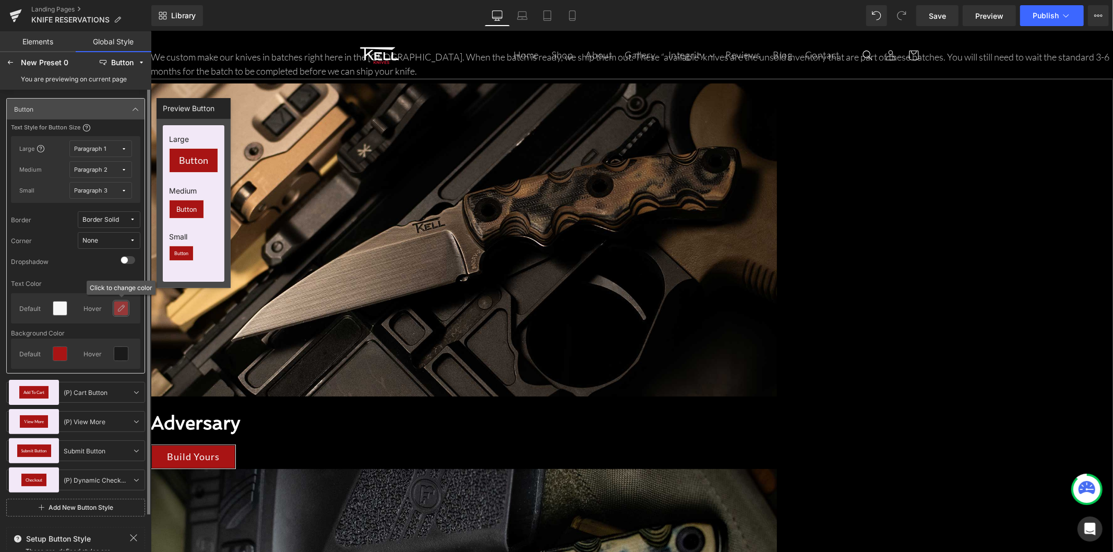
click at [122, 310] on icon at bounding box center [121, 308] width 8 height 8
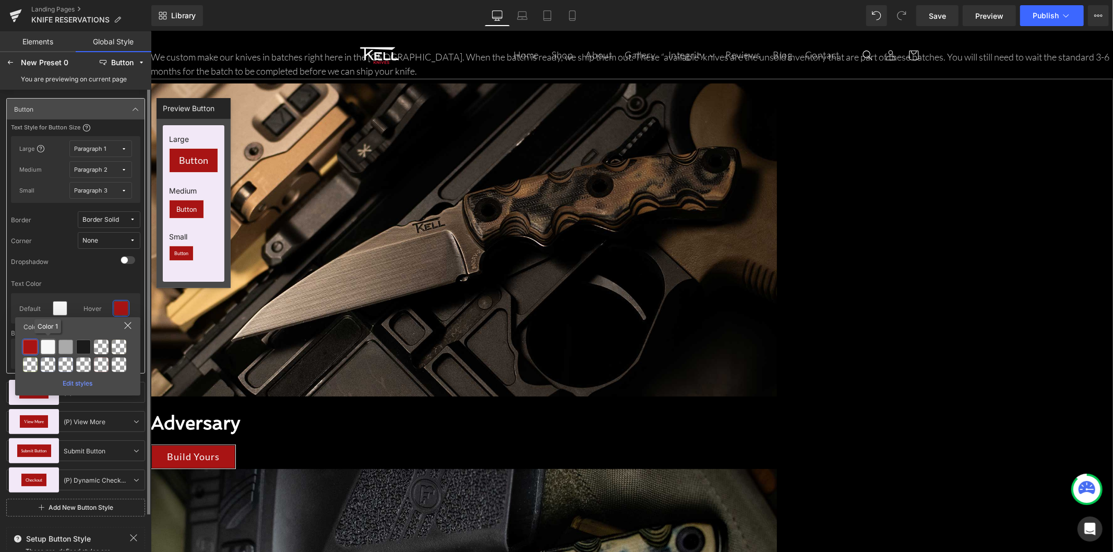
click at [42, 350] on div at bounding box center [48, 347] width 15 height 15
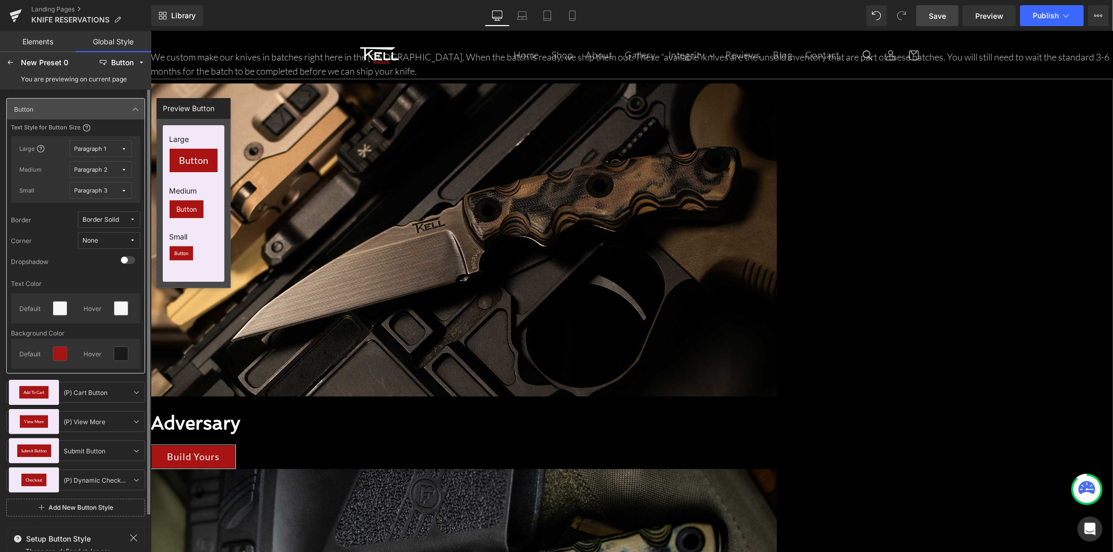
drag, startPoint x: 943, startPoint y: 6, endPoint x: 936, endPoint y: 9, distance: 7.5
click at [943, 6] on link "Save" at bounding box center [937, 15] width 42 height 21
drag, startPoint x: 1087, startPoint y: 40, endPoint x: 527, endPoint y: 106, distance: 563.1
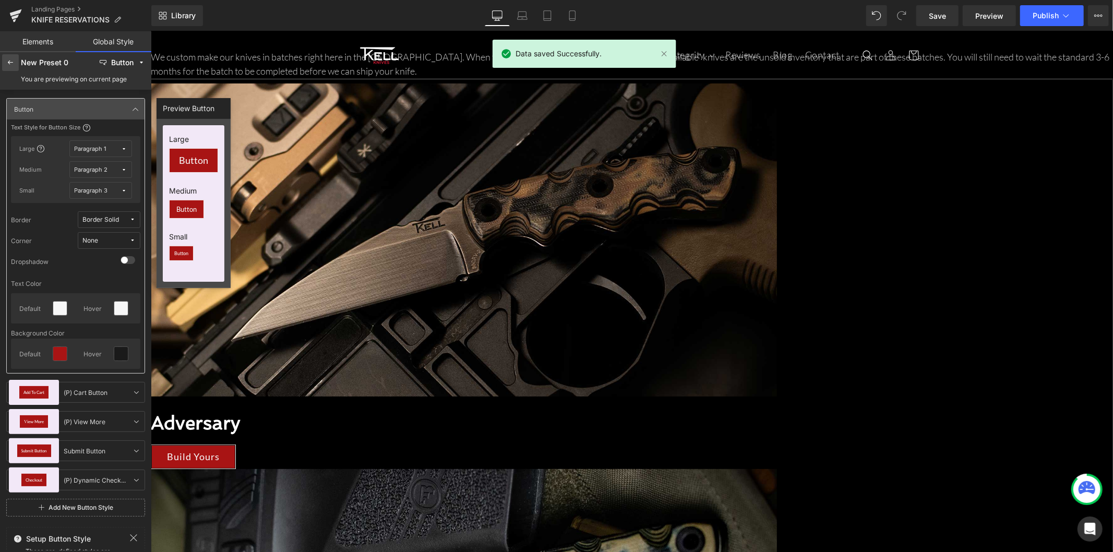
click at [16, 63] on div at bounding box center [10, 62] width 17 height 17
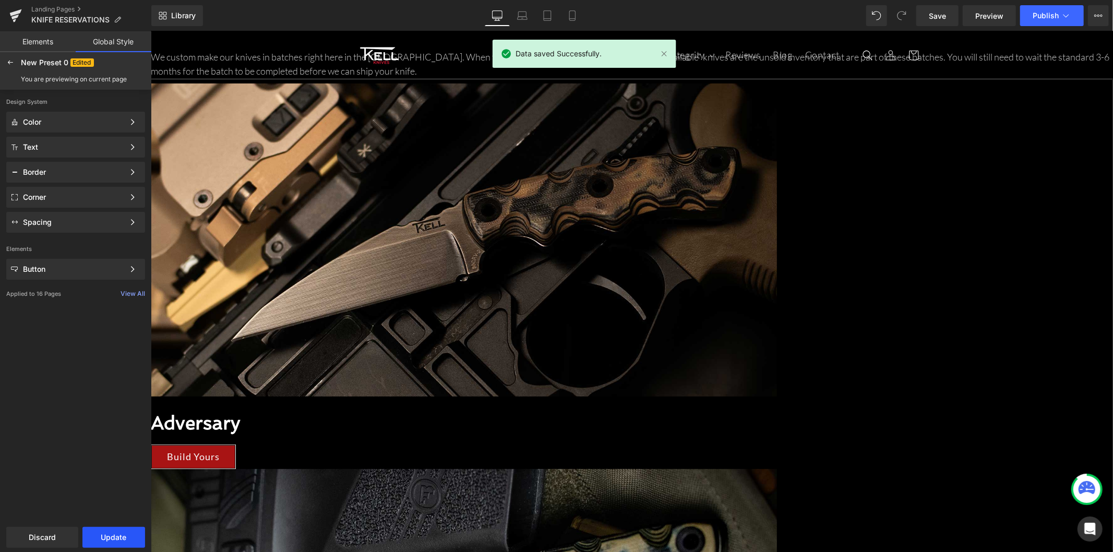
click at [126, 534] on button "Update" at bounding box center [113, 537] width 63 height 21
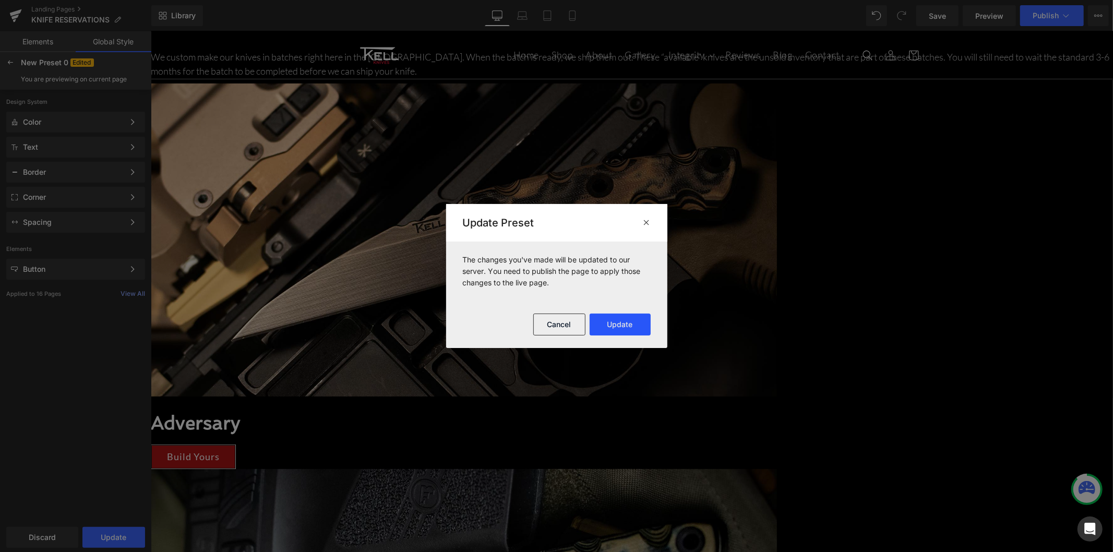
click at [622, 320] on button "Update" at bounding box center [619, 324] width 61 height 22
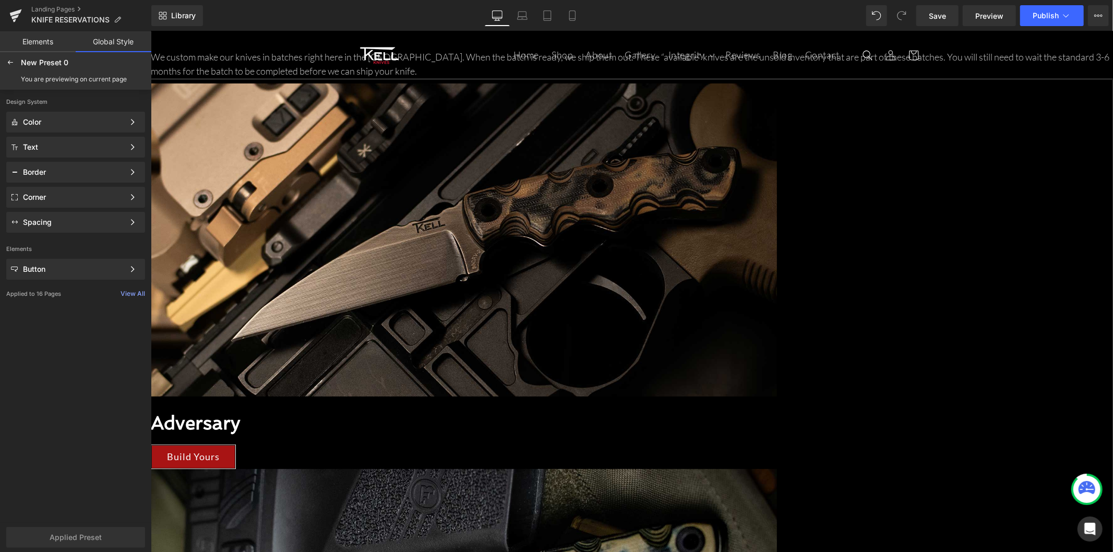
click at [361, 411] on h2 "Adversary" at bounding box center [463, 422] width 626 height 22
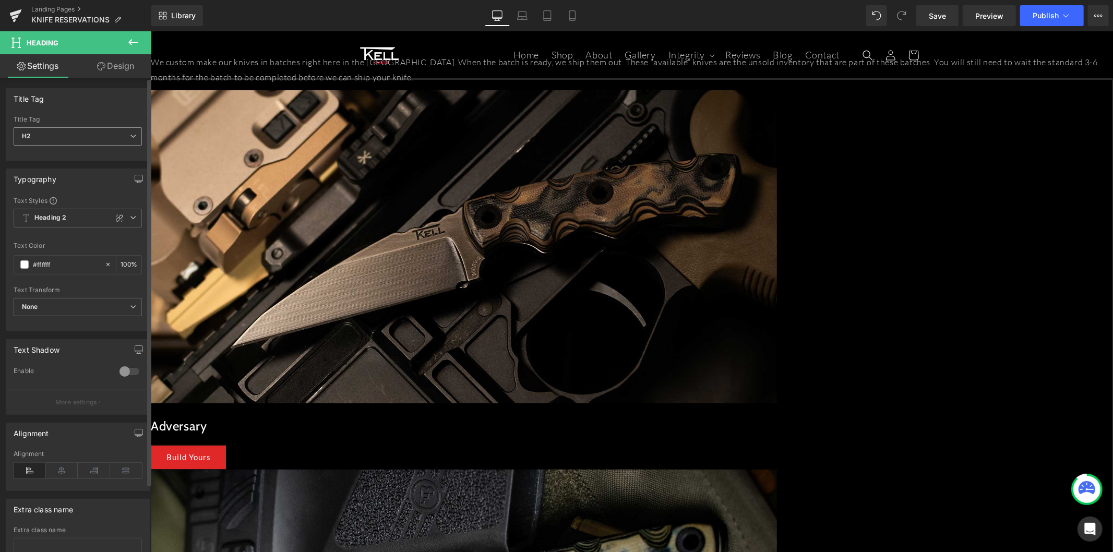
click at [78, 145] on span "H2" at bounding box center [78, 136] width 128 height 18
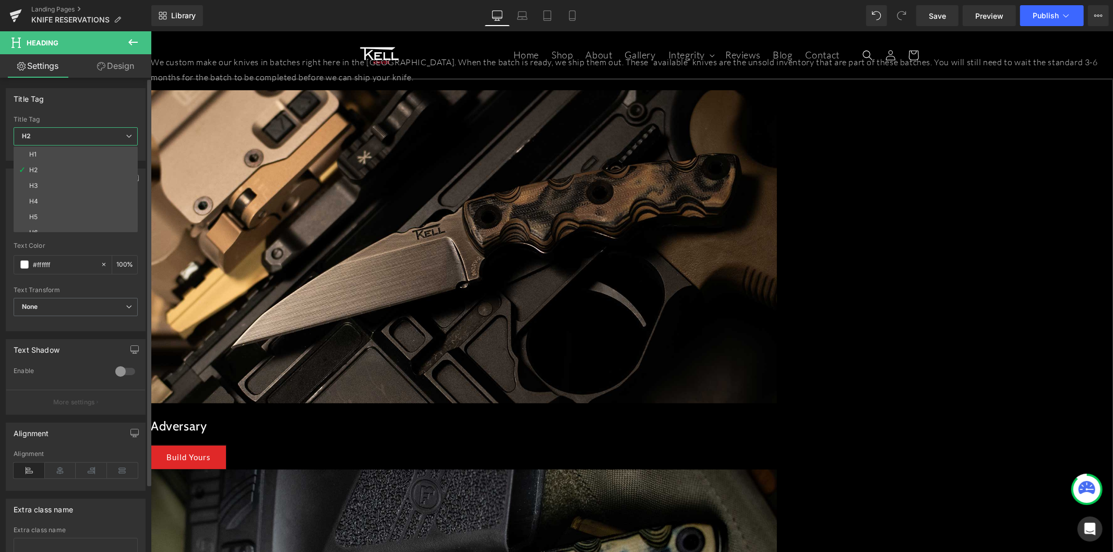
click at [128, 120] on div "Title Tag" at bounding box center [76, 119] width 124 height 7
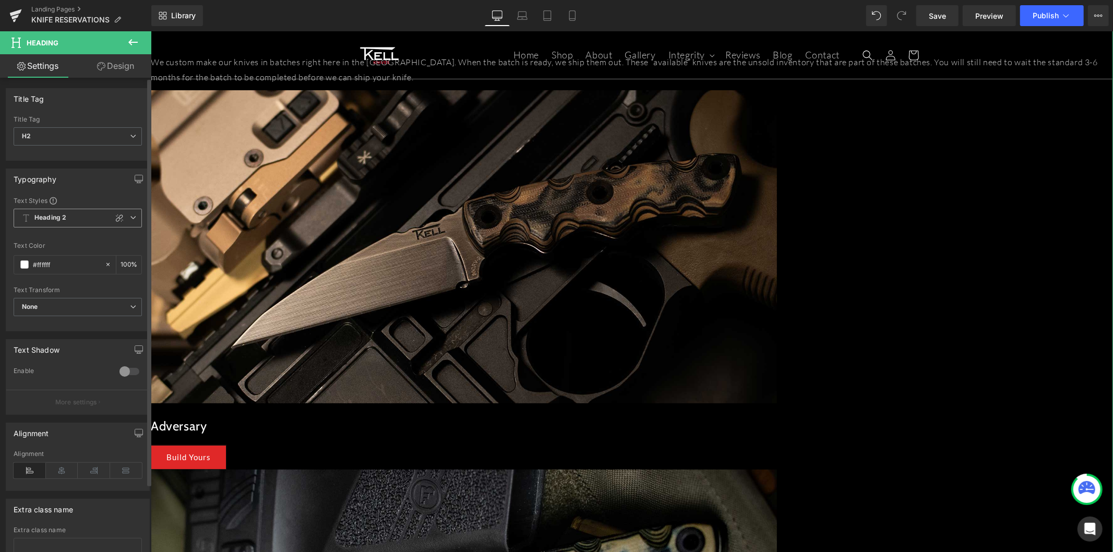
click at [74, 219] on span "Heading 2" at bounding box center [78, 218] width 128 height 19
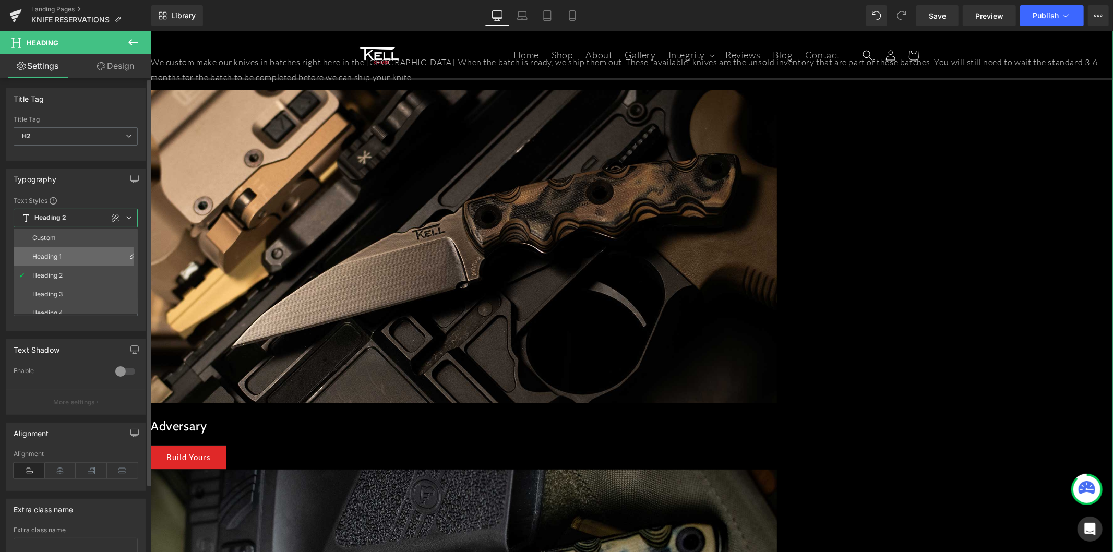
click at [71, 258] on li "Heading 1" at bounding box center [78, 256] width 129 height 19
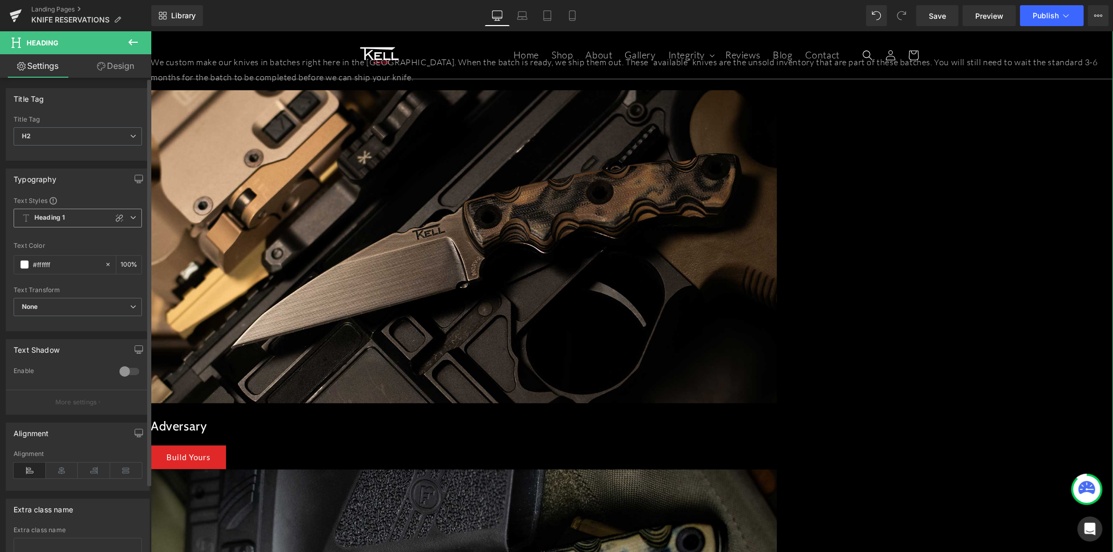
click at [85, 226] on span "Heading 1" at bounding box center [78, 218] width 128 height 19
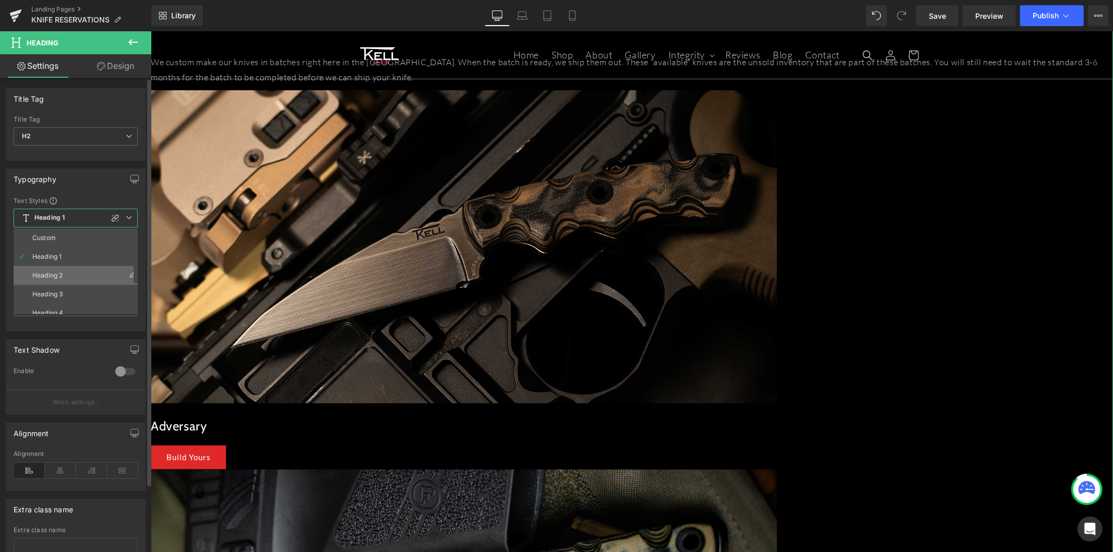
click at [75, 275] on li "Heading 2" at bounding box center [78, 275] width 129 height 19
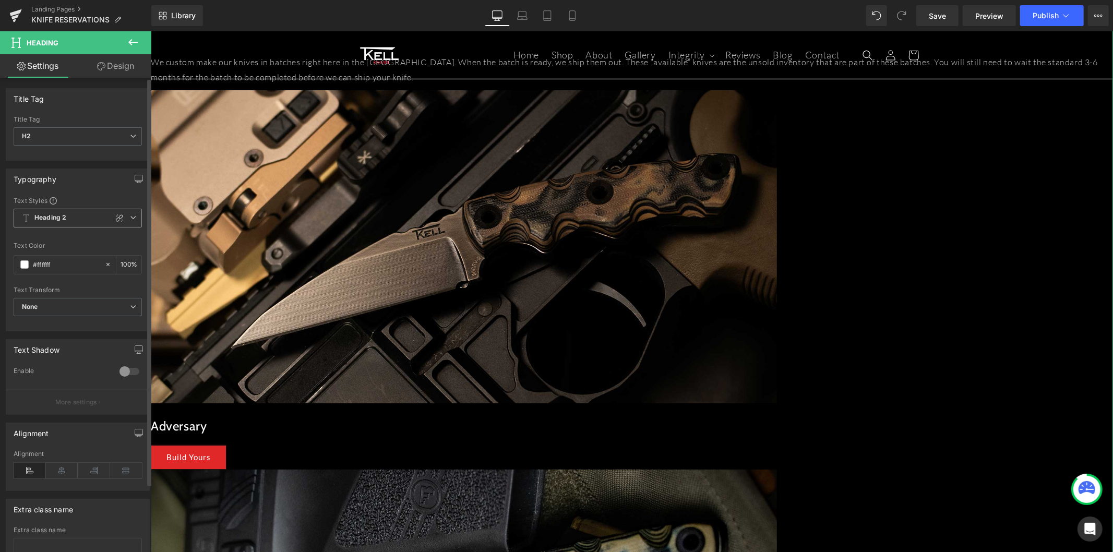
click at [79, 218] on span "Heading 2" at bounding box center [78, 218] width 128 height 19
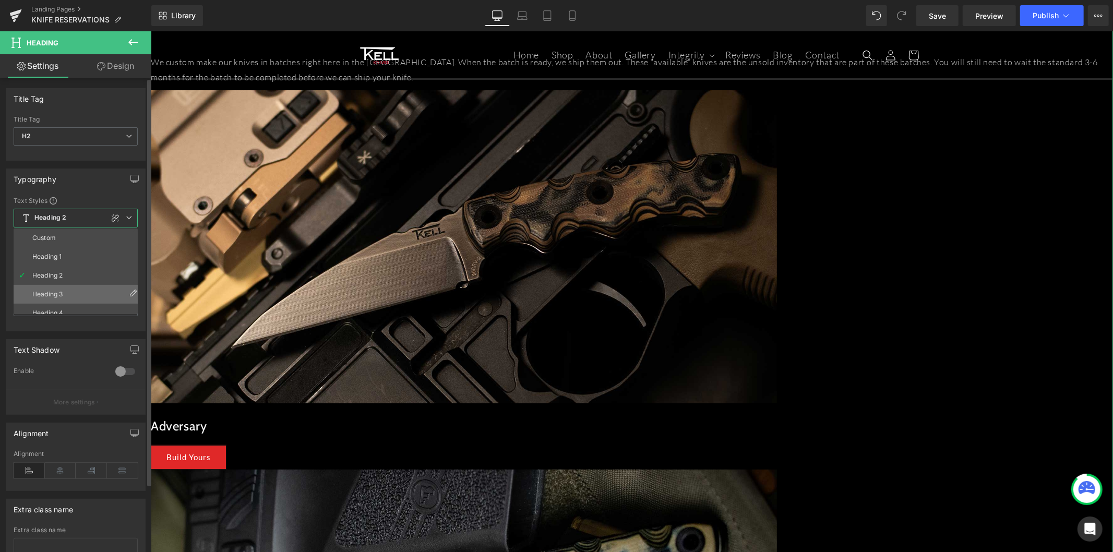
drag, startPoint x: 76, startPoint y: 277, endPoint x: 72, endPoint y: 294, distance: 17.1
click at [72, 294] on div "Custom Heading 1 Heading 2 Heading 3 Heading 4 Heading 5 Heading 6" at bounding box center [78, 271] width 129 height 86
click at [71, 294] on li "Heading 3" at bounding box center [78, 294] width 129 height 19
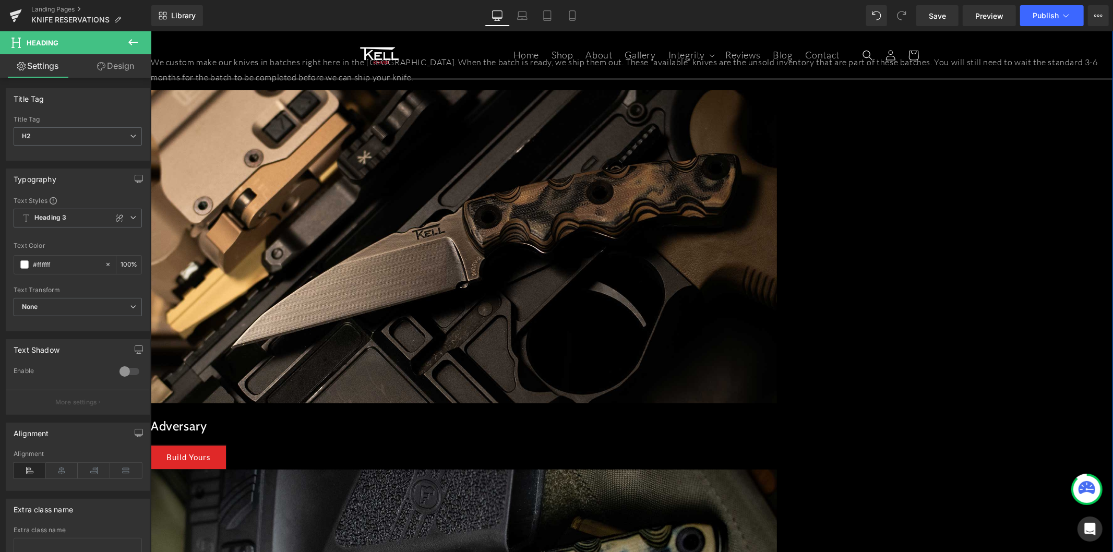
click at [75, 134] on span "H2" at bounding box center [78, 136] width 128 height 18
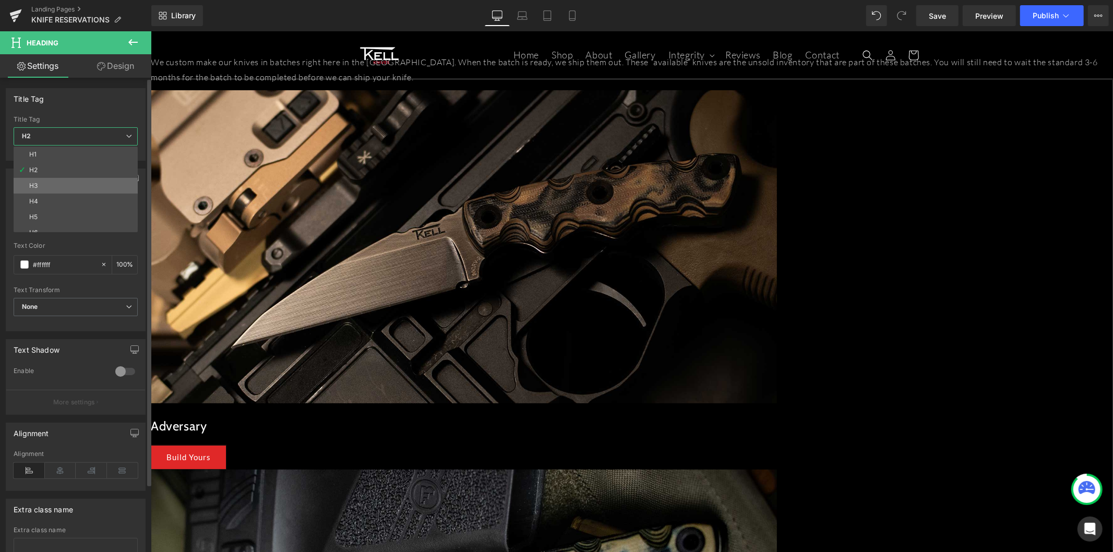
click at [83, 185] on li "H3" at bounding box center [78, 186] width 129 height 16
type input "100"
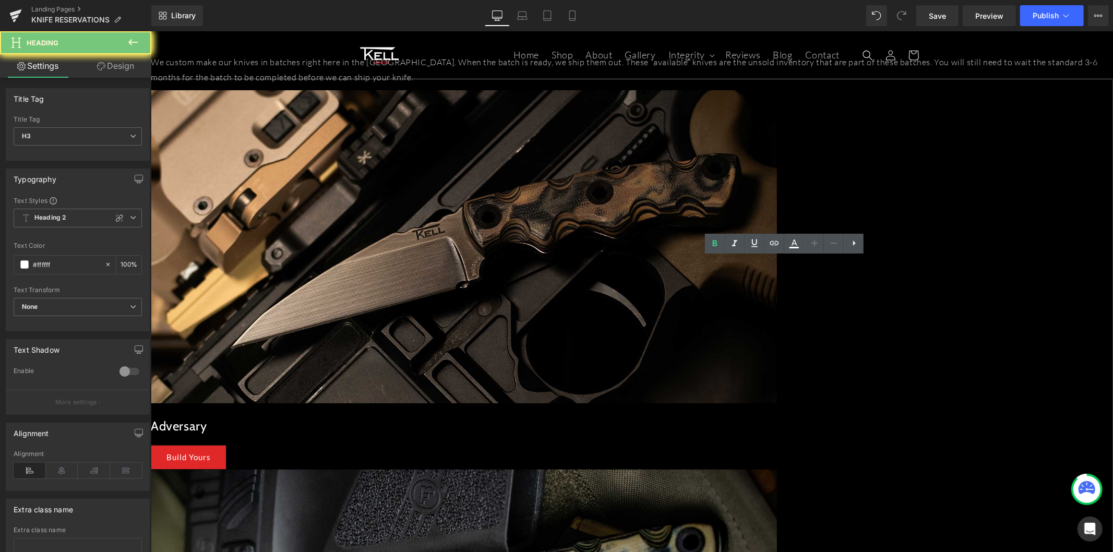
paste div
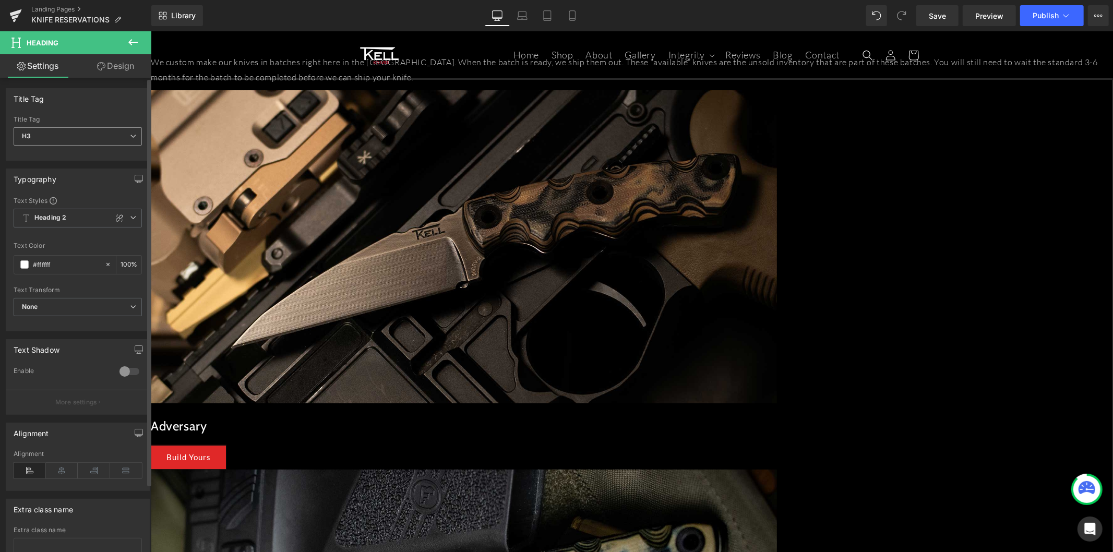
click at [73, 134] on span "H3" at bounding box center [78, 136] width 128 height 18
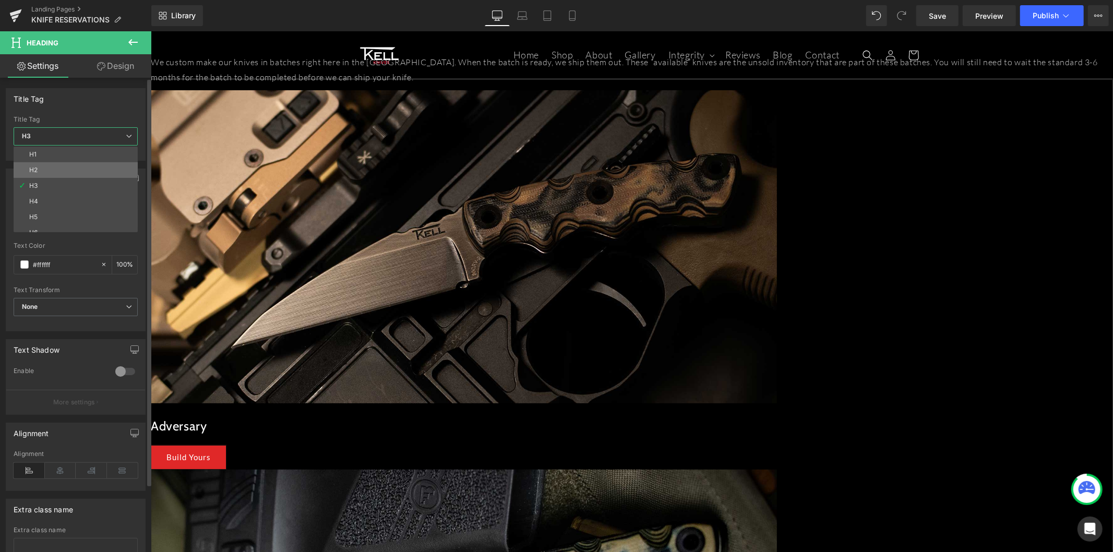
click at [67, 174] on li "H2" at bounding box center [78, 170] width 129 height 16
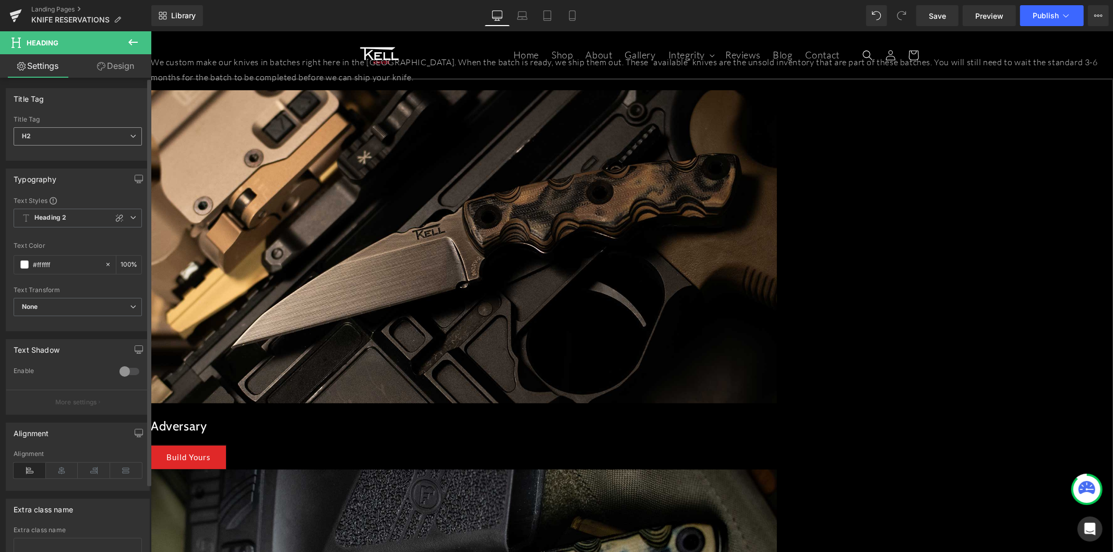
click at [65, 138] on span "H2" at bounding box center [78, 136] width 128 height 18
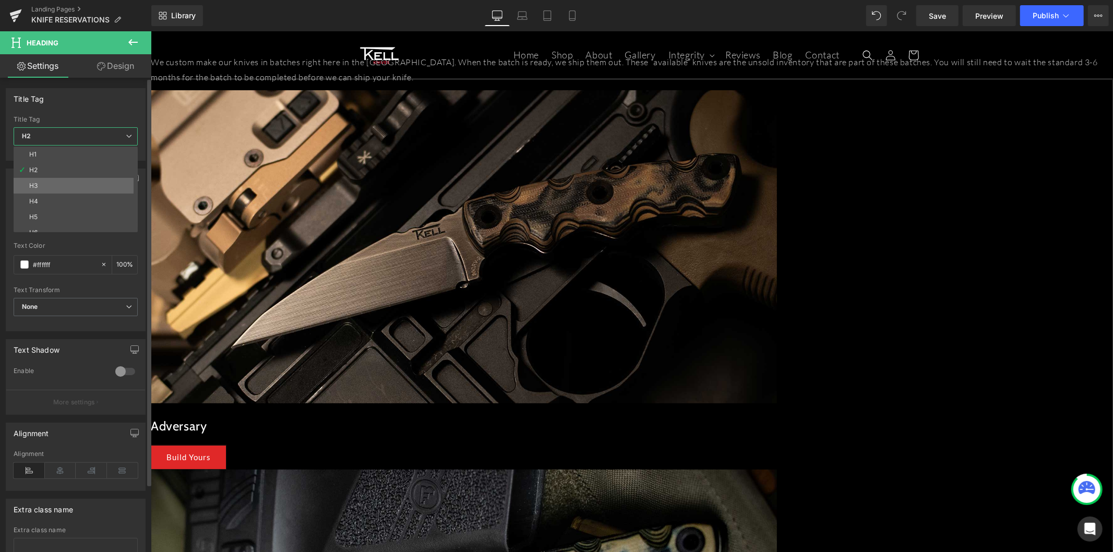
click at [55, 187] on li "H3" at bounding box center [78, 186] width 129 height 16
type input "100"
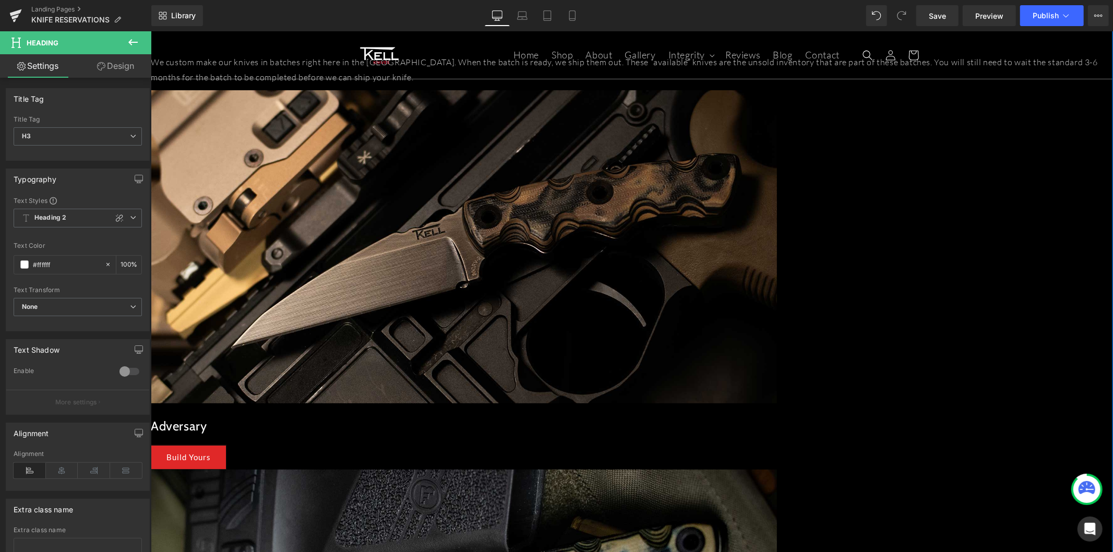
click at [372, 417] on h2 "Adversary" at bounding box center [463, 425] width 626 height 16
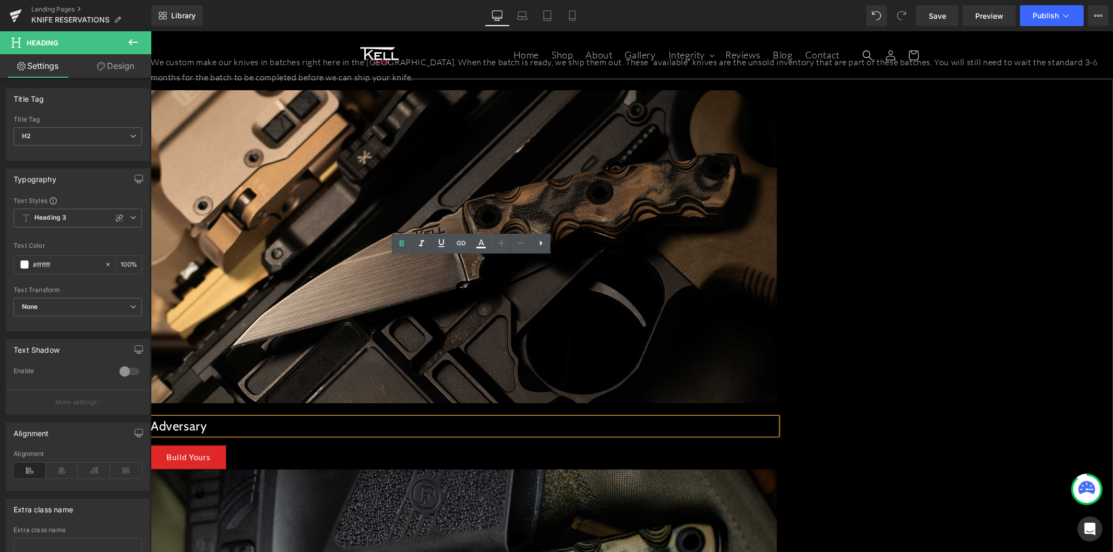
drag, startPoint x: 534, startPoint y: 391, endPoint x: 394, endPoint y: 356, distance: 144.1
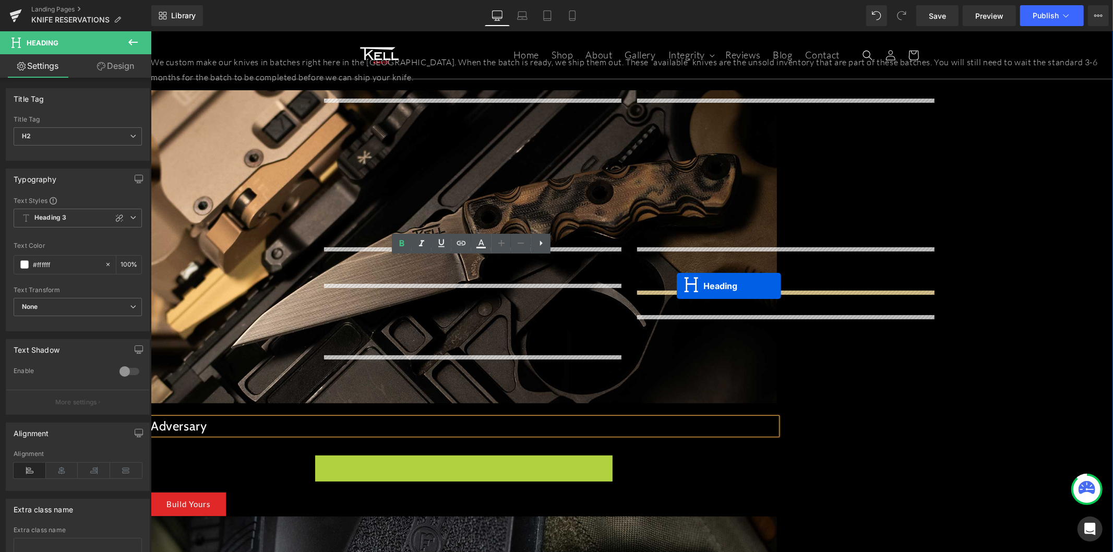
drag, startPoint x: 449, startPoint y: 305, endPoint x: 680, endPoint y: 293, distance: 231.4
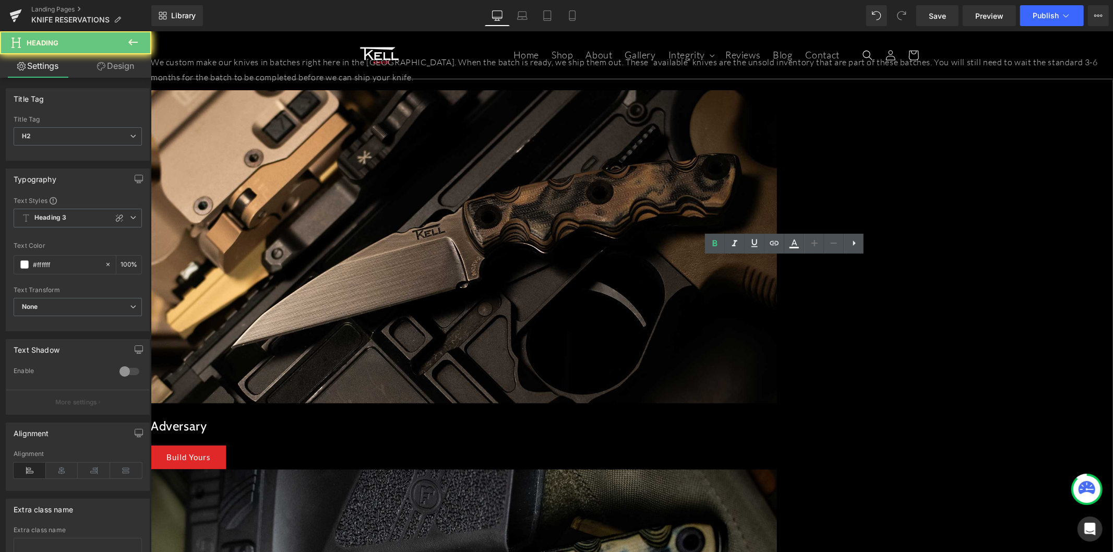
paste div
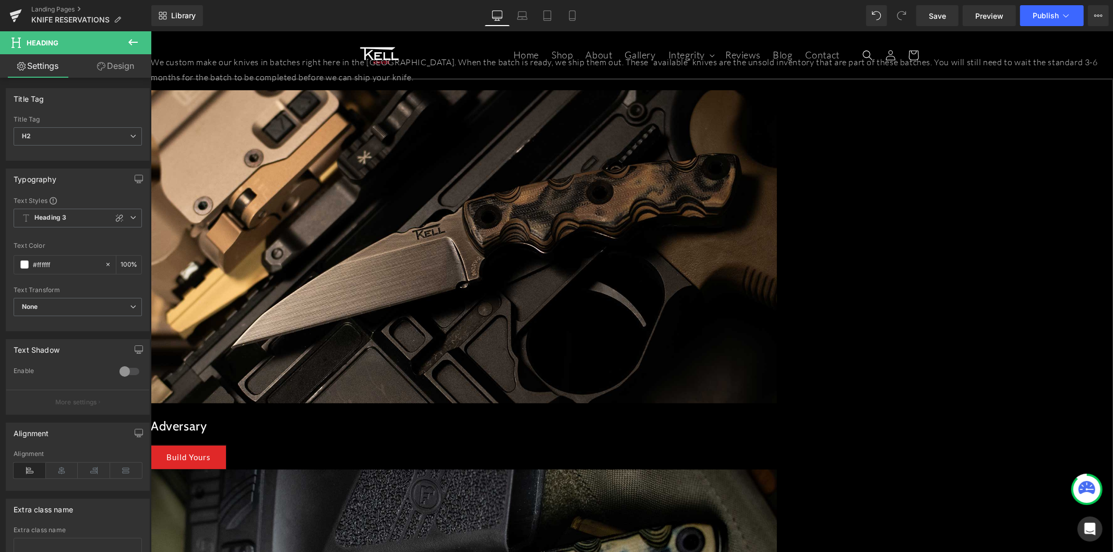
click at [492, 282] on div "Image Adversary Heading Build Yours Button" at bounding box center [463, 279] width 626 height 379
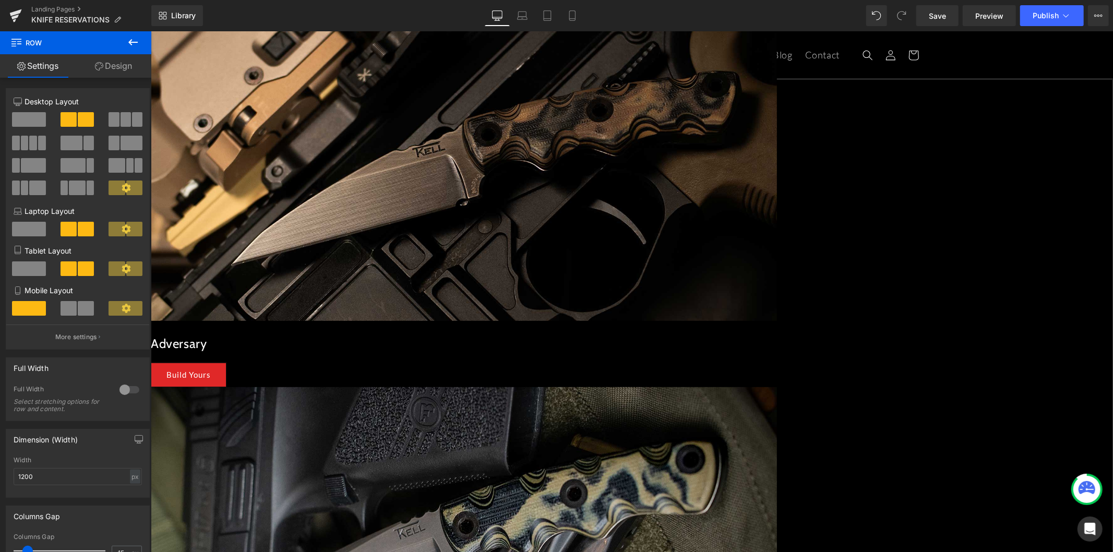
scroll to position [203, 0]
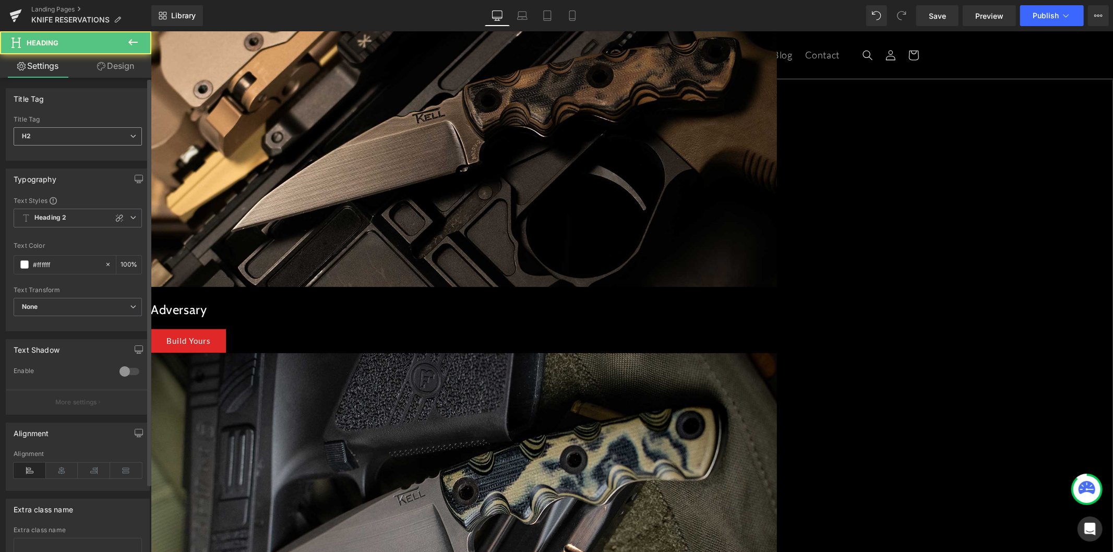
click at [79, 135] on span "H2" at bounding box center [78, 136] width 128 height 18
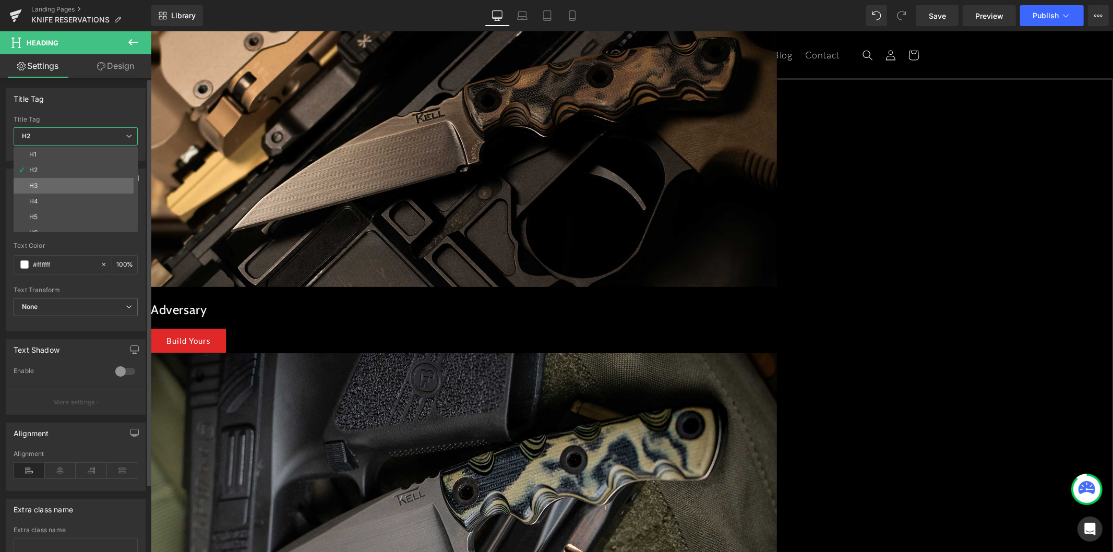
click at [78, 179] on li "H3" at bounding box center [78, 186] width 129 height 16
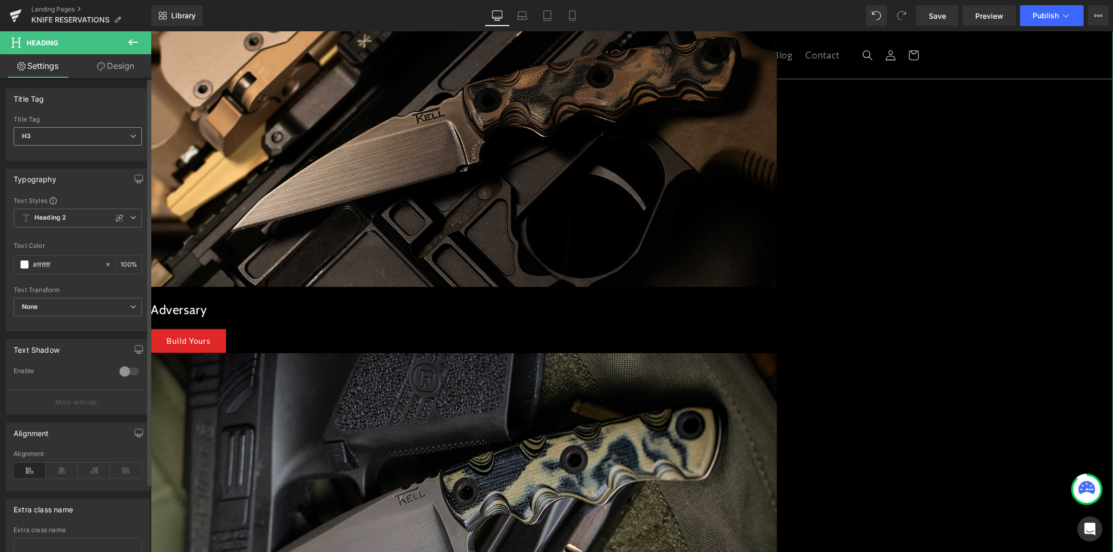
click at [57, 129] on span "H3" at bounding box center [78, 136] width 128 height 18
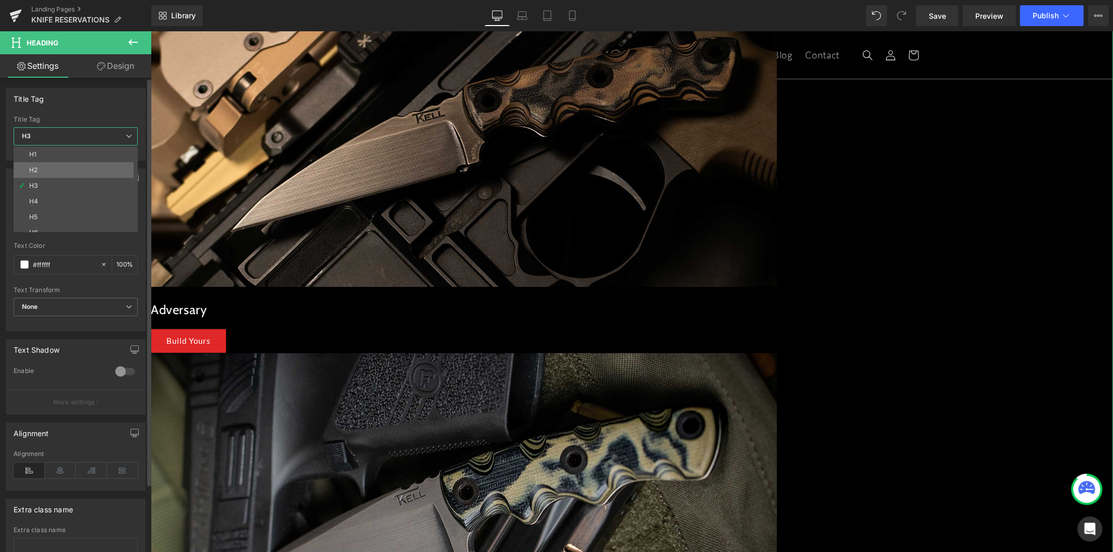
click at [49, 167] on li "H2" at bounding box center [78, 170] width 129 height 16
type input "100"
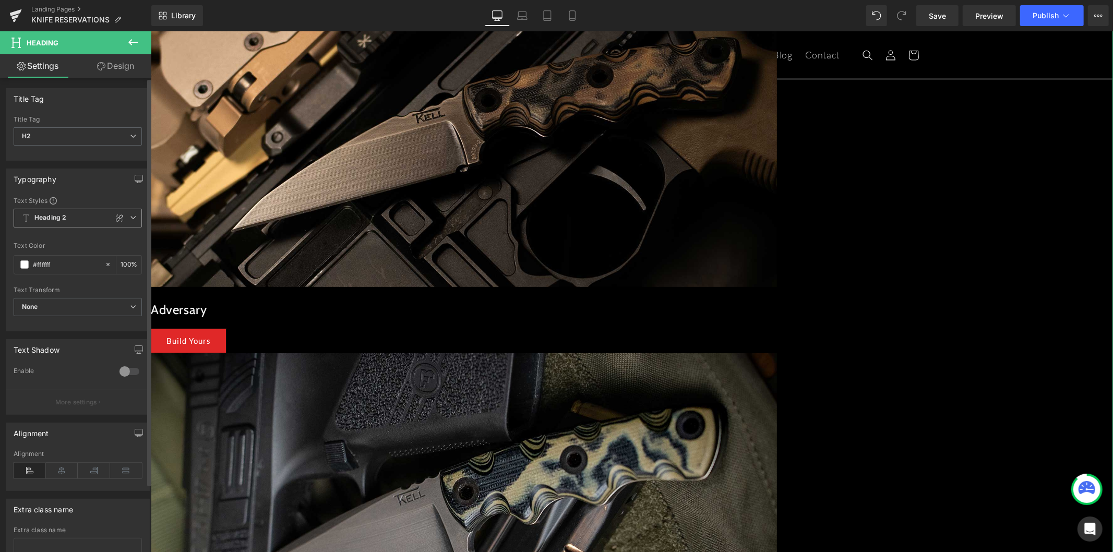
click at [70, 220] on span "Heading 2" at bounding box center [78, 218] width 128 height 19
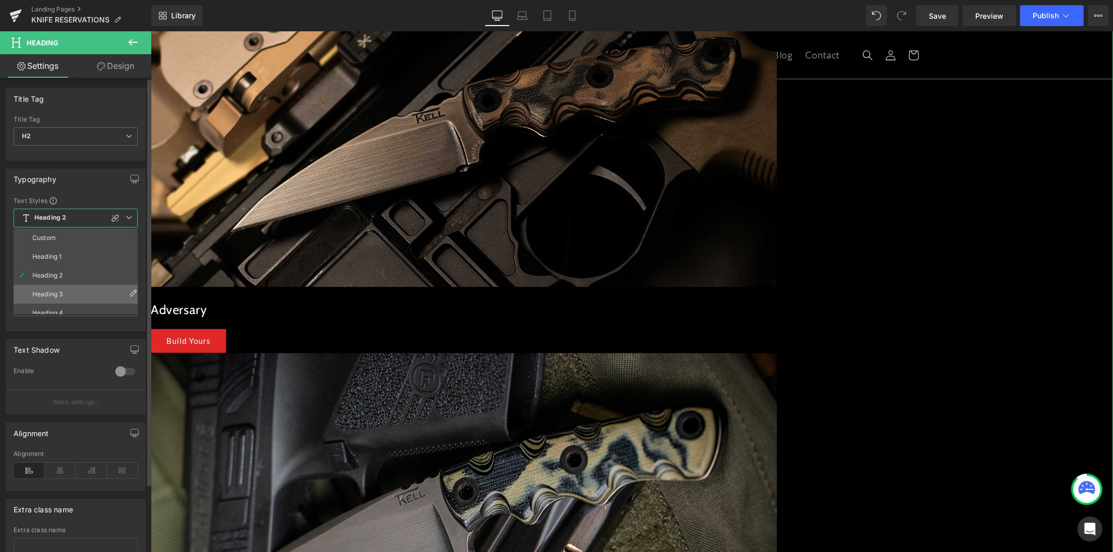
click at [63, 288] on li "Heading 3" at bounding box center [78, 294] width 129 height 19
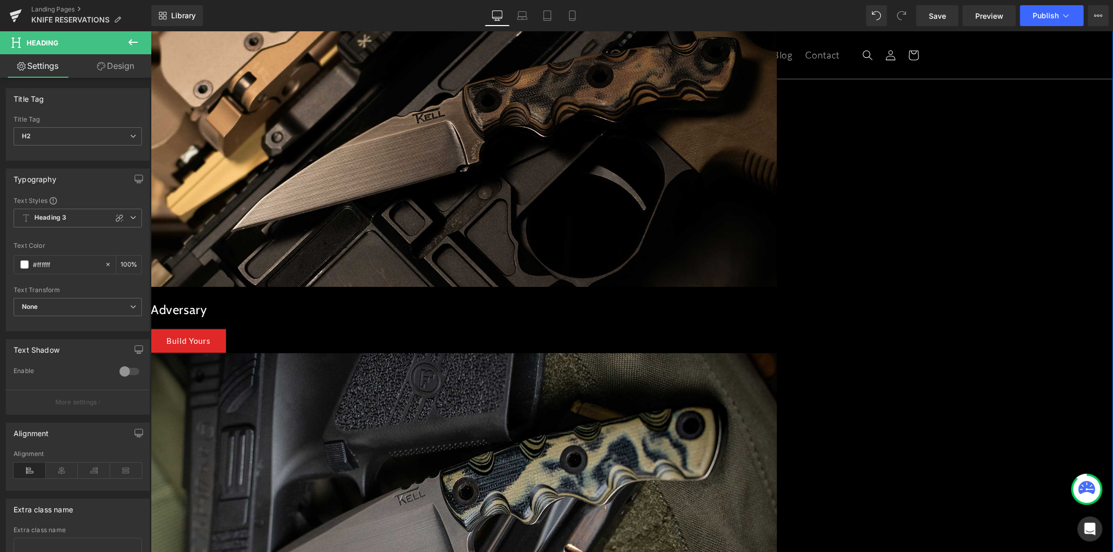
click at [347, 301] on h2 "Adversary" at bounding box center [463, 309] width 626 height 16
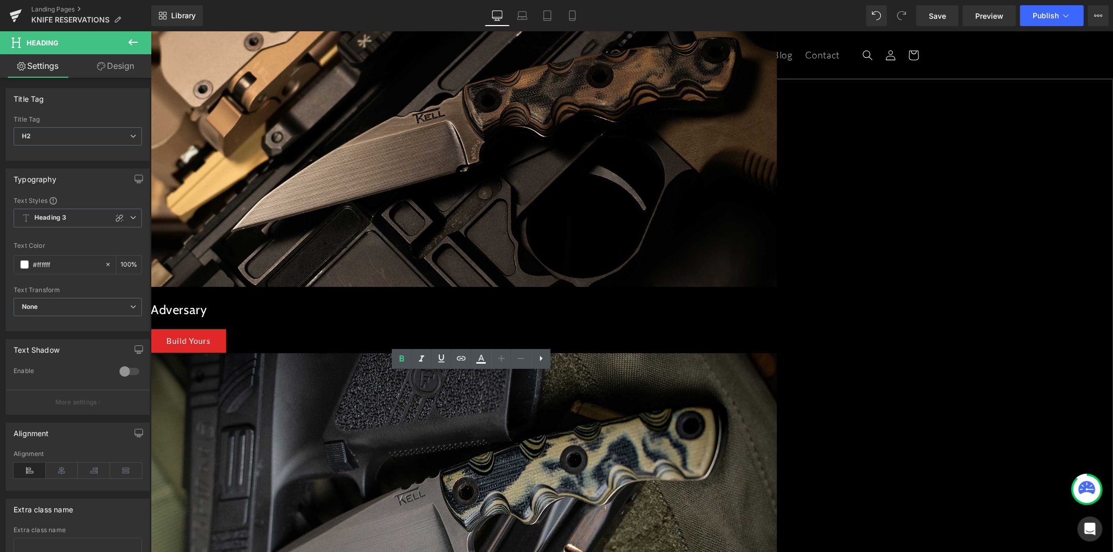
paste div
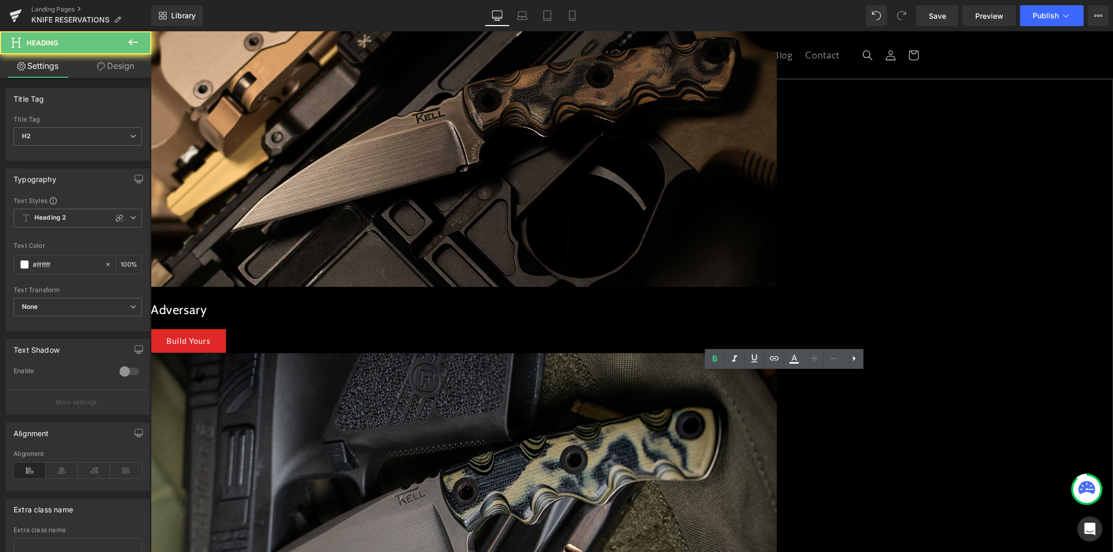
paste div
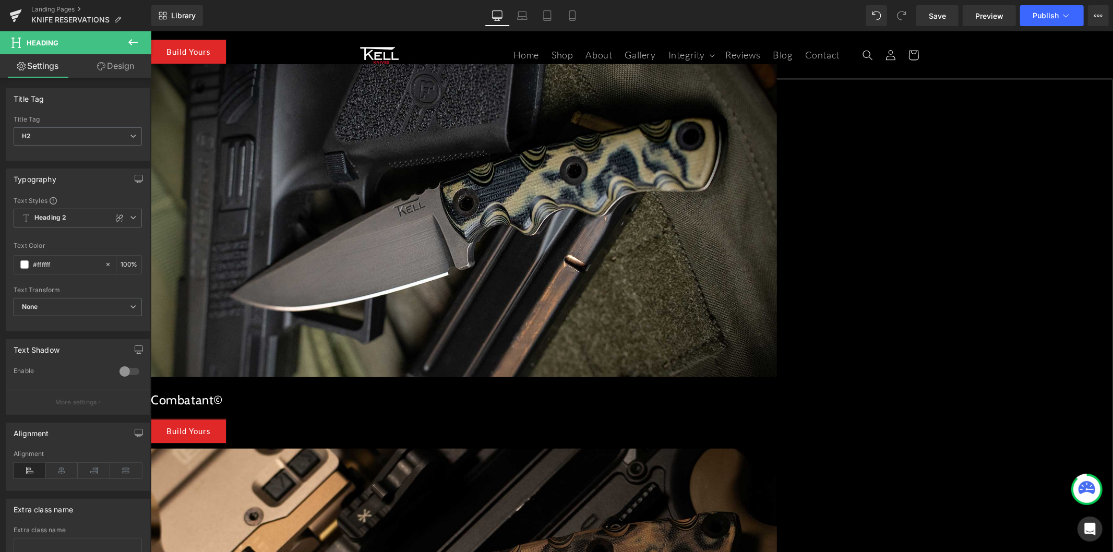
scroll to position [493, 0]
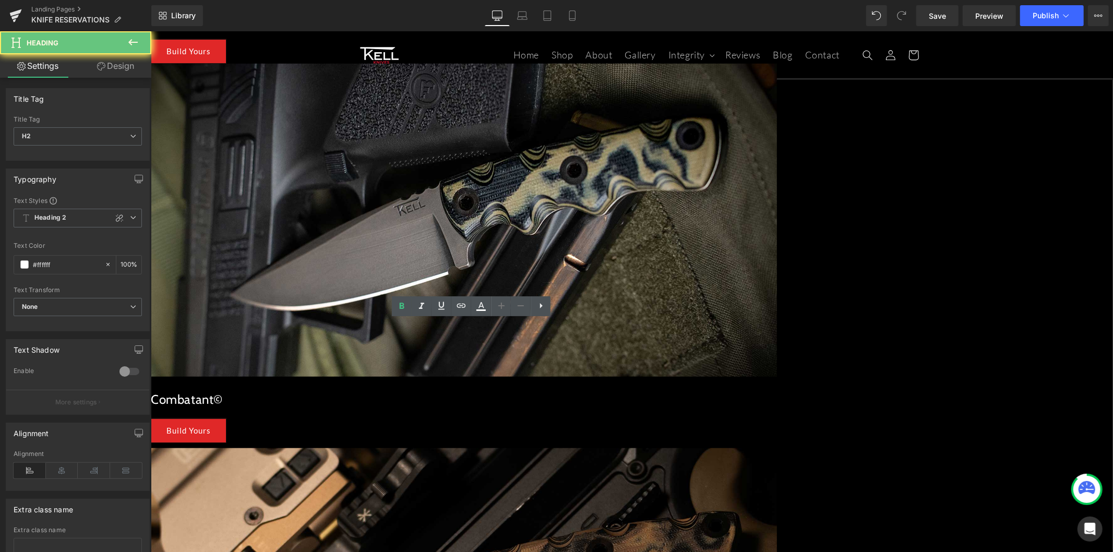
paste div
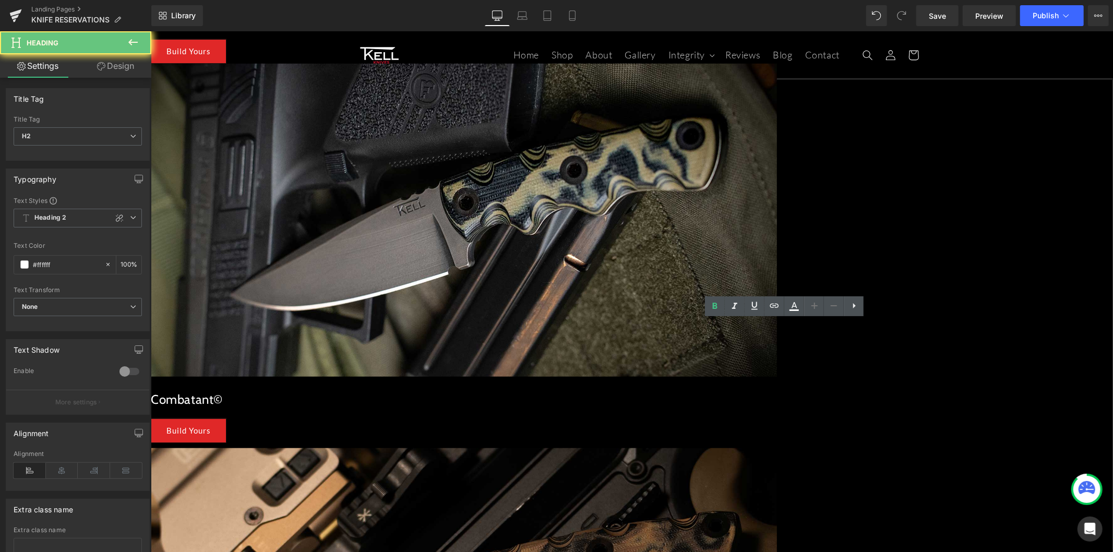
paste div
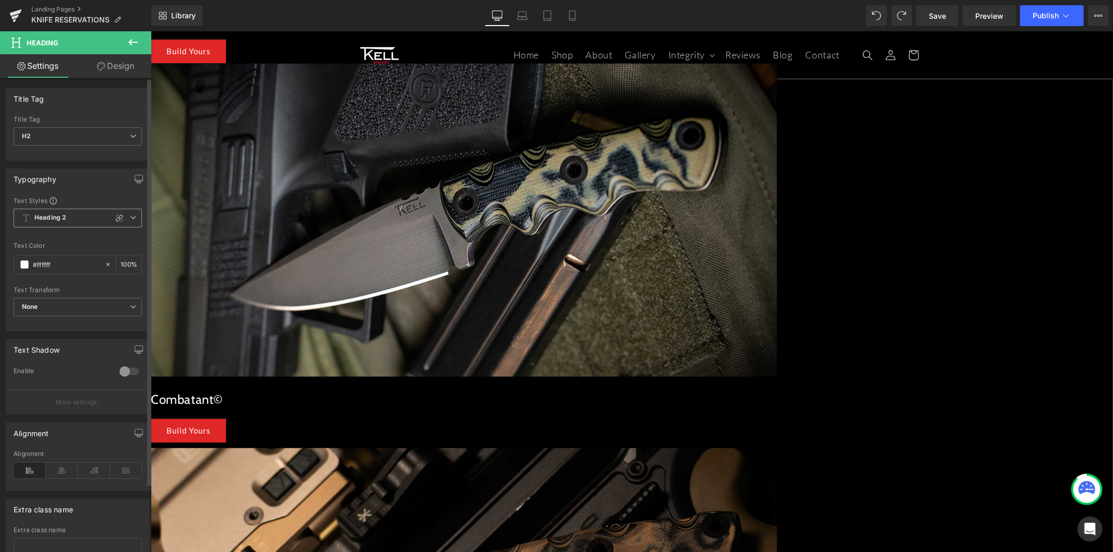
click at [78, 219] on span "Heading 2" at bounding box center [78, 218] width 128 height 19
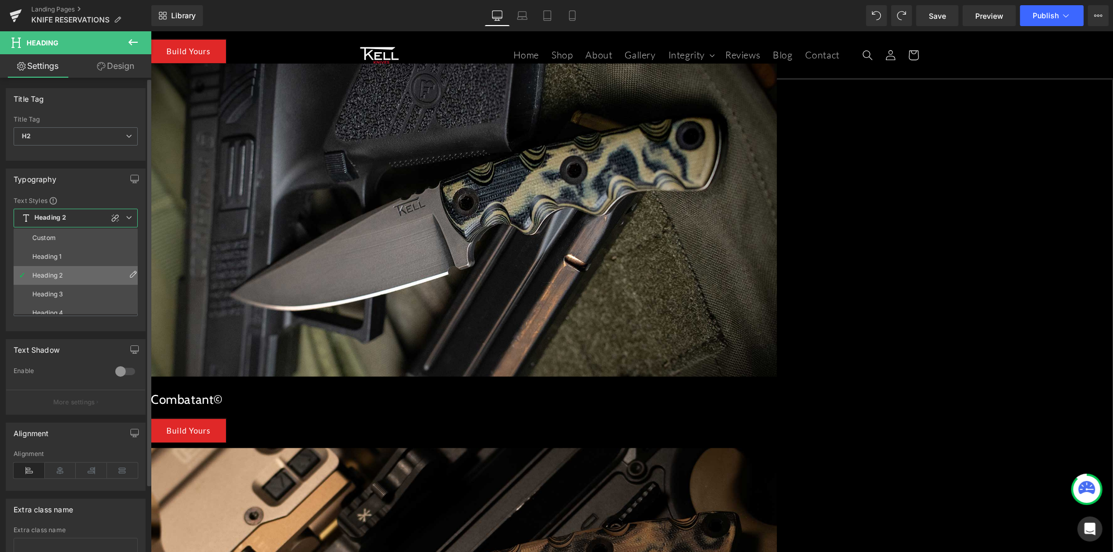
click at [67, 269] on li "Heading 2" at bounding box center [78, 275] width 129 height 19
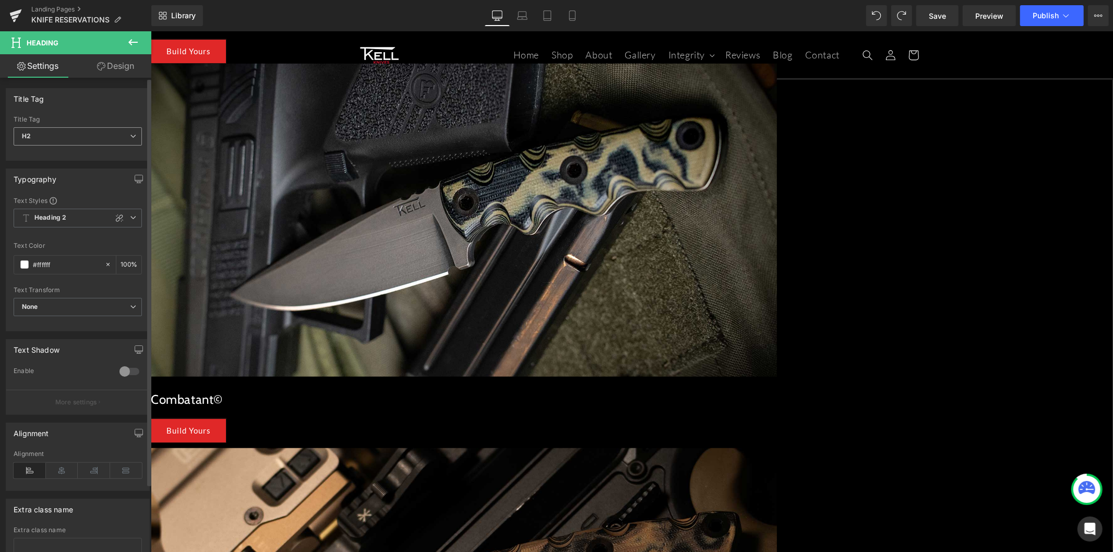
click at [82, 147] on div "H2 H1 H2 H3 H4 H5 H6" at bounding box center [78, 138] width 128 height 23
click at [74, 139] on span "H2" at bounding box center [78, 136] width 128 height 18
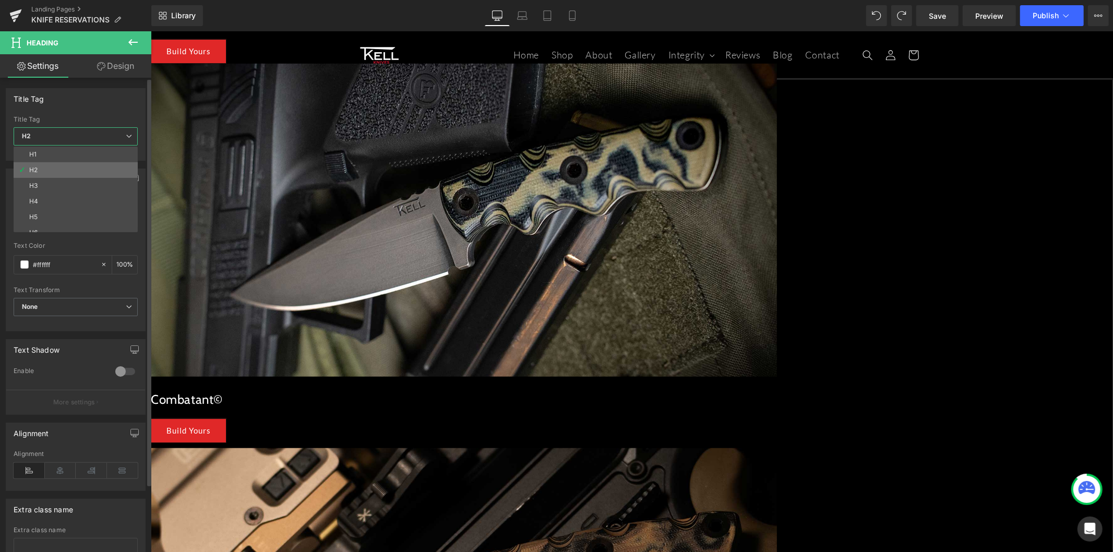
click at [69, 172] on li "H2" at bounding box center [78, 170] width 129 height 16
type input "100"
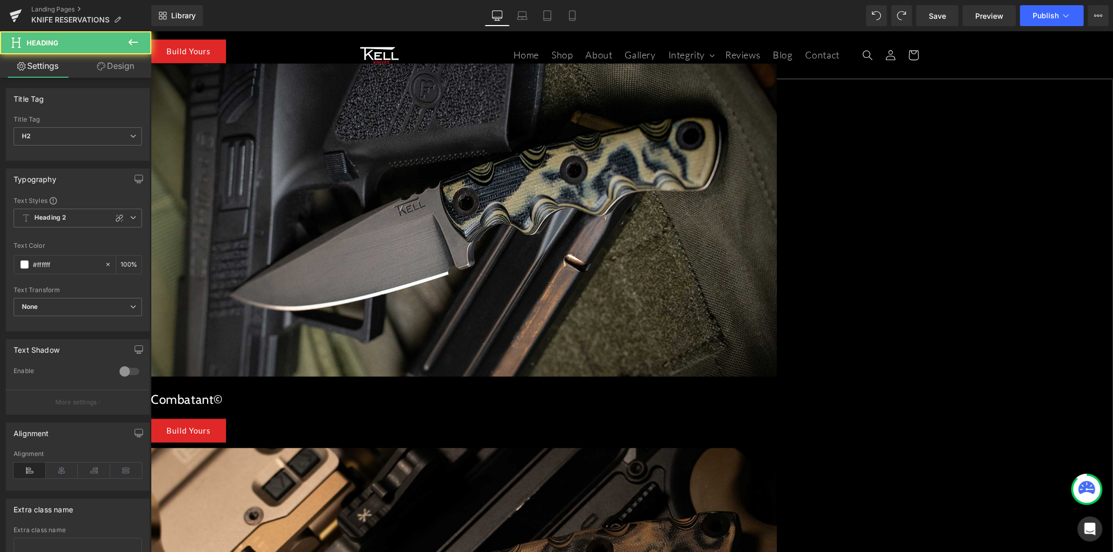
drag, startPoint x: 688, startPoint y: 357, endPoint x: 636, endPoint y: 334, distance: 56.5
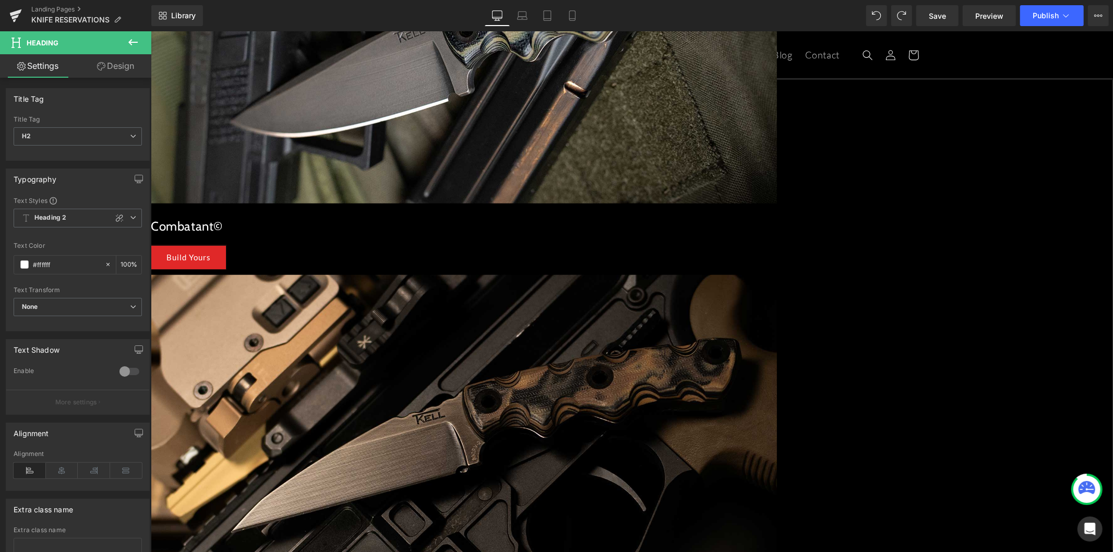
scroll to position [783, 0]
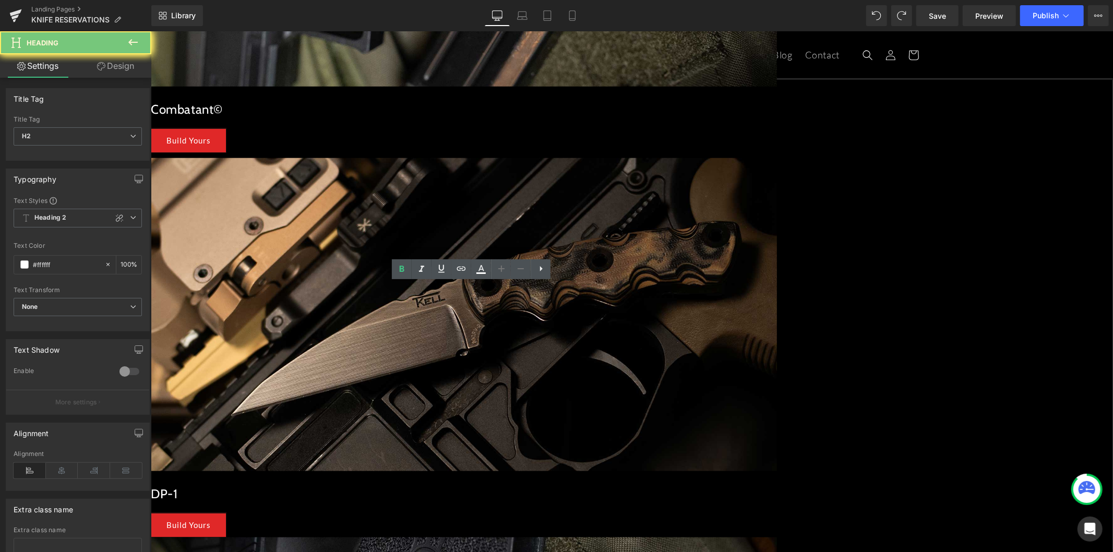
paste div
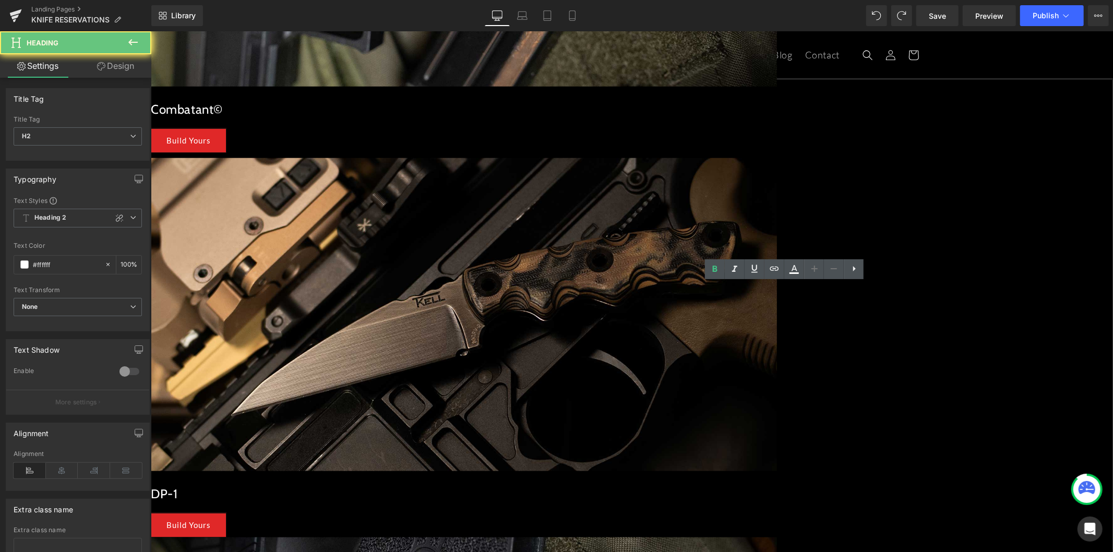
paste div
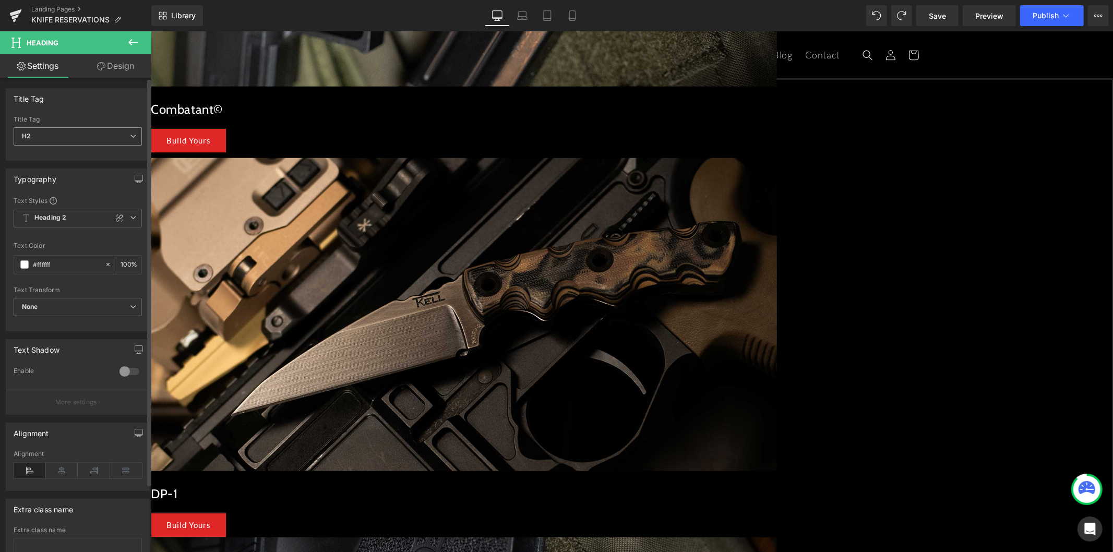
click at [76, 141] on span "H2" at bounding box center [78, 136] width 128 height 18
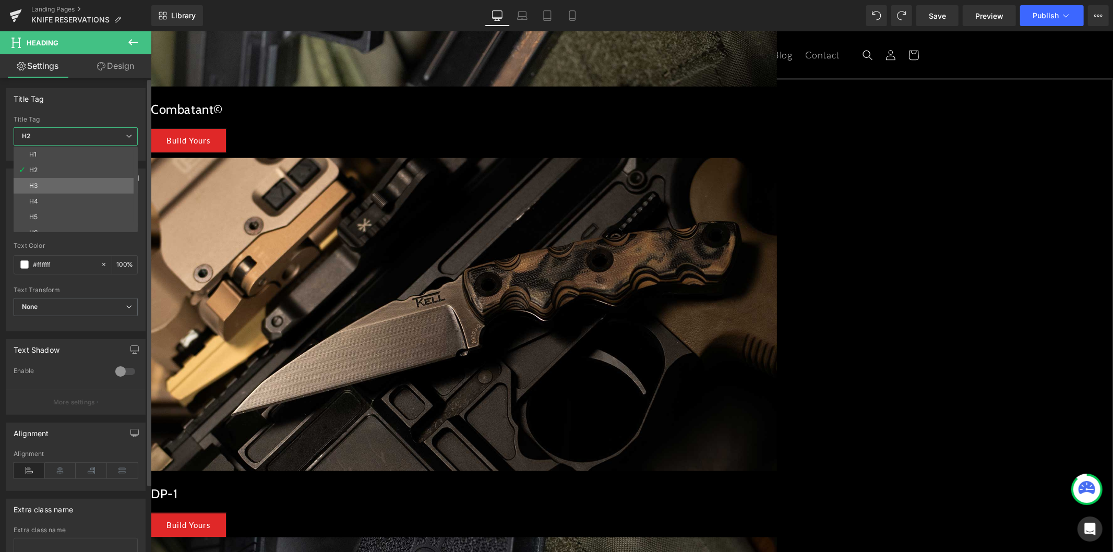
click at [65, 184] on li "H3" at bounding box center [78, 186] width 129 height 16
type input "100"
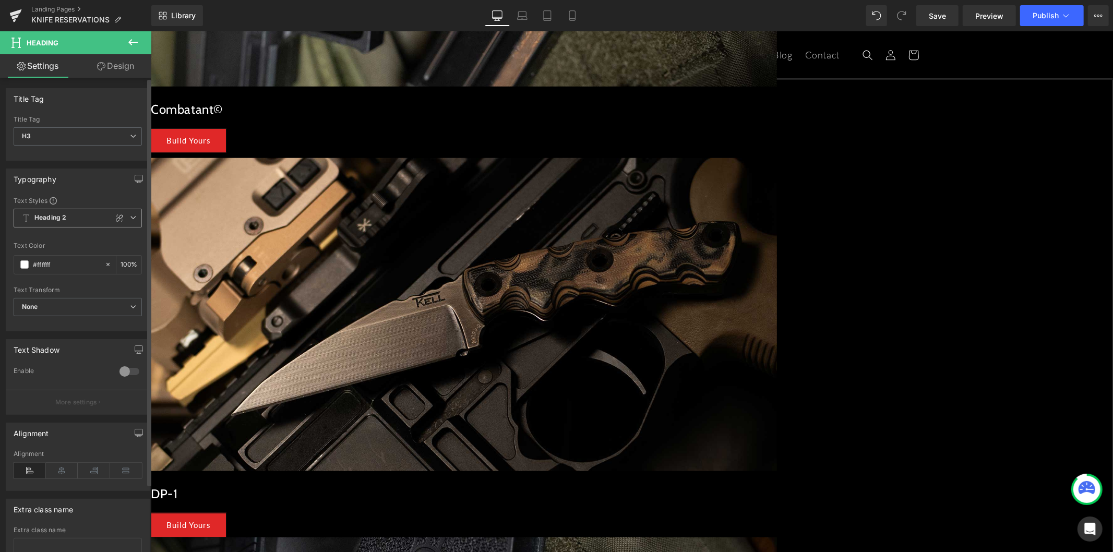
click at [82, 216] on span "Heading 2" at bounding box center [78, 218] width 128 height 19
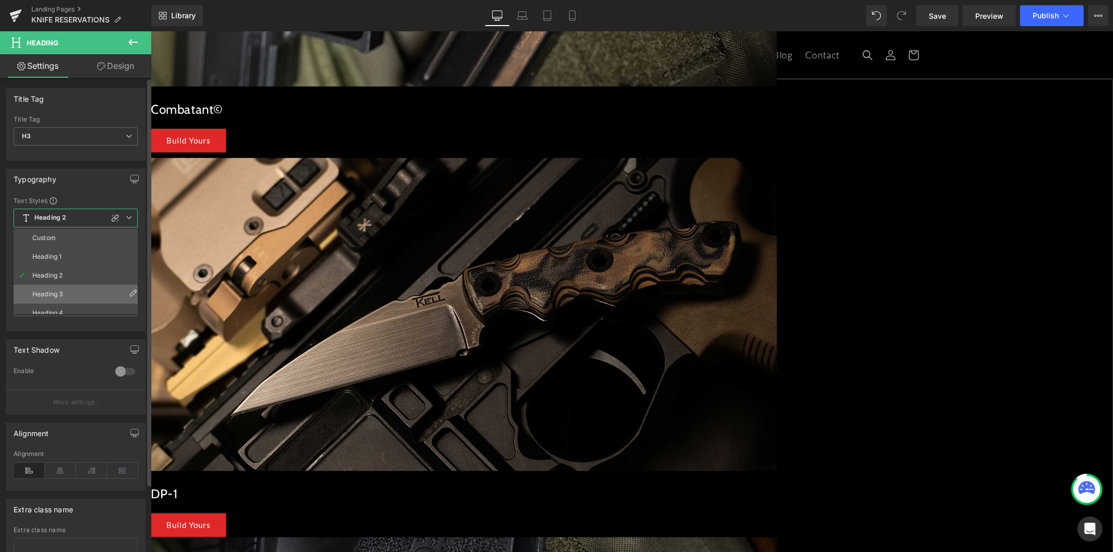
drag, startPoint x: 79, startPoint y: 276, endPoint x: 79, endPoint y: 291, distance: 14.1
click at [79, 291] on div "Custom Heading 1 Heading 2 Heading 3 Heading 4 Heading 5 Heading 6" at bounding box center [78, 271] width 129 height 86
click at [82, 290] on li "Heading 3" at bounding box center [78, 294] width 129 height 19
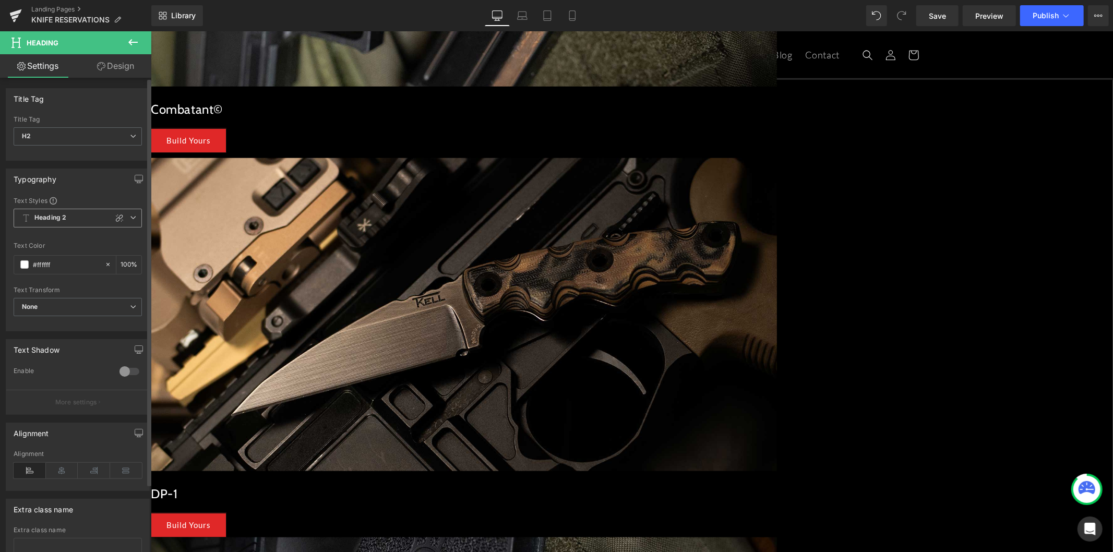
drag, startPoint x: 55, startPoint y: 209, endPoint x: 59, endPoint y: 228, distance: 19.2
click at [54, 209] on span "Heading 2" at bounding box center [78, 218] width 128 height 19
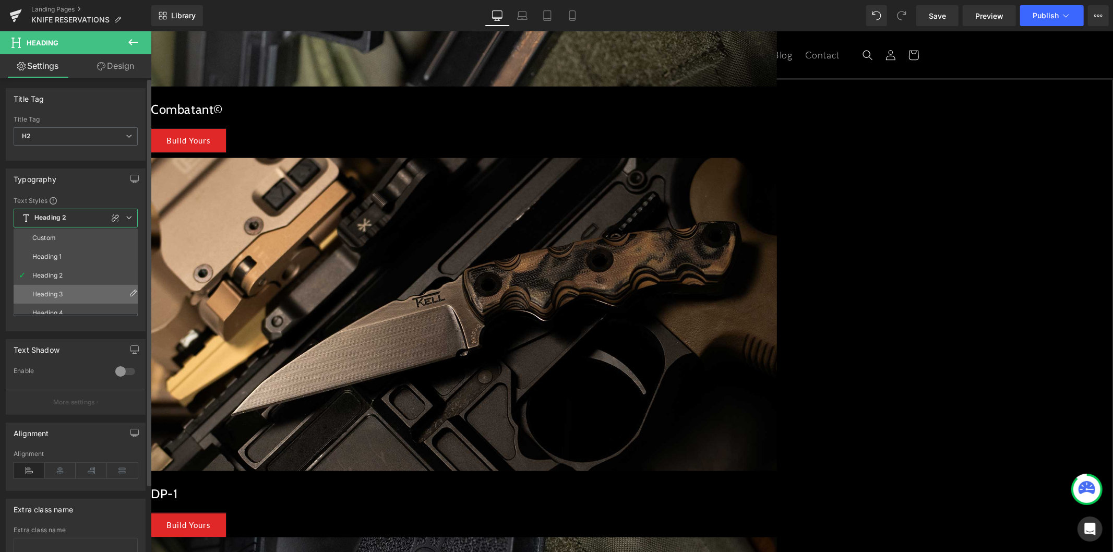
click at [64, 290] on li "Heading 3" at bounding box center [78, 294] width 129 height 19
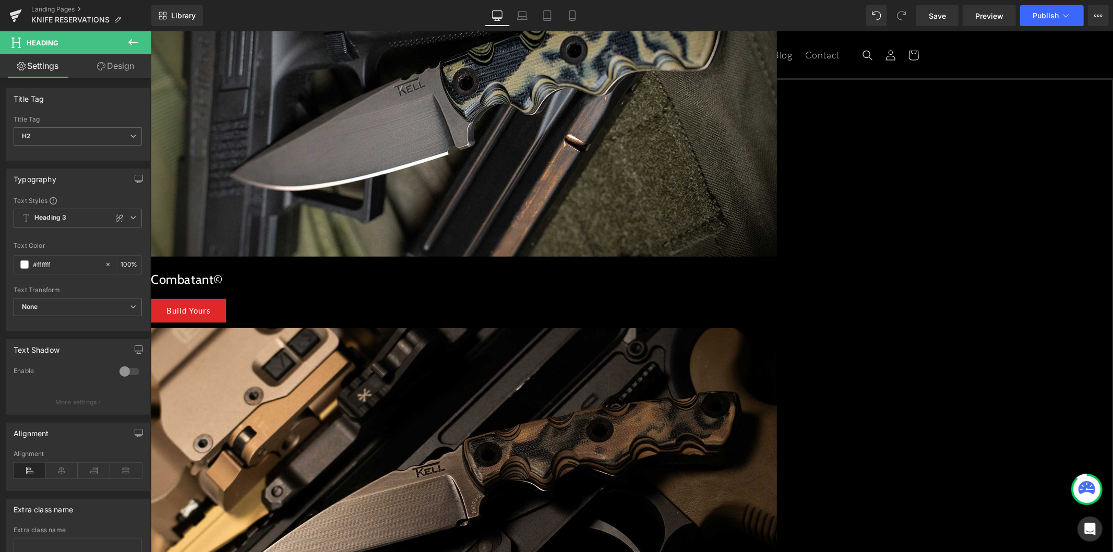
scroll to position [609, 0]
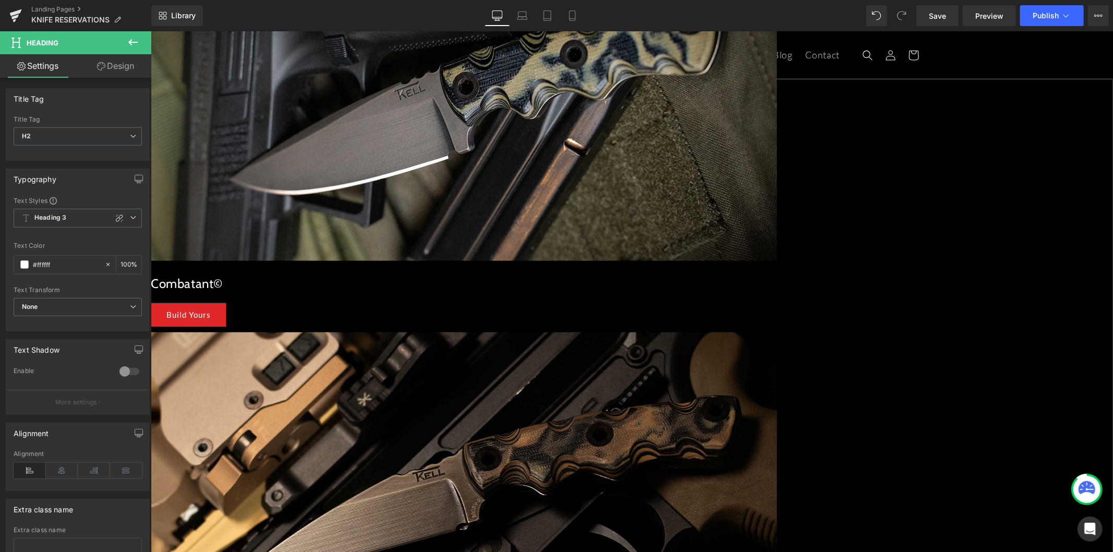
click at [85, 221] on span "Heading 2" at bounding box center [78, 218] width 128 height 19
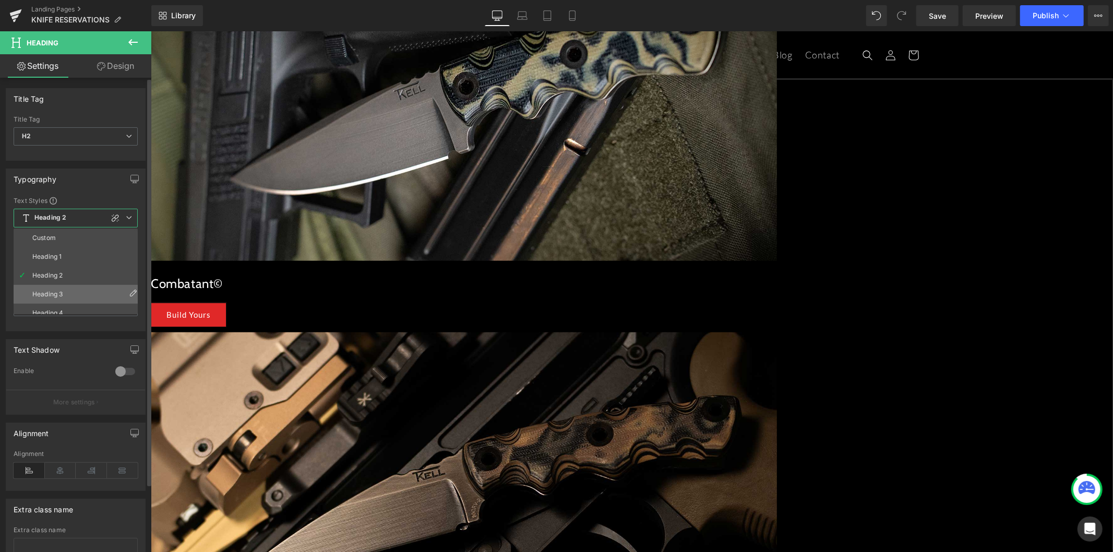
click at [80, 293] on li "Heading 3" at bounding box center [78, 294] width 129 height 19
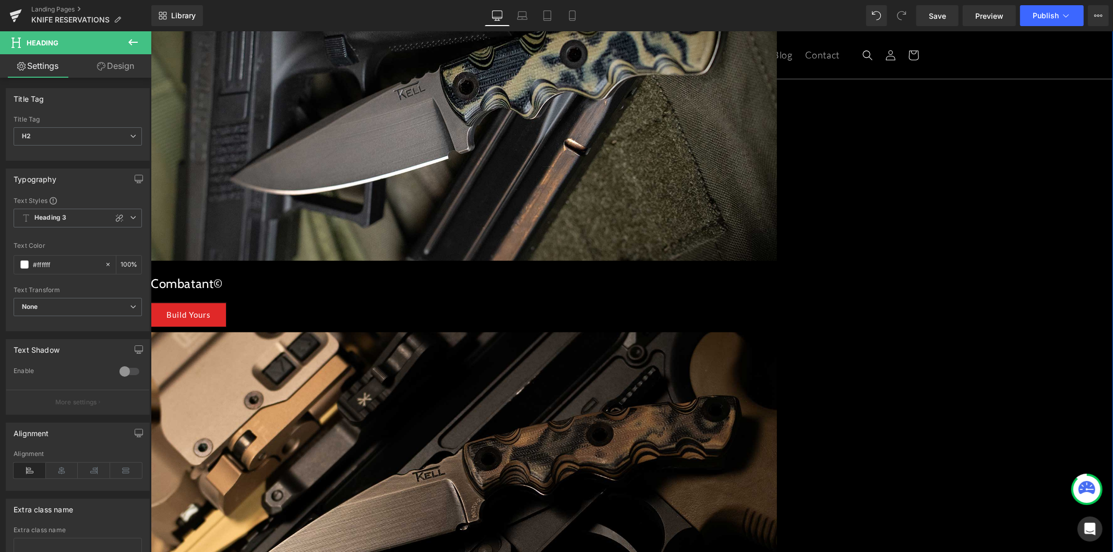
click at [77, 216] on span "Heading 2" at bounding box center [78, 218] width 128 height 19
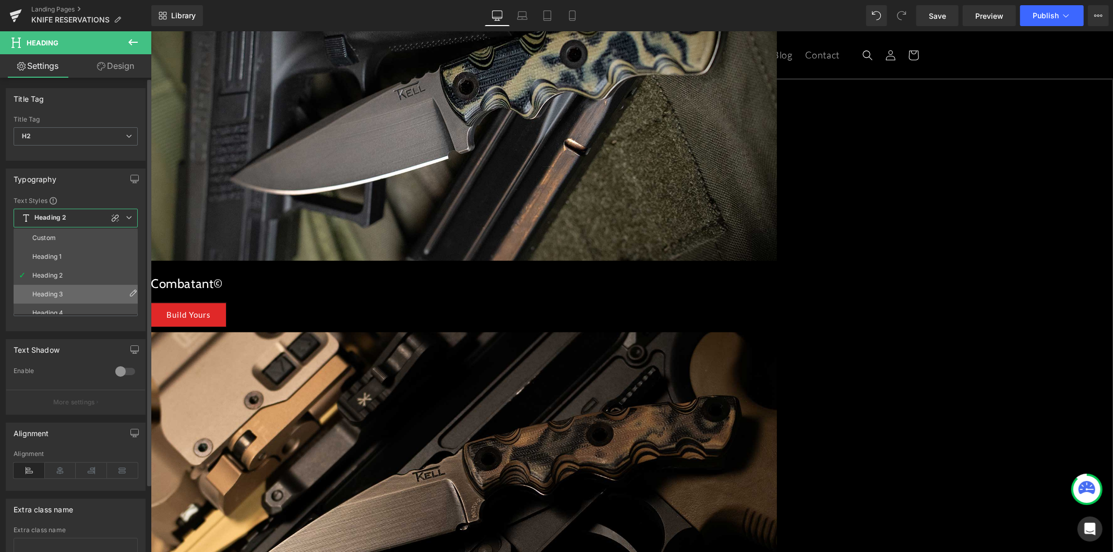
click at [74, 292] on li "Heading 3" at bounding box center [78, 294] width 129 height 19
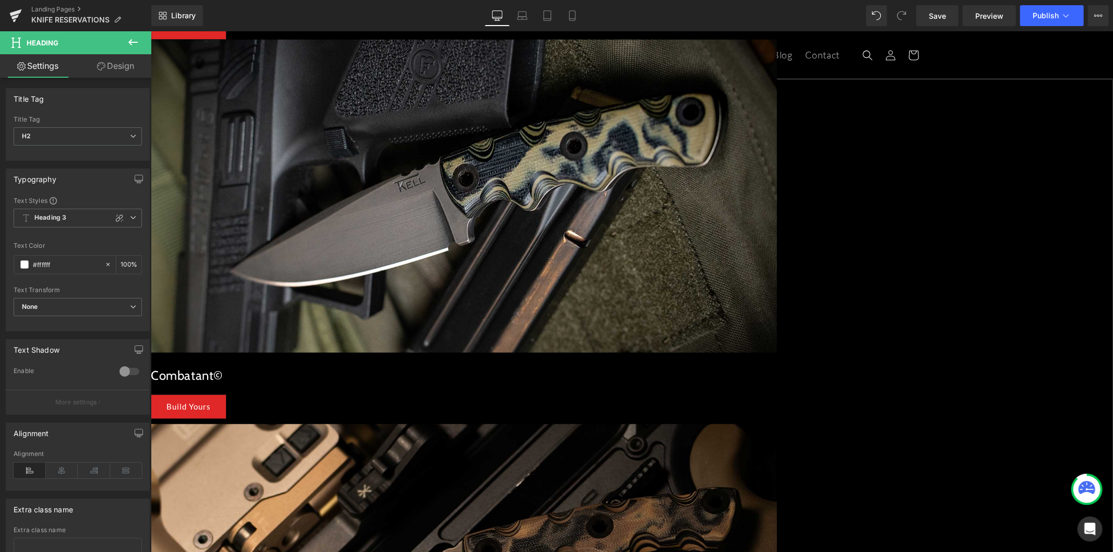
scroll to position [435, 0]
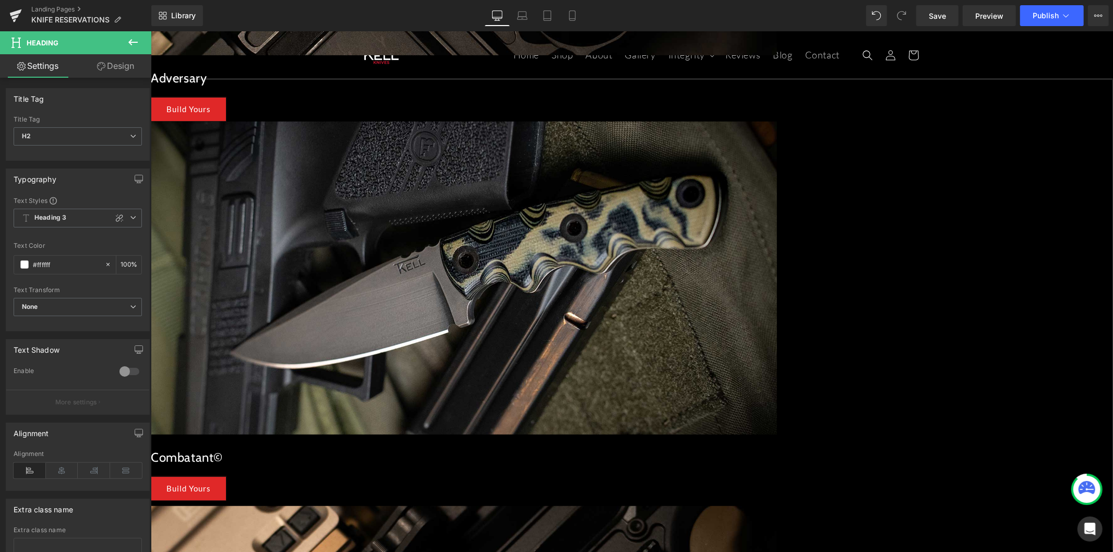
click at [66, 216] on span "Heading 2" at bounding box center [78, 218] width 128 height 19
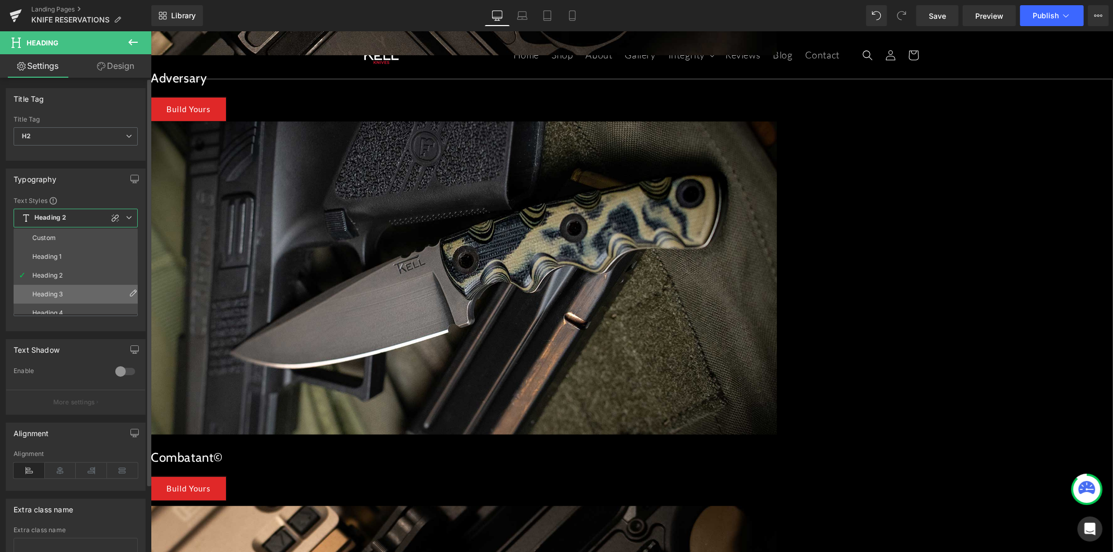
click at [74, 288] on li "Heading 3" at bounding box center [78, 294] width 129 height 19
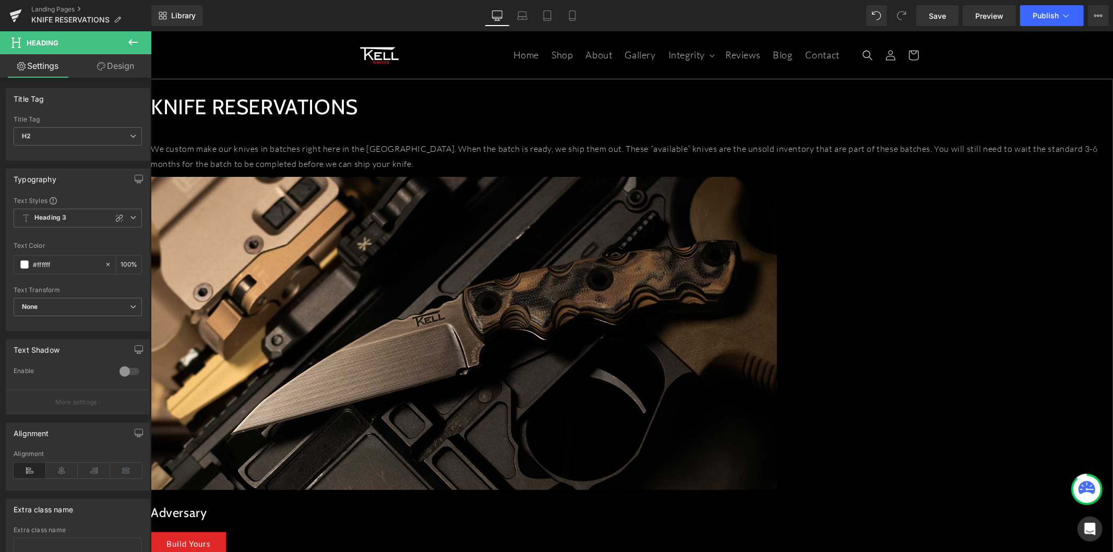
scroll to position [0, 0]
click at [945, 10] on span "Save" at bounding box center [936, 15] width 17 height 11
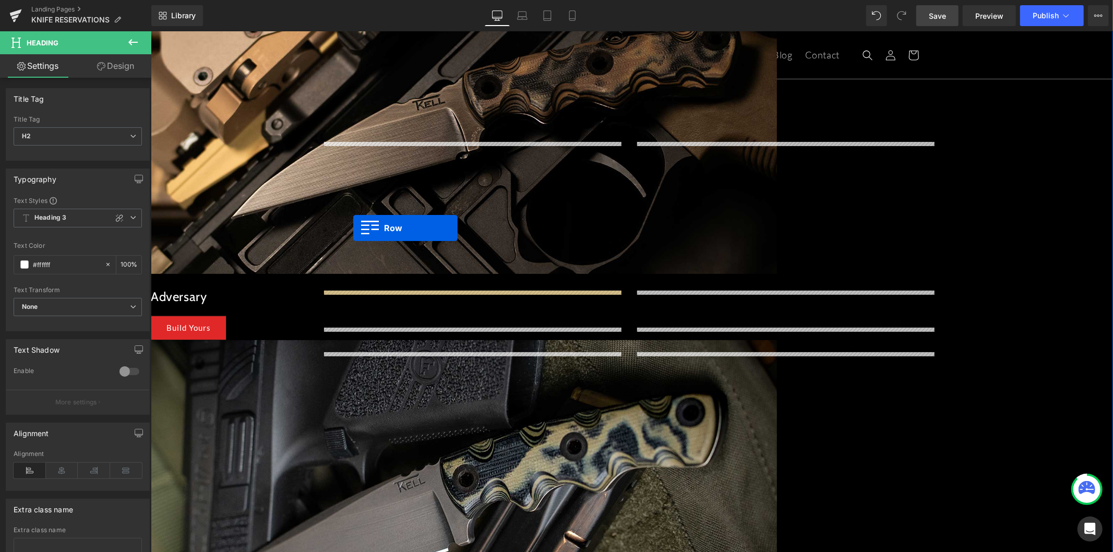
scroll to position [174, 0]
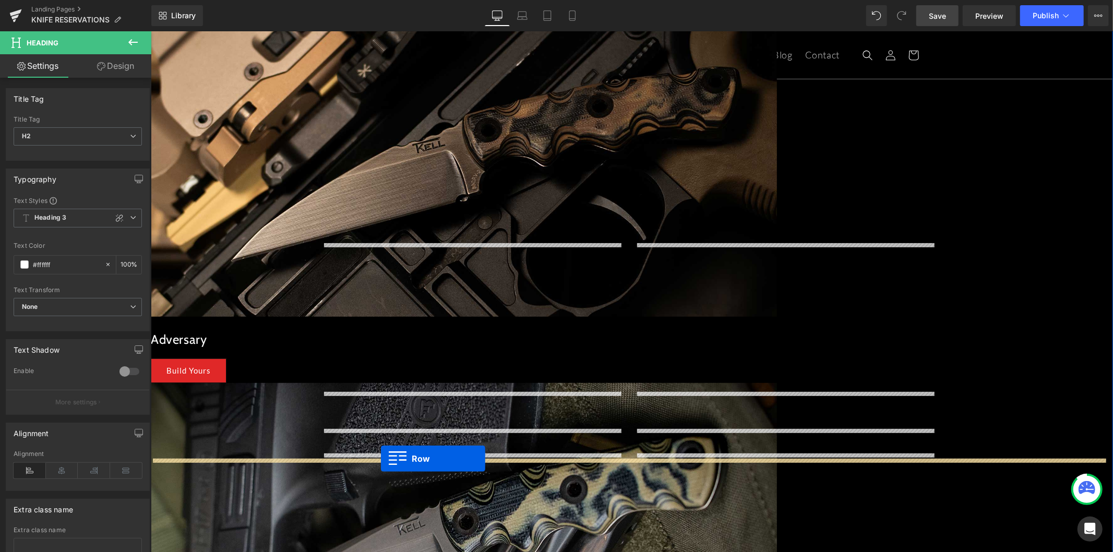
drag, startPoint x: 332, startPoint y: 189, endPoint x: 417, endPoint y: 431, distance: 255.9
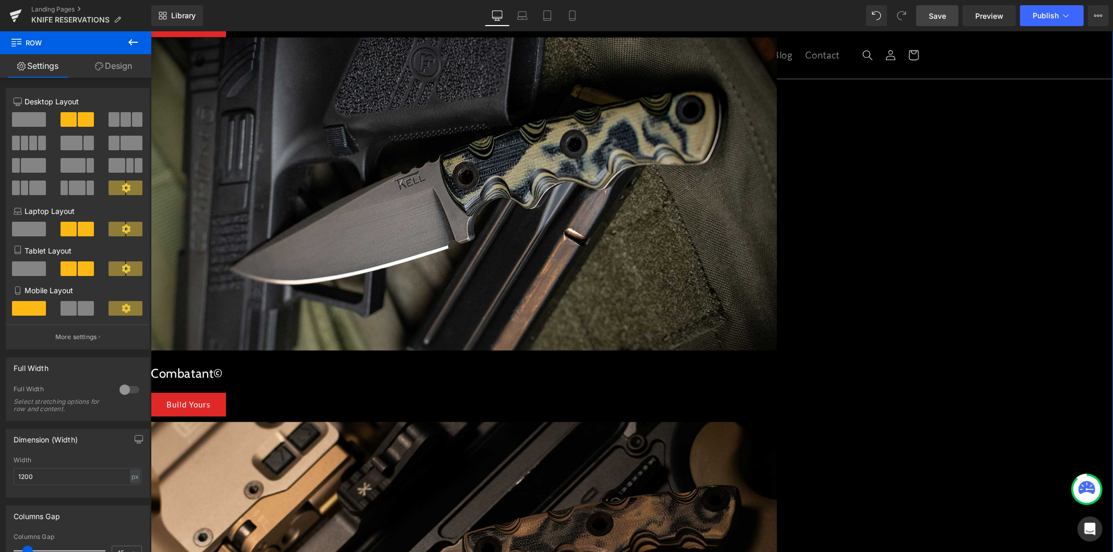
scroll to position [522, 0]
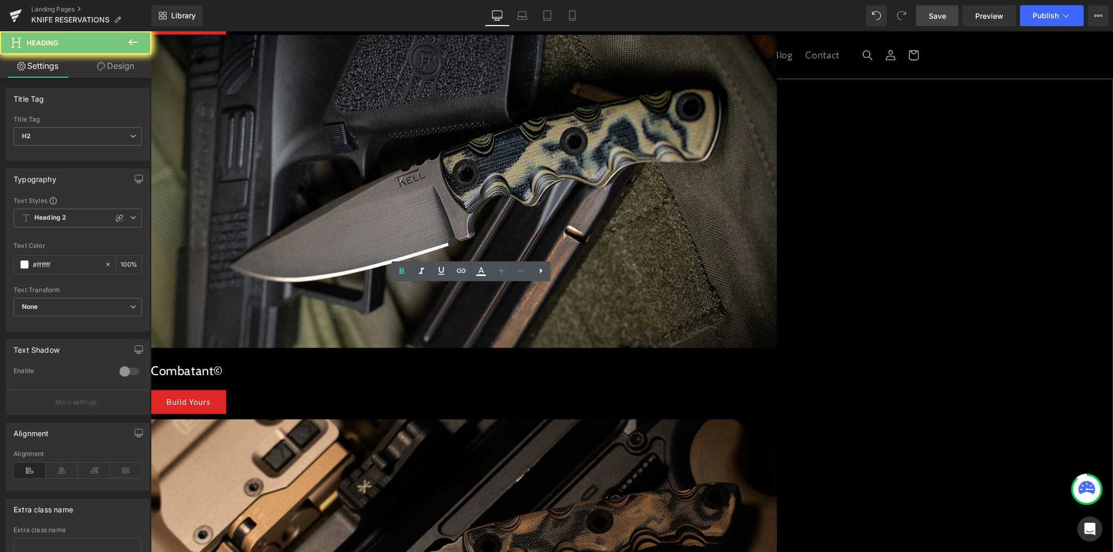
paste div
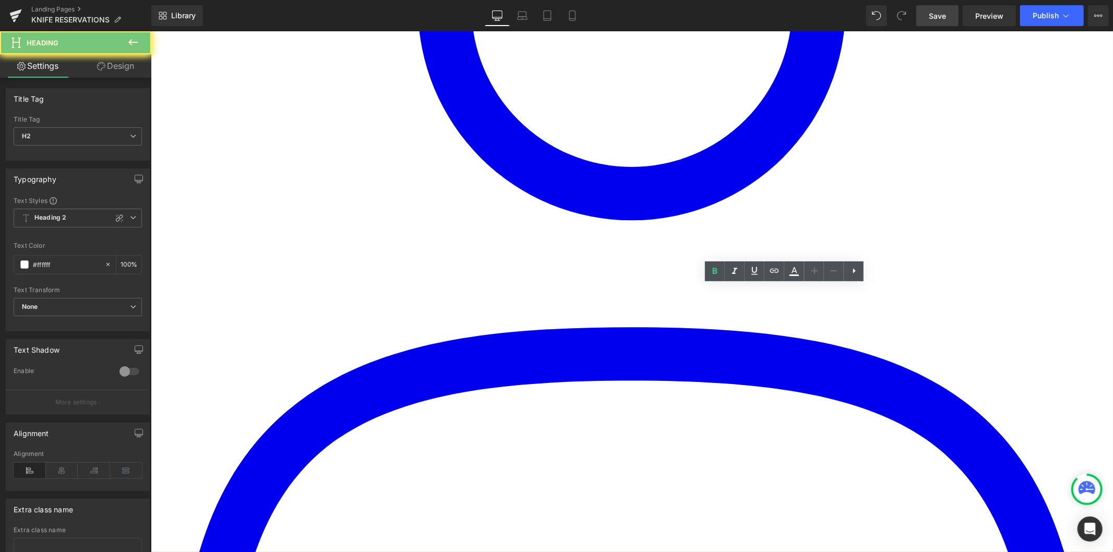
paste div
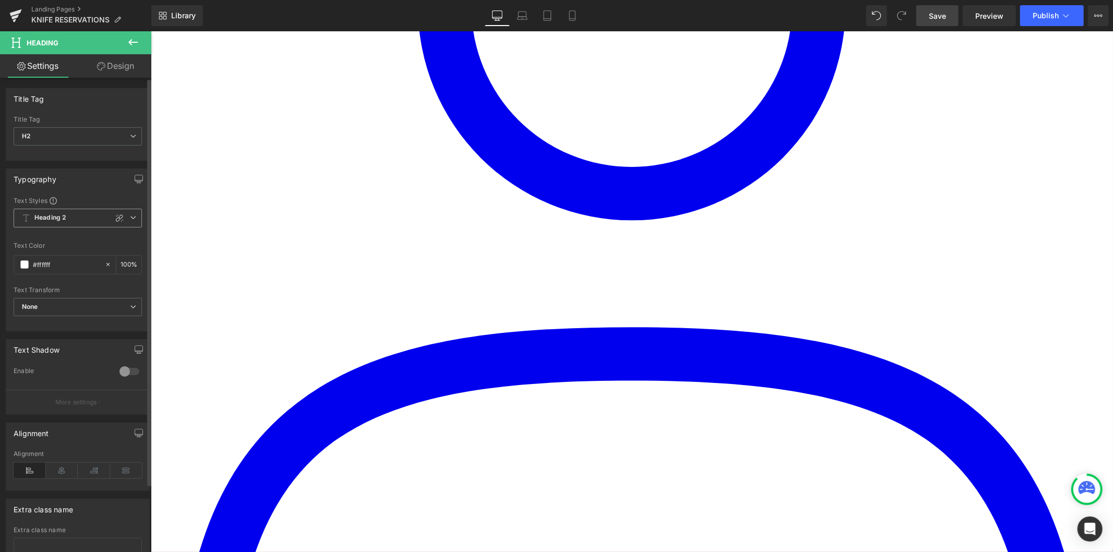
click at [77, 227] on span "Heading 2" at bounding box center [78, 218] width 128 height 19
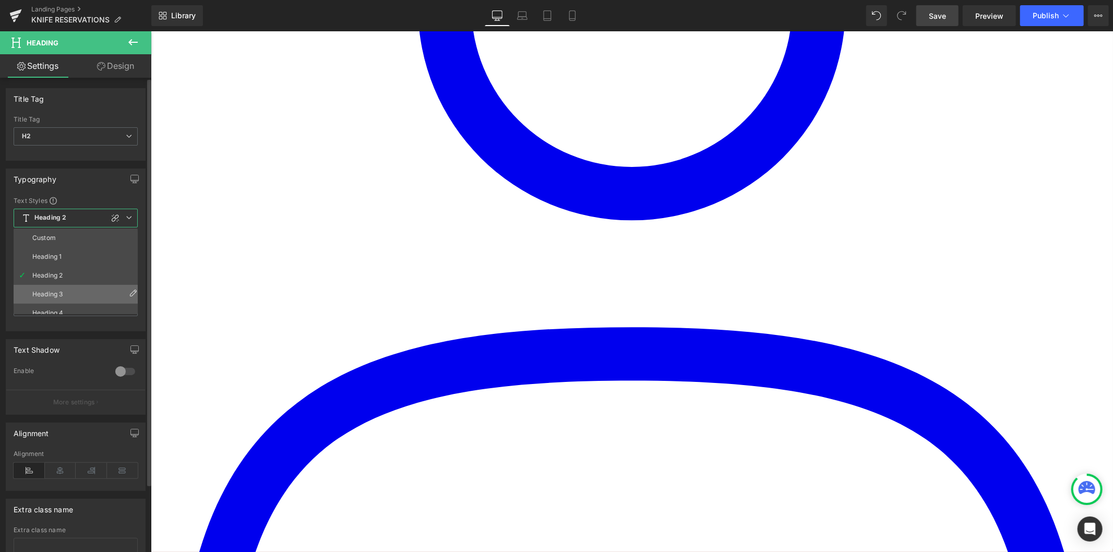
click at [77, 286] on li "Heading 3" at bounding box center [78, 294] width 129 height 19
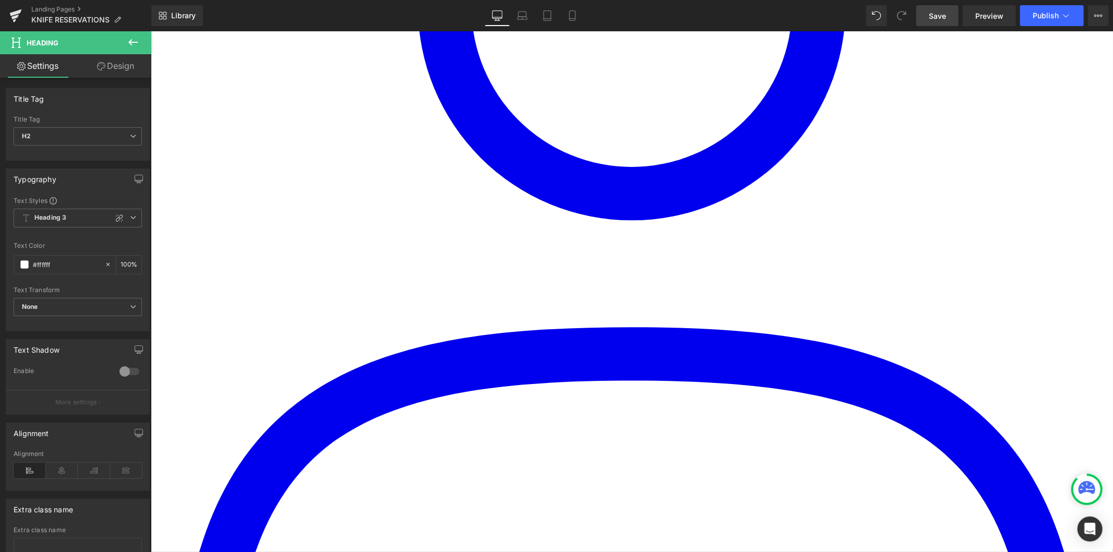
click at [88, 221] on span "Heading 2" at bounding box center [78, 218] width 128 height 19
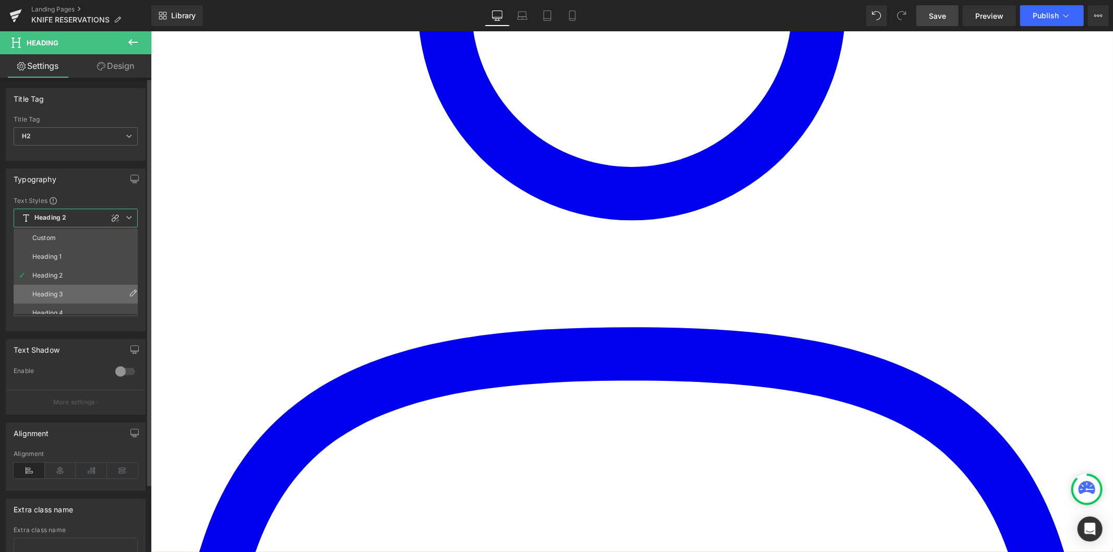
click at [71, 293] on li "Heading 3" at bounding box center [78, 294] width 129 height 19
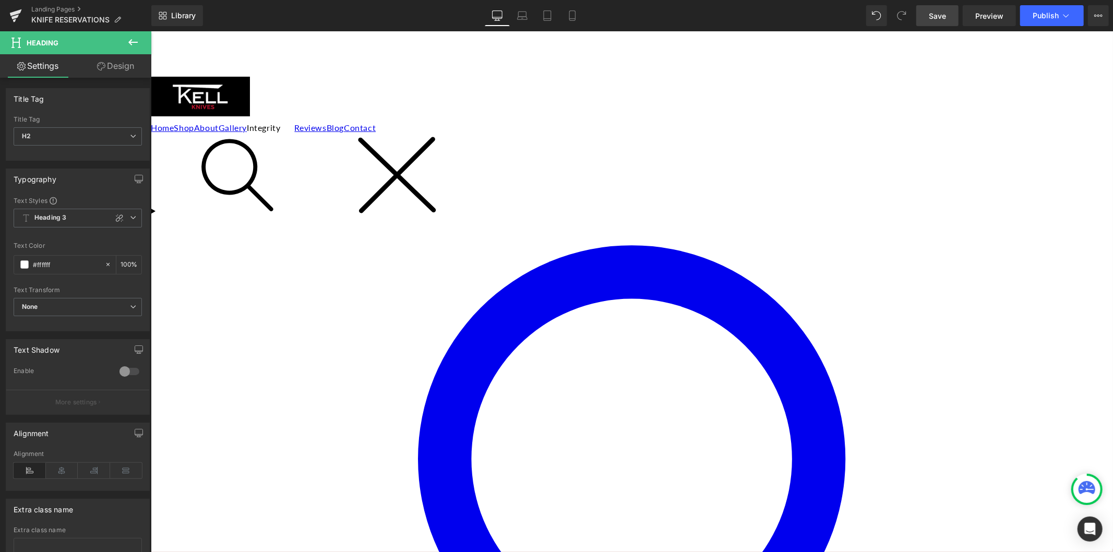
scroll to position [0, 0]
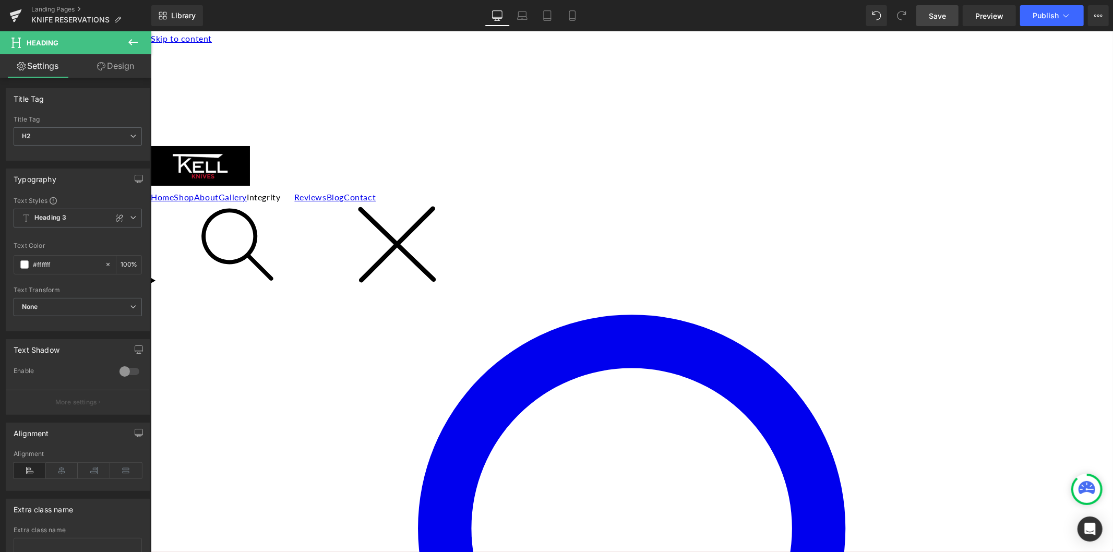
click at [925, 22] on link "Save" at bounding box center [937, 15] width 42 height 21
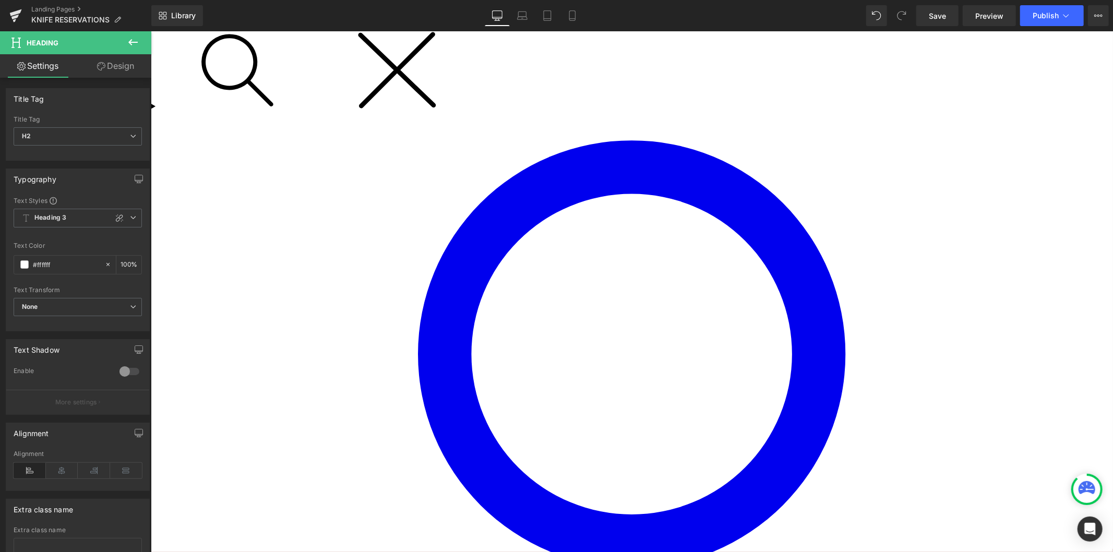
scroll to position [232, 0]
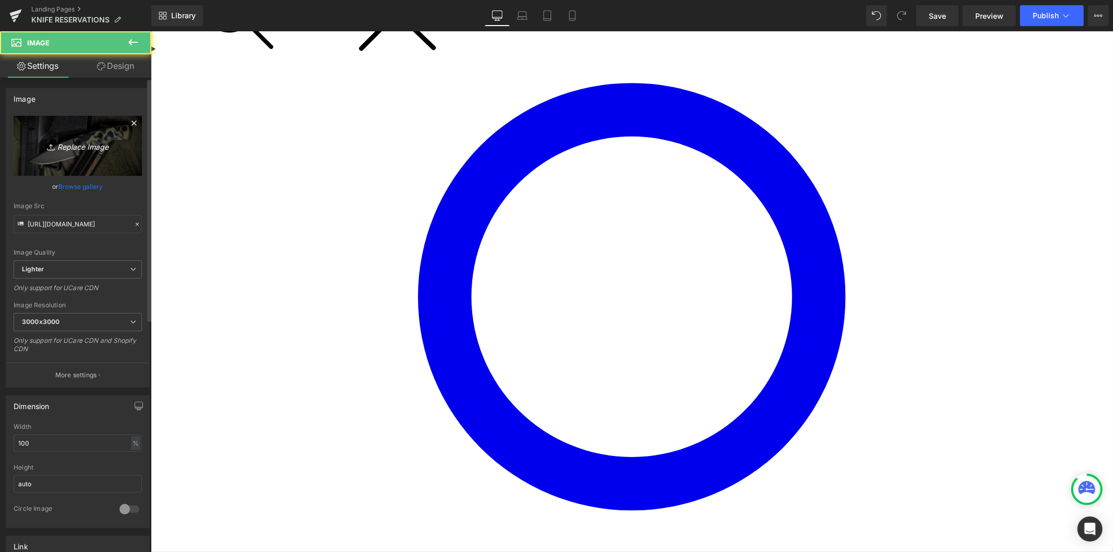
click at [101, 146] on icon "Replace Image" at bounding box center [77, 145] width 83 height 13
type input "C:\fakepath\GUARDIAN.jpg"
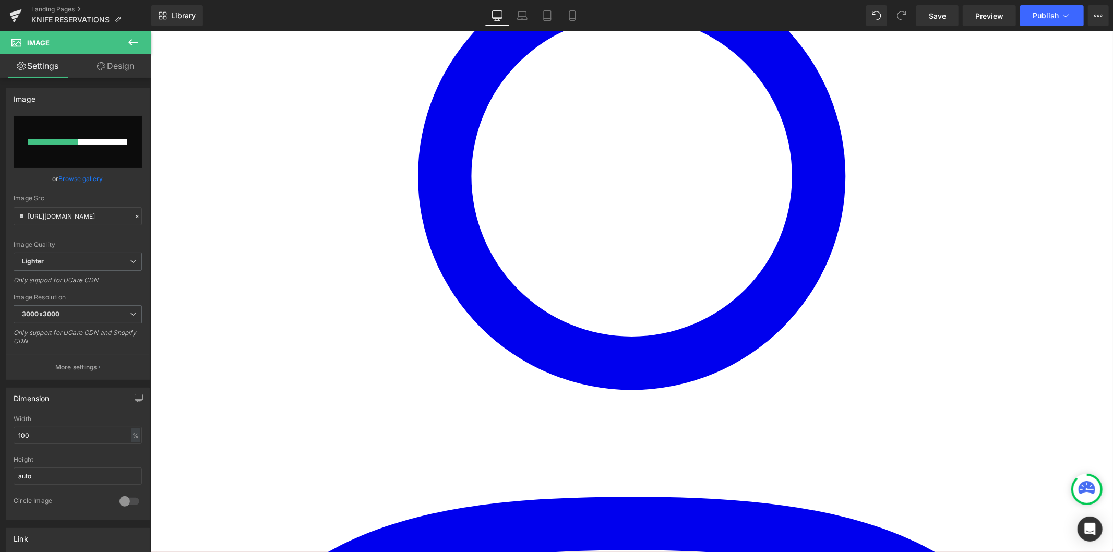
scroll to position [347, 0]
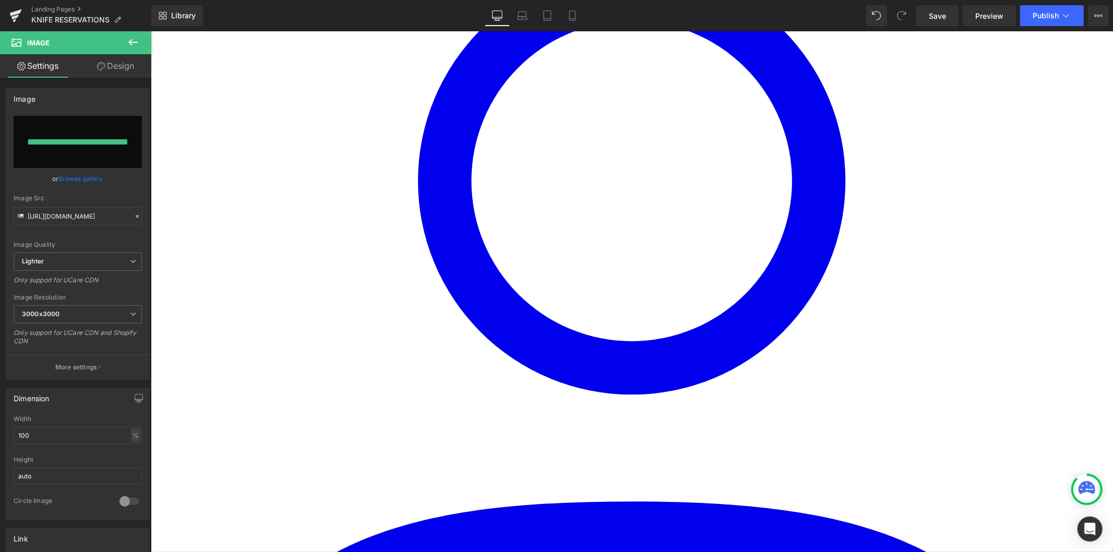
type input "https://ucarecdn.com/882a4b2c-2029-4d1f-806e-19c47540395a/-/format/auto/-/previ…"
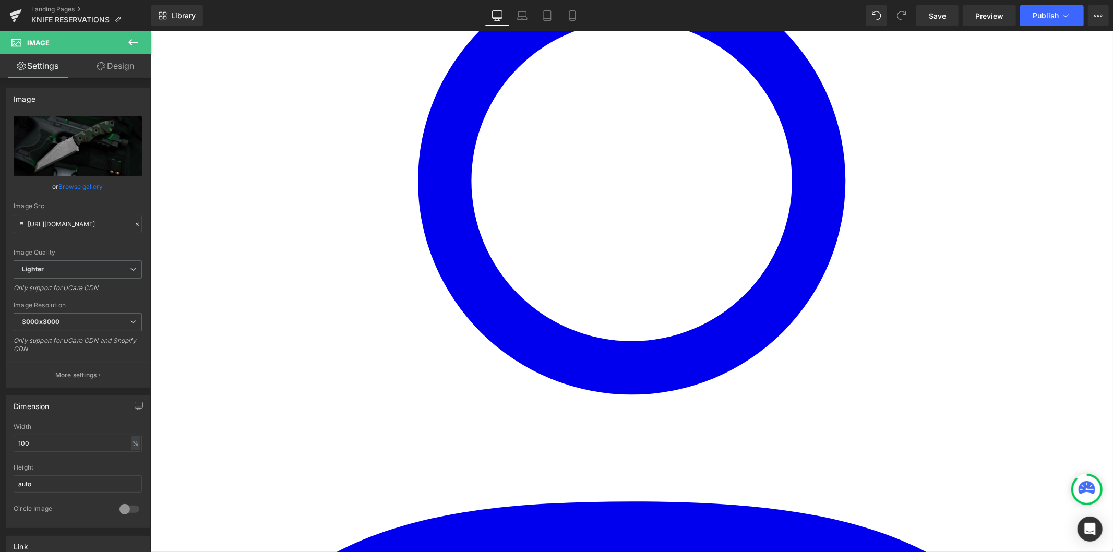
drag, startPoint x: 711, startPoint y: 169, endPoint x: 711, endPoint y: 163, distance: 6.3
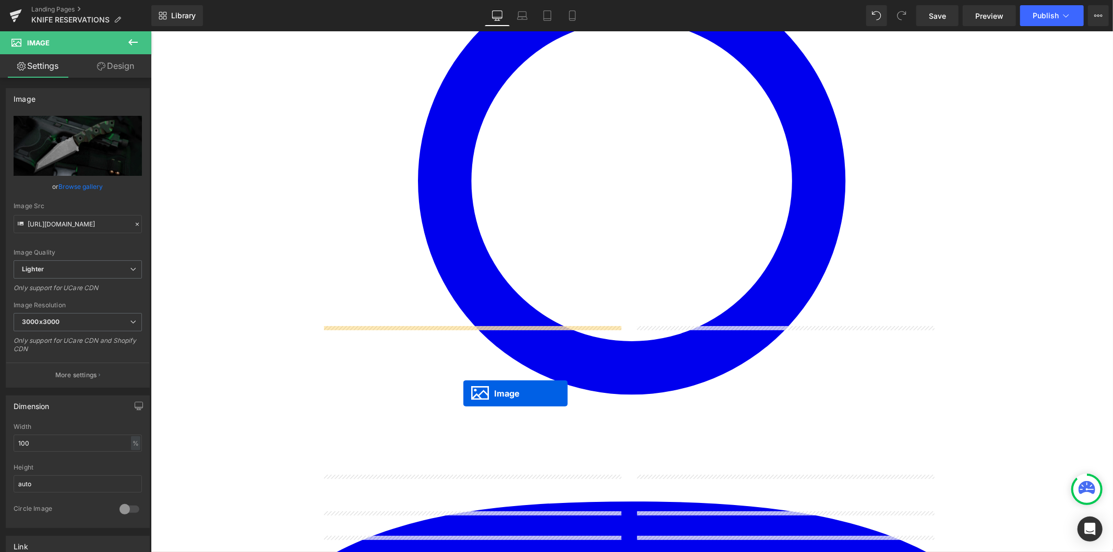
drag, startPoint x: 770, startPoint y: 293, endPoint x: 463, endPoint y: 393, distance: 323.1
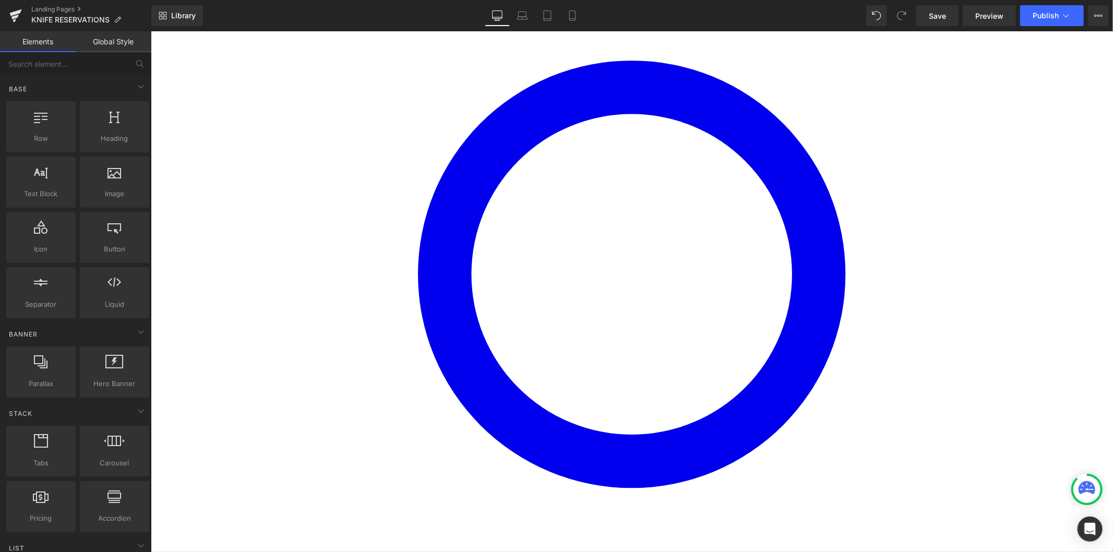
scroll to position [232, 0]
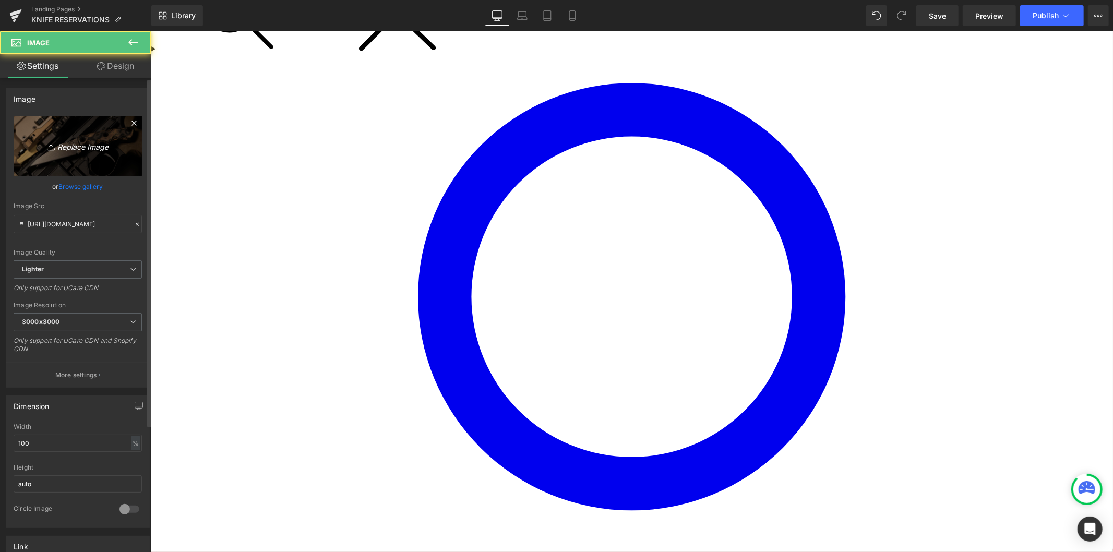
click at [97, 142] on icon "Replace Image" at bounding box center [77, 145] width 83 height 13
type input "C:\fakepath\DP-1-010.jpg"
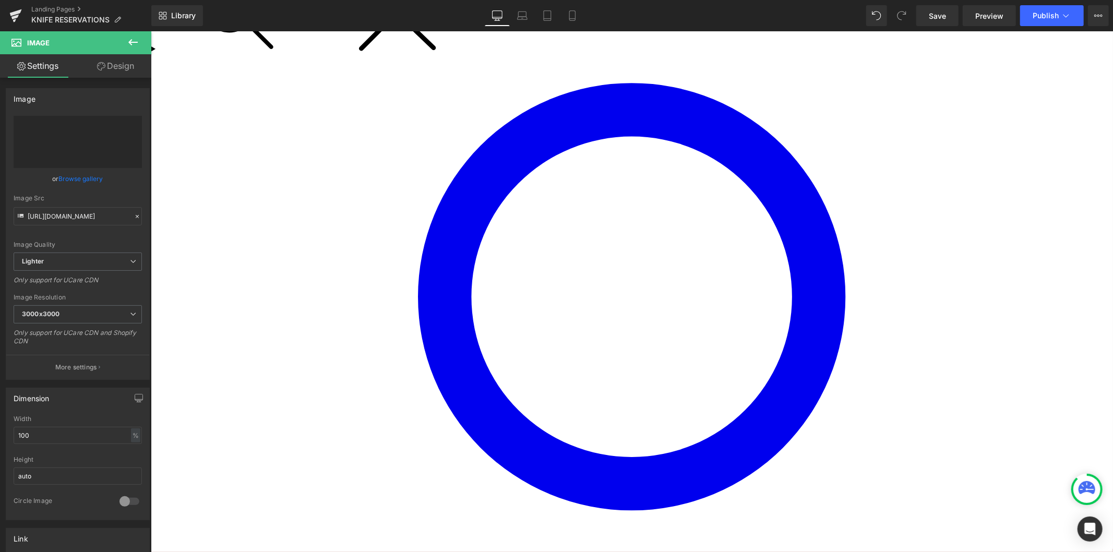
type input "https://ucarecdn.com/b4e2c23d-ec07-4a5d-8e40-d8333d40984d/-/format/auto/-/previ…"
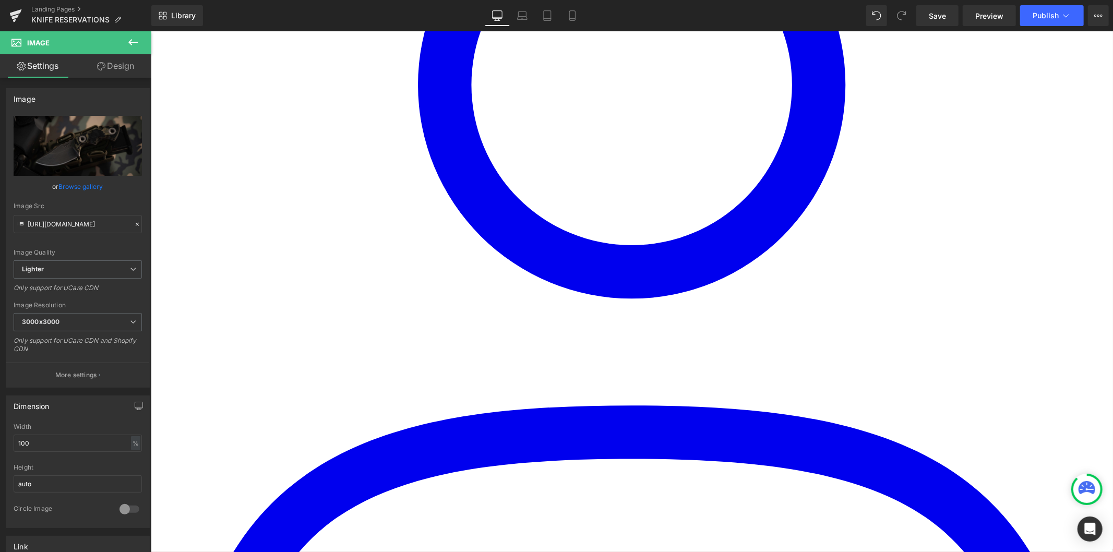
scroll to position [463, 0]
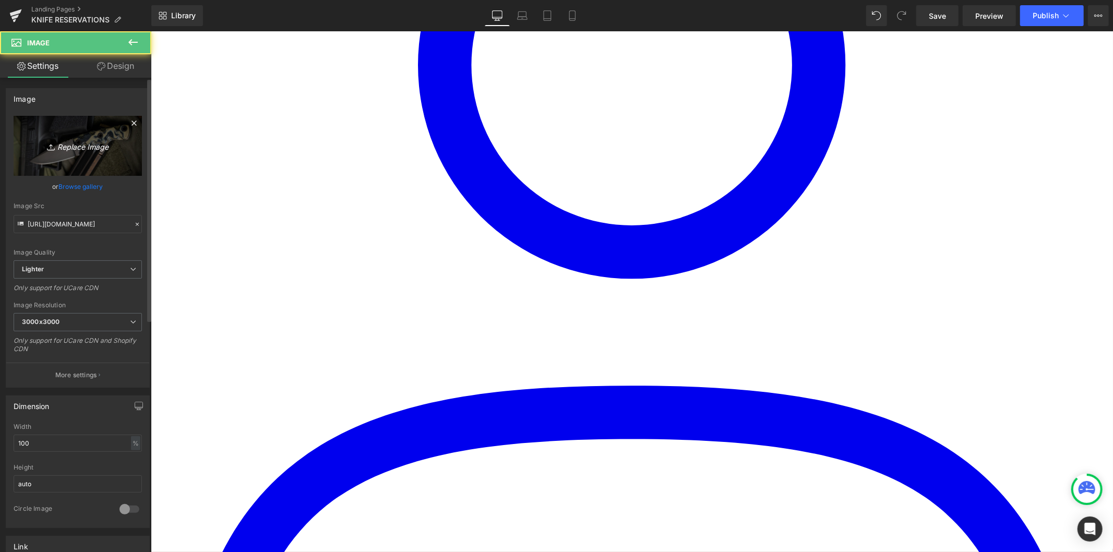
click at [81, 147] on icon "Replace Image" at bounding box center [77, 145] width 83 height 13
type input "C:\fakepath\TANTO-v2.jpg"
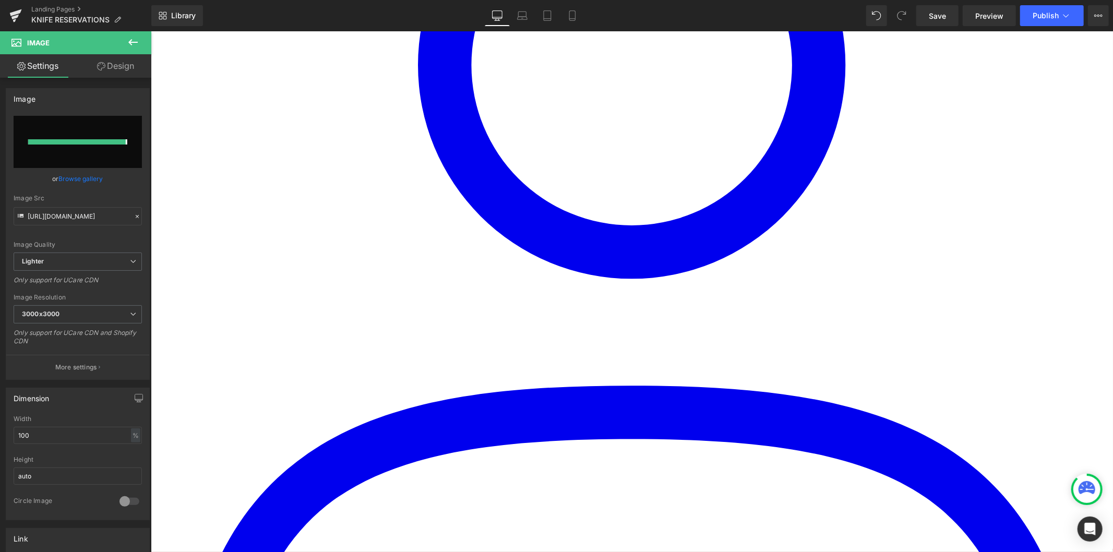
type input "https://ucarecdn.com/835363f8-cbbf-425d-9729-fcfac093de47/-/format/auto/-/previ…"
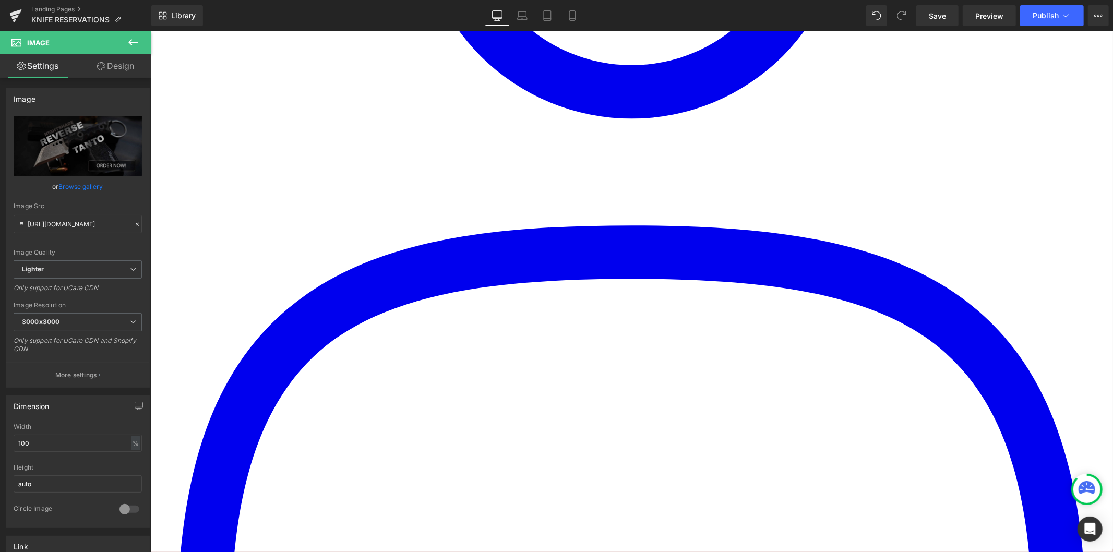
scroll to position [637, 0]
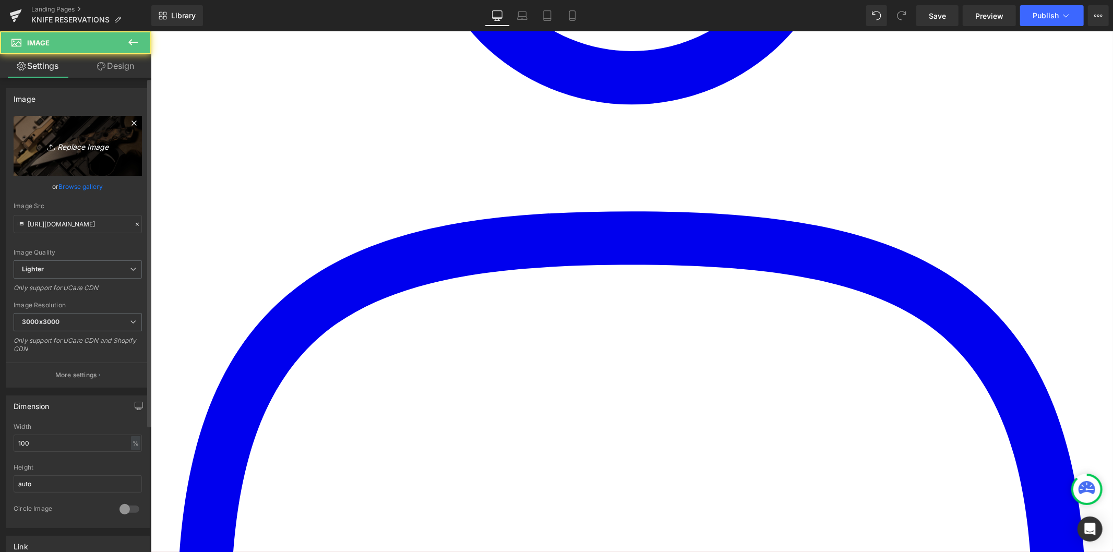
click at [53, 139] on icon "Replace Image" at bounding box center [77, 145] width 83 height 13
type input "C:\fakepath\RAIDER.jpg"
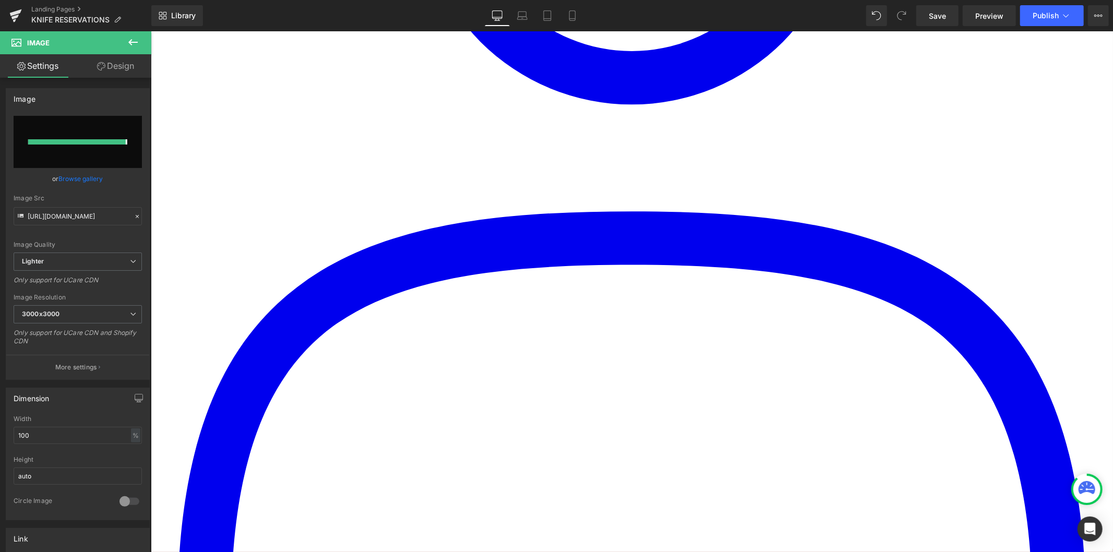
type input "https://ucarecdn.com/72499717-c83d-4ec3-9829-bdea29e90416/-/format/auto/-/previ…"
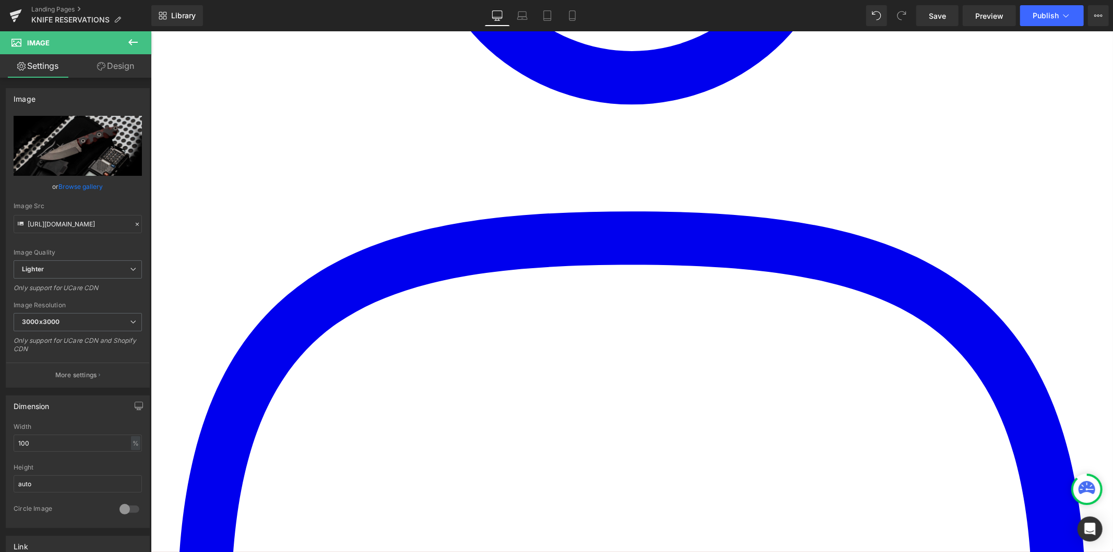
drag, startPoint x: 740, startPoint y: 327, endPoint x: 708, endPoint y: 321, distance: 32.8
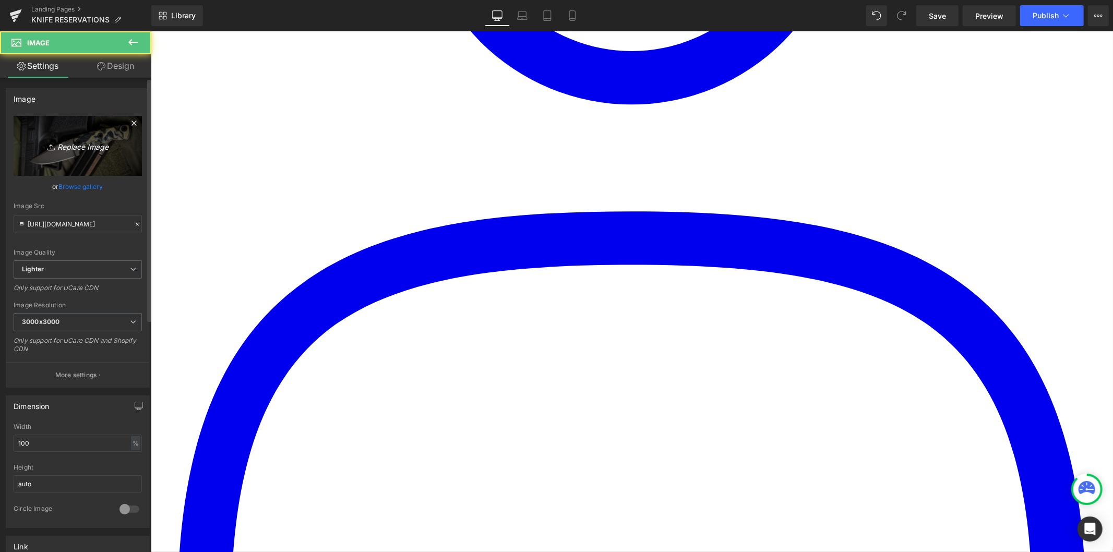
click at [88, 157] on link "Replace Image" at bounding box center [78, 146] width 128 height 60
type input "C:\fakepath\Striker-04.jpg"
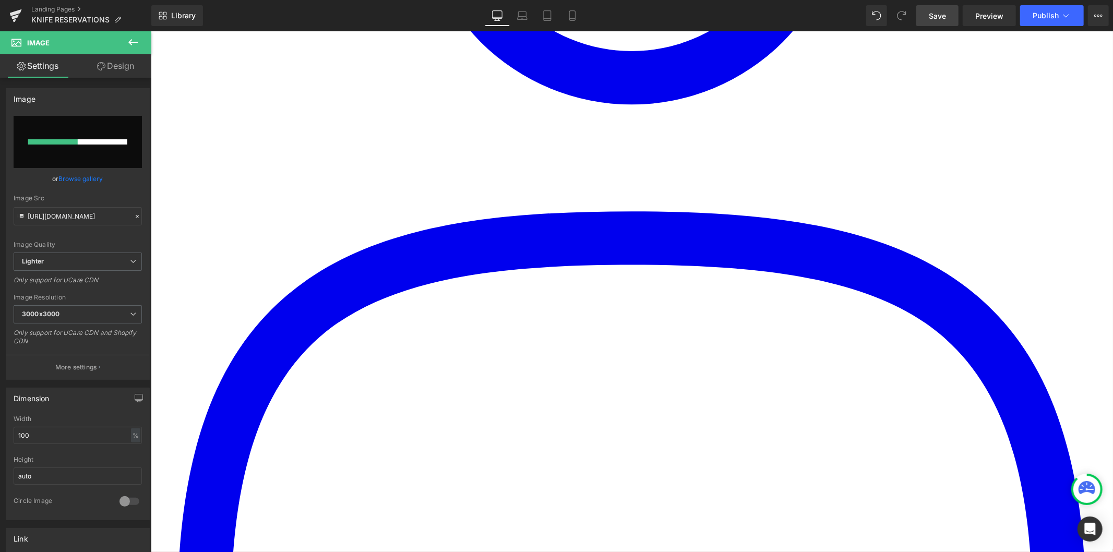
click at [941, 19] on span "Save" at bounding box center [936, 15] width 17 height 11
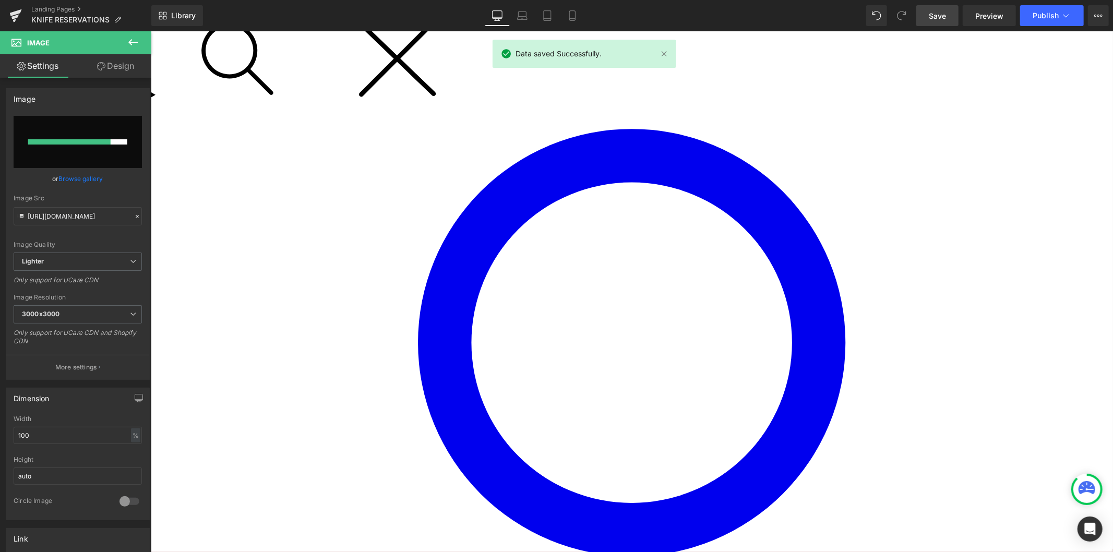
scroll to position [232, 0]
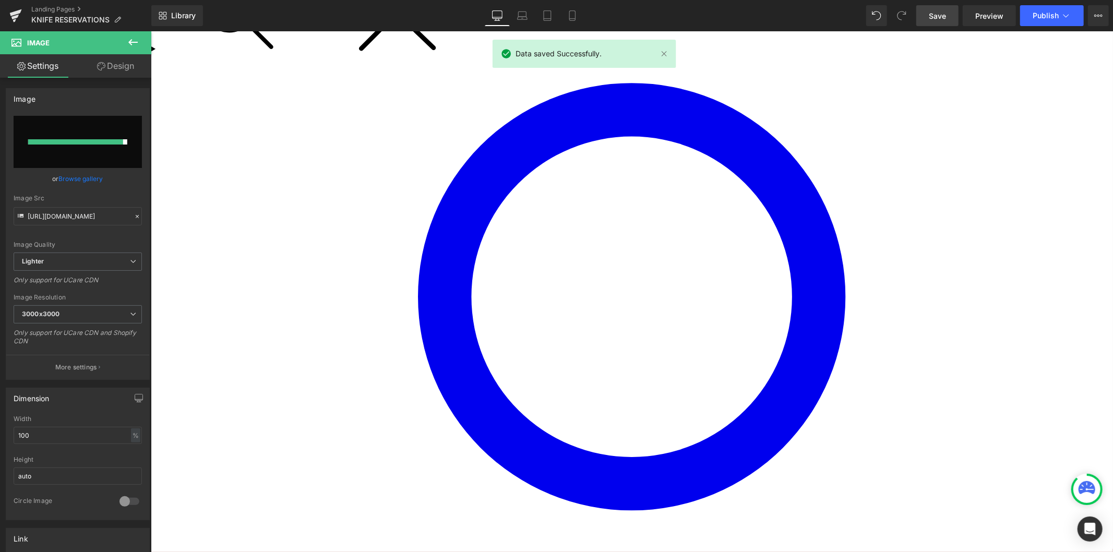
type input "https://ucarecdn.com/2fcc784f-1c4a-4682-b171-db6fe2adf449/-/format/auto/-/previ…"
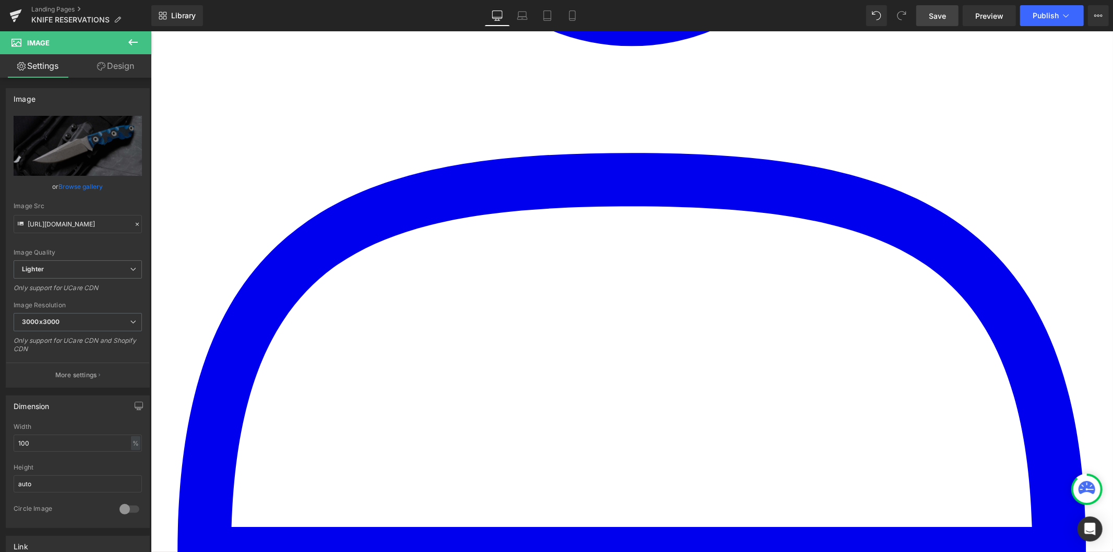
scroll to position [695, 0]
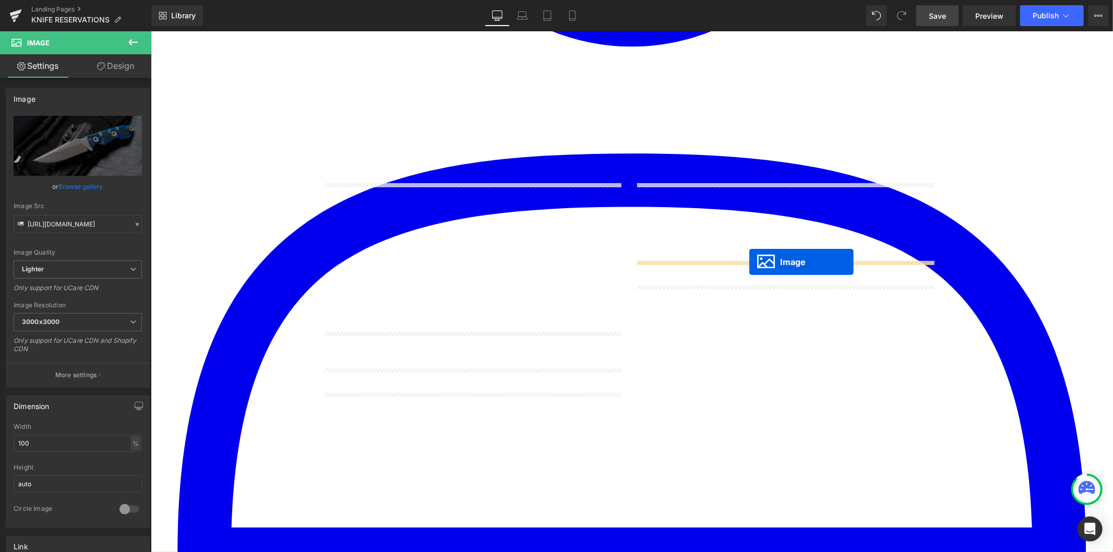
drag, startPoint x: 787, startPoint y: 261, endPoint x: 749, endPoint y: 261, distance: 38.6
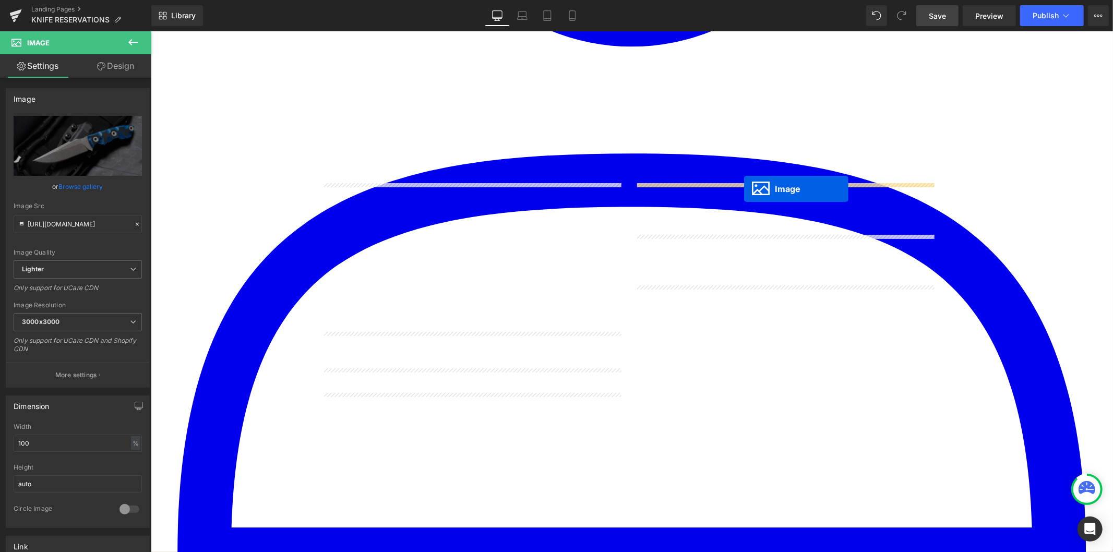
drag, startPoint x: 767, startPoint y: 305, endPoint x: 743, endPoint y: 188, distance: 119.3
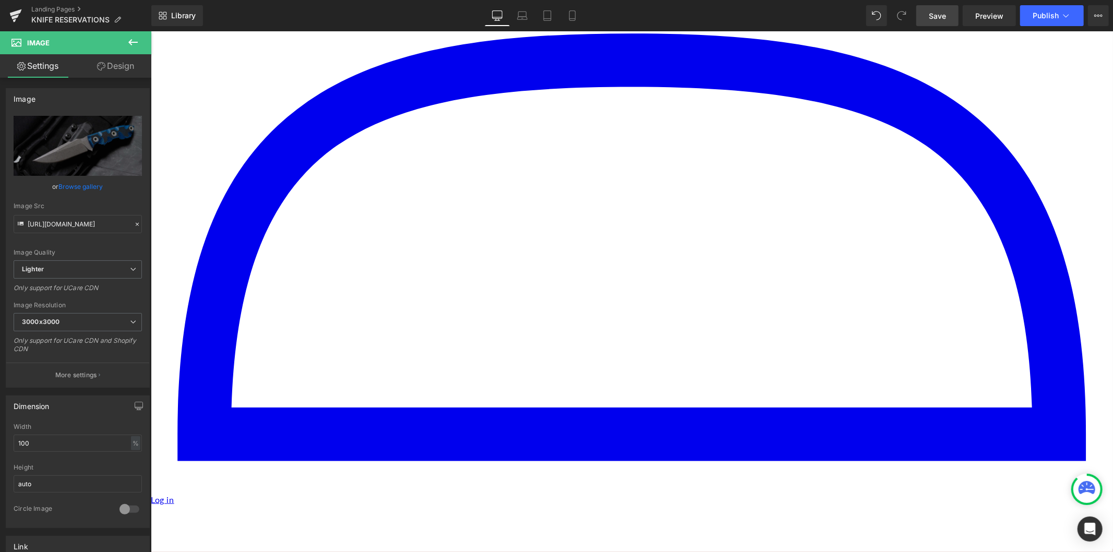
scroll to position [811, 0]
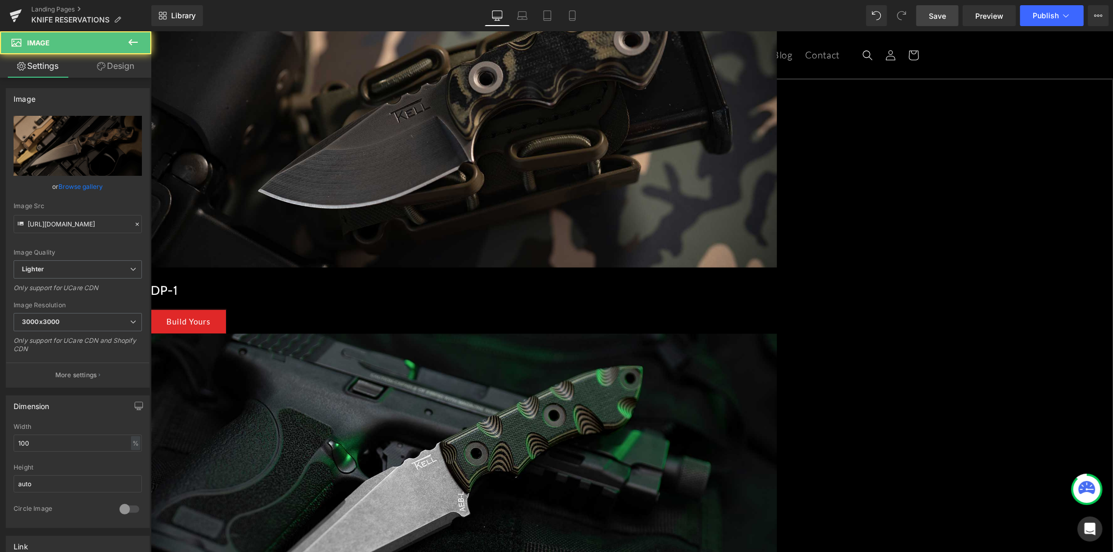
scroll to position [869, 0]
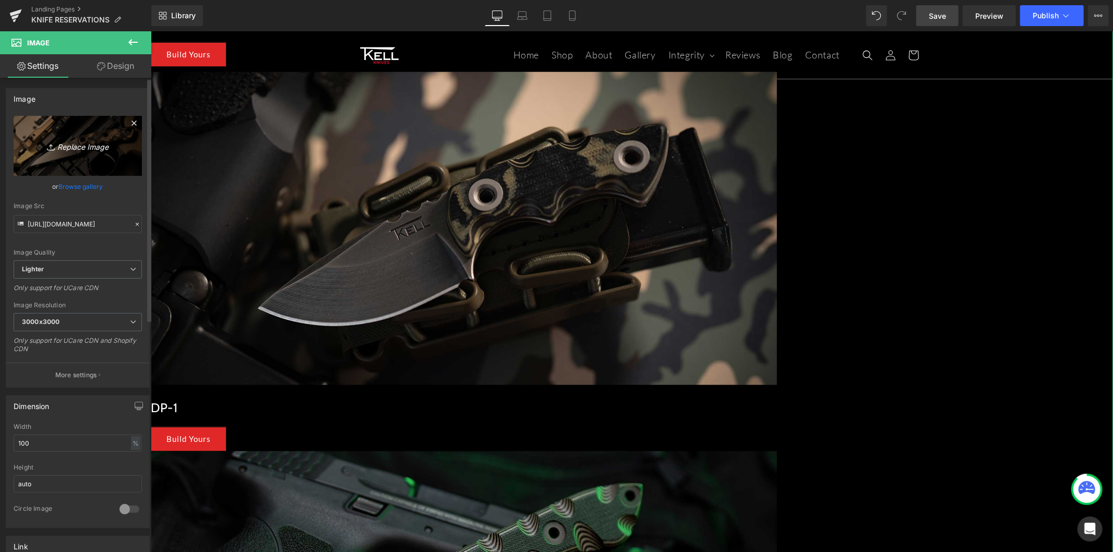
click at [71, 149] on icon "Replace Image" at bounding box center [77, 145] width 83 height 13
type input "C:\fakepath\TAYLORS-RIDGE.jpg"
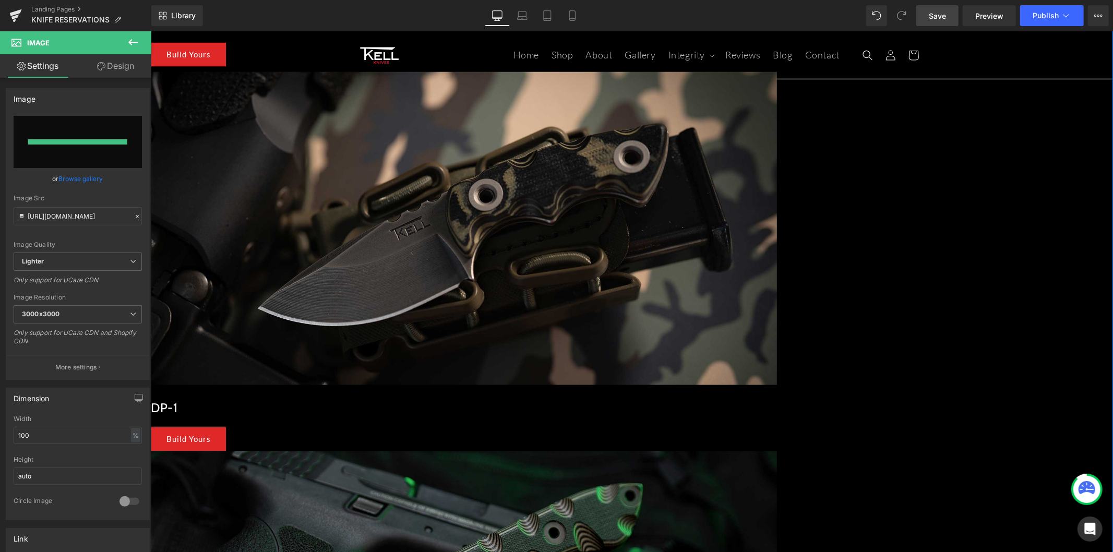
type input "https://ucarecdn.com/9ce2996b-775a-4bca-9850-26b2ea18a43e/-/format/auto/-/previ…"
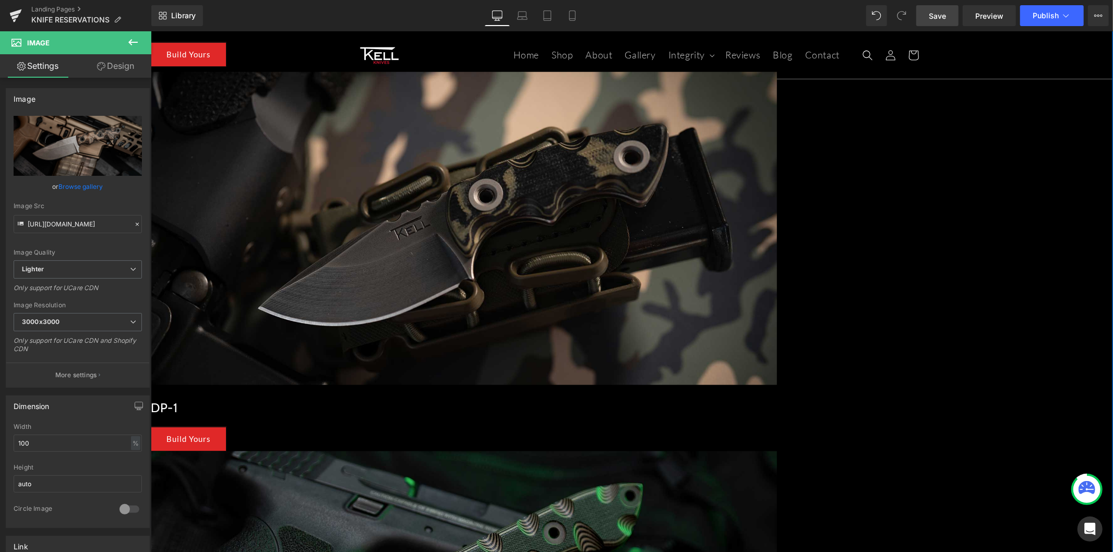
click at [81, 149] on icon "Replace Image" at bounding box center [77, 145] width 83 height 13
type input "C:\fakepath\Warthog-10.jpg"
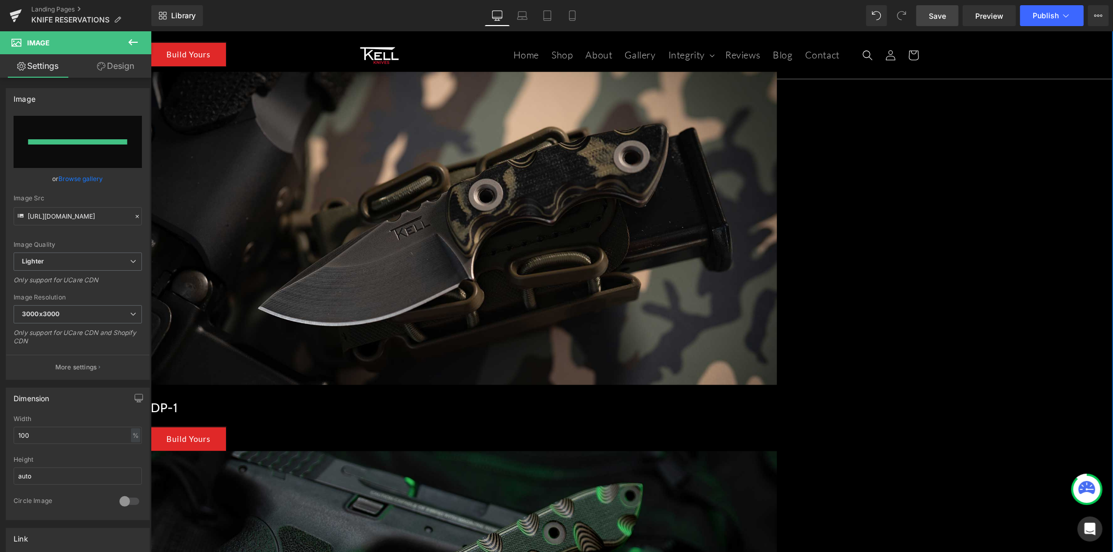
type input "https://ucarecdn.com/5c922c26-4035-4dc8-8543-a18da8d9a686/-/format/auto/-/previ…"
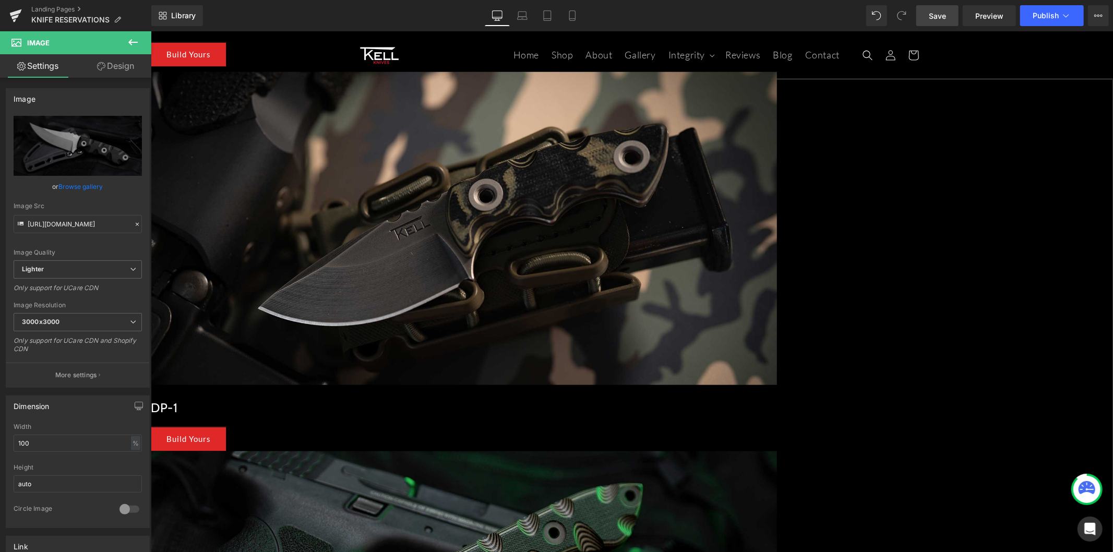
click at [930, 17] on span "Save" at bounding box center [936, 15] width 17 height 11
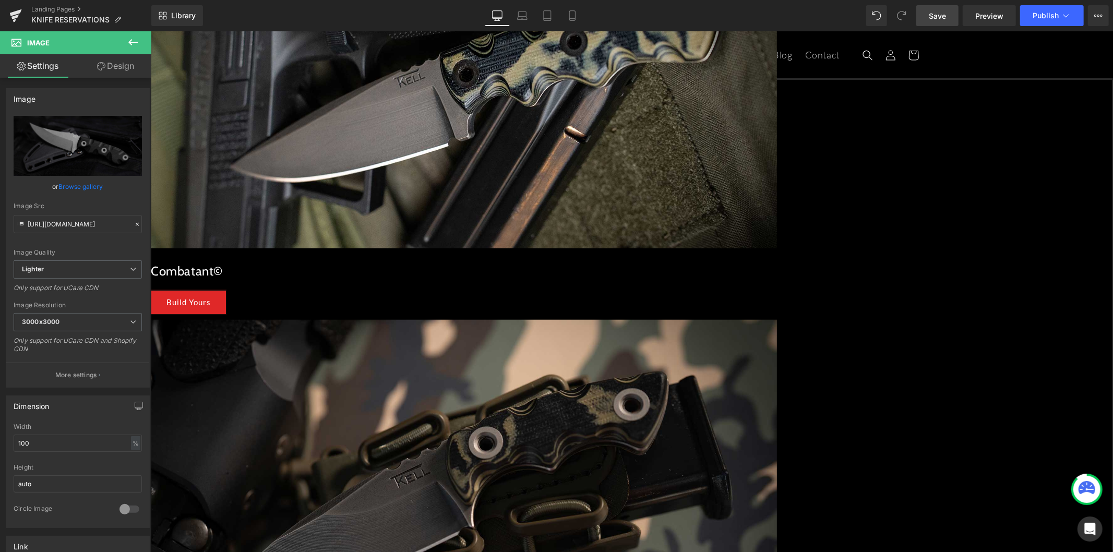
scroll to position [405, 0]
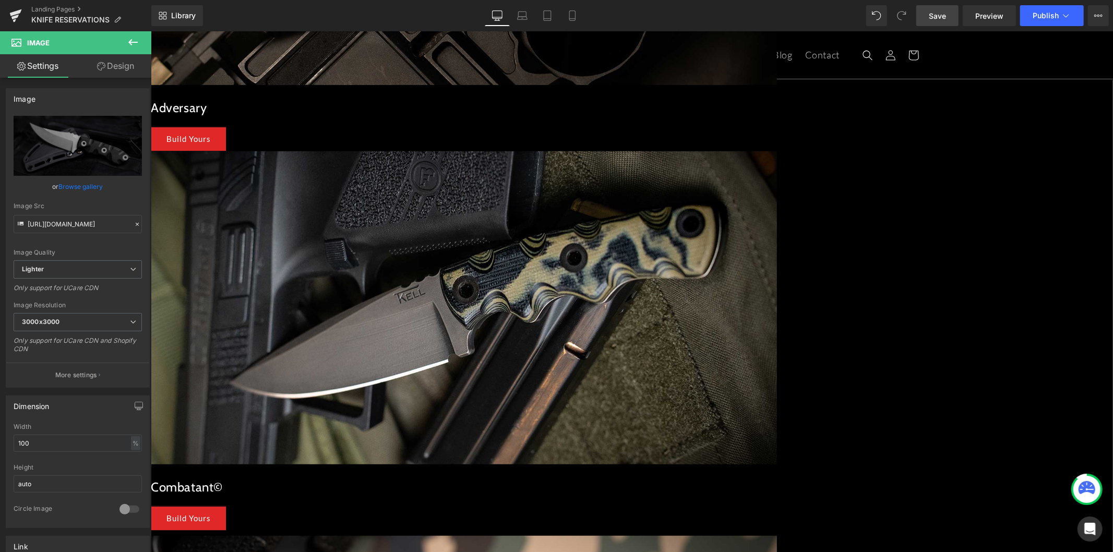
click at [927, 21] on link "Save" at bounding box center [937, 15] width 42 height 21
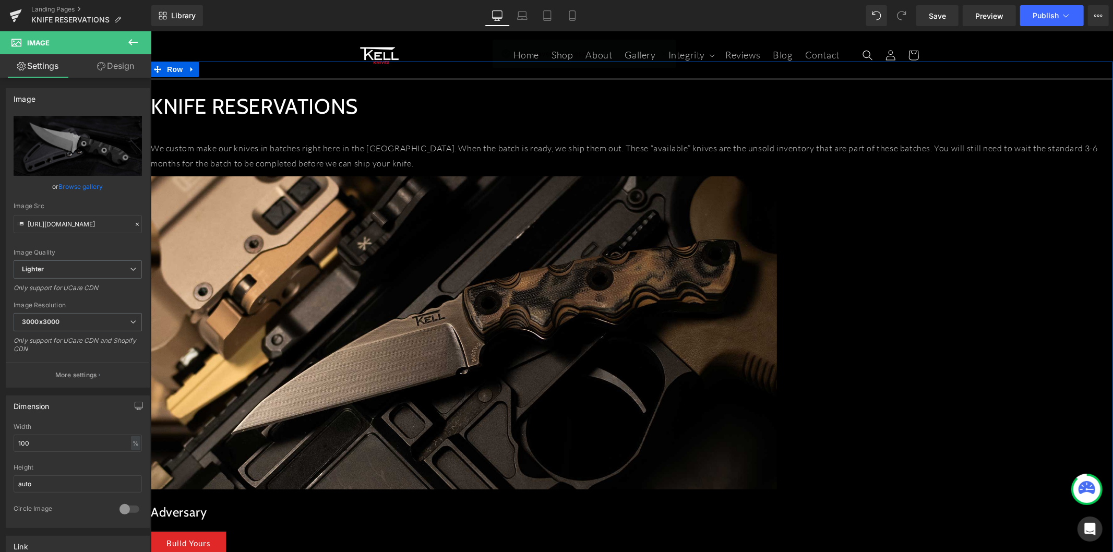
scroll to position [0, 0]
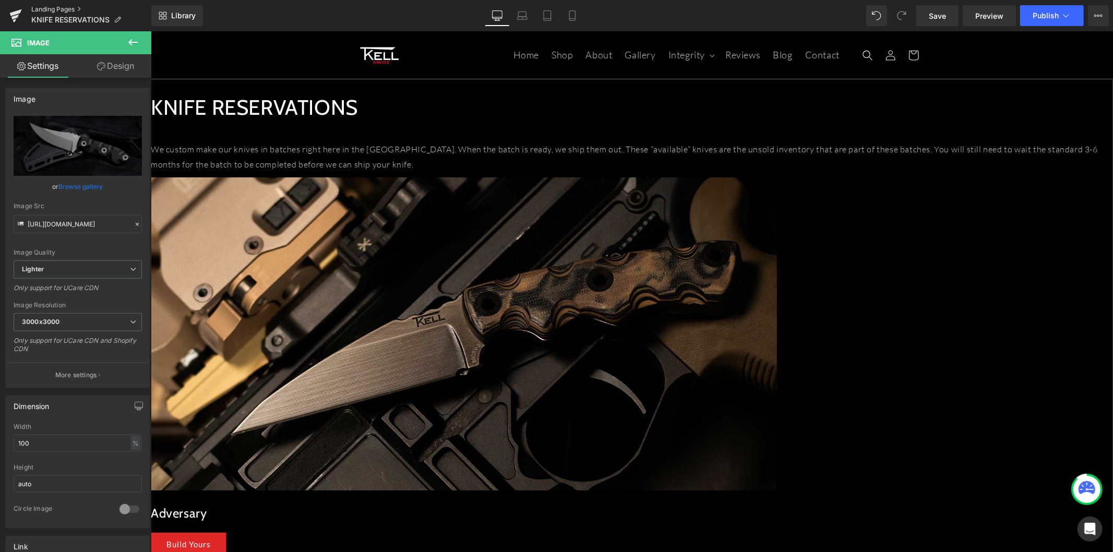
click at [65, 10] on link "Landing Pages" at bounding box center [91, 9] width 120 height 8
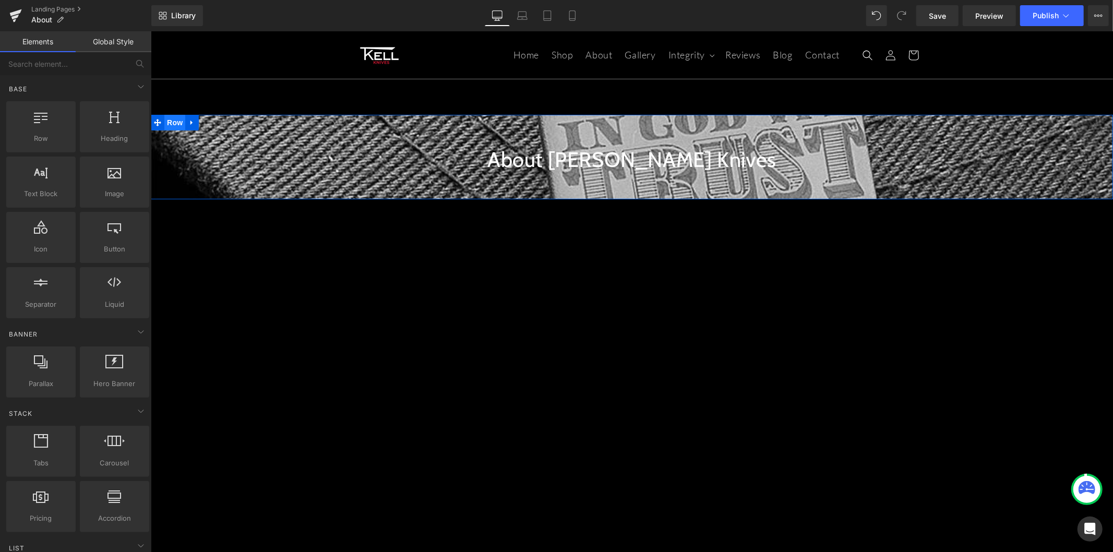
click at [173, 123] on span "Row" at bounding box center [174, 122] width 21 height 16
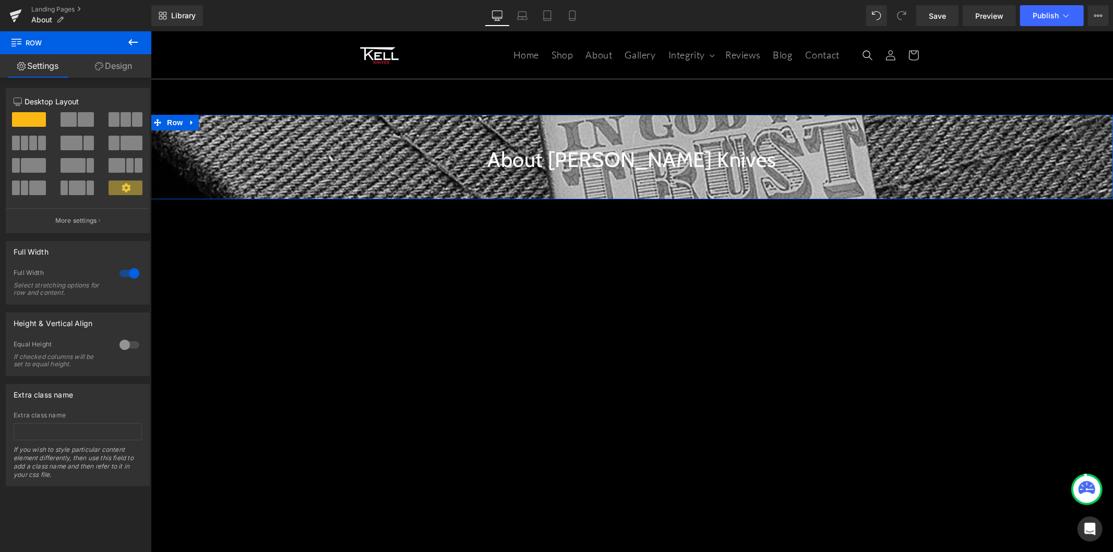
click at [91, 69] on link "Design" at bounding box center [114, 65] width 76 height 23
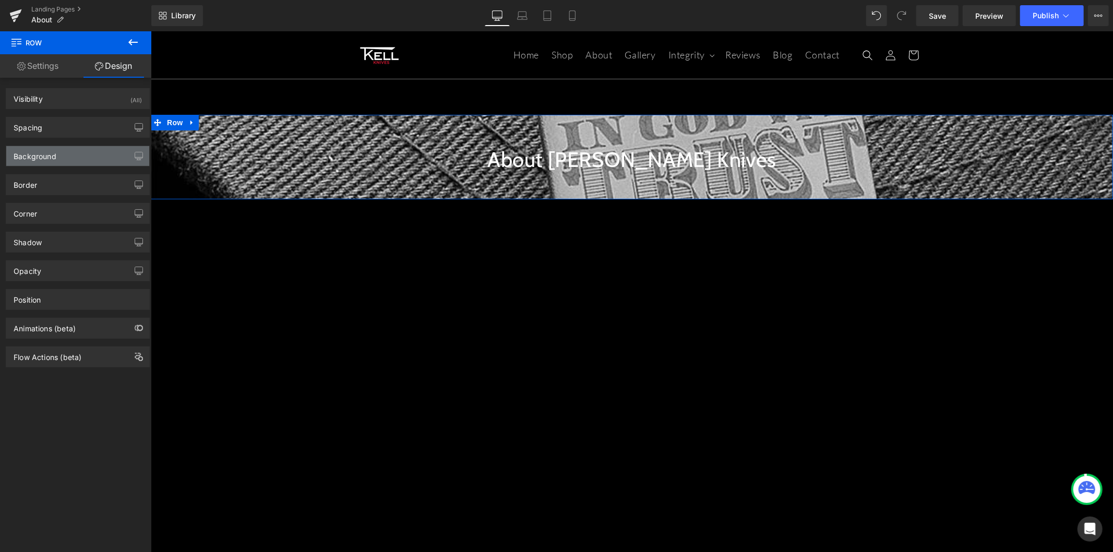
click at [74, 160] on div "Background" at bounding box center [77, 156] width 143 height 20
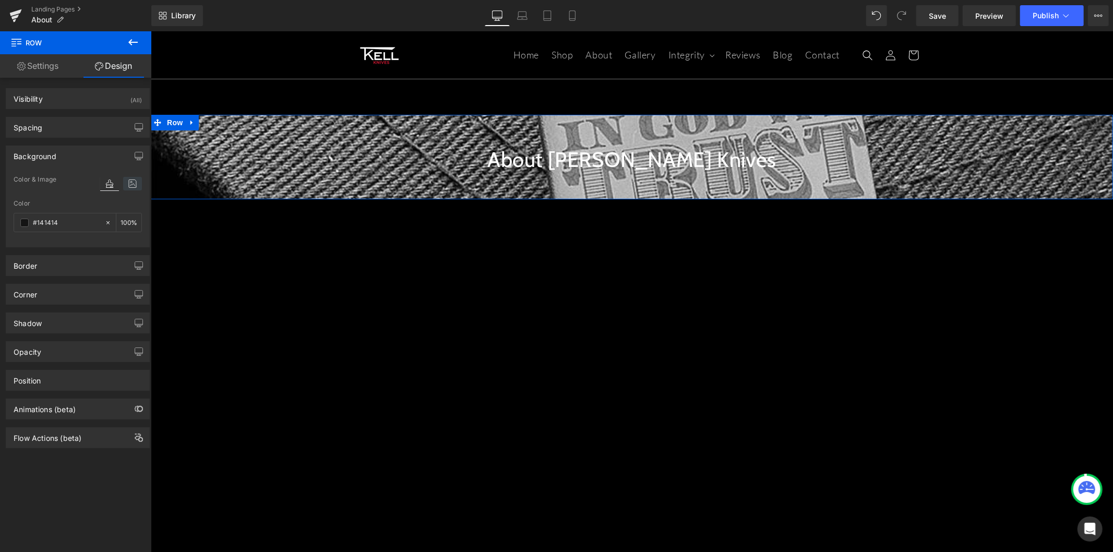
click at [130, 188] on icon at bounding box center [132, 184] width 19 height 14
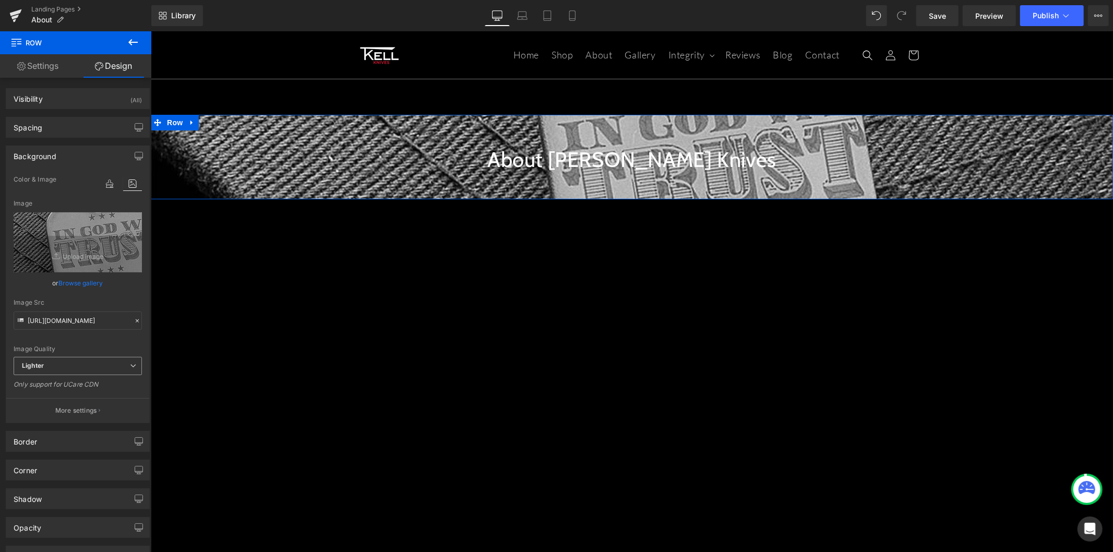
click at [74, 363] on span "Lighter" at bounding box center [78, 366] width 128 height 18
click at [64, 396] on li "Lightest" at bounding box center [78, 400] width 128 height 16
click at [74, 363] on span "Lightest" at bounding box center [78, 366] width 128 height 18
click at [66, 381] on li "Lighter" at bounding box center [78, 385] width 128 height 16
type input "[URL][DOMAIN_NAME]"
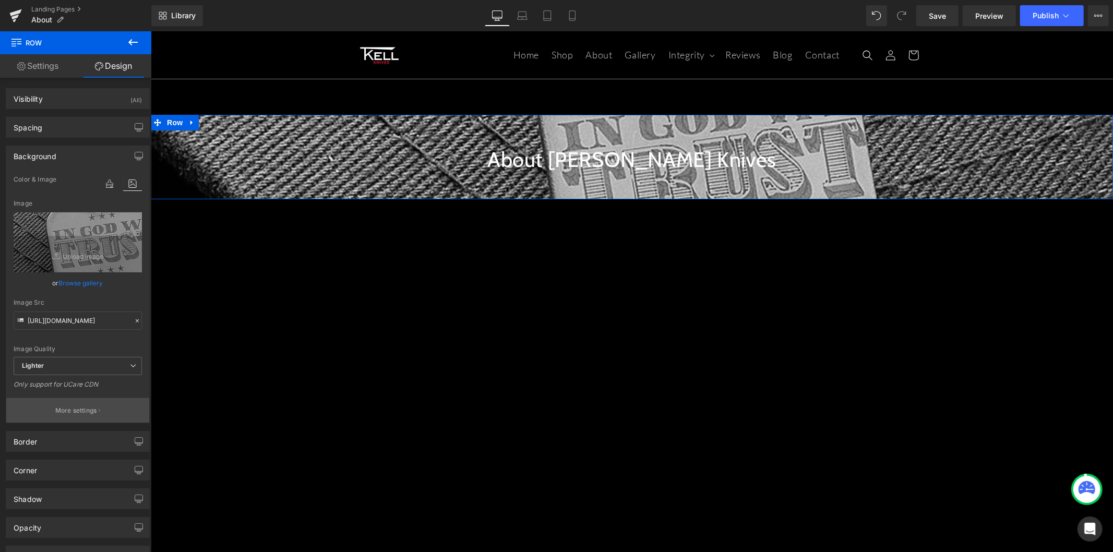
click at [89, 406] on p "More settings" at bounding box center [76, 410] width 42 height 9
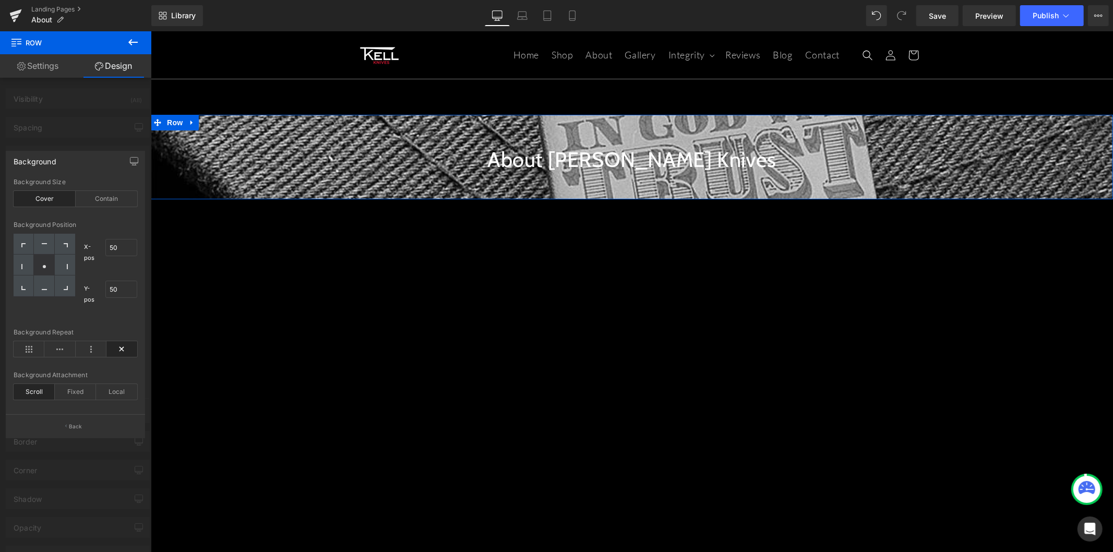
click at [111, 158] on div "Background" at bounding box center [75, 161] width 138 height 20
click at [113, 145] on div at bounding box center [75, 294] width 151 height 526
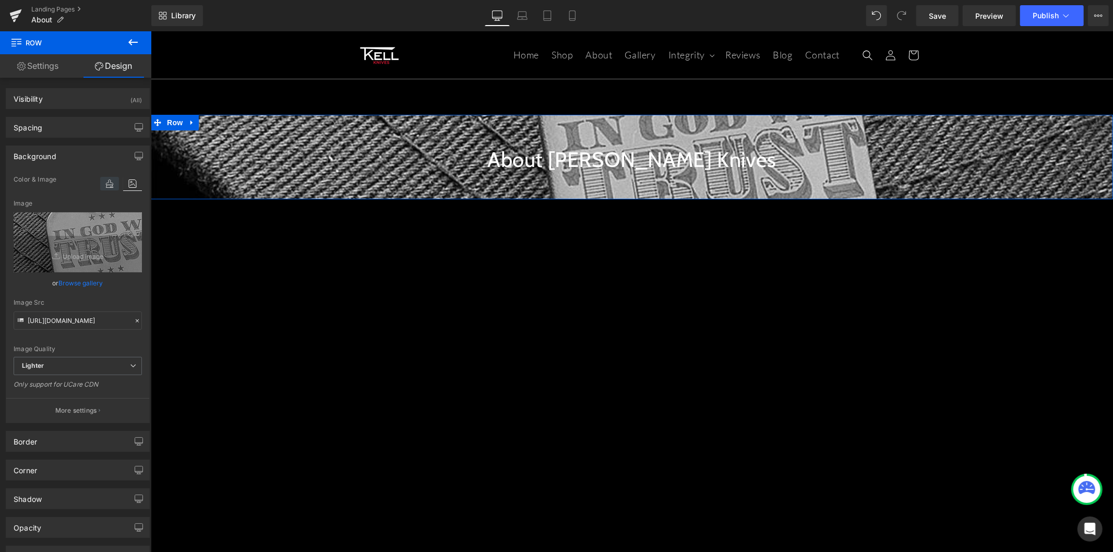
click at [106, 186] on icon at bounding box center [109, 184] width 19 height 14
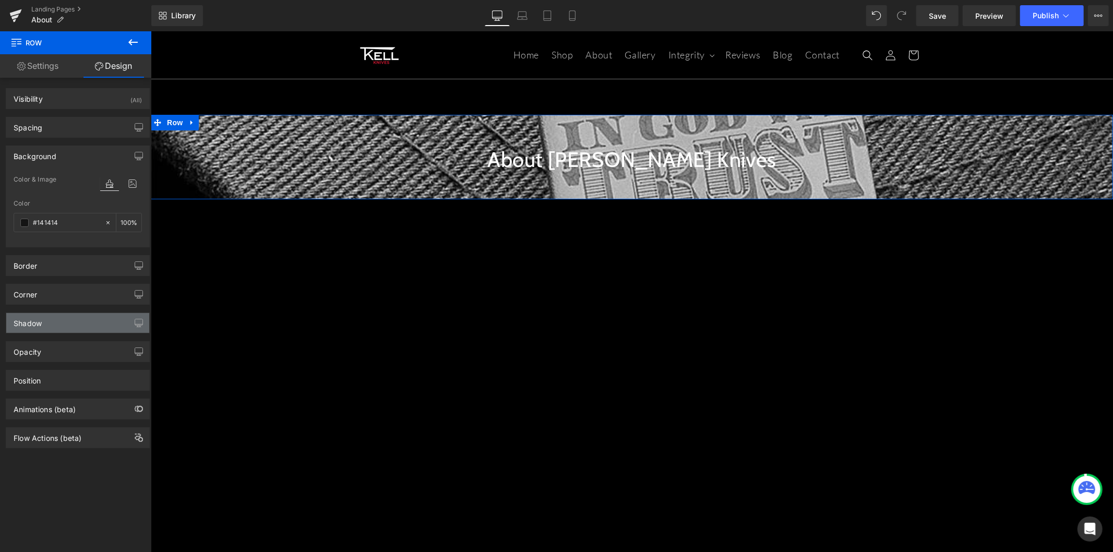
click at [85, 318] on div "Shadow" at bounding box center [77, 323] width 143 height 20
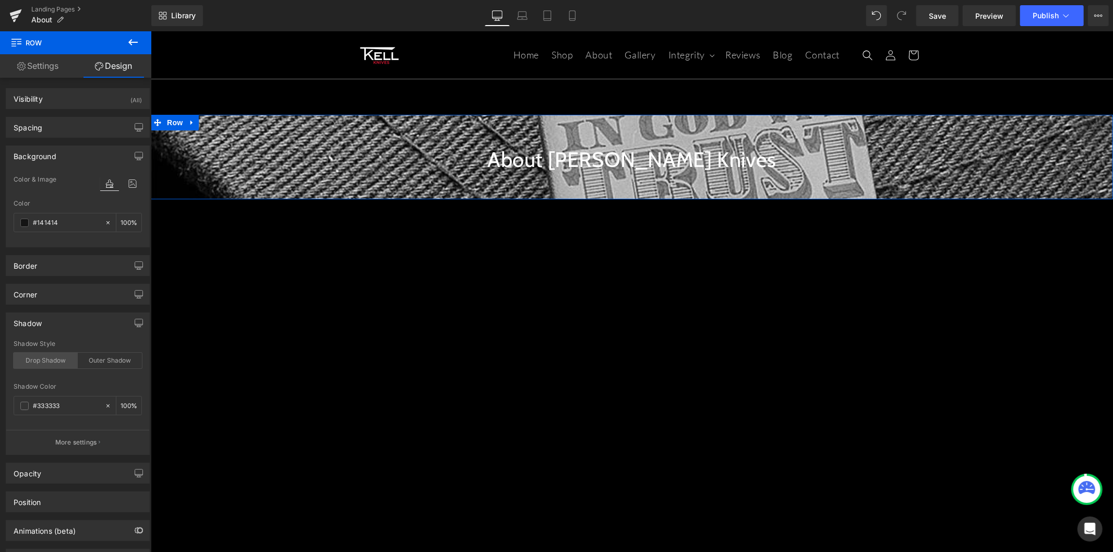
click at [66, 362] on div "Drop Shadow" at bounding box center [46, 361] width 64 height 16
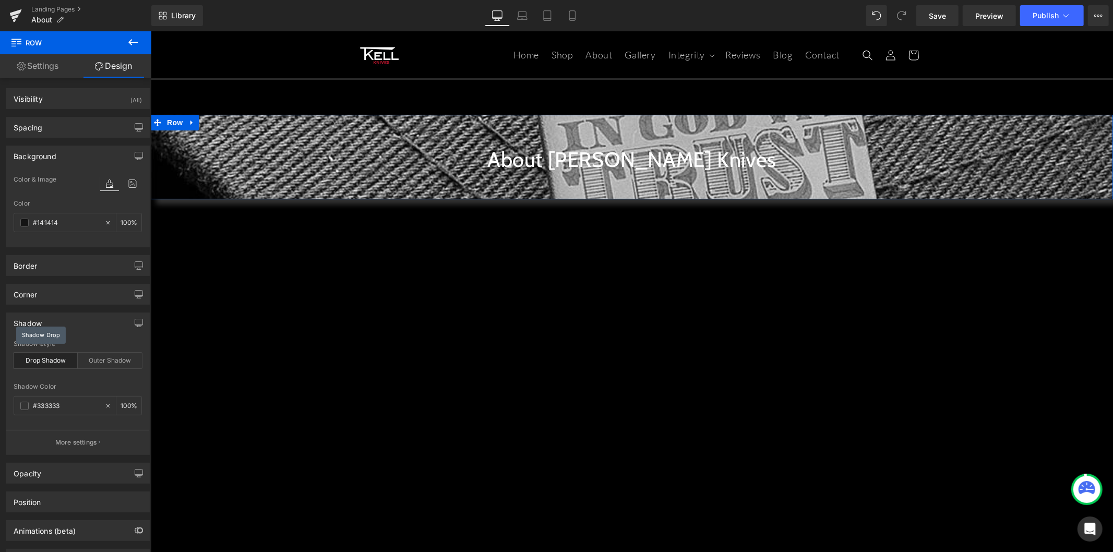
click at [66, 362] on div "Drop Shadow" at bounding box center [46, 361] width 64 height 16
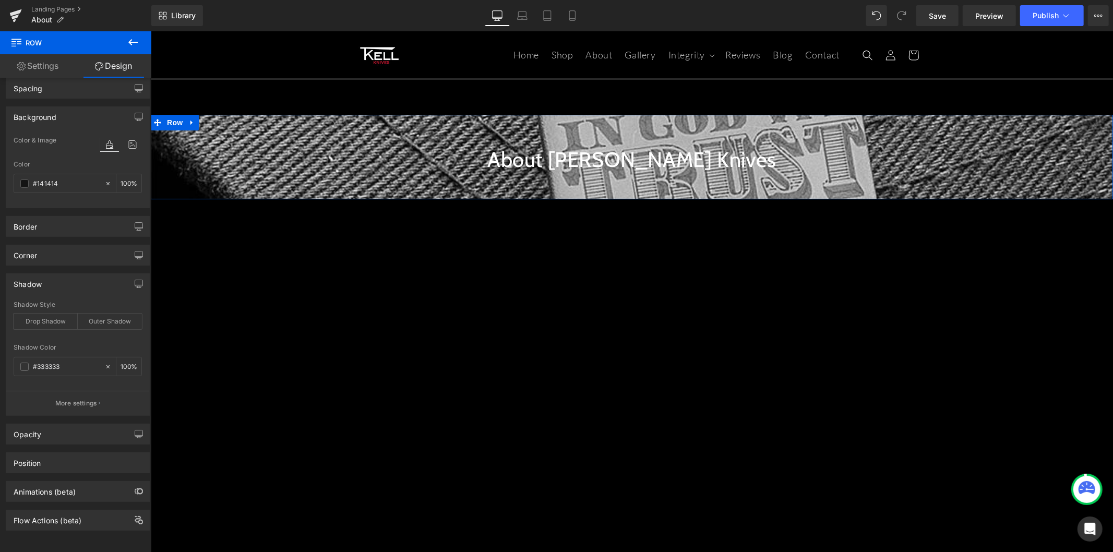
scroll to position [49, 0]
click at [90, 424] on div "Opacity" at bounding box center [77, 434] width 143 height 20
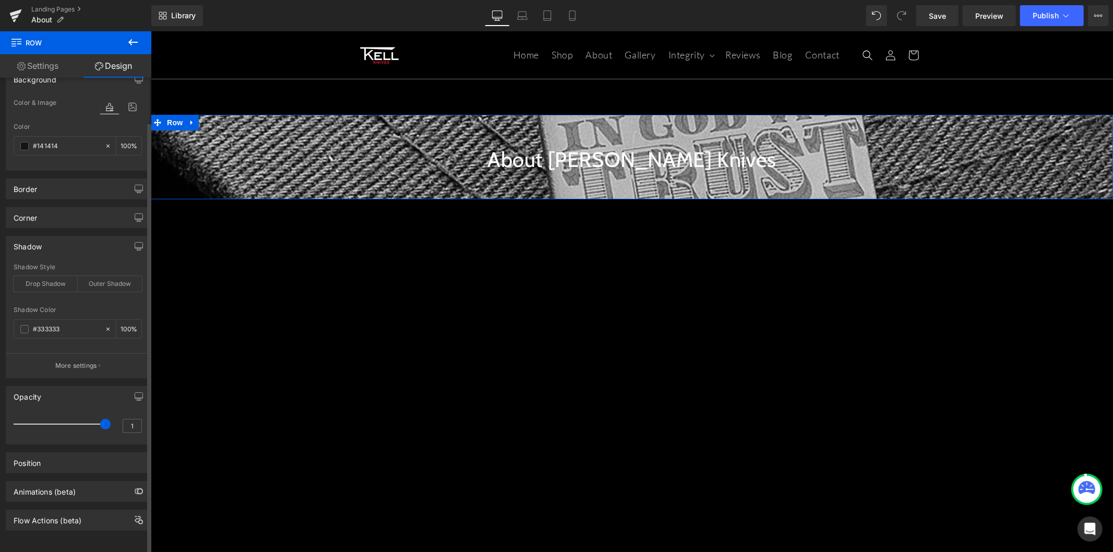
scroll to position [86, 0]
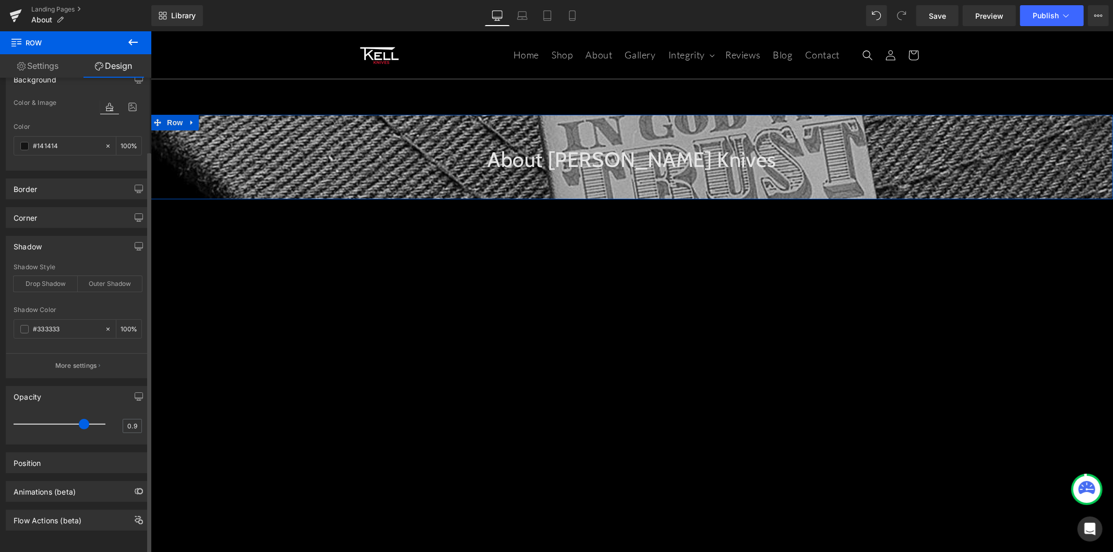
type input "1"
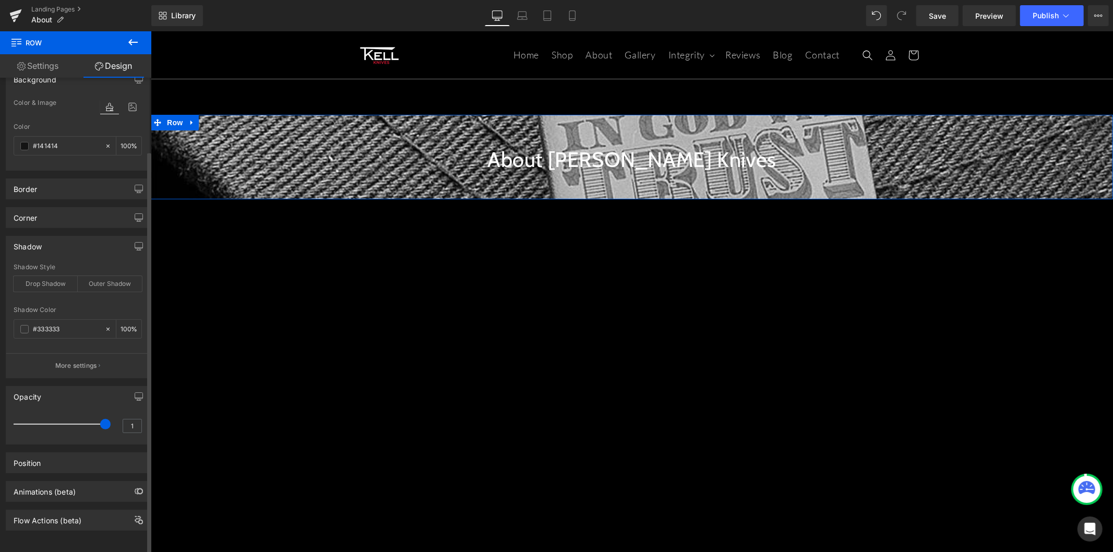
drag, startPoint x: 101, startPoint y: 419, endPoint x: 126, endPoint y: 405, distance: 28.5
click at [126, 414] on div "1" at bounding box center [78, 428] width 128 height 28
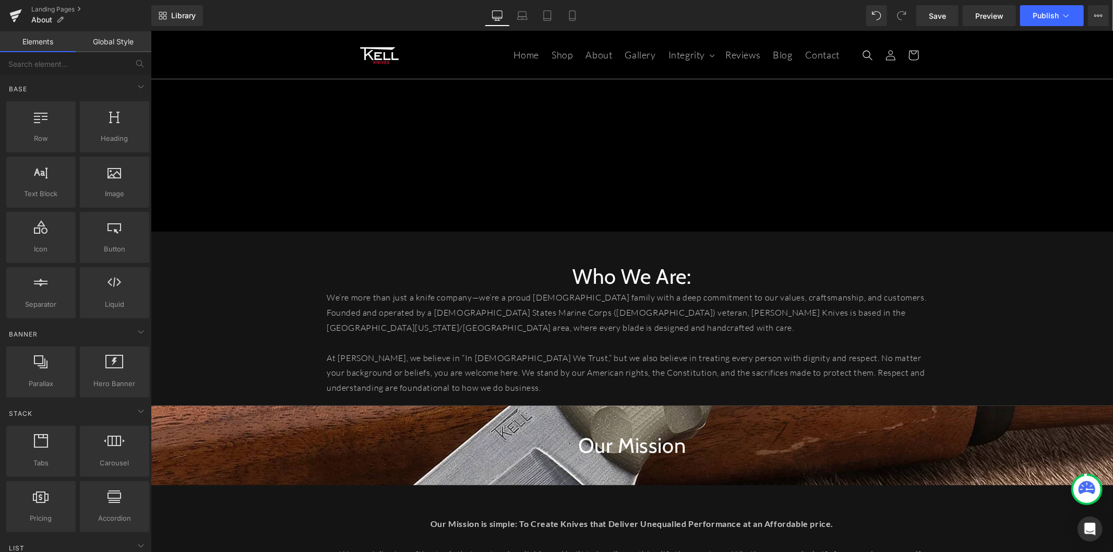
scroll to position [289, 0]
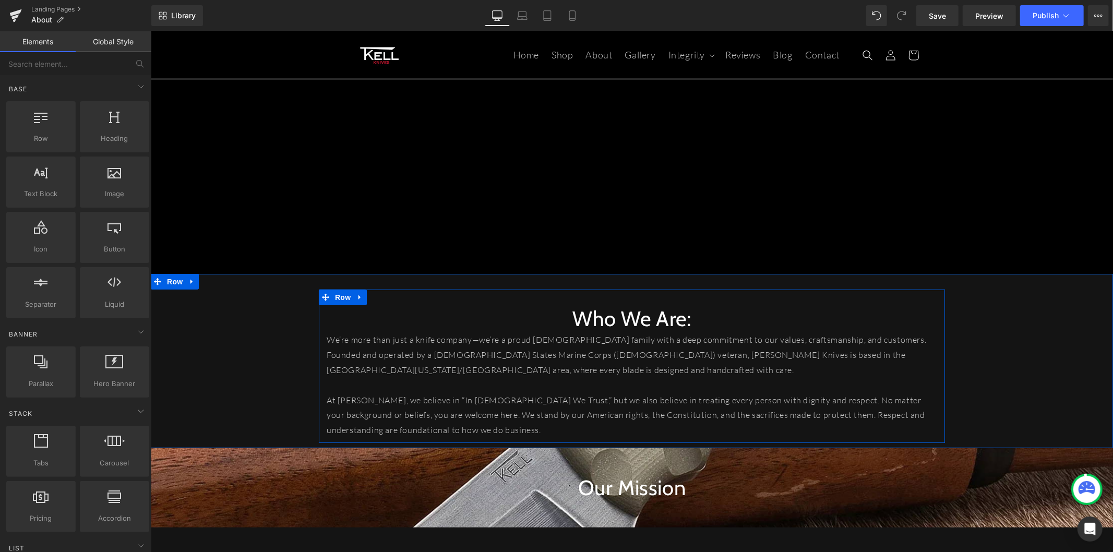
click at [576, 313] on h1 "Who We Are:" at bounding box center [631, 318] width 610 height 27
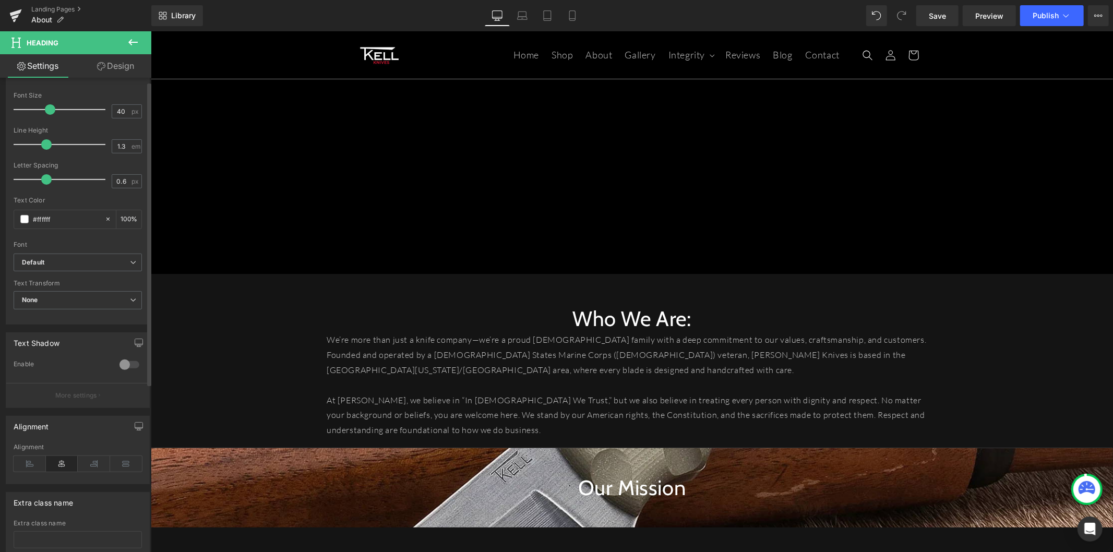
scroll to position [267, 0]
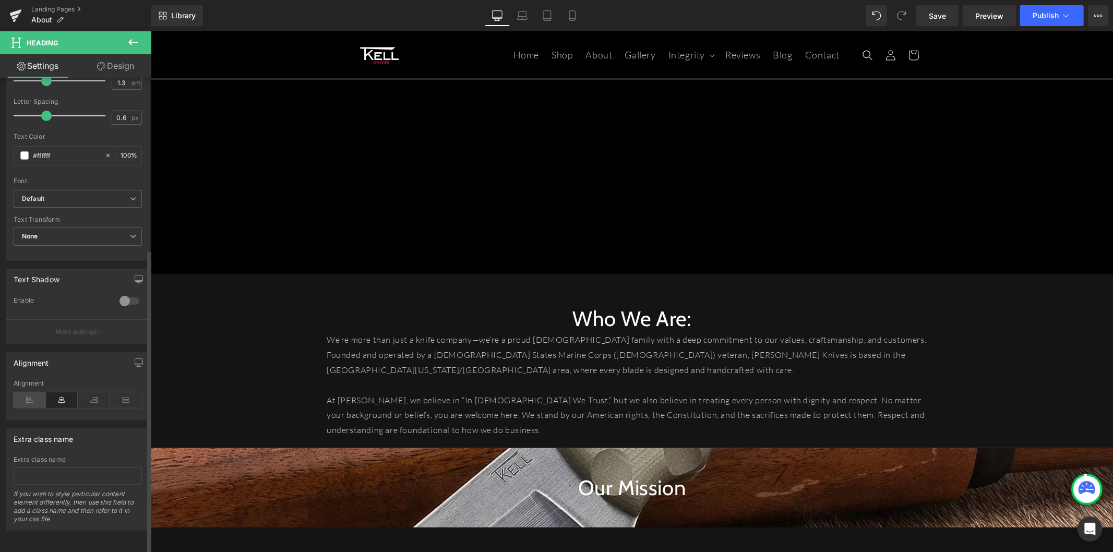
click at [30, 392] on icon at bounding box center [30, 400] width 32 height 16
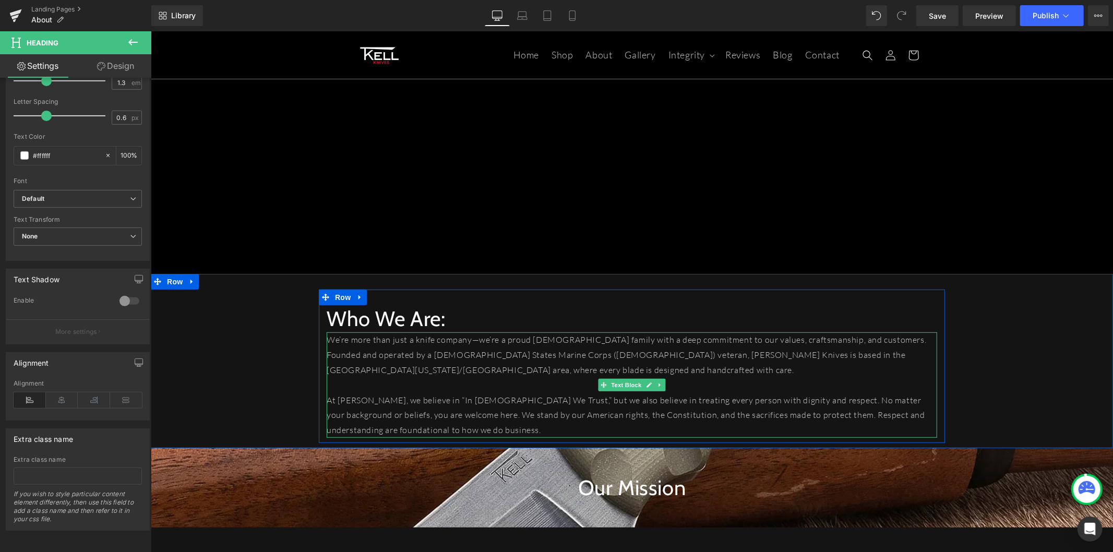
click at [447, 357] on p "We’re more than just a knife company—we’re a proud [DEMOGRAPHIC_DATA] family wi…" at bounding box center [631, 354] width 610 height 45
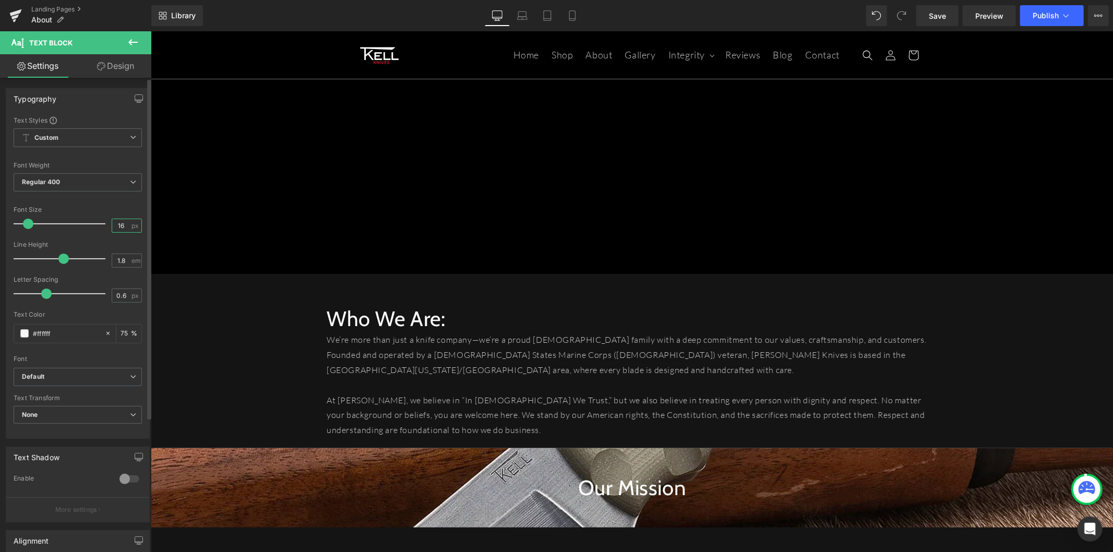
drag, startPoint x: 123, startPoint y: 227, endPoint x: 107, endPoint y: 226, distance: 16.2
click at [112, 226] on div "16 px" at bounding box center [127, 226] width 30 height 14
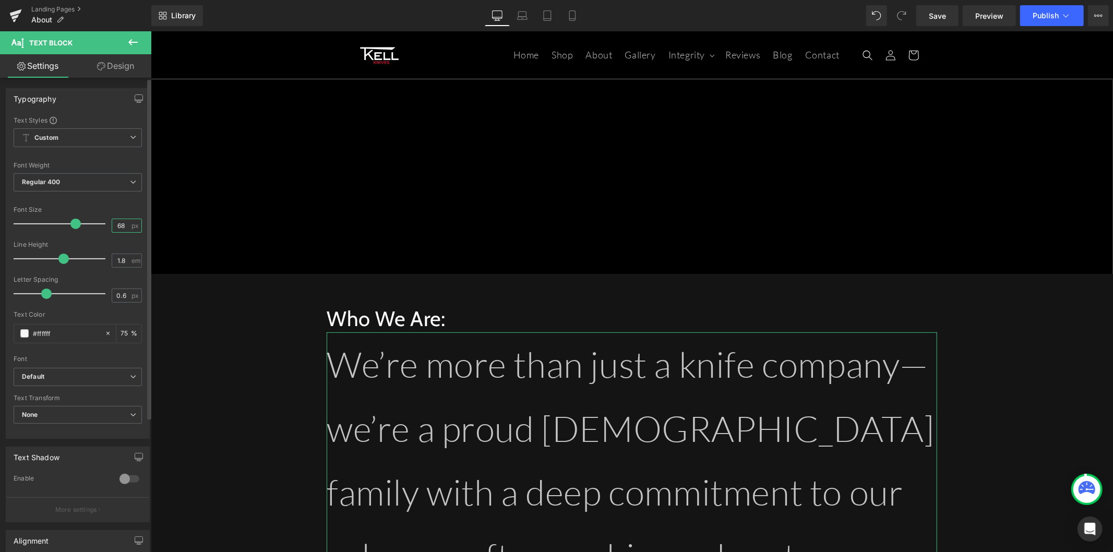
drag, startPoint x: 120, startPoint y: 227, endPoint x: 113, endPoint y: 228, distance: 7.5
click at [113, 228] on input "68" at bounding box center [121, 225] width 18 height 13
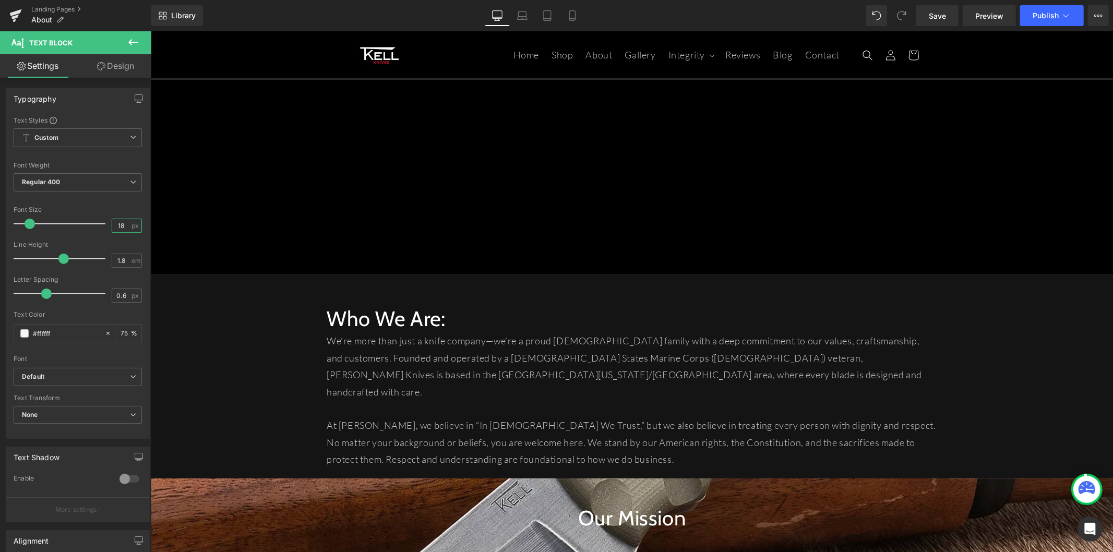
type input "18"
click at [174, 282] on span "Row" at bounding box center [174, 281] width 21 height 16
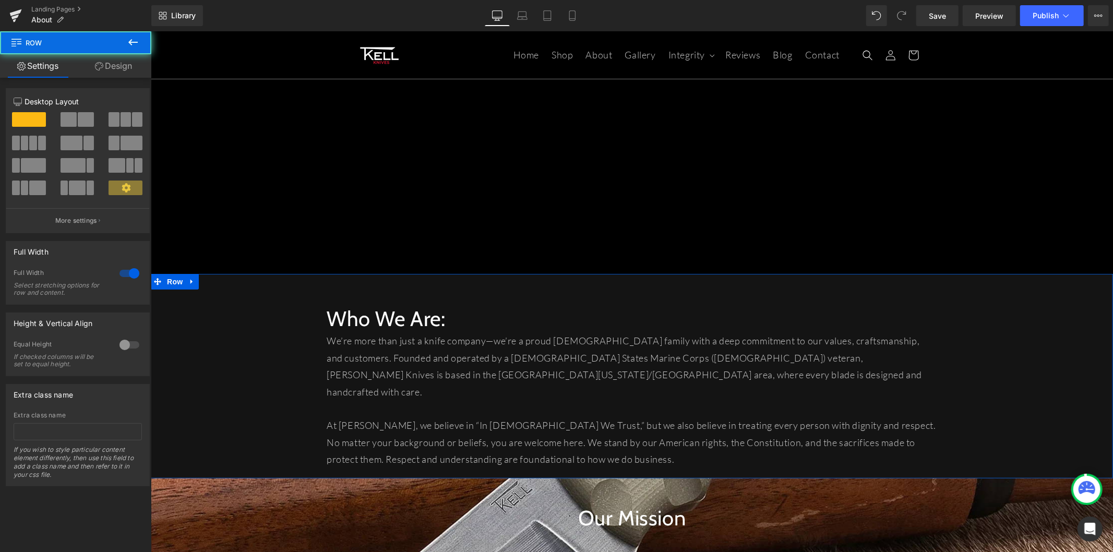
click at [115, 69] on link "Design" at bounding box center [114, 65] width 76 height 23
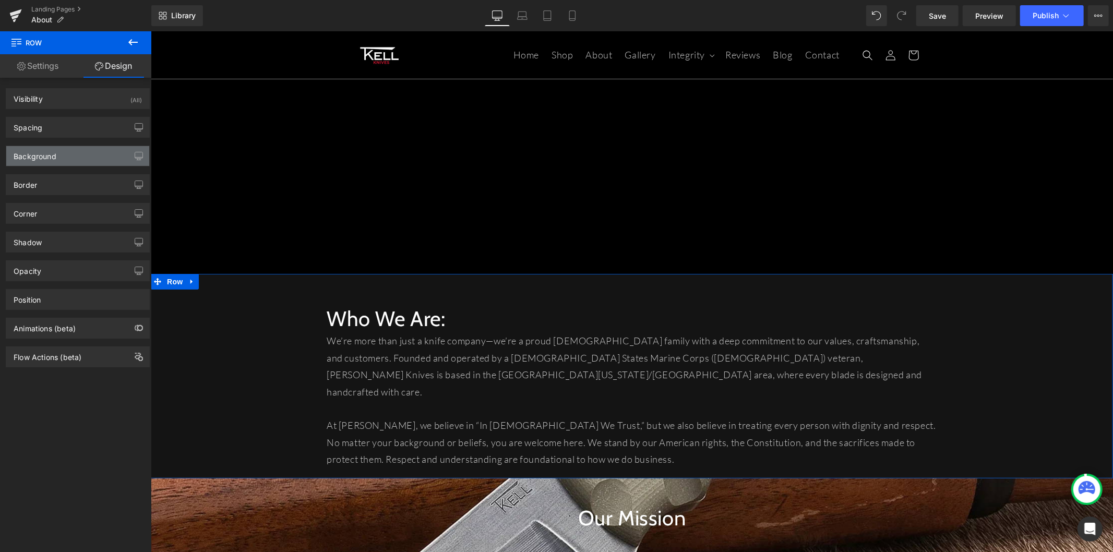
click at [91, 153] on div "Background" at bounding box center [77, 156] width 143 height 20
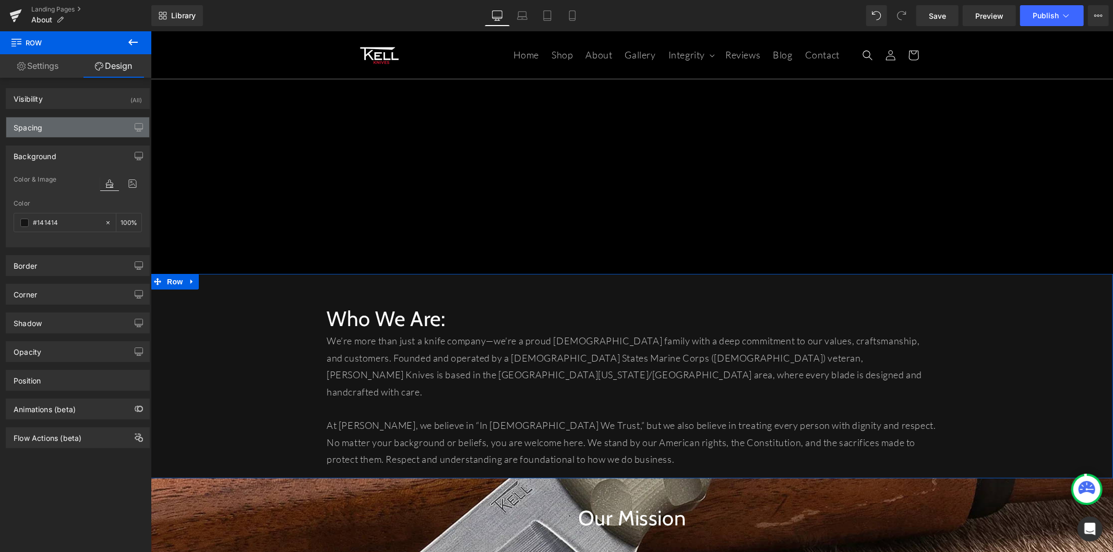
click at [84, 132] on div "Spacing" at bounding box center [77, 127] width 143 height 20
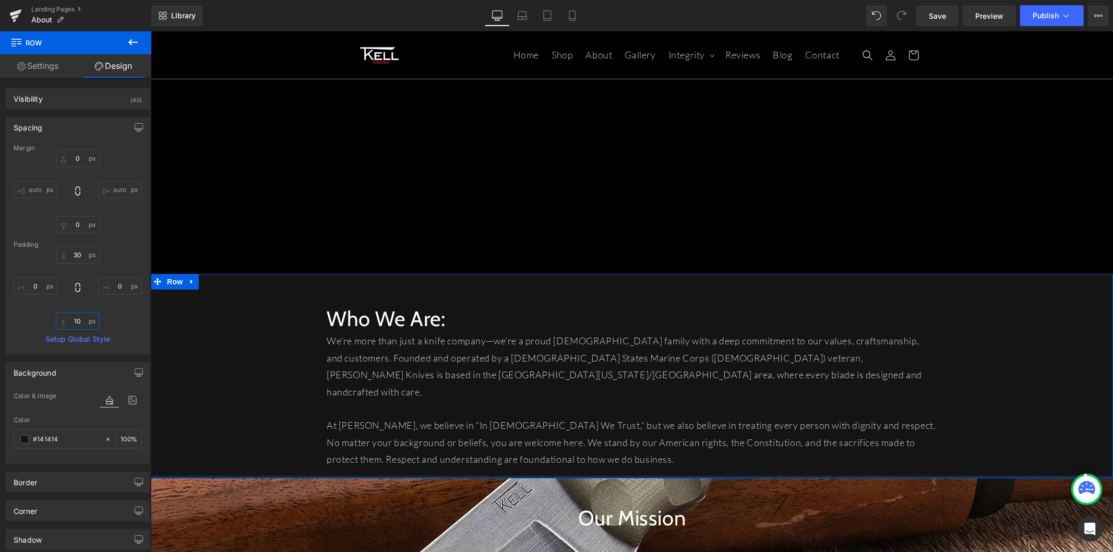
click at [77, 317] on input "10" at bounding box center [78, 320] width 44 height 17
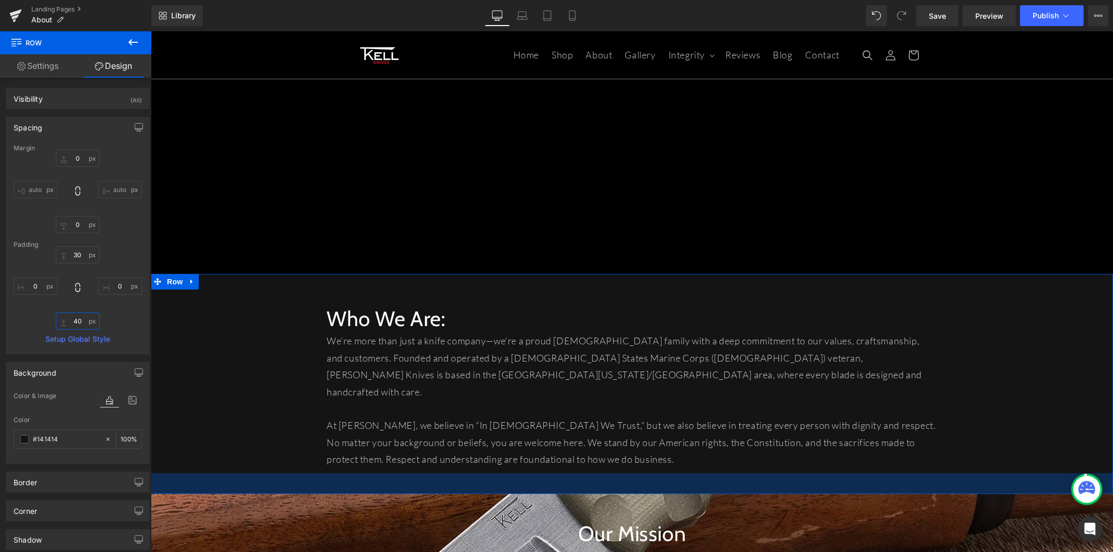
drag, startPoint x: 81, startPoint y: 321, endPoint x: 66, endPoint y: 322, distance: 14.6
click at [66, 322] on input "40" at bounding box center [78, 320] width 44 height 17
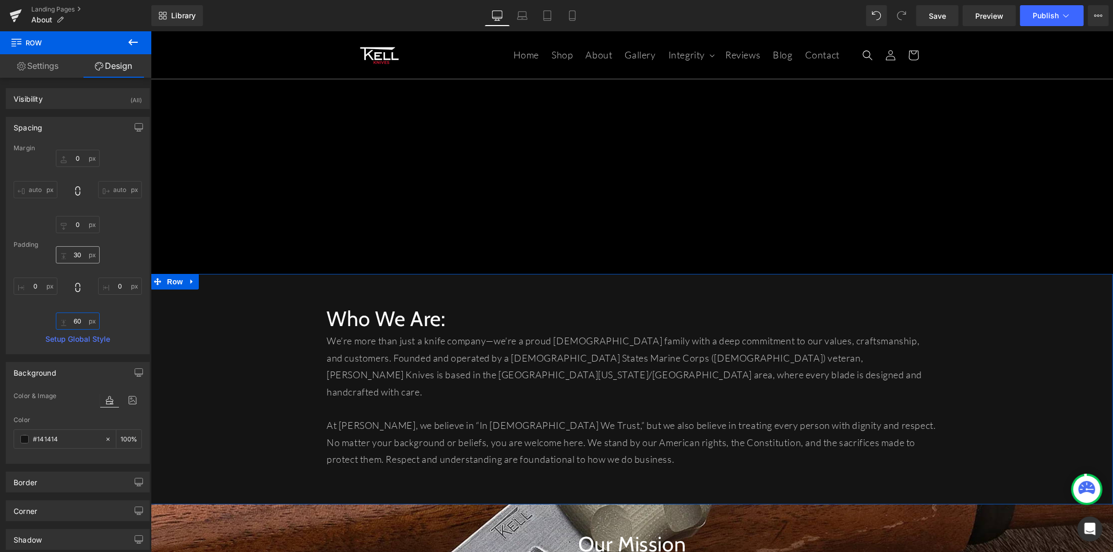
type input "60"
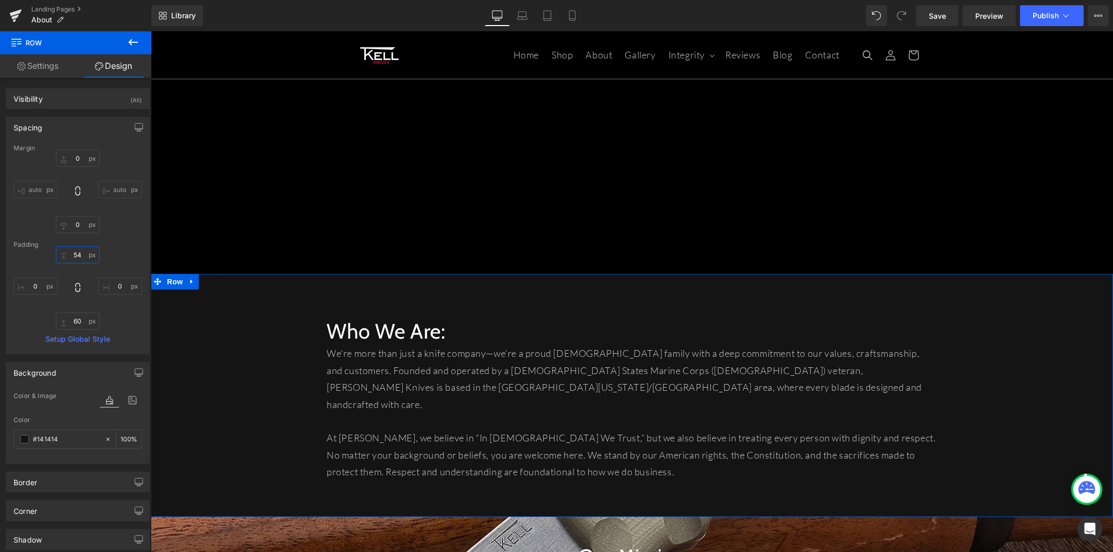
drag, startPoint x: 82, startPoint y: 259, endPoint x: 73, endPoint y: 258, distance: 8.9
click at [73, 258] on input "54" at bounding box center [78, 254] width 44 height 17
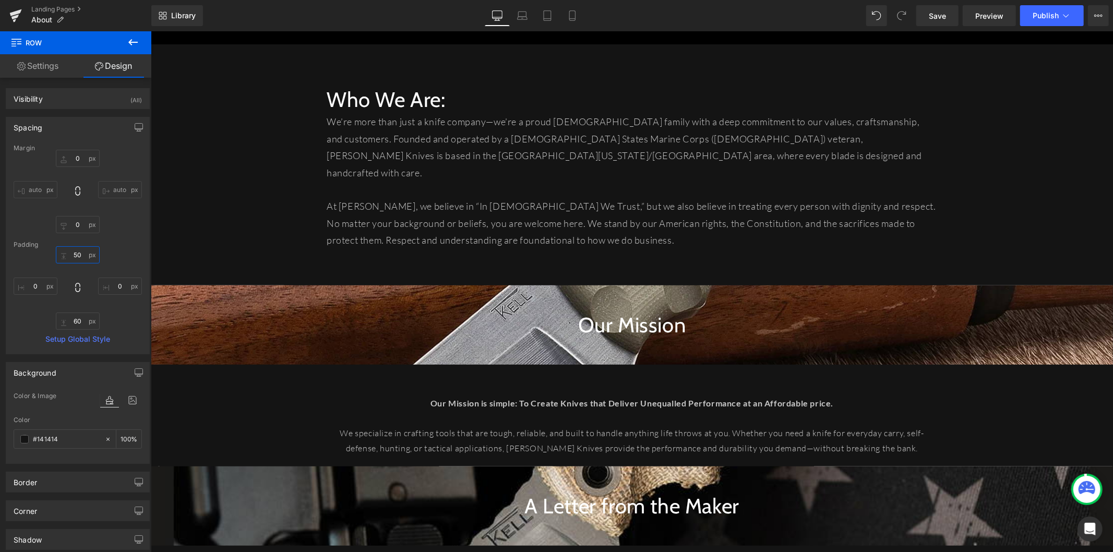
scroll to position [522, 0]
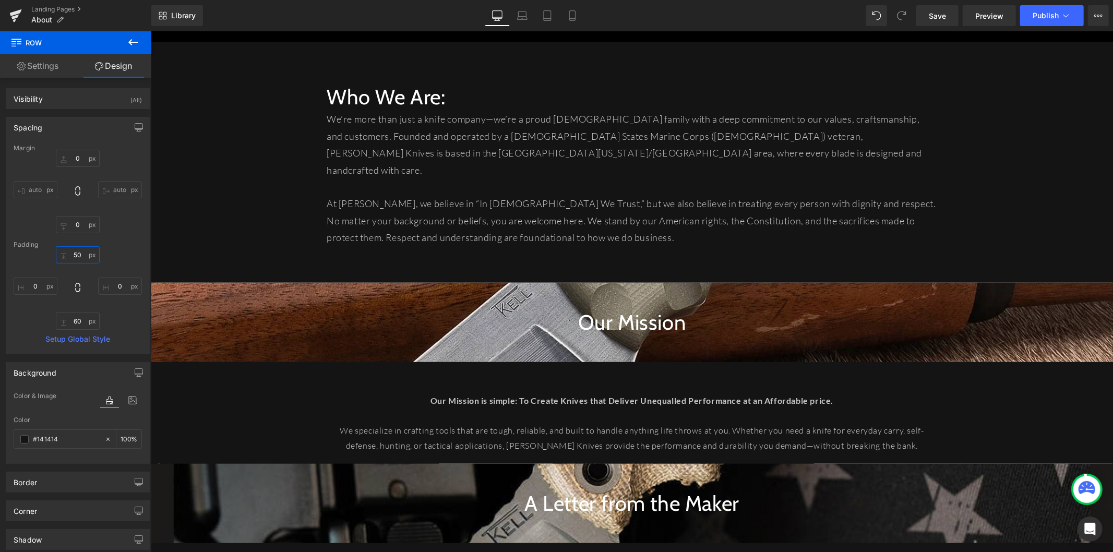
type input "50"
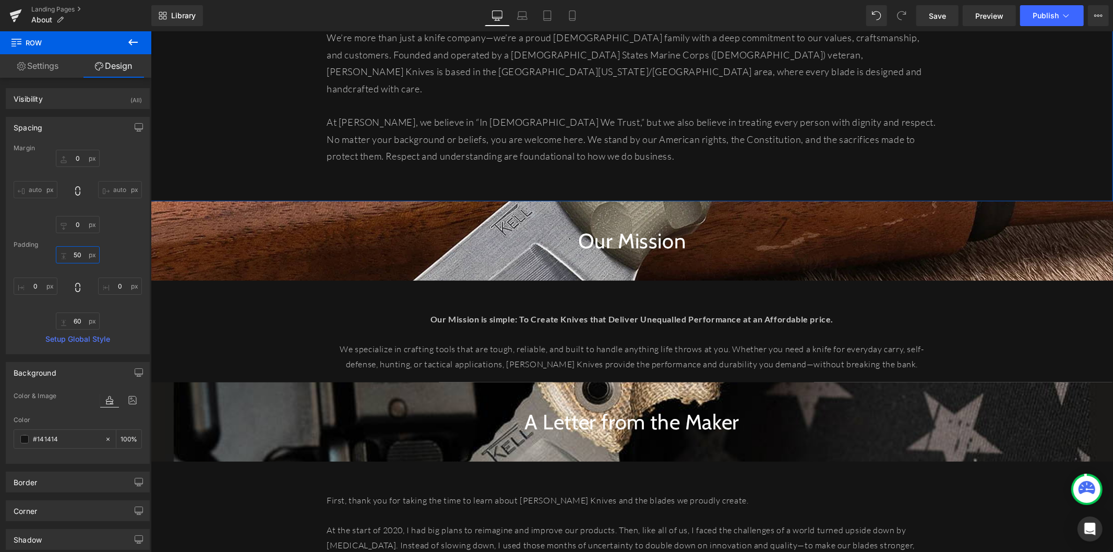
scroll to position [637, 0]
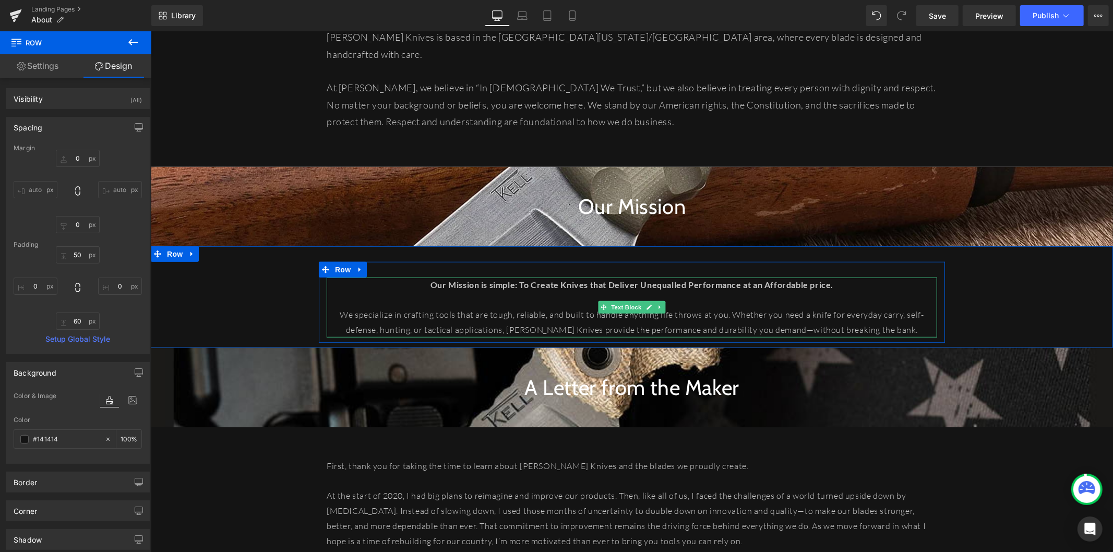
click at [533, 279] on strong "Our Mission is simple: To Create Knives that Deliver Unequalled Performance at …" at bounding box center [631, 284] width 403 height 10
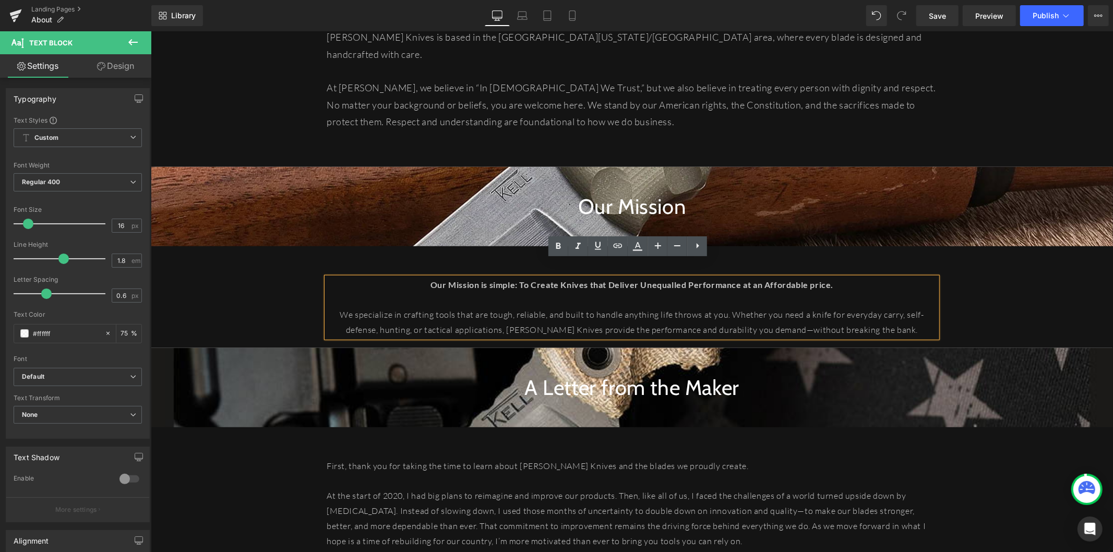
click at [478, 279] on strong "Our Mission is simple: To Create Knives that Deliver Unequalled Performance at …" at bounding box center [631, 284] width 403 height 10
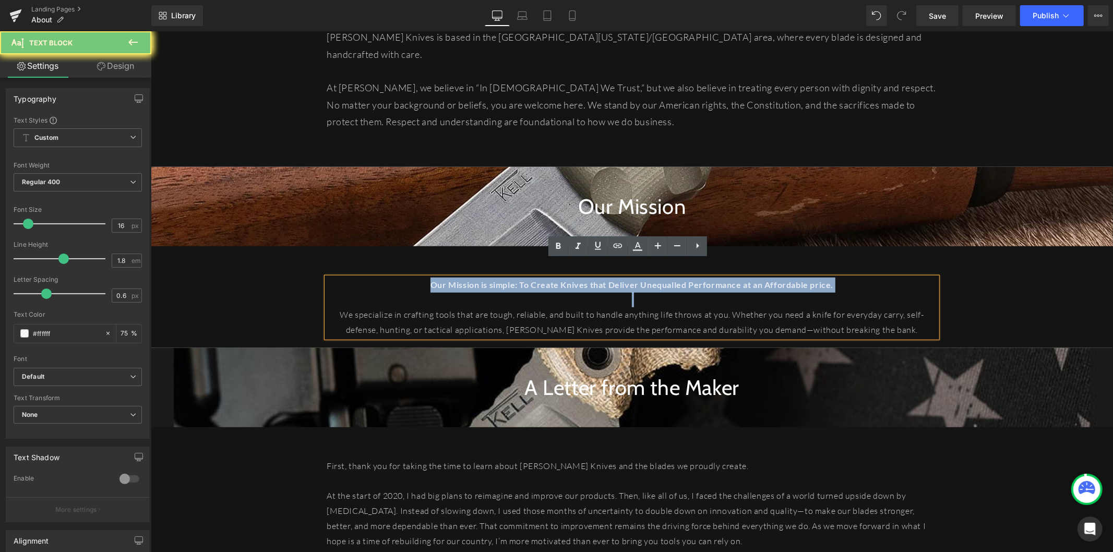
click at [478, 279] on strong "Our Mission is simple: To Create Knives that Deliver Unequalled Performance at …" at bounding box center [631, 284] width 403 height 10
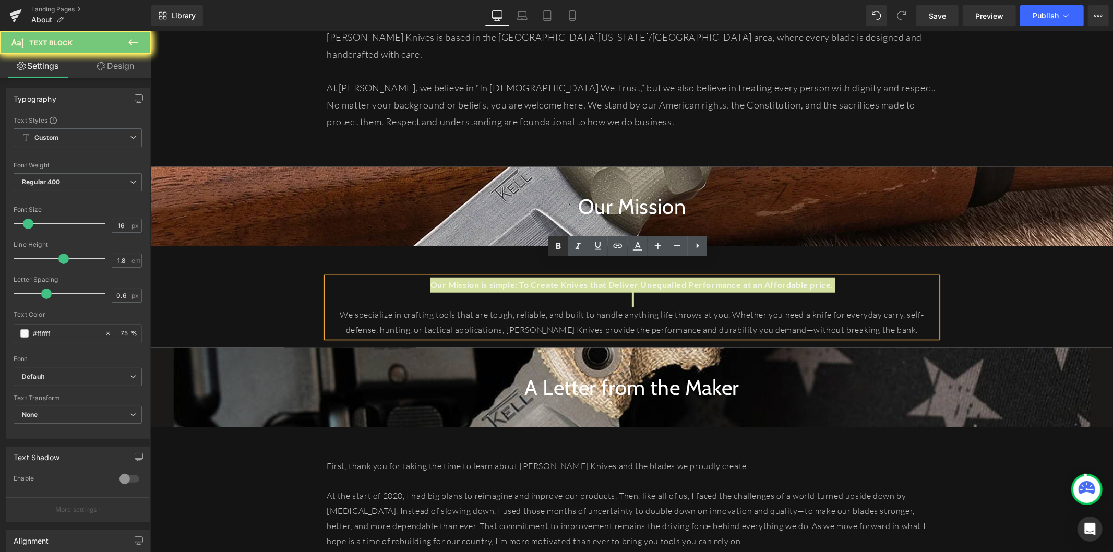
click at [565, 244] on link at bounding box center [558, 246] width 20 height 20
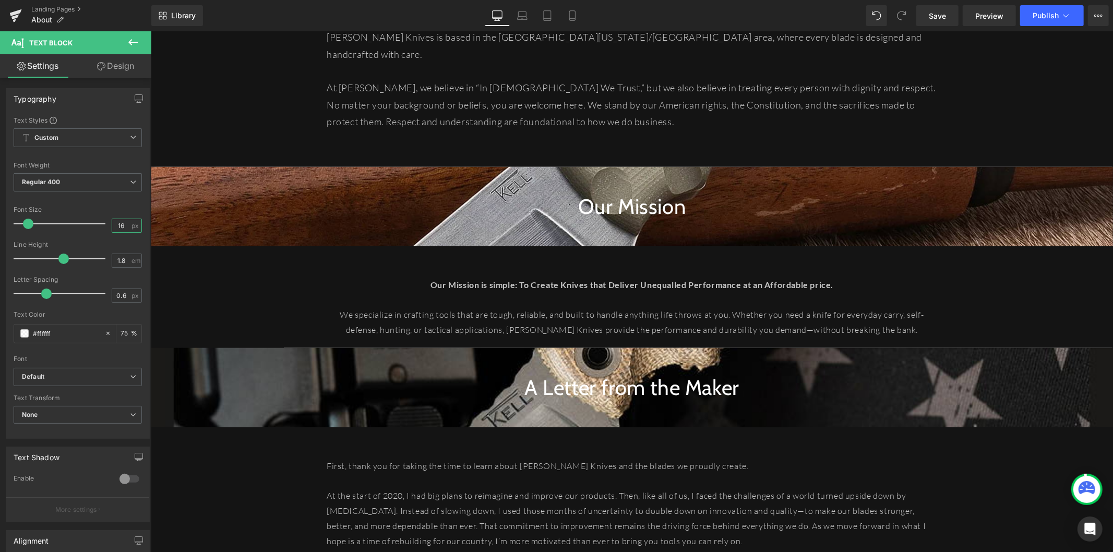
click at [120, 226] on input "16" at bounding box center [121, 225] width 18 height 13
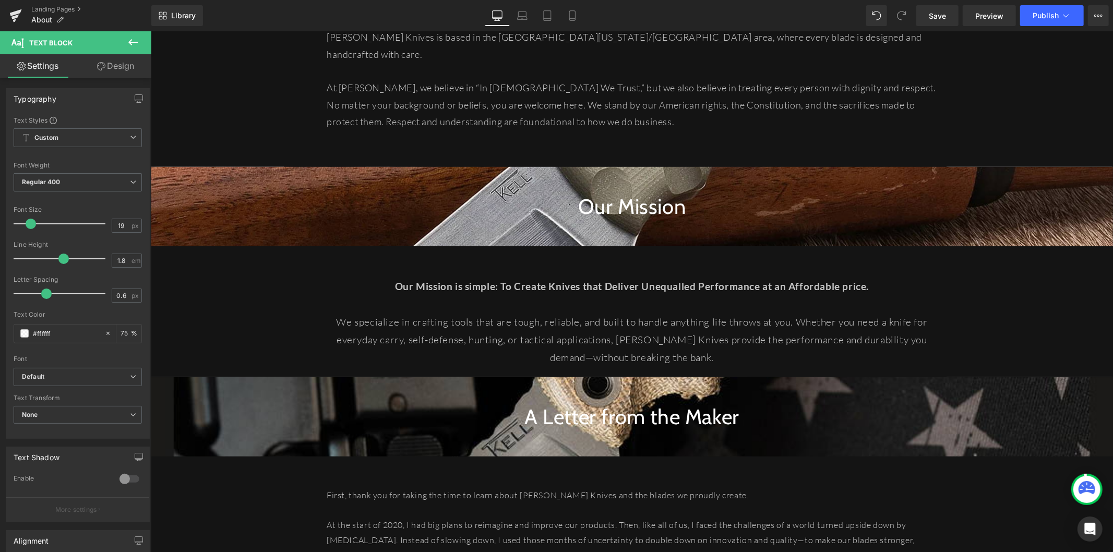
type input "20"
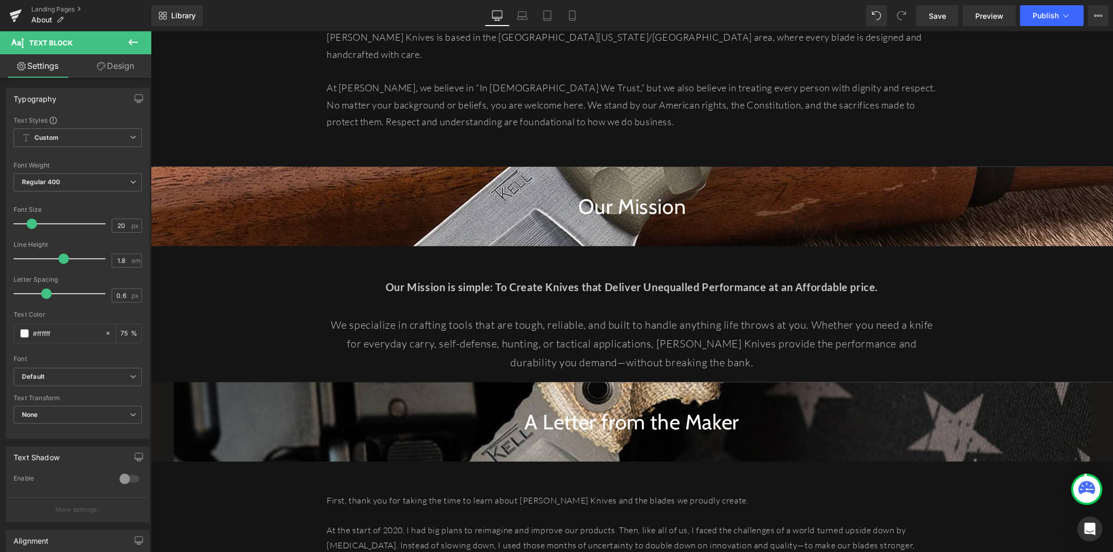
click at [32, 224] on span at bounding box center [32, 224] width 10 height 10
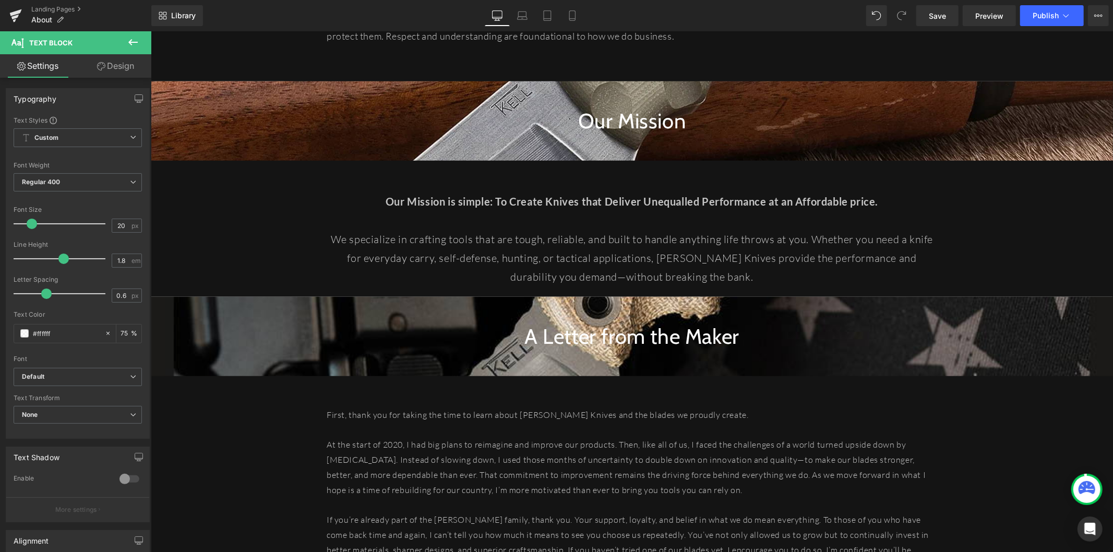
scroll to position [695, 0]
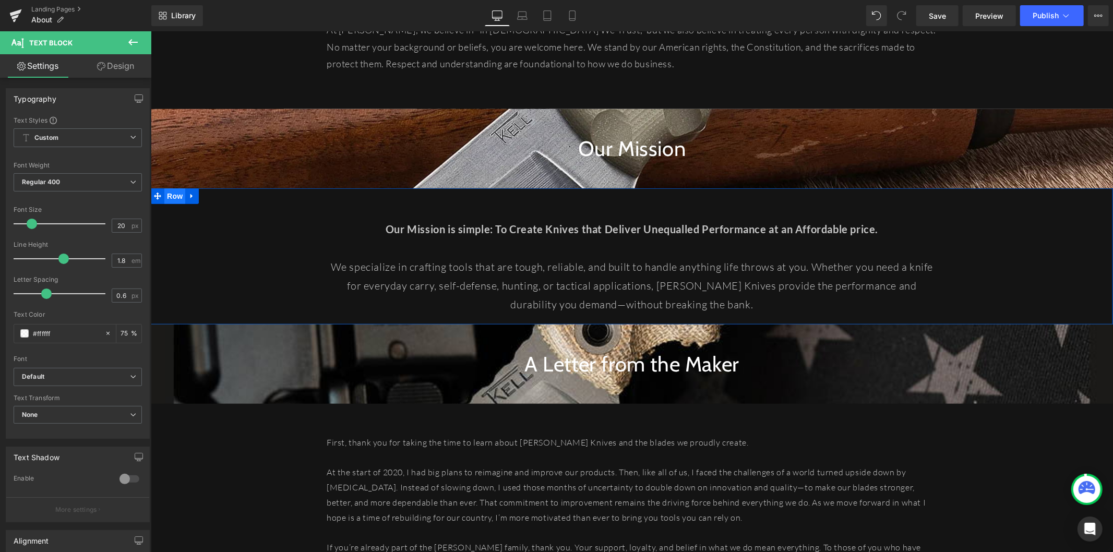
click at [171, 188] on span "Row" at bounding box center [174, 196] width 21 height 16
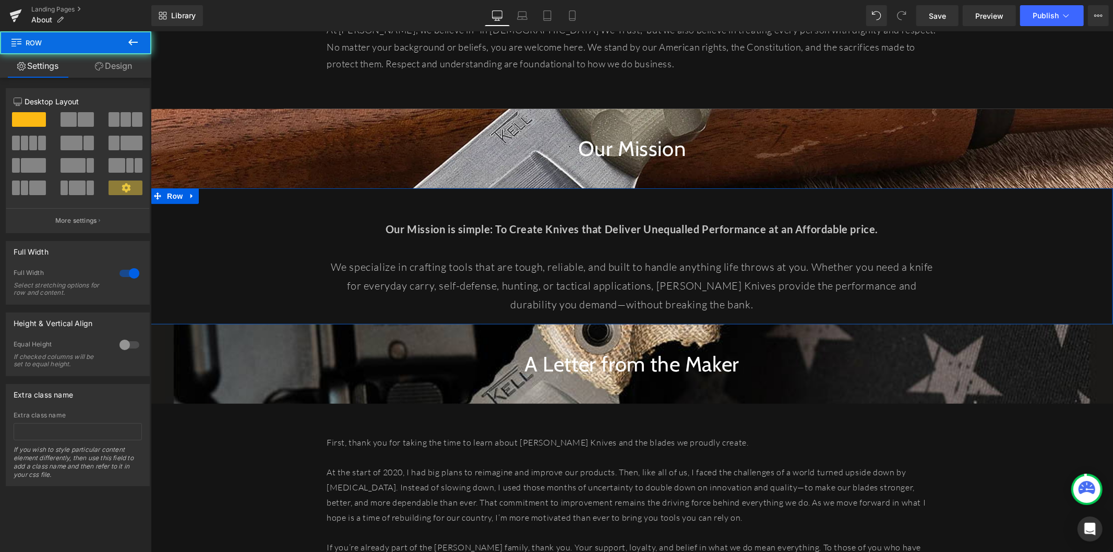
click at [111, 74] on link "Design" at bounding box center [114, 65] width 76 height 23
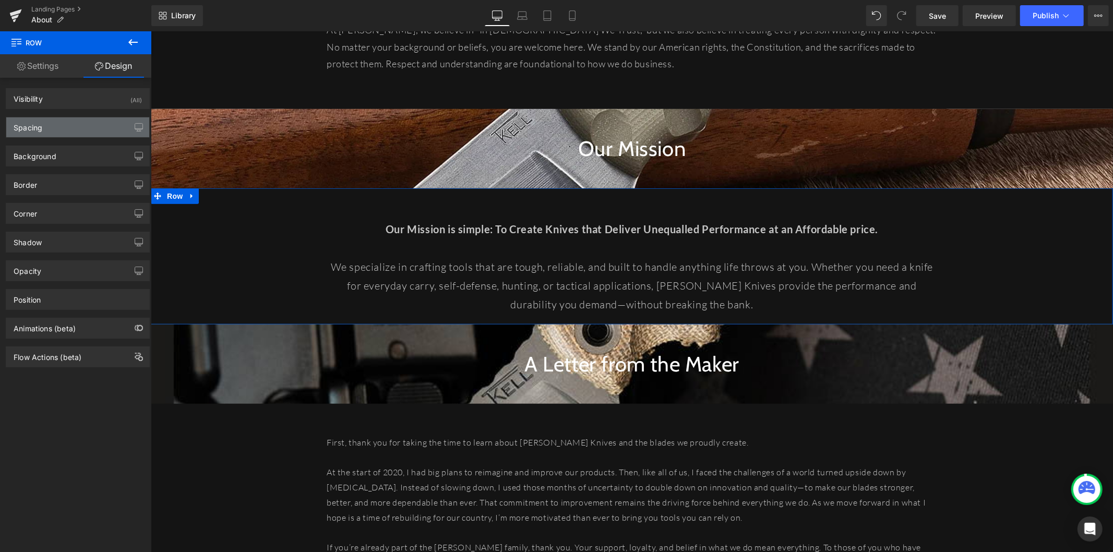
click at [59, 129] on div "Spacing" at bounding box center [77, 127] width 143 height 20
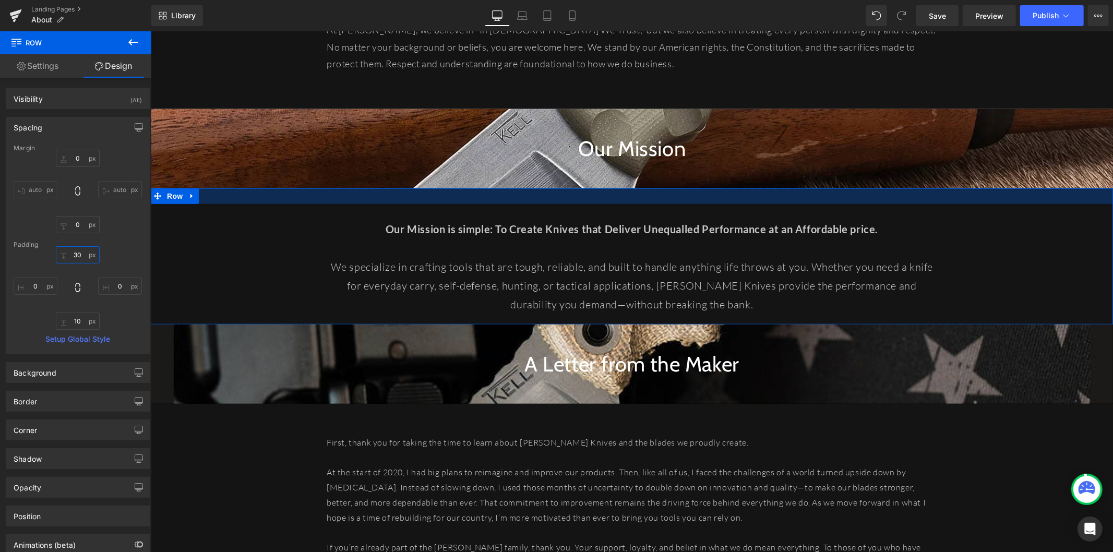
click at [77, 258] on input "30" at bounding box center [78, 254] width 44 height 17
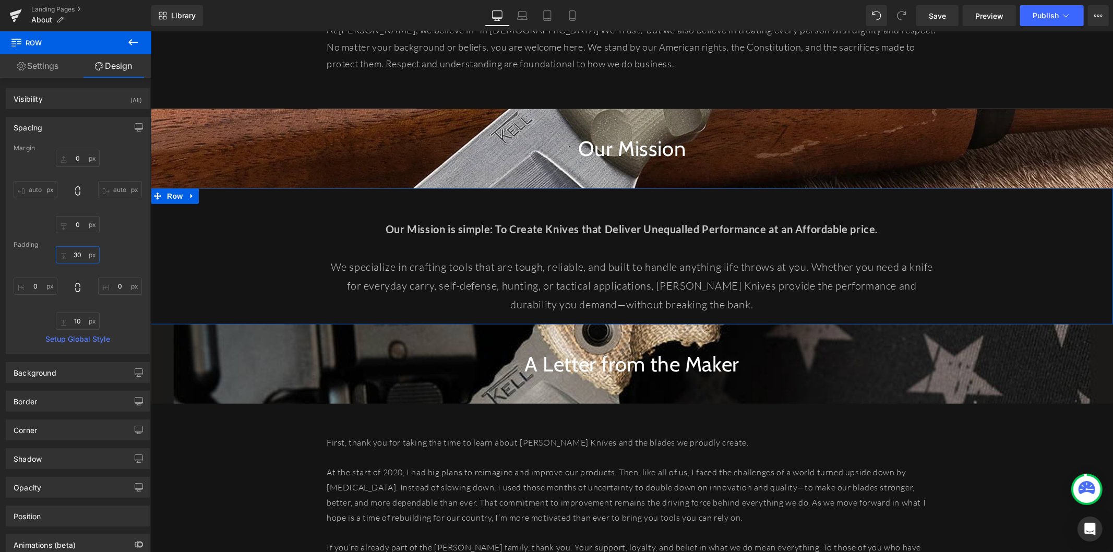
click at [77, 258] on input "30" at bounding box center [78, 254] width 44 height 17
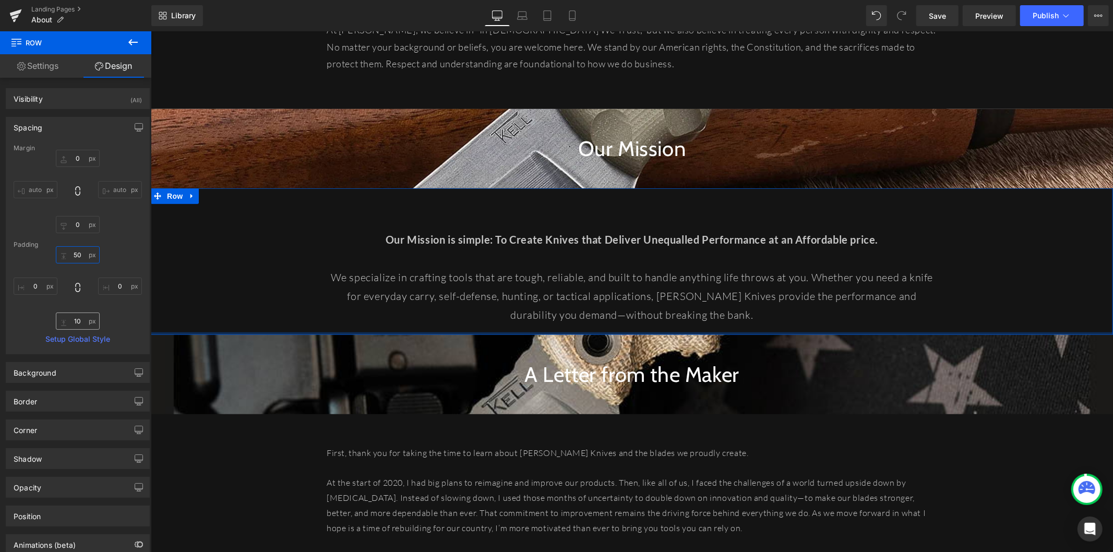
type input "50"
click at [73, 323] on input "10" at bounding box center [78, 320] width 44 height 17
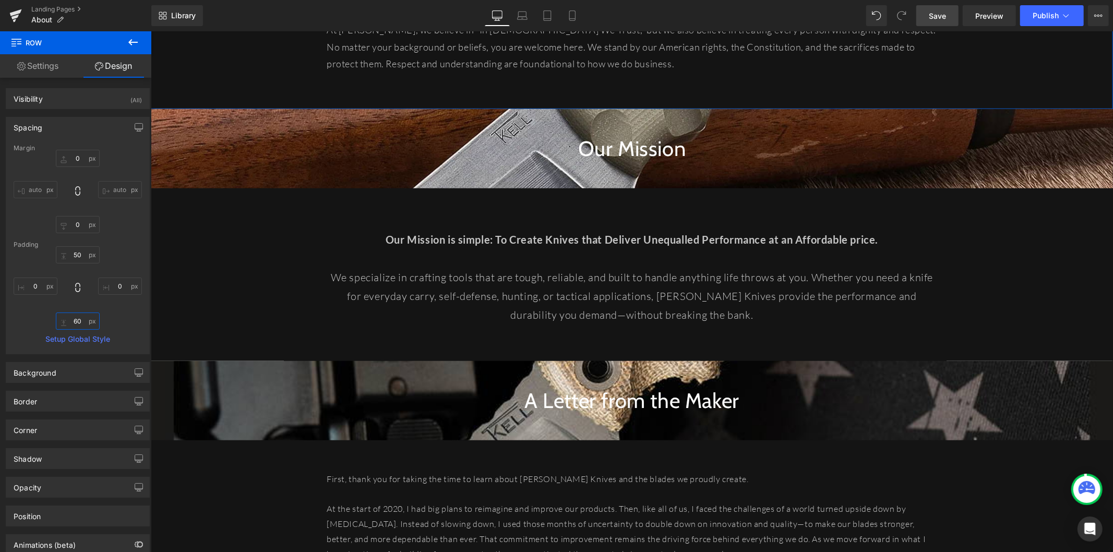
type input "60"
click at [936, 17] on span "Save" at bounding box center [936, 15] width 17 height 11
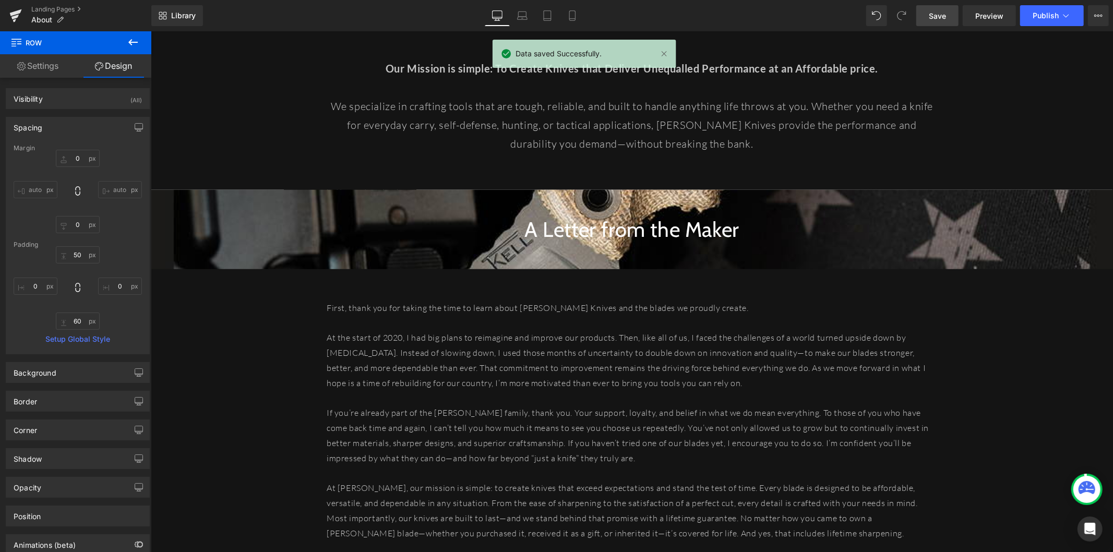
scroll to position [869, 0]
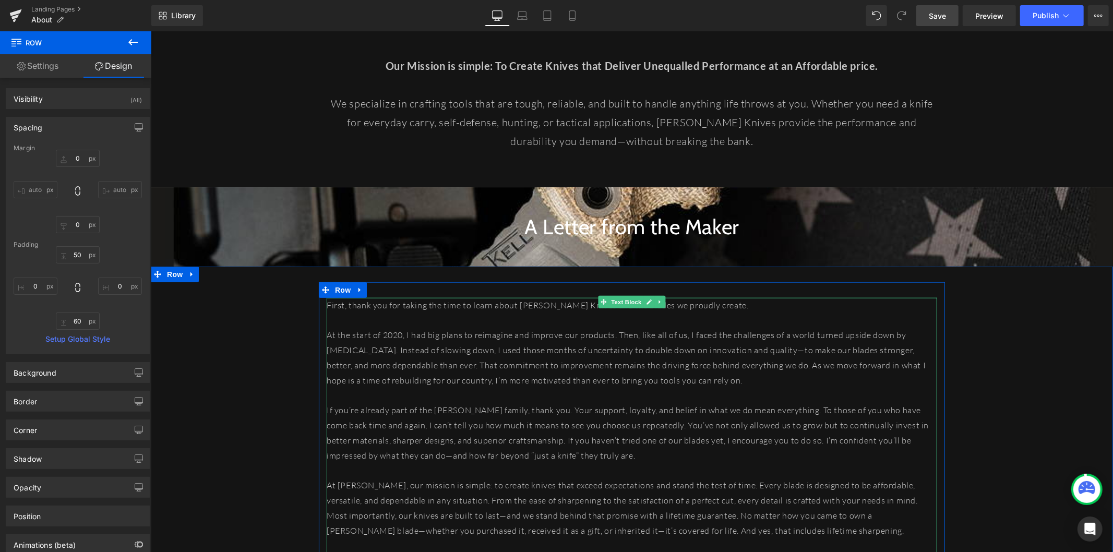
click at [448, 312] on p at bounding box center [631, 319] width 610 height 15
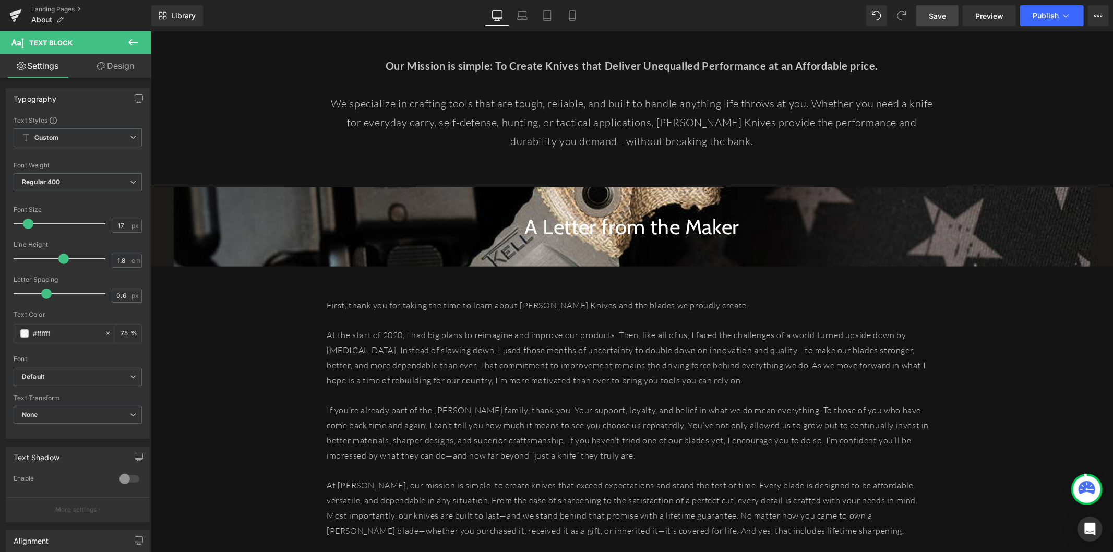
type input "18"
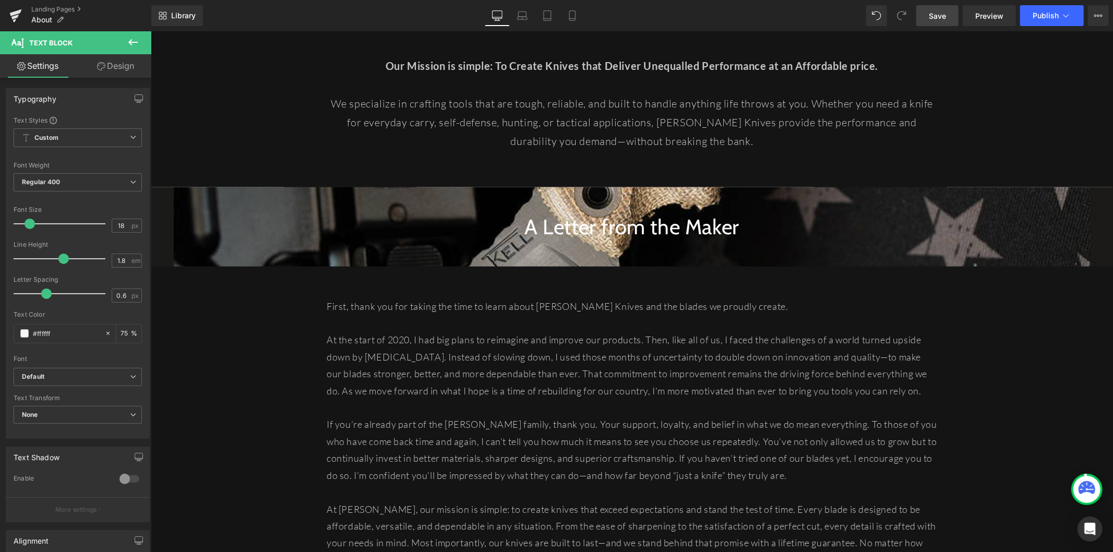
click at [29, 224] on span at bounding box center [30, 224] width 10 height 10
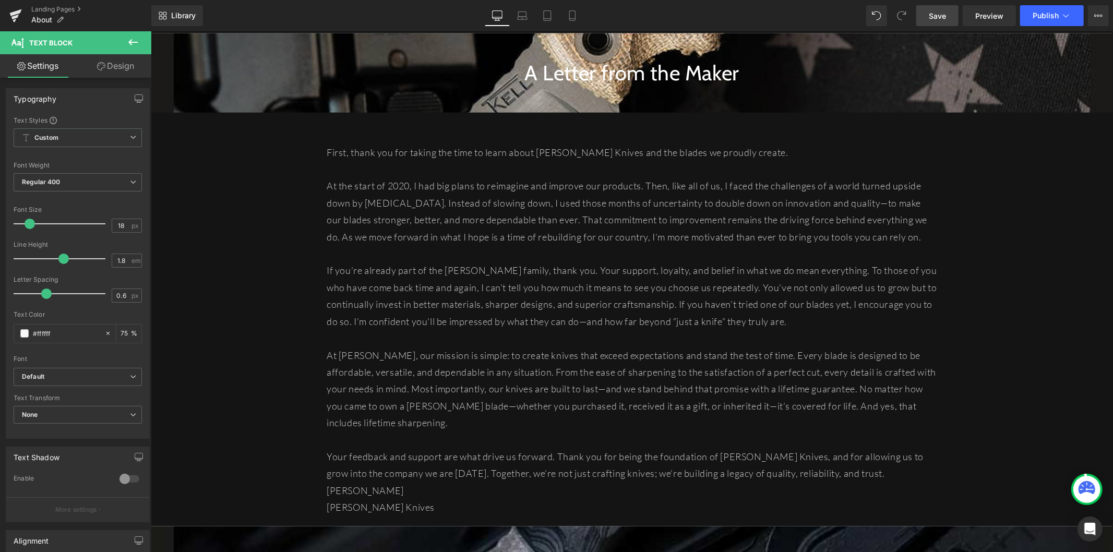
scroll to position [1043, 0]
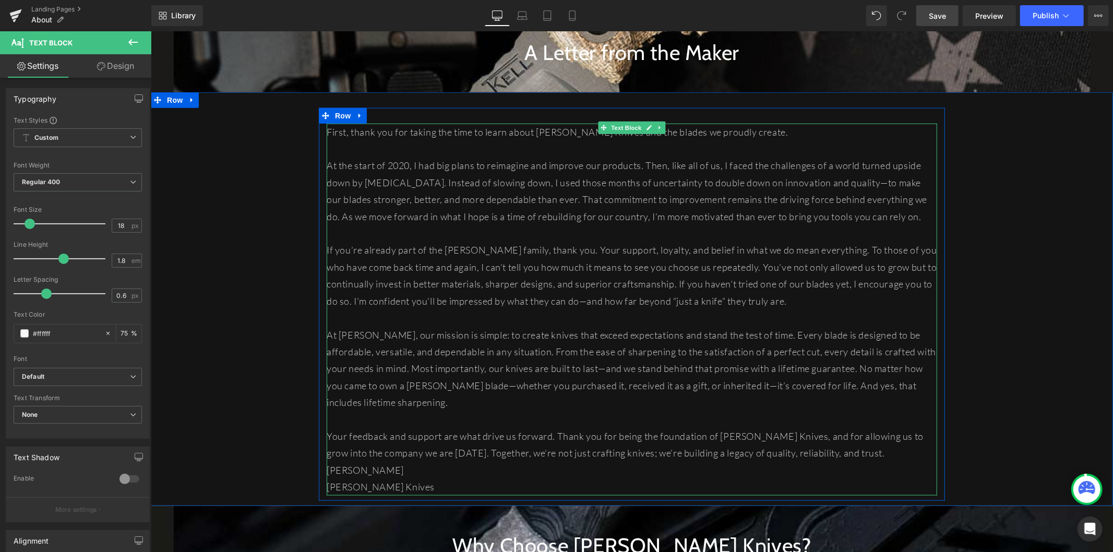
click at [412, 123] on p "First, thank you for taking the time to learn about [PERSON_NAME] Knives and th…" at bounding box center [631, 131] width 610 height 17
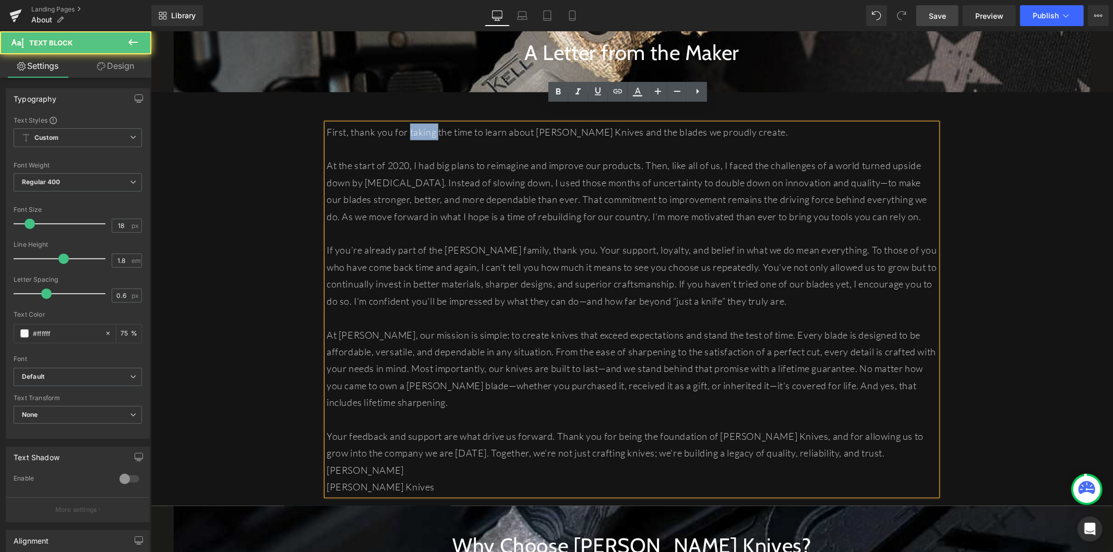
click at [412, 123] on p "First, thank you for taking the time to learn about [PERSON_NAME] Knives and th…" at bounding box center [631, 131] width 610 height 17
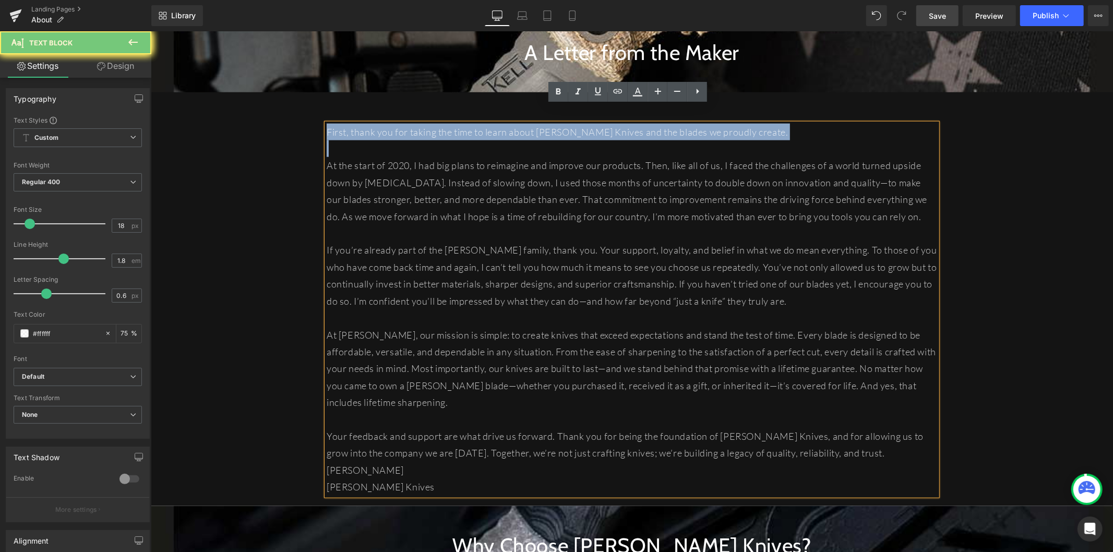
click at [412, 123] on p "First, thank you for taking the time to learn about [PERSON_NAME] Knives and th…" at bounding box center [631, 131] width 610 height 17
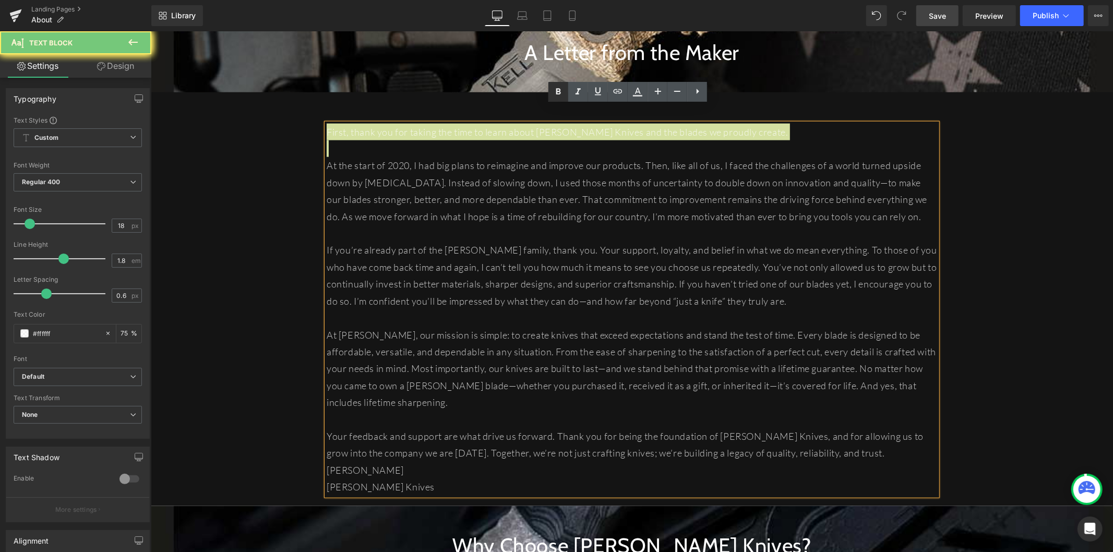
click at [558, 94] on icon at bounding box center [558, 92] width 5 height 6
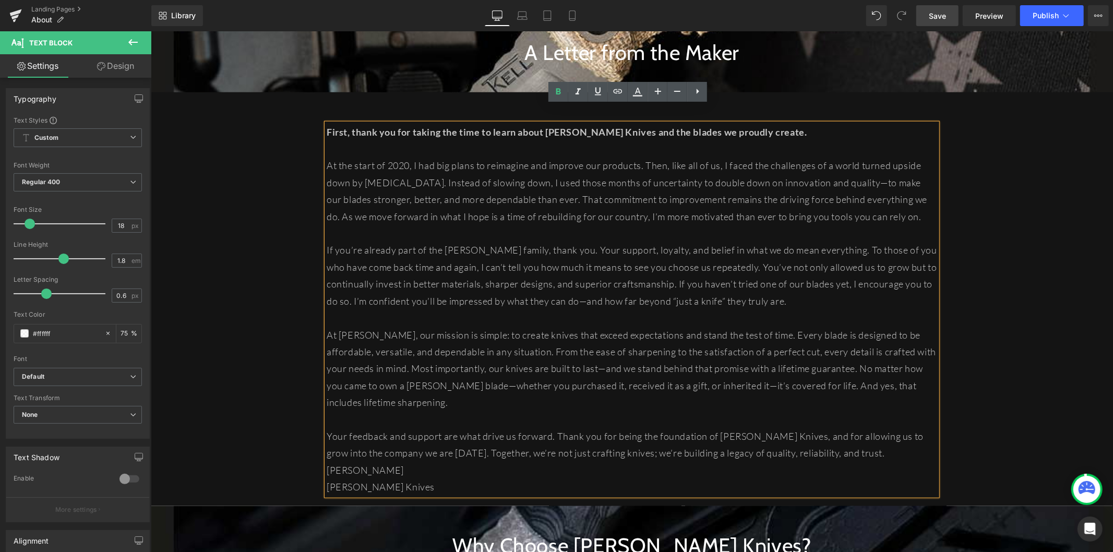
click at [403, 177] on p "At the start of 2020, I had big plans to reimagine and improve our products. Th…" at bounding box center [631, 190] width 610 height 68
click at [834, 461] on p "[PERSON_NAME]" at bounding box center [631, 469] width 610 height 17
click at [828, 437] on p "Your feedback and support are what drive us forward. Thank you for being the fo…" at bounding box center [631, 444] width 610 height 34
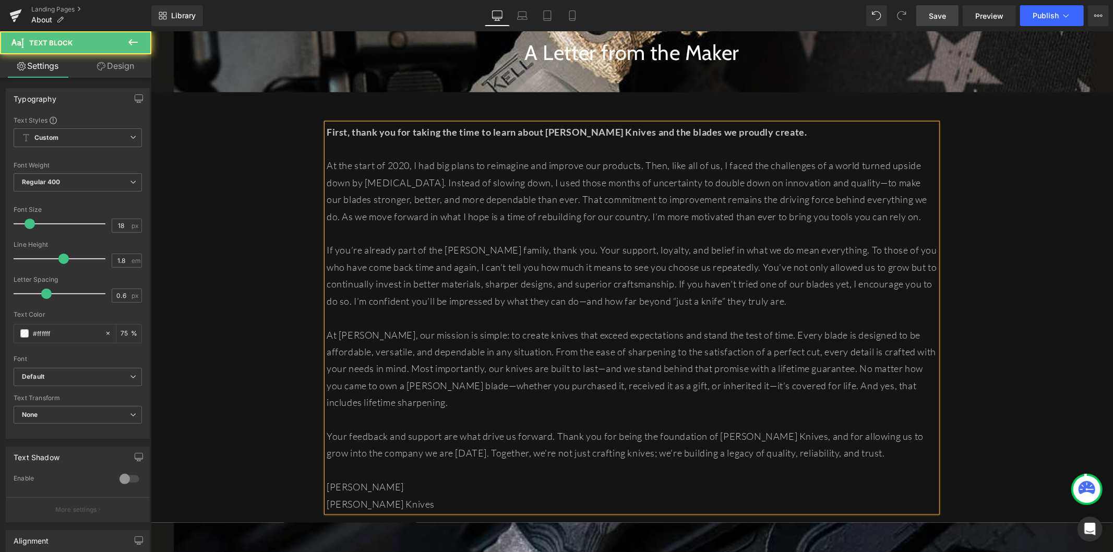
click at [419, 495] on p "[PERSON_NAME] Knives" at bounding box center [631, 503] width 610 height 17
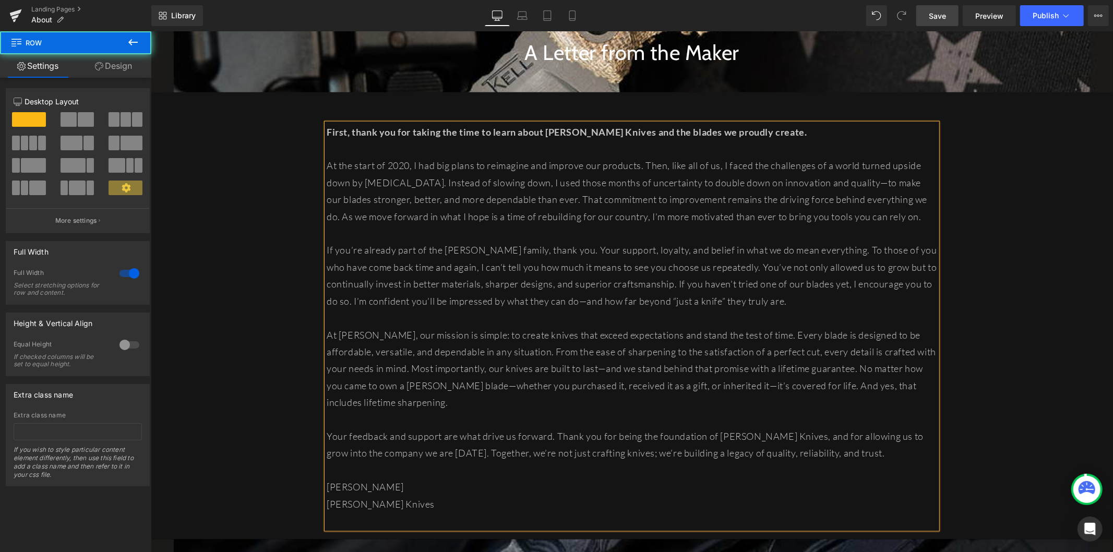
click at [268, 132] on div "First, thank you for taking the time to learn about T.Kell Knives and the blade…" at bounding box center [631, 320] width 962 height 427
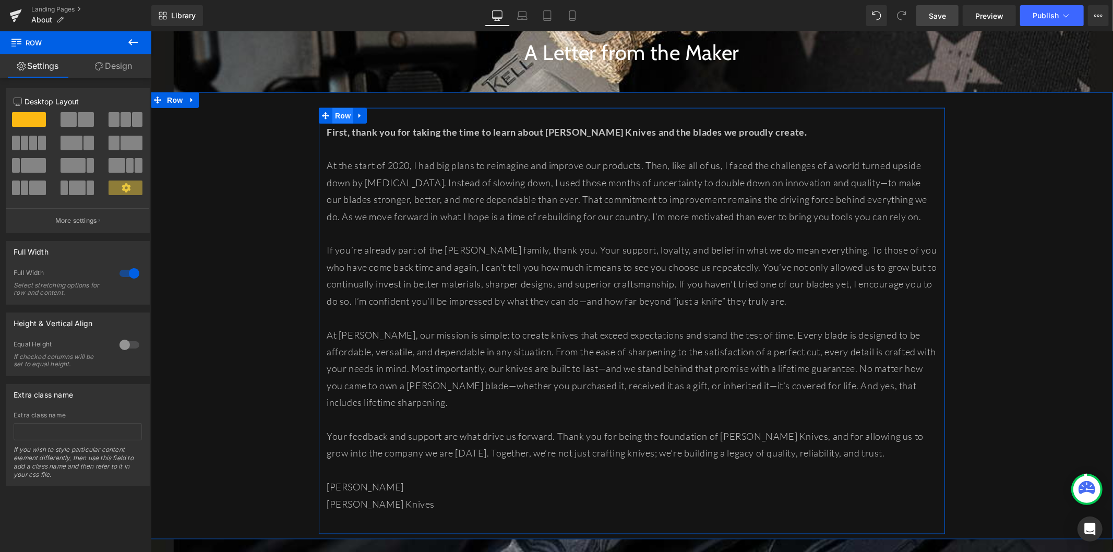
click at [342, 107] on span "Row" at bounding box center [342, 115] width 21 height 16
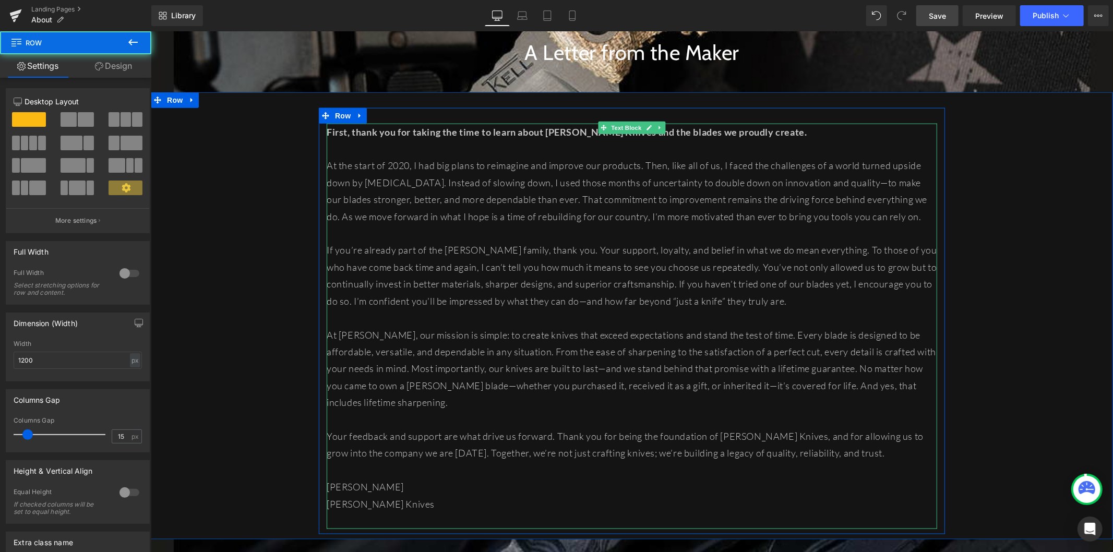
click at [361, 512] on p at bounding box center [631, 520] width 610 height 17
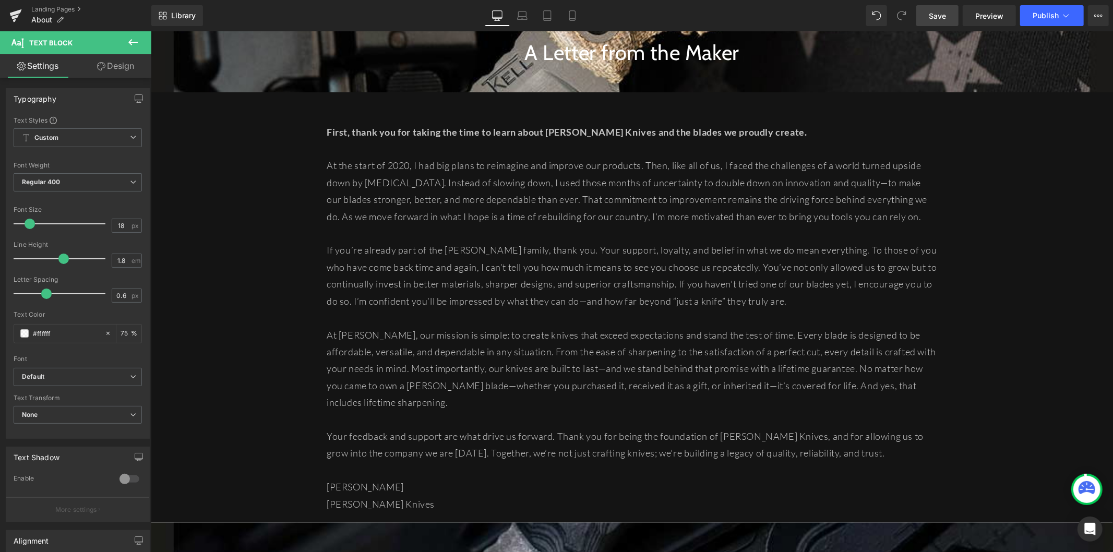
click at [108, 69] on link "Design" at bounding box center [116, 65] width 76 height 23
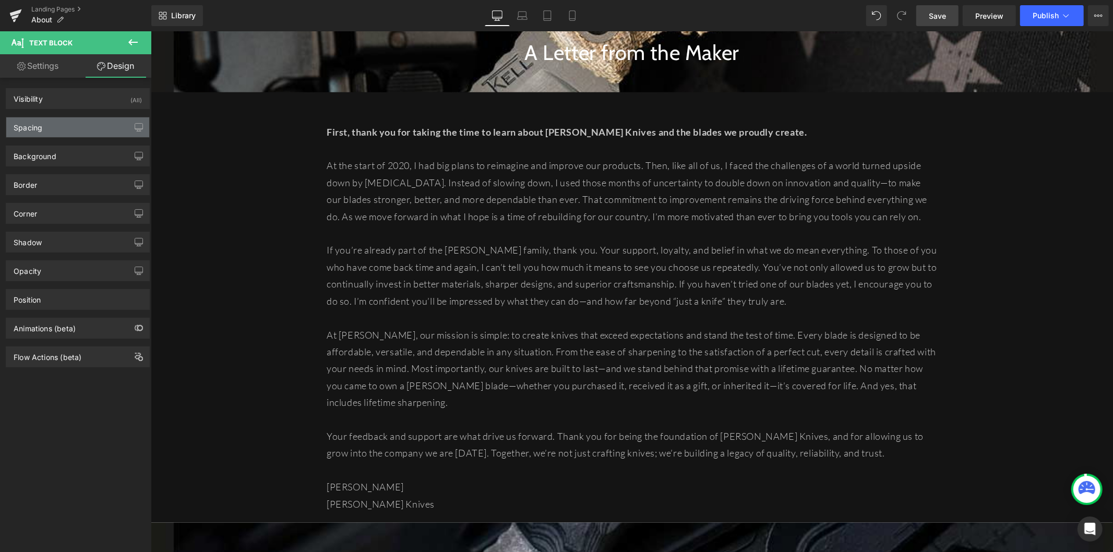
click at [89, 128] on div "Spacing" at bounding box center [77, 127] width 143 height 20
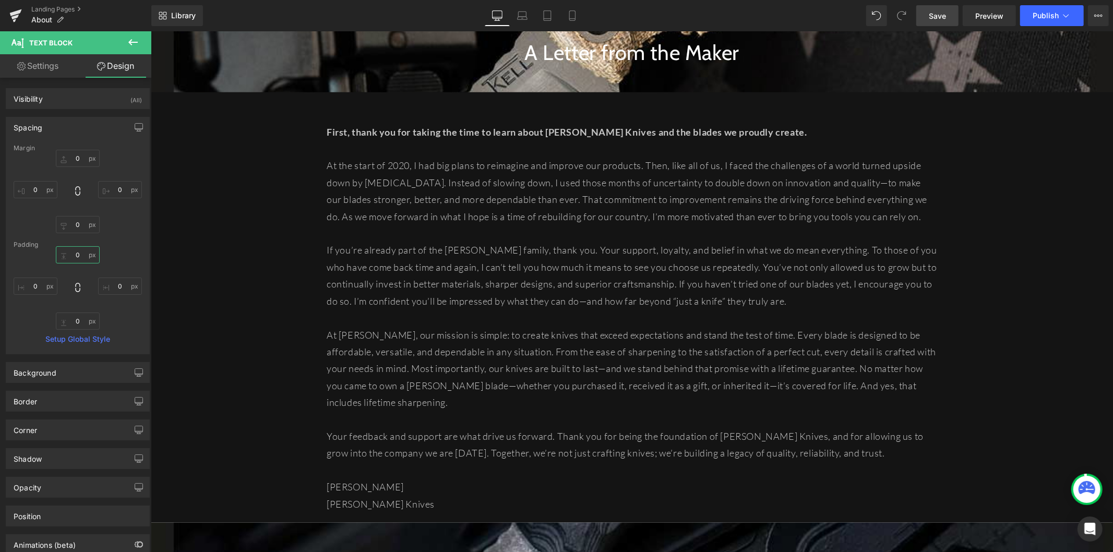
click at [74, 254] on input "0" at bounding box center [78, 254] width 44 height 17
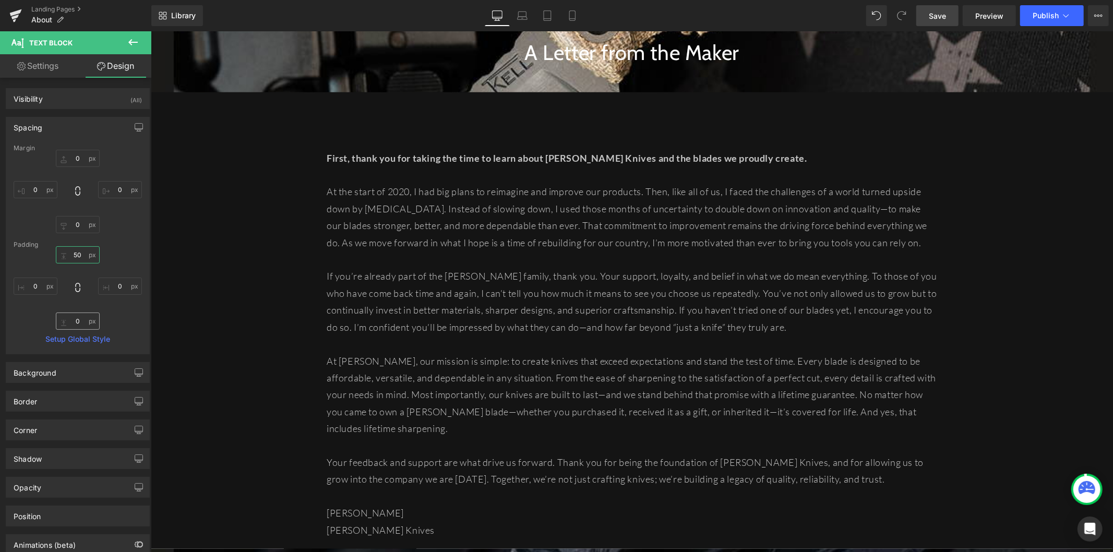
type input "50"
click at [72, 318] on input "0" at bounding box center [78, 320] width 44 height 17
type input "60"
click at [931, 15] on span "Save" at bounding box center [936, 15] width 17 height 11
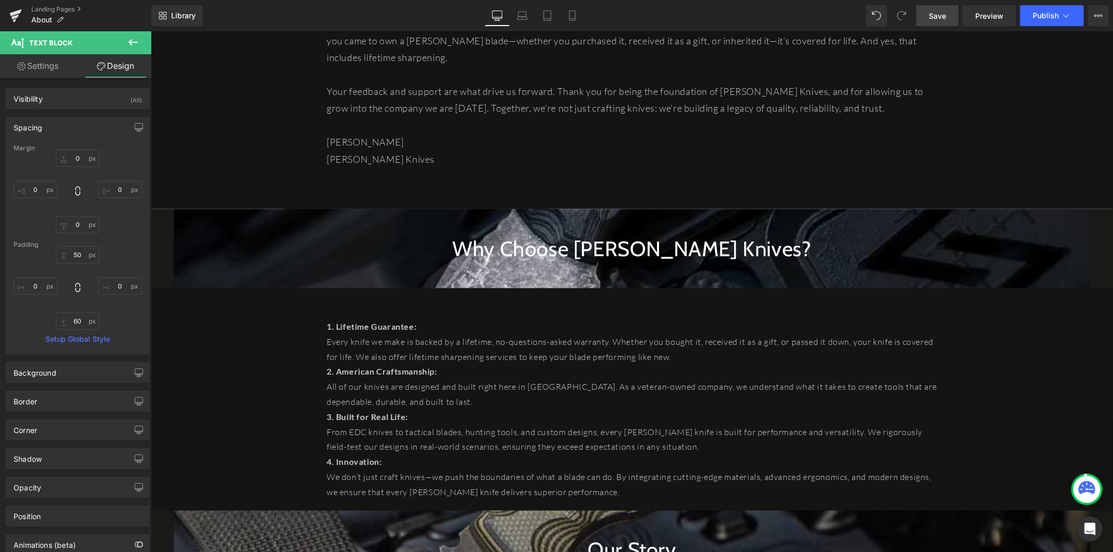
scroll to position [1506, 0]
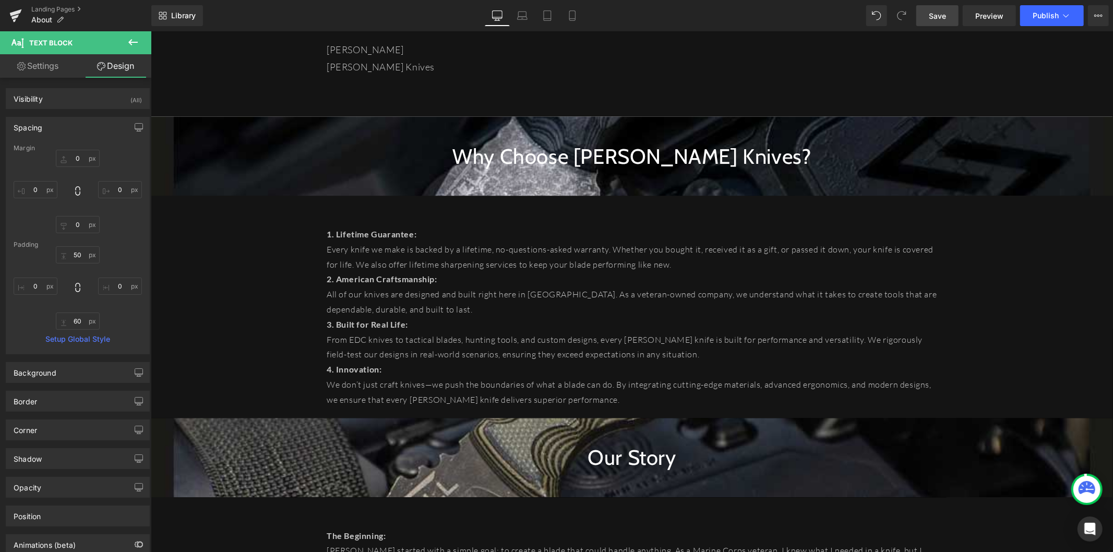
click at [394, 246] on p "Every knife we make is backed by a lifetime, no-questions-asked warranty. Wheth…" at bounding box center [631, 257] width 610 height 30
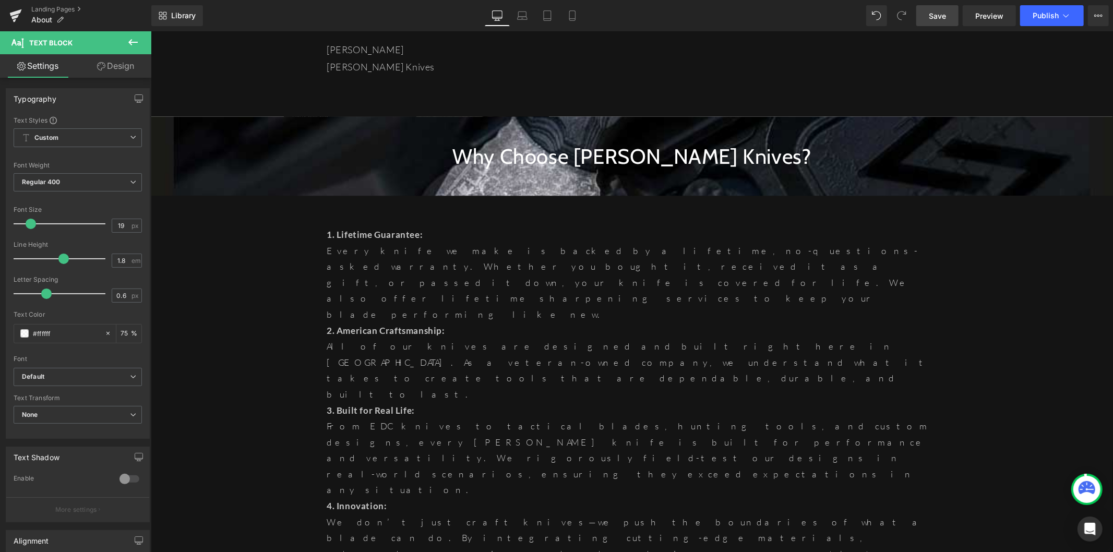
type input "20"
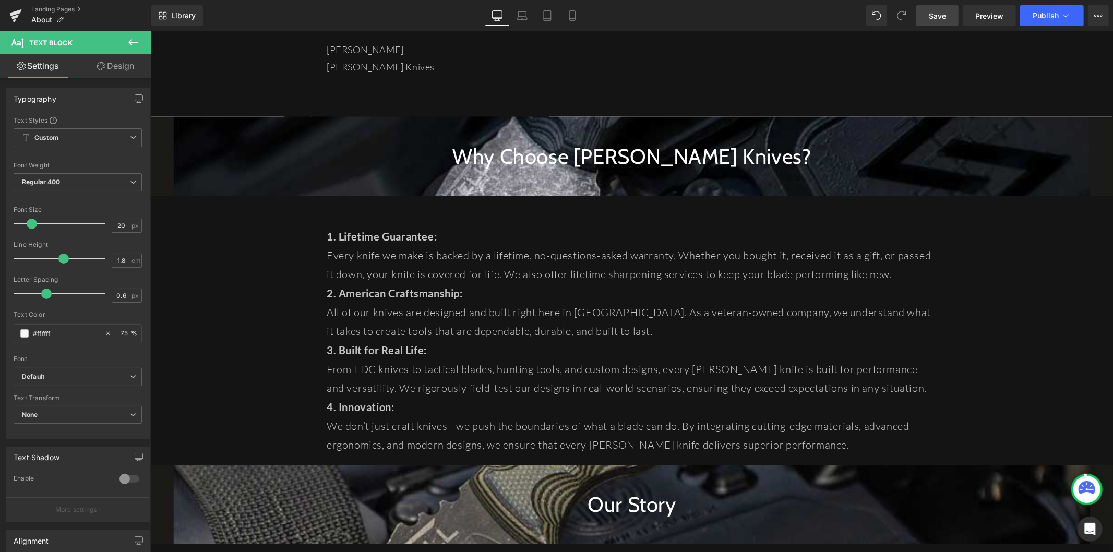
click at [32, 223] on span at bounding box center [32, 224] width 10 height 10
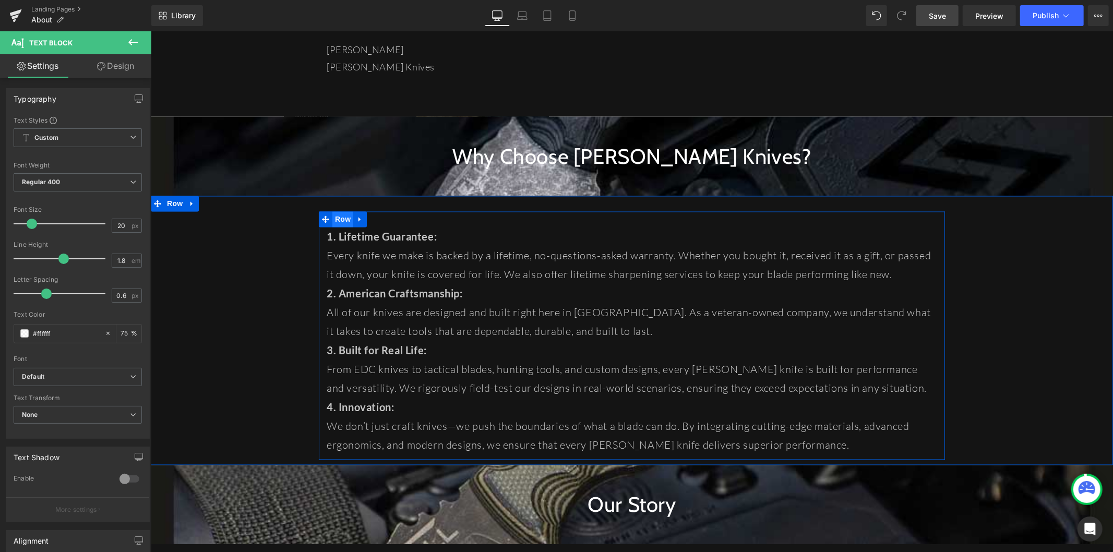
click at [332, 211] on span "Row" at bounding box center [342, 219] width 21 height 16
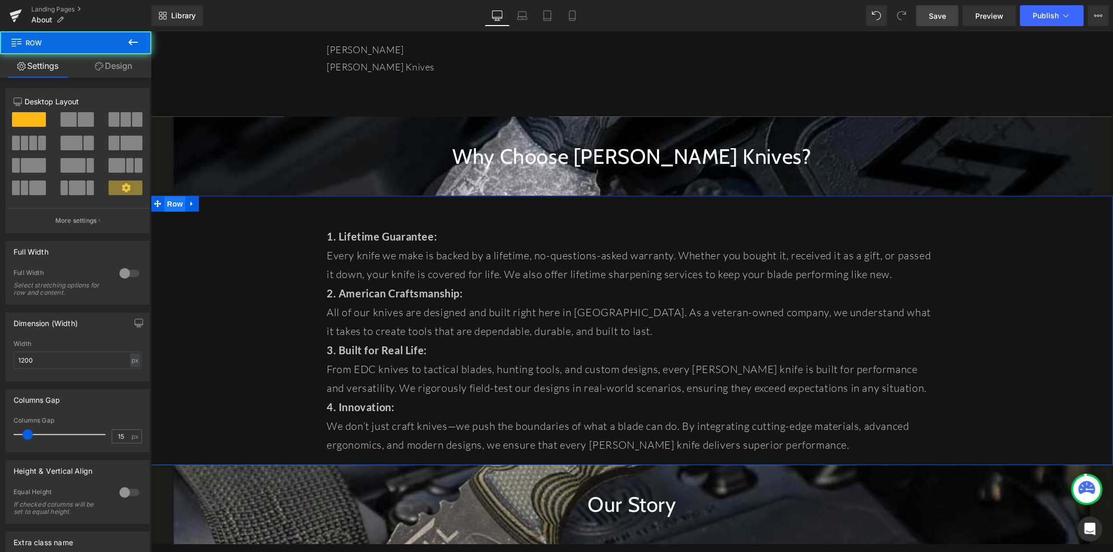
click at [172, 196] on span "Row" at bounding box center [174, 204] width 21 height 16
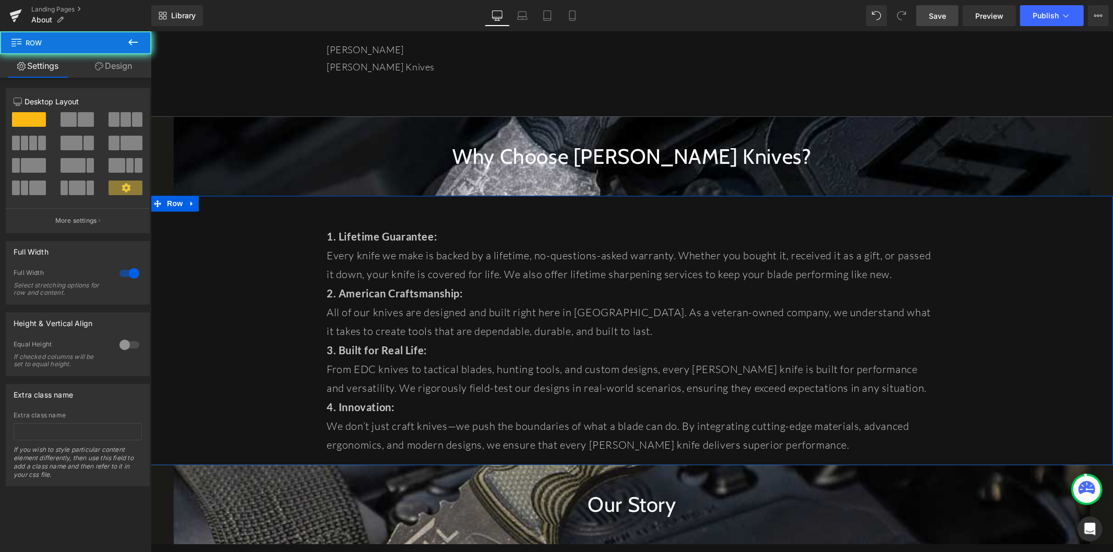
click at [112, 61] on link "Design" at bounding box center [114, 65] width 76 height 23
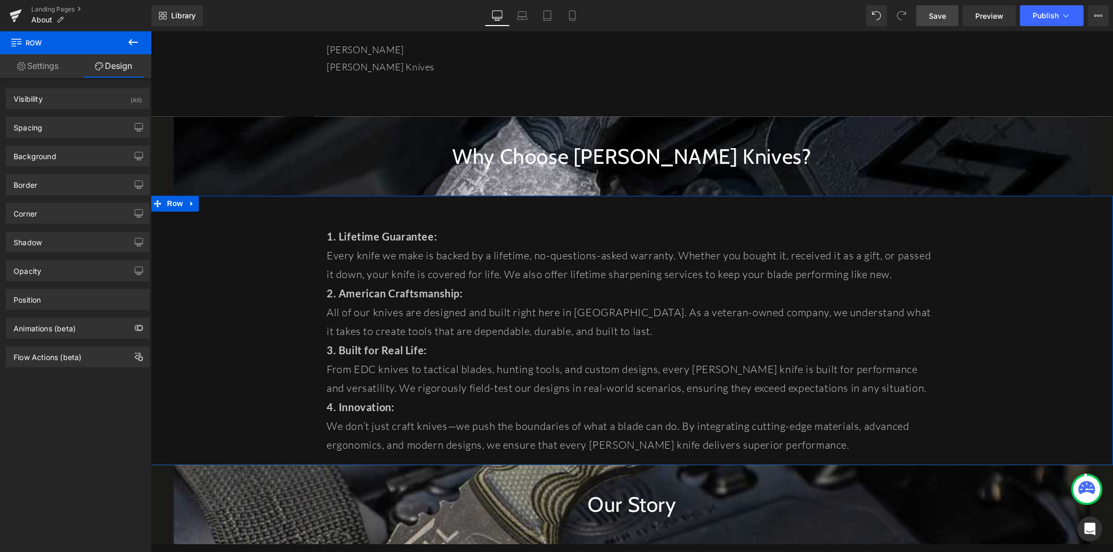
click at [80, 138] on div "Background Color & Image color rgba(20, 20, 20, 1) Color #141414 100 % Image Re…" at bounding box center [78, 152] width 156 height 29
click at [82, 127] on div "Spacing" at bounding box center [77, 127] width 143 height 20
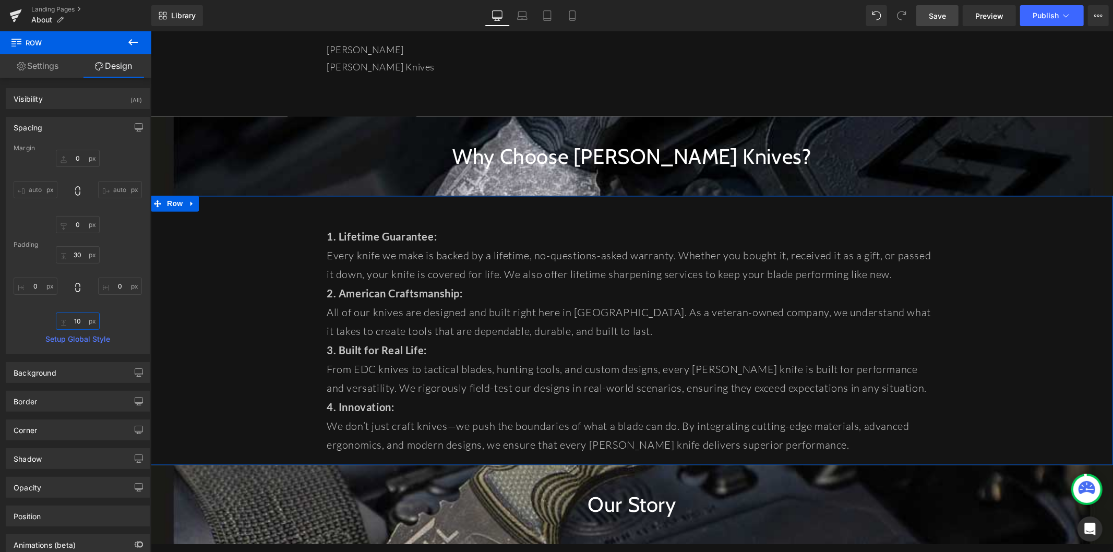
click at [79, 317] on input "10" at bounding box center [78, 320] width 44 height 17
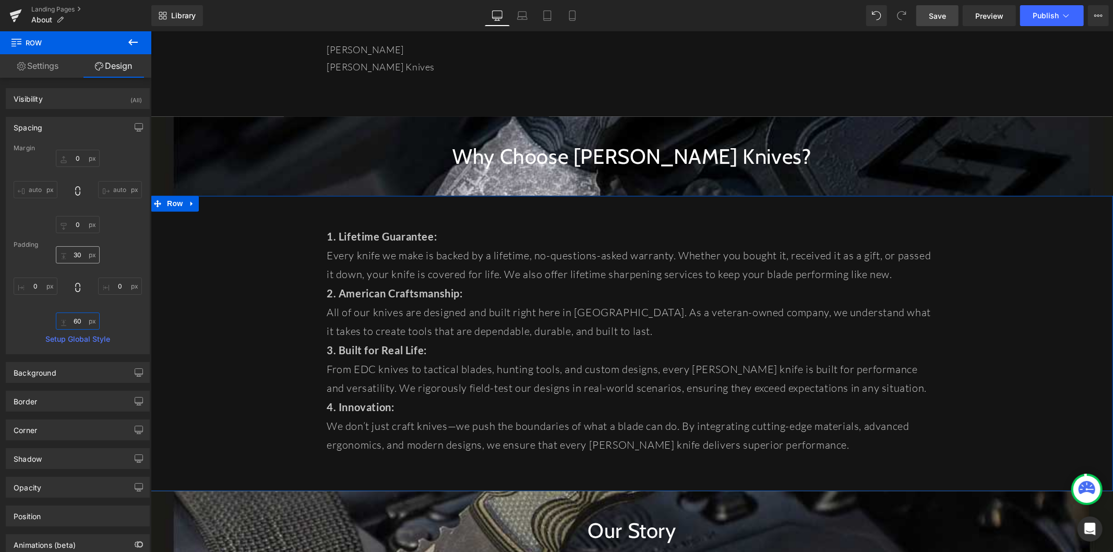
type input "60"
click at [72, 257] on input "30" at bounding box center [78, 254] width 44 height 17
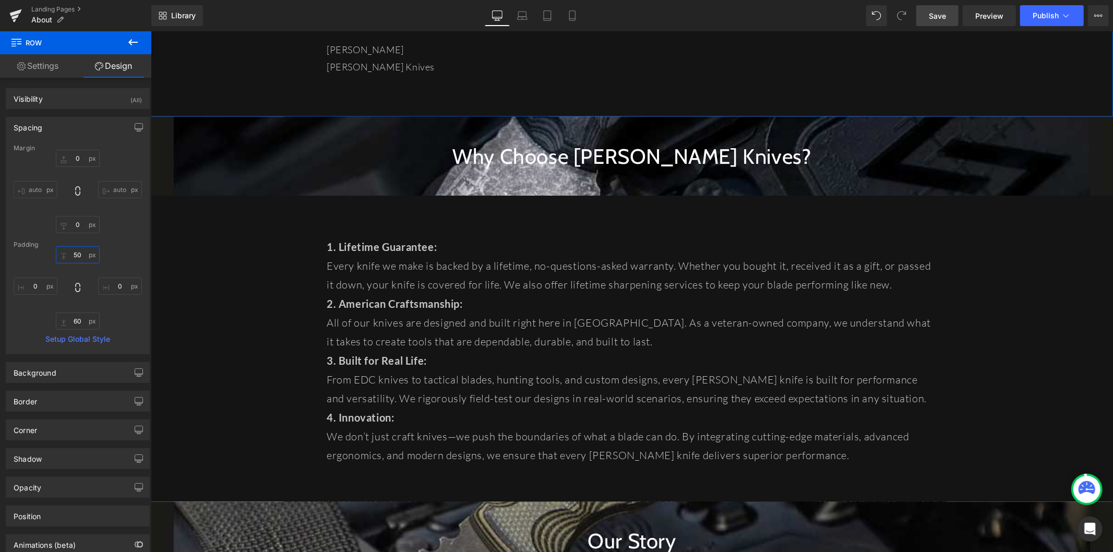
type input "50"
click at [941, 10] on span "Save" at bounding box center [936, 15] width 17 height 11
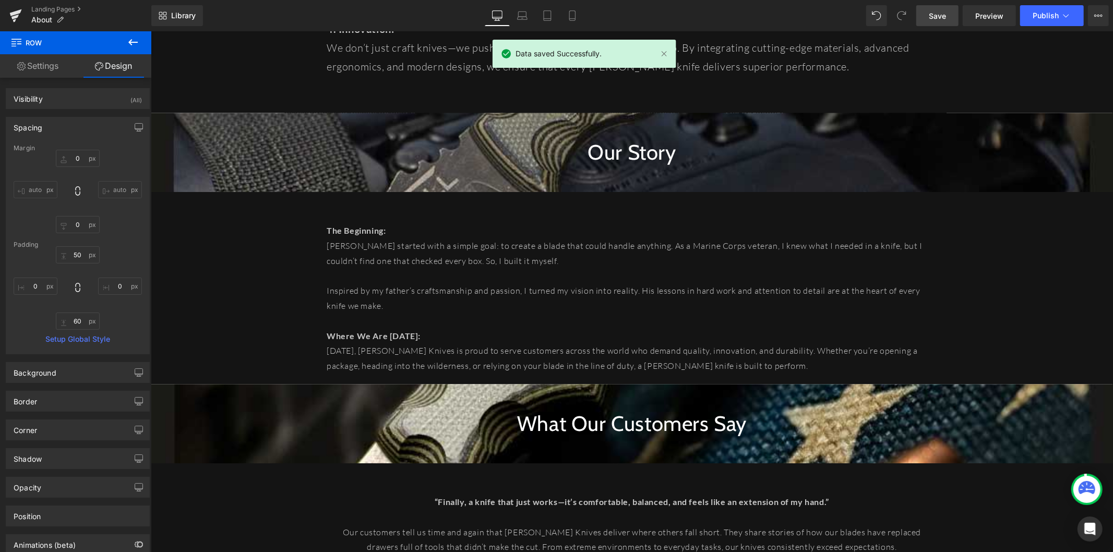
scroll to position [1912, 0]
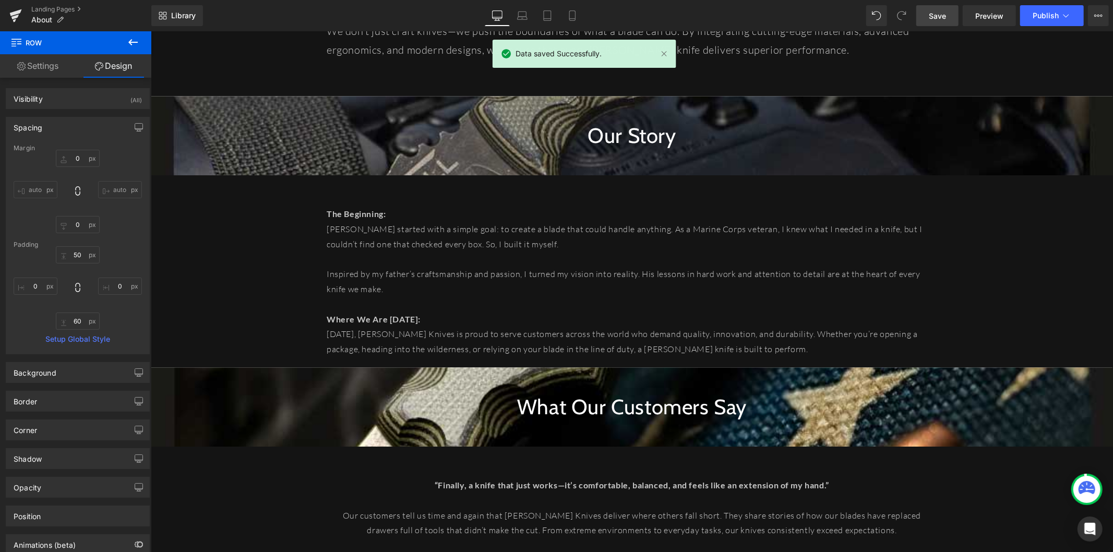
click at [421, 206] on p "The Beginning:" at bounding box center [631, 213] width 610 height 15
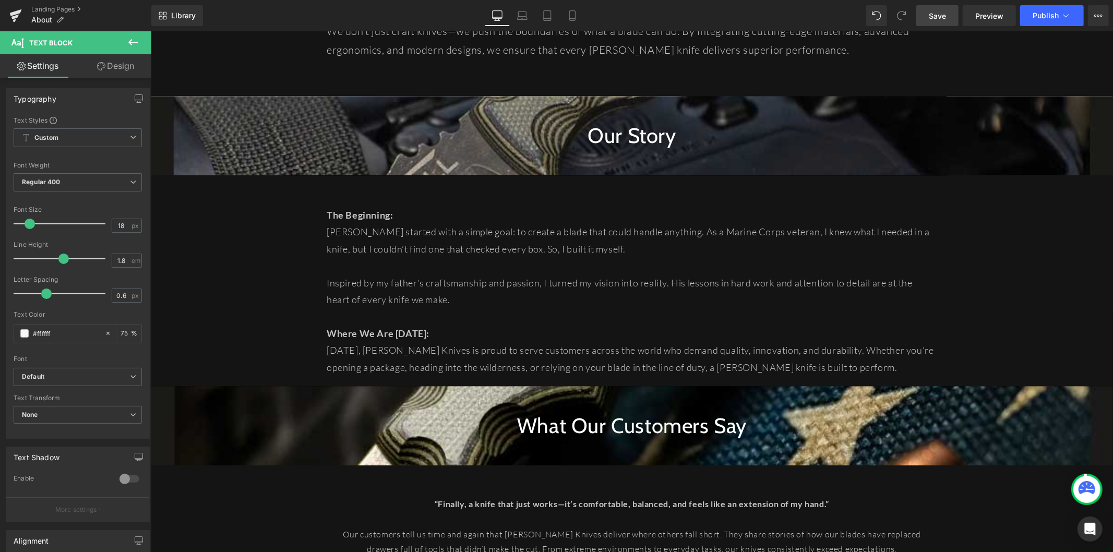
click at [29, 225] on span at bounding box center [30, 224] width 10 height 10
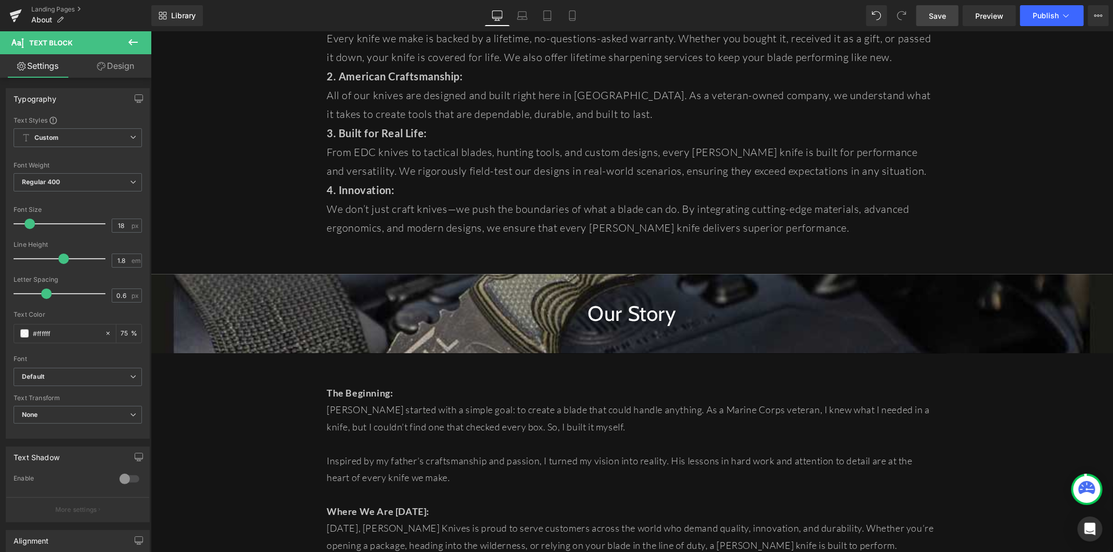
scroll to position [1739, 0]
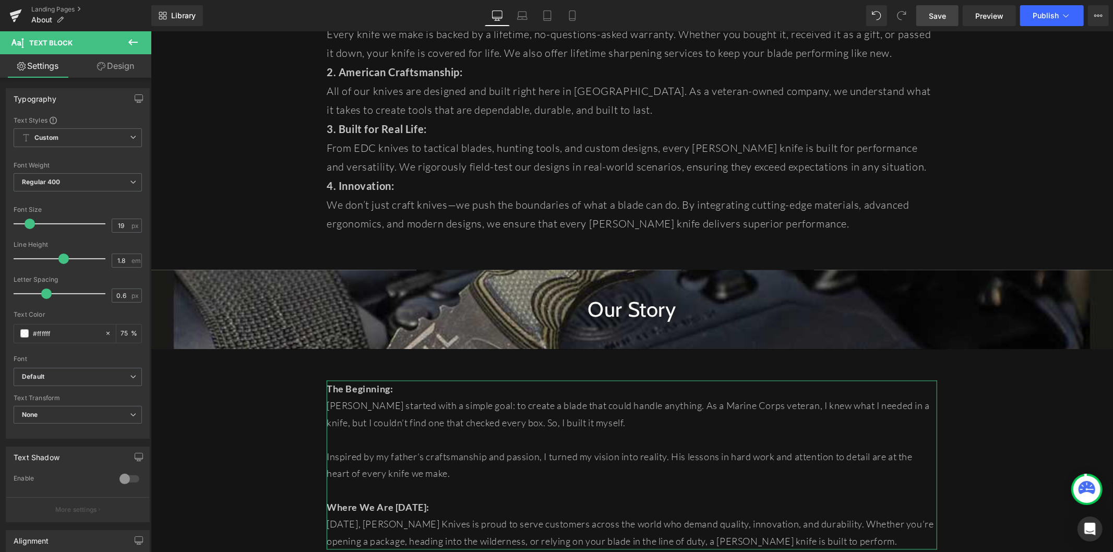
type input "20"
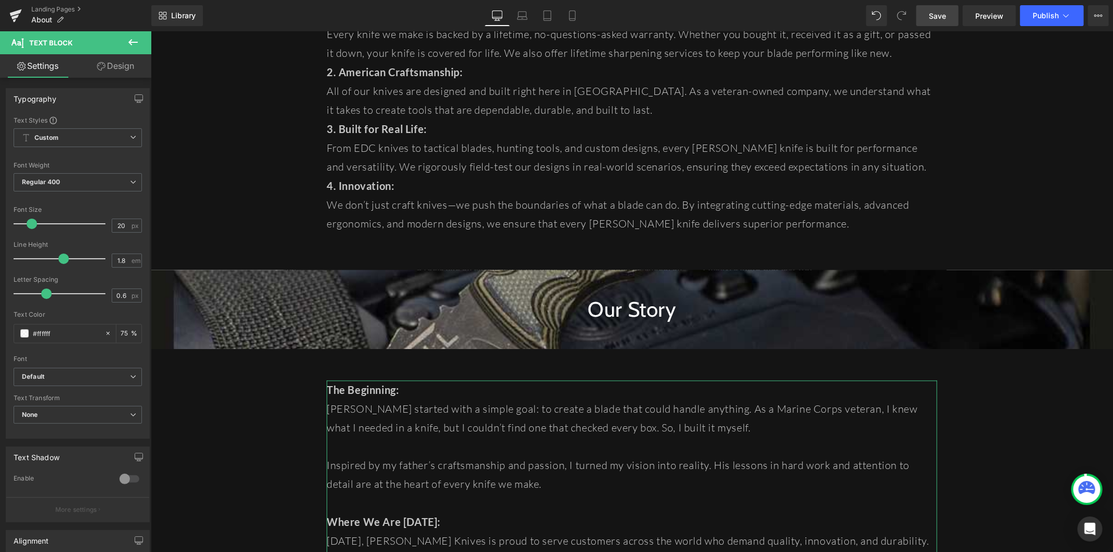
click at [32, 222] on span at bounding box center [32, 224] width 10 height 10
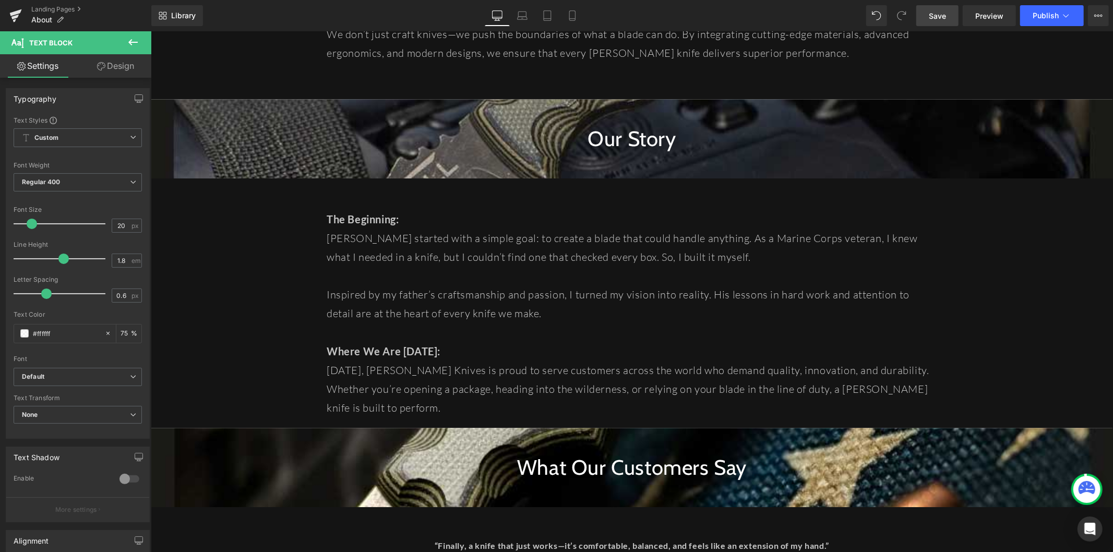
scroll to position [1912, 0]
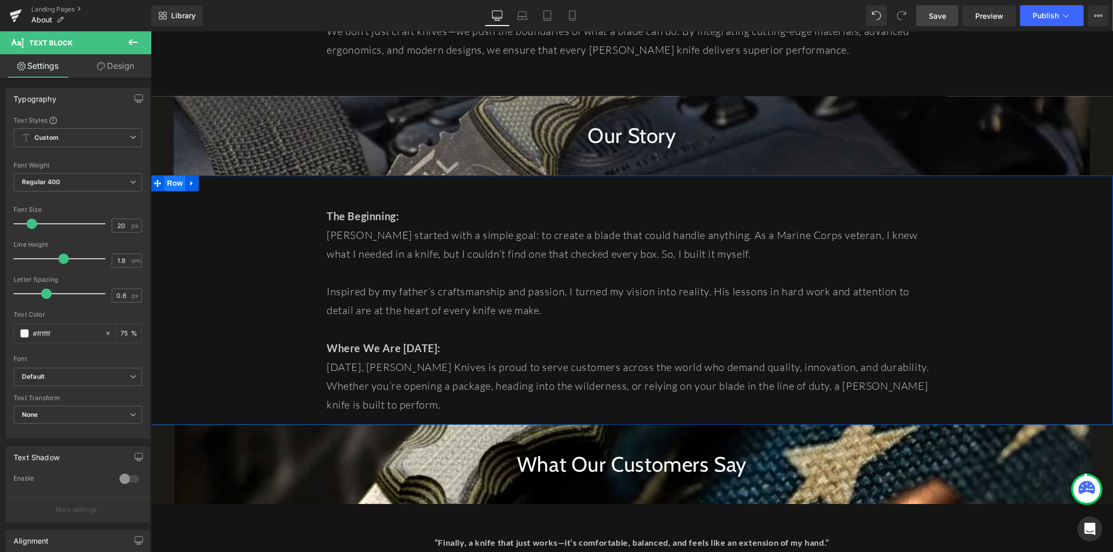
click at [164, 175] on span "Row" at bounding box center [174, 183] width 21 height 16
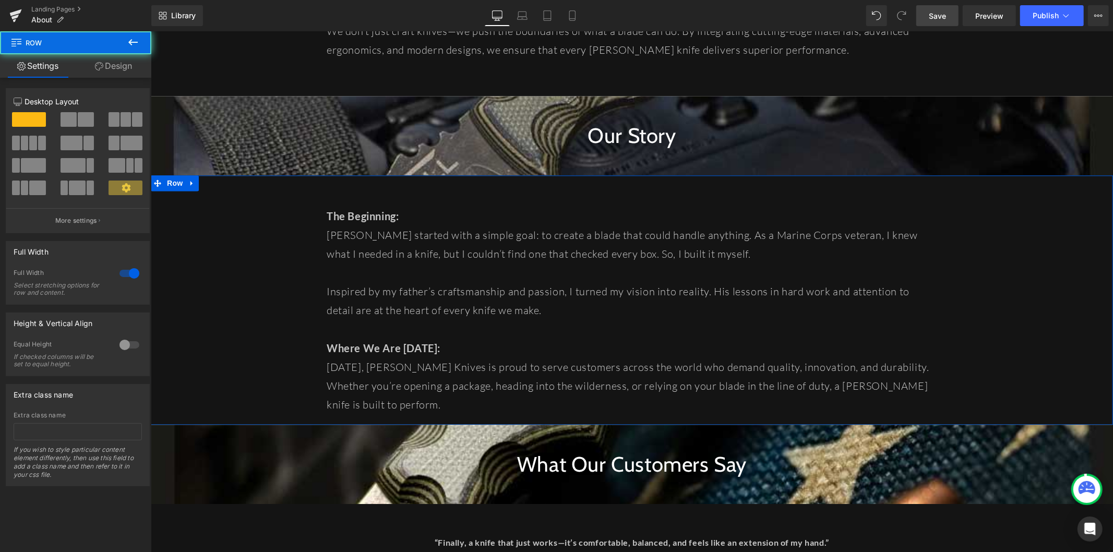
click at [116, 71] on link "Design" at bounding box center [114, 65] width 76 height 23
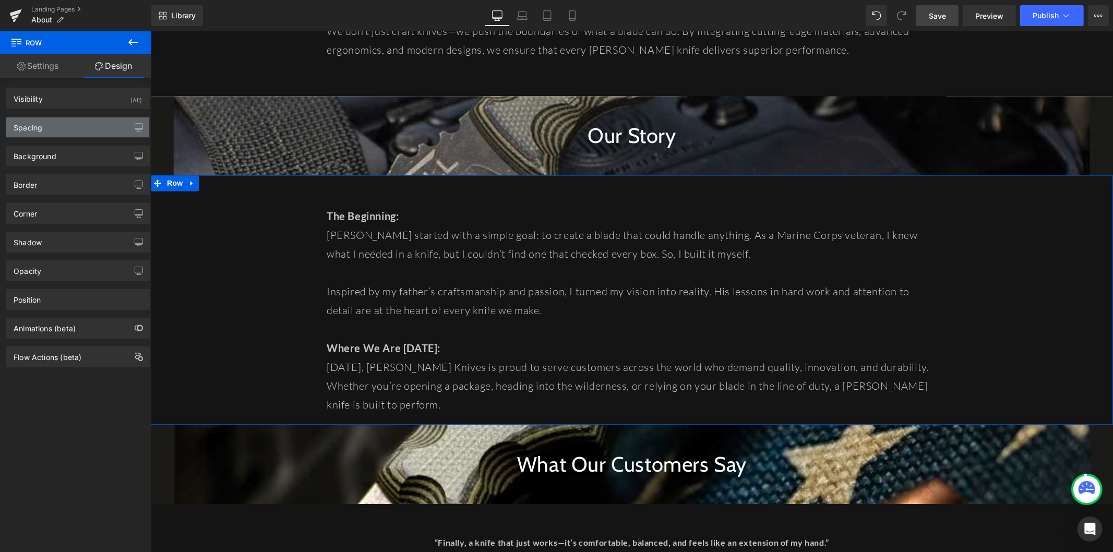
click at [69, 134] on div "Spacing" at bounding box center [77, 127] width 143 height 20
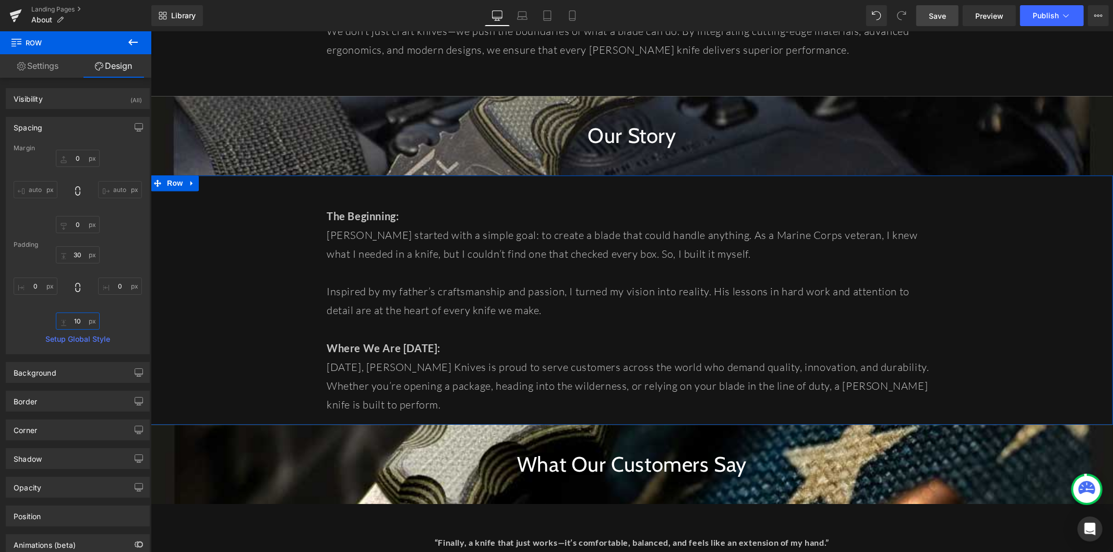
click at [77, 324] on input "10" at bounding box center [78, 320] width 44 height 17
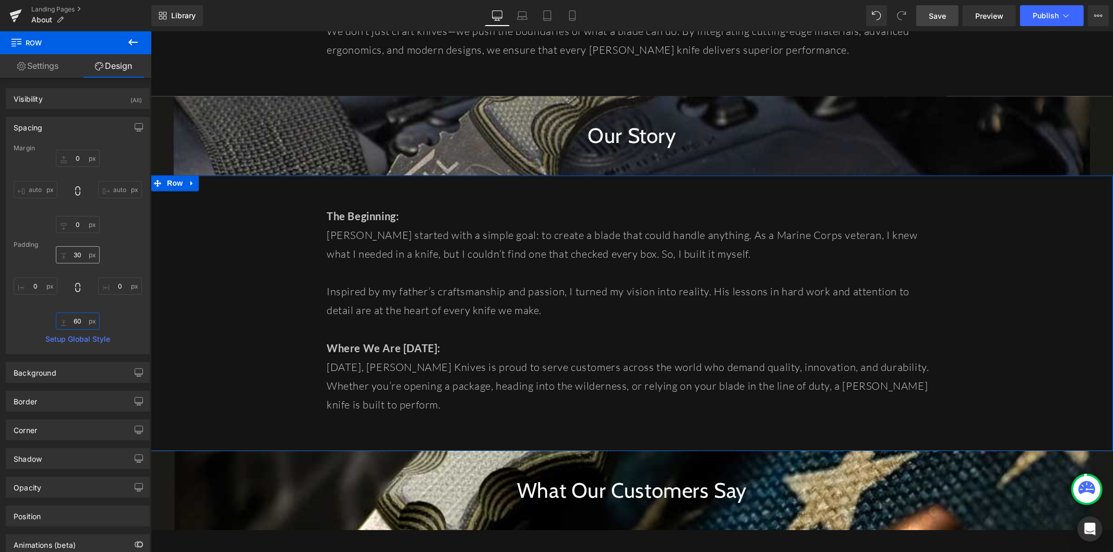
type input "60"
click at [71, 255] on input "30" at bounding box center [78, 254] width 44 height 17
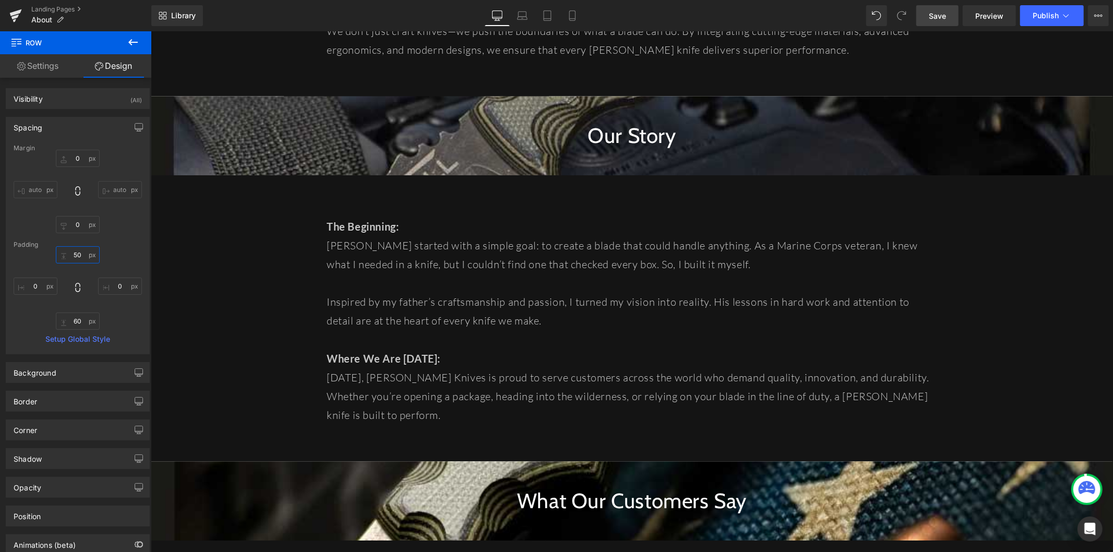
type input "50"
click at [931, 16] on span "Save" at bounding box center [936, 15] width 17 height 11
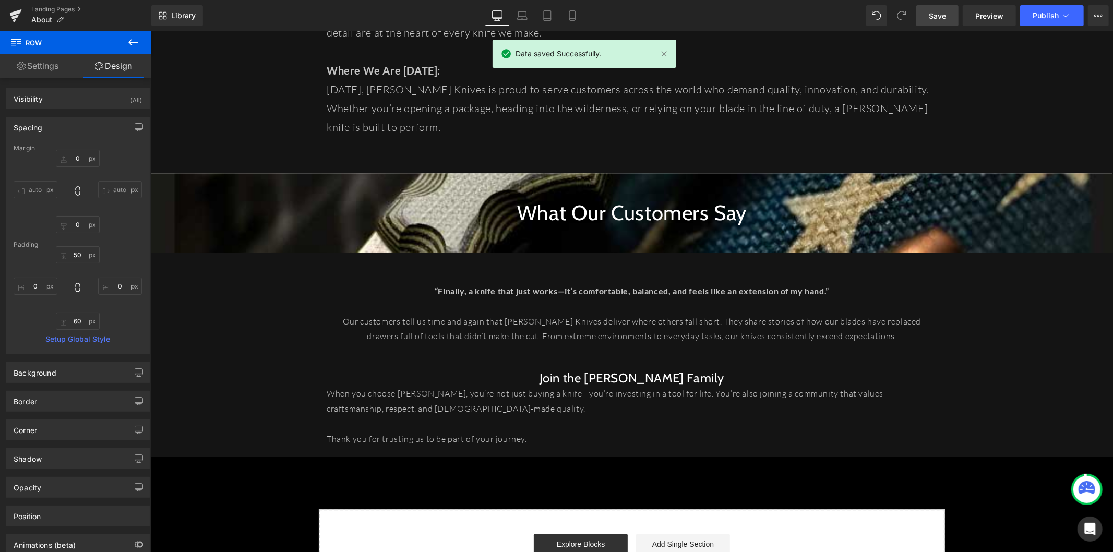
scroll to position [2202, 0]
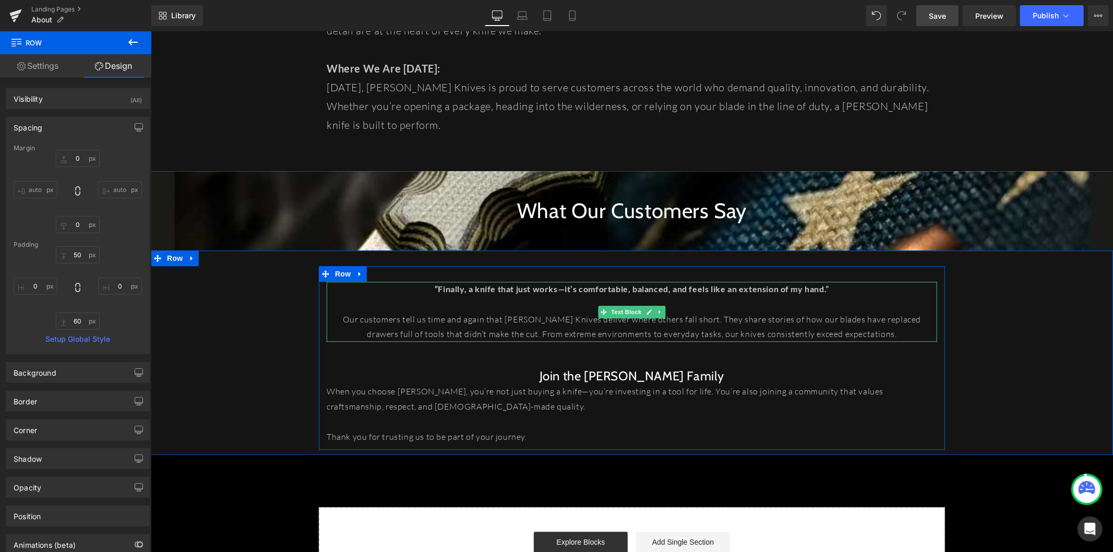
click at [472, 296] on p at bounding box center [631, 303] width 610 height 15
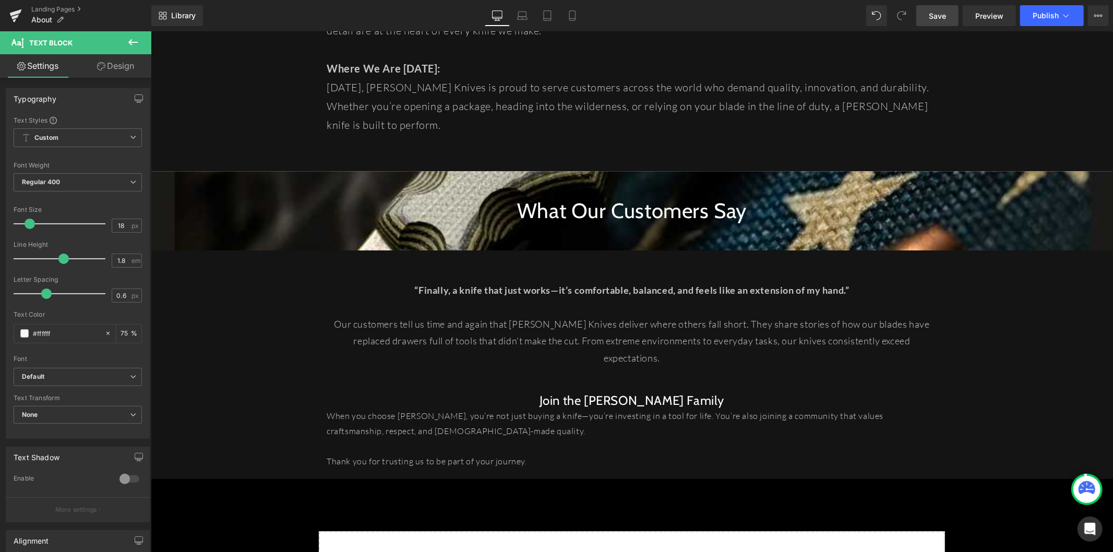
type input "20"
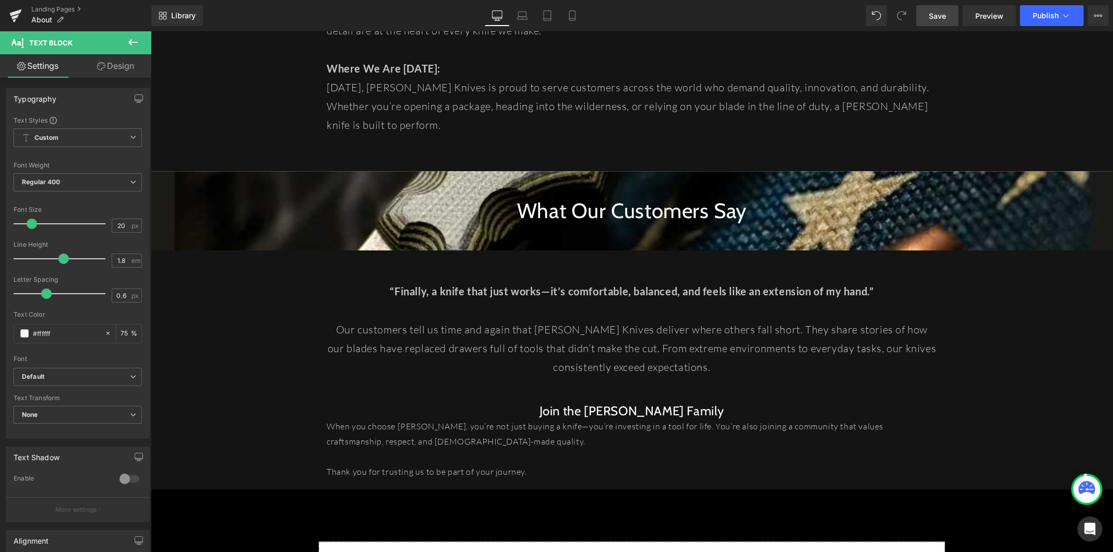
click at [31, 224] on span at bounding box center [32, 224] width 10 height 10
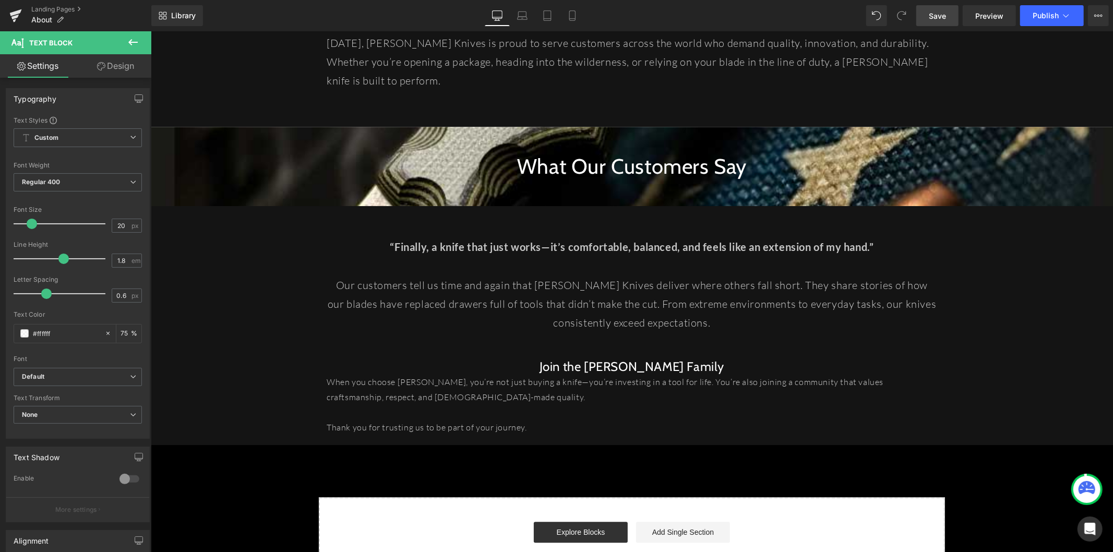
scroll to position [2318, 0]
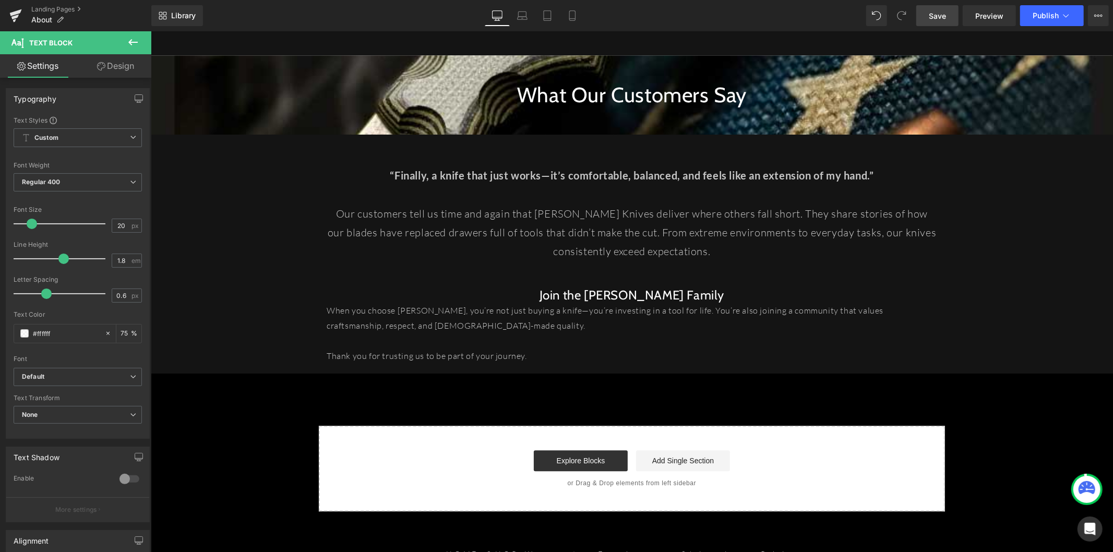
click at [439, 303] on div "When you choose T.Kell Knives, you’re not just buying a knife—you’re investing …" at bounding box center [631, 333] width 610 height 60
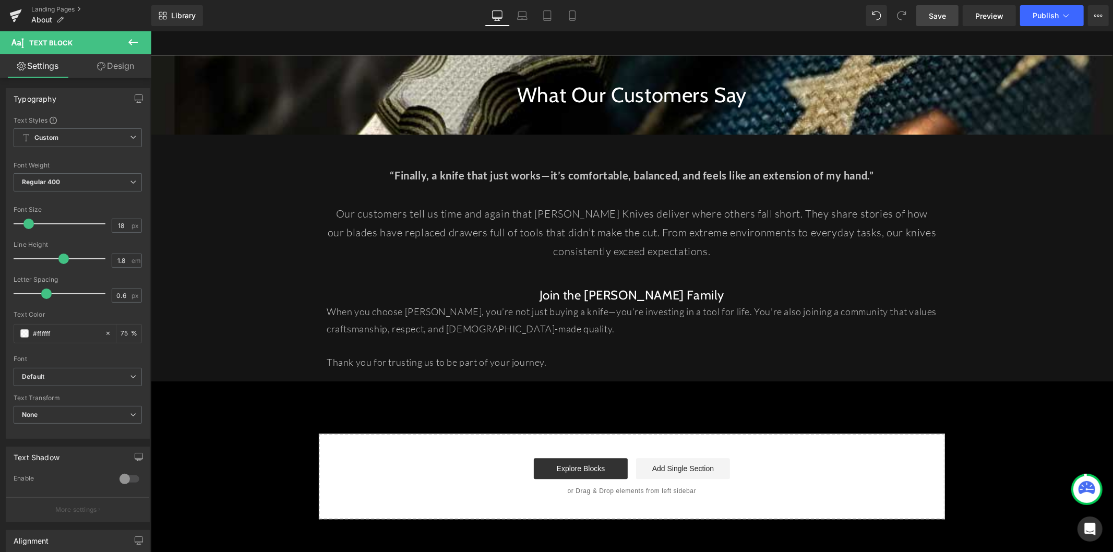
type input "20"
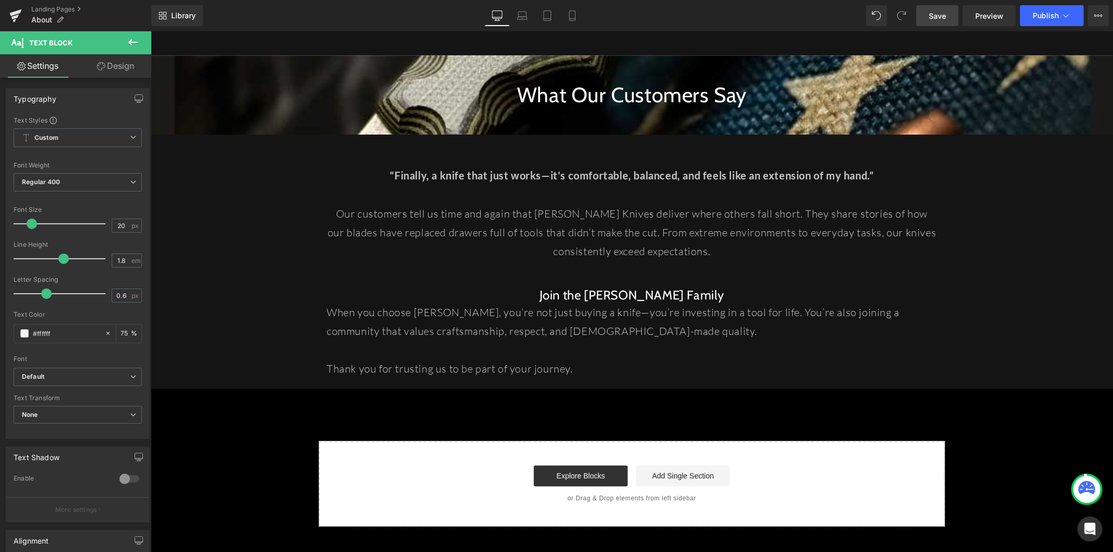
click at [31, 225] on span at bounding box center [32, 224] width 10 height 10
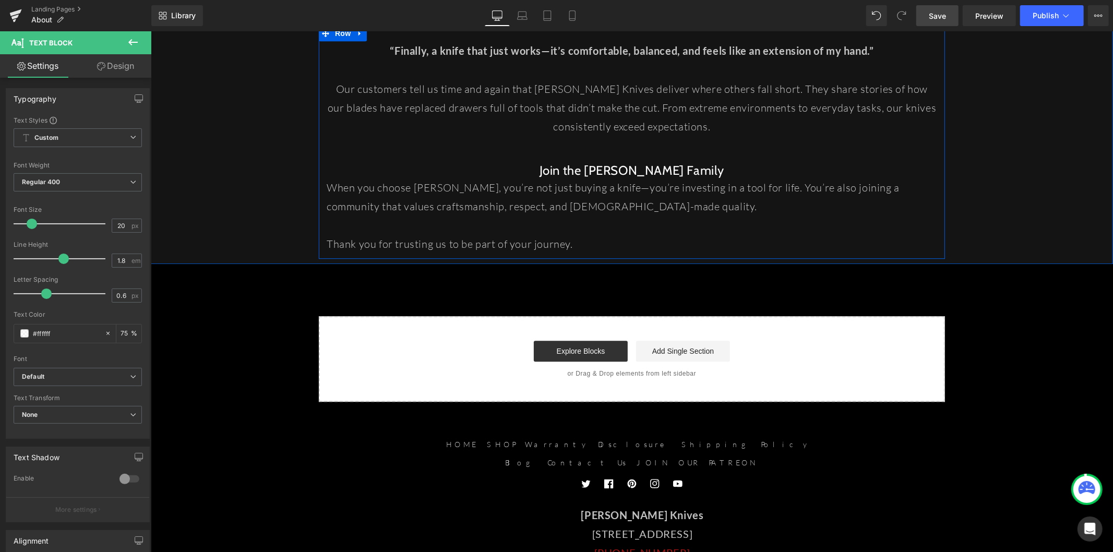
scroll to position [2463, 0]
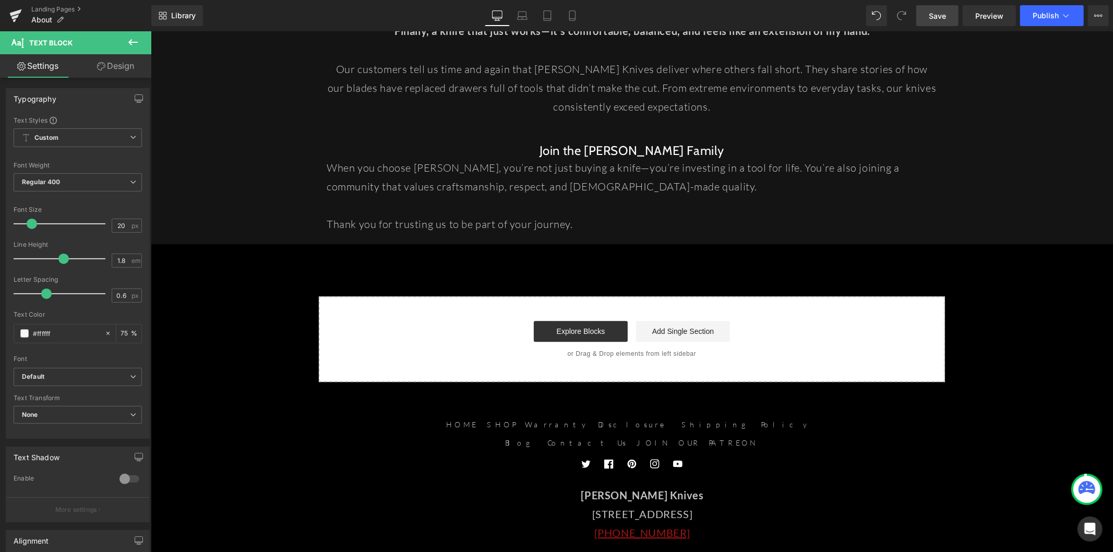
click at [937, 16] on span "Save" at bounding box center [936, 15] width 17 height 11
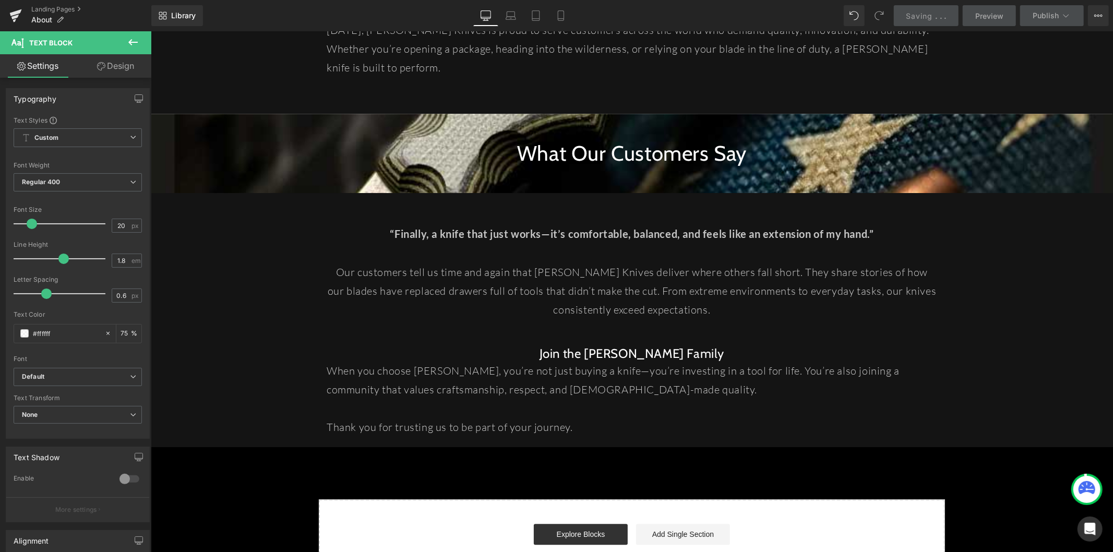
scroll to position [2230, 0]
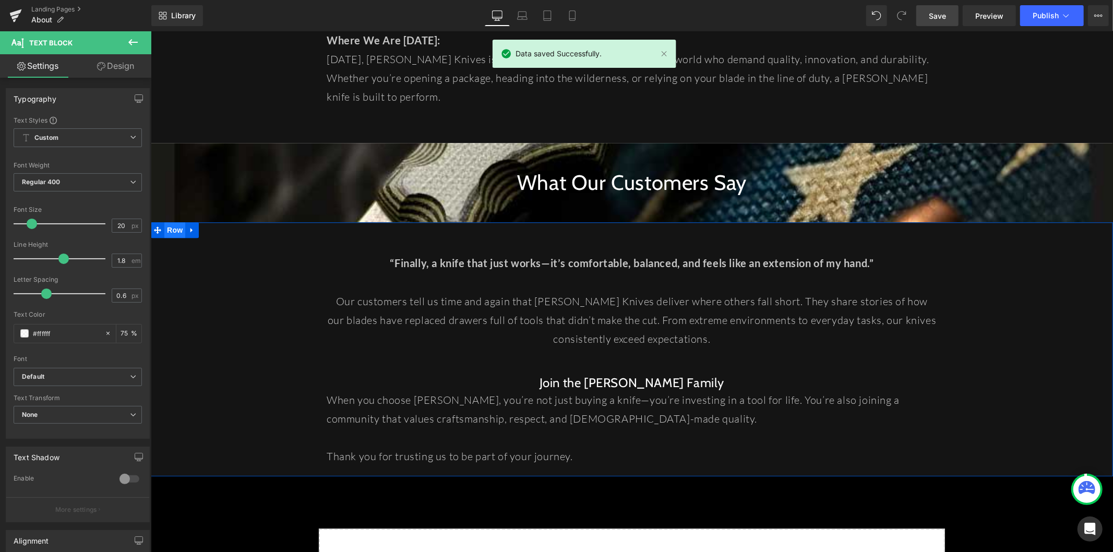
click at [164, 222] on span "Row" at bounding box center [174, 230] width 21 height 16
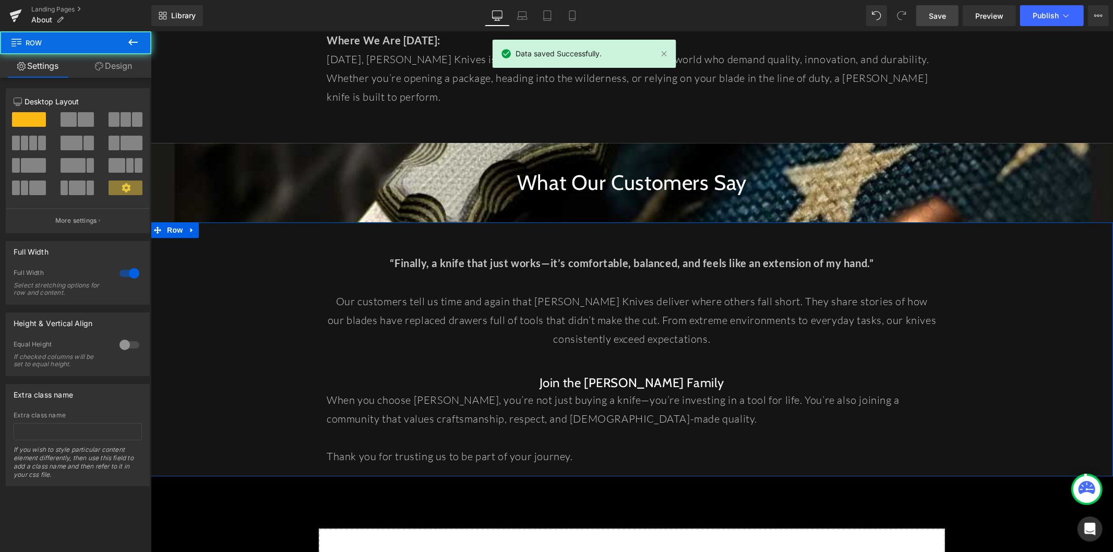
click at [124, 73] on link "Design" at bounding box center [114, 65] width 76 height 23
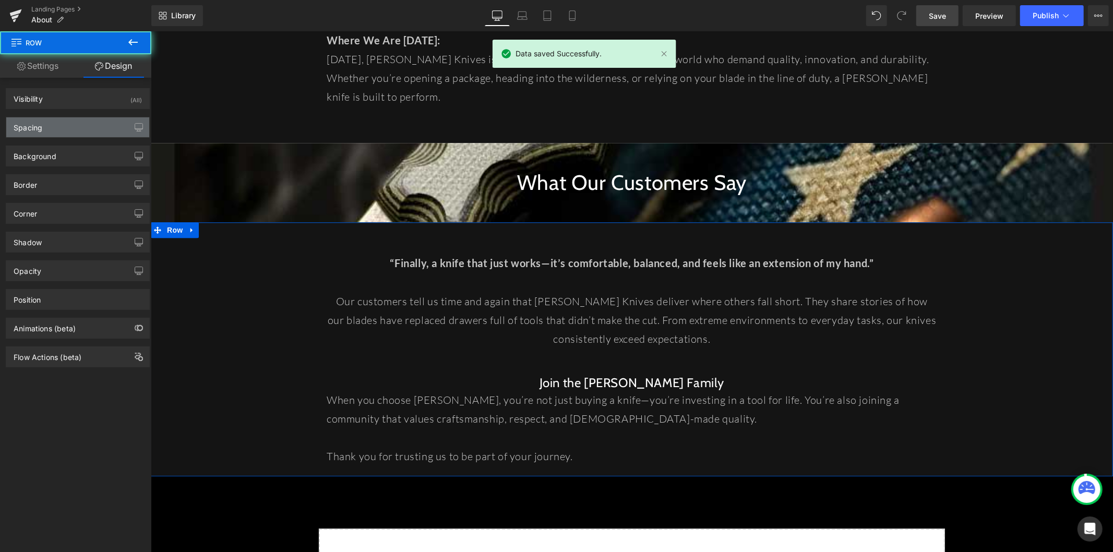
click at [89, 130] on div "Spacing" at bounding box center [77, 127] width 143 height 20
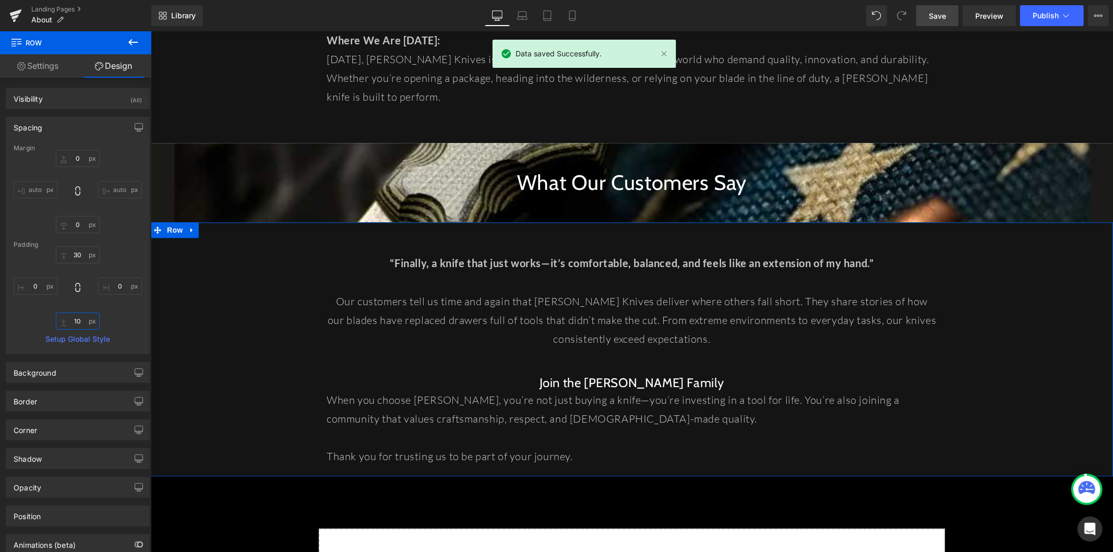
click at [79, 320] on input "10" at bounding box center [78, 320] width 44 height 17
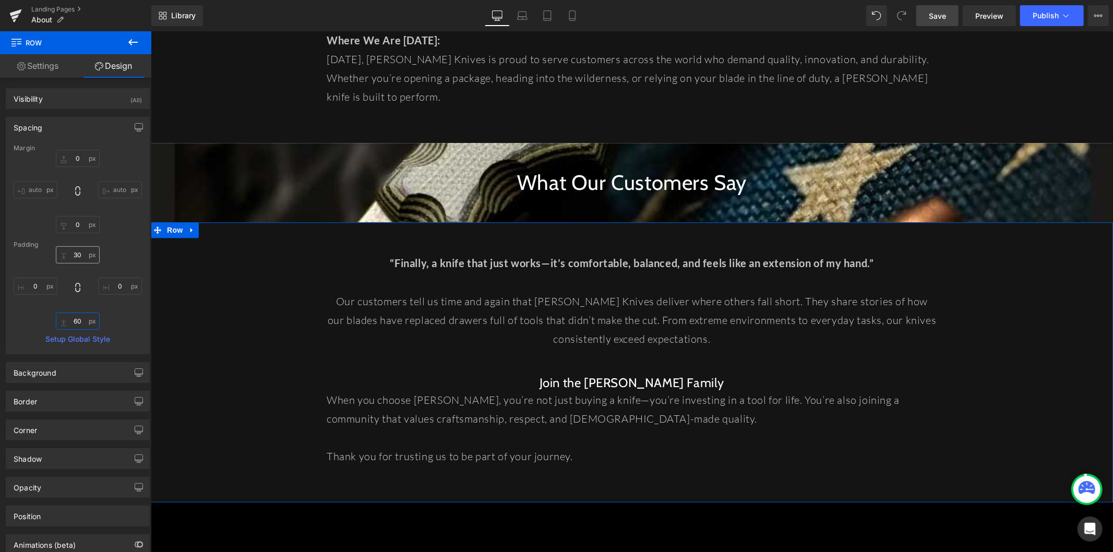
type input "60"
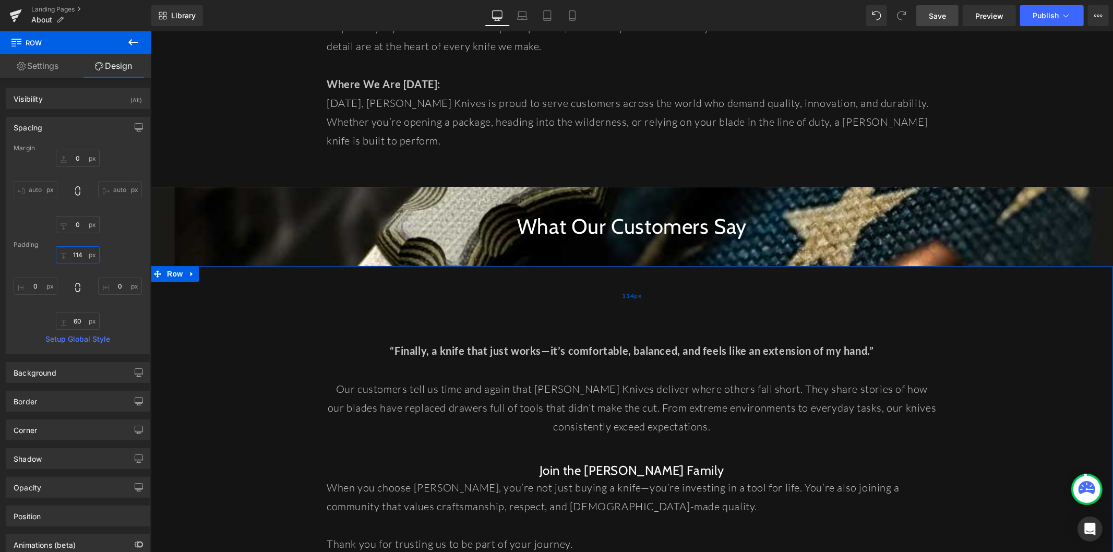
scroll to position [2173, 0]
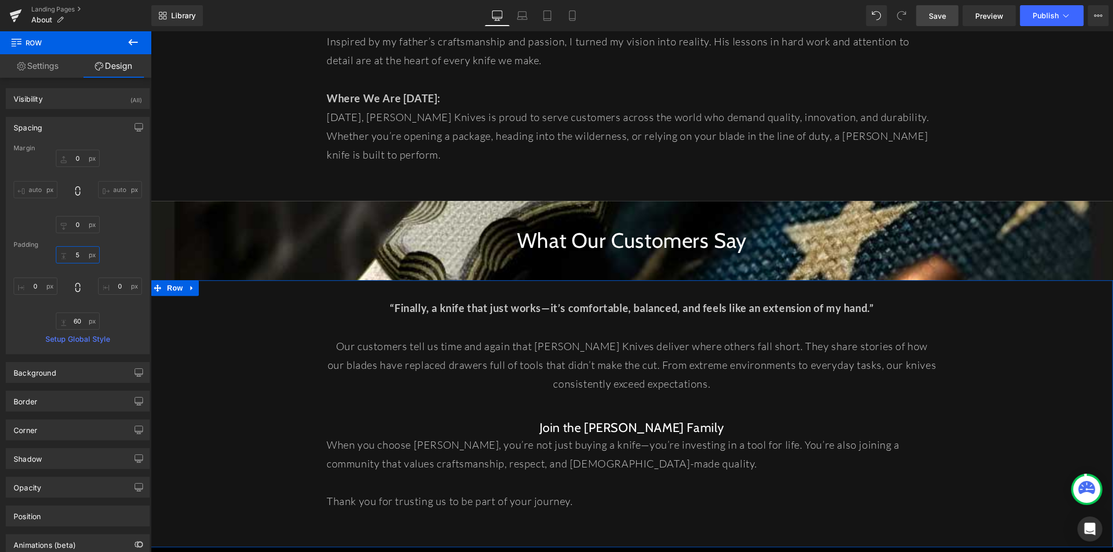
click at [81, 258] on input "5" at bounding box center [78, 254] width 44 height 17
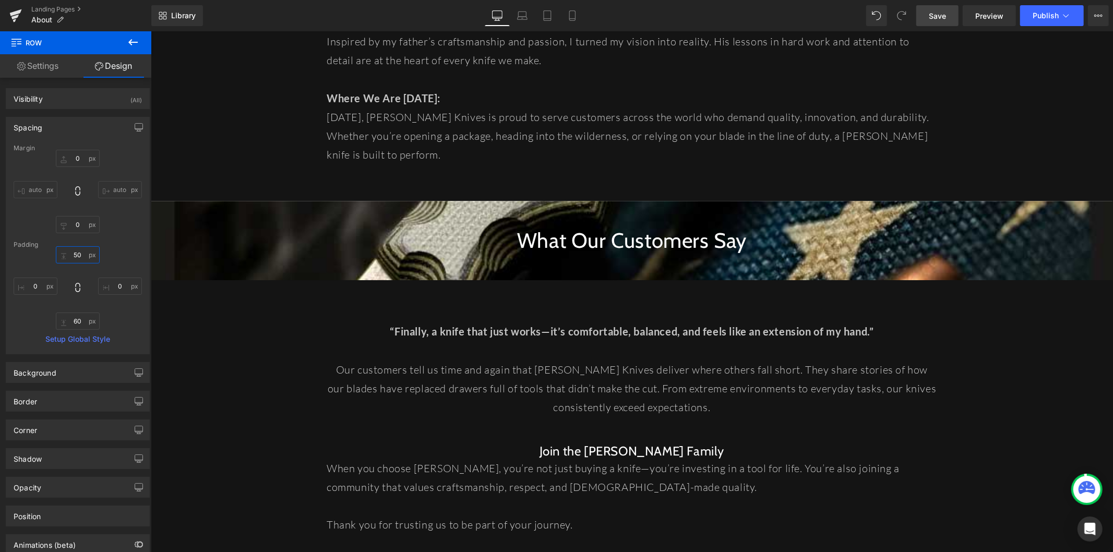
type input "50"
click at [931, 21] on link "Save" at bounding box center [937, 15] width 42 height 21
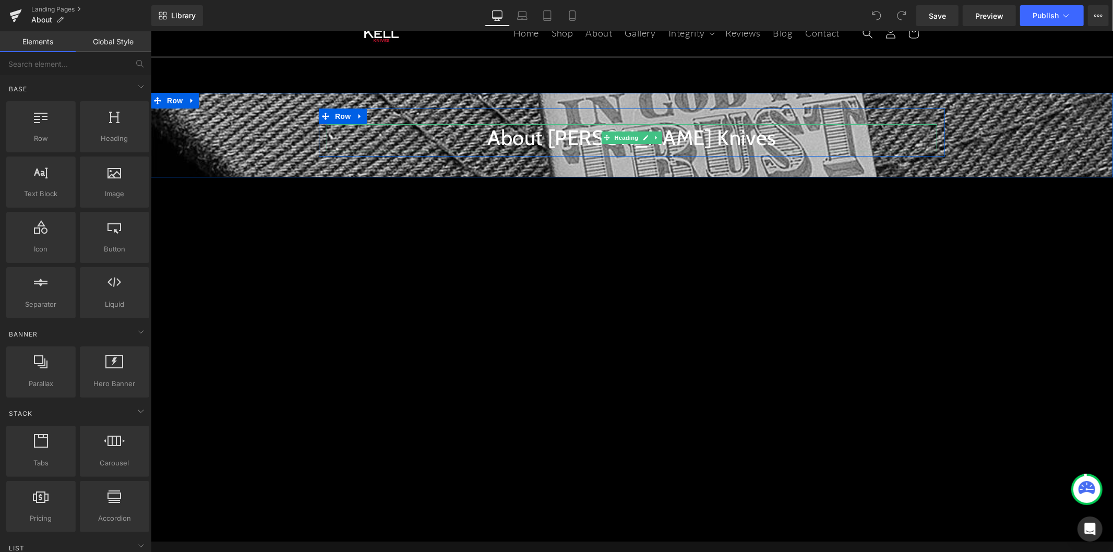
scroll to position [116, 0]
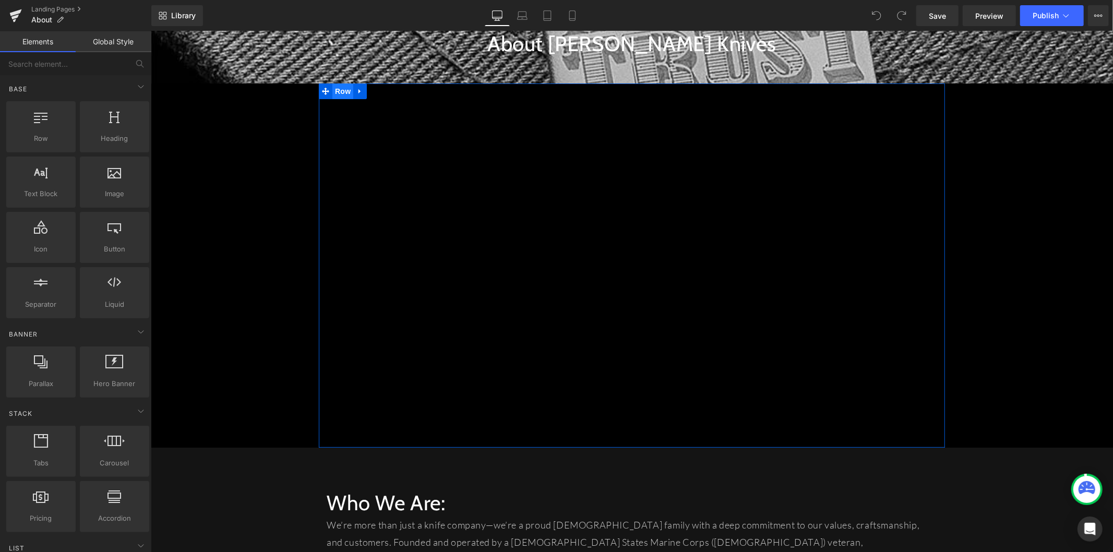
click at [342, 90] on span "Row" at bounding box center [342, 91] width 21 height 16
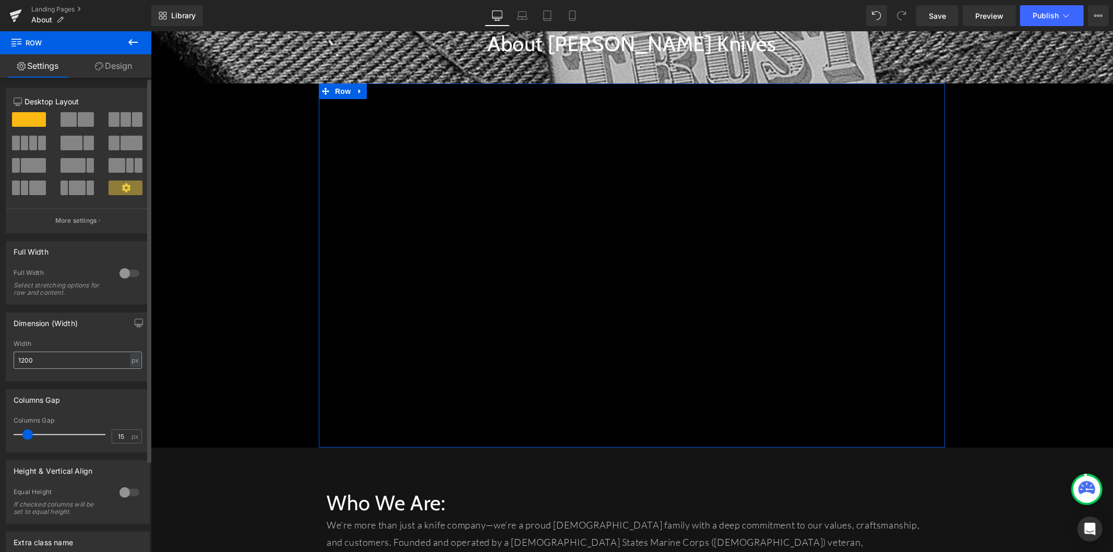
click at [37, 361] on input "1200" at bounding box center [78, 360] width 128 height 17
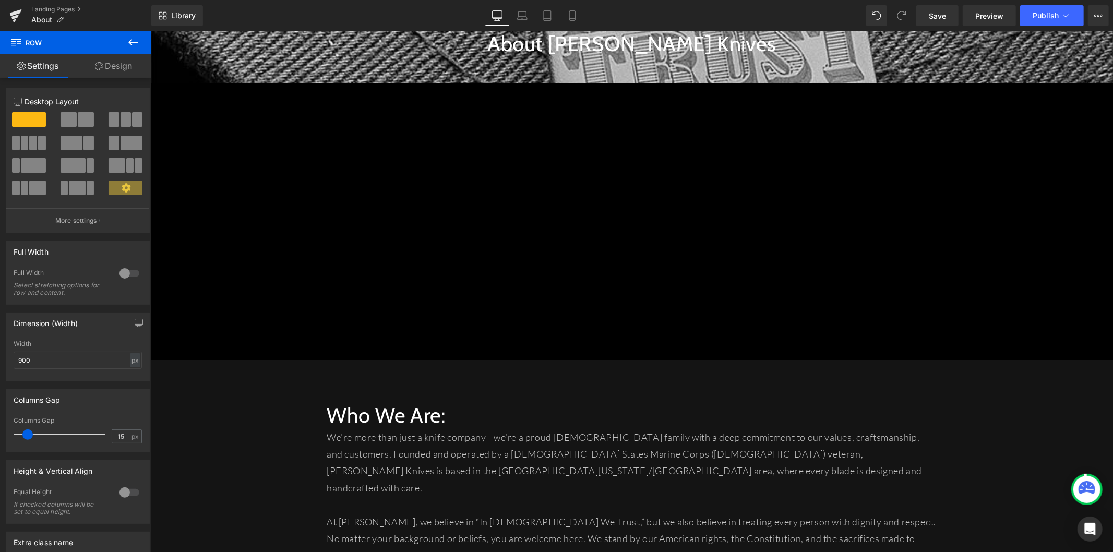
type input "900"
click at [419, 90] on span "Row" at bounding box center [420, 91] width 21 height 16
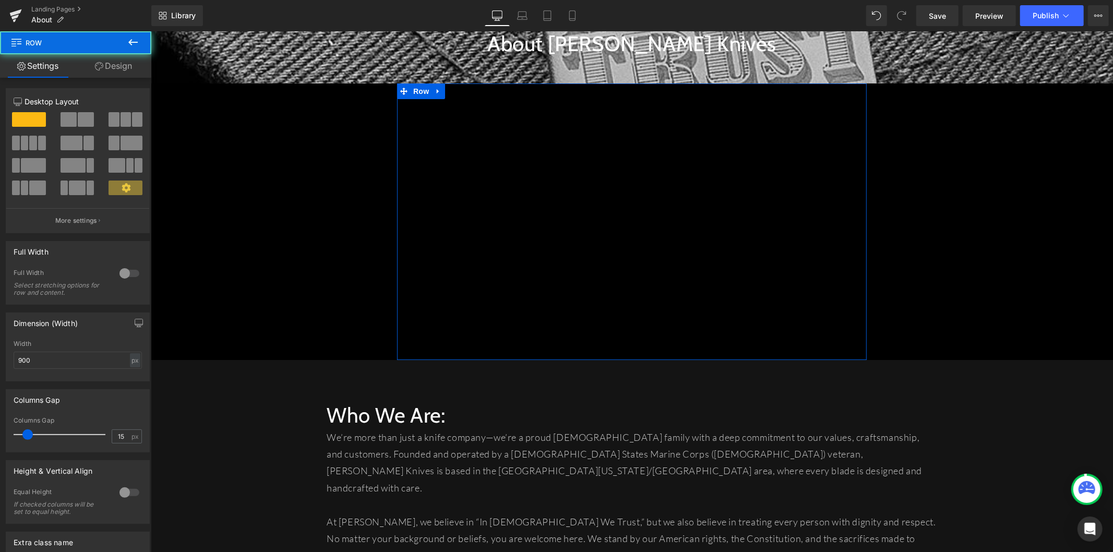
click at [122, 70] on link "Design" at bounding box center [114, 65] width 76 height 23
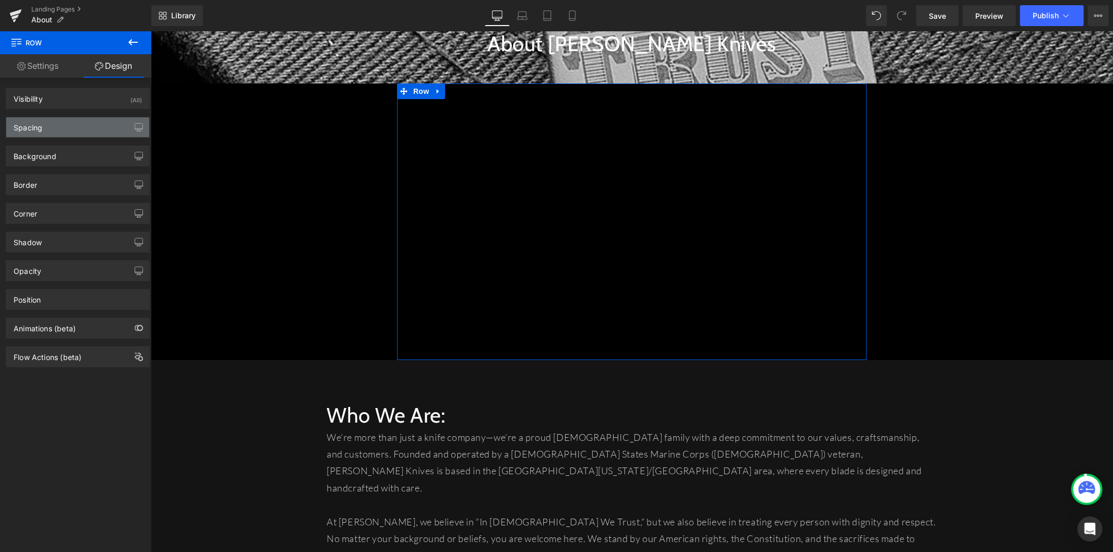
click at [69, 128] on div "Spacing" at bounding box center [77, 127] width 143 height 20
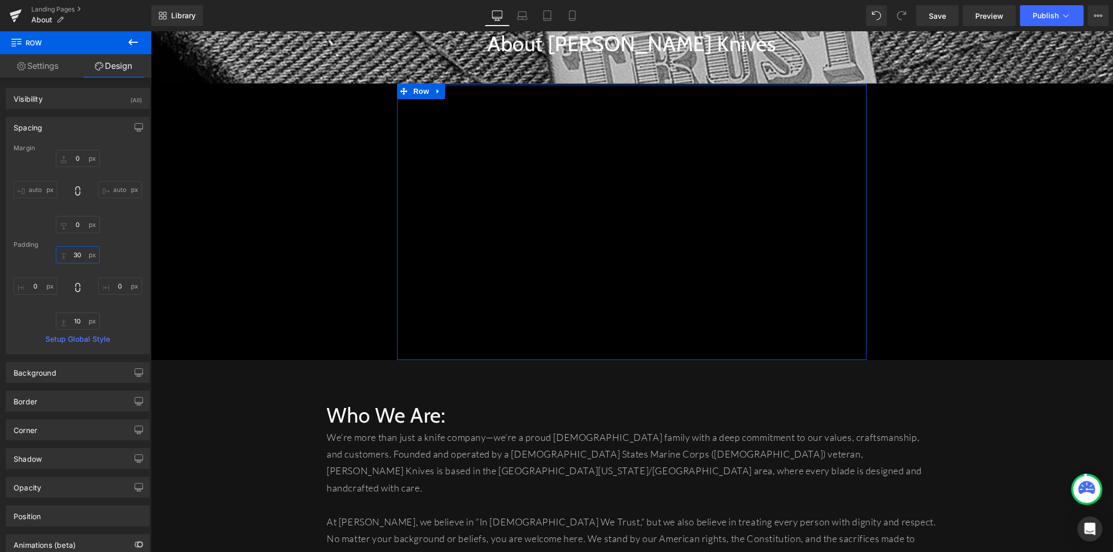
click at [79, 259] on input "30" at bounding box center [78, 254] width 44 height 17
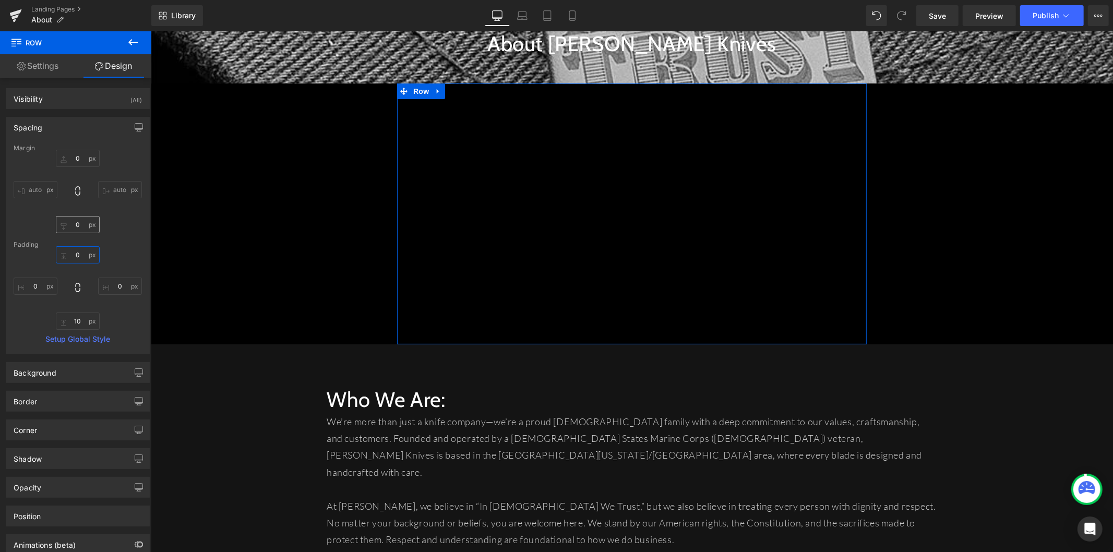
type input "0"
click at [71, 224] on input "0" at bounding box center [78, 224] width 44 height 17
type input "10"
click at [116, 247] on div "Padding" at bounding box center [78, 244] width 128 height 7
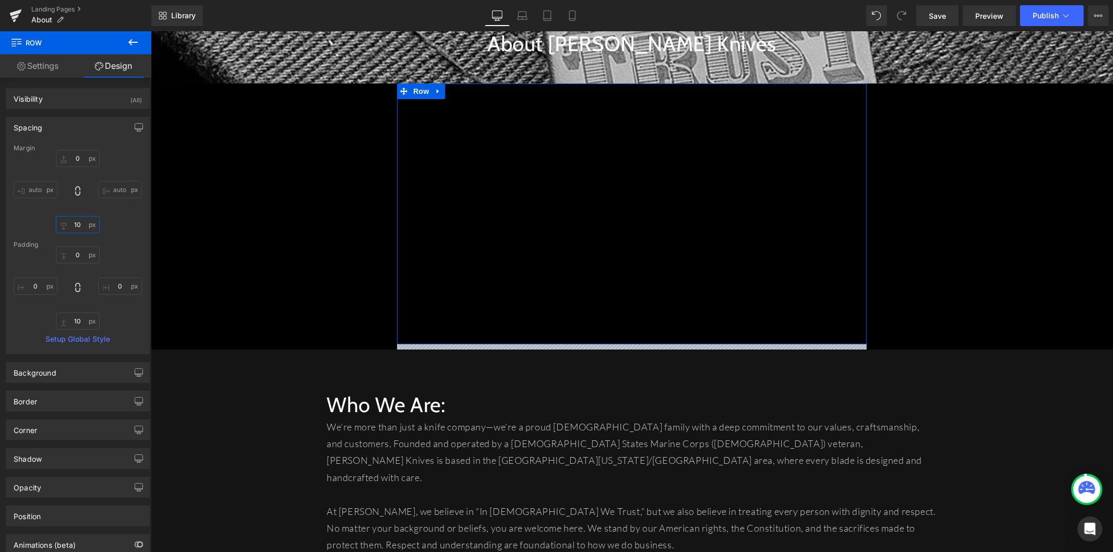
click at [76, 227] on input "10" at bounding box center [78, 224] width 44 height 17
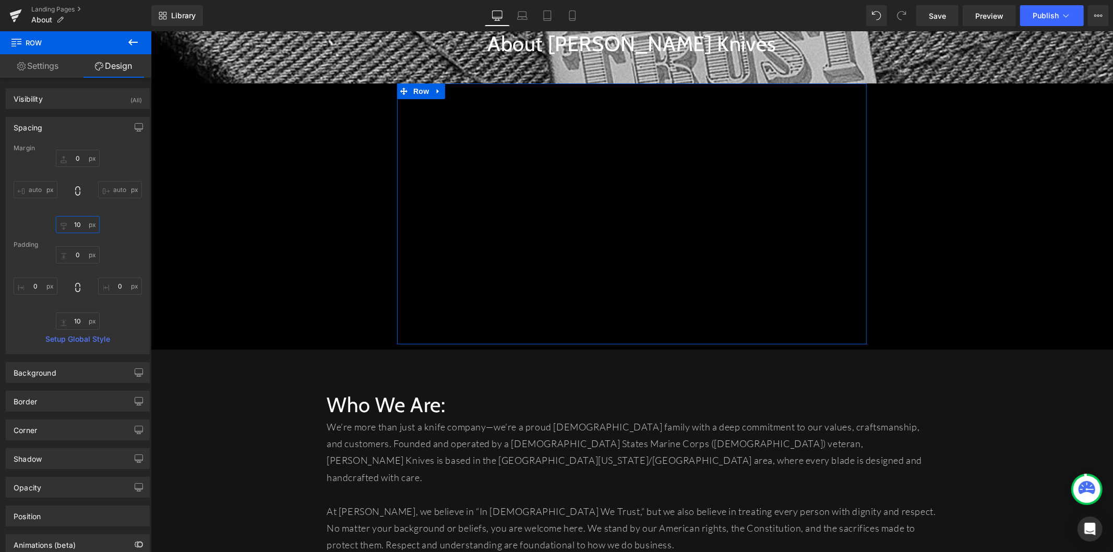
click at [76, 227] on input "10" at bounding box center [78, 224] width 44 height 17
click at [69, 251] on input "0" at bounding box center [78, 254] width 44 height 17
click at [75, 252] on input "0" at bounding box center [78, 254] width 44 height 17
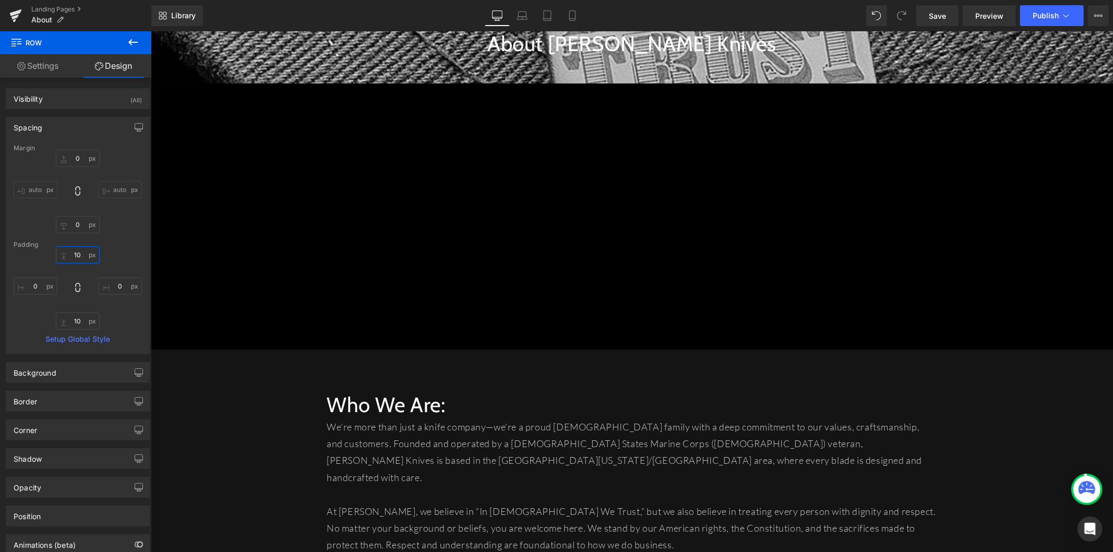
type input "10"
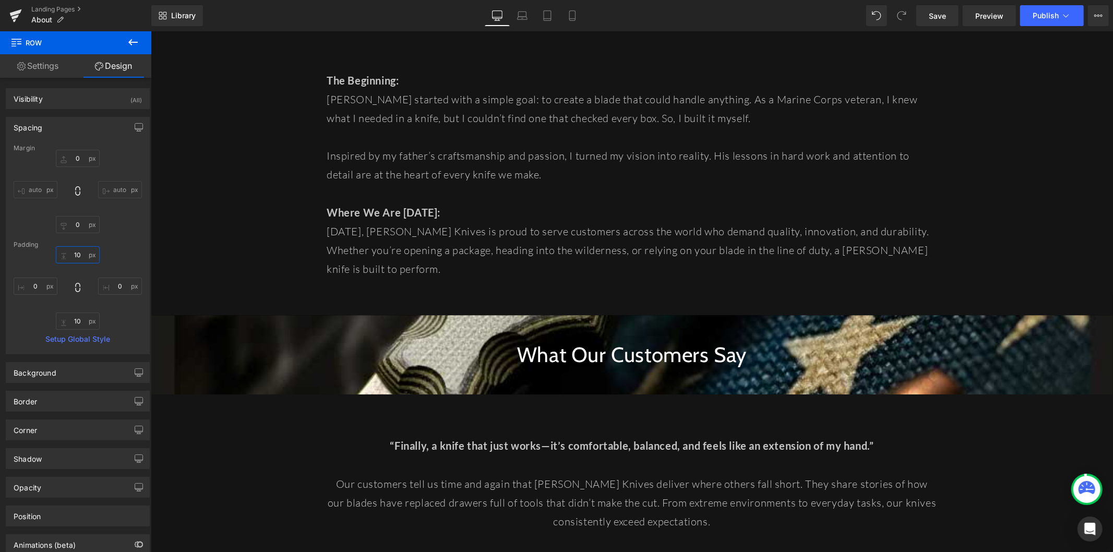
scroll to position [1912, 0]
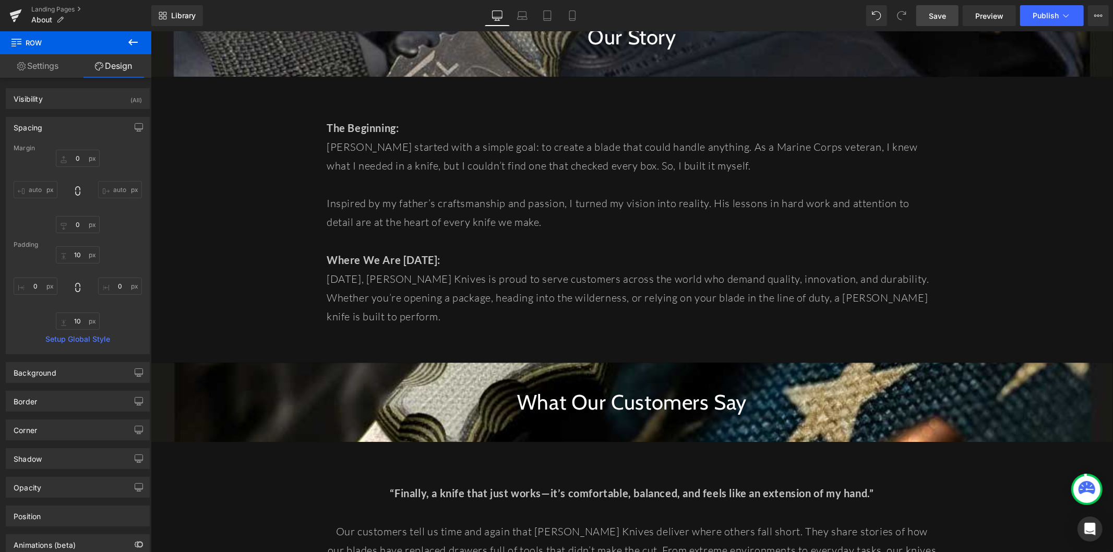
click at [927, 22] on link "Save" at bounding box center [937, 15] width 42 height 21
click at [79, 7] on link "Landing Pages" at bounding box center [91, 9] width 120 height 8
